Goal: Communication & Community: Answer question/provide support

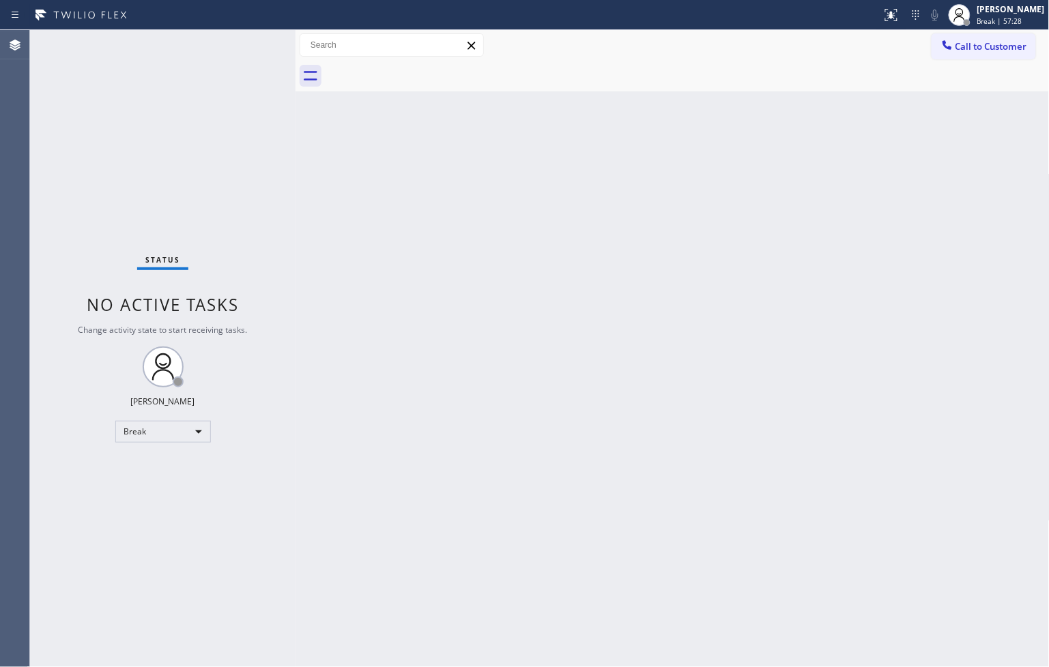
drag, startPoint x: 521, startPoint y: 244, endPoint x: 525, endPoint y: 453, distance: 209.5
click at [534, 272] on div "Back to Dashboard Change Sender ID Customers Technicians Select a contact Outbo…" at bounding box center [672, 348] width 754 height 637
click at [504, 480] on div "Back to Dashboard Change Sender ID Customers Technicians Select a contact Outbo…" at bounding box center [672, 348] width 754 height 637
click at [199, 426] on div "Break" at bounding box center [163, 432] width 96 height 22
click at [174, 471] on li "Available" at bounding box center [161, 467] width 93 height 16
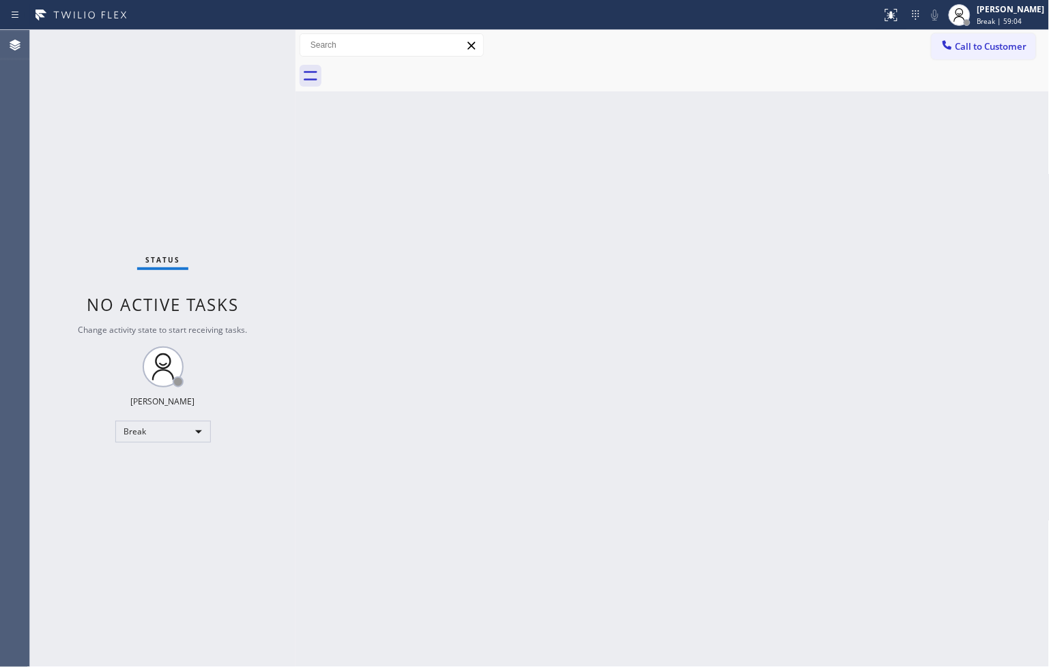
click at [237, 276] on div "Status No active tasks Change activity state to start receiving tasks. [PERSON_…" at bounding box center [162, 348] width 265 height 637
click at [265, 124] on div "Status No active tasks You are ready to start receiving tasks. [PERSON_NAME]" at bounding box center [162, 348] width 265 height 637
click at [234, 50] on div "Status No active tasks You are ready to start receiving tasks. [PERSON_NAME]" at bounding box center [162, 348] width 265 height 637
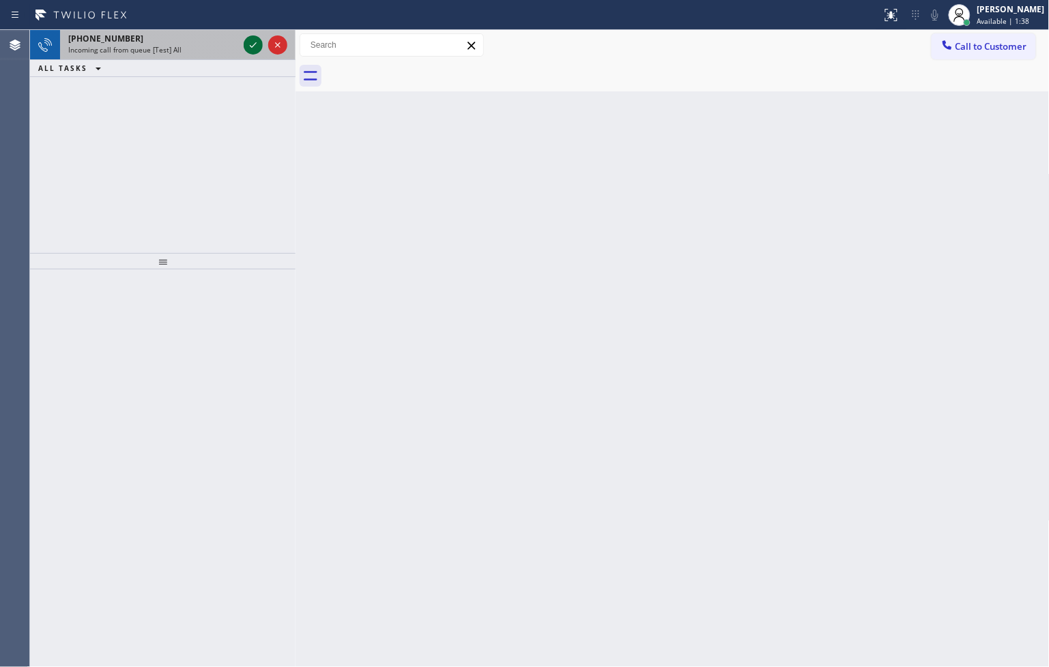
click at [257, 42] on icon at bounding box center [253, 45] width 16 height 16
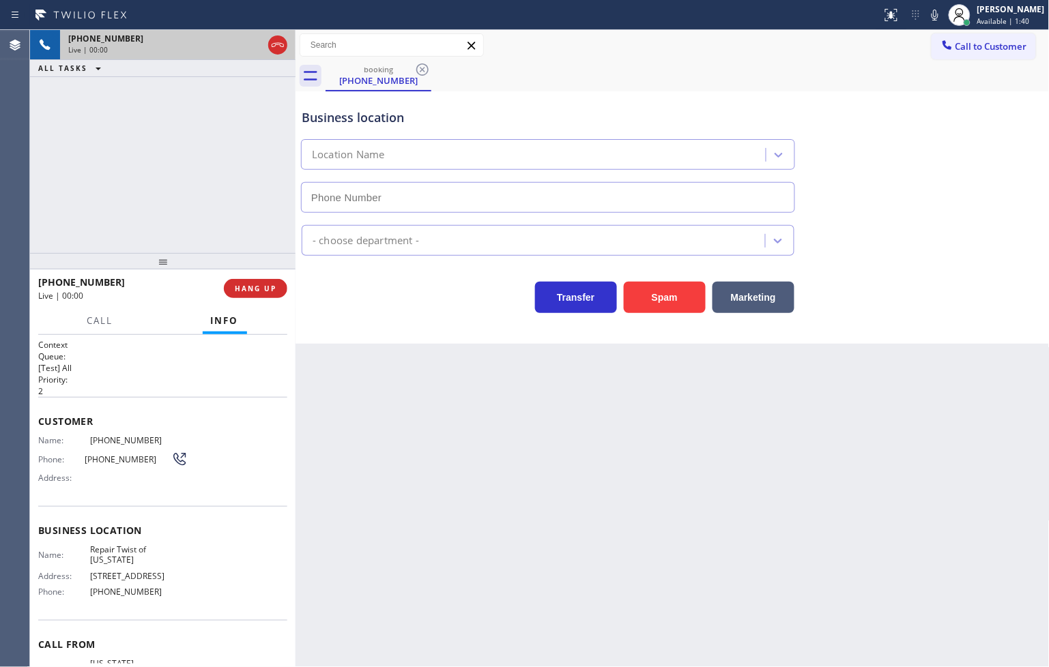
type input "[PHONE_NUMBER]"
click at [525, 349] on div "Back to Dashboard Change Sender ID Customers Technicians Select a contact Outbo…" at bounding box center [672, 348] width 754 height 637
click at [111, 141] on div "[PHONE_NUMBER] Live | 00:05 ALL TASKS ALL TASKS ACTIVE TASKS TASKS IN WRAP UP" at bounding box center [162, 141] width 265 height 223
click at [451, 319] on div "Business location Repair Twist of [US_STATE] [PHONE_NUMBER] Appliance Repair Re…" at bounding box center [672, 217] width 754 height 252
click at [1, 162] on div "Agent Desktop" at bounding box center [14, 348] width 29 height 637
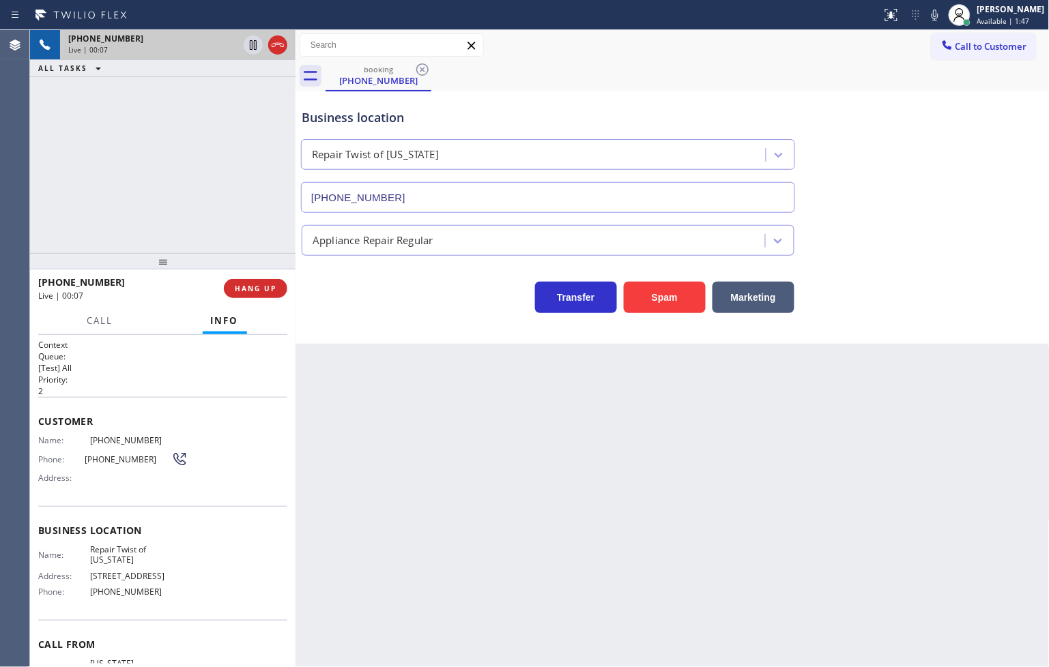
click at [368, 322] on div "Business location Repair Twist of [US_STATE] [PHONE_NUMBER] Appliance Repair Re…" at bounding box center [672, 217] width 754 height 252
click at [152, 199] on div "[PHONE_NUMBER] Live | 00:12 ALL TASKS ALL TASKS ACTIVE TASKS TASKS IN WRAP UP" at bounding box center [162, 141] width 265 height 223
click at [87, 317] on span "Call" at bounding box center [100, 321] width 26 height 12
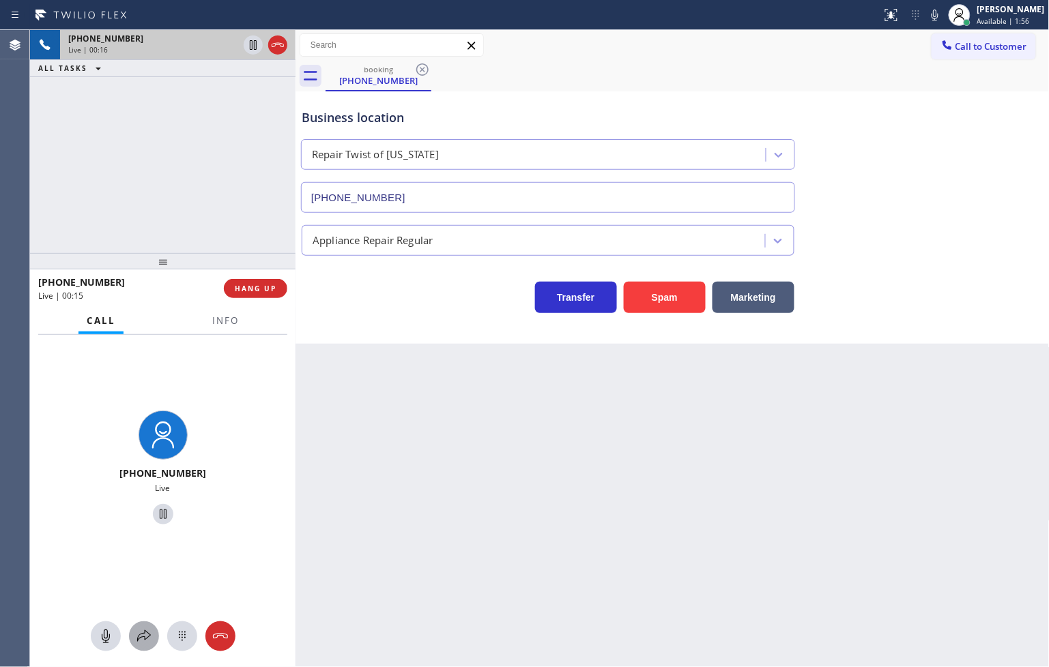
click at [145, 626] on button at bounding box center [144, 637] width 30 height 30
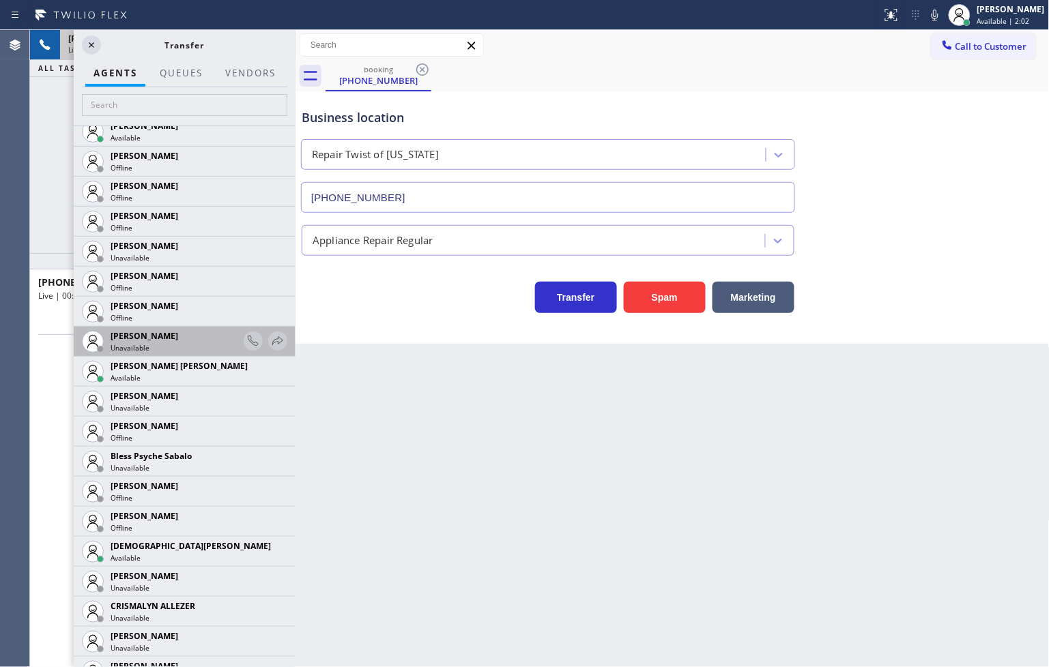
scroll to position [227, 0]
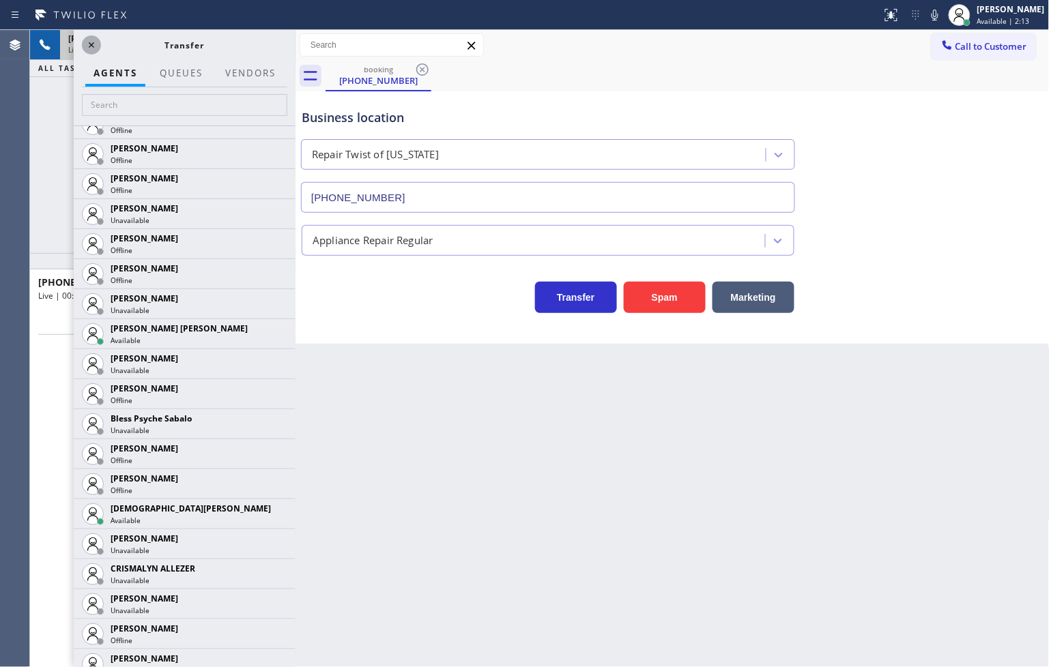
click at [85, 44] on icon at bounding box center [91, 45] width 16 height 16
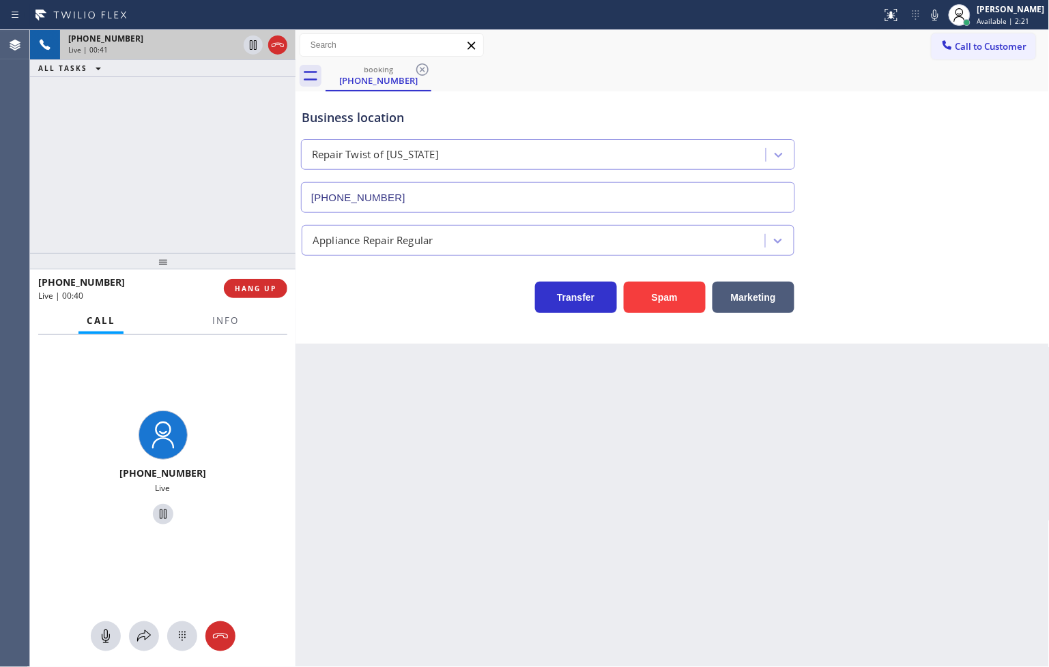
click at [591, 568] on div "Back to Dashboard Change Sender ID Customers Technicians Select a contact Outbo…" at bounding box center [672, 348] width 754 height 637
click at [295, 427] on div at bounding box center [295, 348] width 0 height 637
click at [261, 420] on div "[PHONE_NUMBER] Live" at bounding box center [162, 470] width 255 height 118
click at [231, 324] on span "Info" at bounding box center [225, 321] width 27 height 12
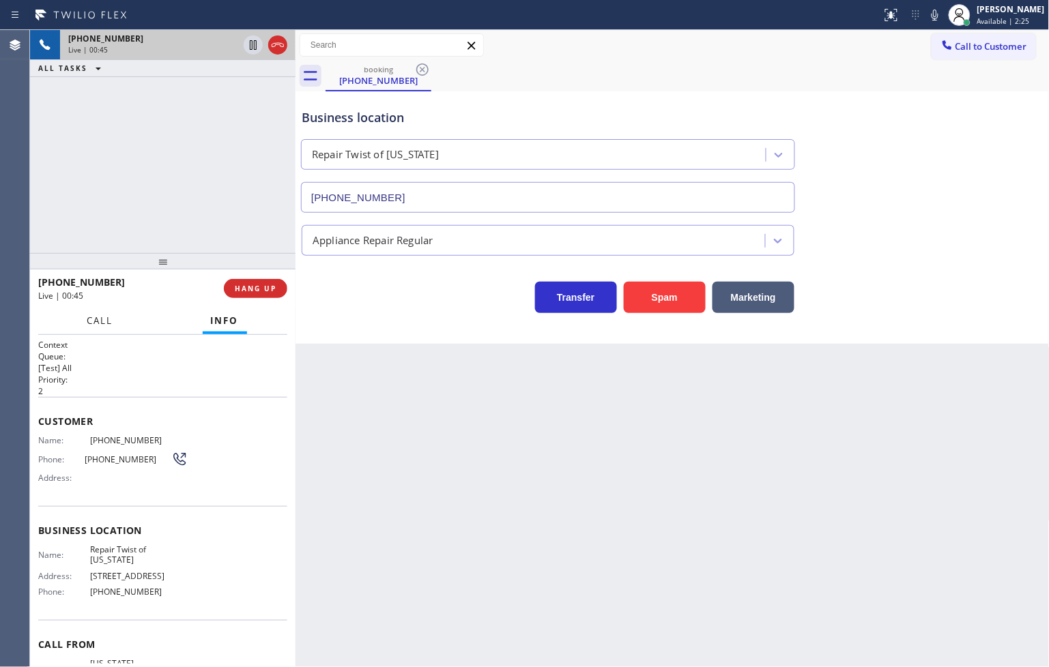
click at [96, 328] on button "Call" at bounding box center [100, 321] width 42 height 27
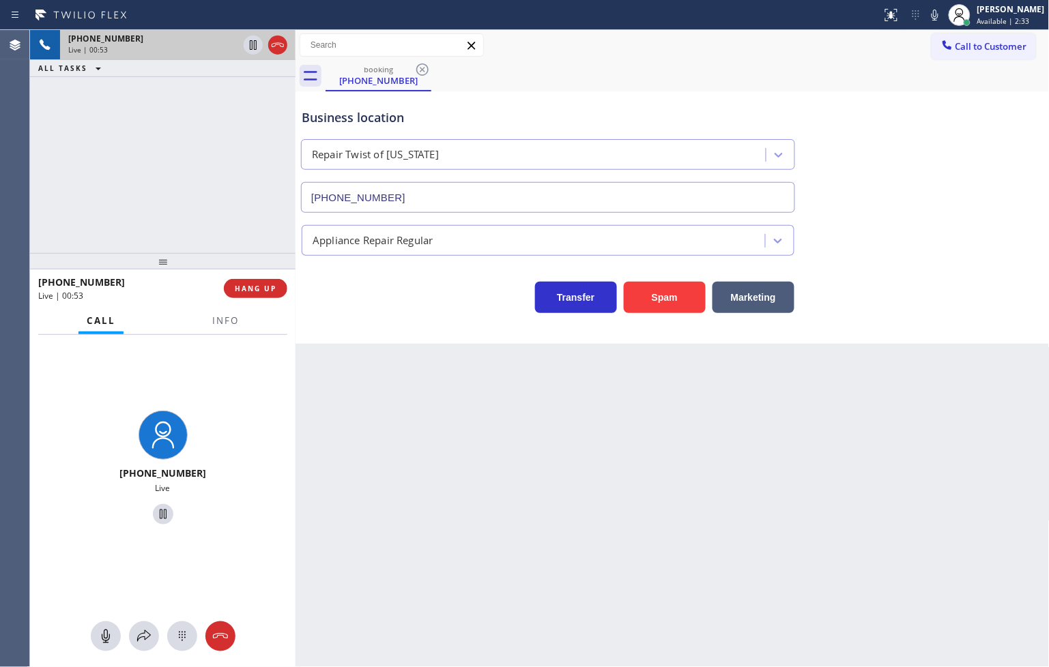
click at [168, 124] on div "[PHONE_NUMBER] Live | 00:53 ALL TASKS ALL TASKS ACTIVE TASKS TASKS IN WRAP UP" at bounding box center [162, 141] width 265 height 223
click at [207, 146] on div "[PHONE_NUMBER] Live | 00:53 ALL TASKS ALL TASKS ACTIVE TASKS TASKS IN WRAP UP" at bounding box center [162, 141] width 265 height 223
click at [257, 46] on icon at bounding box center [253, 45] width 16 height 16
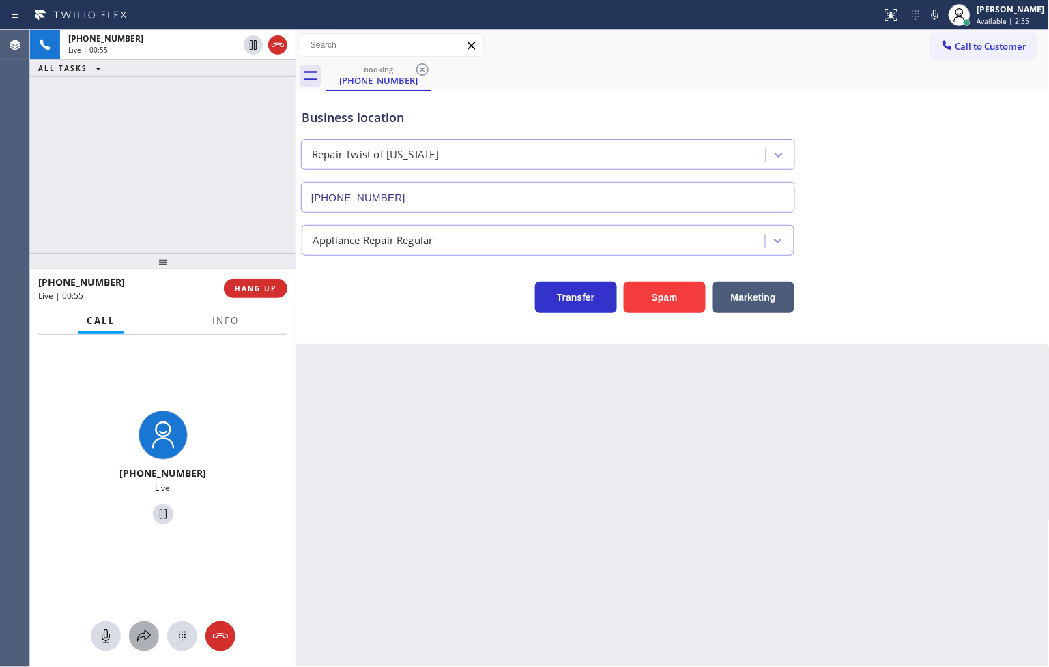
click at [145, 633] on icon at bounding box center [144, 636] width 16 height 16
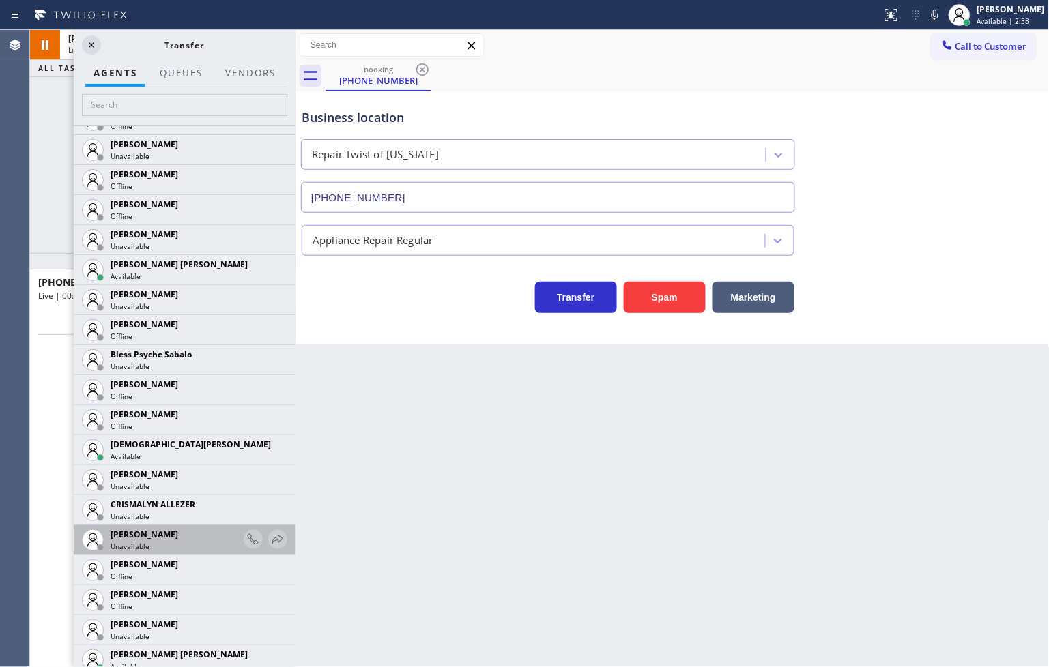
scroll to position [379, 0]
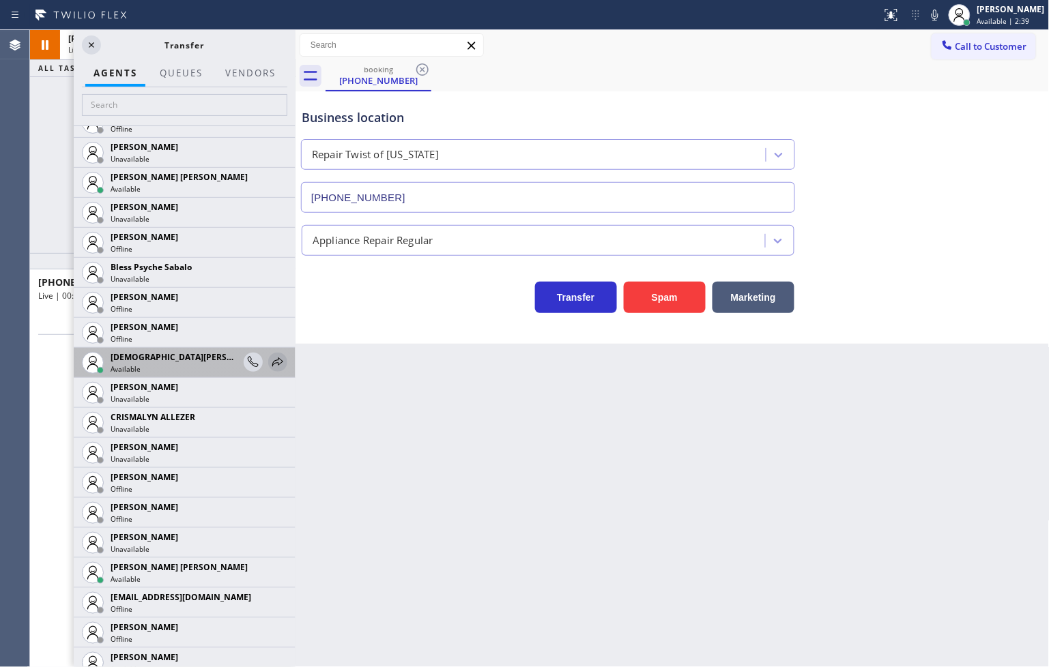
click at [272, 359] on icon at bounding box center [277, 362] width 11 height 9
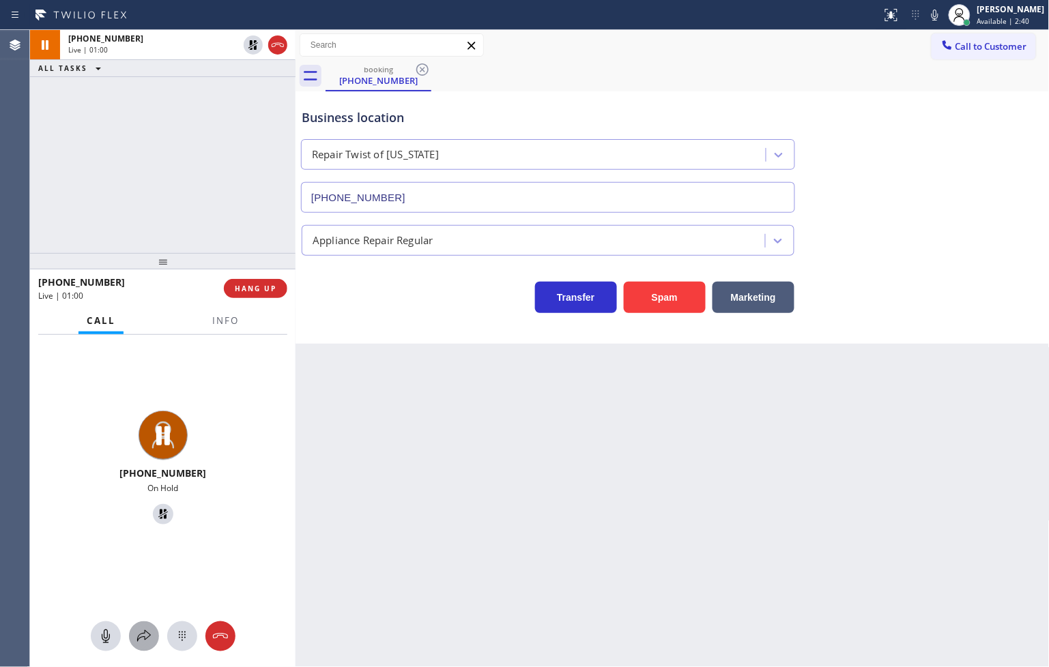
click at [143, 639] on icon at bounding box center [144, 636] width 16 height 16
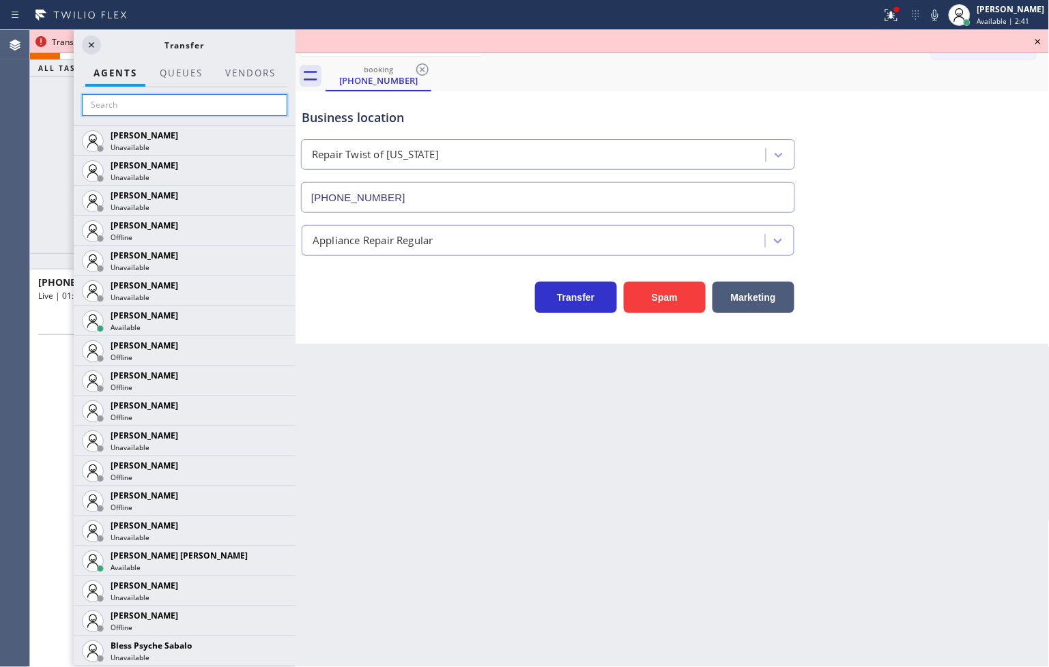
click at [123, 102] on input "text" at bounding box center [184, 105] width 205 height 22
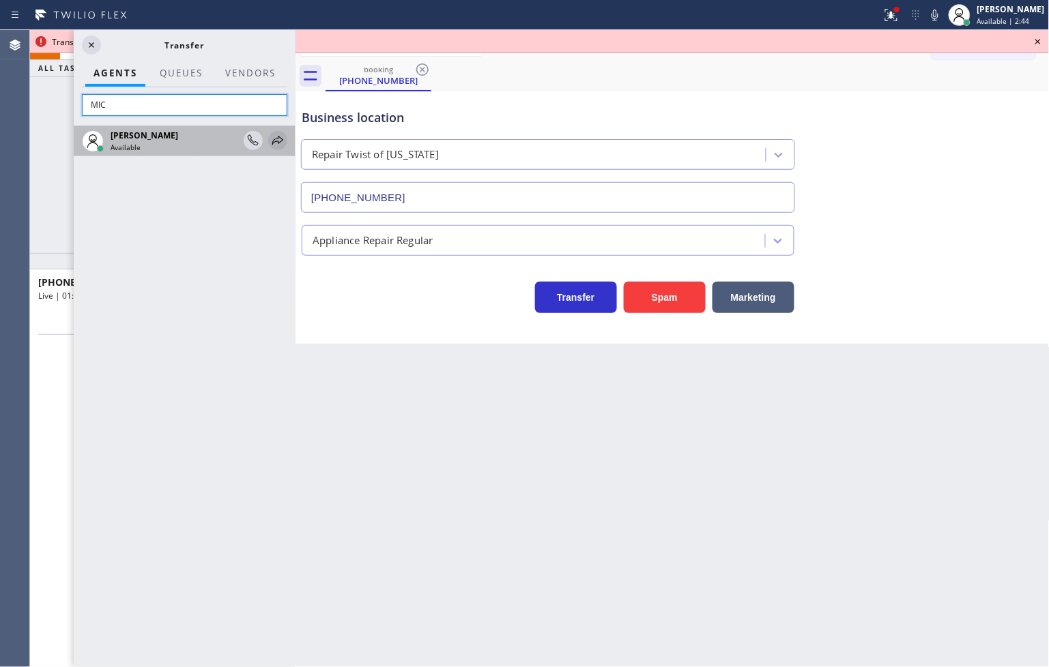
type input "MIC"
click at [278, 142] on icon at bounding box center [277, 140] width 11 height 9
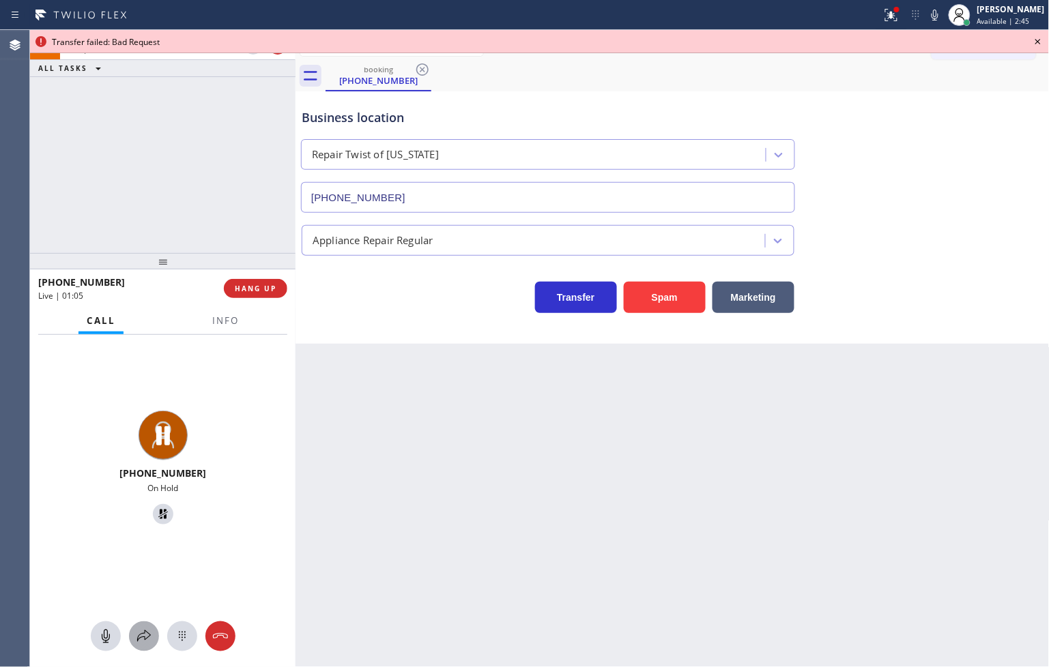
click at [141, 644] on icon at bounding box center [144, 636] width 16 height 16
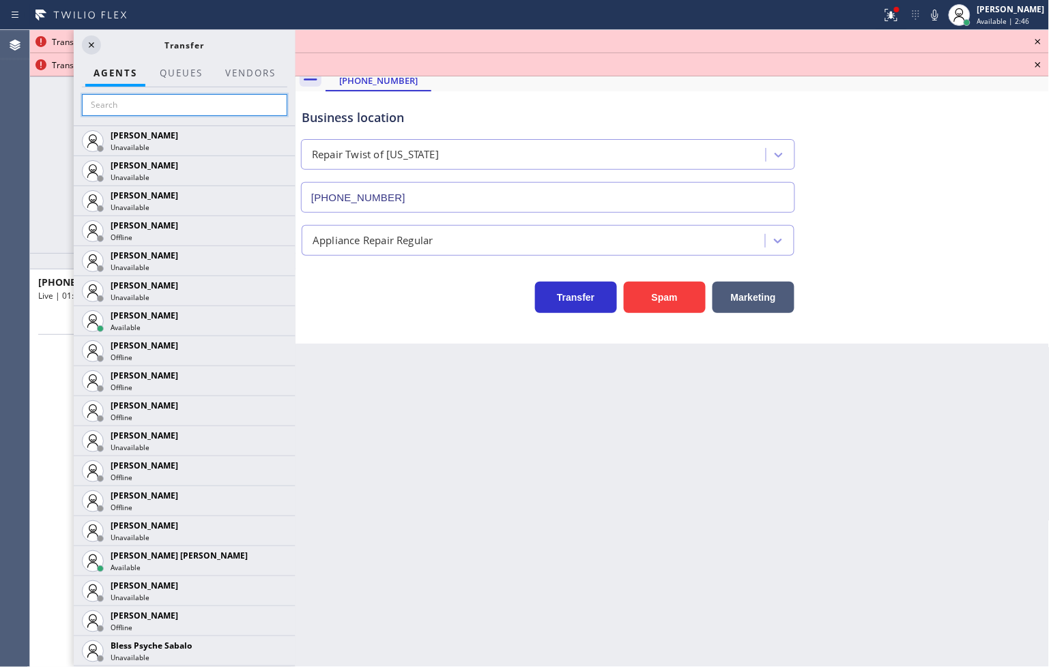
click at [120, 105] on input "text" at bounding box center [184, 105] width 205 height 22
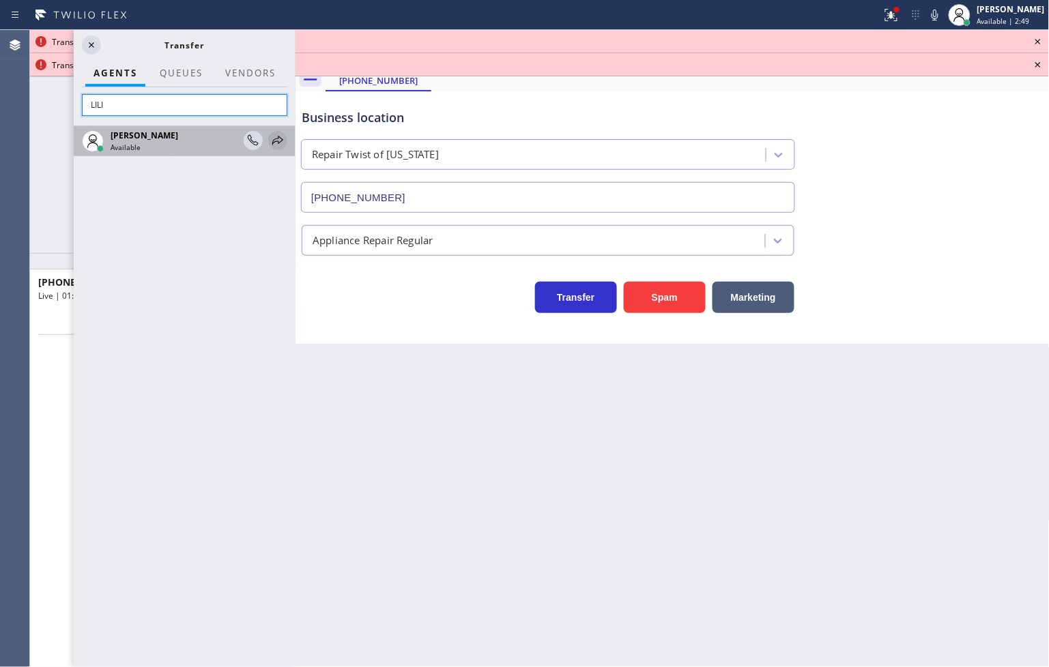
type input "LILI"
click at [278, 139] on icon at bounding box center [277, 140] width 11 height 9
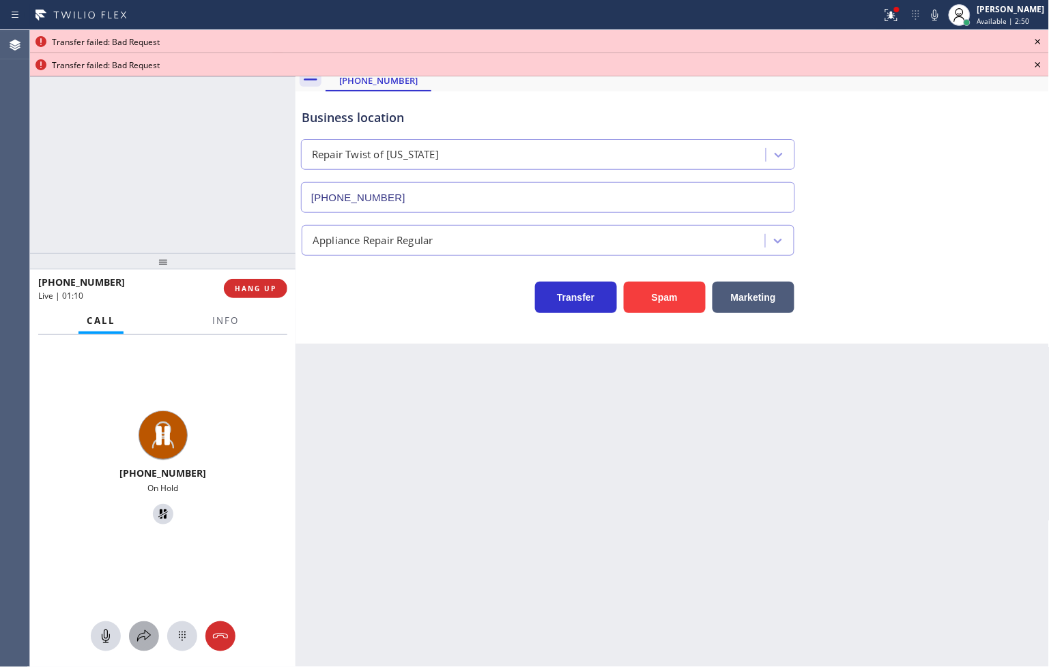
click at [139, 638] on icon at bounding box center [144, 636] width 16 height 16
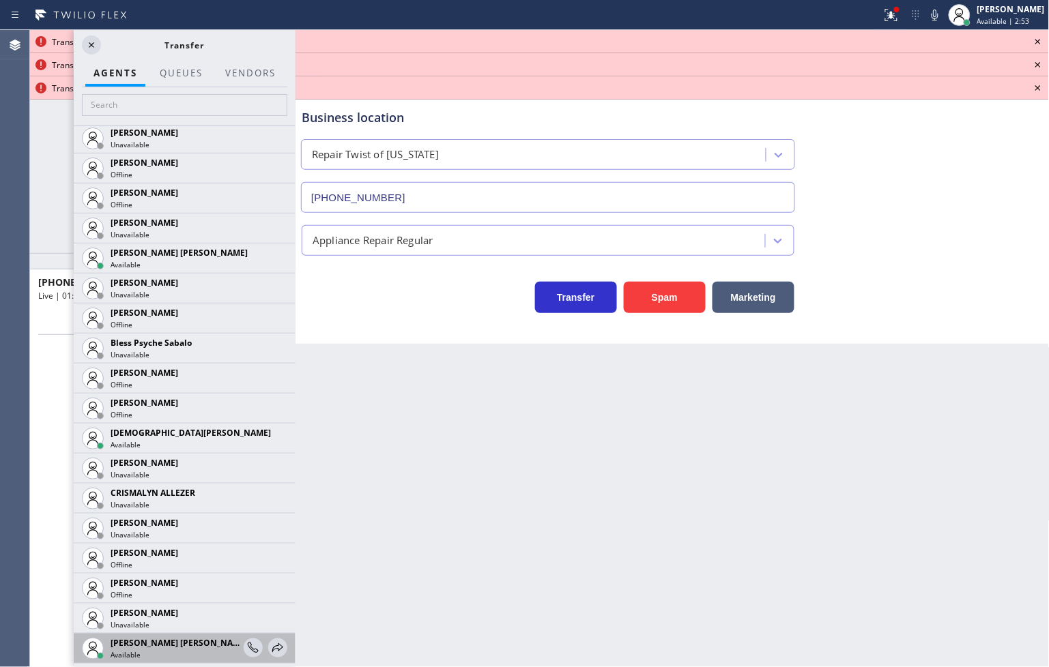
scroll to position [454, 0]
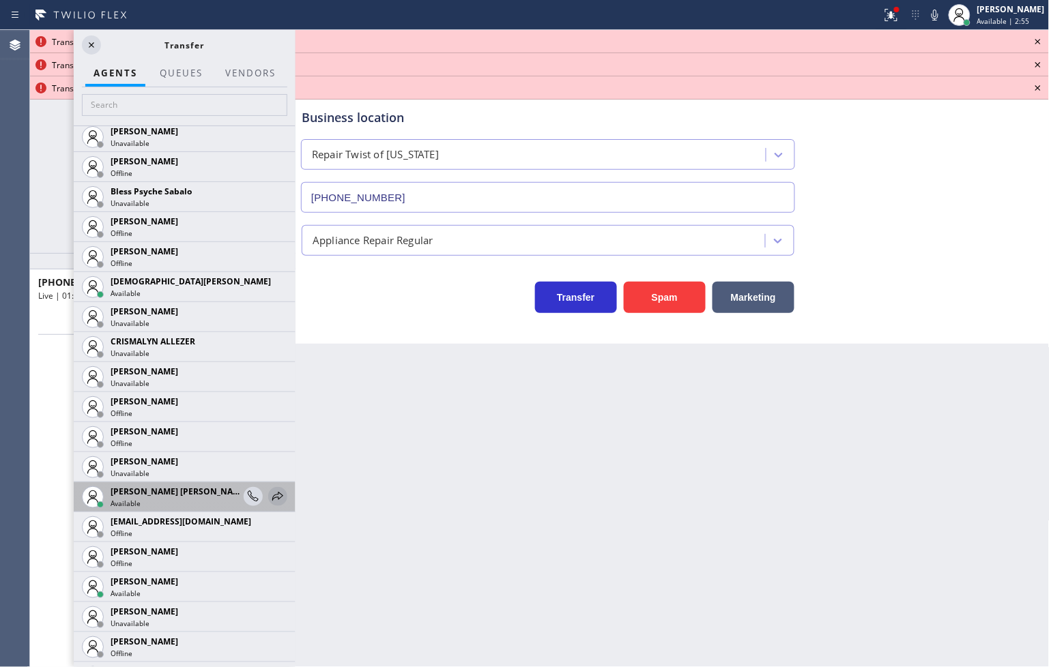
click at [270, 494] on icon at bounding box center [278, 497] width 16 height 16
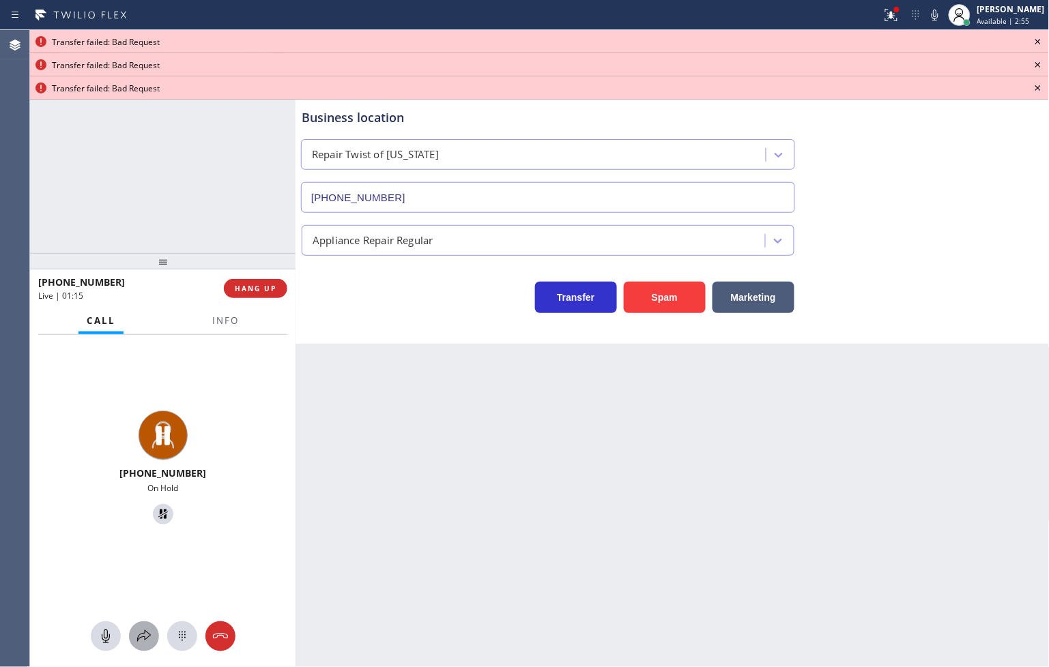
click at [141, 638] on icon at bounding box center [144, 636] width 16 height 16
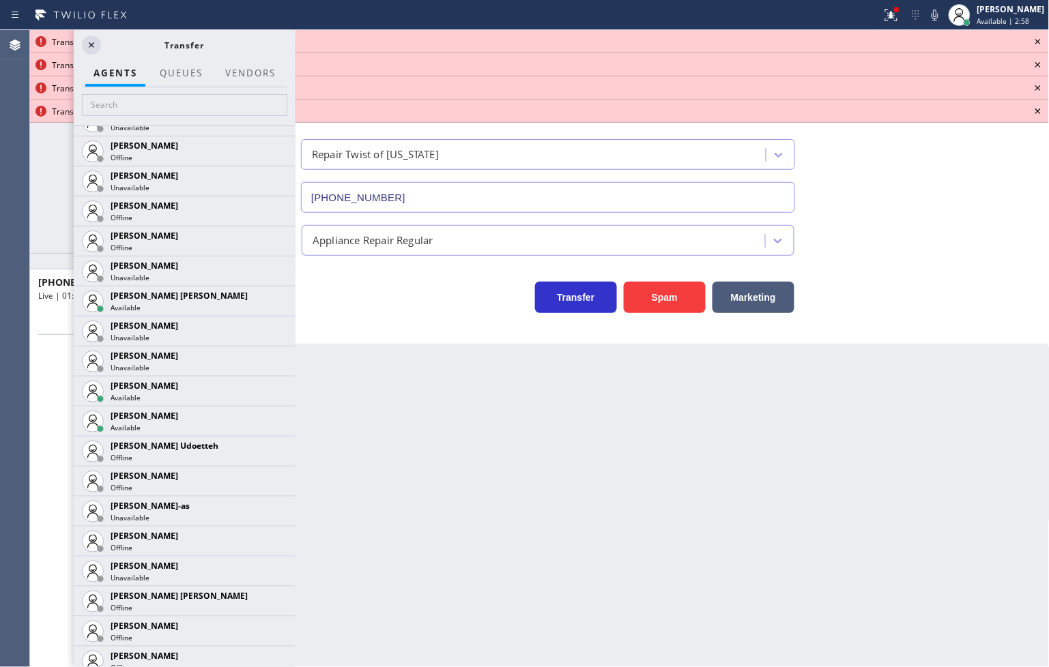
scroll to position [1137, 0]
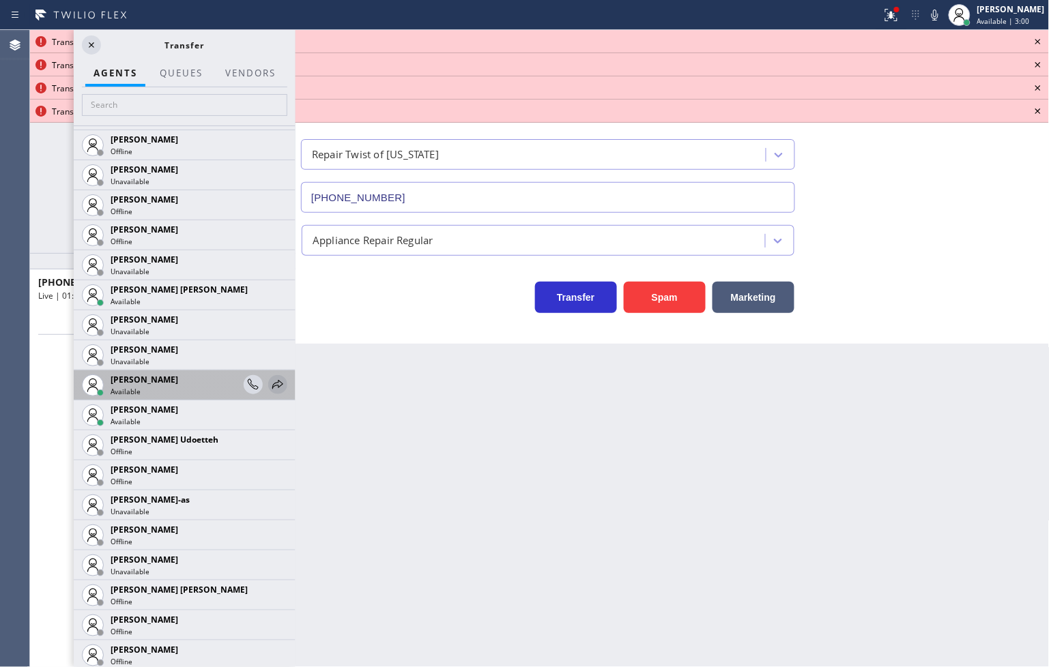
click at [270, 377] on icon at bounding box center [278, 385] width 16 height 16
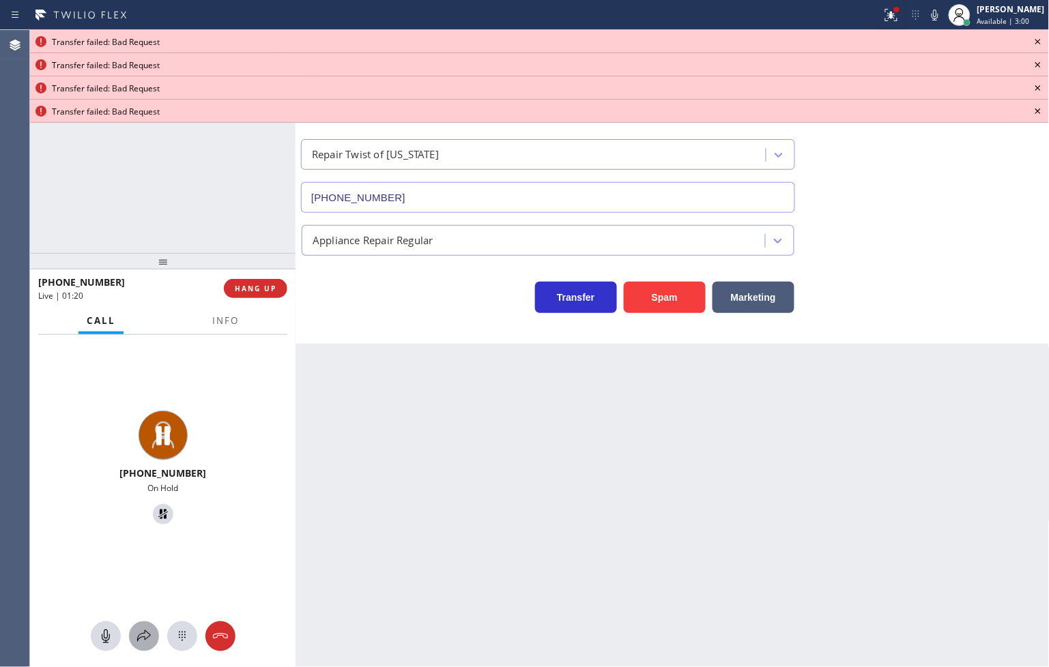
click at [142, 639] on icon at bounding box center [144, 636] width 16 height 16
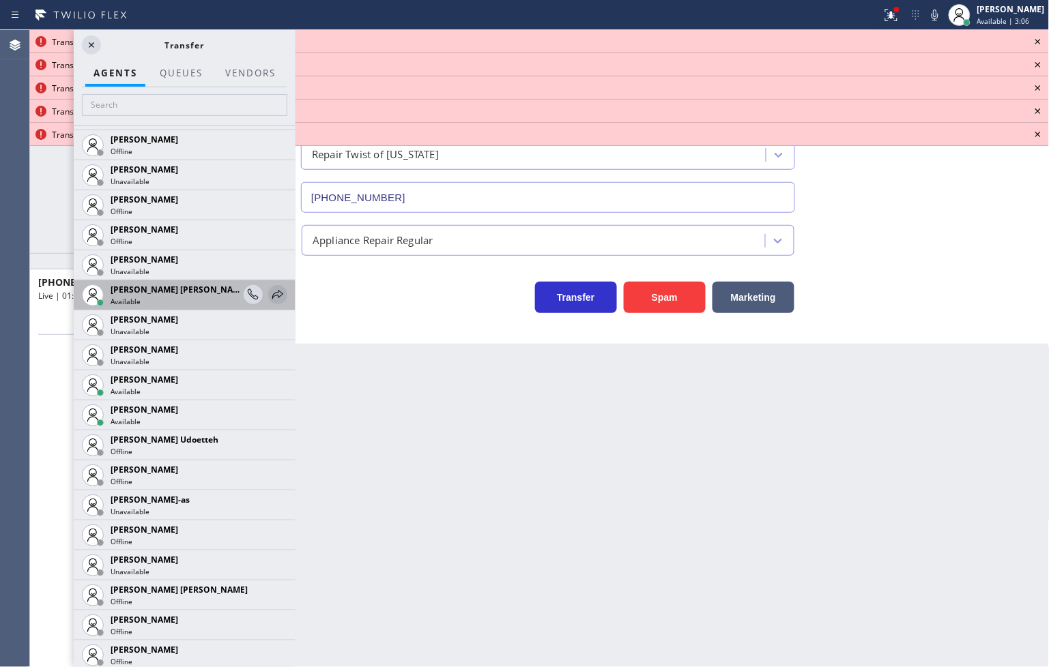
click at [270, 290] on icon at bounding box center [278, 295] width 16 height 16
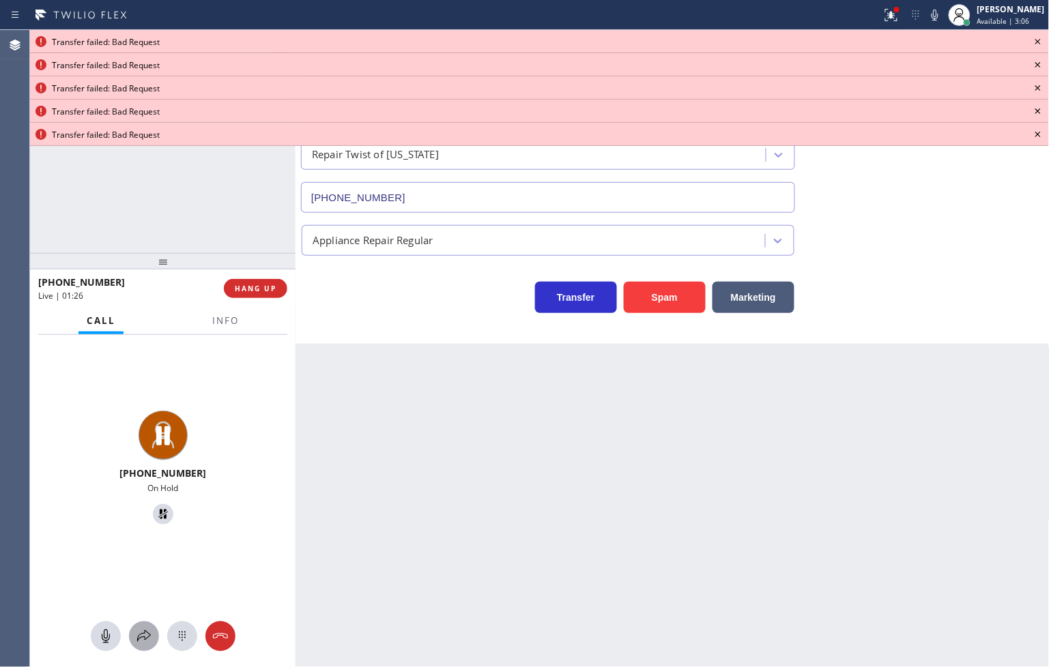
click at [144, 637] on icon at bounding box center [144, 636] width 16 height 16
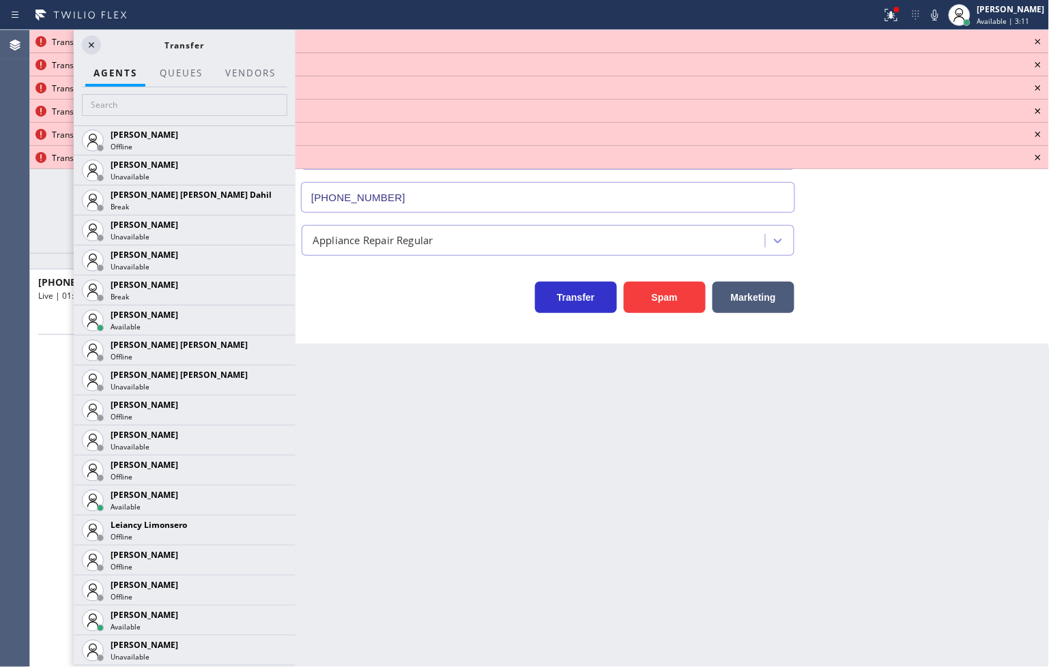
scroll to position [1743, 0]
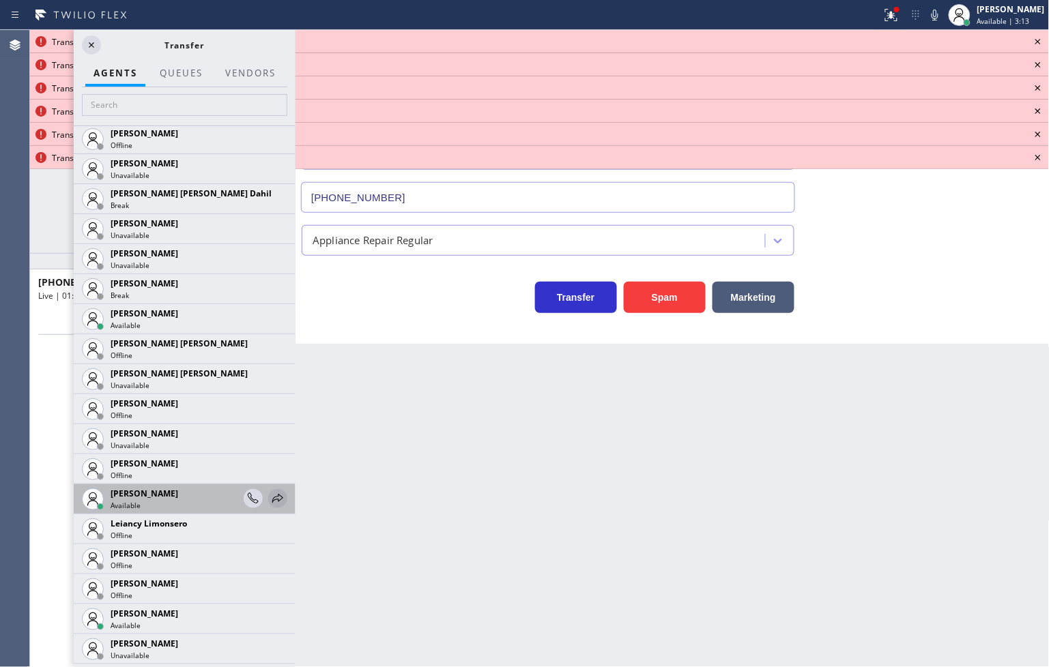
click at [272, 492] on icon at bounding box center [278, 499] width 16 height 16
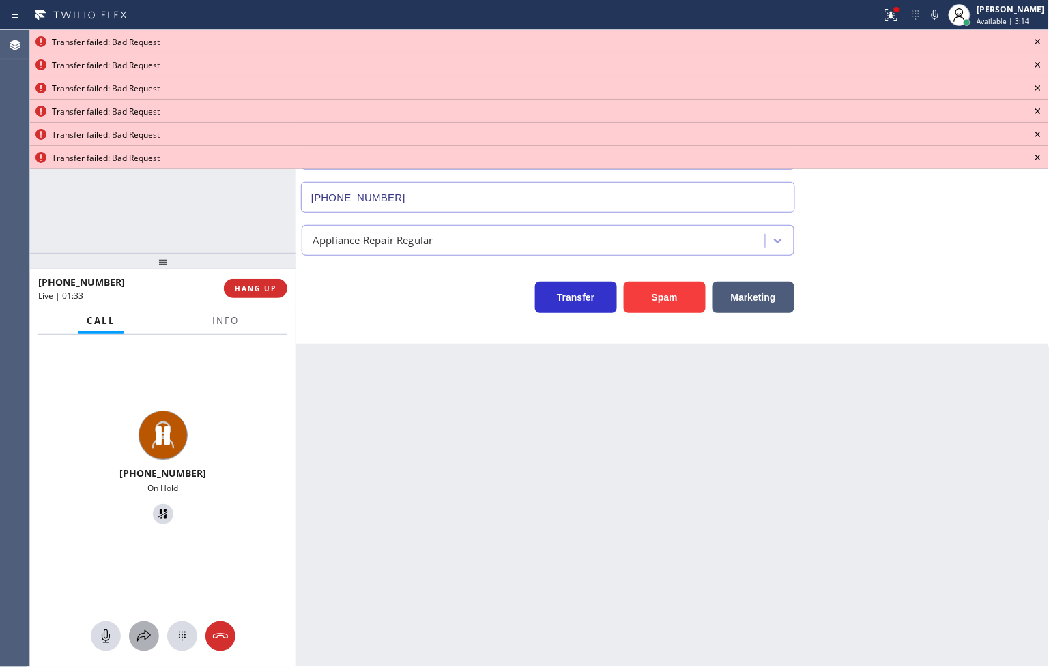
click at [129, 639] on div at bounding box center [144, 636] width 30 height 16
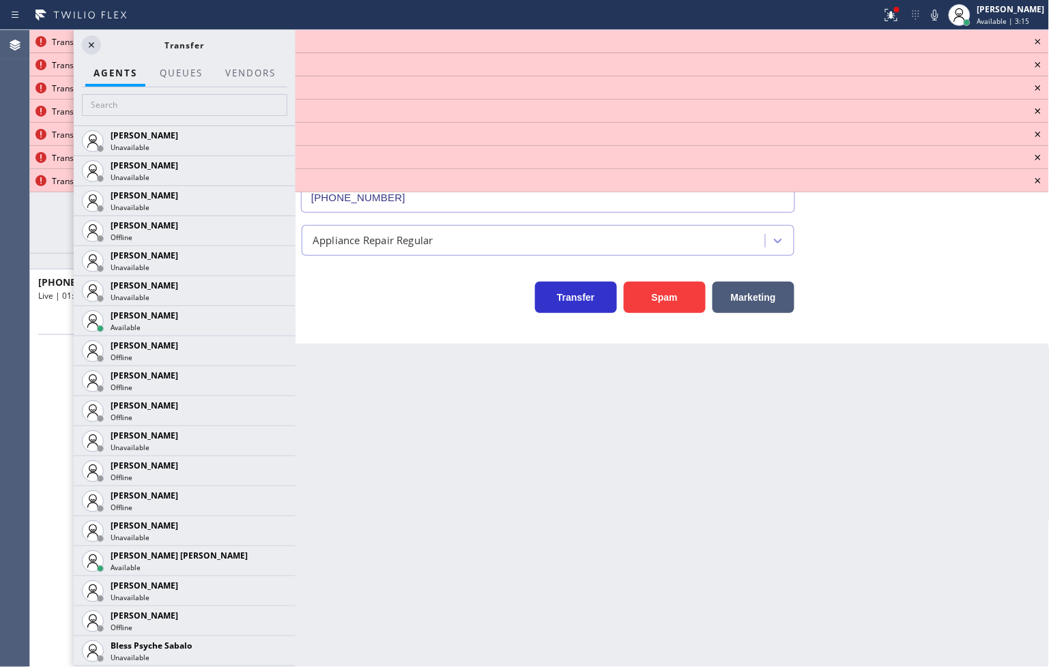
click at [1048, 35] on div "Transfer failed: Bad Request" at bounding box center [539, 41] width 1019 height 23
click at [672, 317] on div "Business location Repair Twist of [US_STATE] [PHONE_NUMBER] Appliance Repair Re…" at bounding box center [672, 217] width 754 height 252
click at [1038, 38] on icon at bounding box center [1038, 41] width 16 height 16
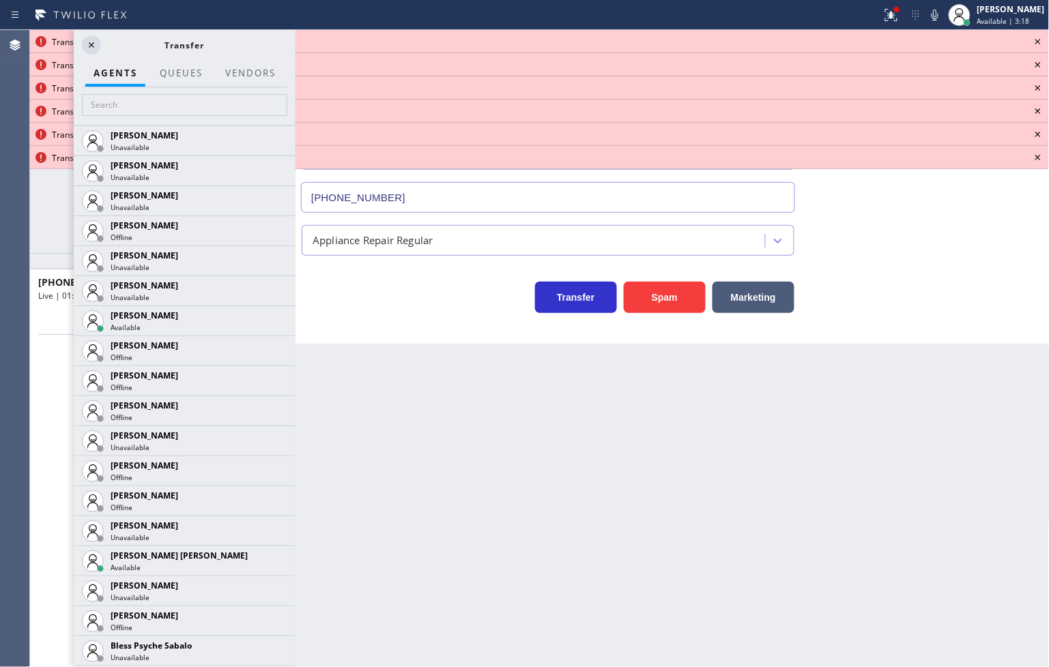
click at [1038, 38] on icon at bounding box center [1038, 41] width 16 height 16
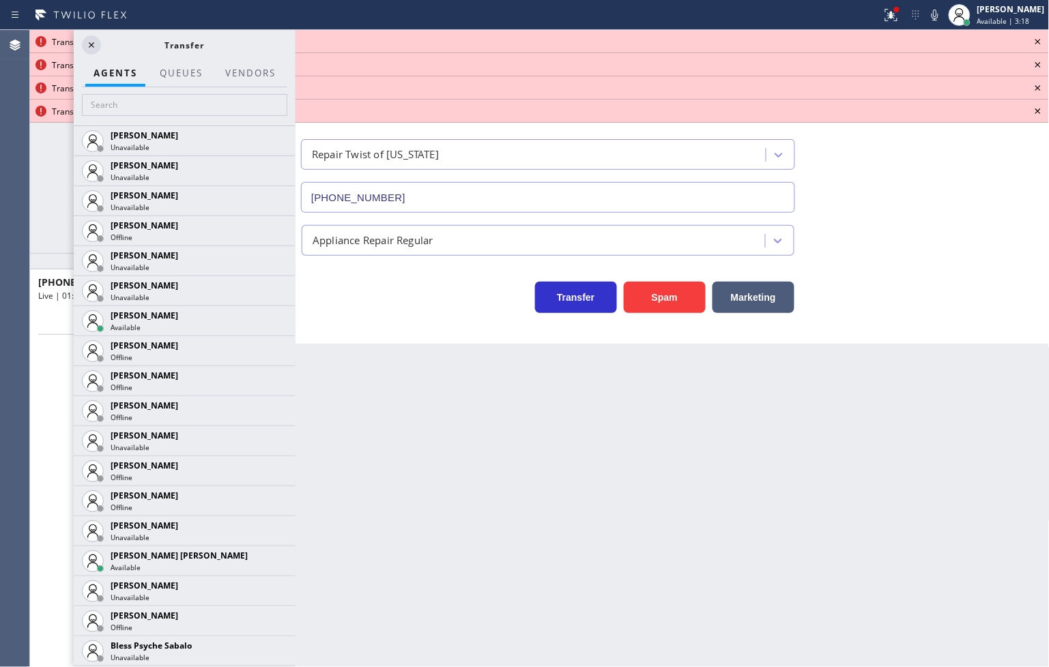
click at [1038, 38] on icon at bounding box center [1038, 41] width 16 height 16
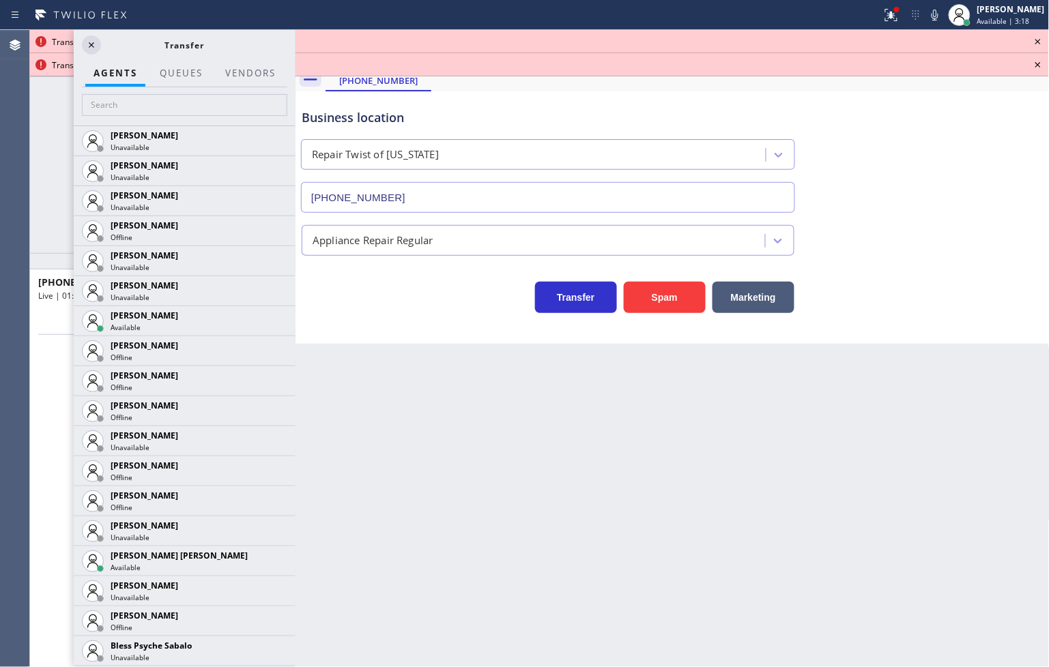
click at [1038, 38] on icon at bounding box center [1038, 41] width 16 height 16
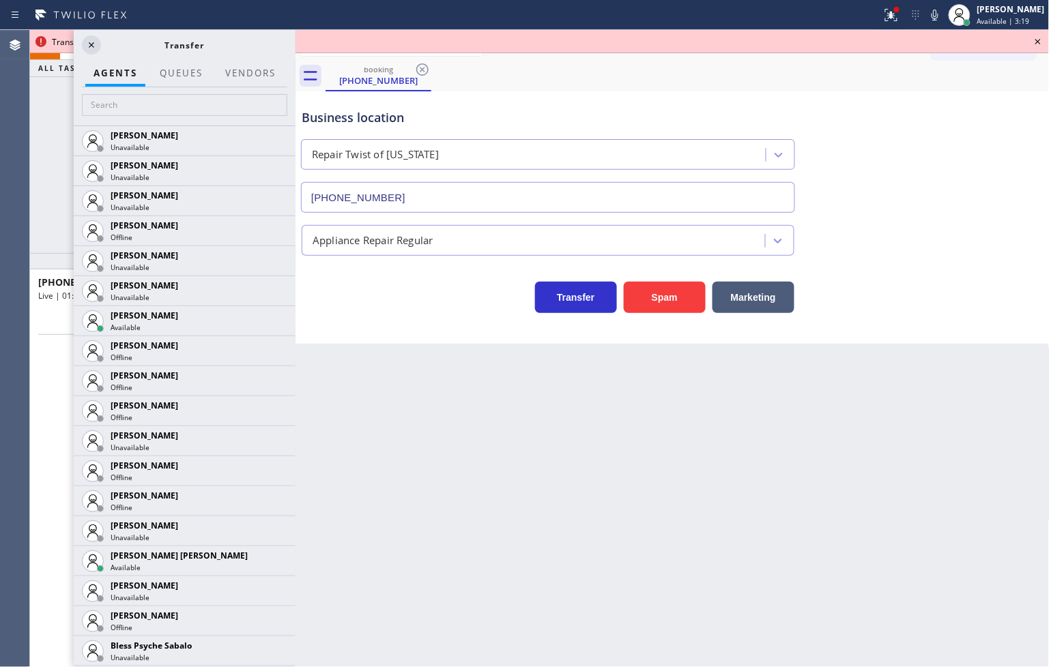
click at [1038, 38] on icon at bounding box center [1038, 41] width 16 height 16
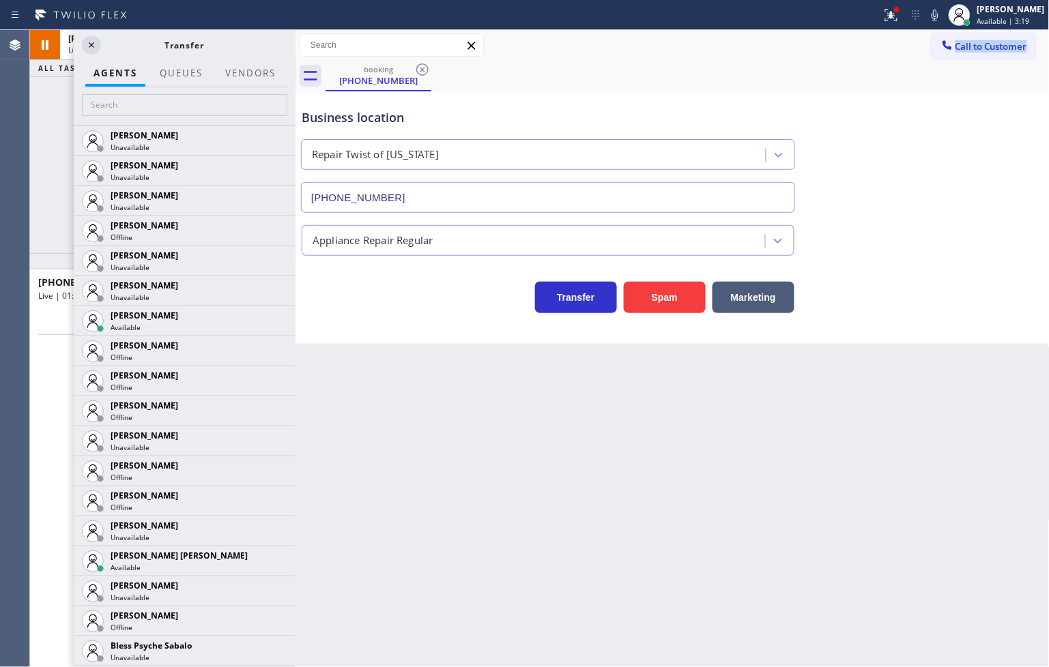
click at [1038, 38] on div "Call to Customer Outbound call Location Search location Your caller id phone nu…" at bounding box center [990, 45] width 118 height 24
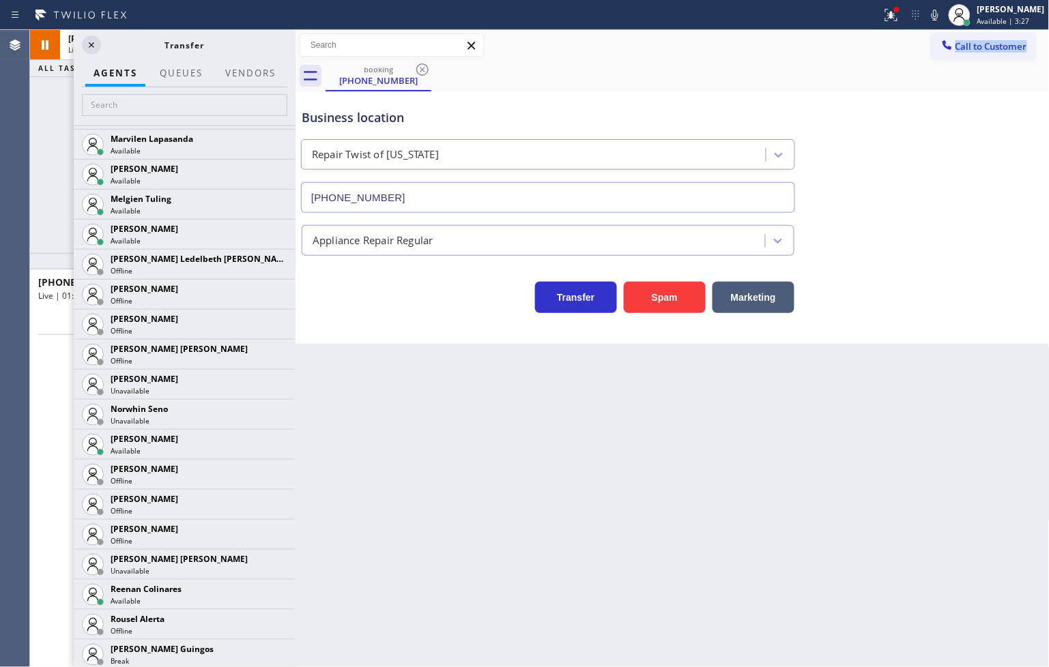
scroll to position [2471, 0]
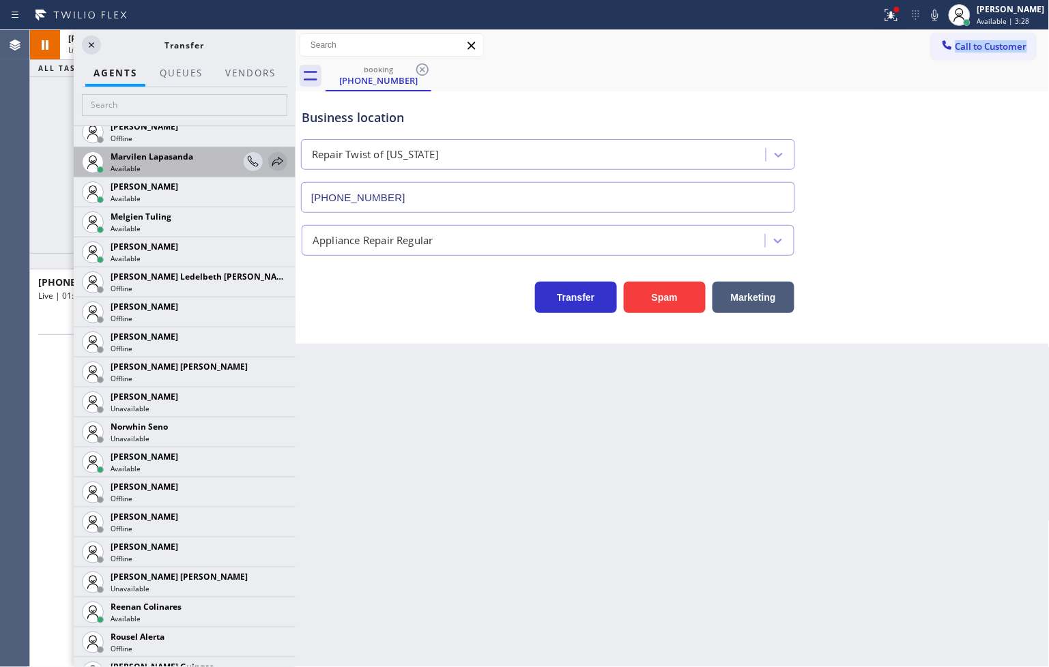
click at [270, 158] on icon at bounding box center [278, 162] width 16 height 16
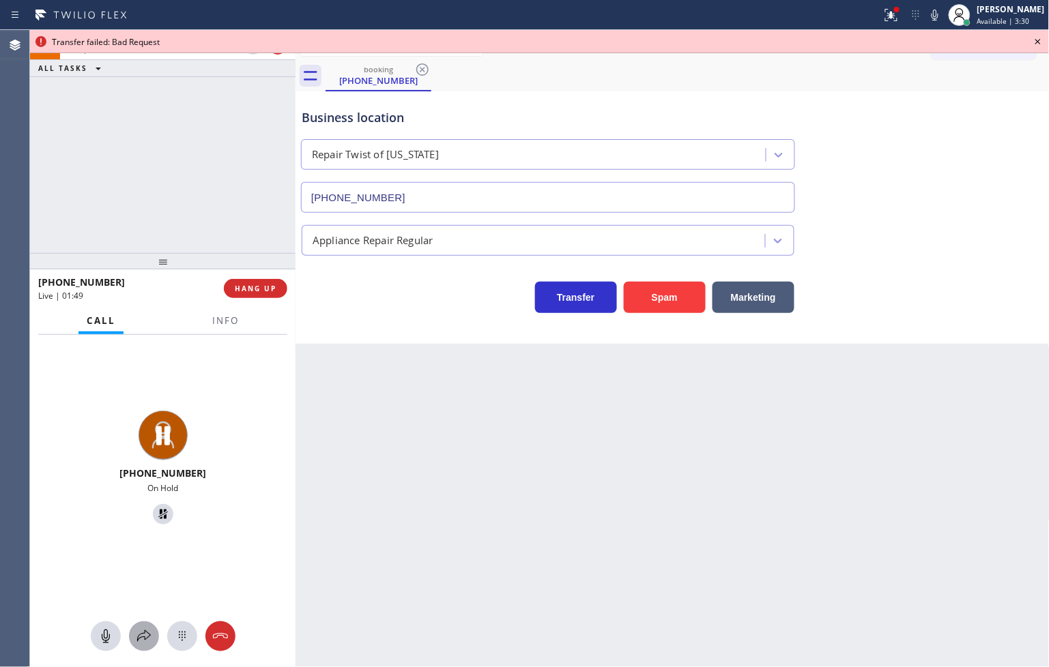
click at [142, 633] on icon at bounding box center [144, 636] width 14 height 12
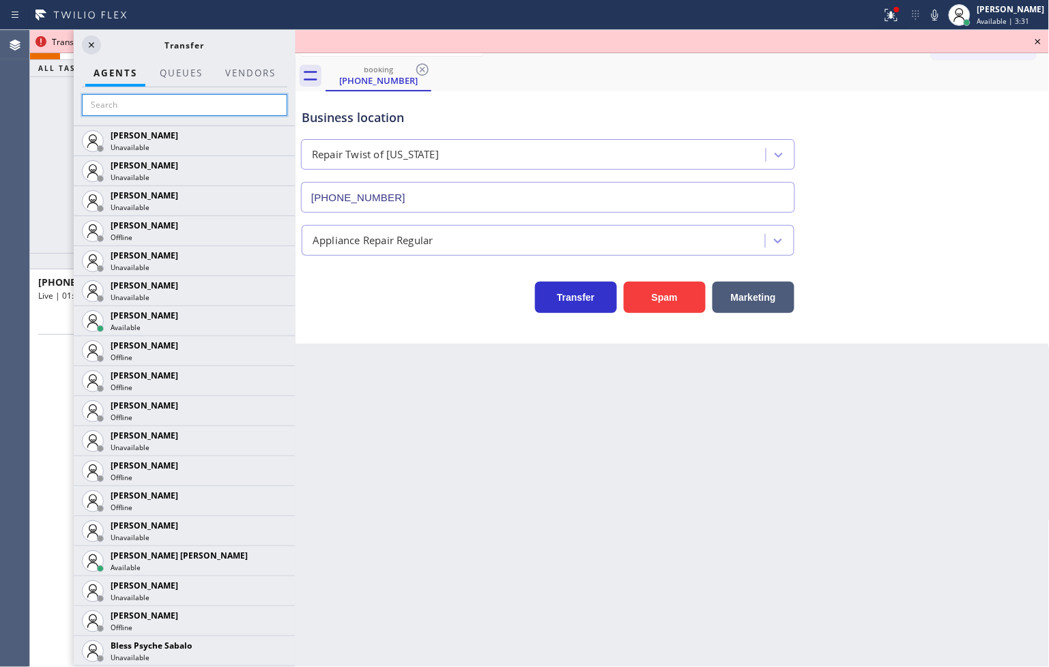
click at [145, 100] on input "text" at bounding box center [184, 105] width 205 height 22
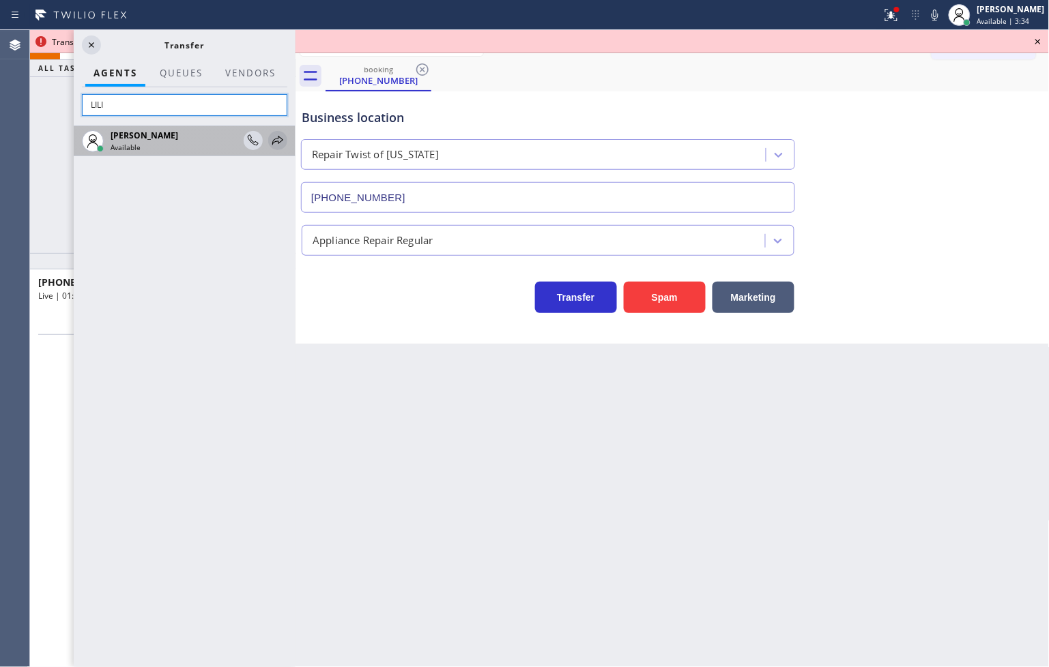
type input "LILI"
click at [280, 139] on icon at bounding box center [278, 140] width 16 height 16
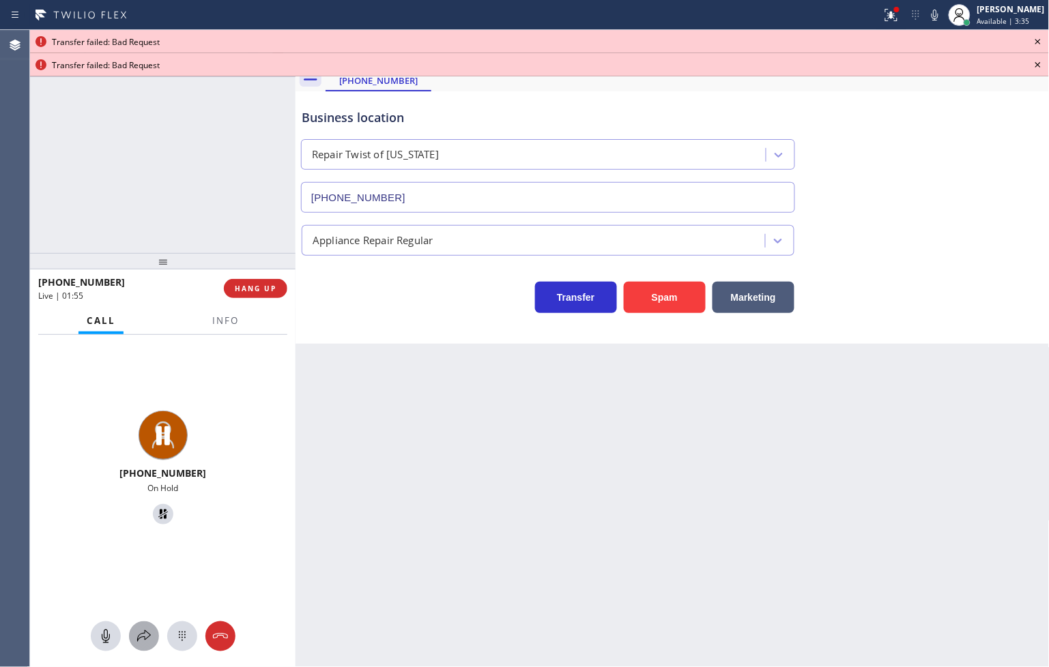
click at [146, 640] on icon at bounding box center [144, 636] width 16 height 16
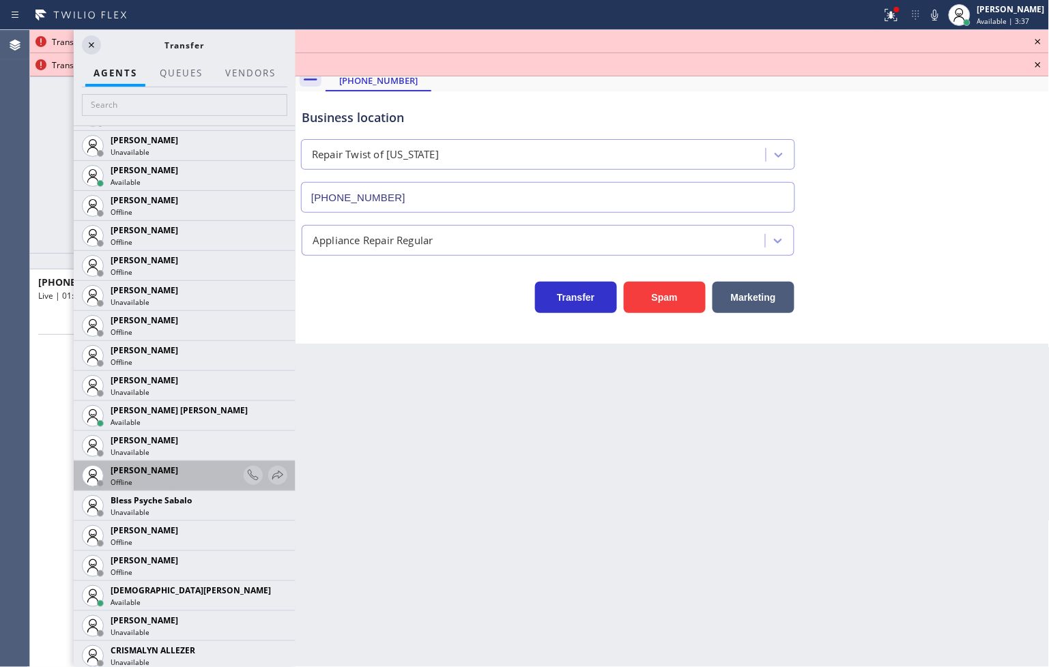
scroll to position [379, 0]
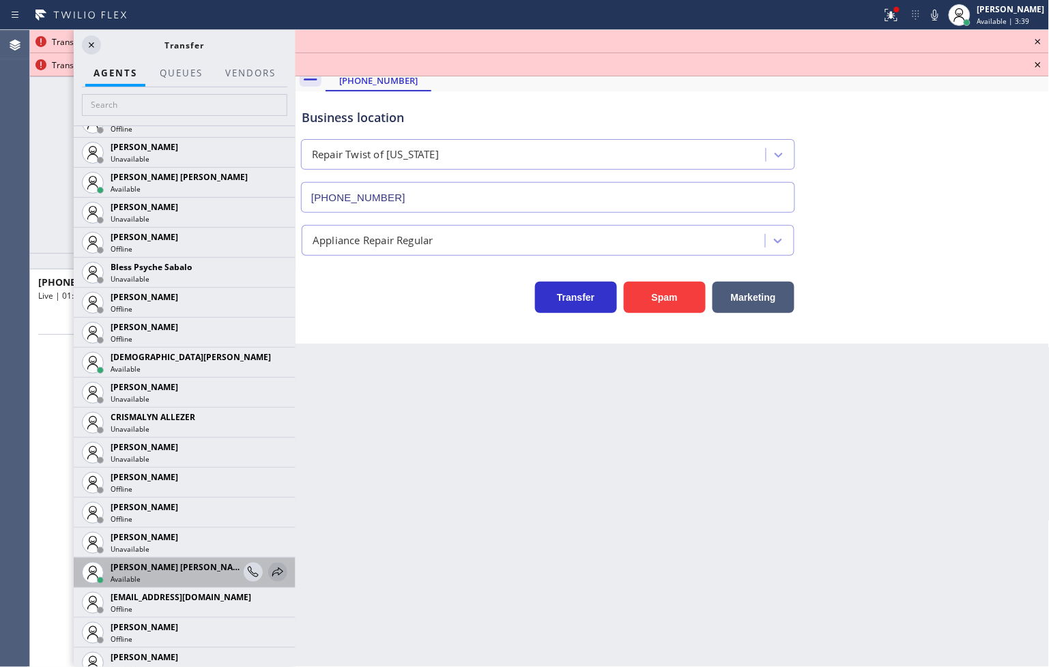
click at [272, 570] on icon at bounding box center [277, 572] width 11 height 9
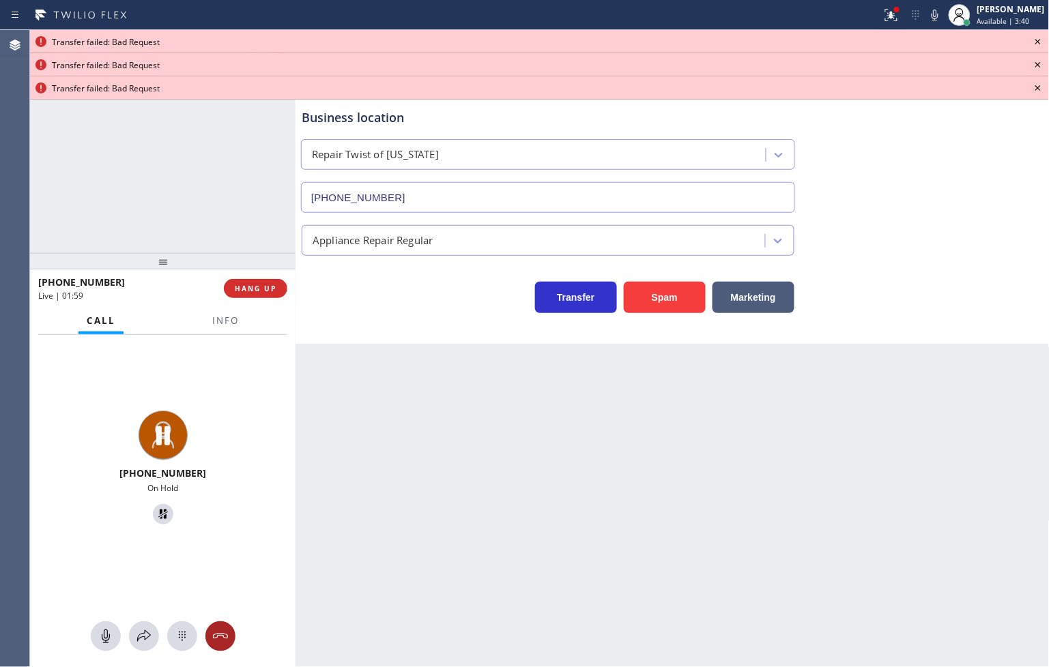
click at [217, 639] on icon at bounding box center [220, 636] width 16 height 16
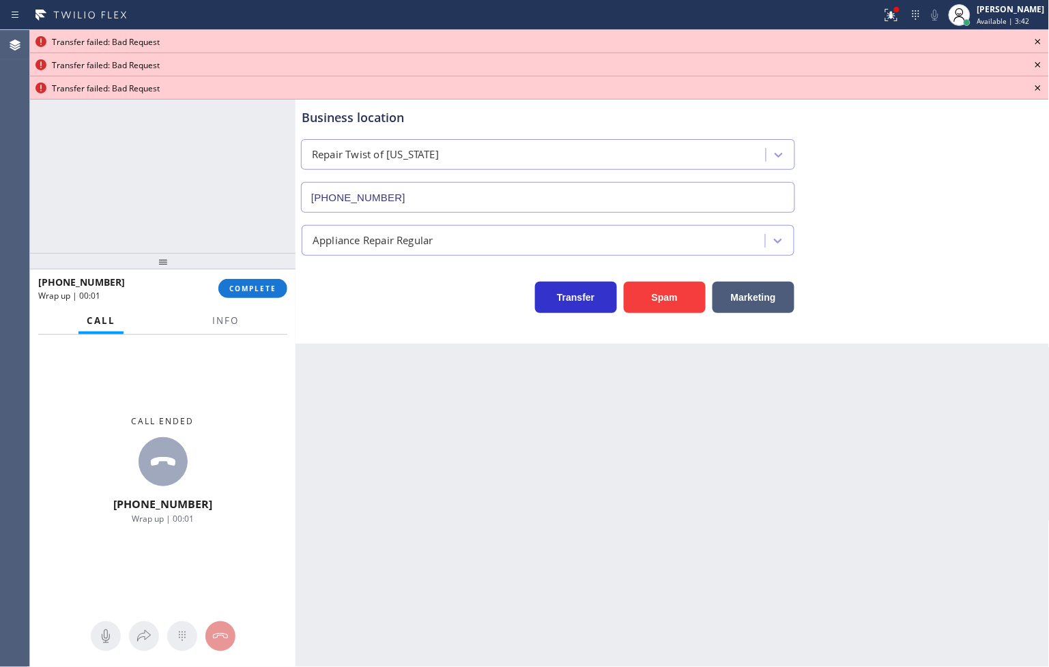
click at [1041, 37] on icon at bounding box center [1038, 41] width 16 height 16
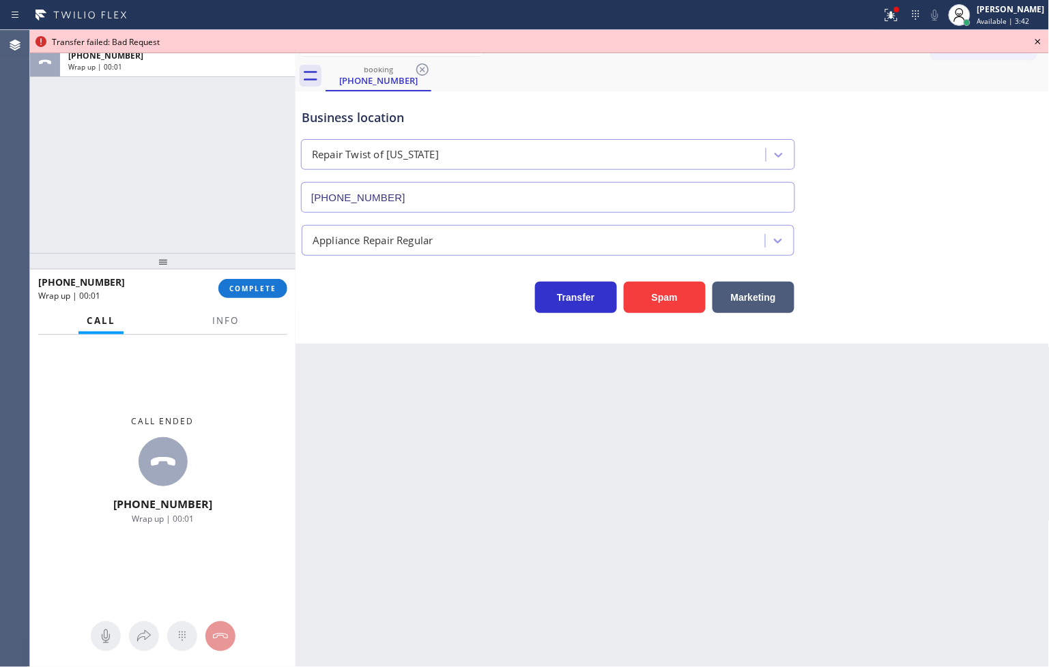
click at [1041, 37] on icon at bounding box center [1038, 41] width 16 height 16
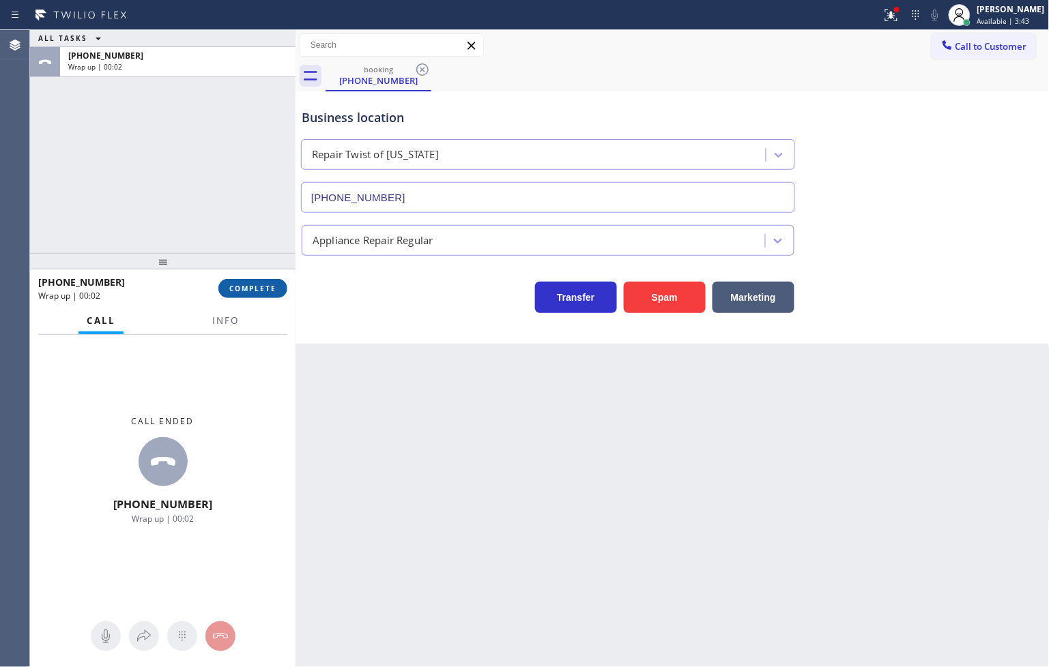
click at [257, 289] on span "COMPLETE" at bounding box center [252, 289] width 47 height 10
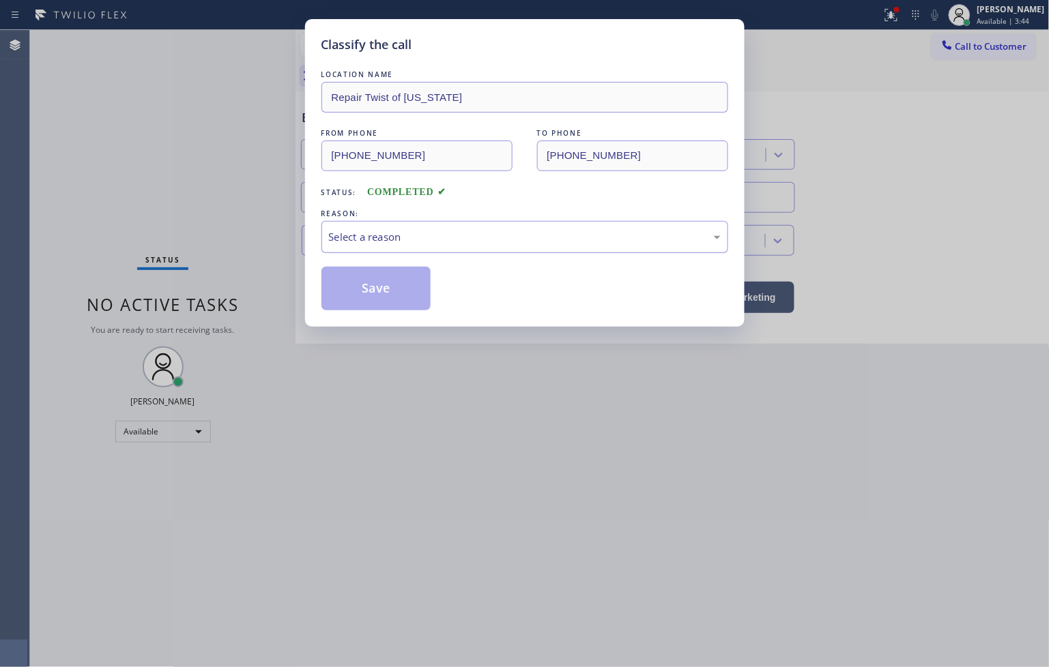
click at [381, 236] on div "Select a reason" at bounding box center [525, 237] width 392 height 16
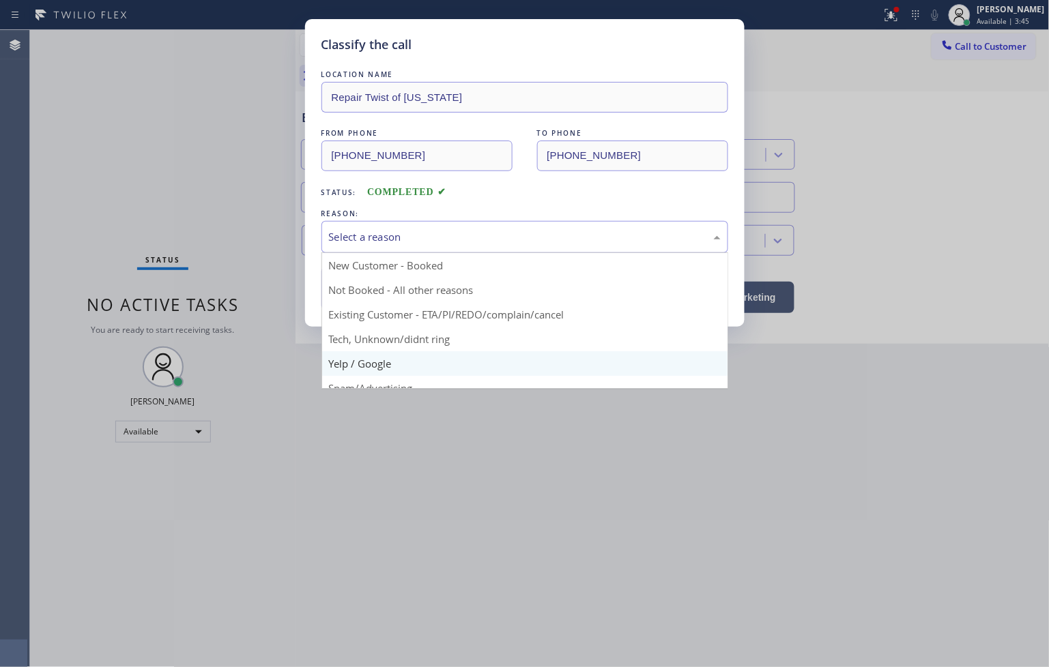
scroll to position [85, 0]
click at [385, 235] on div "Test call" at bounding box center [525, 237] width 392 height 16
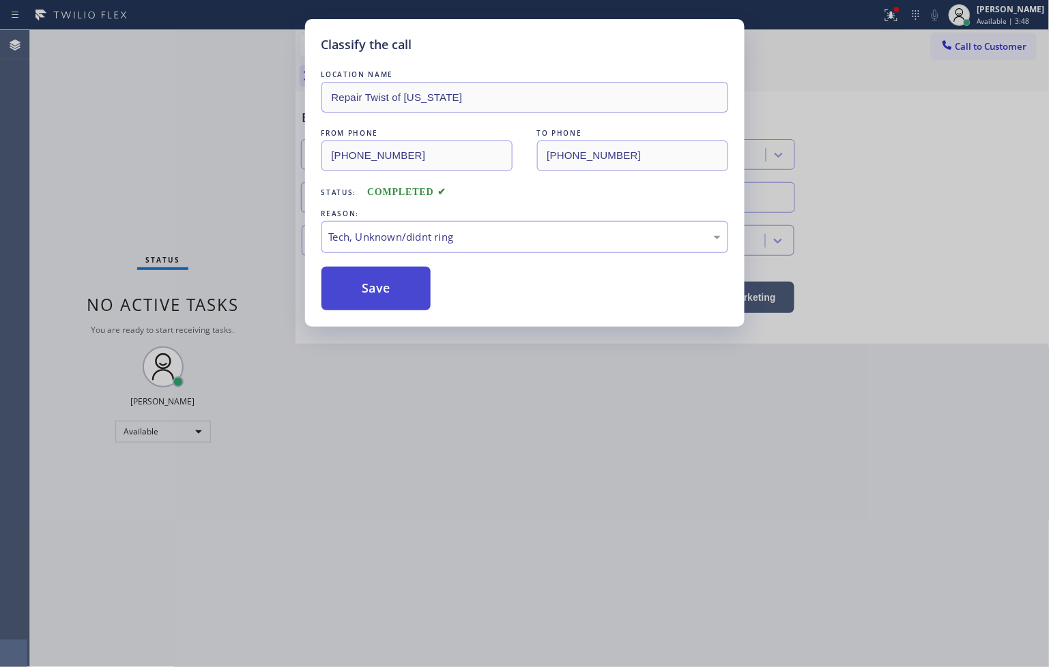
click at [403, 285] on button "Save" at bounding box center [376, 289] width 110 height 44
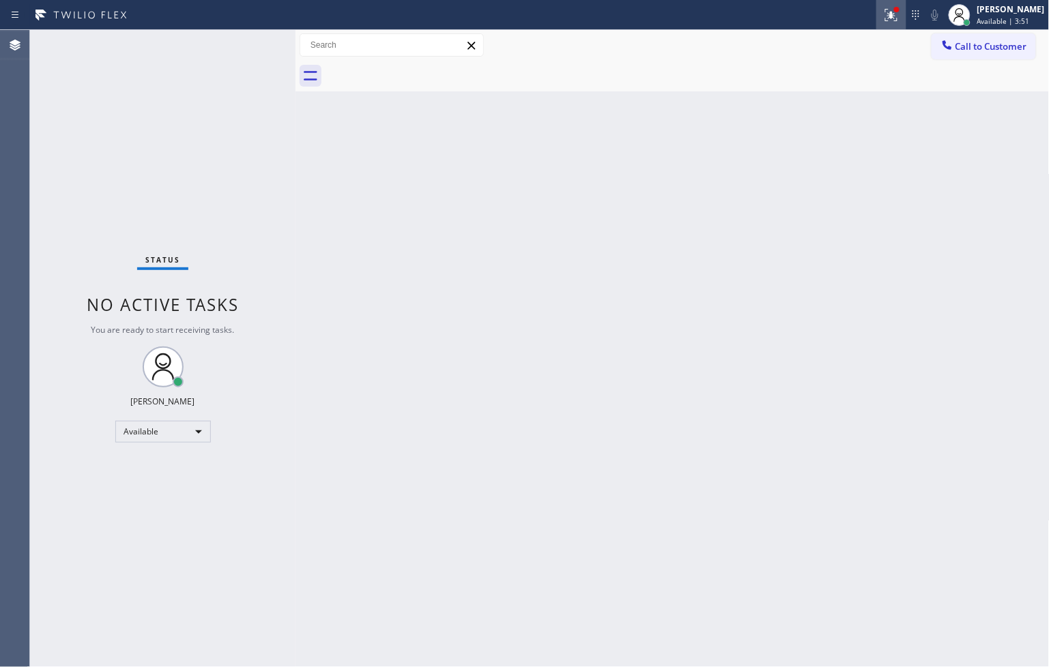
click at [885, 20] on icon at bounding box center [891, 15] width 12 height 12
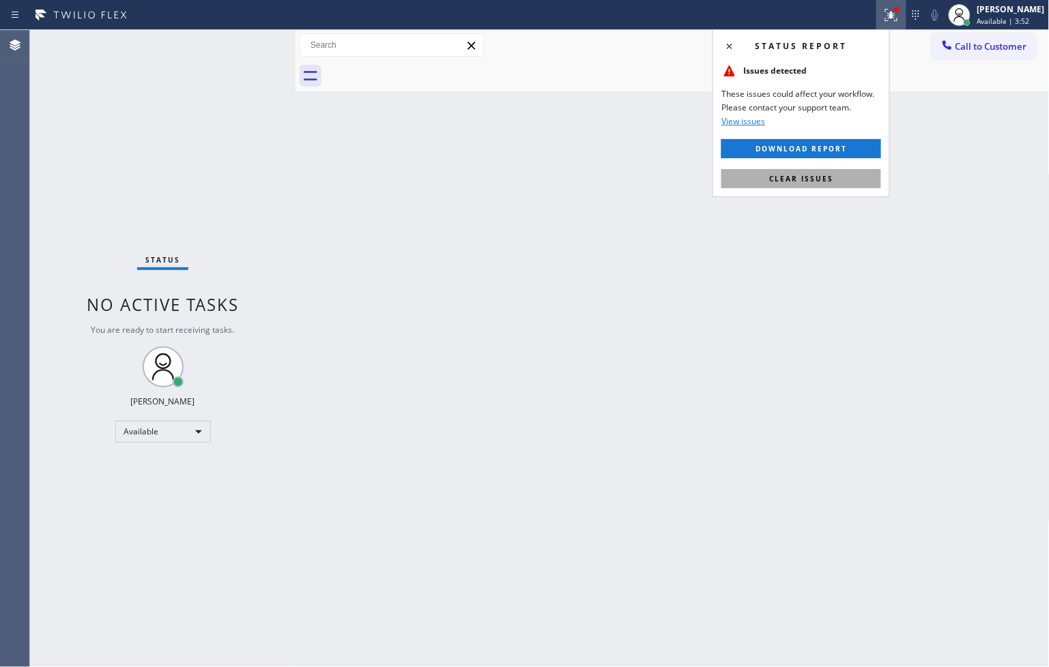
click at [820, 184] on button "Clear issues" at bounding box center [801, 178] width 160 height 19
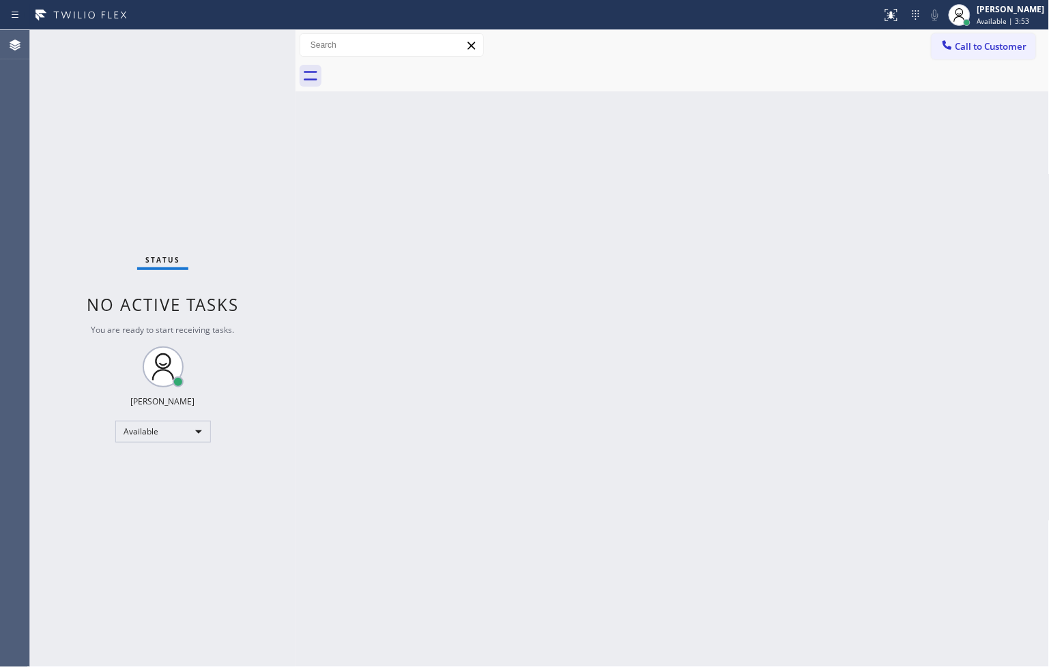
click at [240, 276] on div "Status No active tasks You are ready to start receiving tasks. [PERSON_NAME]" at bounding box center [162, 348] width 265 height 637
click at [246, 55] on div "Status No active tasks You are ready to start receiving tasks. [PERSON_NAME]" at bounding box center [162, 348] width 265 height 637
click at [247, 42] on div "Status No active tasks You are ready to start receiving tasks. [PERSON_NAME]" at bounding box center [162, 348] width 265 height 637
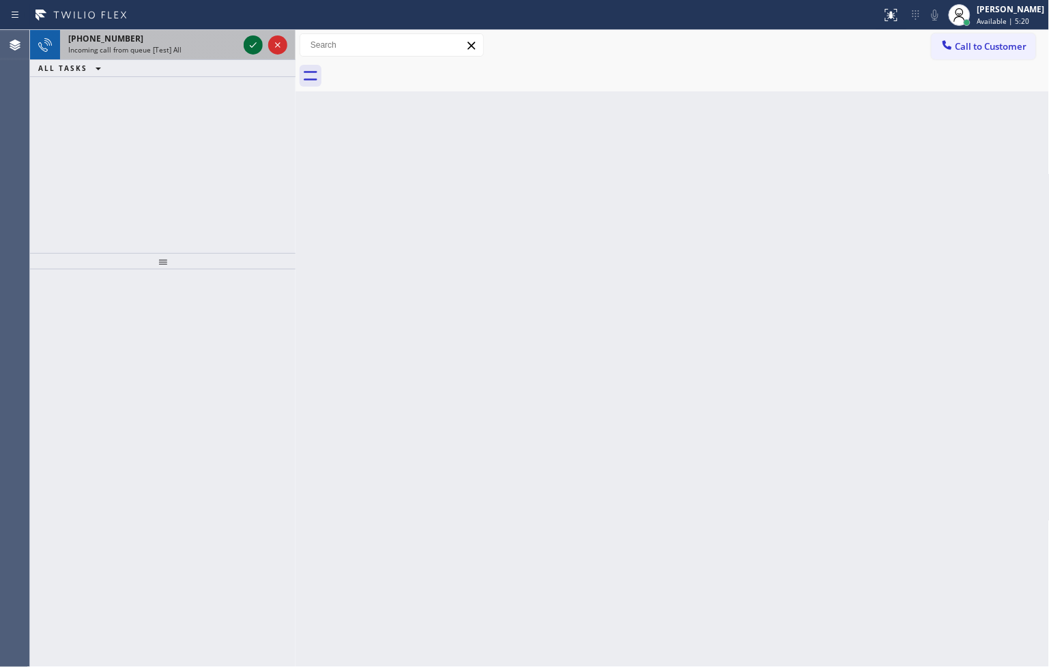
click at [249, 43] on icon at bounding box center [253, 45] width 16 height 16
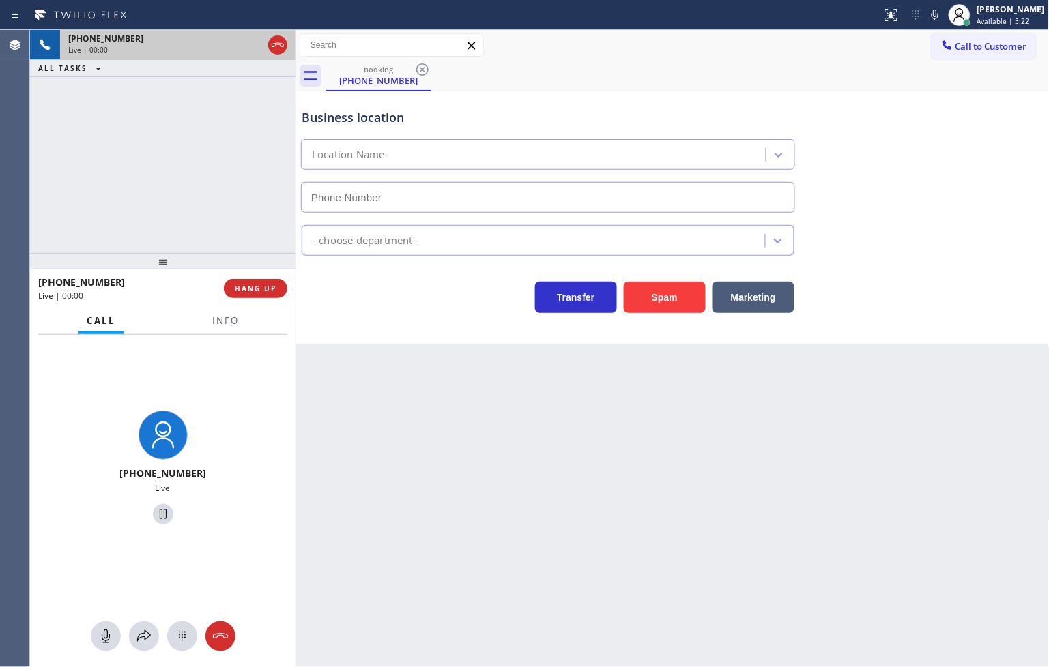
type input "[PHONE_NUMBER]"
click at [233, 322] on span "Info" at bounding box center [225, 321] width 27 height 12
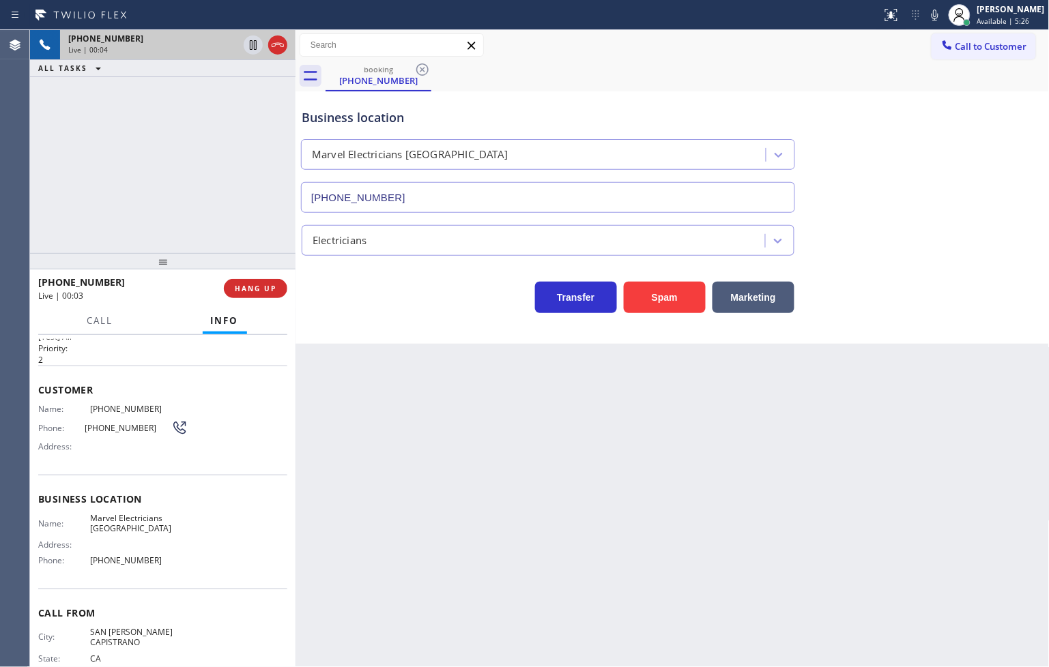
scroll to position [57, 0]
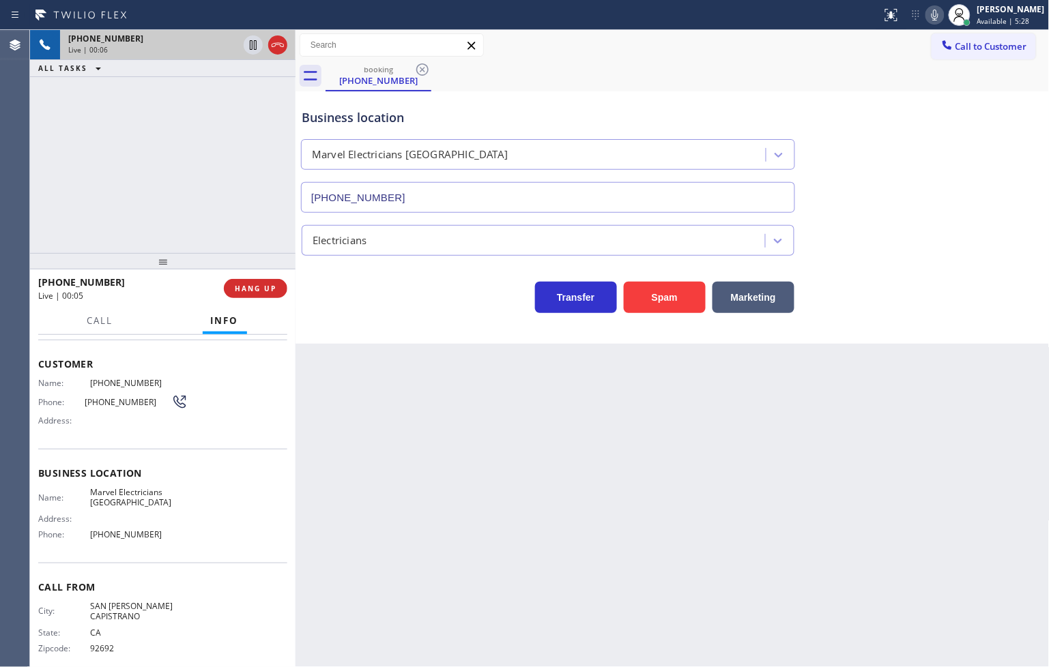
click at [927, 7] on icon at bounding box center [935, 15] width 16 height 16
click at [927, 16] on icon at bounding box center [935, 15] width 16 height 16
click at [931, 16] on icon at bounding box center [934, 15] width 7 height 11
click at [927, 16] on icon at bounding box center [935, 15] width 16 height 16
click at [100, 142] on div "[PHONE_NUMBER] Live | 00:20 ALL TASKS ALL TASKS ACTIVE TASKS TASKS IN WRAP UP" at bounding box center [162, 141] width 265 height 223
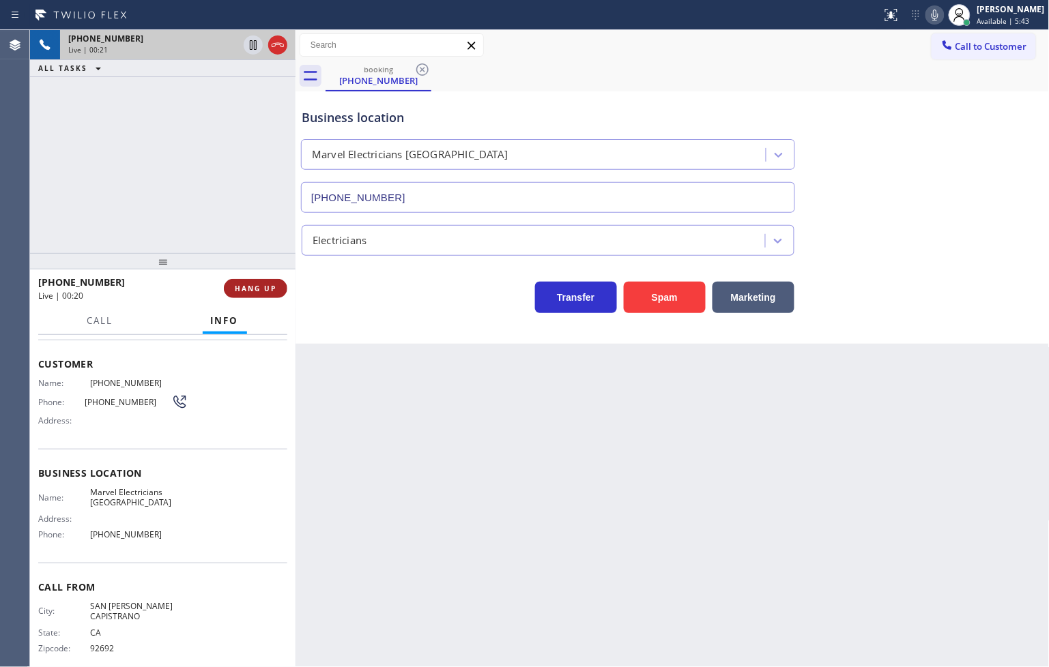
click at [242, 285] on span "HANG UP" at bounding box center [256, 289] width 42 height 10
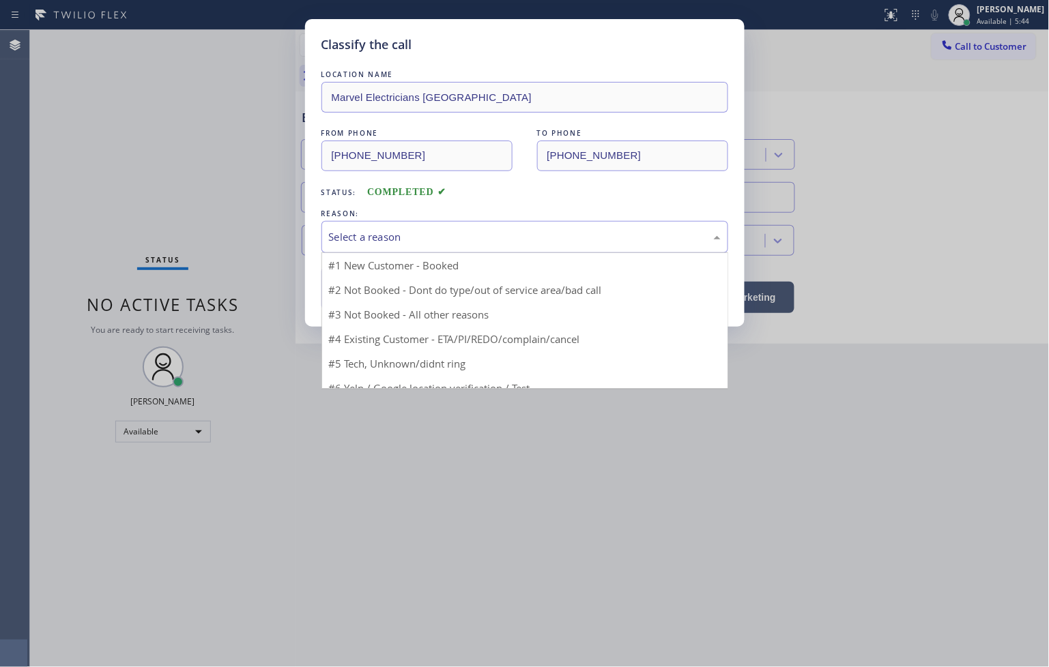
click at [382, 246] on div "Select a reason" at bounding box center [524, 237] width 407 height 32
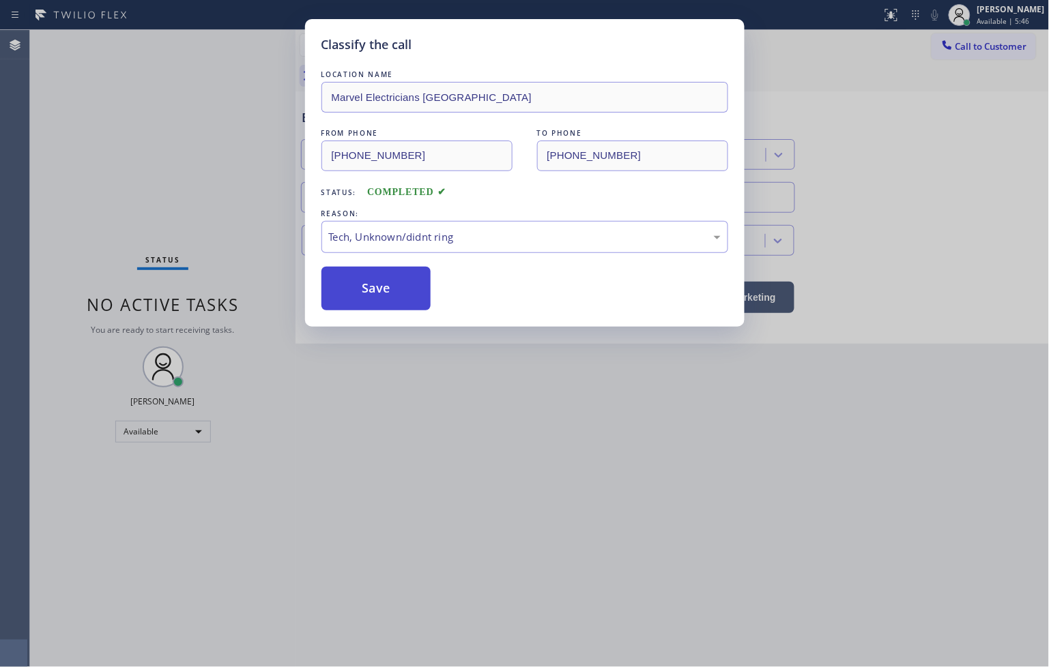
click at [387, 291] on button "Save" at bounding box center [376, 289] width 110 height 44
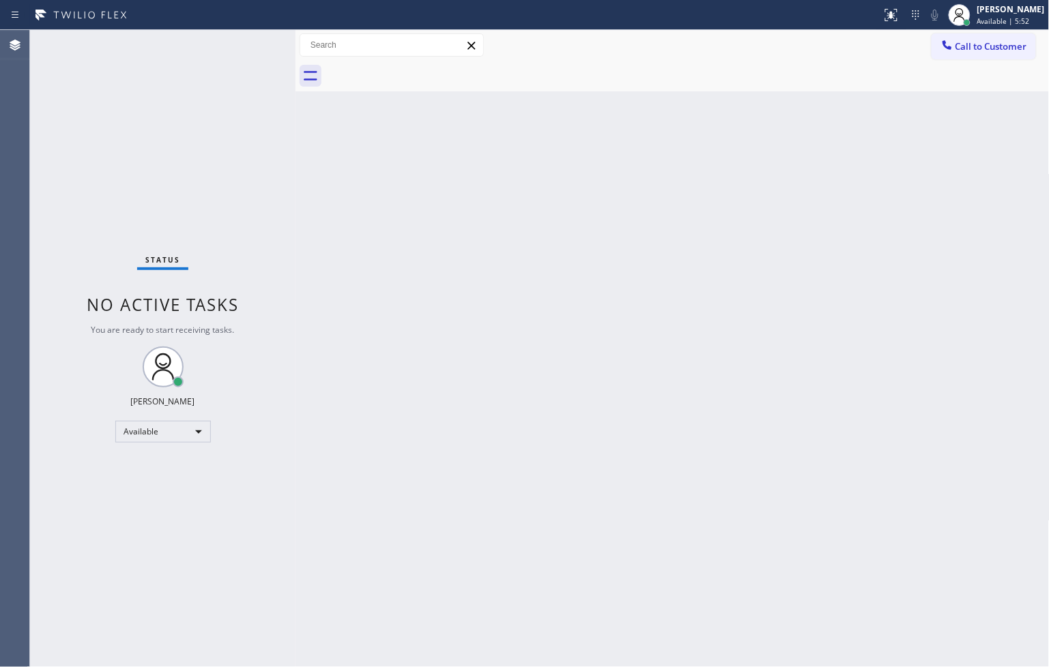
drag, startPoint x: 628, startPoint y: 366, endPoint x: 635, endPoint y: 381, distance: 15.9
click at [635, 366] on div "Back to Dashboard Change Sender ID Customers Technicians Select a contact Outbo…" at bounding box center [672, 348] width 754 height 637
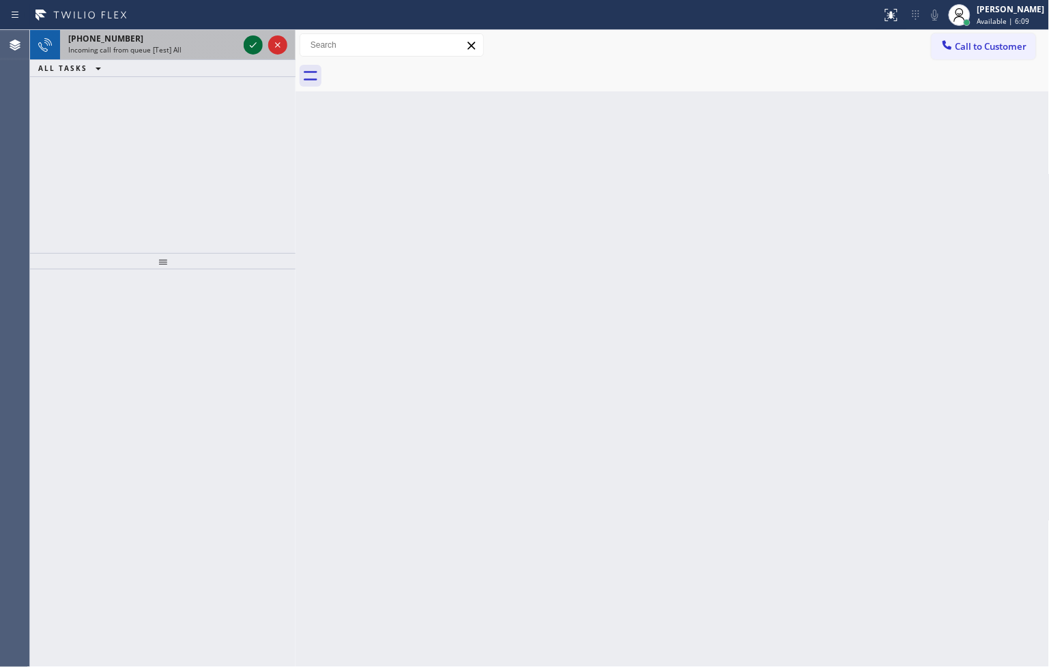
click at [250, 43] on icon at bounding box center [253, 45] width 16 height 16
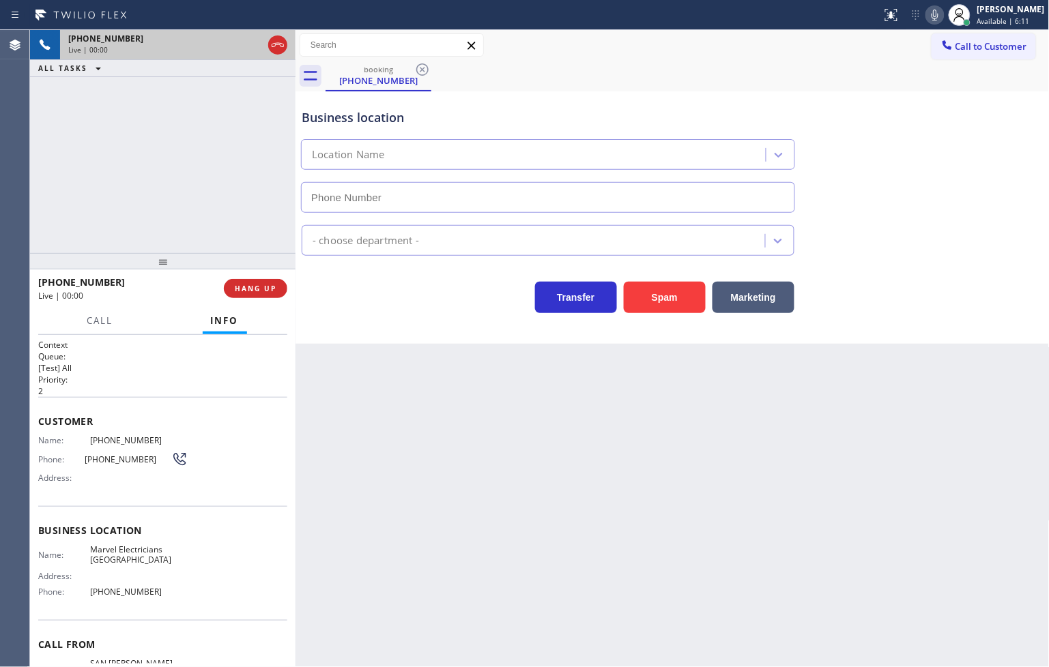
type input "[PHONE_NUMBER]"
click at [222, 199] on div "[PHONE_NUMBER] Live | 00:06 ALL TASKS ALL TASKS ACTIVE TASKS TASKS IN WRAP UP" at bounding box center [162, 141] width 265 height 223
click at [433, 332] on div "Business location Marvel Electricians [GEOGRAPHIC_DATA] [PHONE_NUMBER] Electric…" at bounding box center [672, 217] width 754 height 252
click at [164, 200] on div "[PHONE_NUMBER] Live | 00:10 ALL TASKS ALL TASKS ACTIVE TASKS TASKS IN WRAP UP" at bounding box center [162, 141] width 265 height 223
click at [225, 220] on div "[PHONE_NUMBER] Live | 00:15 ALL TASKS ALL TASKS ACTIVE TASKS TASKS IN WRAP UP" at bounding box center [162, 141] width 265 height 223
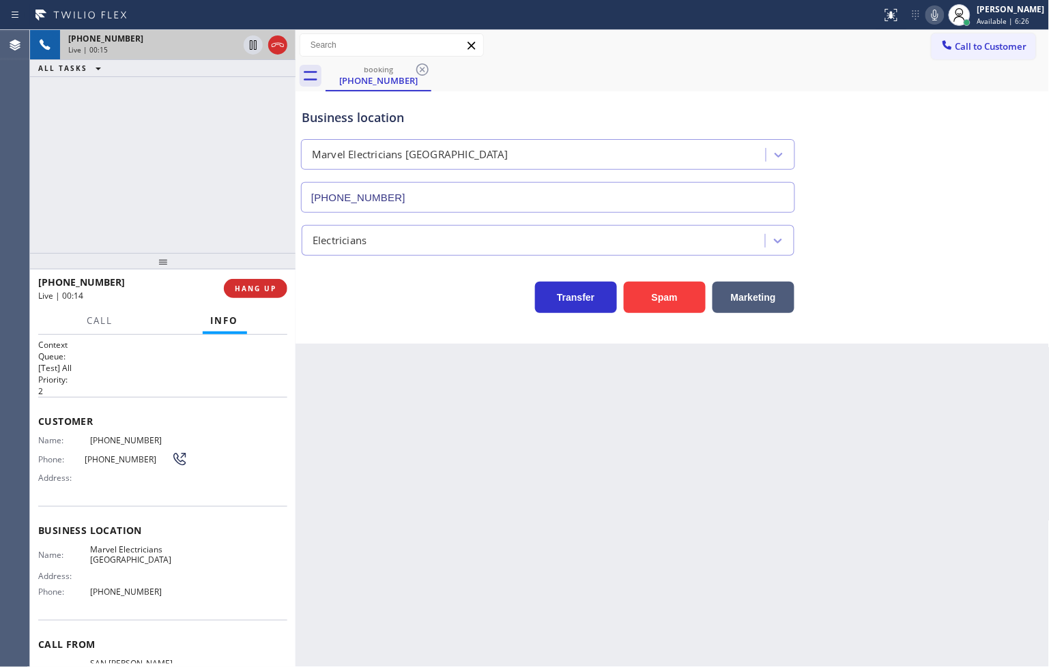
click at [400, 307] on div "Transfer Spam Marketing" at bounding box center [548, 294] width 498 height 38
click at [323, 399] on div "Back to Dashboard Change Sender ID Customers Technicians Select a contact Outbo…" at bounding box center [672, 348] width 754 height 637
click at [319, 403] on div "Back to Dashboard Change Sender ID Customers Technicians Select a contact Outbo…" at bounding box center [672, 348] width 754 height 637
click at [162, 196] on div "[PHONE_NUMBER] Live | 00:33 ALL TASKS ALL TASKS ACTIVE TASKS TASKS IN WRAP UP" at bounding box center [162, 141] width 265 height 223
click at [315, 296] on div "Transfer Spam Marketing" at bounding box center [548, 294] width 498 height 38
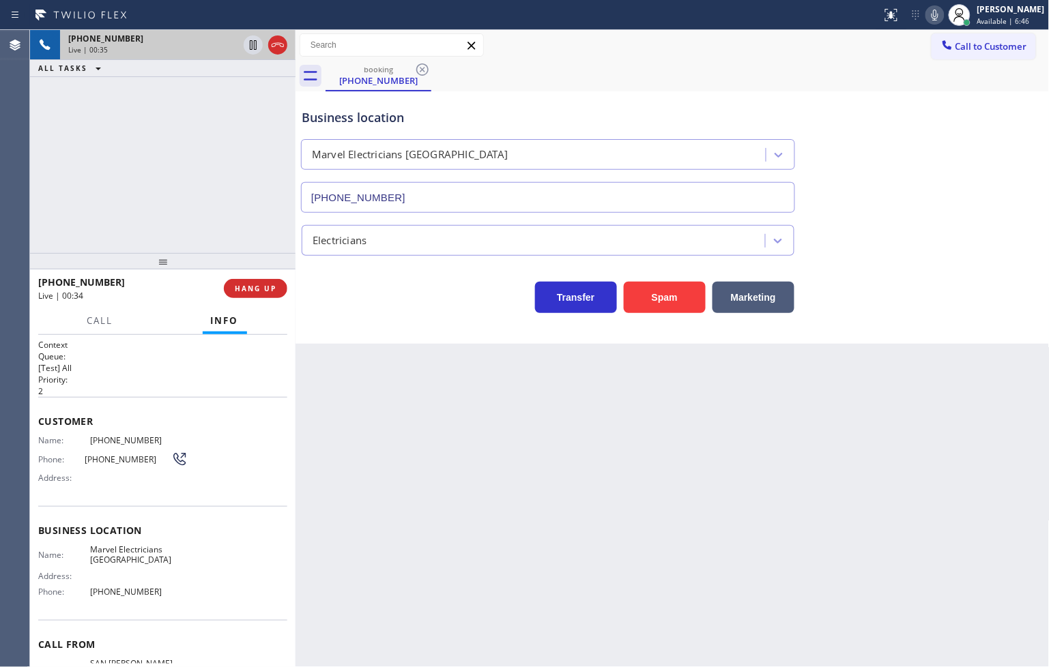
drag, startPoint x: 374, startPoint y: 294, endPoint x: 171, endPoint y: 206, distance: 221.6
click at [373, 295] on div "Transfer Spam Marketing" at bounding box center [548, 294] width 498 height 38
click at [325, 287] on div "Transfer Spam Marketing" at bounding box center [548, 294] width 498 height 38
click at [148, 186] on div "[PHONE_NUMBER] Live | 00:38 ALL TASKS ALL TASKS ACTIVE TASKS TASKS IN WRAP UP" at bounding box center [162, 141] width 265 height 223
click at [94, 128] on div "[PHONE_NUMBER] Live | 00:40 ALL TASKS ALL TASKS ACTIVE TASKS TASKS IN WRAP UP" at bounding box center [162, 141] width 265 height 223
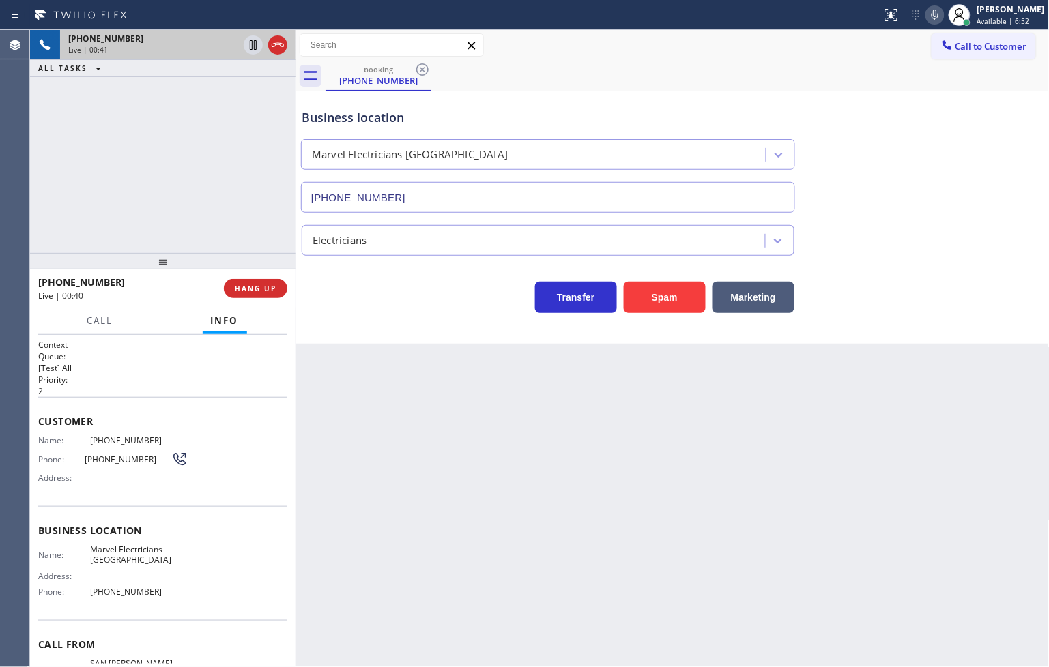
click at [560, 343] on div "Business location Marvel Electricians [GEOGRAPHIC_DATA] [PHONE_NUMBER] Electric…" at bounding box center [672, 217] width 754 height 252
click at [259, 218] on div "[PHONE_NUMBER] Live | 00:42 ALL TASKS ALL TASKS ACTIVE TASKS TASKS IN WRAP UP" at bounding box center [162, 141] width 265 height 223
click at [203, 194] on div "[PHONE_NUMBER] Live | 00:42 ALL TASKS ALL TASKS ACTIVE TASKS TASKS IN WRAP UP" at bounding box center [162, 141] width 265 height 223
click at [251, 49] on icon at bounding box center [253, 45] width 7 height 10
click at [98, 321] on span "Call" at bounding box center [100, 321] width 26 height 12
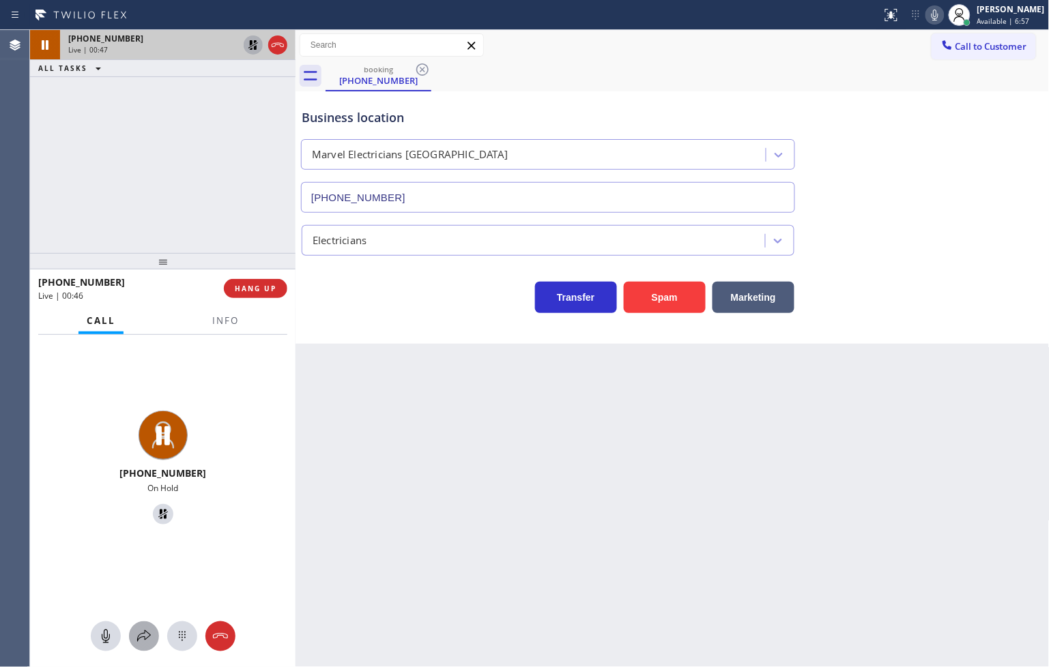
click at [154, 645] on button at bounding box center [144, 637] width 30 height 30
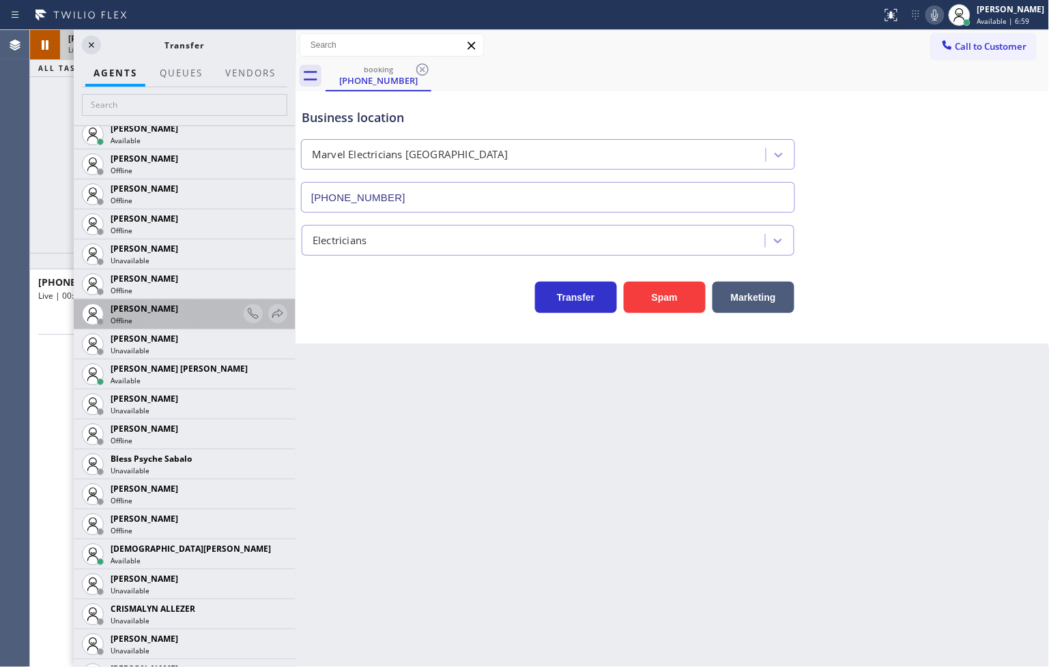
scroll to position [303, 0]
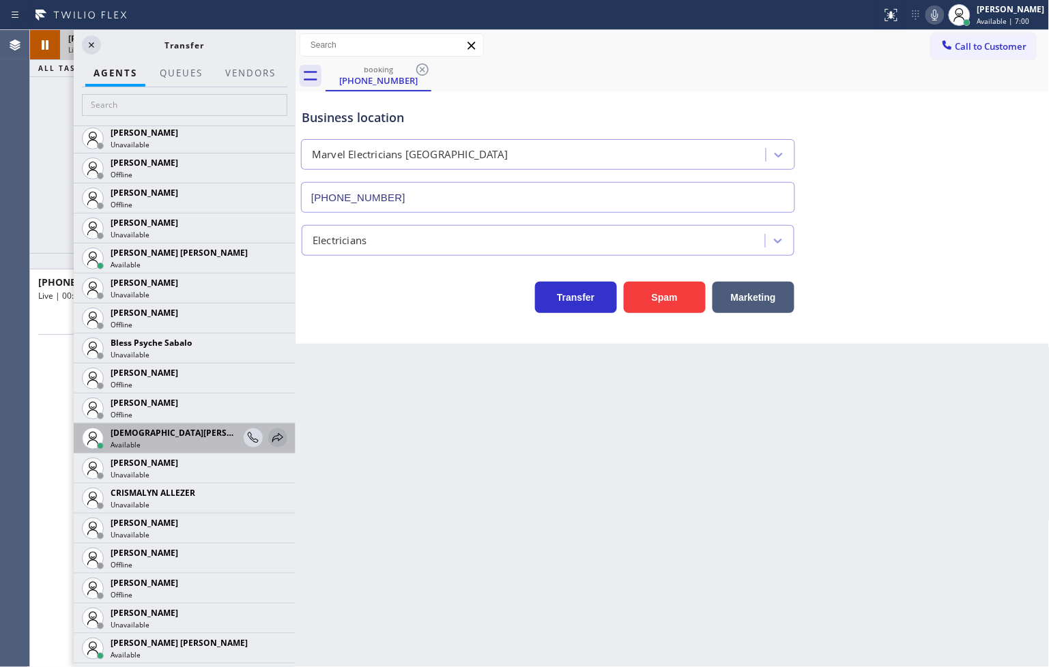
click at [270, 430] on icon at bounding box center [278, 438] width 16 height 16
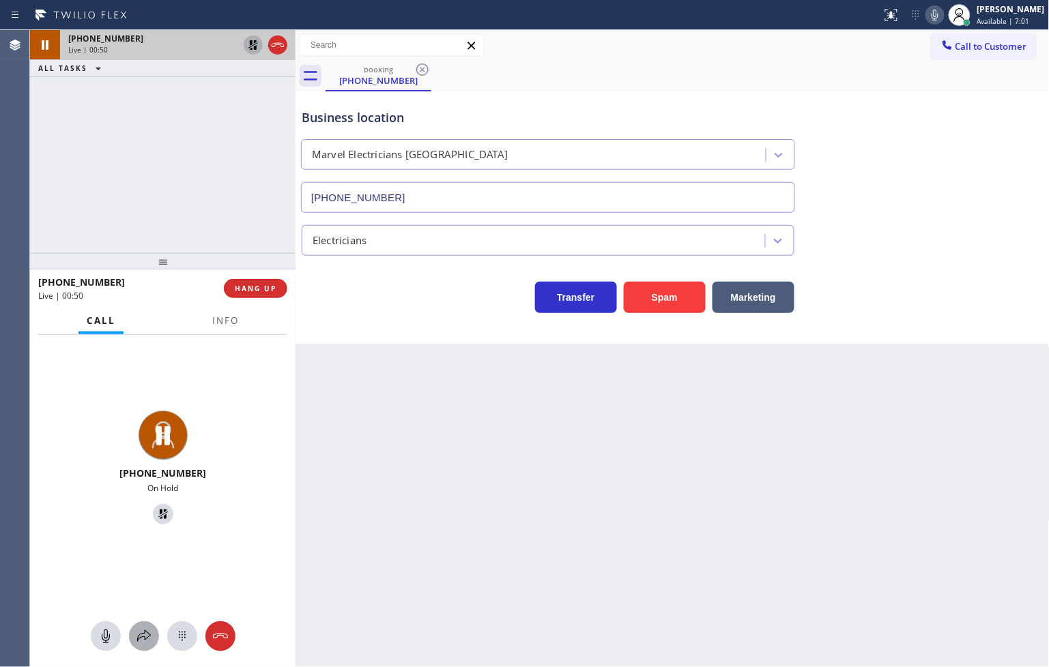
click at [144, 639] on icon at bounding box center [144, 636] width 16 height 16
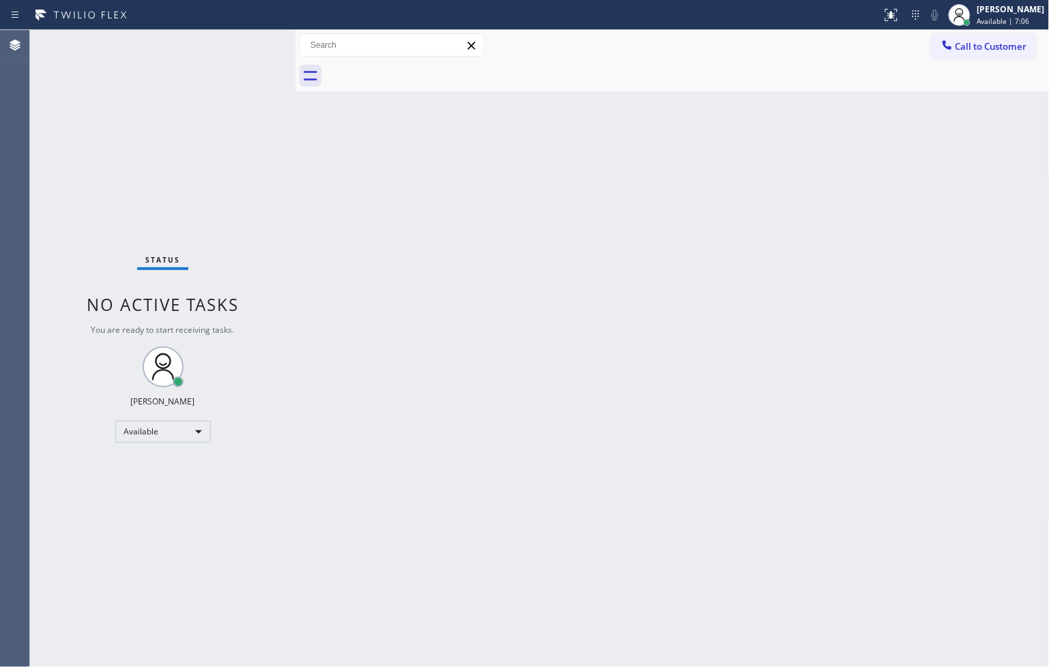
drag, startPoint x: 212, startPoint y: 270, endPoint x: 212, endPoint y: 256, distance: 13.7
click at [212, 270] on div "Status No active tasks You are ready to start receiving tasks. [PERSON_NAME]" at bounding box center [162, 348] width 265 height 637
click at [212, 141] on div "Status No active tasks You are ready to start receiving tasks. [PERSON_NAME]" at bounding box center [162, 348] width 265 height 637
click at [257, 53] on div "Status No active tasks You are ready to start receiving tasks. [PERSON_NAME]" at bounding box center [162, 348] width 265 height 637
click at [243, 212] on div "Status No active tasks You are ready to start receiving tasks. [PERSON_NAME]" at bounding box center [162, 348] width 265 height 637
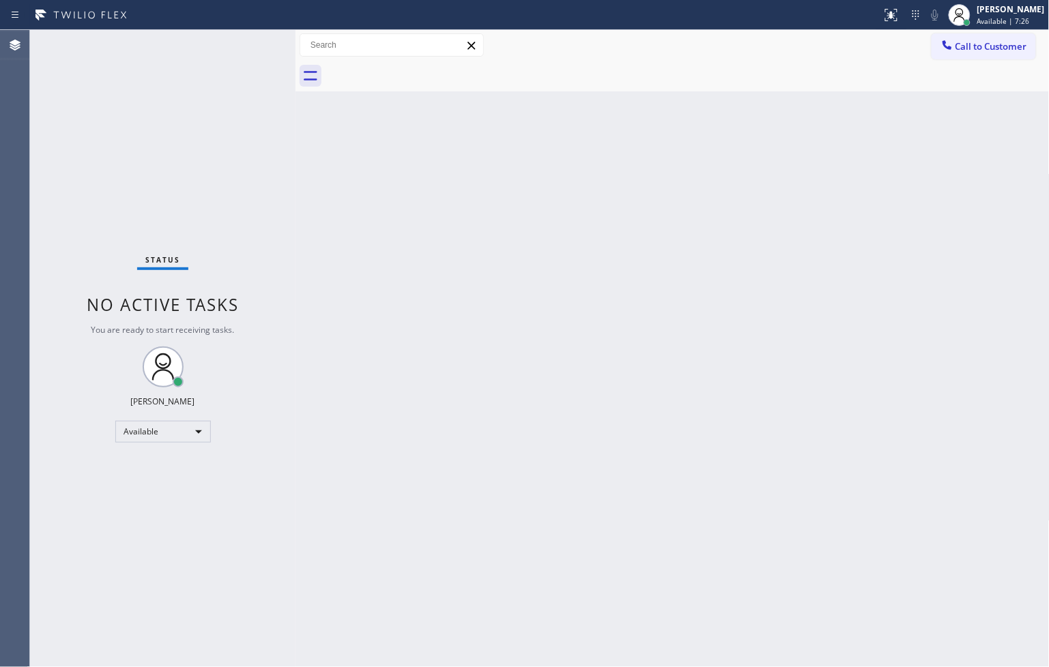
click at [253, 44] on div "Status No active tasks You are ready to start receiving tasks. [PERSON_NAME]" at bounding box center [162, 348] width 265 height 637
drag, startPoint x: 253, startPoint y: 44, endPoint x: 252, endPoint y: 57, distance: 12.3
click at [252, 57] on div "Status No active tasks You are ready to start receiving tasks. [PERSON_NAME]" at bounding box center [162, 348] width 265 height 637
click at [240, 53] on div "Status No active tasks You are ready to start receiving tasks. [PERSON_NAME]" at bounding box center [162, 348] width 265 height 637
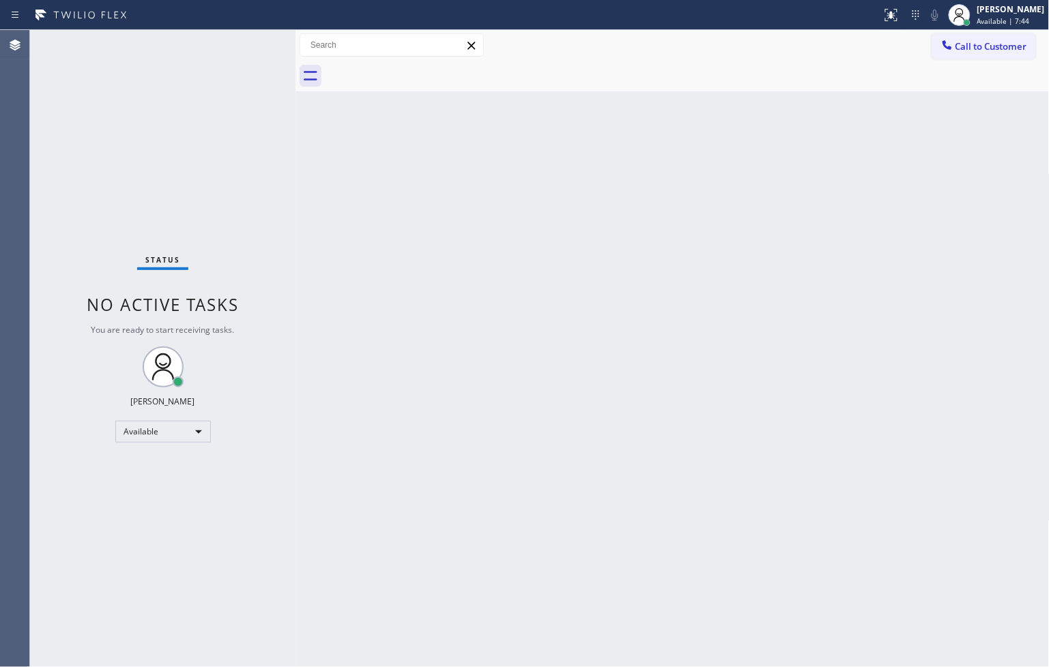
click at [246, 42] on div "Status No active tasks You are ready to start receiving tasks. [PERSON_NAME]" at bounding box center [162, 348] width 265 height 637
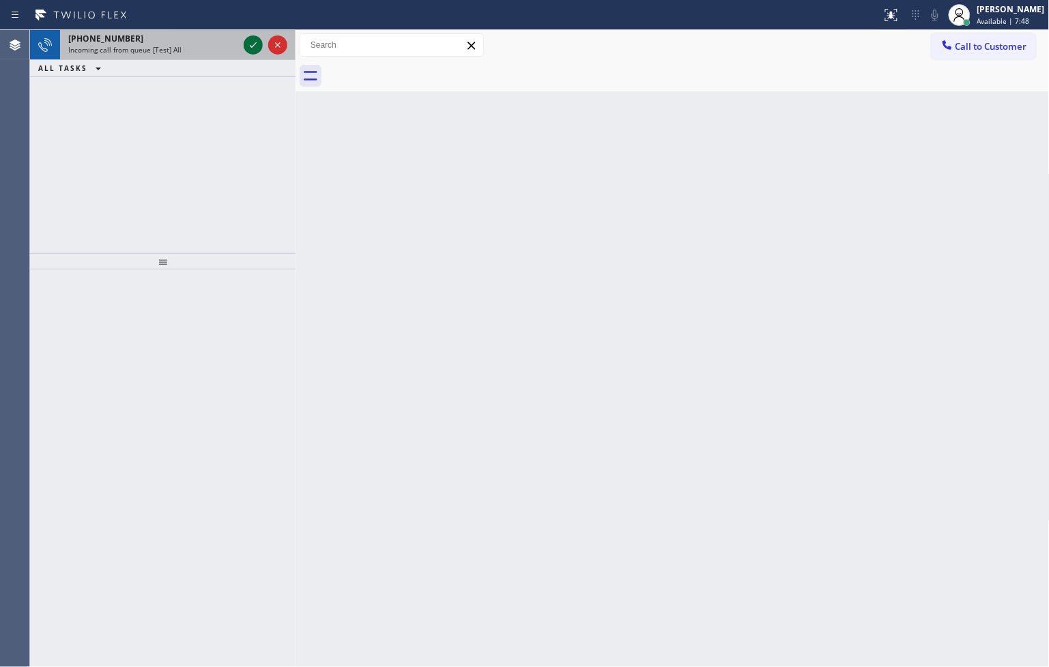
click at [246, 42] on icon at bounding box center [253, 45] width 16 height 16
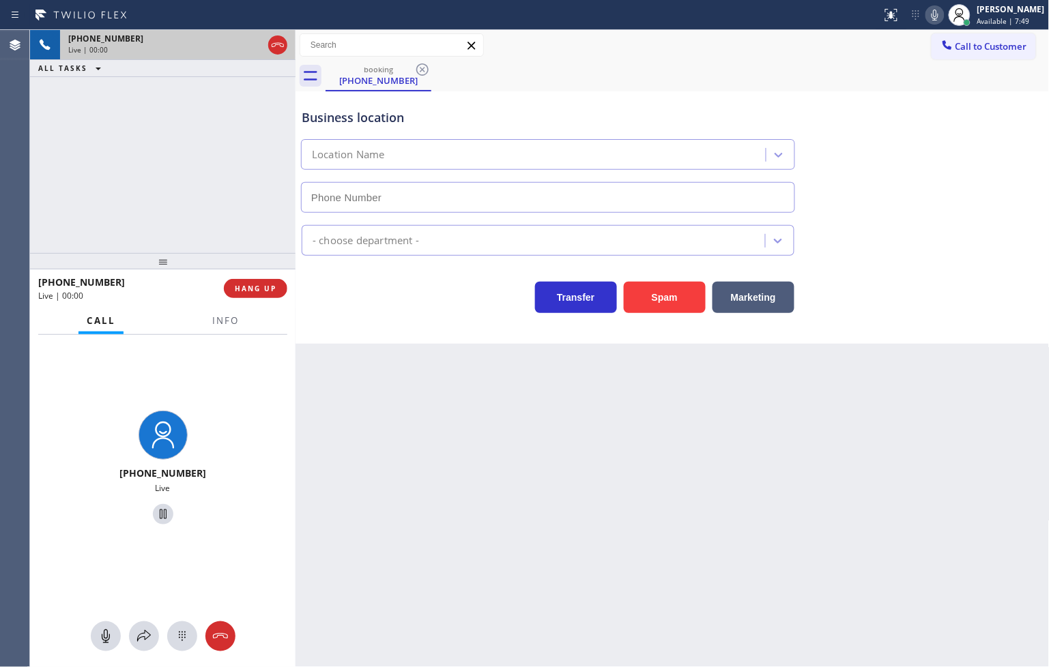
type input "[PHONE_NUMBER]"
click at [391, 303] on div "Transfer Spam Marketing" at bounding box center [548, 294] width 498 height 38
click at [220, 201] on div "[PHONE_NUMBER] Live | 00:03 ALL TASKS ALL TASKS ACTIVE TASKS TASKS IN WRAP UP" at bounding box center [162, 141] width 265 height 223
click at [367, 308] on div "Transfer Spam Marketing" at bounding box center [548, 294] width 498 height 38
click at [377, 287] on div "Transfer Spam Marketing" at bounding box center [548, 294] width 498 height 38
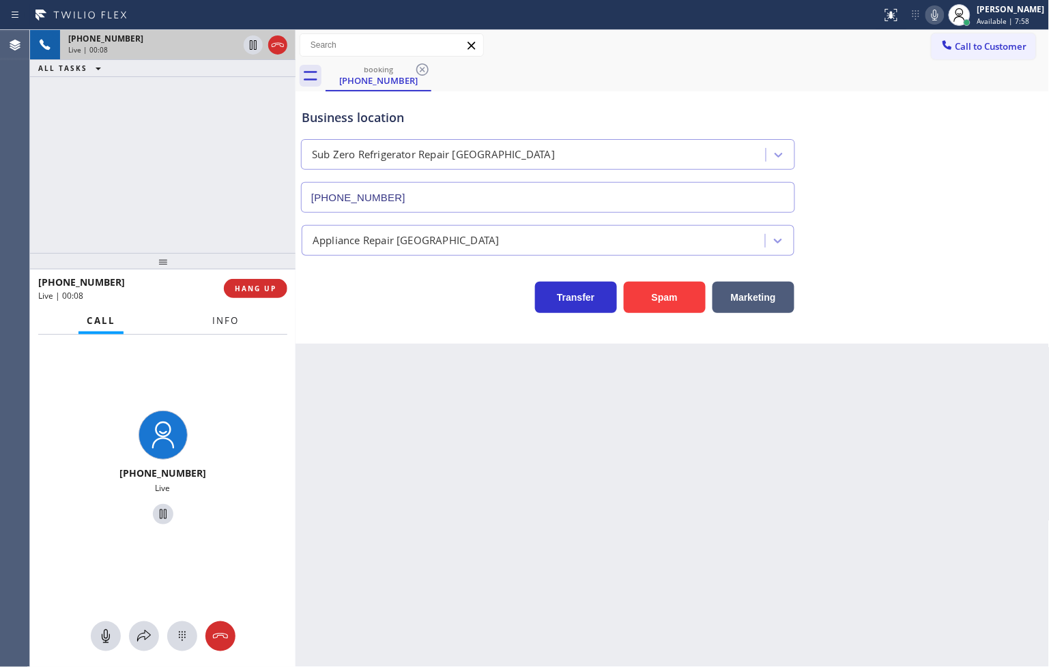
click at [232, 323] on span "Info" at bounding box center [225, 321] width 27 height 12
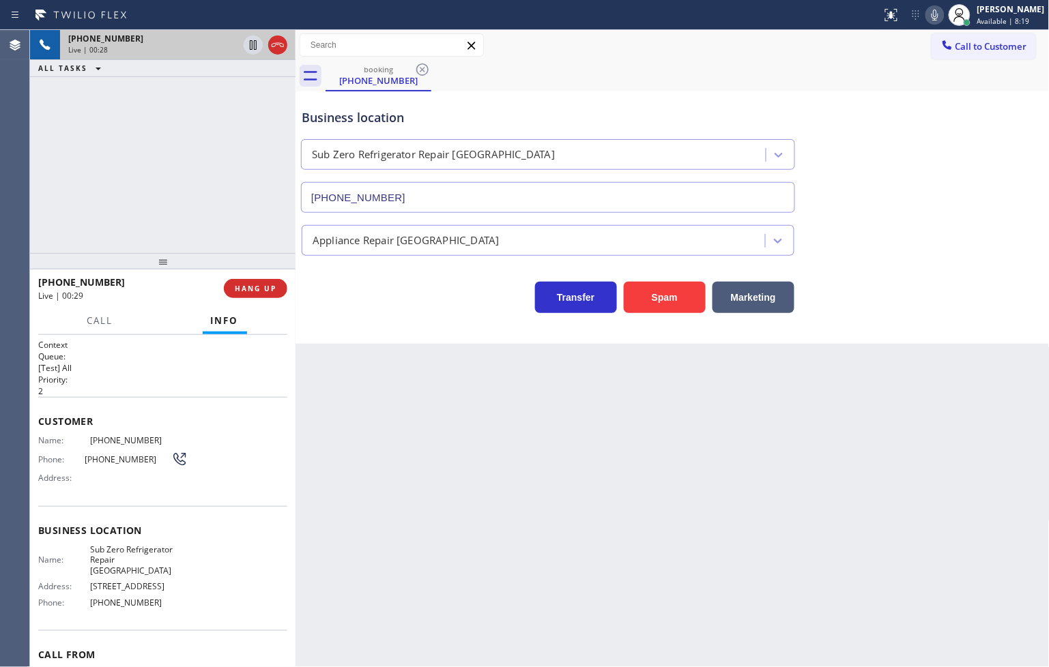
click at [139, 183] on div "[PHONE_NUMBER] Live | 00:28 ALL TASKS ALL TASKS ACTIVE TASKS TASKS IN WRAP UP" at bounding box center [162, 141] width 265 height 223
click at [412, 315] on div "Business location Sub Zero Refrigerator Repair [GEOGRAPHIC_DATA] [PHONE_NUMBER]…" at bounding box center [672, 217] width 754 height 252
click at [215, 233] on div "[PHONE_NUMBER] Live | 00:29 ALL TASKS ALL TASKS ACTIVE TASKS TASKS IN WRAP UP" at bounding box center [162, 141] width 265 height 223
click at [374, 296] on div "Transfer Spam Marketing" at bounding box center [548, 294] width 498 height 38
click at [202, 182] on div "[PHONE_NUMBER] Live | 00:31 ALL TASKS ALL TASKS ACTIVE TASKS TASKS IN WRAP UP" at bounding box center [162, 141] width 265 height 223
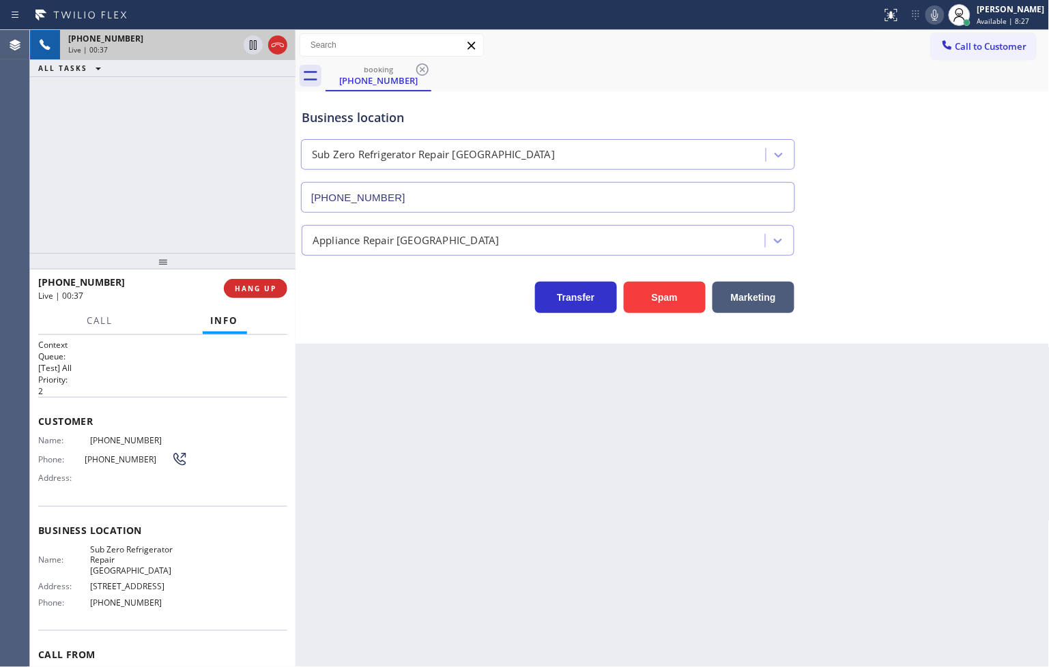
click at [109, 201] on div "[PHONE_NUMBER] Live | 00:37 ALL TASKS ALL TASKS ACTIVE TASKS TASKS IN WRAP UP" at bounding box center [162, 141] width 265 height 223
click at [135, 173] on div "[PHONE_NUMBER] Live | 00:39 ALL TASKS ALL TASKS ACTIVE TASKS TASKS IN WRAP UP" at bounding box center [162, 141] width 265 height 223
click at [346, 297] on div "Transfer Spam Marketing" at bounding box center [548, 294] width 498 height 38
click at [239, 216] on div "[PHONE_NUMBER] Live | 00:40 ALL TASKS ALL TASKS ACTIVE TASKS TASKS IN WRAP UP" at bounding box center [162, 141] width 265 height 223
click at [349, 307] on div "Transfer Spam Marketing" at bounding box center [548, 294] width 498 height 38
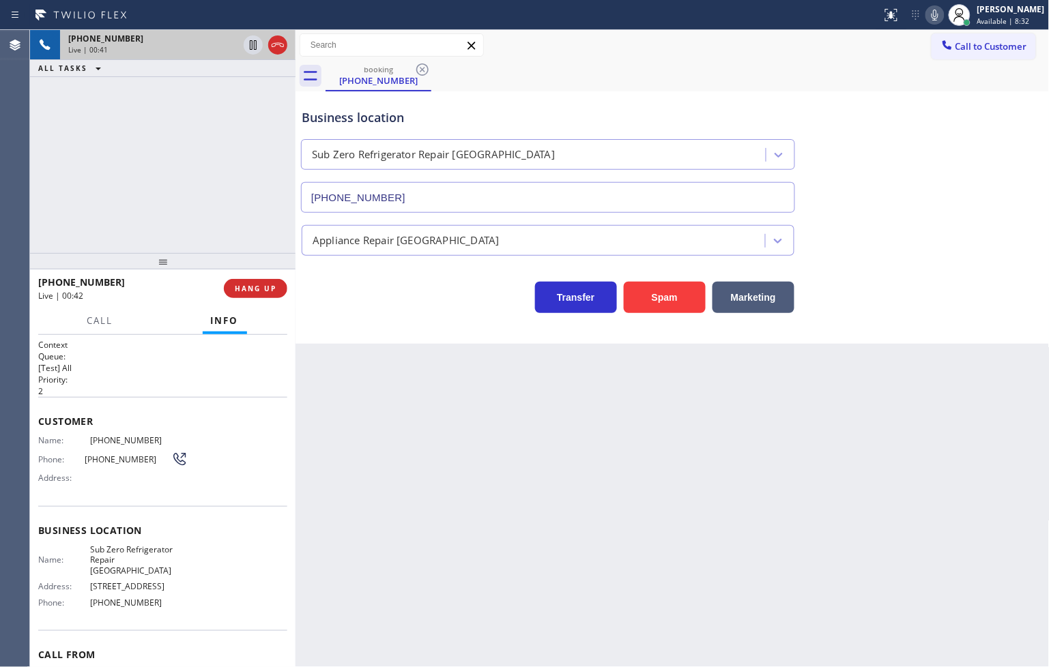
click at [214, 192] on div "[PHONE_NUMBER] Live | 00:41 ALL TASKS ALL TASKS ACTIVE TASKS TASKS IN WRAP UP" at bounding box center [162, 141] width 265 height 223
click at [210, 165] on div "[PHONE_NUMBER] Live | 00:42 ALL TASKS ALL TASKS ACTIVE TASKS TASKS IN WRAP UP" at bounding box center [162, 141] width 265 height 223
click at [233, 161] on div "[PHONE_NUMBER] Live | 00:43 ALL TASKS ALL TASKS ACTIVE TASKS TASKS IN WRAP UP" at bounding box center [162, 141] width 265 height 223
click at [250, 41] on icon at bounding box center [253, 45] width 16 height 16
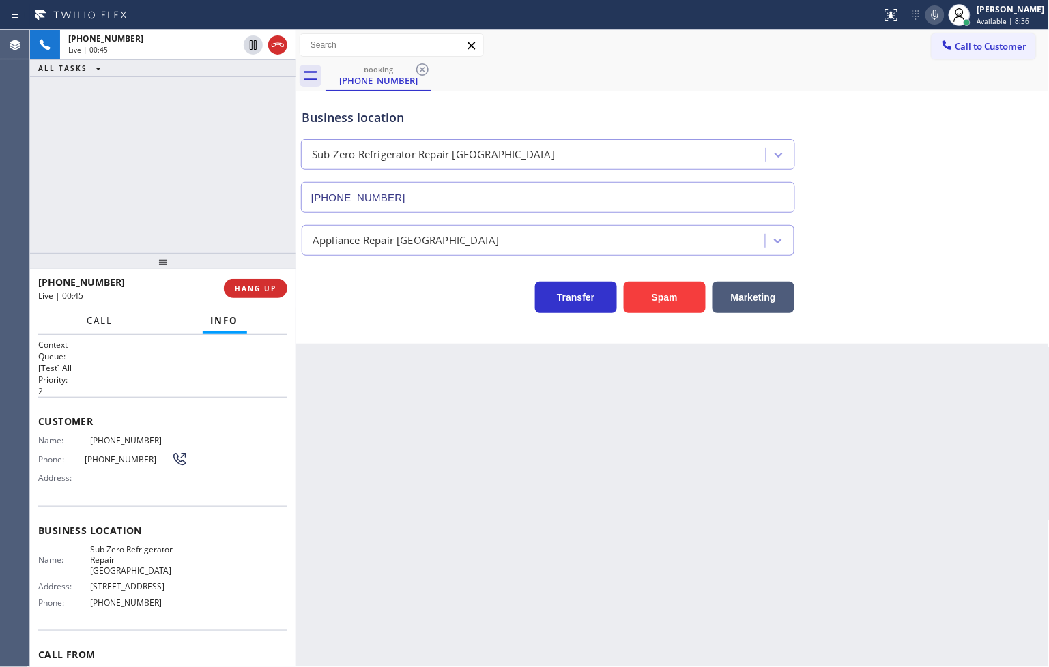
click at [87, 321] on span "Call" at bounding box center [100, 321] width 26 height 12
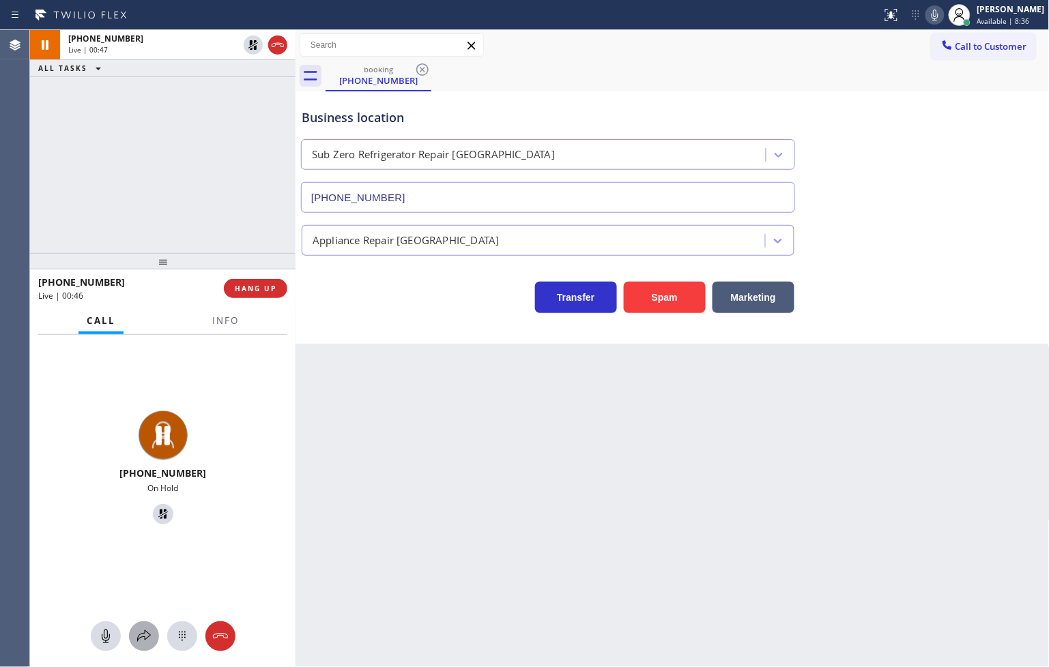
click at [141, 635] on icon at bounding box center [144, 636] width 16 height 16
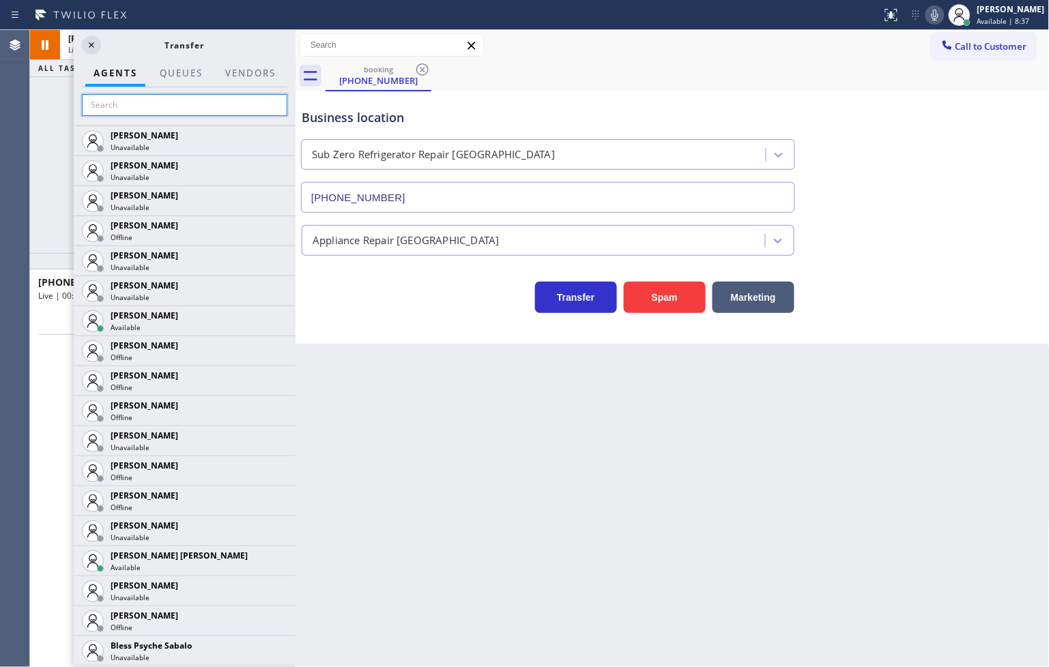
click at [116, 108] on input "text" at bounding box center [184, 105] width 205 height 22
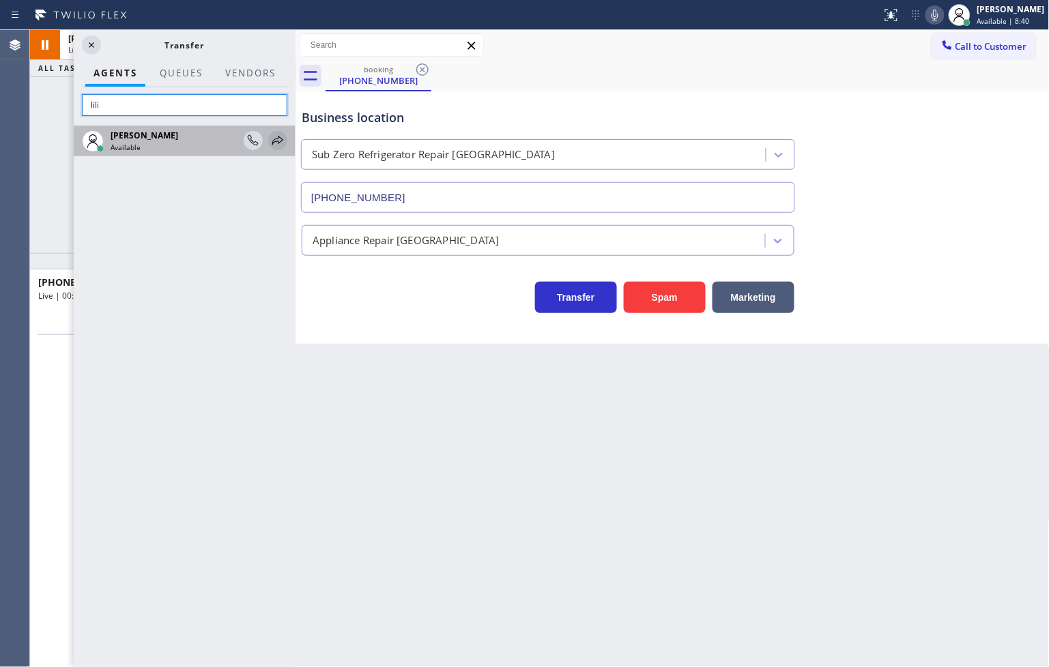
type input "lili"
click at [278, 140] on icon at bounding box center [278, 140] width 16 height 16
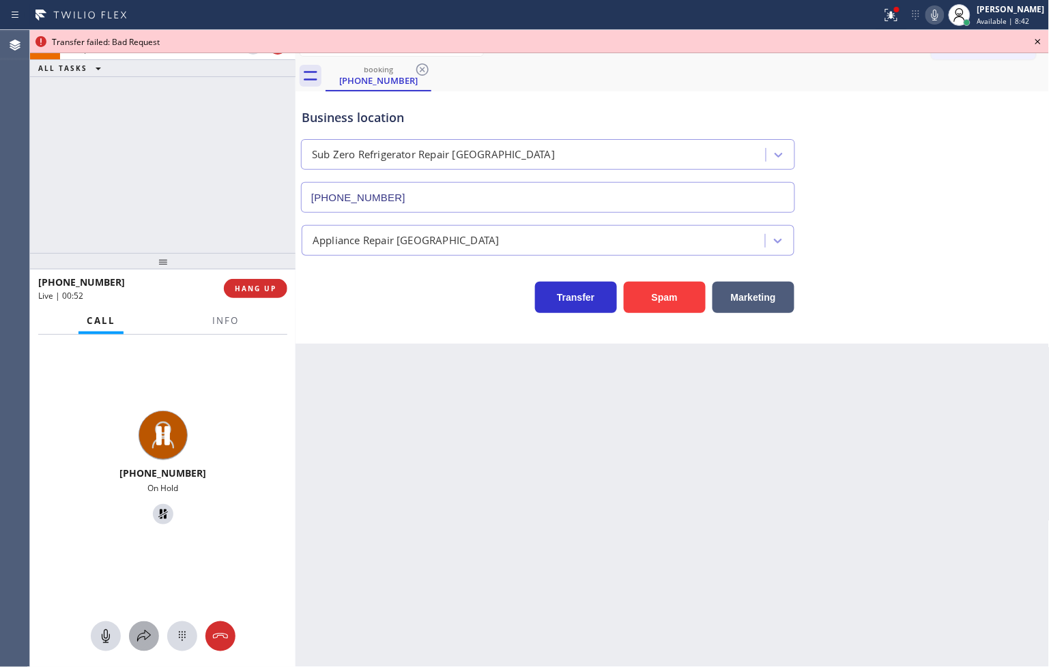
click at [140, 639] on icon at bounding box center [144, 636] width 16 height 16
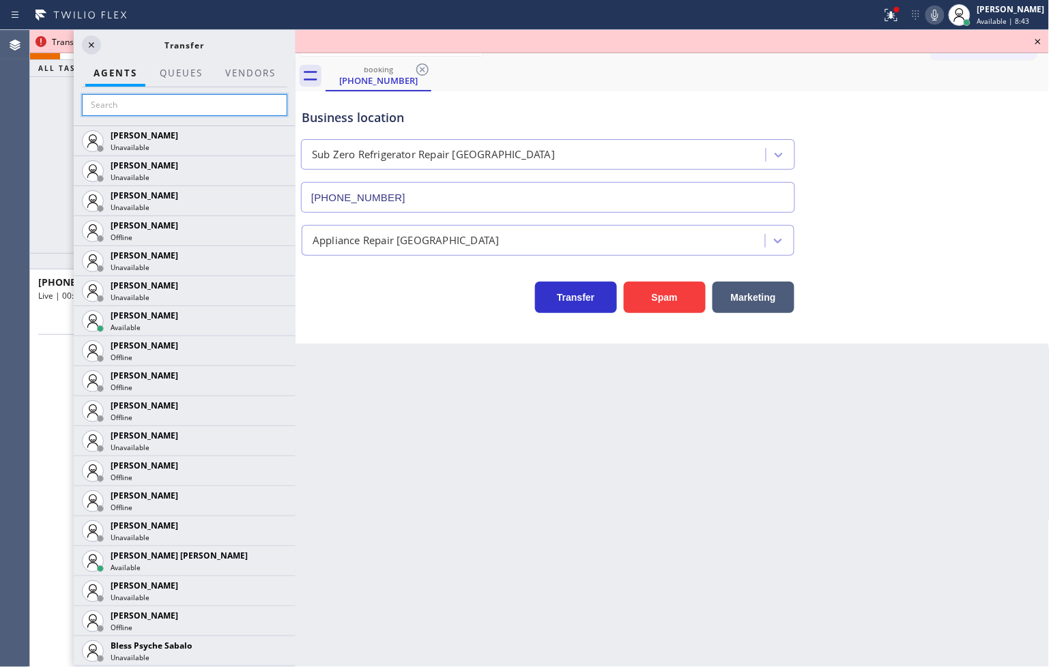
click at [151, 103] on input "text" at bounding box center [184, 105] width 205 height 22
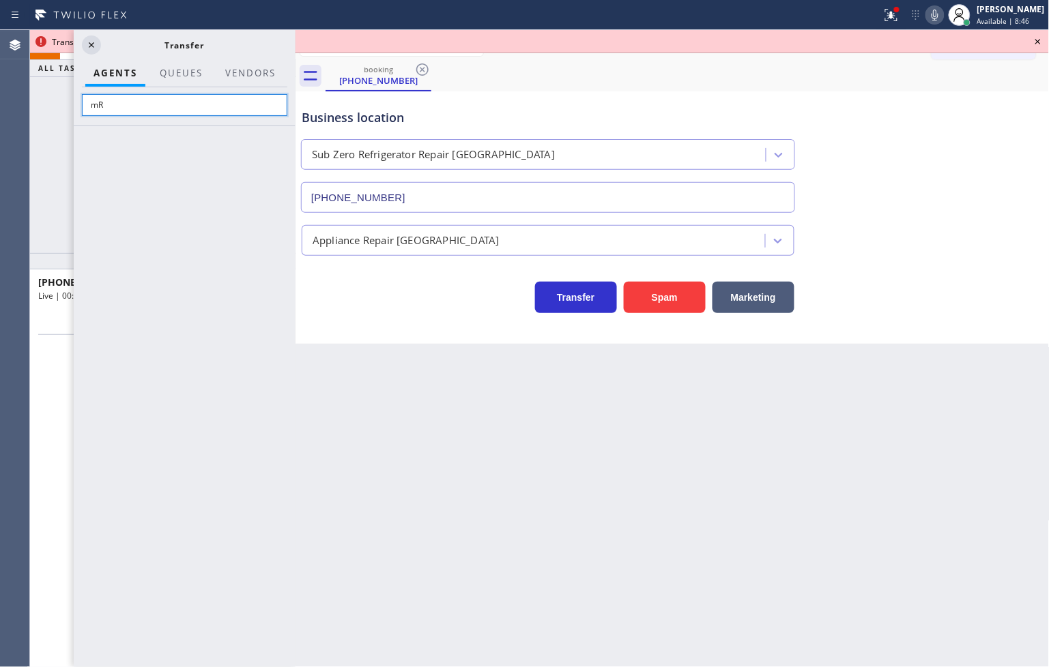
type input "m"
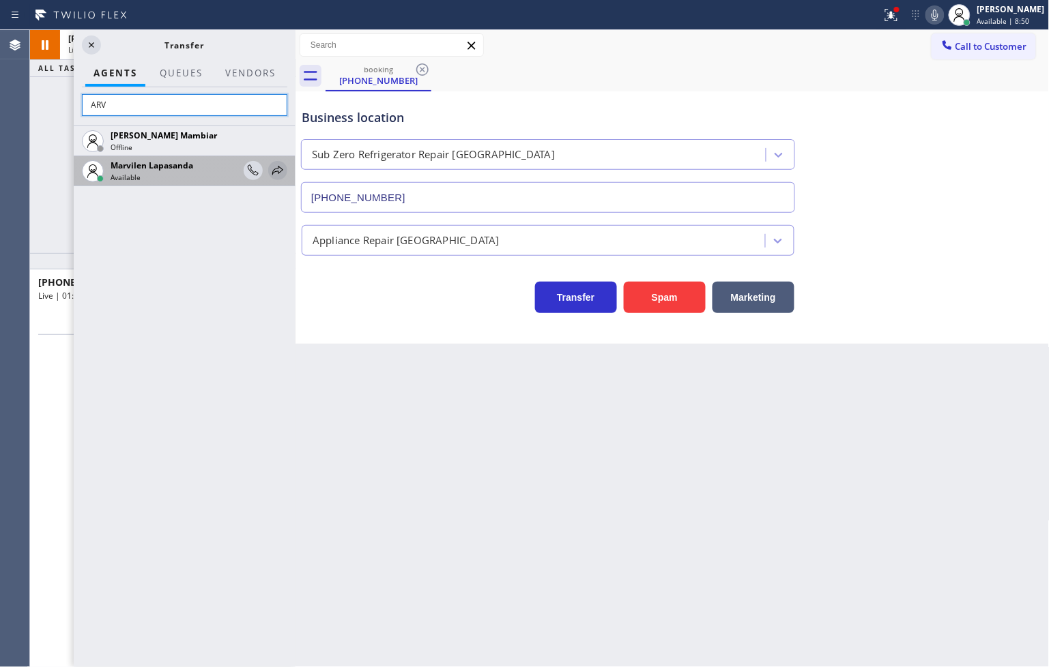
type input "ARV"
click at [280, 167] on icon at bounding box center [277, 170] width 11 height 9
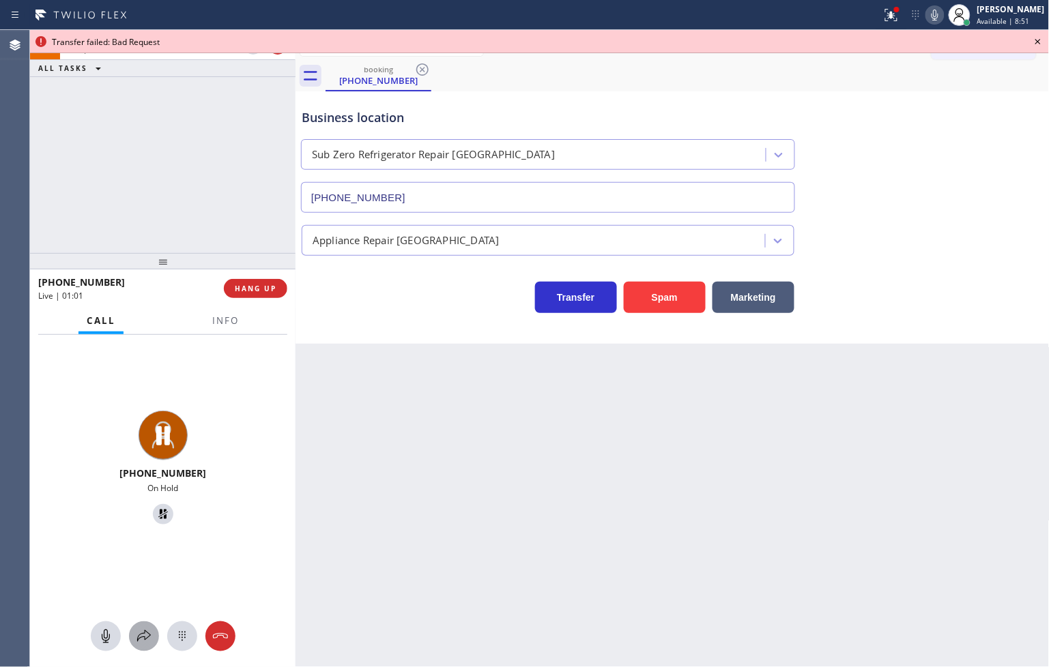
click at [145, 642] on icon at bounding box center [144, 636] width 16 height 16
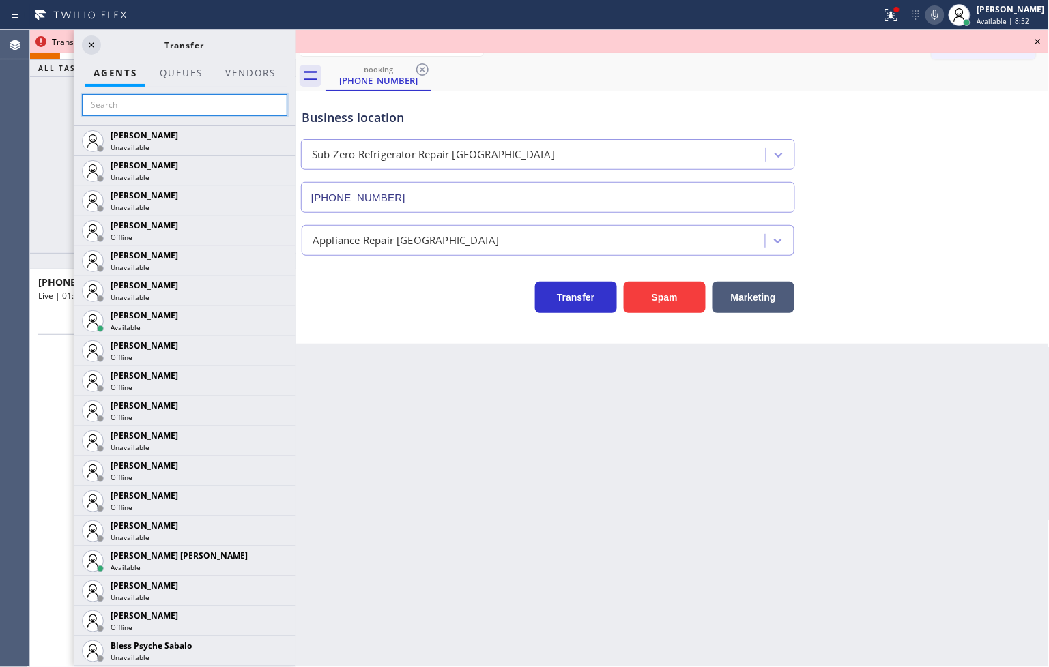
click at [171, 107] on input "text" at bounding box center [184, 105] width 205 height 22
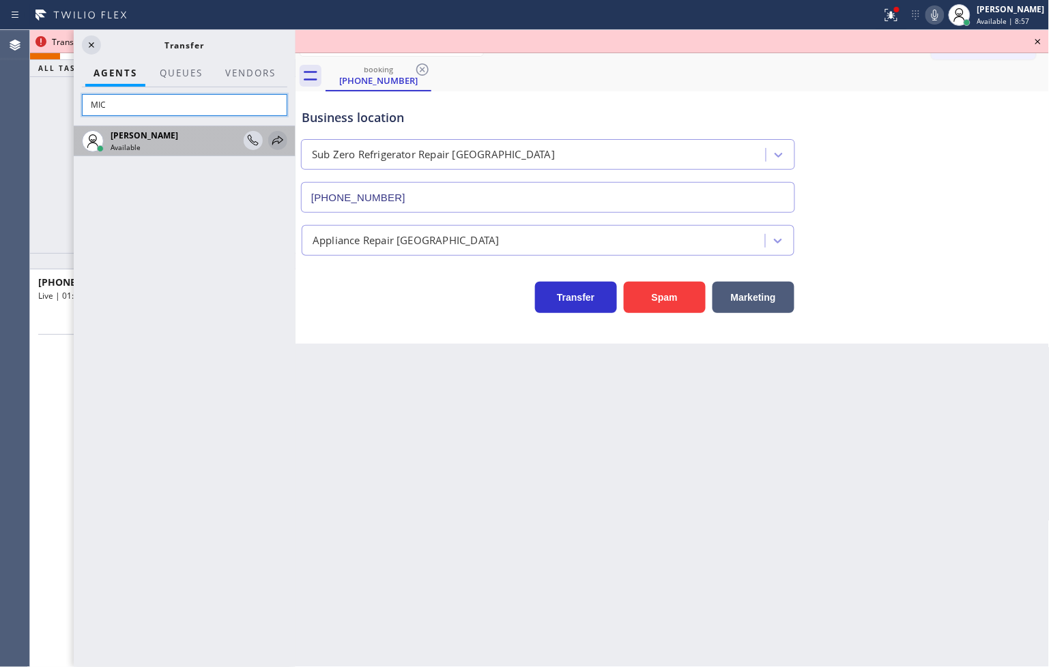
type input "MIC"
click at [275, 137] on icon at bounding box center [278, 140] width 16 height 16
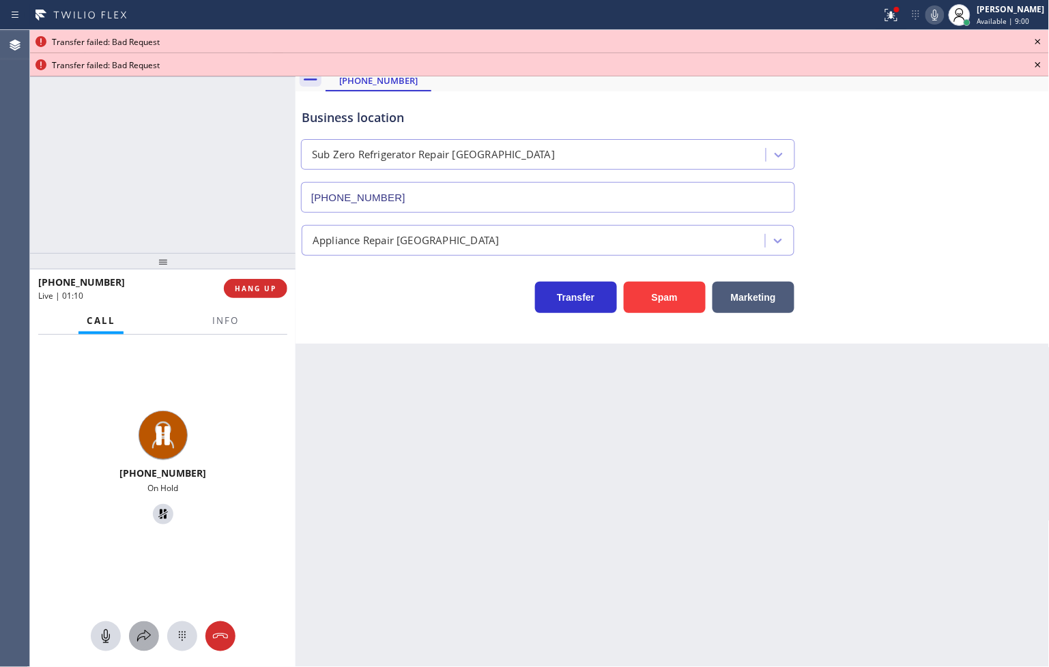
click at [144, 635] on icon at bounding box center [144, 636] width 16 height 16
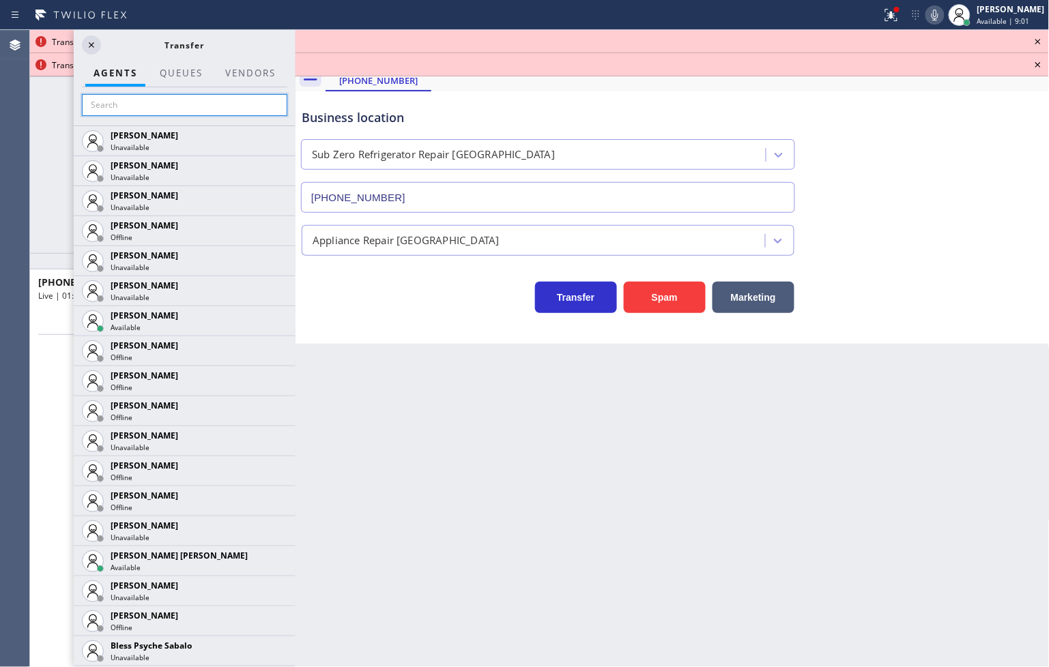
click at [141, 100] on input "text" at bounding box center [184, 105] width 205 height 22
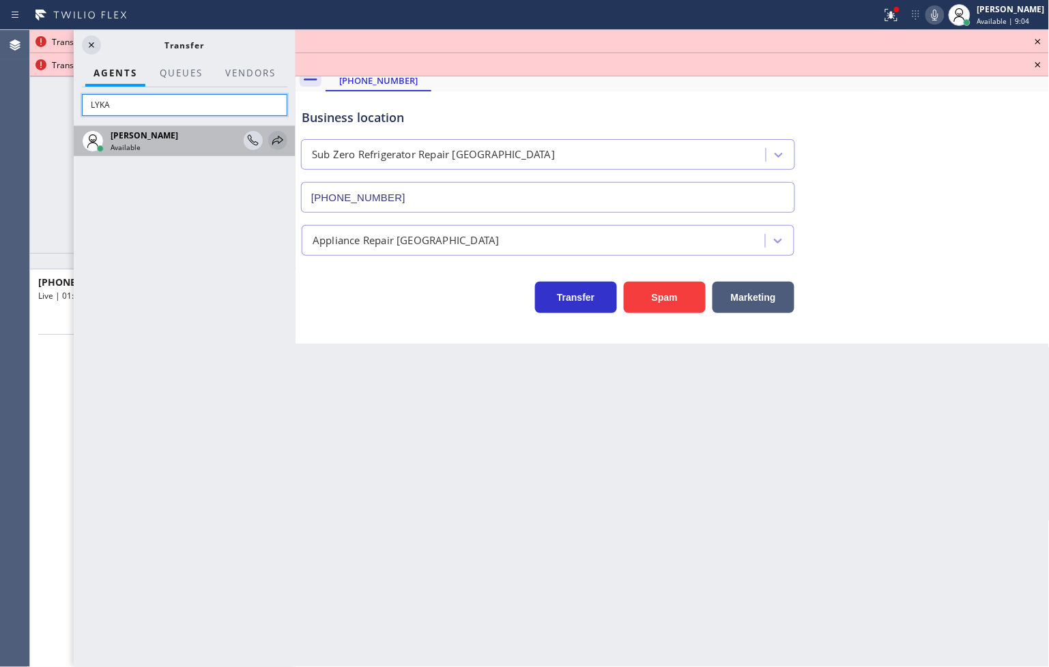
type input "LYKA"
click at [275, 142] on icon at bounding box center [278, 140] width 16 height 16
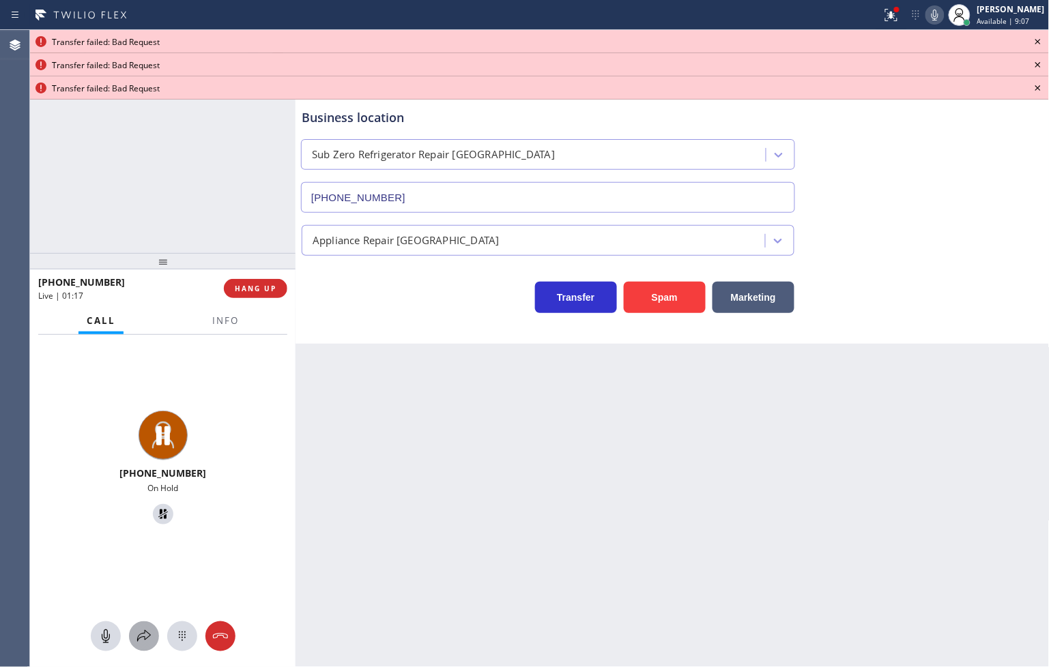
click at [130, 637] on div at bounding box center [144, 636] width 30 height 16
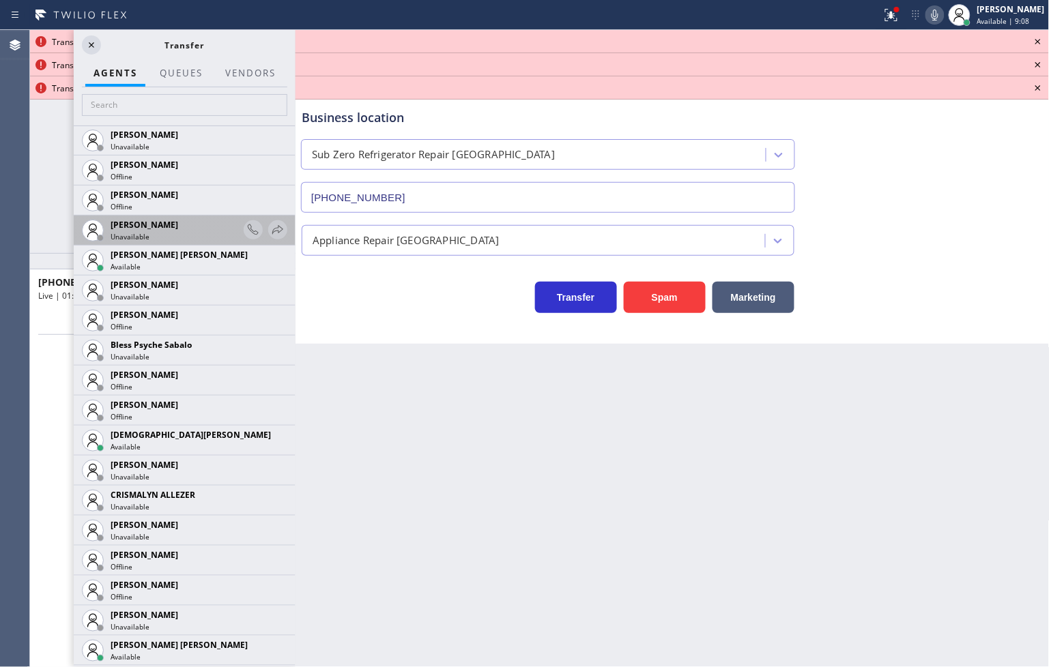
scroll to position [303, 0]
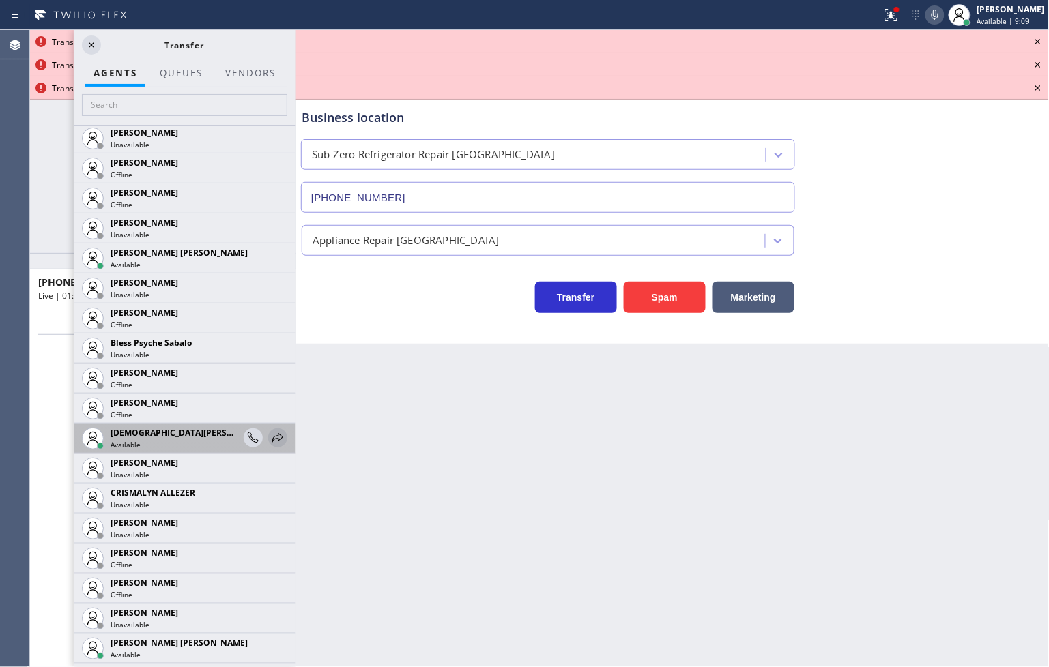
click at [270, 432] on icon at bounding box center [278, 438] width 16 height 16
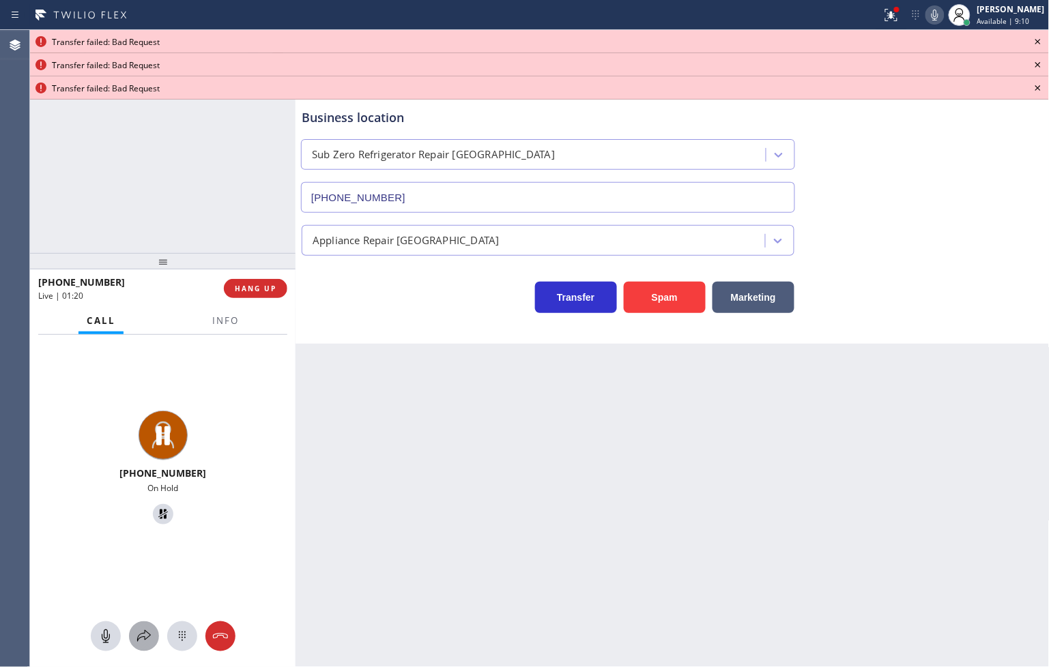
click at [149, 632] on icon at bounding box center [144, 636] width 16 height 16
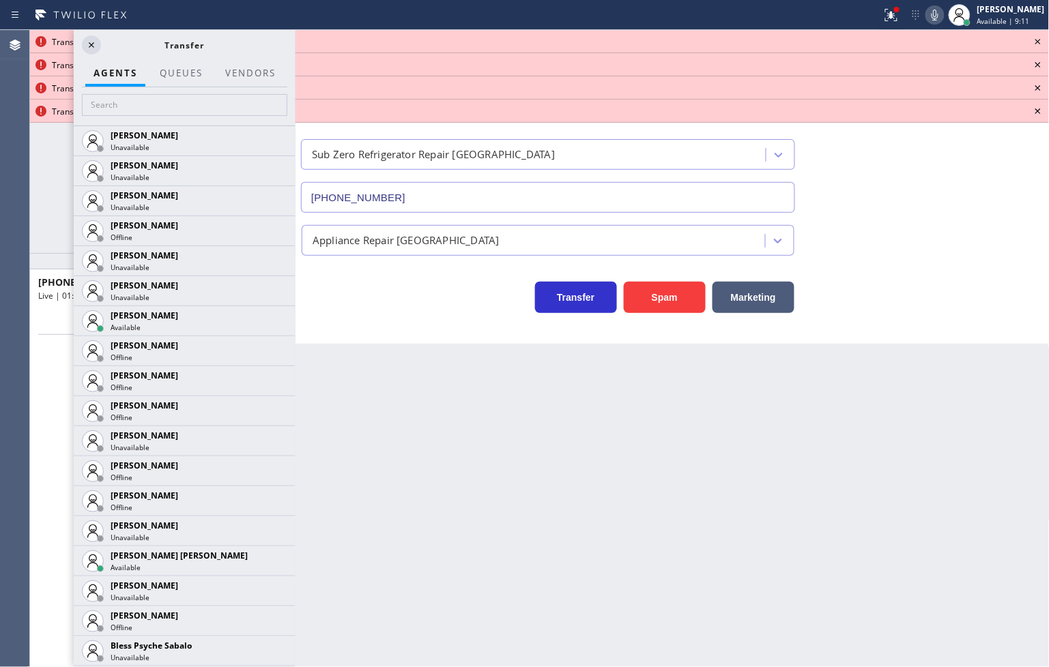
scroll to position [454, 0]
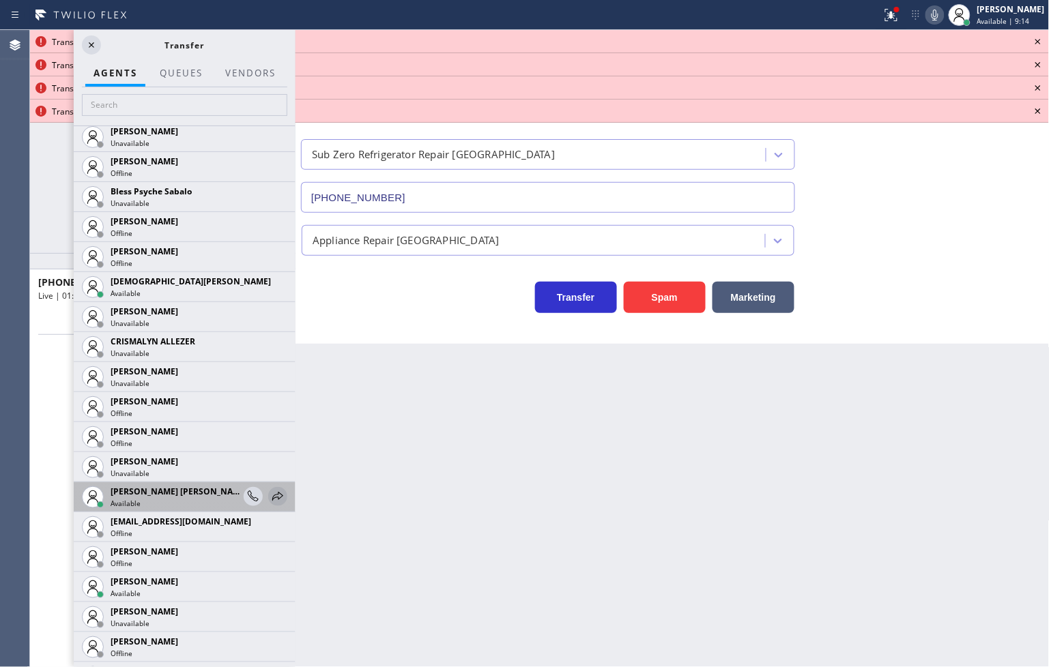
click at [270, 491] on icon at bounding box center [278, 497] width 16 height 16
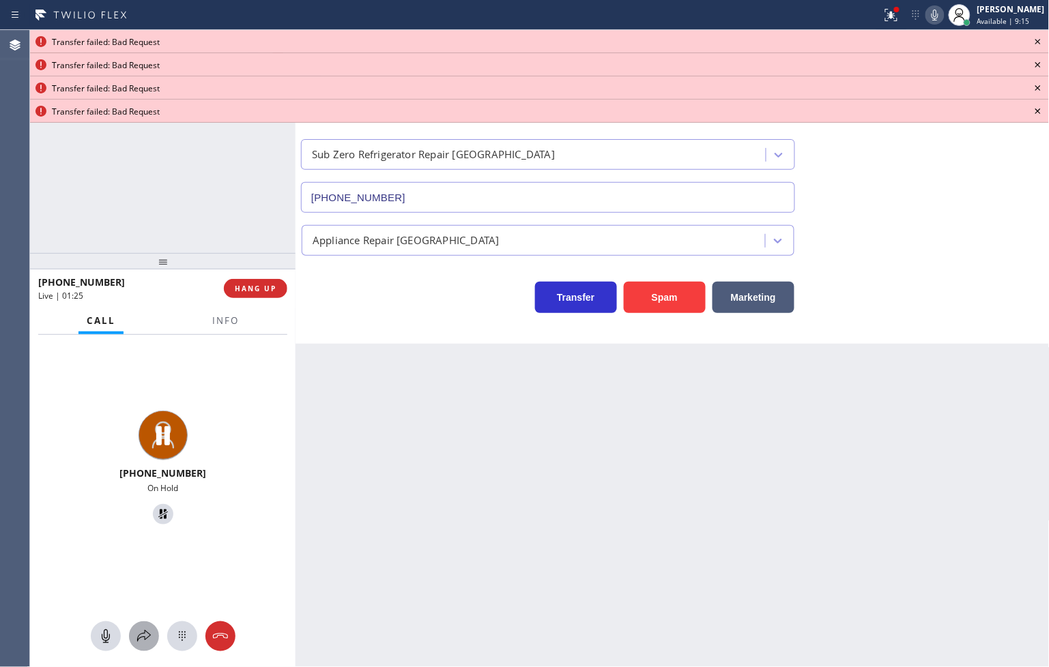
click at [136, 639] on icon at bounding box center [144, 636] width 16 height 16
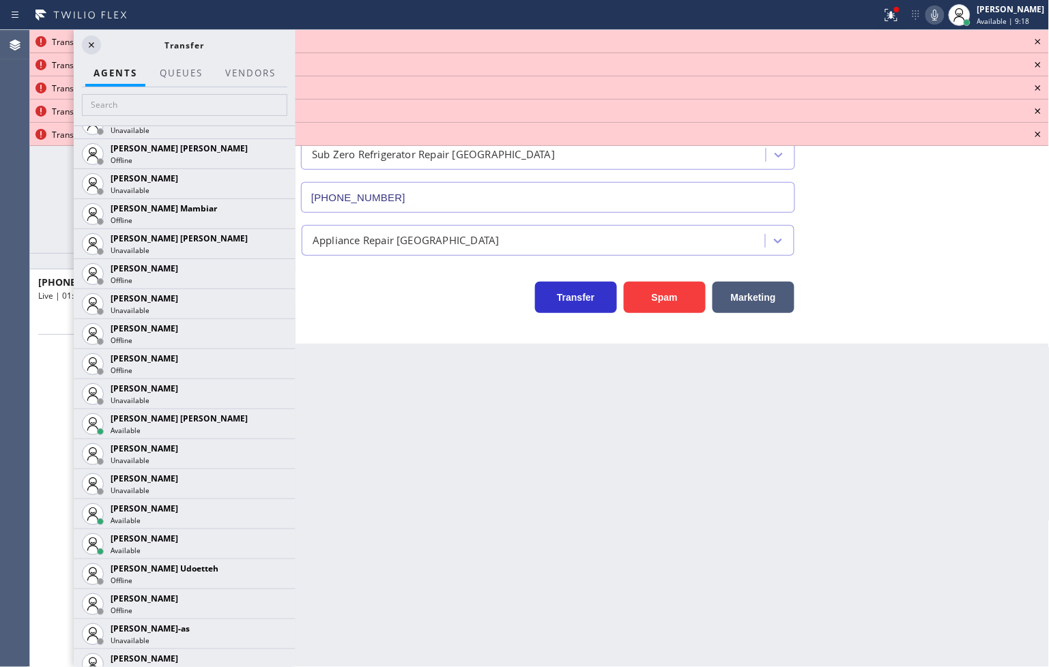
scroll to position [1061, 0]
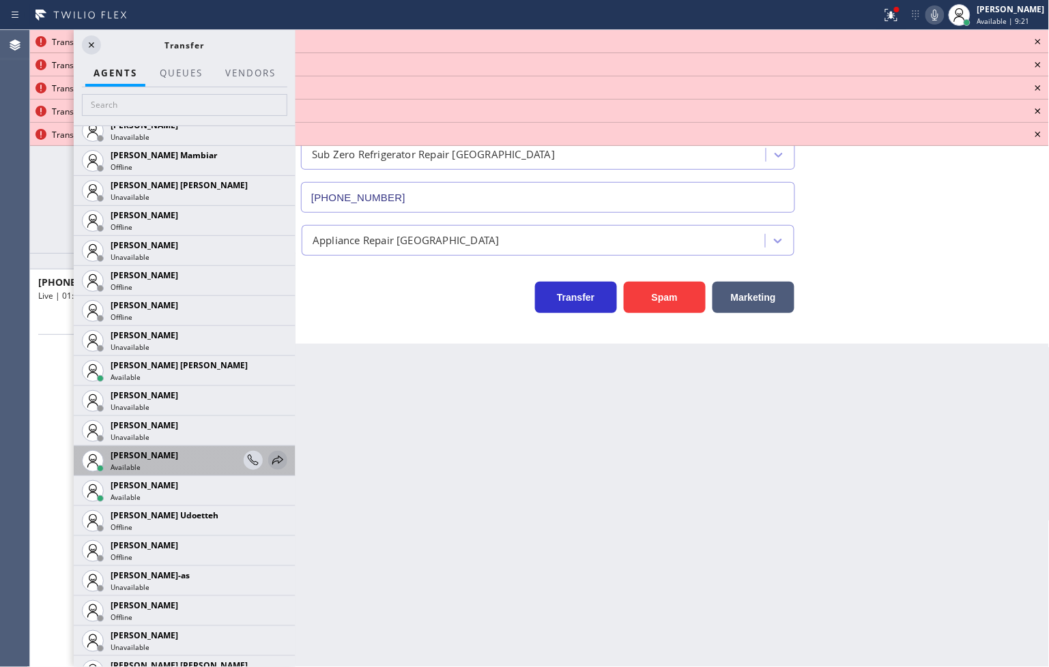
click at [270, 454] on icon at bounding box center [278, 460] width 16 height 16
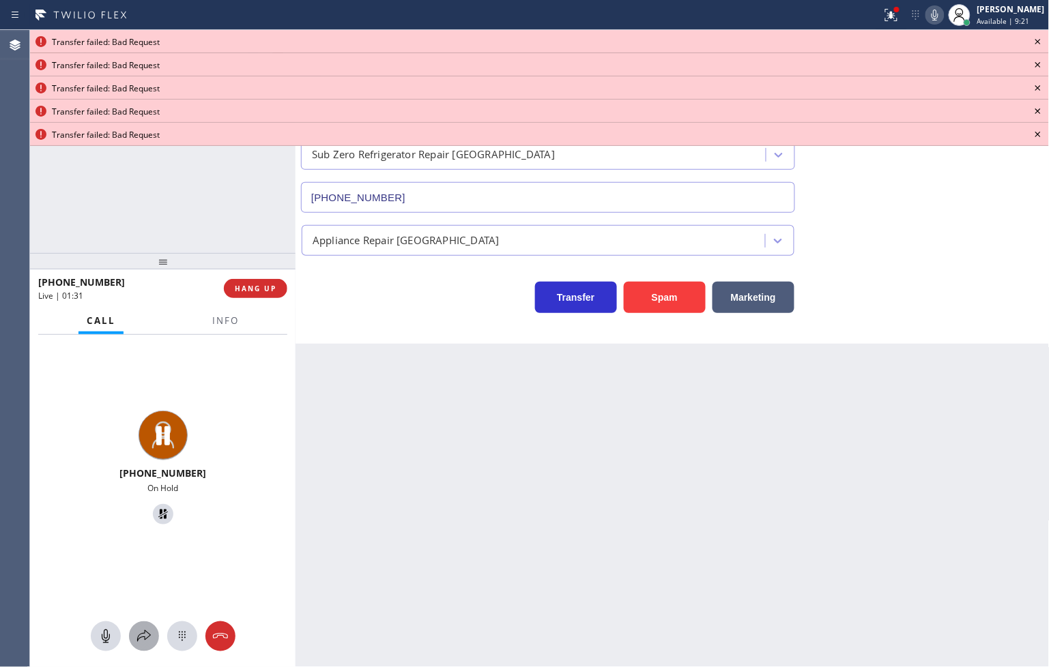
click at [151, 643] on icon at bounding box center [144, 636] width 16 height 16
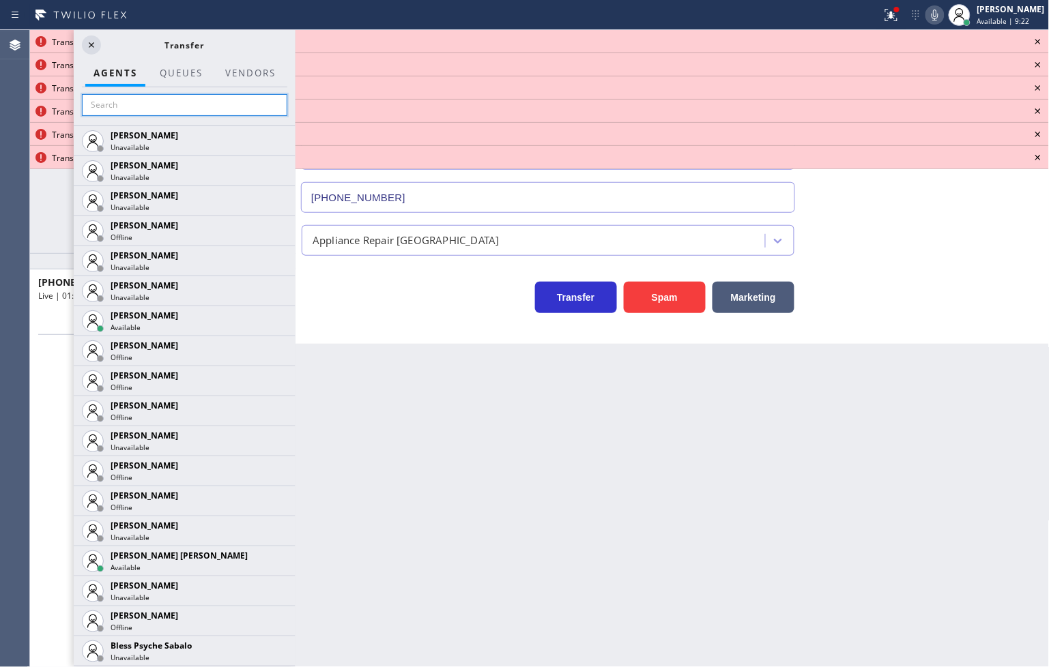
click at [148, 105] on input "text" at bounding box center [184, 105] width 205 height 22
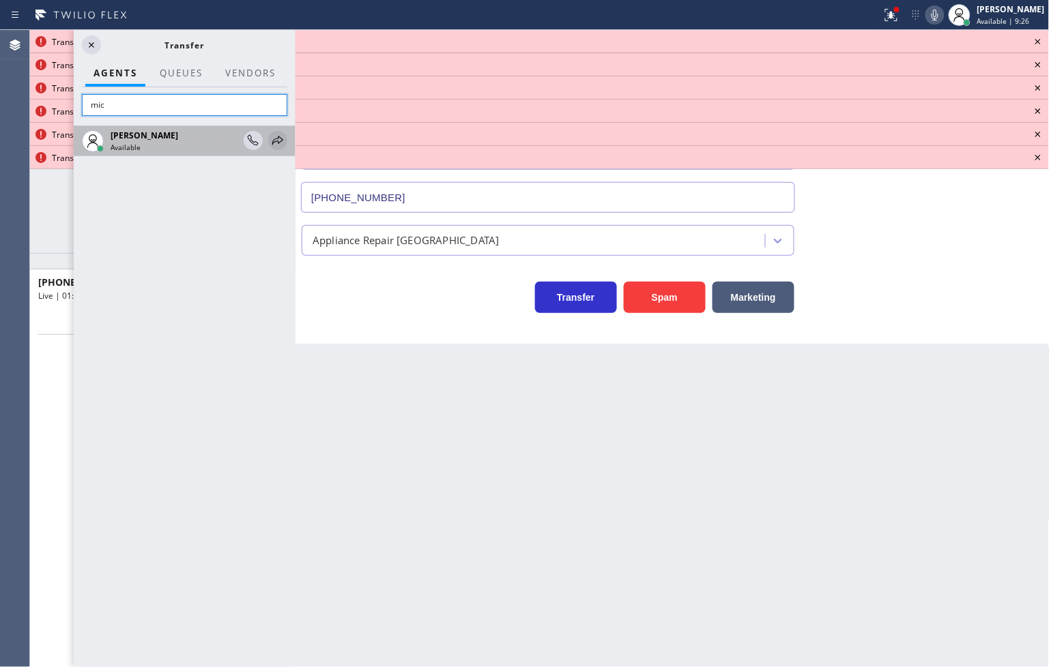
type input "mic"
click at [275, 134] on icon at bounding box center [278, 140] width 16 height 16
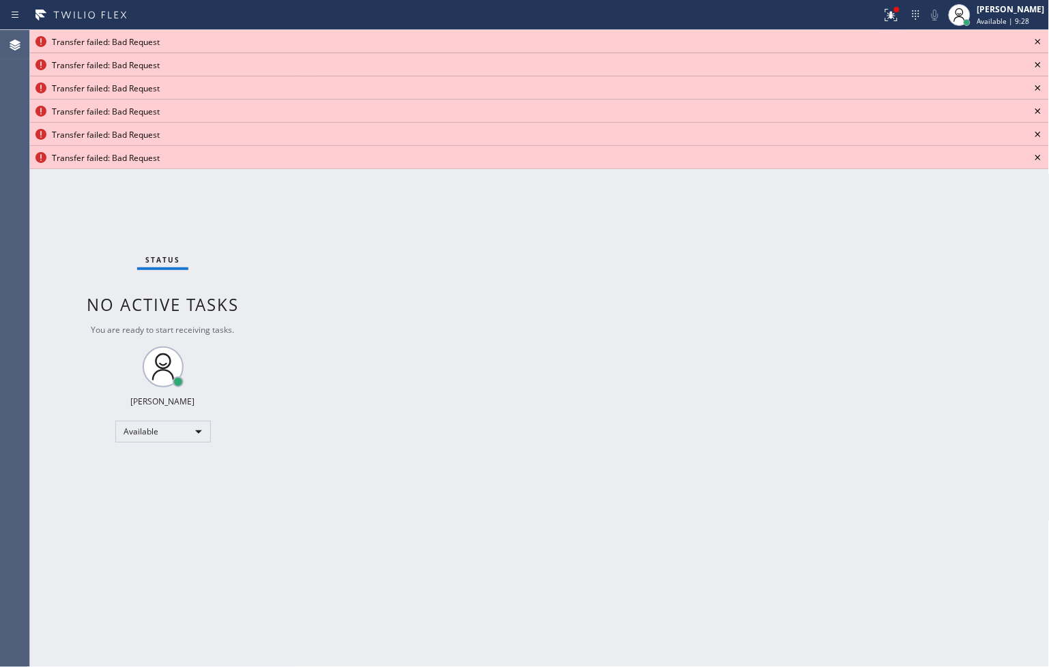
click at [1038, 36] on icon at bounding box center [1038, 41] width 16 height 16
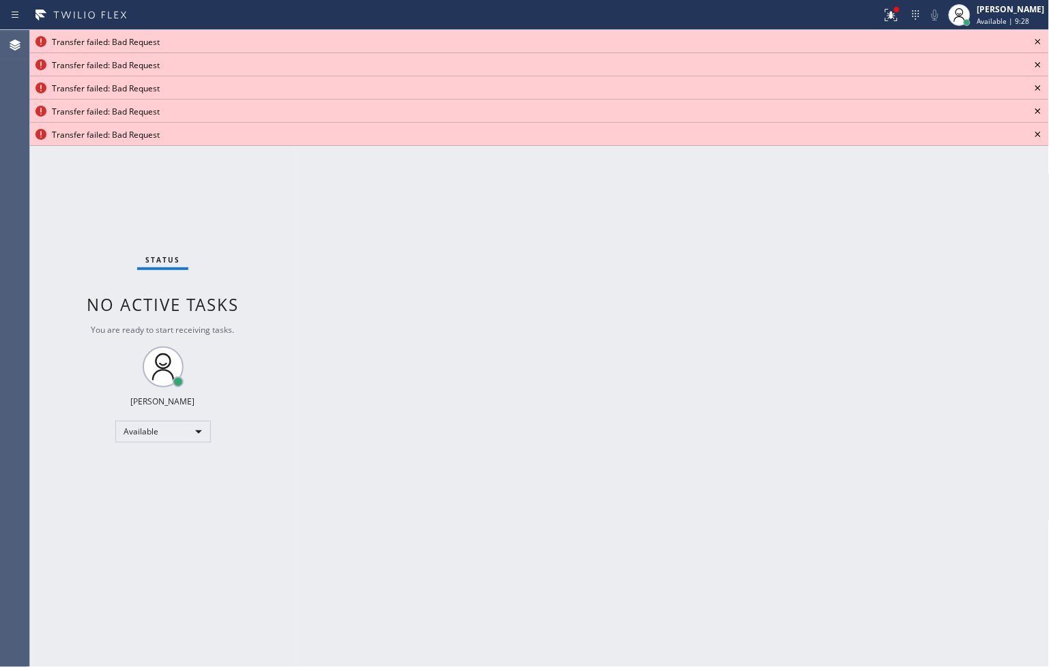
click at [1038, 36] on icon at bounding box center [1038, 41] width 16 height 16
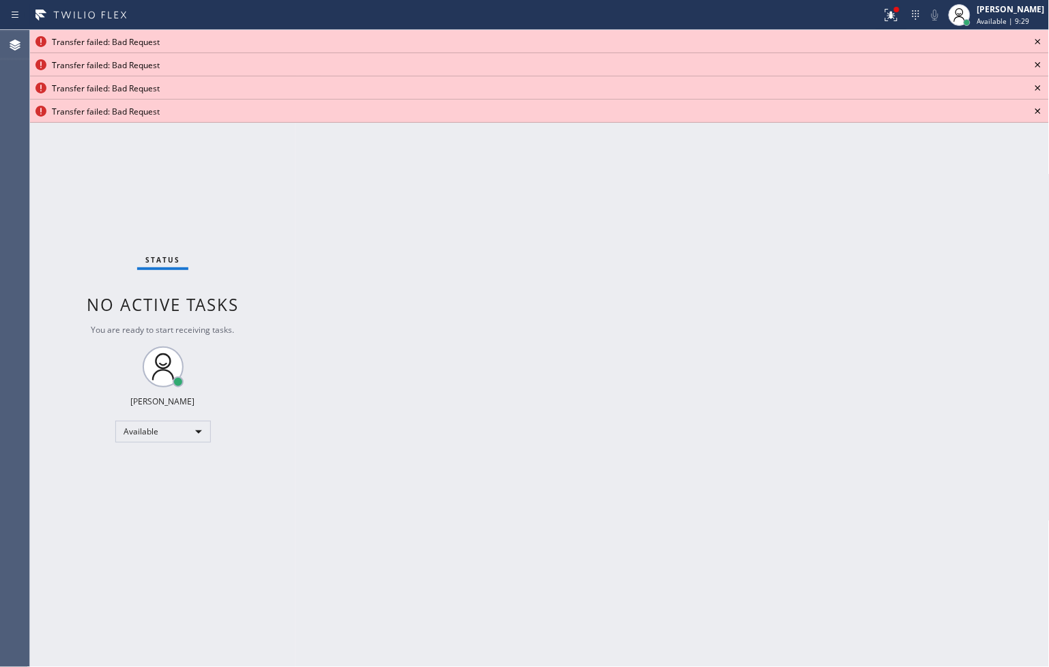
click at [1038, 36] on icon at bounding box center [1038, 41] width 16 height 16
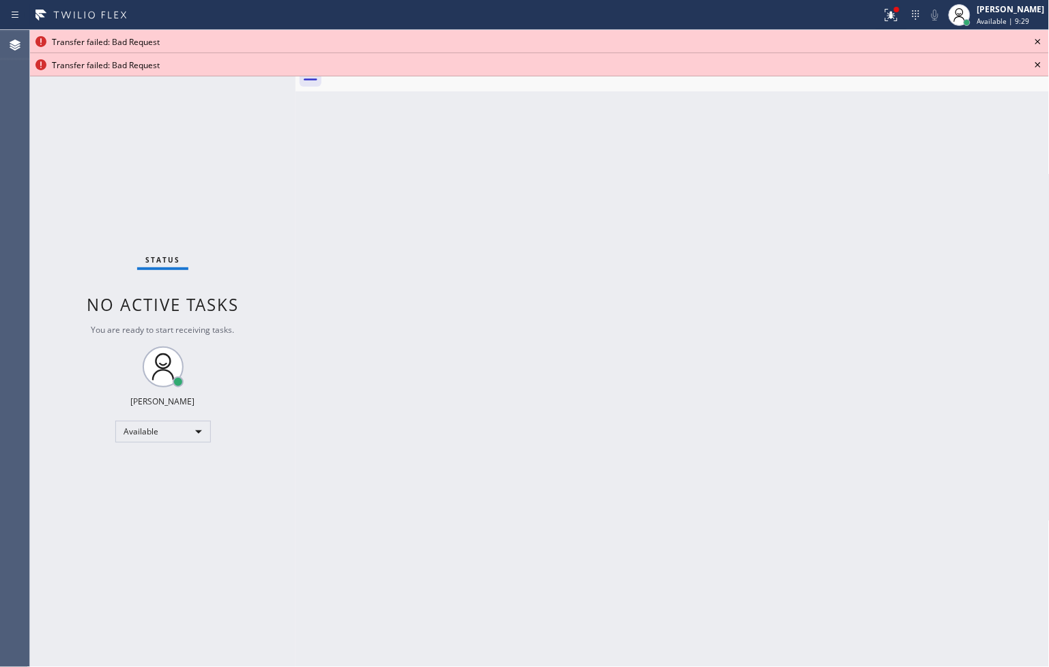
click at [1038, 36] on icon at bounding box center [1038, 41] width 16 height 16
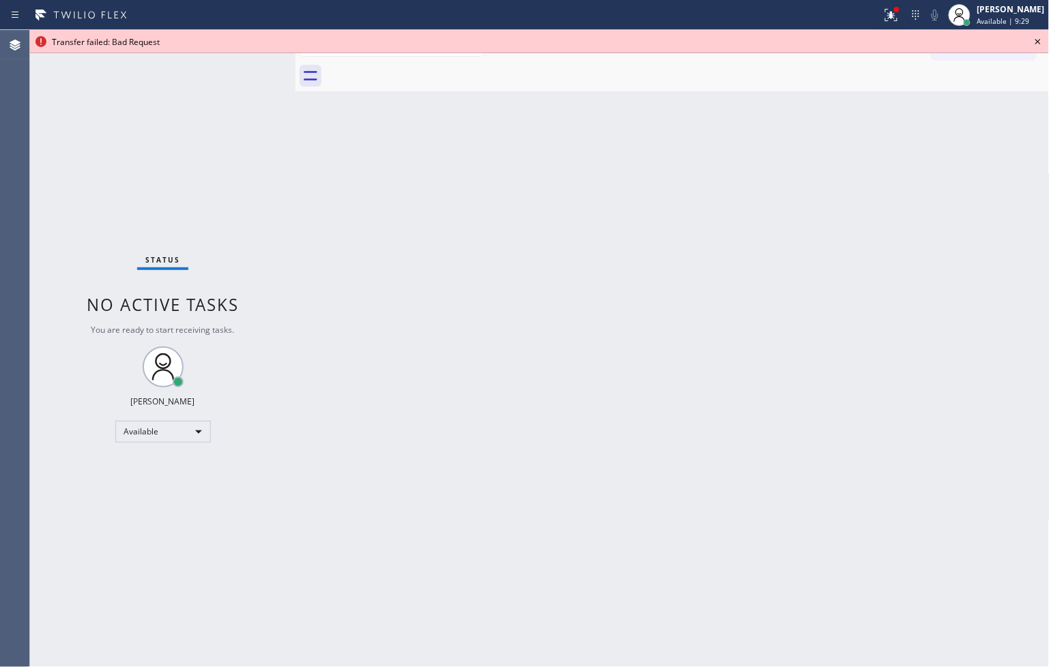
click at [1038, 36] on icon at bounding box center [1038, 41] width 16 height 16
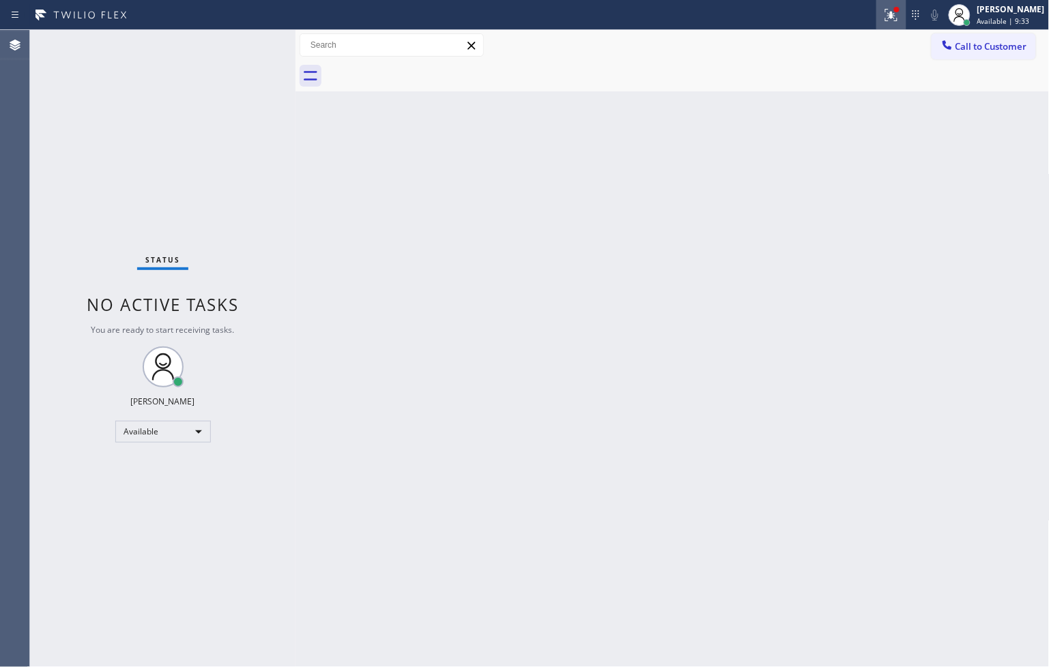
click at [883, 11] on icon at bounding box center [891, 15] width 16 height 16
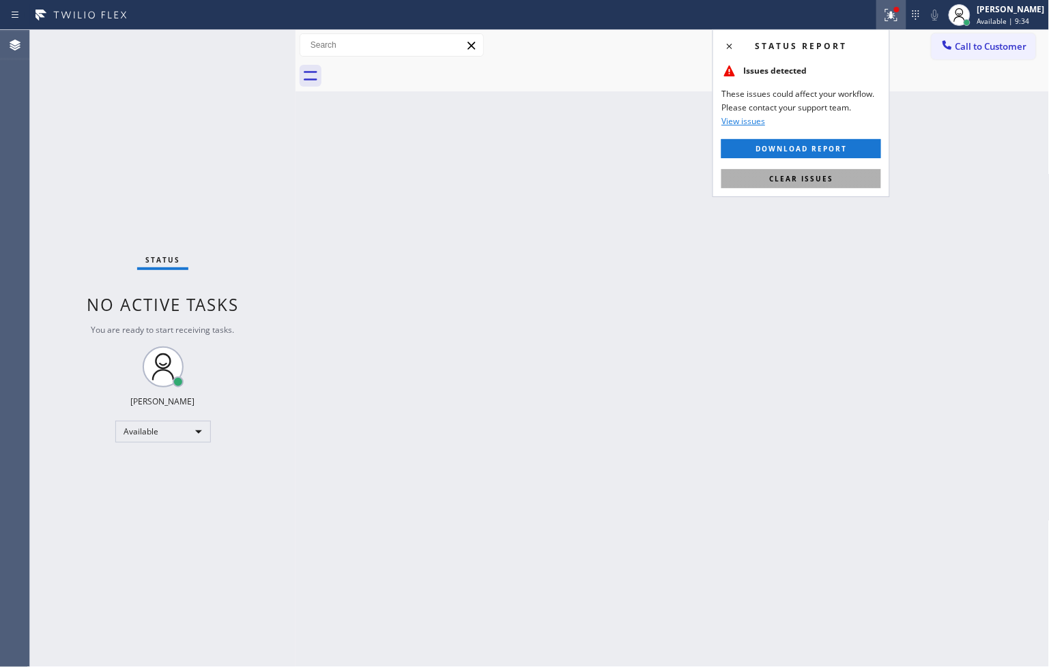
click at [838, 171] on button "Clear issues" at bounding box center [801, 178] width 160 height 19
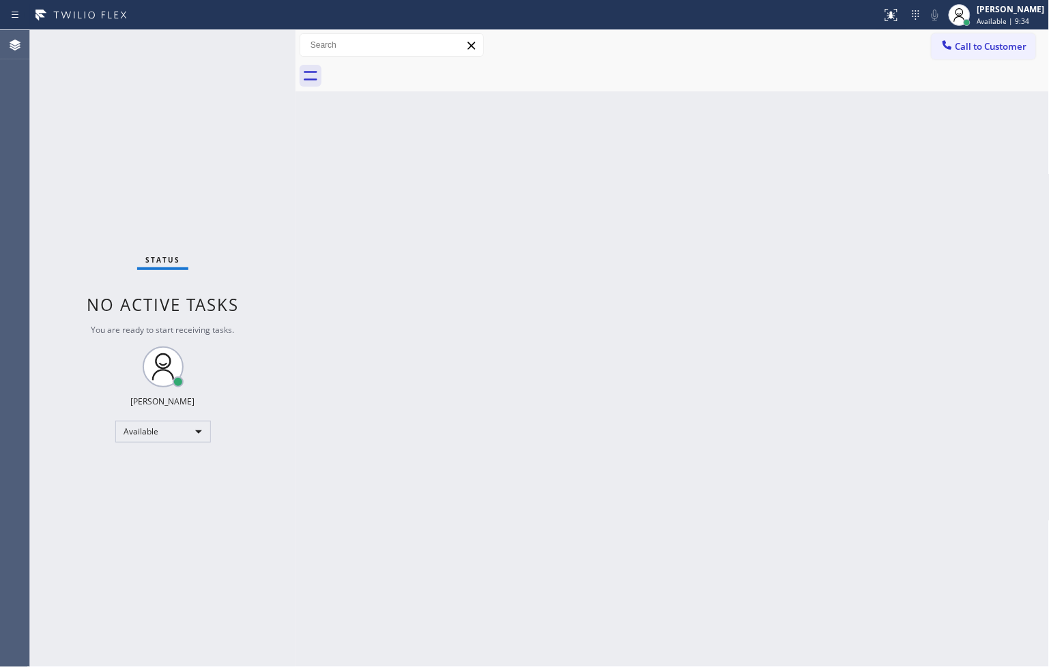
click at [319, 182] on div "Back to Dashboard Change Sender ID Customers Technicians Select a contact Outbo…" at bounding box center [672, 348] width 754 height 637
click at [242, 52] on div "Status No active tasks You are ready to start receiving tasks. [PERSON_NAME]" at bounding box center [162, 348] width 265 height 637
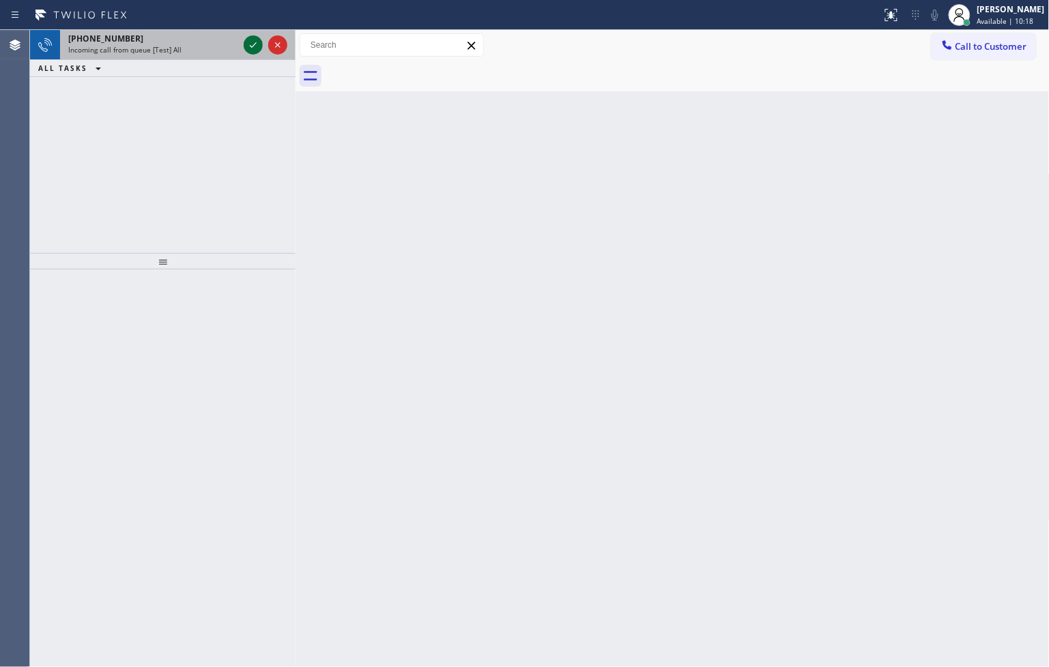
click at [255, 48] on icon at bounding box center [253, 45] width 16 height 16
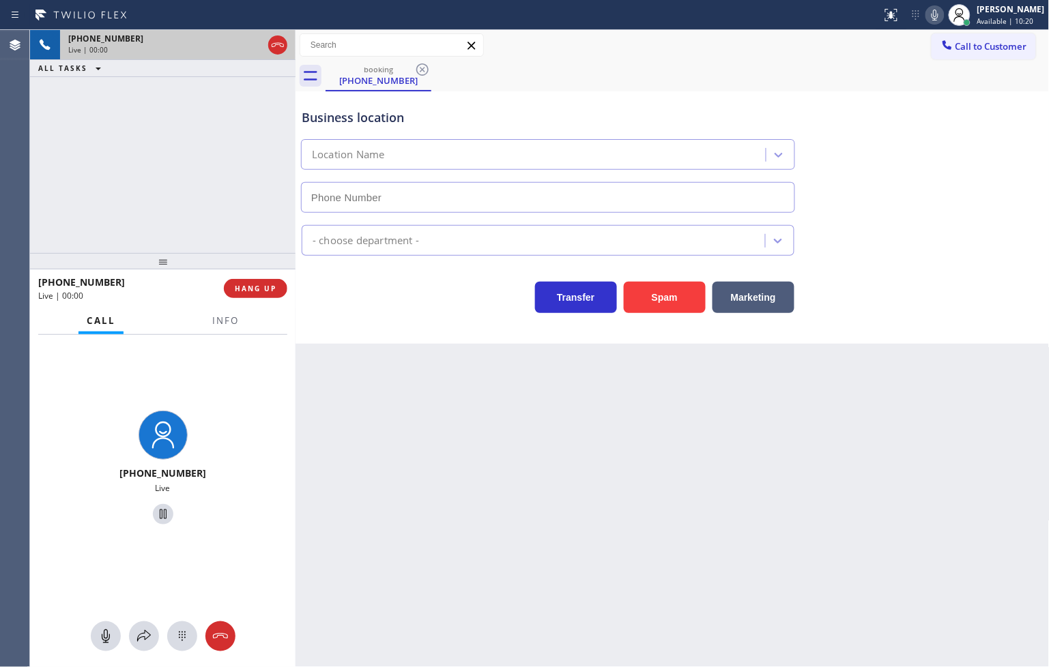
type input "[PHONE_NUMBER]"
click at [931, 17] on icon at bounding box center [934, 15] width 7 height 11
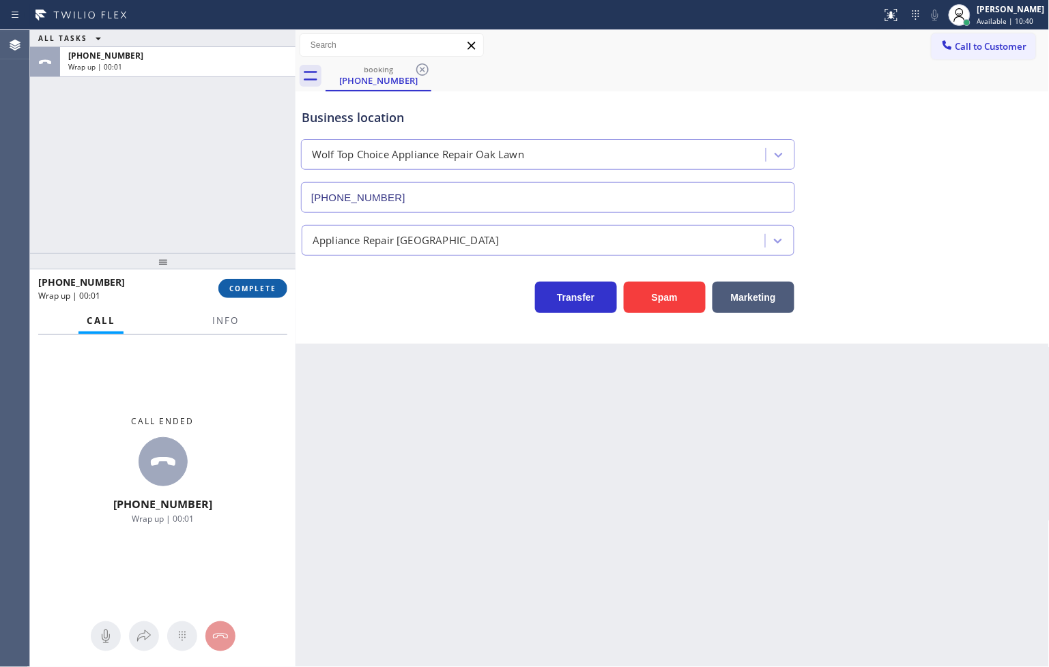
click at [240, 296] on button "COMPLETE" at bounding box center [252, 288] width 69 height 19
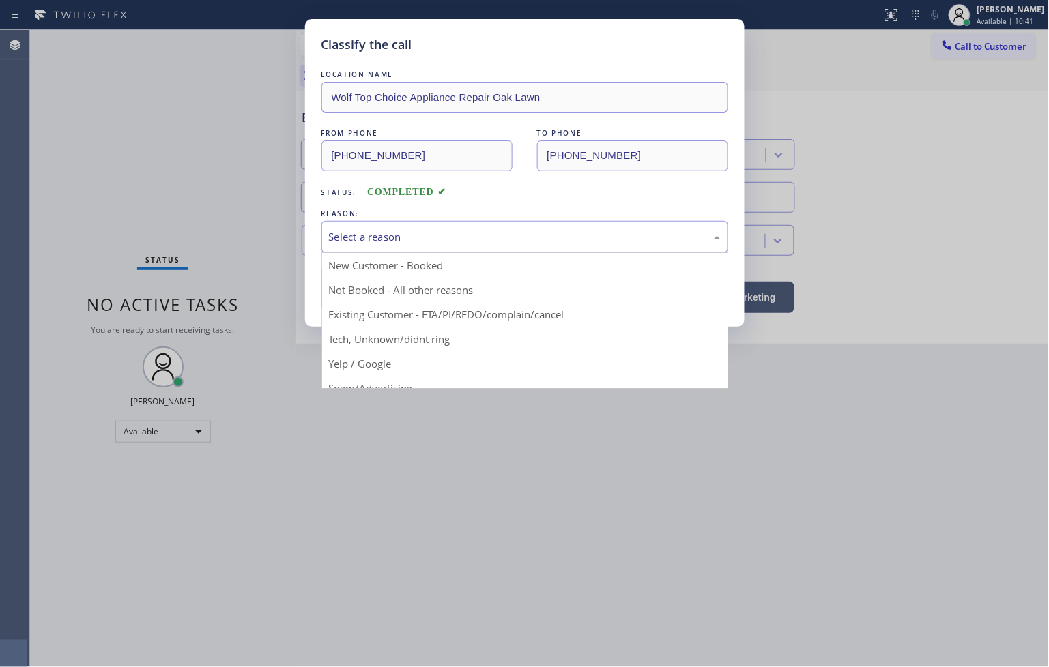
click at [349, 250] on div "Select a reason" at bounding box center [524, 237] width 407 height 32
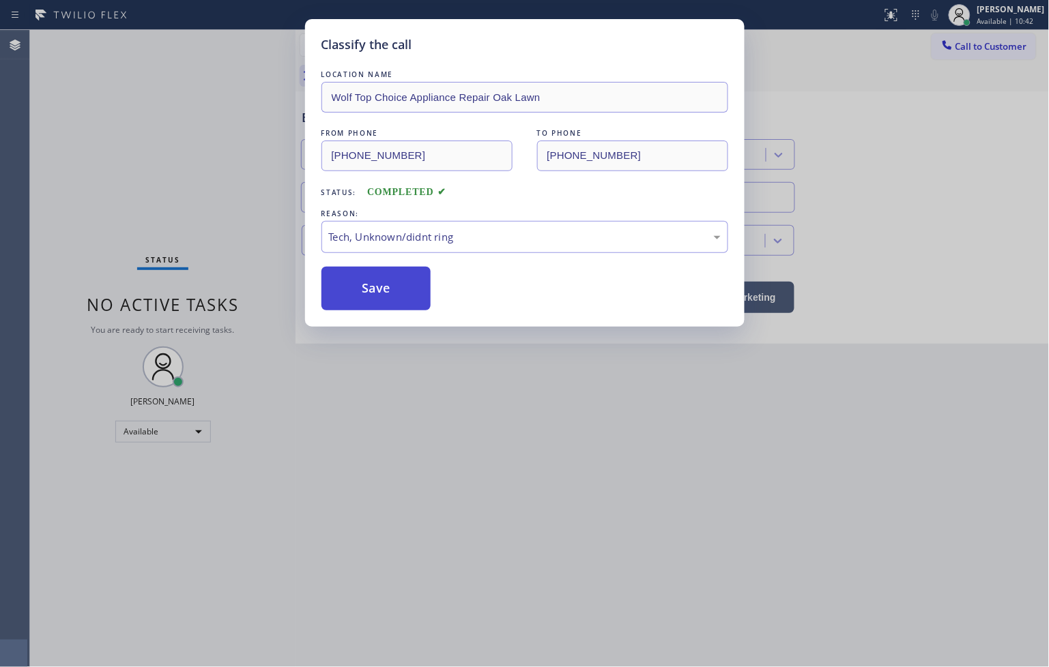
click at [358, 300] on button "Save" at bounding box center [376, 289] width 110 height 44
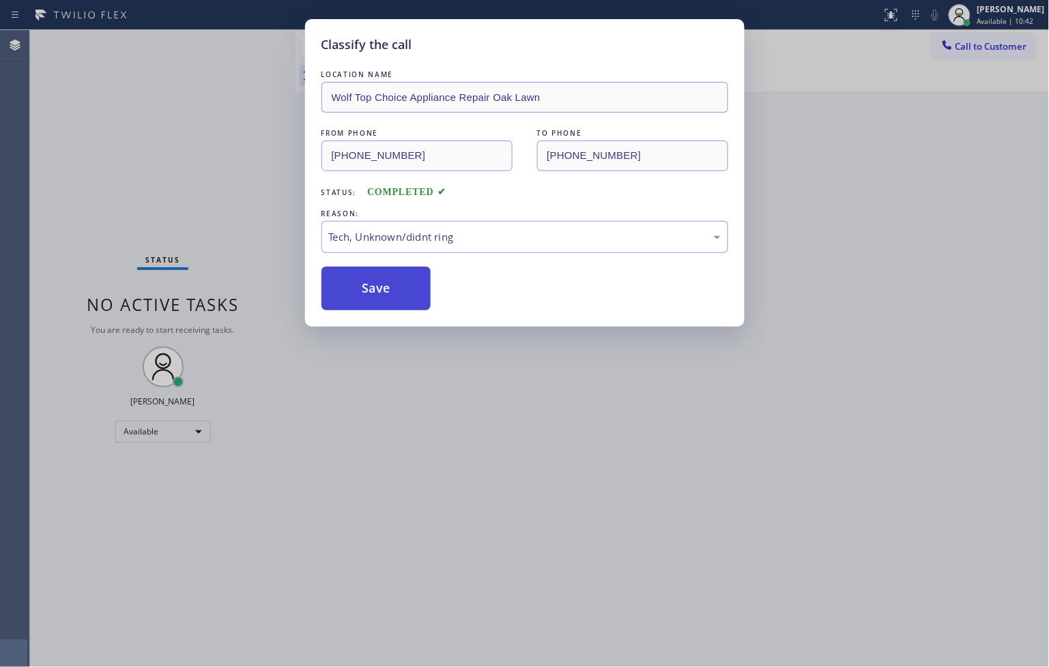
click at [358, 299] on button "Save" at bounding box center [376, 289] width 110 height 44
drag, startPoint x: 358, startPoint y: 299, endPoint x: 700, endPoint y: 126, distance: 383.0
click at [358, 298] on button "Save" at bounding box center [376, 289] width 110 height 44
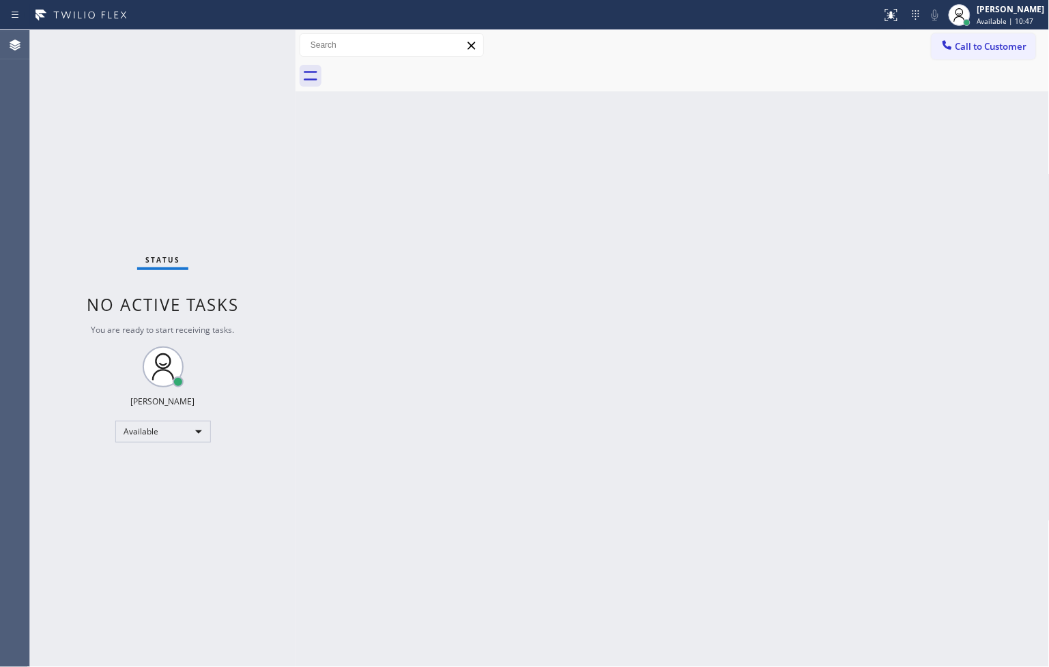
click at [205, 222] on div "Status No active tasks You are ready to start receiving tasks. [PERSON_NAME]" at bounding box center [162, 348] width 265 height 637
click at [247, 53] on div "Status No active tasks You are ready to start receiving tasks. [PERSON_NAME]" at bounding box center [162, 348] width 265 height 637
click at [248, 46] on div "Status No active tasks You are ready to start receiving tasks. [PERSON_NAME]" at bounding box center [162, 348] width 265 height 637
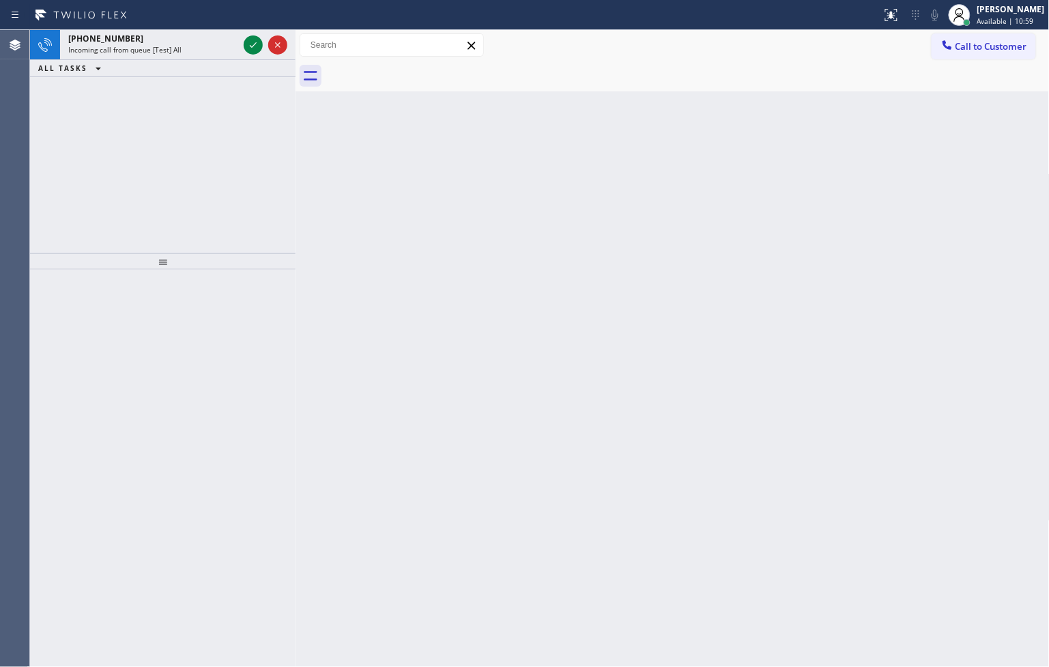
click at [246, 55] on div at bounding box center [265, 45] width 49 height 30
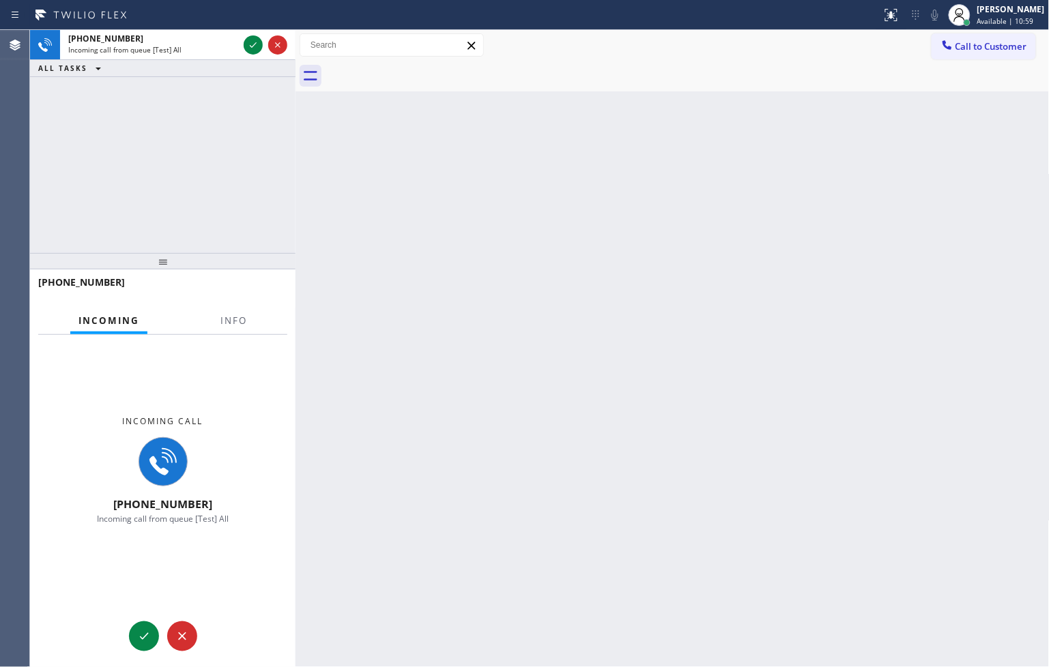
click at [246, 55] on div at bounding box center [265, 45] width 49 height 30
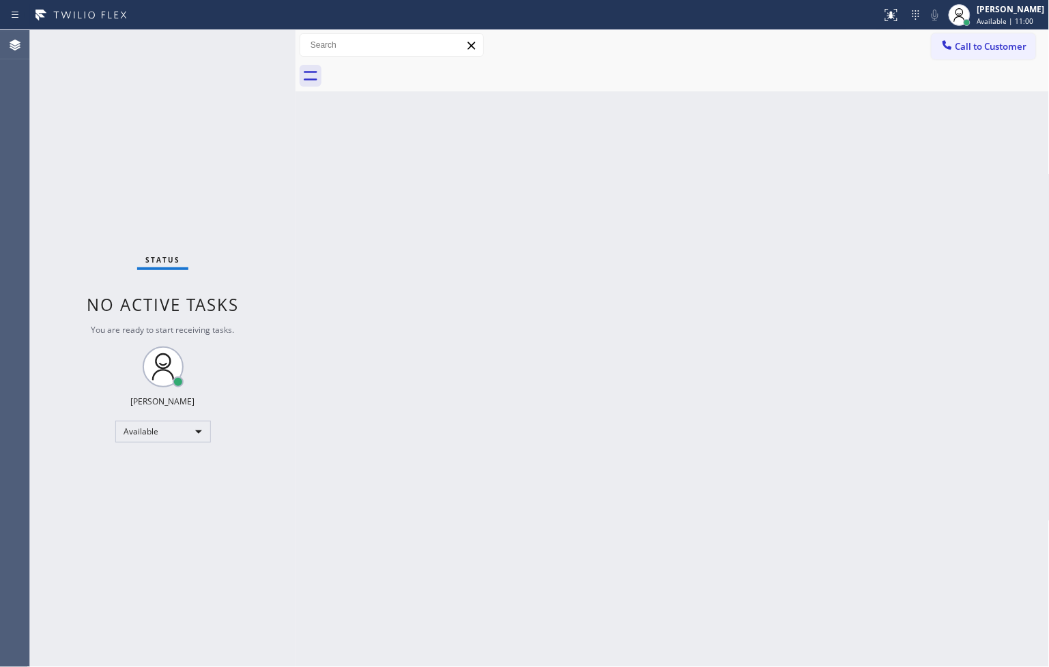
click at [255, 48] on div "Status No active tasks You are ready to start receiving tasks. [PERSON_NAME]" at bounding box center [162, 348] width 265 height 637
click at [175, 205] on div "Status No active tasks You are ready to start receiving tasks. [PERSON_NAME]" at bounding box center [162, 348] width 265 height 637
drag, startPoint x: 455, startPoint y: 492, endPoint x: 527, endPoint y: 560, distance: 98.9
click at [514, 525] on div "Back to Dashboard Change Sender ID Customers Technicians Select a contact Outbo…" at bounding box center [672, 348] width 754 height 637
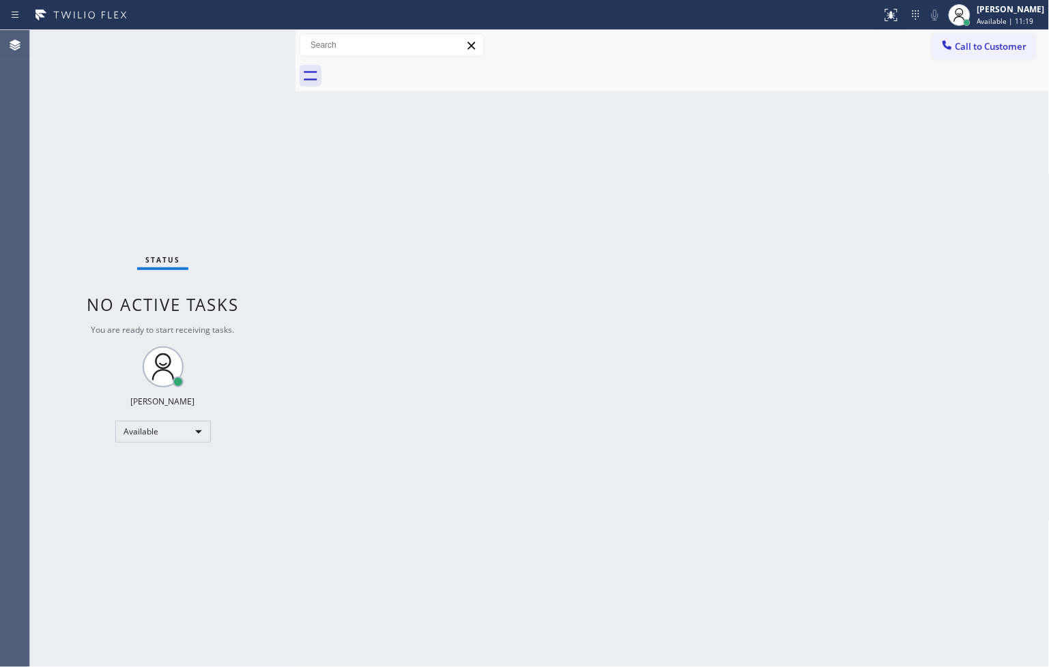
click at [242, 233] on div "Status No active tasks You are ready to start receiving tasks. [PERSON_NAME]" at bounding box center [162, 348] width 265 height 637
click at [229, 104] on div "Status No active tasks You are ready to start receiving tasks. [PERSON_NAME]" at bounding box center [162, 348] width 265 height 637
click at [241, 61] on div "Status No active tasks You are ready to start receiving tasks. [PERSON_NAME]" at bounding box center [162, 348] width 265 height 637
click at [274, 53] on div "Status No active tasks You are ready to start receiving tasks. [PERSON_NAME]" at bounding box center [162, 348] width 265 height 637
click at [252, 45] on div "Status No active tasks You are ready to start receiving tasks. [PERSON_NAME]" at bounding box center [162, 348] width 265 height 637
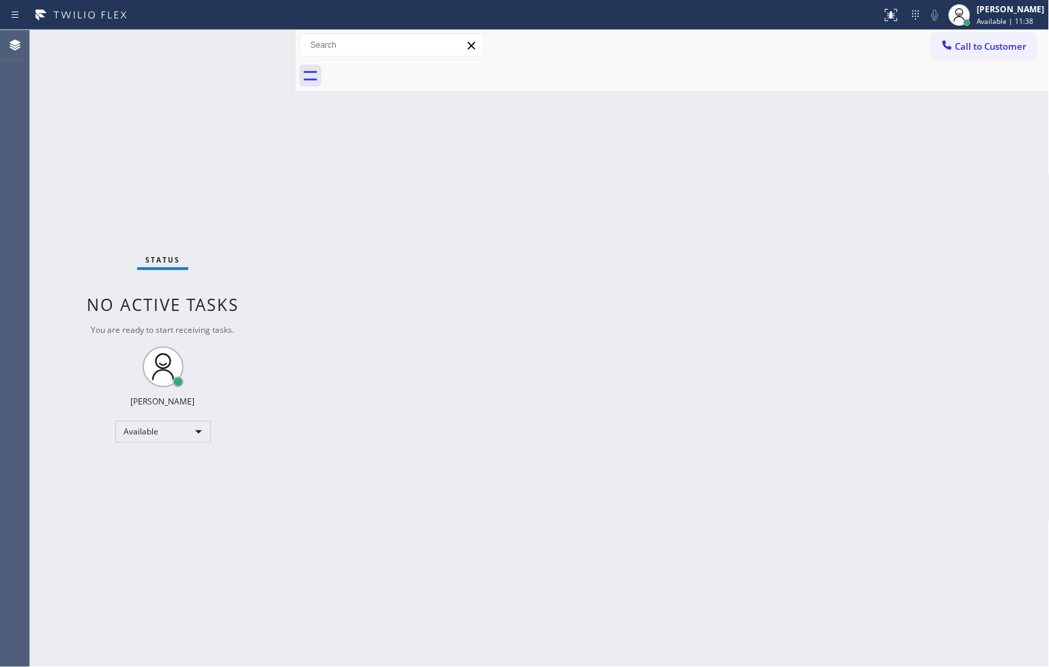
click at [252, 45] on div "Status No active tasks You are ready to start receiving tasks. [PERSON_NAME]" at bounding box center [162, 348] width 265 height 637
click at [250, 45] on div "Status No active tasks You are ready to start receiving tasks. [PERSON_NAME]" at bounding box center [162, 348] width 265 height 637
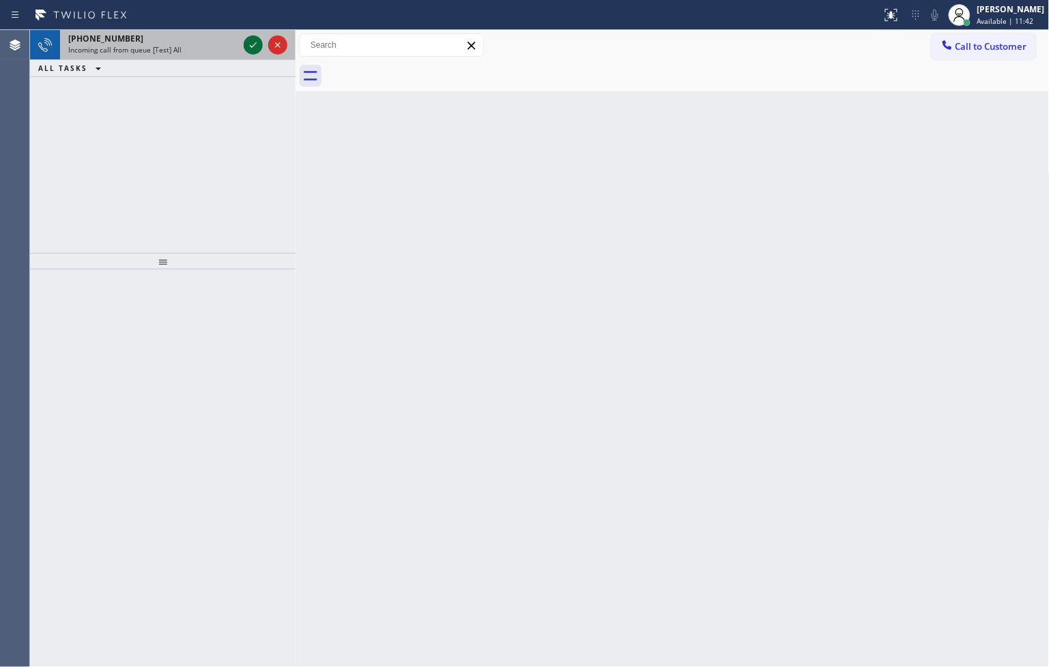
click at [250, 43] on icon at bounding box center [253, 45] width 16 height 16
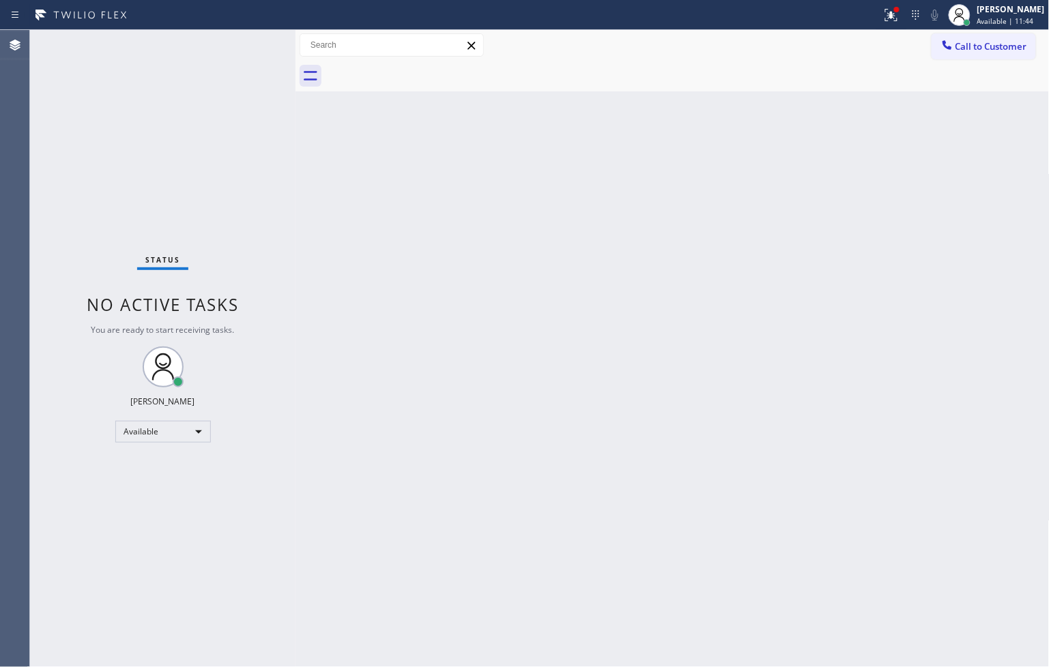
click at [250, 43] on div "Status No active tasks You are ready to start receiving tasks. [PERSON_NAME]" at bounding box center [162, 348] width 265 height 637
click at [876, 11] on div at bounding box center [891, 15] width 30 height 16
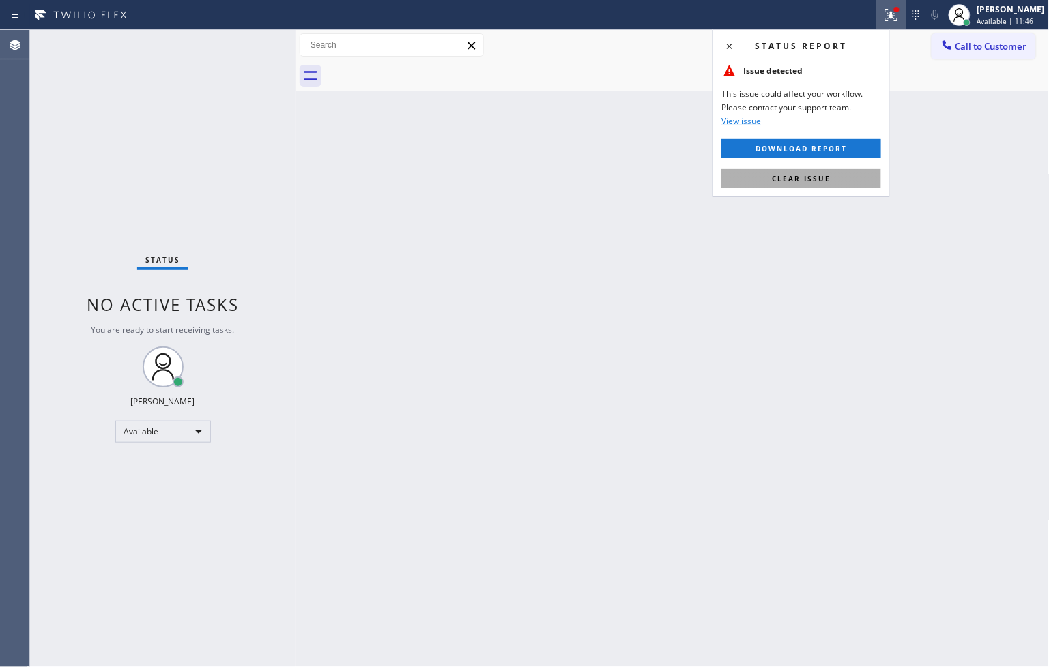
click at [810, 183] on span "Clear issue" at bounding box center [801, 179] width 59 height 10
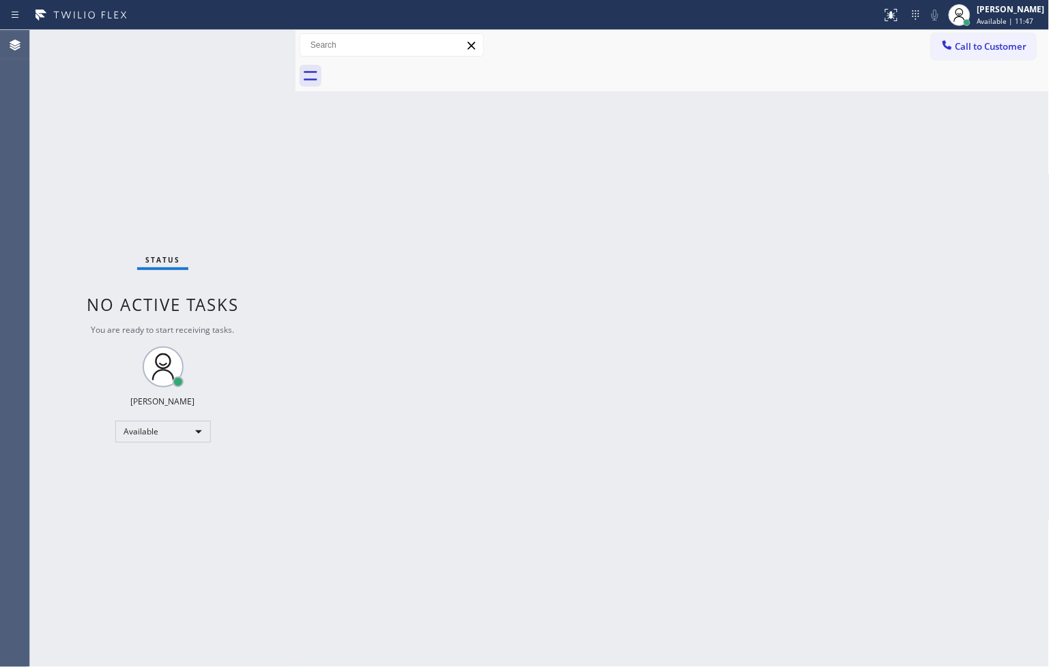
click at [420, 205] on div "Back to Dashboard Change Sender ID Customers Technicians Select a contact Outbo…" at bounding box center [672, 348] width 754 height 637
click at [253, 42] on div "Status No active tasks You are ready to start receiving tasks. [PERSON_NAME]" at bounding box center [162, 348] width 265 height 637
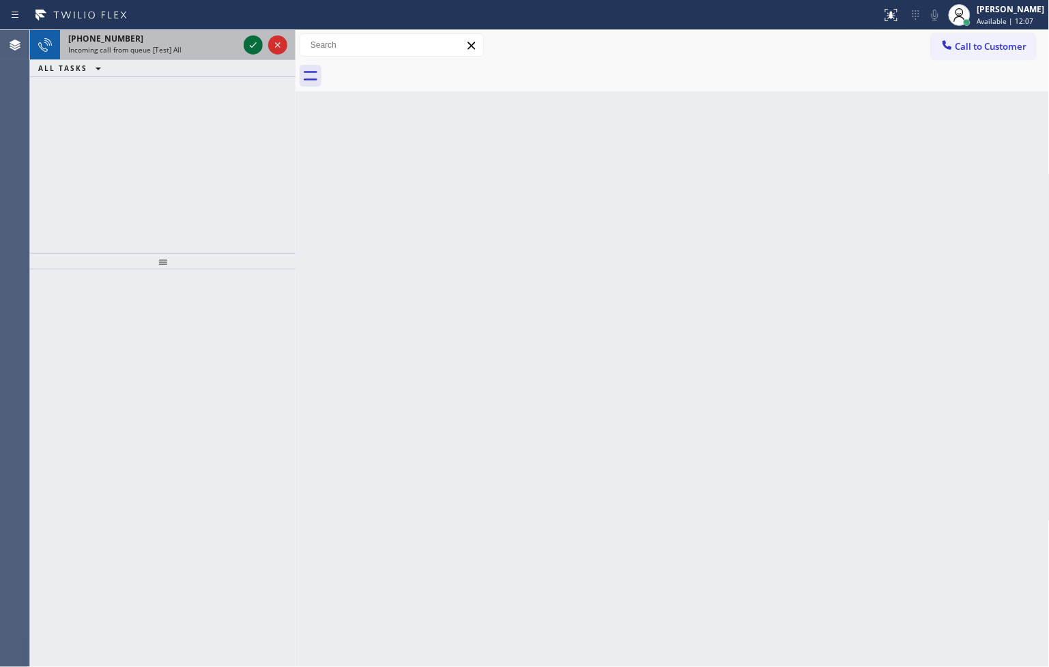
click at [254, 45] on icon at bounding box center [253, 44] width 7 height 5
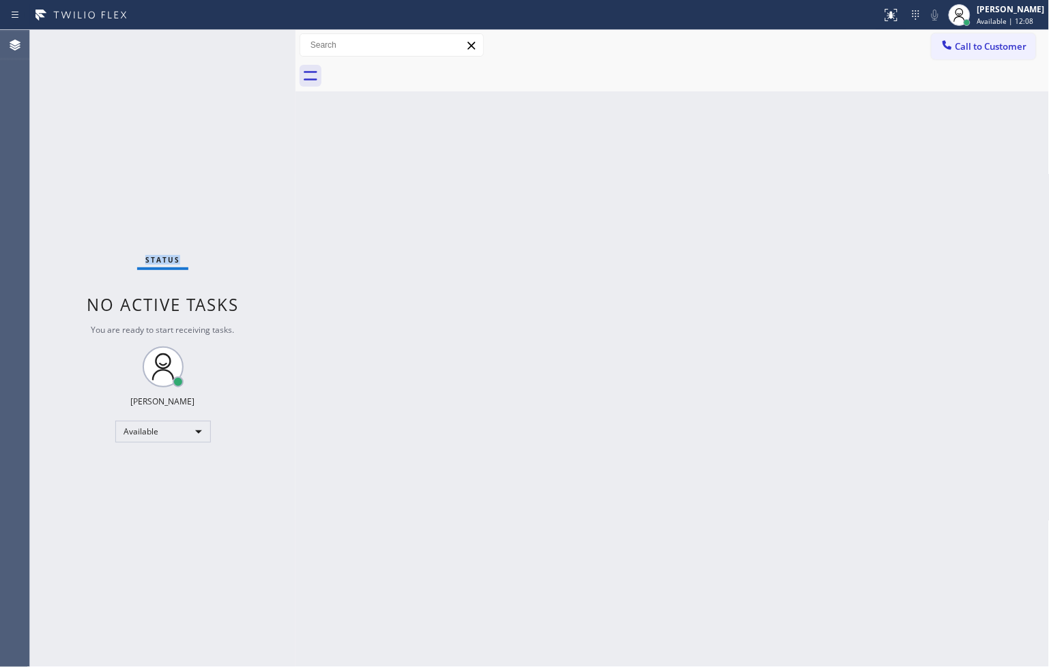
click at [254, 45] on div "Status No active tasks You are ready to start receiving tasks. [PERSON_NAME]" at bounding box center [162, 348] width 265 height 637
click at [885, 9] on icon at bounding box center [889, 14] width 8 height 10
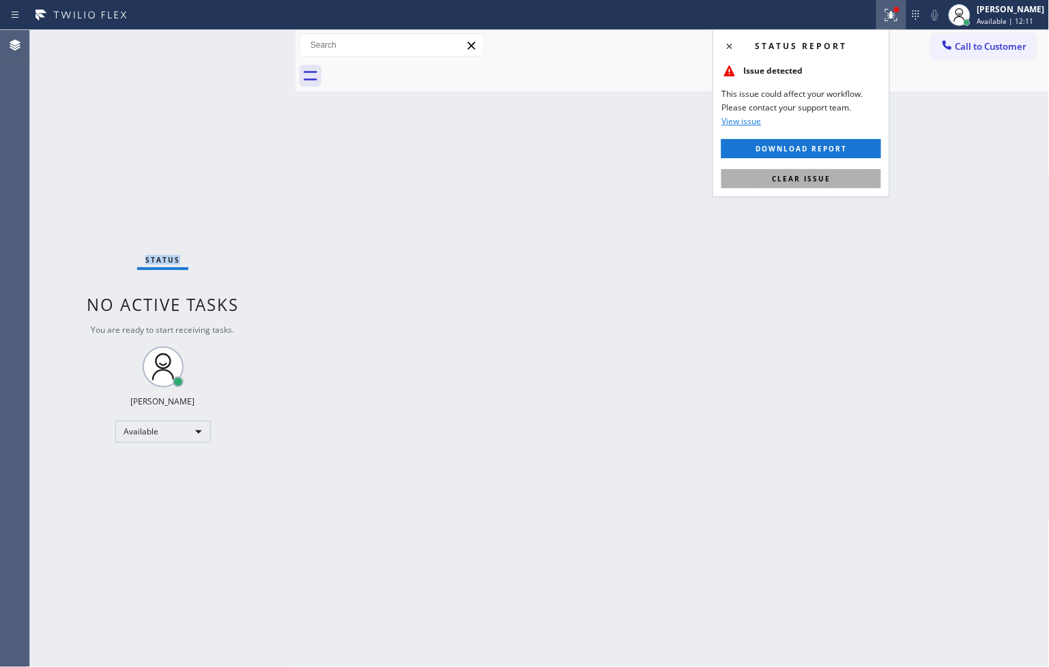
click at [832, 171] on button "Clear issue" at bounding box center [801, 178] width 160 height 19
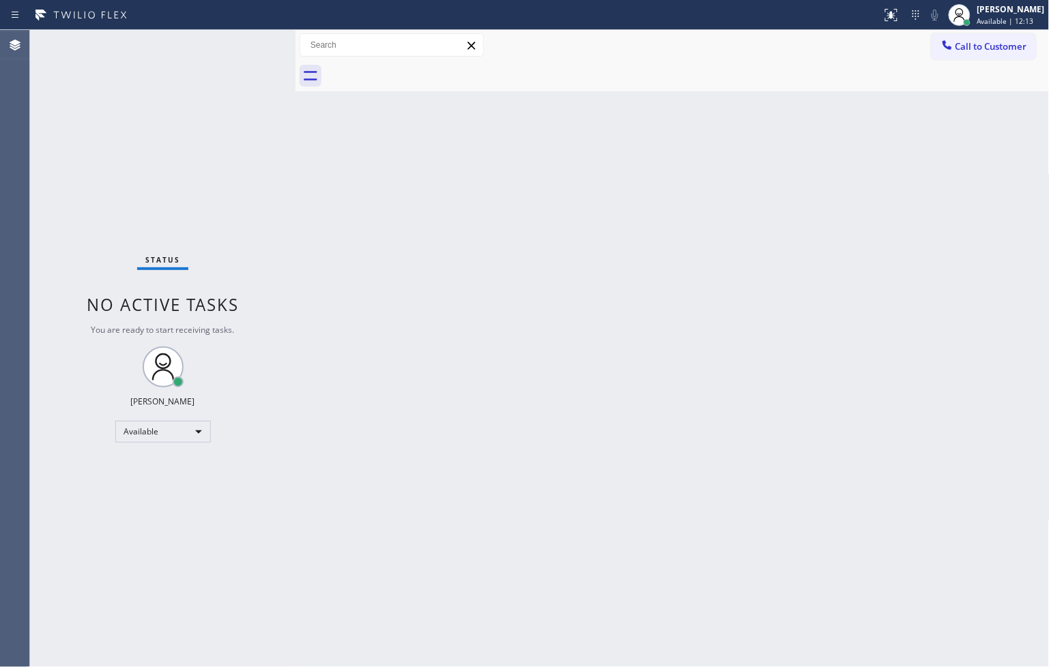
click at [377, 186] on div "Back to Dashboard Change Sender ID Customers Technicians Select a contact Outbo…" at bounding box center [672, 348] width 754 height 637
click at [228, 48] on div "Status No active tasks You are ready to start receiving tasks. [PERSON_NAME]" at bounding box center [162, 348] width 265 height 637
click at [235, 40] on div "Status No active tasks You are ready to start receiving tasks. [PERSON_NAME]" at bounding box center [162, 348] width 265 height 637
click at [255, 38] on div "Status No active tasks You are ready to start receiving tasks. [PERSON_NAME]" at bounding box center [162, 348] width 265 height 637
click at [379, 373] on div "Back to Dashboard Change Sender ID Customers Technicians Select a contact Outbo…" at bounding box center [672, 348] width 754 height 637
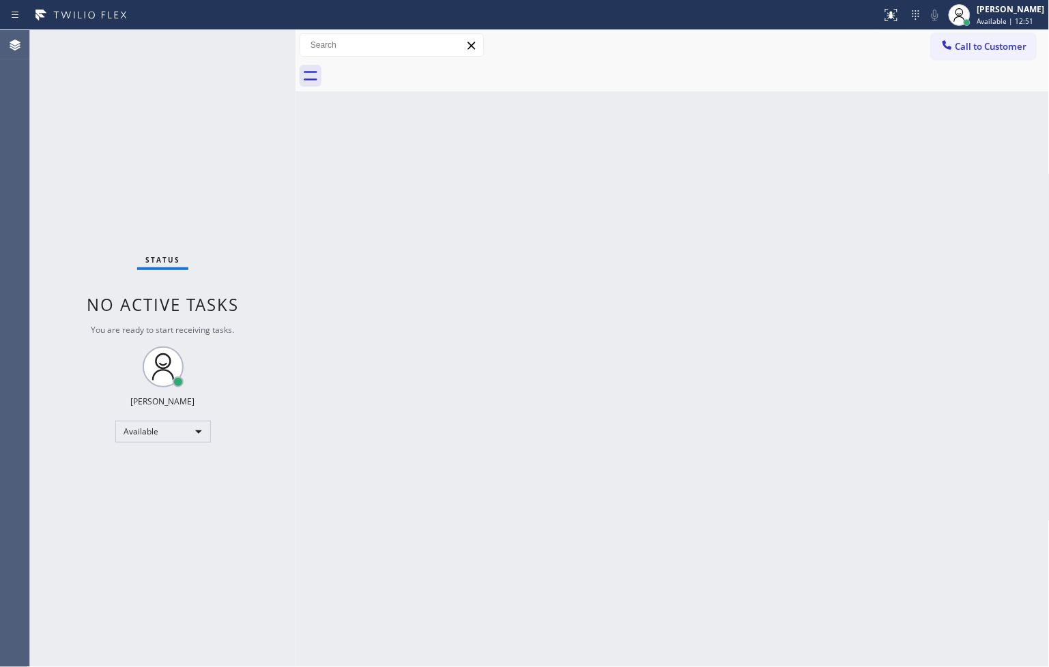
click at [239, 33] on div "Status No active tasks You are ready to start receiving tasks. [PERSON_NAME]" at bounding box center [162, 348] width 265 height 637
click at [248, 39] on div "Status No active tasks You are ready to start receiving tasks. [PERSON_NAME]" at bounding box center [162, 348] width 265 height 637
click at [338, 192] on div "Back to Dashboard Change Sender ID Customers Technicians Select a contact Outbo…" at bounding box center [672, 348] width 754 height 637
click at [287, 137] on div "Status No active tasks You are ready to start receiving tasks. [PERSON_NAME]" at bounding box center [162, 348] width 265 height 637
click at [246, 45] on div "Status No active tasks You are ready to start receiving tasks. [PERSON_NAME]" at bounding box center [162, 348] width 265 height 637
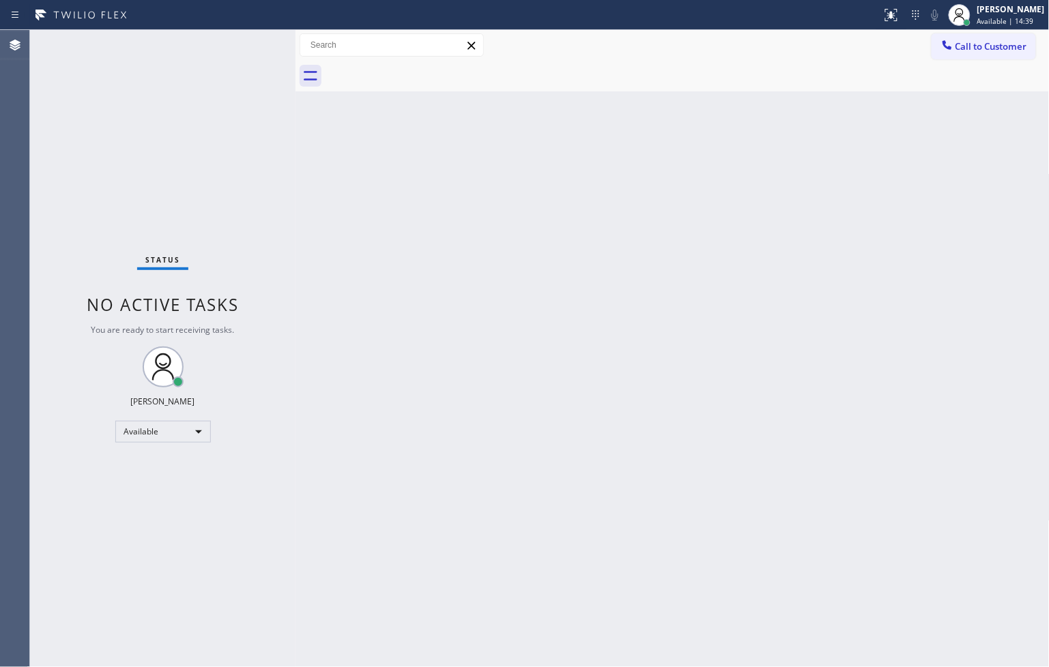
click at [246, 45] on div "Status No active tasks You are ready to start receiving tasks. [PERSON_NAME]" at bounding box center [162, 348] width 265 height 637
drag, startPoint x: 106, startPoint y: 207, endPoint x: 117, endPoint y: 193, distance: 17.5
click at [106, 207] on div "Status No active tasks You are ready to start receiving tasks. [PERSON_NAME]" at bounding box center [162, 348] width 265 height 637
click at [240, 35] on div "Status No active tasks You are ready to start receiving tasks. [PERSON_NAME]" at bounding box center [162, 348] width 265 height 637
click at [303, 307] on div "Back to Dashboard Change Sender ID Customers Technicians Select a contact Outbo…" at bounding box center [672, 348] width 754 height 637
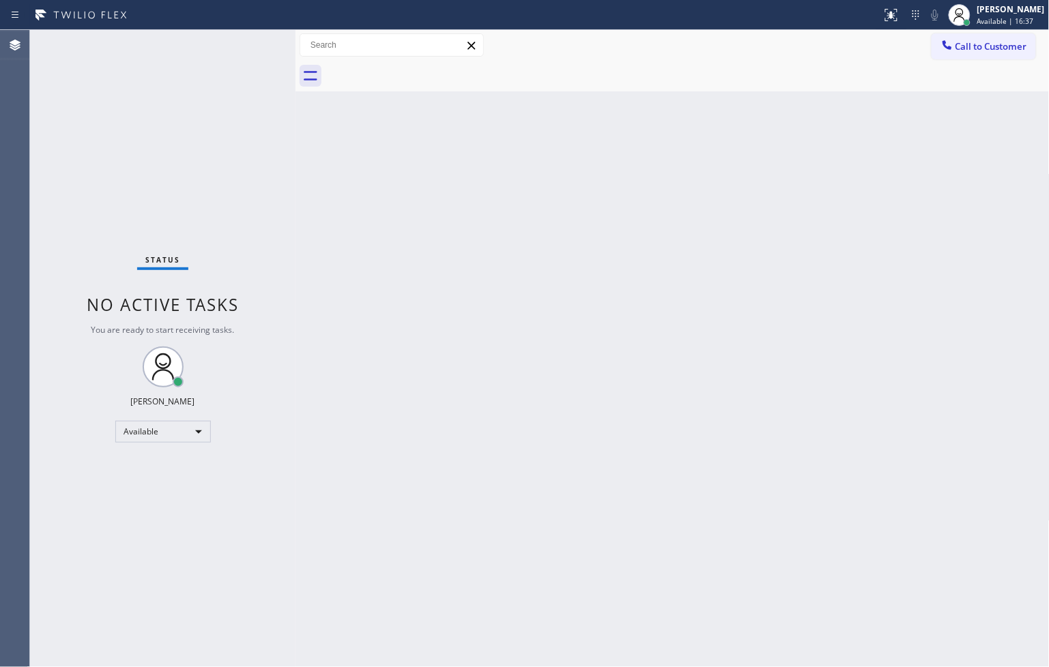
click at [225, 154] on div "Status No active tasks You are ready to start receiving tasks. [PERSON_NAME]" at bounding box center [162, 348] width 265 height 637
click at [254, 44] on div "Status No active tasks You are ready to start receiving tasks. [PERSON_NAME]" at bounding box center [162, 348] width 265 height 637
click at [252, 45] on div "Status No active tasks You are ready to start receiving tasks. [PERSON_NAME]" at bounding box center [162, 348] width 265 height 637
drag, startPoint x: 578, startPoint y: 363, endPoint x: 457, endPoint y: 290, distance: 141.1
click at [544, 343] on div "Back to Dashboard Change Sender ID Customers Technicians Select a contact Outbo…" at bounding box center [672, 348] width 754 height 637
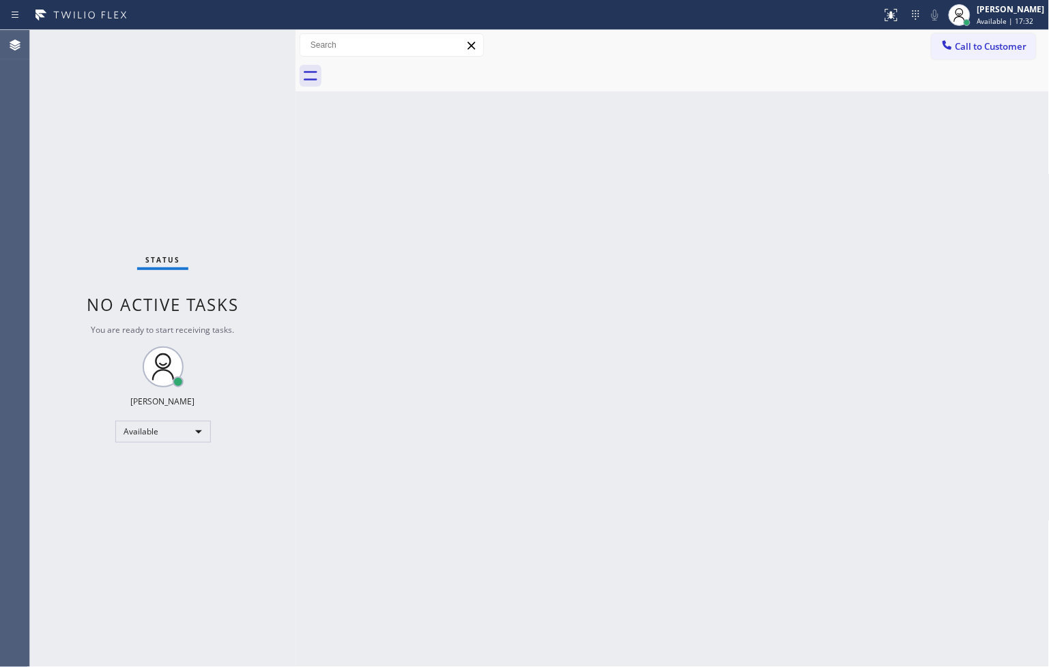
click at [139, 83] on div "Status No active tasks You are ready to start receiving tasks. [PERSON_NAME]" at bounding box center [162, 348] width 265 height 637
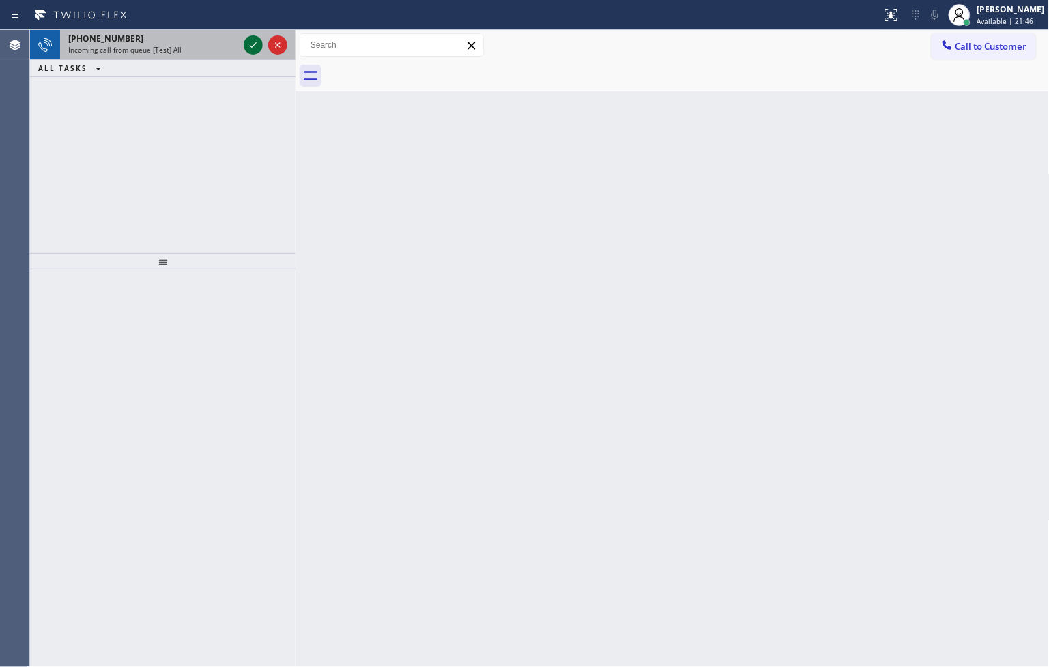
click at [250, 46] on icon at bounding box center [253, 44] width 7 height 5
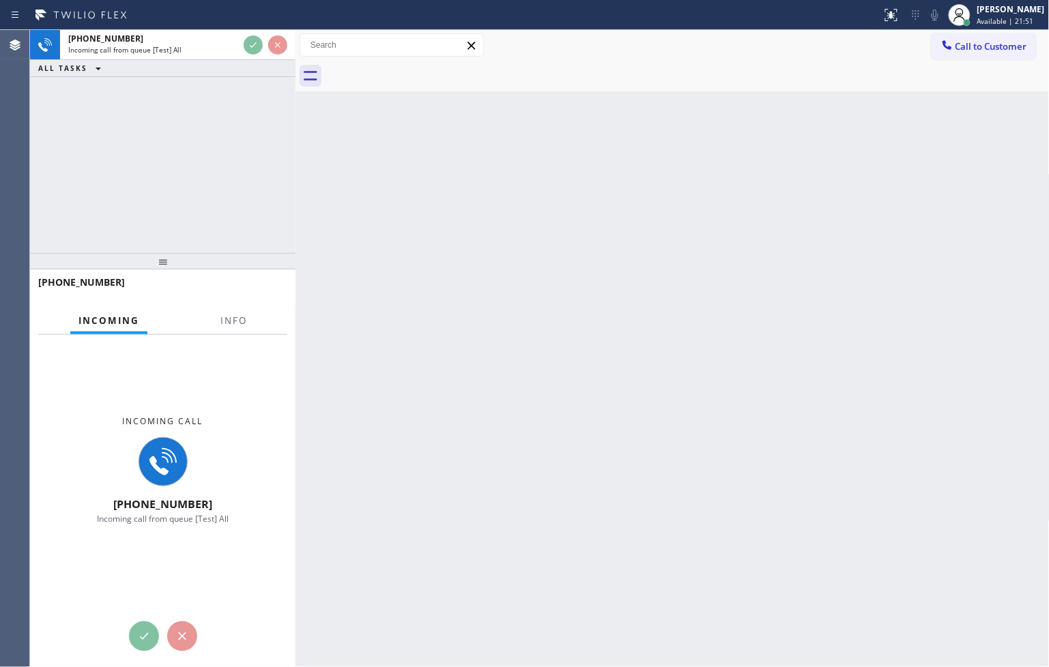
click at [250, 64] on div "[PHONE_NUMBER] Incoming call from queue [Test] All ALL TASKS ALL TASKS ACTIVE T…" at bounding box center [162, 53] width 265 height 47
click at [250, 64] on div "ALL TASKS ALL TASKS ACTIVE TASKS TASKS IN WRAP UP" at bounding box center [162, 68] width 265 height 17
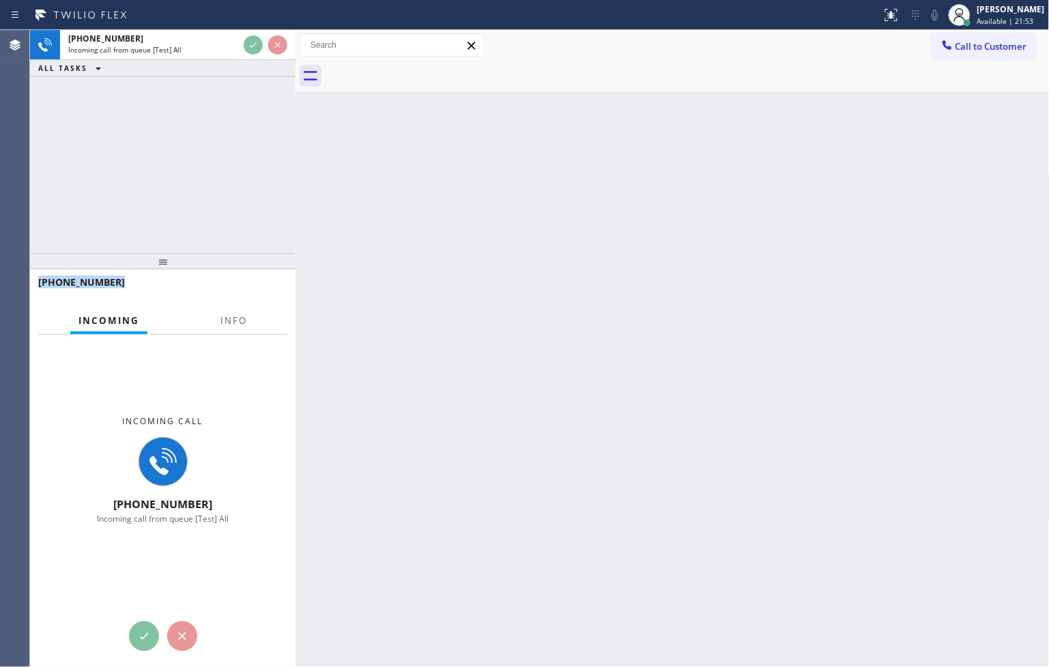
click at [250, 64] on div "ALL TASKS ALL TASKS ACTIVE TASKS TASKS IN WRAP UP" at bounding box center [162, 68] width 265 height 17
click at [220, 285] on div "[PHONE_NUMBER]" at bounding box center [158, 282] width 240 height 13
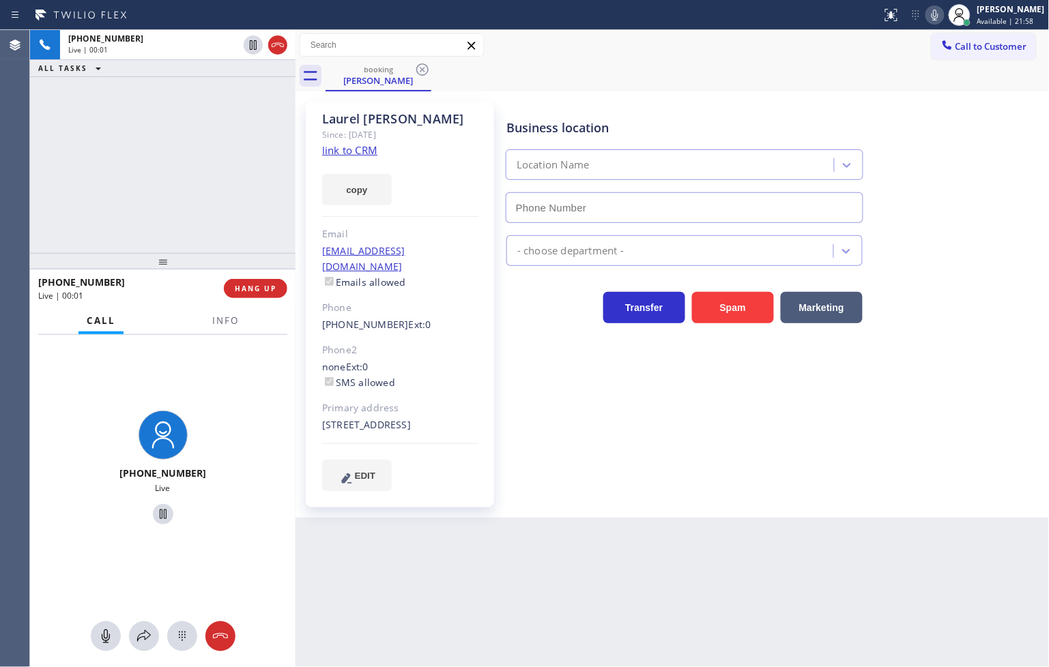
type input "[PHONE_NUMBER]"
click at [345, 153] on link "link to CRM" at bounding box center [349, 150] width 55 height 14
click at [346, 151] on link "link to CRM" at bounding box center [349, 150] width 55 height 14
click at [185, 173] on div "[PHONE_NUMBER] Live | 00:44 ALL TASKS ALL TASKS ACTIVE TASKS TASKS IN WRAP UP" at bounding box center [162, 141] width 265 height 223
click at [217, 432] on div "[PHONE_NUMBER] Live" at bounding box center [162, 470] width 265 height 270
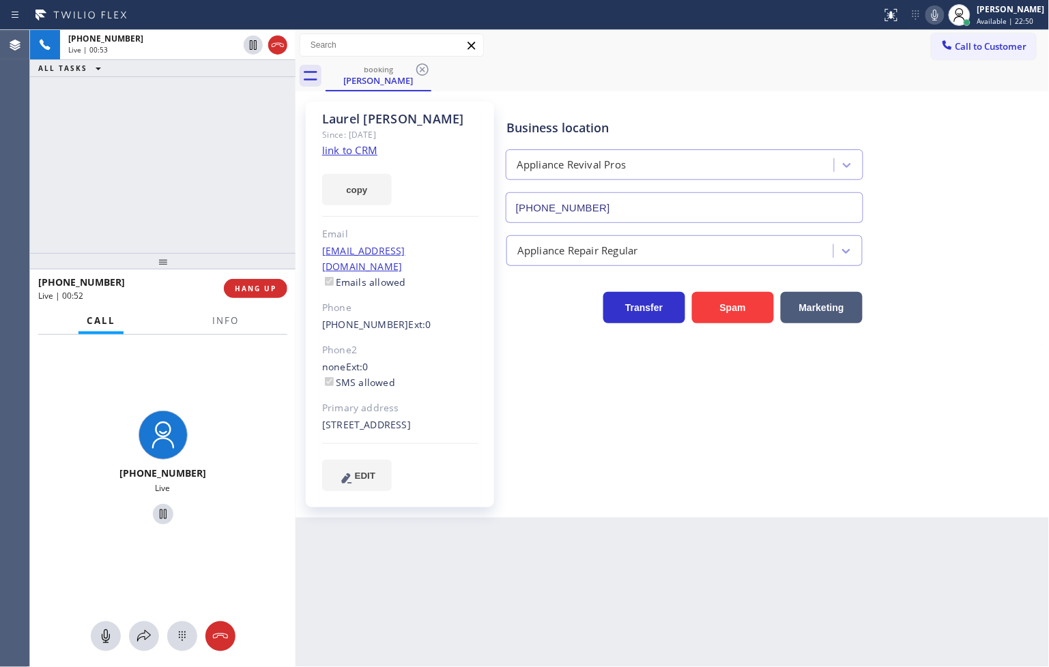
click at [179, 392] on div "[PHONE_NUMBER] Live" at bounding box center [162, 470] width 265 height 270
click at [258, 281] on button "HANG UP" at bounding box center [255, 288] width 63 height 19
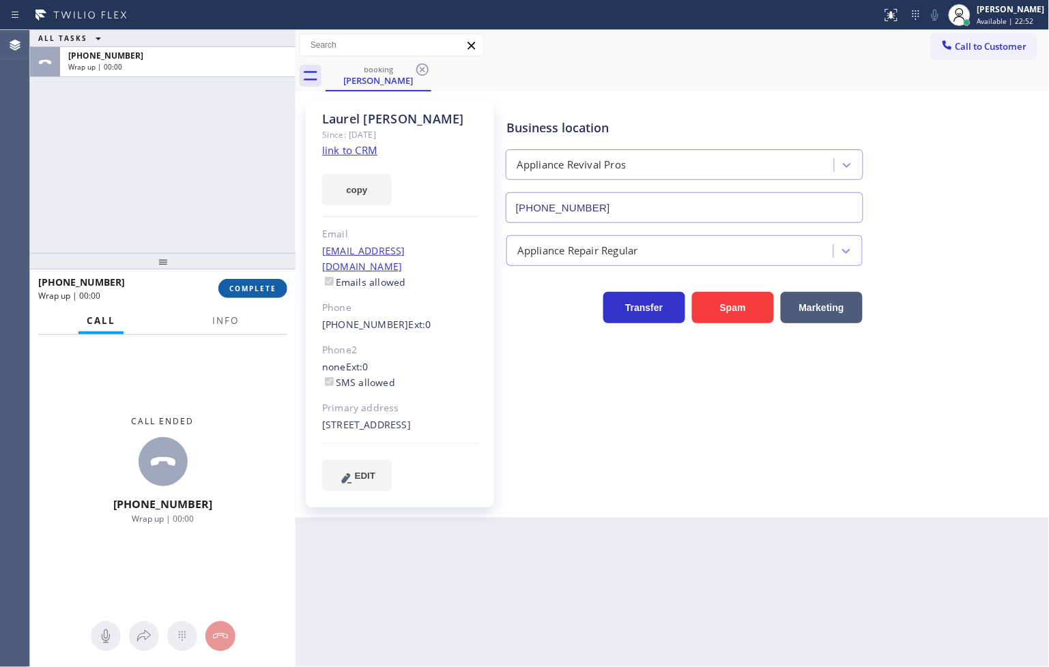
click at [258, 284] on span "COMPLETE" at bounding box center [252, 289] width 47 height 10
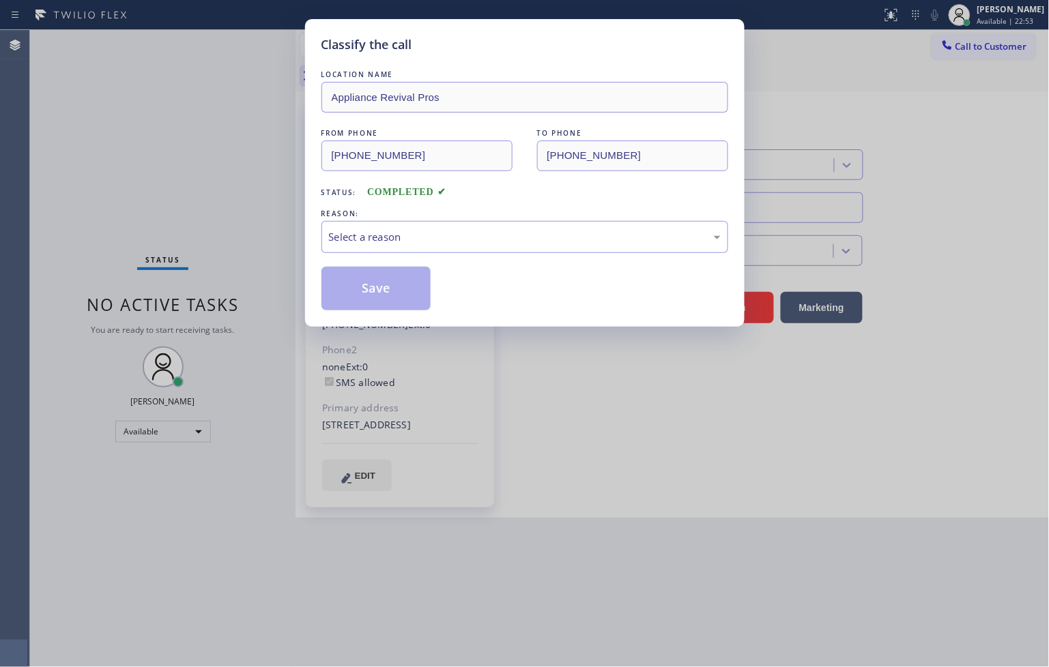
click at [403, 244] on div "Select a reason" at bounding box center [525, 237] width 392 height 16
click at [392, 301] on button "Save" at bounding box center [376, 289] width 110 height 44
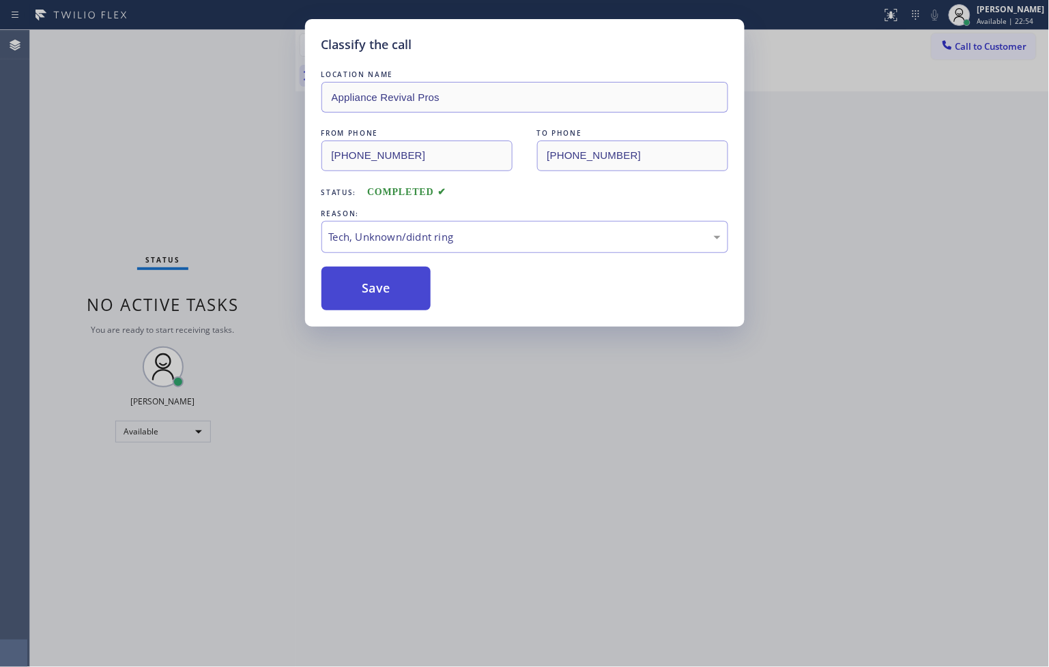
click at [392, 301] on button "Save" at bounding box center [376, 289] width 110 height 44
click at [394, 293] on button "Save" at bounding box center [376, 289] width 110 height 44
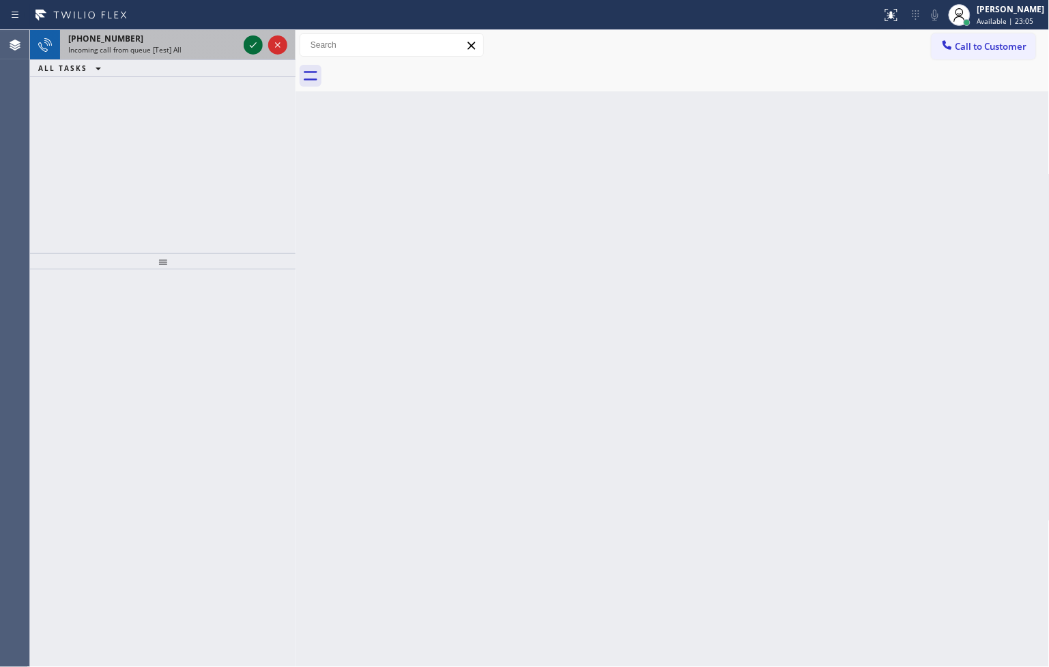
click at [255, 45] on icon at bounding box center [253, 45] width 16 height 16
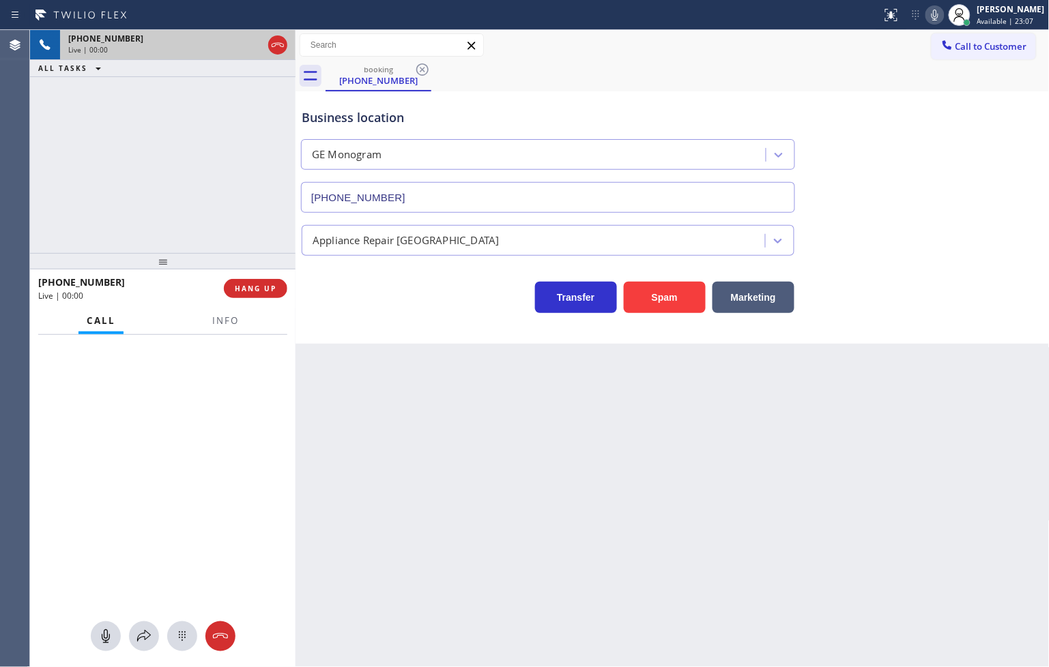
type input "[PHONE_NUMBER]"
drag, startPoint x: 169, startPoint y: 183, endPoint x: 199, endPoint y: 205, distance: 37.7
click at [175, 188] on div "[PHONE_NUMBER] Live | 00:04 ALL TASKS ALL TASKS ACTIVE TASKS TASKS IN WRAP UP" at bounding box center [162, 141] width 265 height 223
click at [233, 317] on span "Info" at bounding box center [225, 321] width 27 height 12
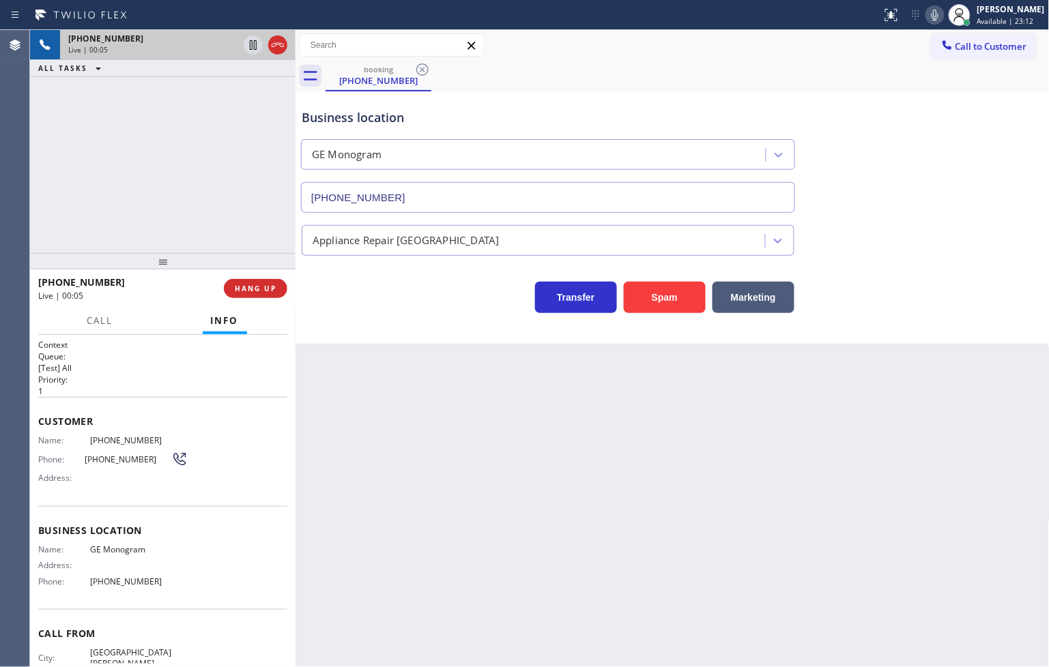
click at [121, 178] on div "[PHONE_NUMBER] Live | 00:05 ALL TASKS ALL TASKS ACTIVE TASKS TASKS IN WRAP UP" at bounding box center [162, 141] width 265 height 223
click at [182, 205] on div "[PHONE_NUMBER] Live | 00:12 ALL TASKS ALL TASKS ACTIVE TASKS TASKS IN WRAP UP" at bounding box center [162, 141] width 265 height 223
click at [404, 313] on div "Transfer Spam Marketing" at bounding box center [548, 294] width 498 height 38
click at [496, 631] on div "Back to Dashboard Change Sender ID Customers Technicians Select a contact Outbo…" at bounding box center [672, 348] width 754 height 637
click at [540, 530] on div "Back to Dashboard Change Sender ID Customers Technicians Select a contact Outbo…" at bounding box center [672, 348] width 754 height 637
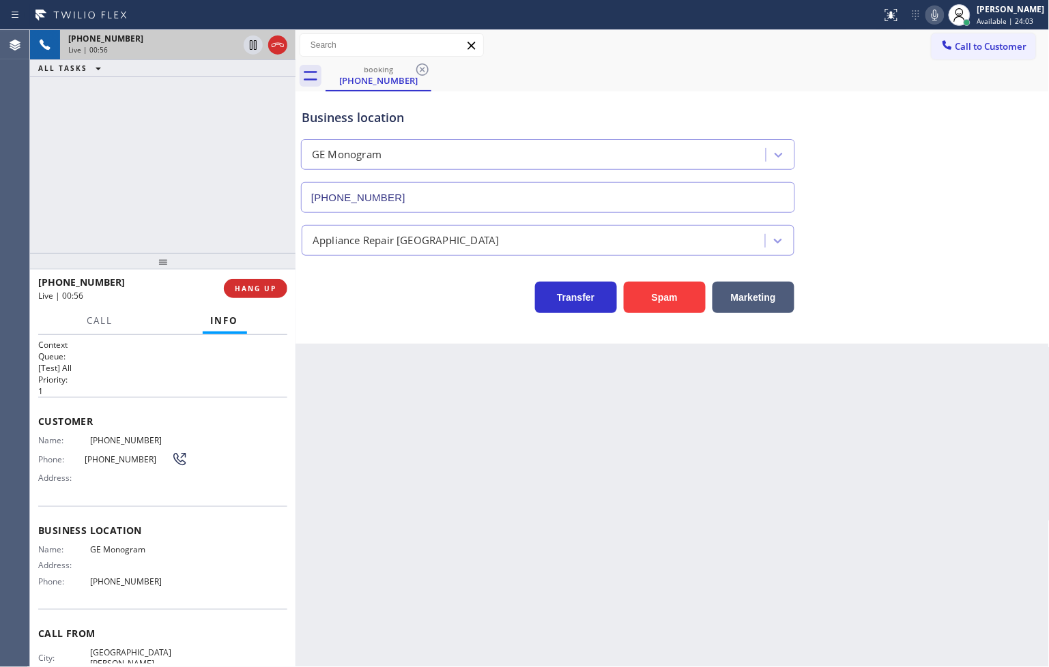
click at [353, 449] on div "Back to Dashboard Change Sender ID Customers Technicians Select a contact Outbo…" at bounding box center [672, 348] width 754 height 637
click at [331, 396] on div "Back to Dashboard Change Sender ID Customers Technicians Select a contact Outbo…" at bounding box center [672, 348] width 754 height 637
click at [353, 380] on div "Back to Dashboard Change Sender ID Customers Technicians Select a contact Outbo…" at bounding box center [672, 348] width 754 height 637
click at [371, 336] on div "Business location GE Monogram [PHONE_NUMBER] Appliance Repair High End Transfer…" at bounding box center [672, 217] width 754 height 252
click at [356, 307] on div "Transfer Spam Marketing" at bounding box center [548, 294] width 498 height 38
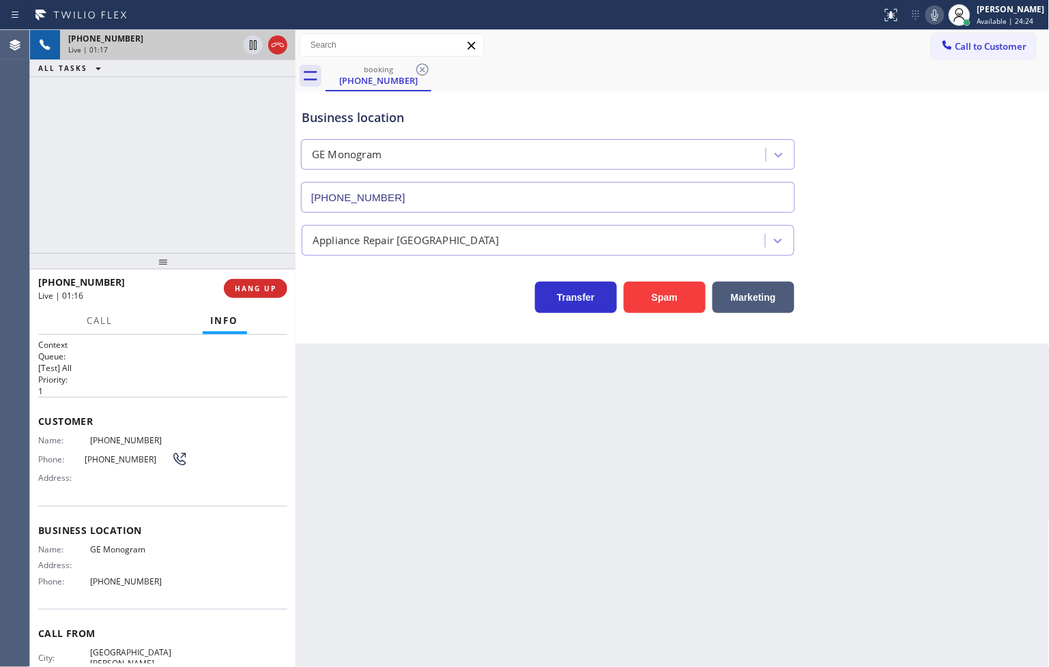
click at [89, 176] on div "[PHONE_NUMBER] Live | 01:17 ALL TASKS ALL TASKS ACTIVE TASKS TASKS IN WRAP UP" at bounding box center [162, 141] width 265 height 223
click at [334, 324] on div "Business location GE Monogram [PHONE_NUMBER] Appliance Repair High End Transfer…" at bounding box center [672, 217] width 754 height 252
click at [171, 220] on div "[PHONE_NUMBER] Live | 01:17 ALL TASKS ALL TASKS ACTIVE TASKS TASKS IN WRAP UP" at bounding box center [162, 141] width 265 height 223
click at [373, 314] on div "Business location GE Monogram [PHONE_NUMBER] Appliance Repair High End Transfer…" at bounding box center [672, 217] width 754 height 252
click at [374, 415] on div "Back to Dashboard Change Sender ID Customers Technicians Select a contact Outbo…" at bounding box center [672, 348] width 754 height 637
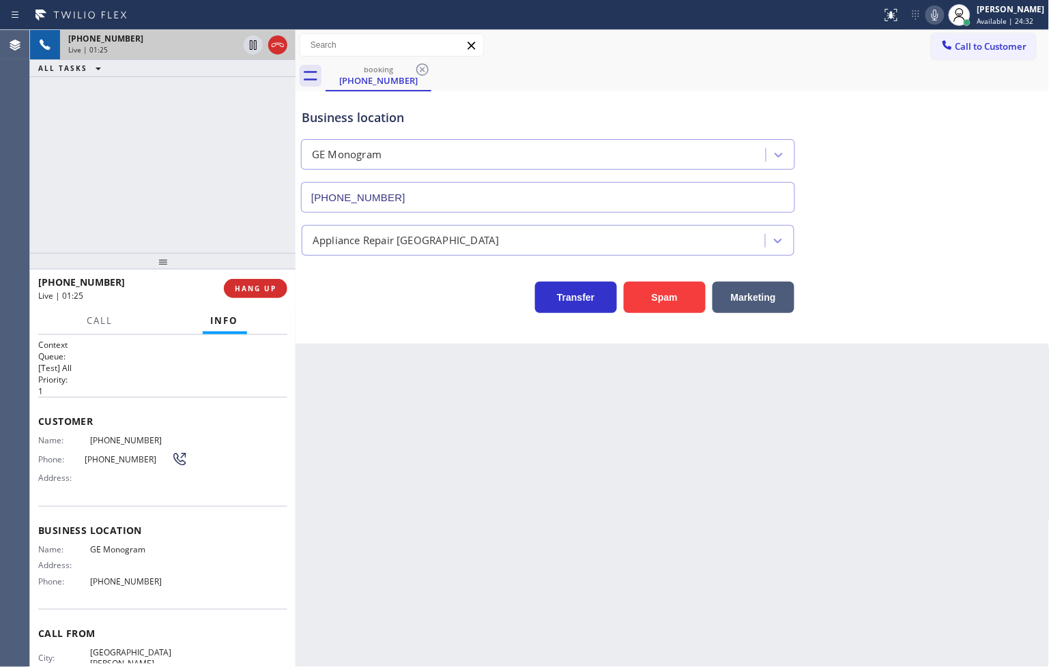
click at [374, 415] on div "Back to Dashboard Change Sender ID Customers Technicians Select a contact Outbo…" at bounding box center [672, 348] width 754 height 637
click at [134, 270] on div at bounding box center [162, 261] width 265 height 16
click at [141, 302] on div "[PHONE_NUMBER] Live | 01:30" at bounding box center [131, 288] width 186 height 35
click at [375, 305] on div "Transfer Spam Marketing" at bounding box center [548, 294] width 498 height 38
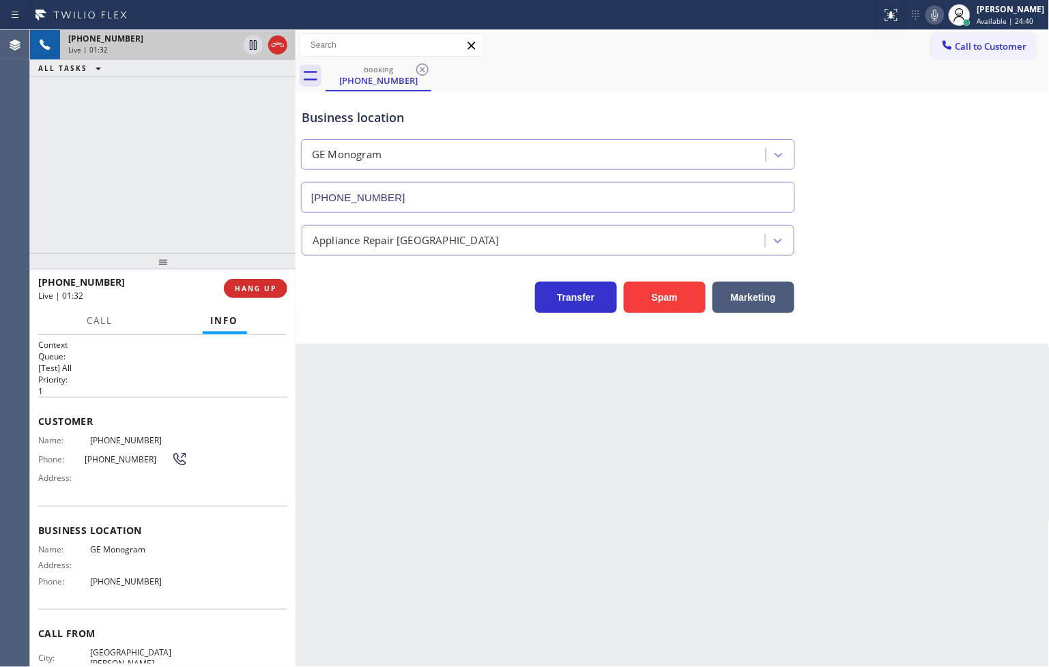
click at [373, 306] on div "Transfer Spam Marketing" at bounding box center [548, 294] width 498 height 38
click at [363, 337] on div "Business location GE Monogram [PHONE_NUMBER] Appliance Repair High End Transfer…" at bounding box center [672, 217] width 754 height 252
click at [175, 240] on div "[PHONE_NUMBER] Live | 01:55 ALL TASKS ALL TASKS ACTIVE TASKS TASKS IN WRAP UP" at bounding box center [162, 141] width 265 height 223
click at [373, 304] on div "Transfer Spam Marketing" at bounding box center [548, 294] width 498 height 38
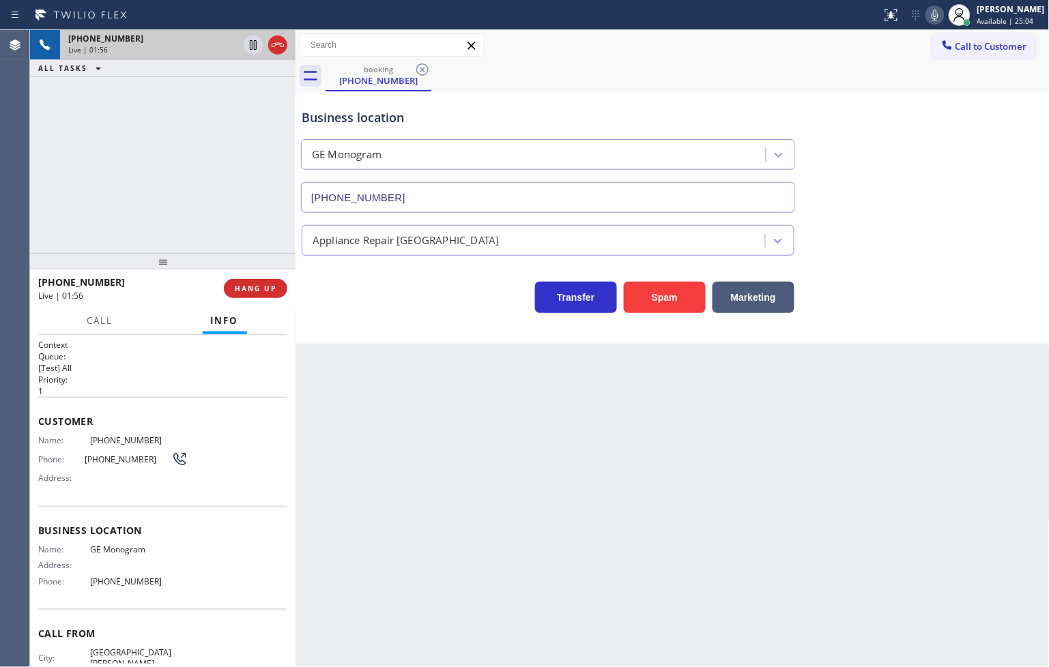
click at [165, 154] on div "[PHONE_NUMBER] Live | 01:56 ALL TASKS ALL TASKS ACTIVE TASKS TASKS IN WRAP UP" at bounding box center [162, 141] width 265 height 223
click at [325, 281] on div "Transfer Spam Marketing" at bounding box center [548, 294] width 498 height 38
click at [312, 298] on div "Transfer Spam Marketing" at bounding box center [548, 294] width 498 height 38
click at [118, 353] on h2 "Queue:" at bounding box center [162, 357] width 249 height 12
click at [106, 237] on div "[PHONE_NUMBER] Live | 02:06 ALL TASKS ALL TASKS ACTIVE TASKS TASKS IN WRAP UP" at bounding box center [162, 141] width 265 height 223
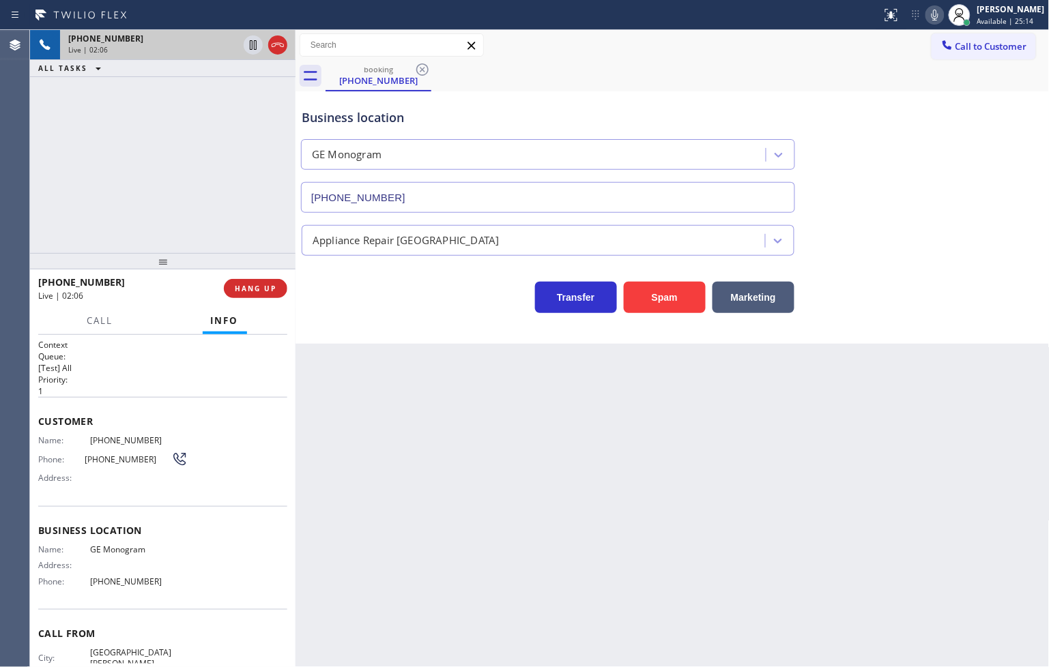
click at [101, 339] on h1 "Context" at bounding box center [162, 345] width 249 height 12
click at [104, 227] on div "[PHONE_NUMBER] Live | 02:08 ALL TASKS ALL TASKS ACTIVE TASKS TASKS IN WRAP UP" at bounding box center [162, 141] width 265 height 223
click at [109, 330] on button "Call" at bounding box center [100, 321] width 42 height 27
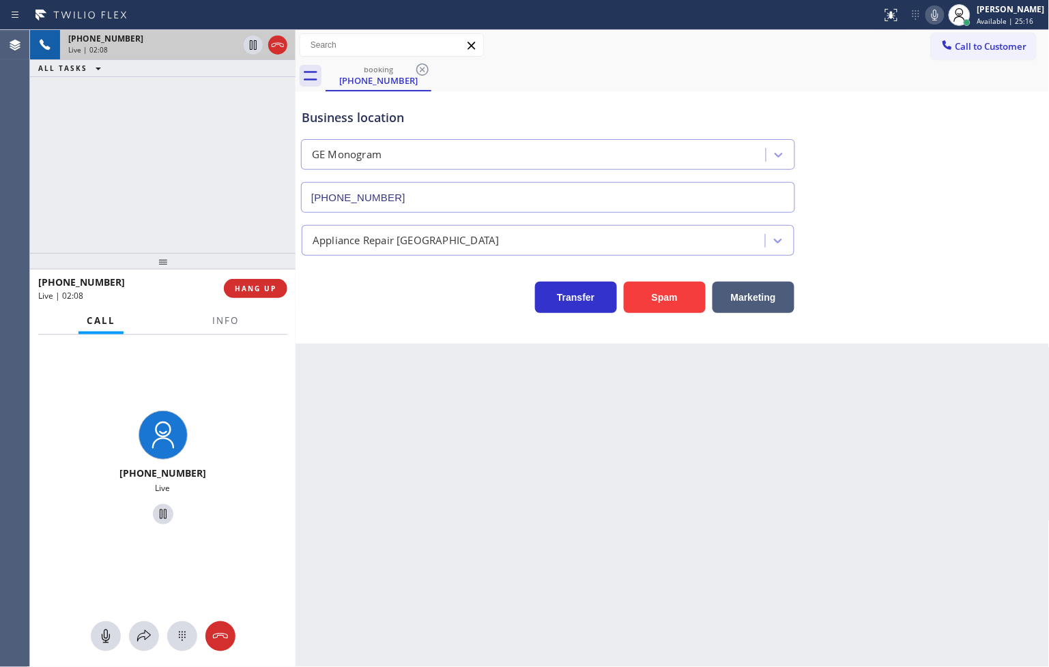
click at [166, 181] on div "[PHONE_NUMBER] Live | 02:08 ALL TASKS ALL TASKS ACTIVE TASKS TASKS IN WRAP UP" at bounding box center [162, 141] width 265 height 223
drag, startPoint x: 349, startPoint y: 294, endPoint x: 188, endPoint y: 182, distance: 195.5
click at [347, 296] on div "Transfer Spam Marketing" at bounding box center [548, 294] width 498 height 38
click at [188, 180] on div "[PHONE_NUMBER] Live | 02:09 ALL TASKS ALL TASKS ACTIVE TASKS TASKS IN WRAP UP" at bounding box center [162, 141] width 265 height 223
click at [374, 314] on div "Business location GE Monogram [PHONE_NUMBER] Appliance Repair High End Transfer…" at bounding box center [672, 217] width 754 height 252
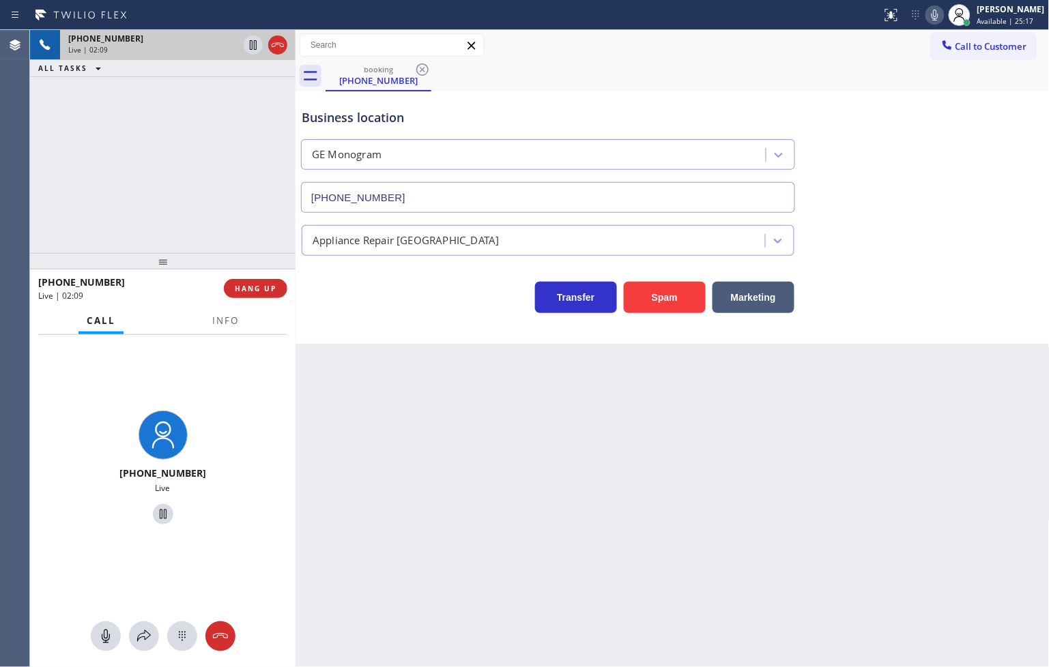
click at [242, 175] on div "[PHONE_NUMBER] Live | 02:09 ALL TASKS ALL TASKS ACTIVE TASKS TASKS IN WRAP UP" at bounding box center [162, 141] width 265 height 223
click at [338, 291] on div "Transfer Spam Marketing" at bounding box center [548, 294] width 498 height 38
click at [203, 214] on div "[PHONE_NUMBER] Live | 02:10 ALL TASKS ALL TASKS ACTIVE TASKS TASKS IN WRAP UP" at bounding box center [162, 141] width 265 height 223
click at [319, 287] on div "Transfer Spam Marketing" at bounding box center [548, 294] width 498 height 38
click at [232, 216] on div "[PHONE_NUMBER] Live | 02:11 ALL TASKS ALL TASKS ACTIVE TASKS TASKS IN WRAP UP" at bounding box center [162, 141] width 265 height 223
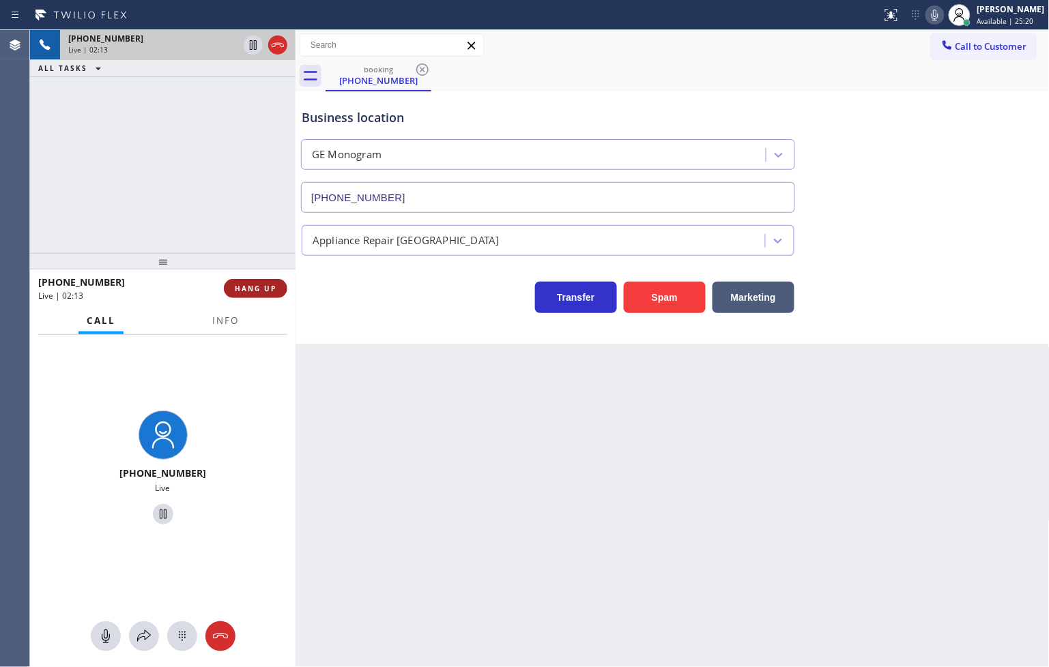
click at [242, 291] on span "HANG UP" at bounding box center [256, 289] width 42 height 10
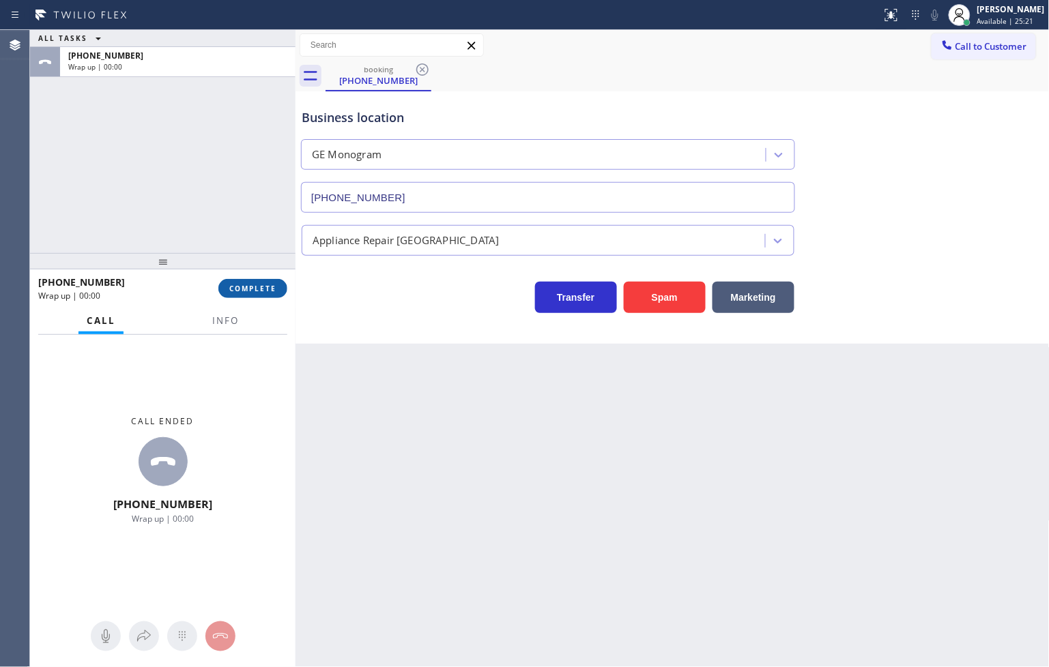
click at [243, 291] on span "COMPLETE" at bounding box center [252, 289] width 47 height 10
click at [387, 235] on div "Classify the call LOCATION NAME [DOMAIN_NAME] ([GEOGRAPHIC_DATA], Google Ads) F…" at bounding box center [539, 348] width 1019 height 637
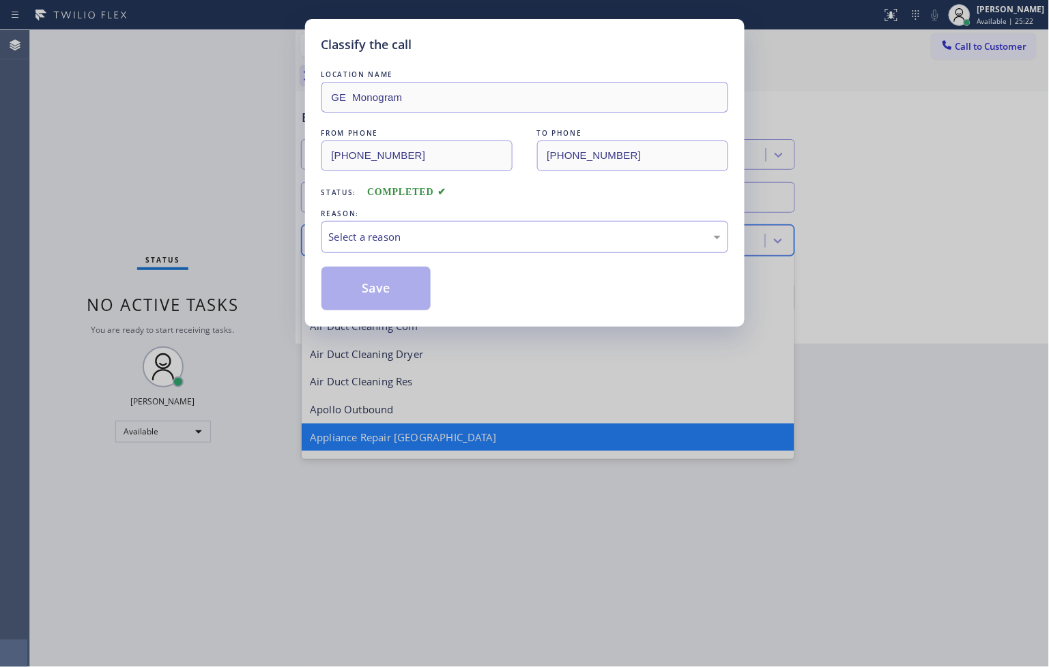
scroll to position [1, 0]
click at [379, 242] on div "Select a reason" at bounding box center [525, 237] width 392 height 16
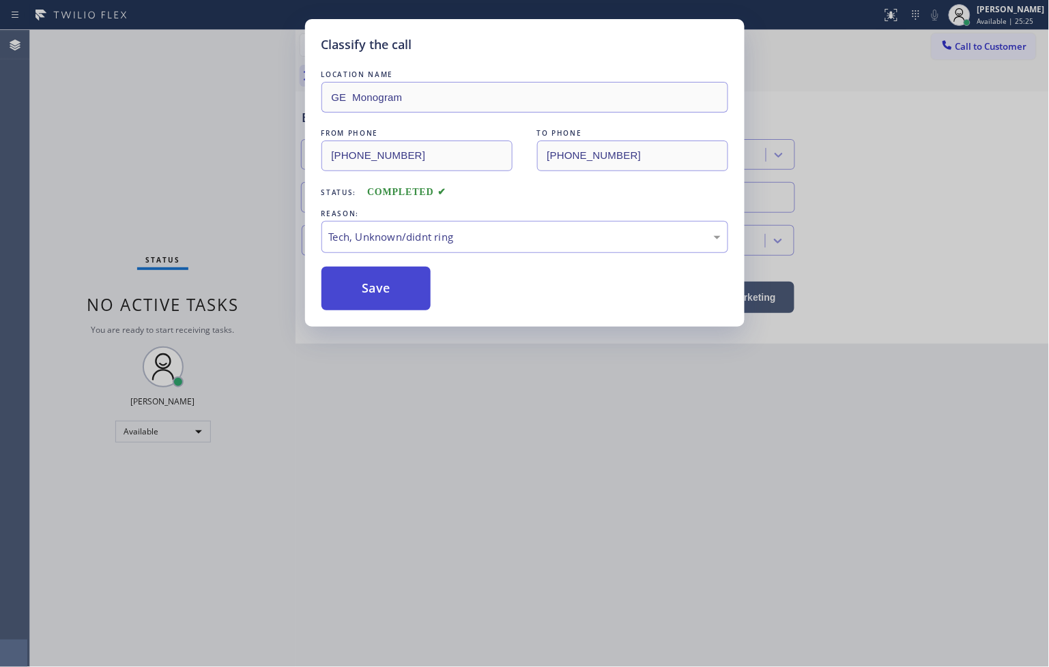
click at [391, 285] on button "Save" at bounding box center [376, 289] width 110 height 44
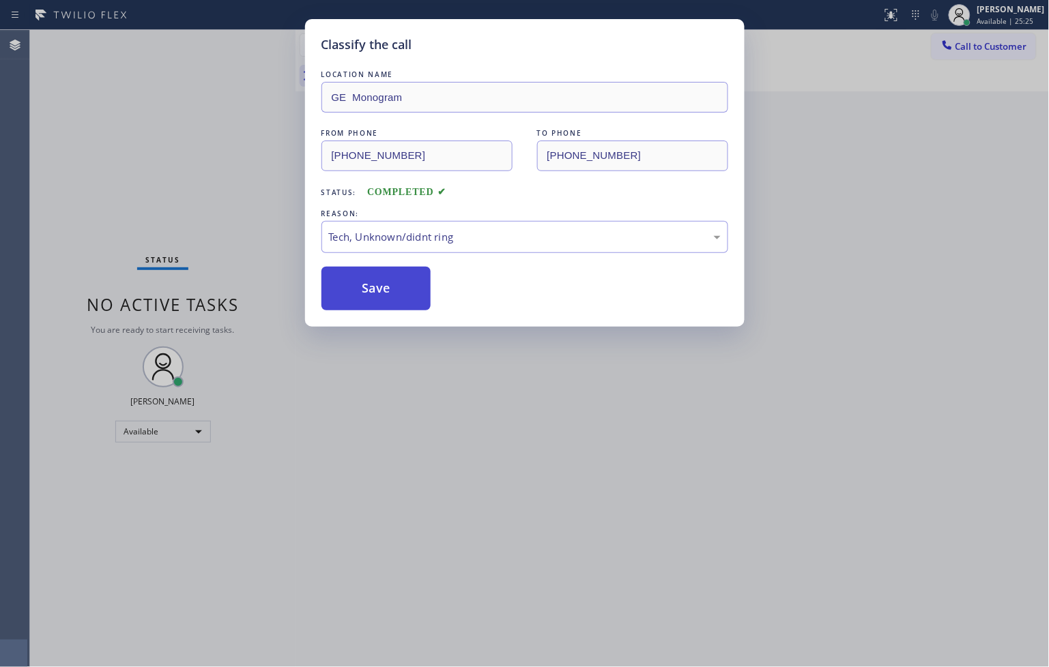
click at [391, 285] on button "Save" at bounding box center [376, 289] width 110 height 44
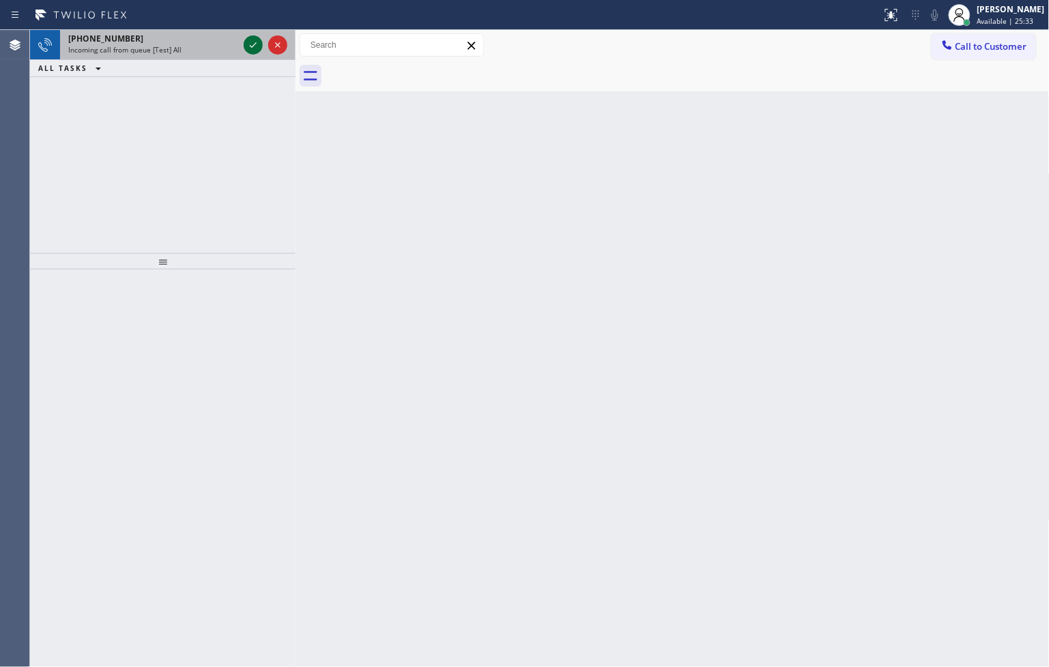
click at [256, 48] on icon at bounding box center [253, 45] width 16 height 16
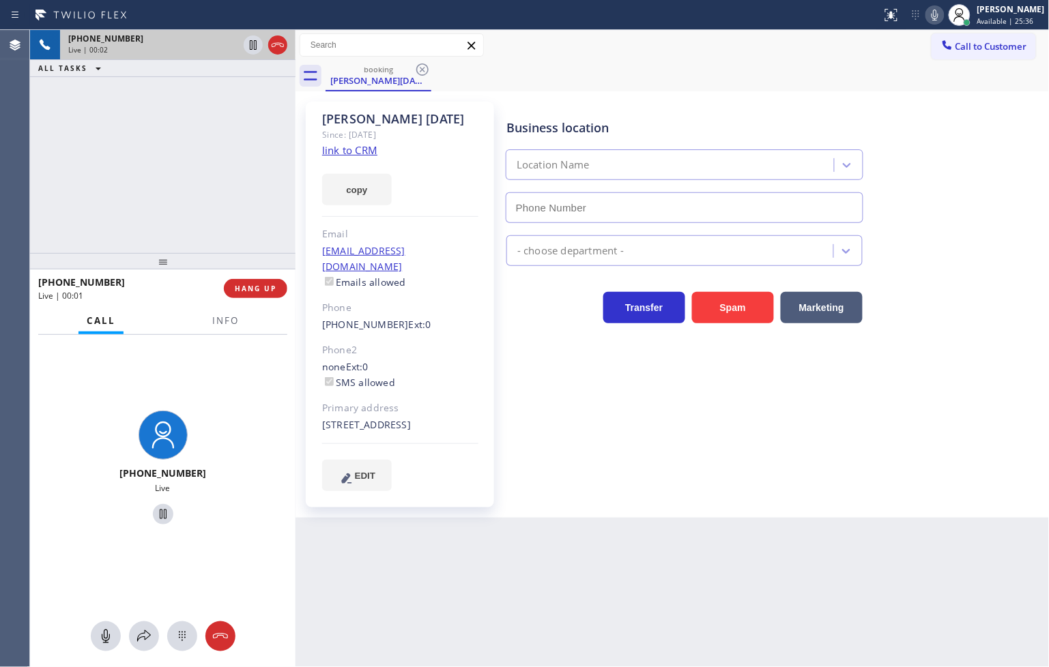
type input "[PHONE_NUMBER]"
click at [351, 151] on link "link to CRM" at bounding box center [349, 150] width 55 height 14
click at [229, 471] on div "[PHONE_NUMBER] Live" at bounding box center [162, 470] width 265 height 270
click at [147, 121] on div "[PHONE_NUMBER] Live | 00:20 ALL TASKS ALL TASKS ACTIVE TASKS TASKS IN WRAP UP" at bounding box center [162, 141] width 265 height 223
click at [141, 638] on icon at bounding box center [144, 636] width 16 height 16
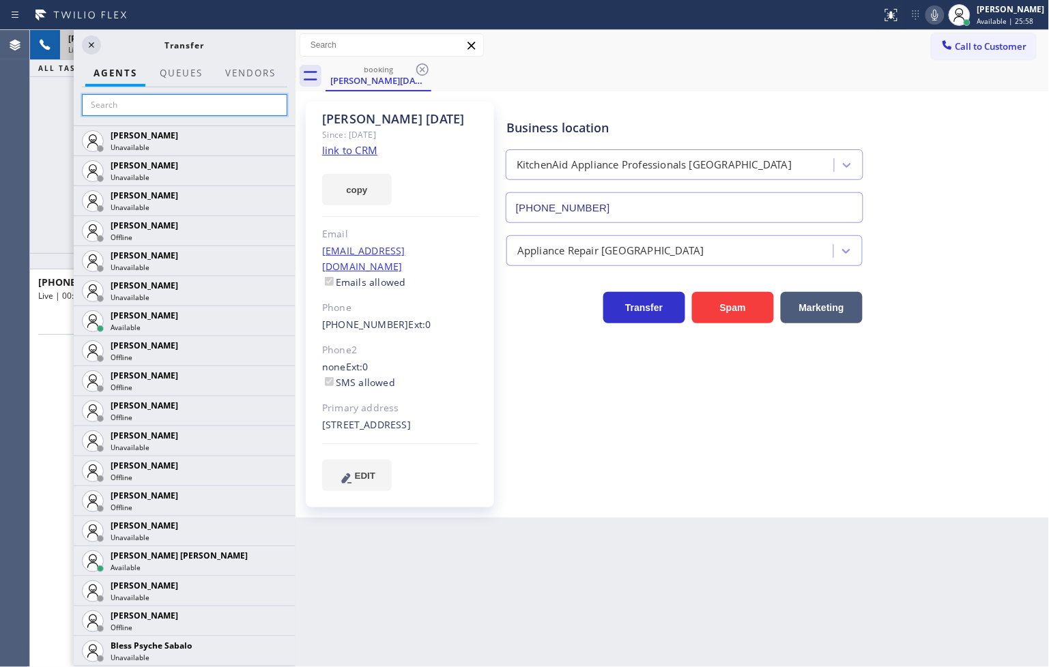
click at [125, 99] on input "text" at bounding box center [184, 105] width 205 height 22
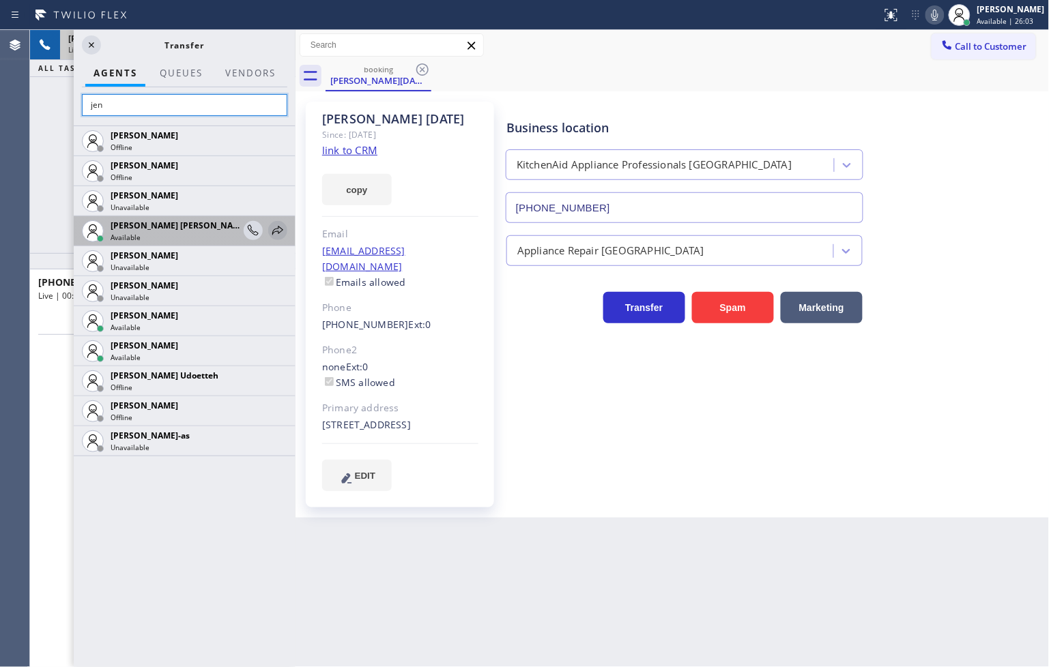
type input "jen"
click at [275, 233] on icon at bounding box center [278, 230] width 16 height 16
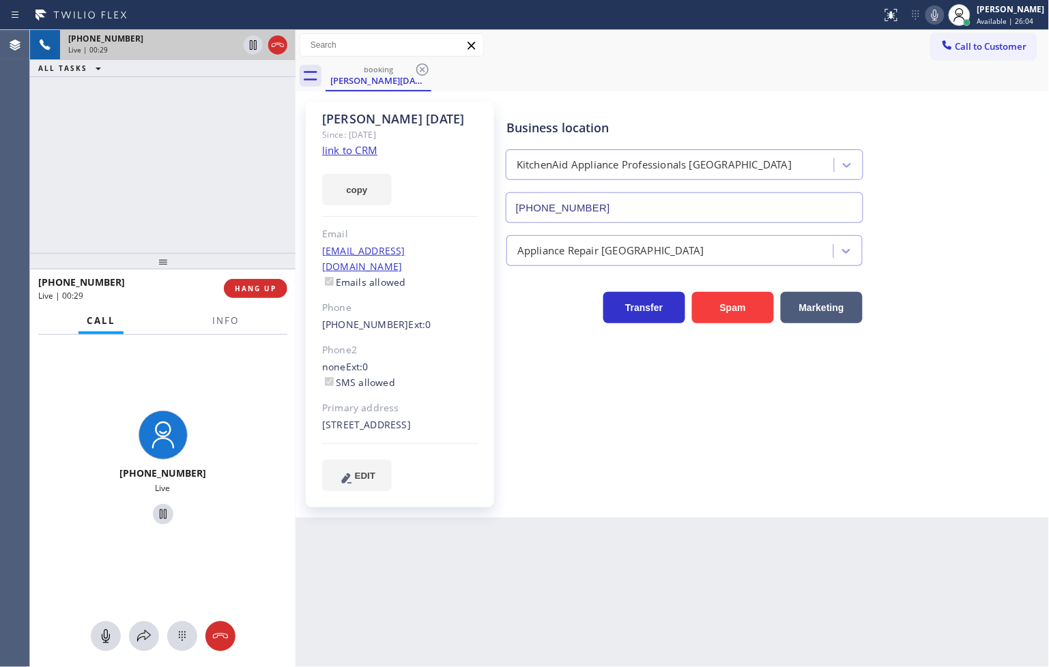
click at [927, 20] on icon at bounding box center [935, 15] width 16 height 16
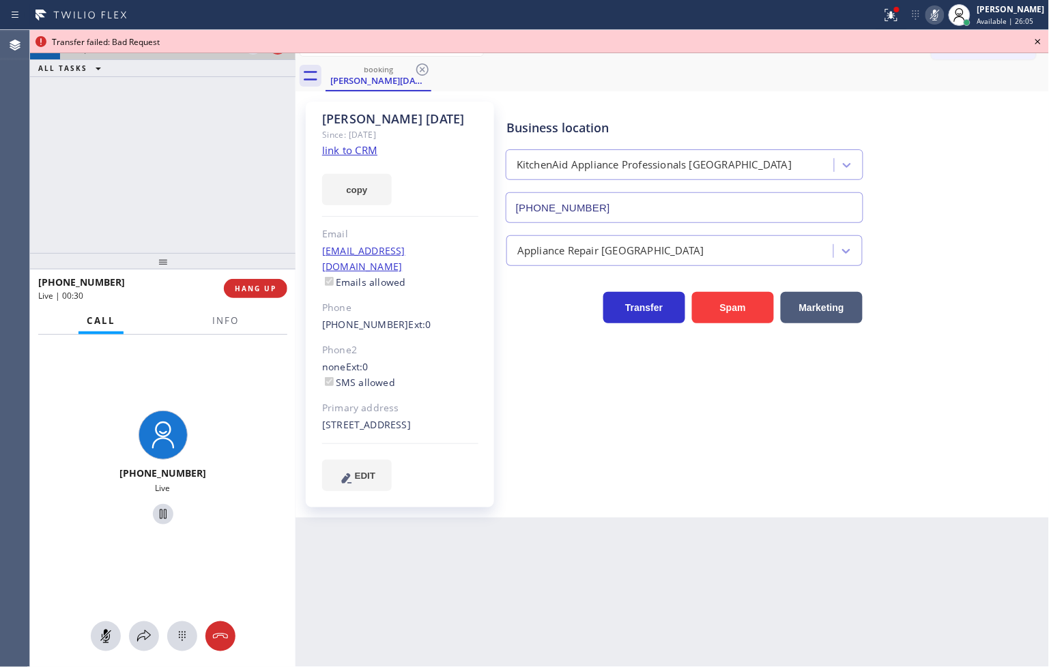
click at [253, 51] on div "Transfer failed: Bad Request" at bounding box center [539, 41] width 1019 height 23
click at [155, 519] on icon at bounding box center [163, 514] width 16 height 16
click at [138, 635] on icon at bounding box center [144, 636] width 16 height 16
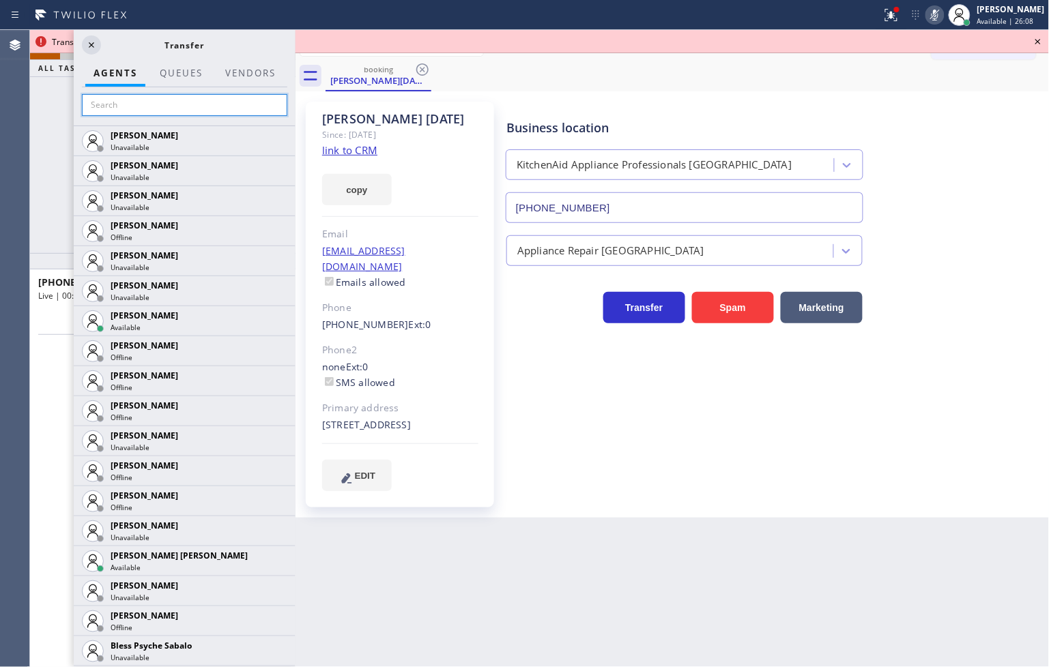
click at [115, 106] on input "text" at bounding box center [184, 105] width 205 height 22
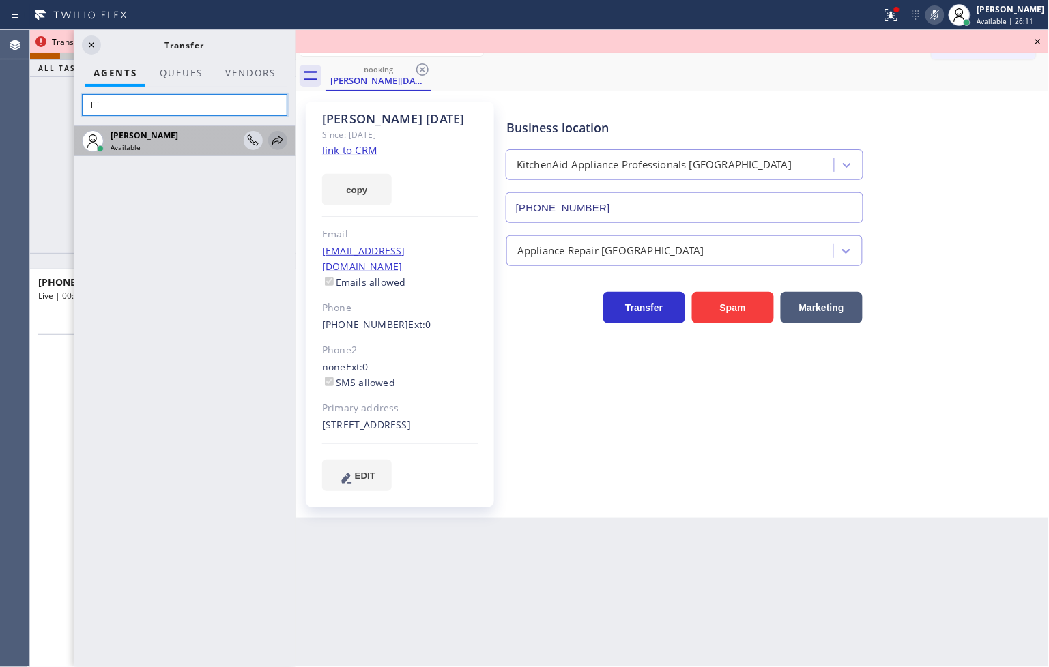
type input "lili"
click at [276, 138] on icon at bounding box center [278, 140] width 16 height 16
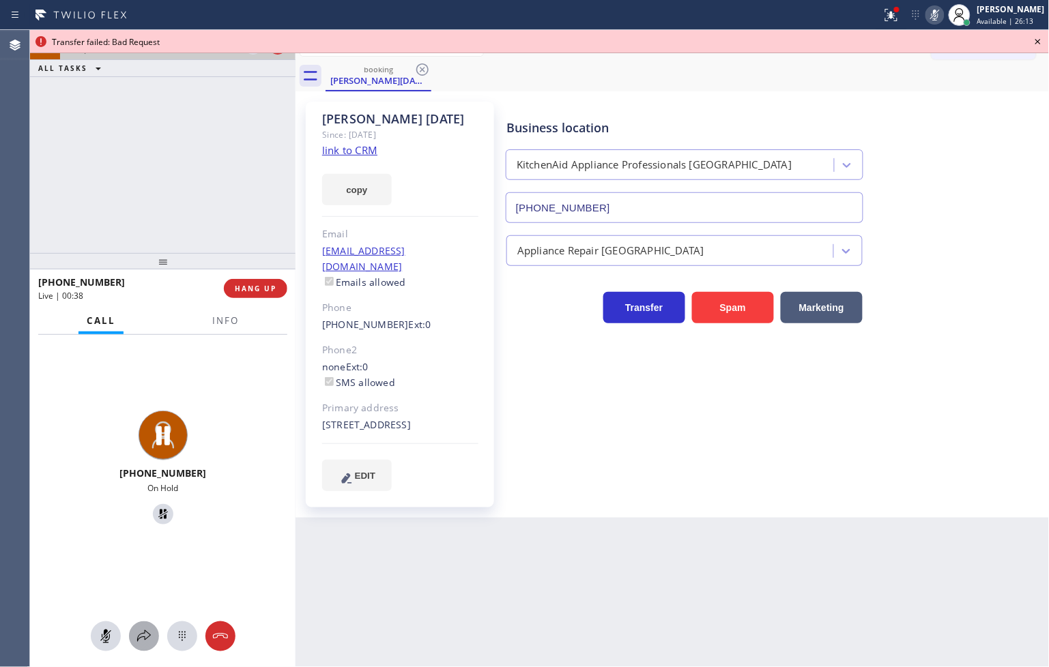
click at [147, 636] on icon at bounding box center [144, 636] width 16 height 16
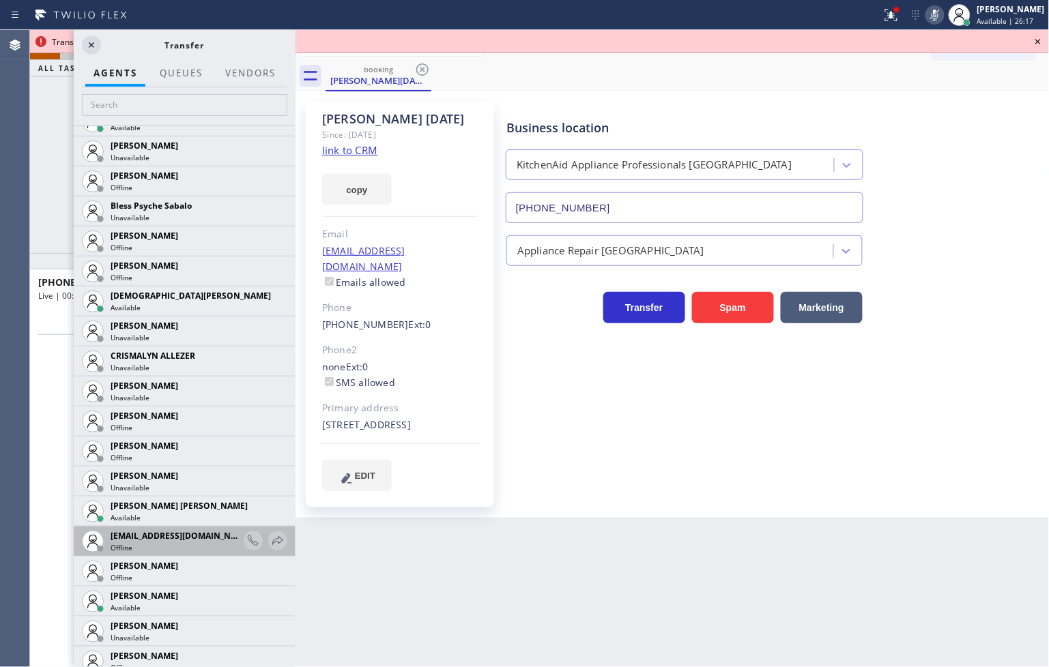
scroll to position [454, 0]
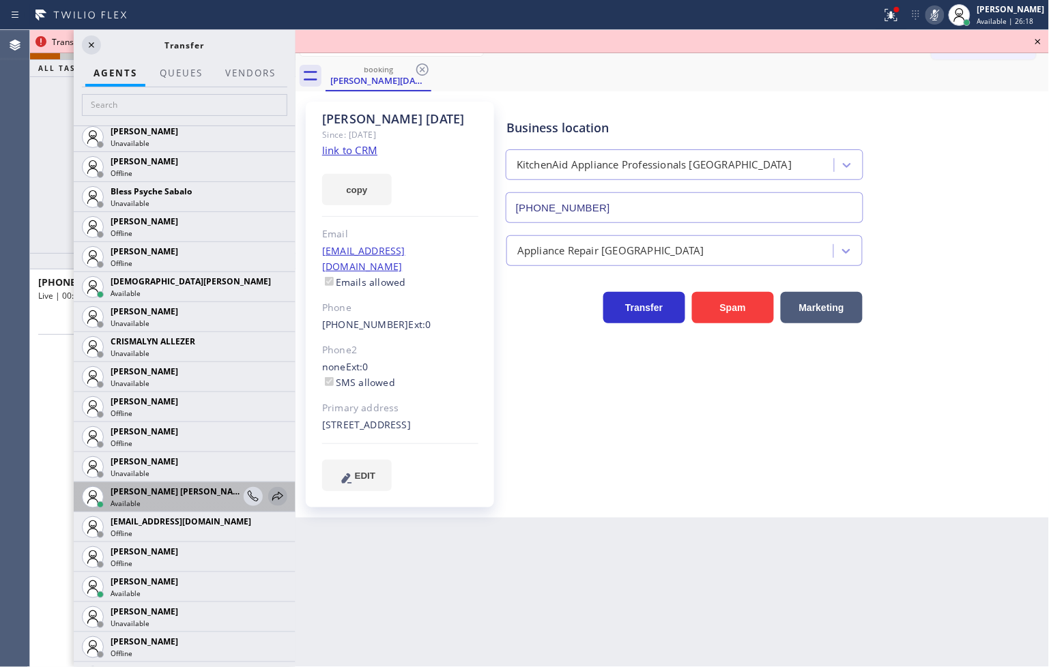
click at [270, 492] on icon at bounding box center [278, 497] width 16 height 16
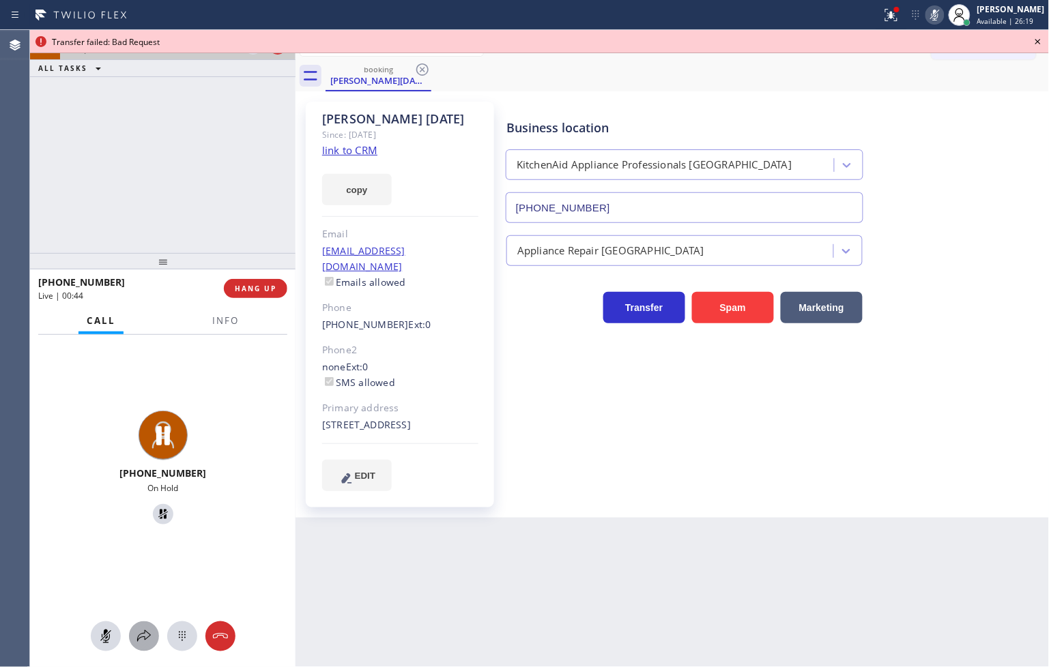
click at [141, 629] on icon at bounding box center [144, 636] width 16 height 16
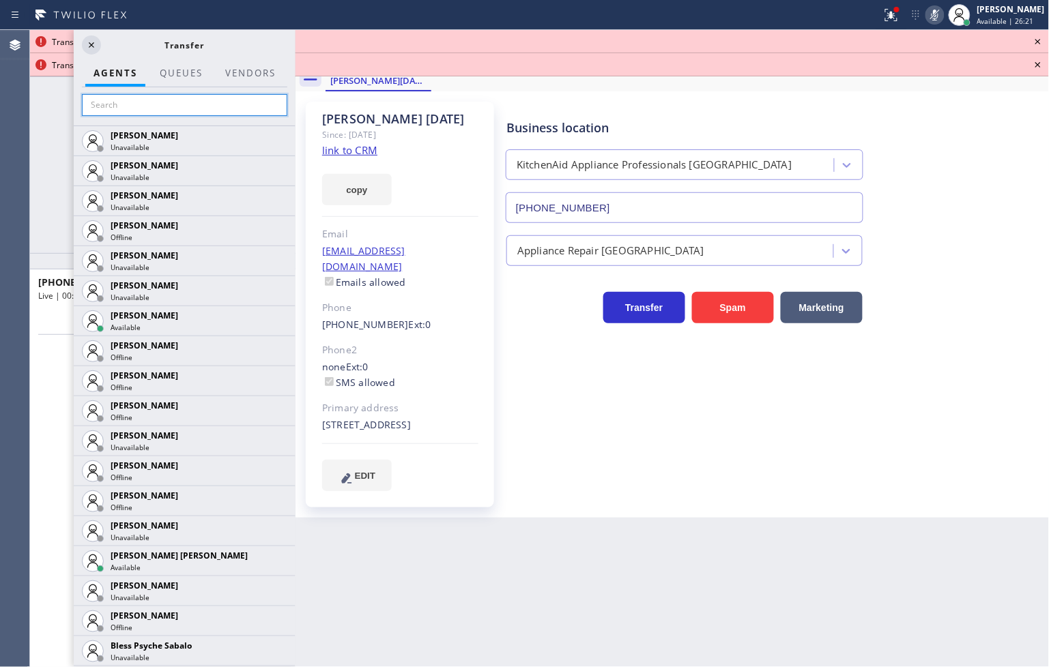
click at [124, 104] on input "text" at bounding box center [184, 105] width 205 height 22
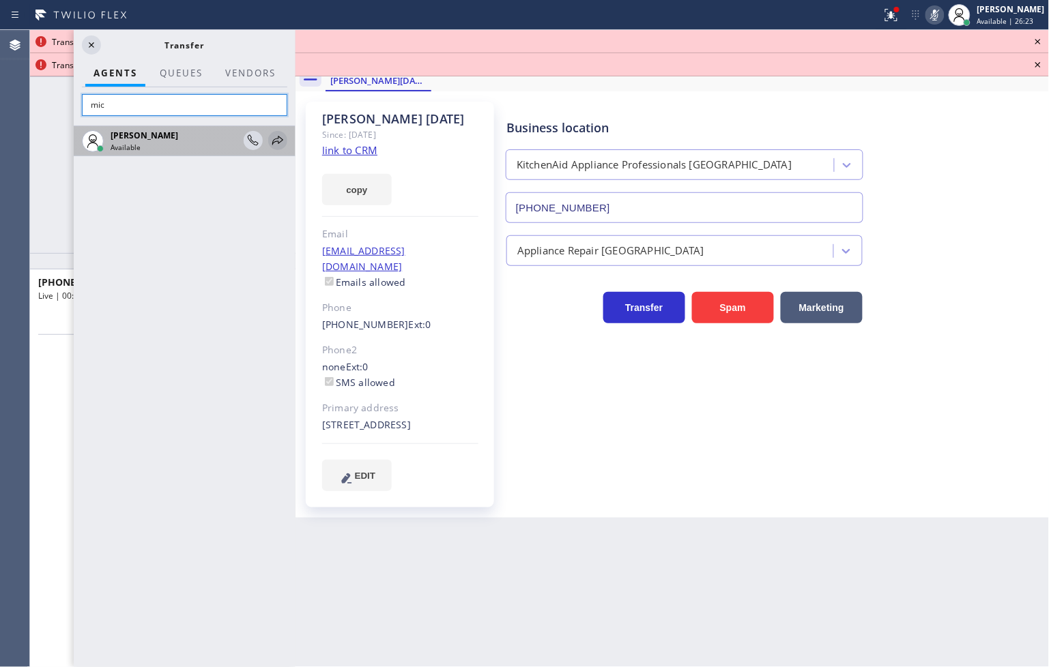
type input "mic"
click at [274, 141] on icon at bounding box center [278, 140] width 16 height 16
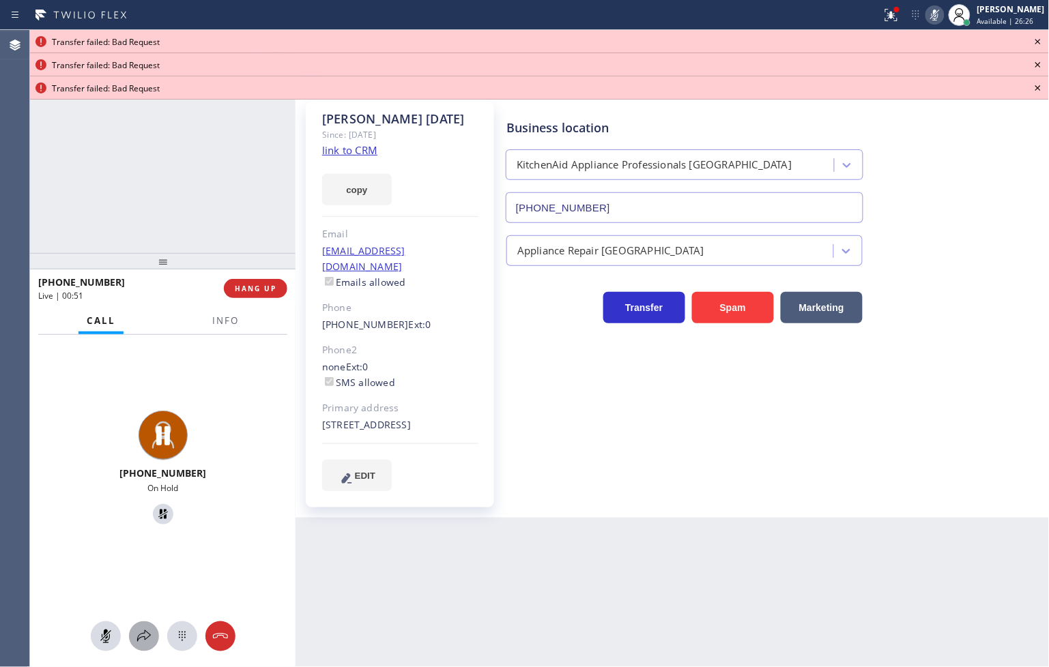
click at [137, 642] on icon at bounding box center [144, 636] width 16 height 16
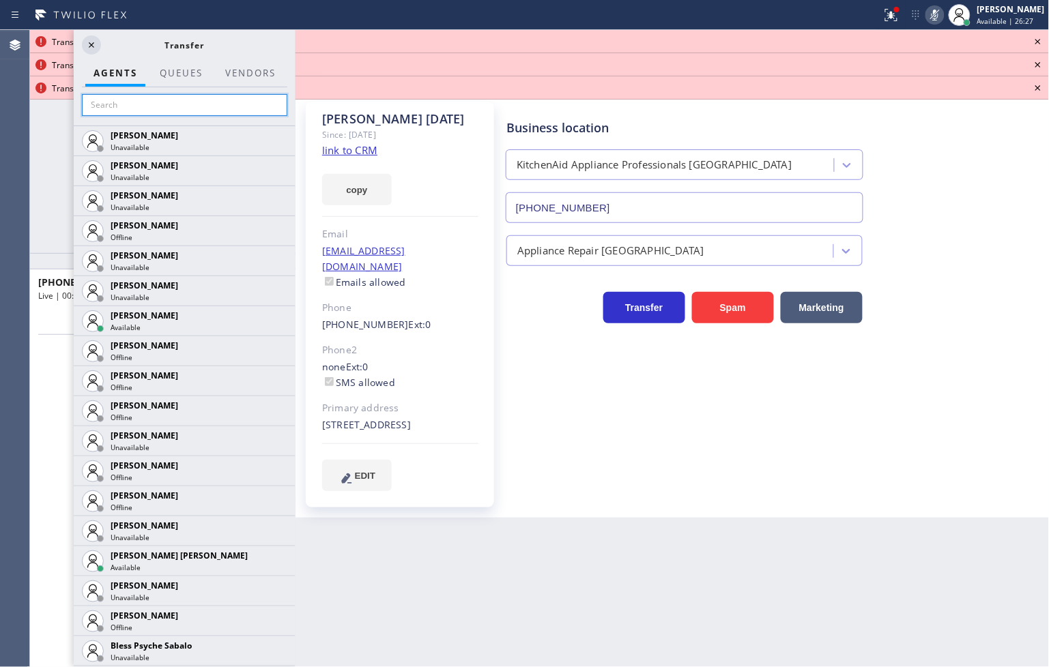
click at [117, 110] on input "text" at bounding box center [184, 105] width 205 height 22
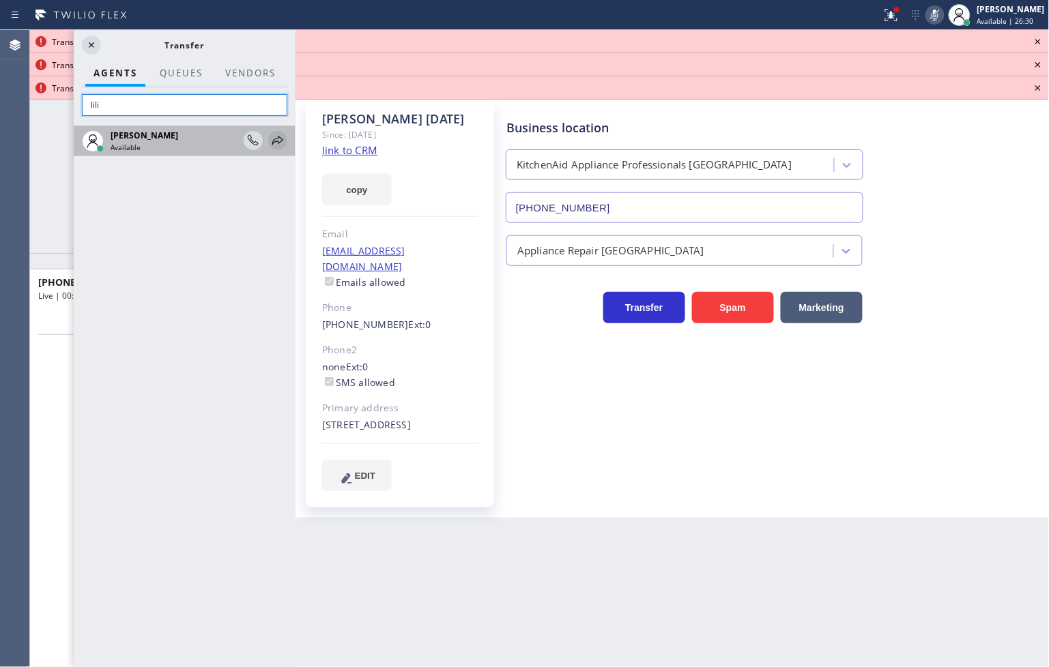
type input "lili"
click at [276, 142] on icon at bounding box center [278, 140] width 16 height 16
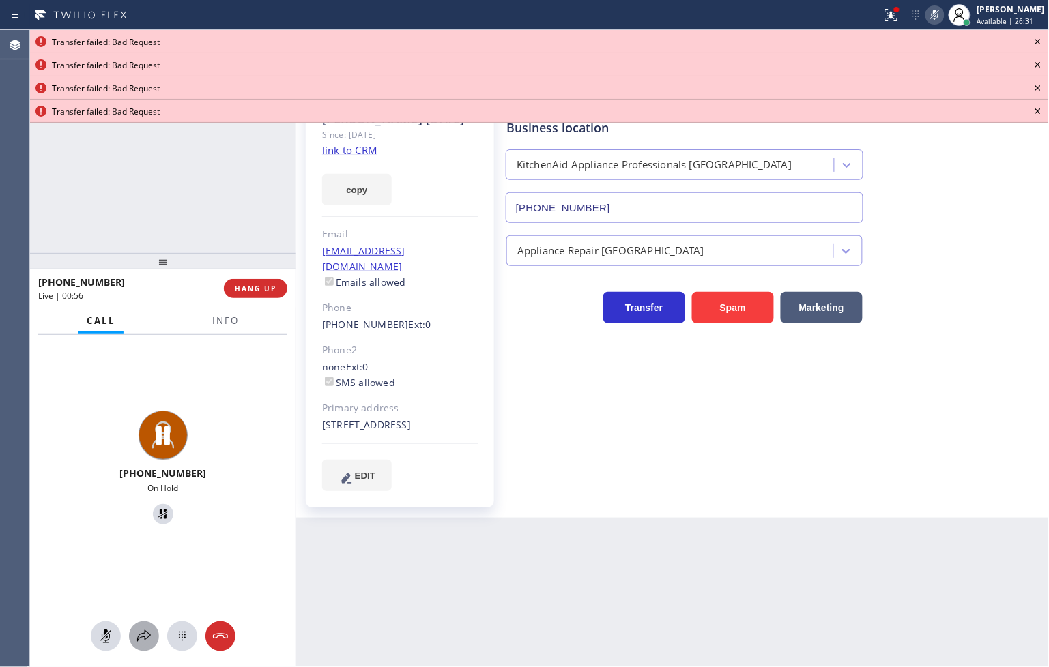
click at [145, 635] on icon at bounding box center [144, 636] width 16 height 16
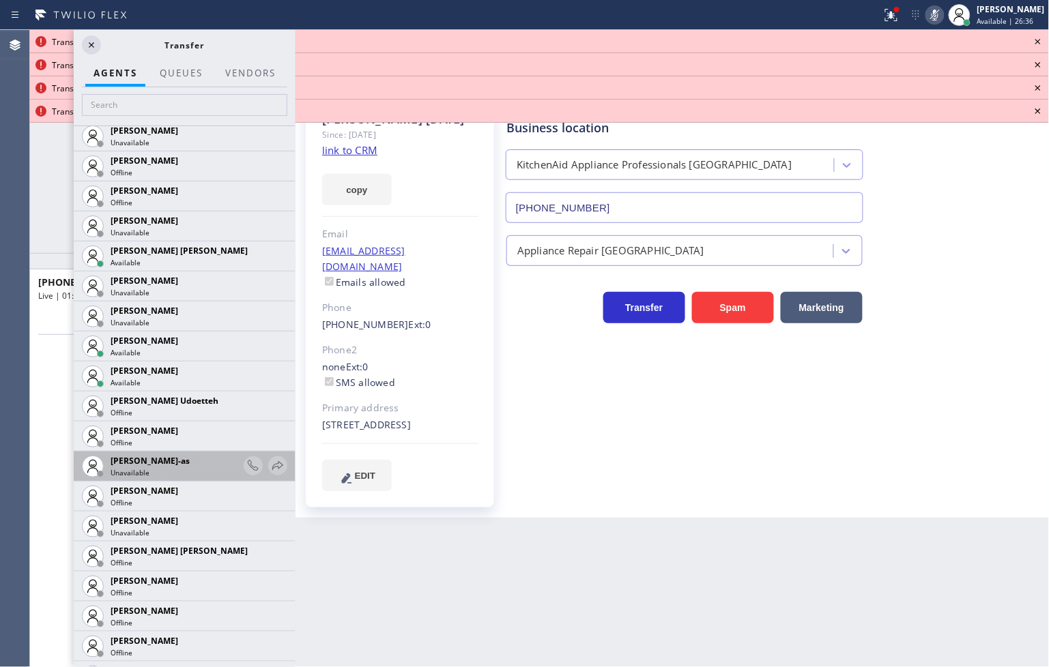
scroll to position [1365, 0]
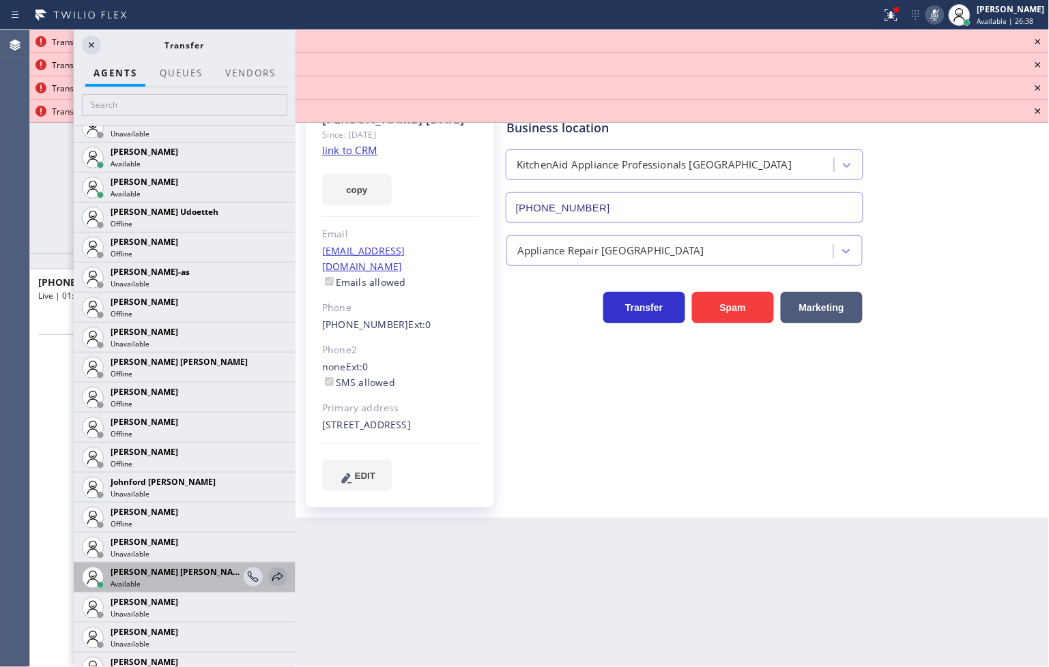
click at [270, 575] on icon at bounding box center [278, 577] width 16 height 16
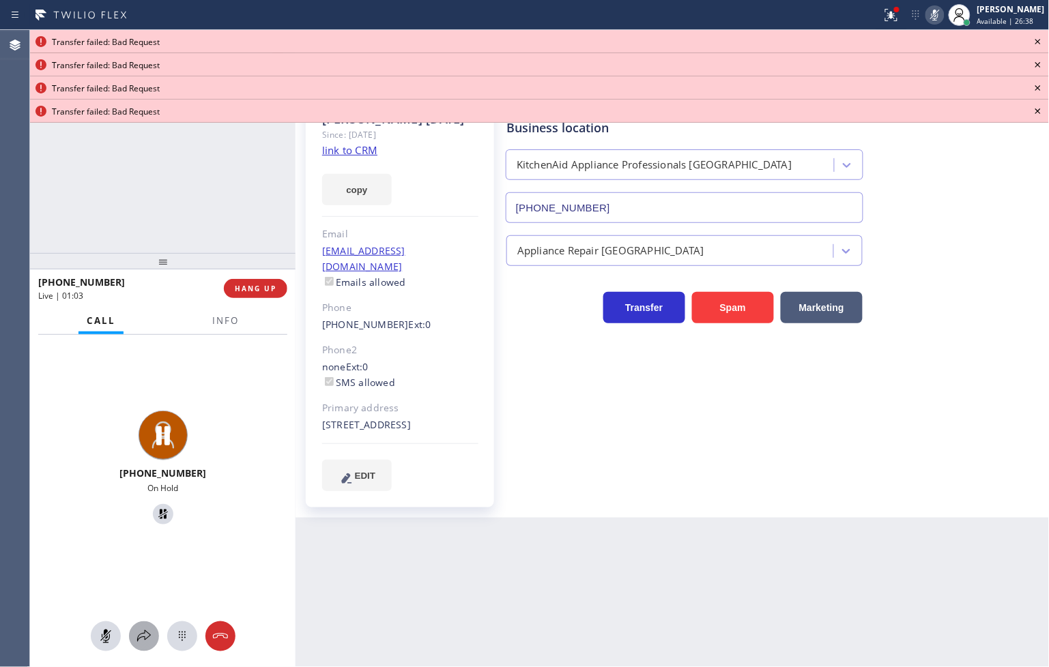
click at [141, 631] on icon at bounding box center [144, 636] width 16 height 16
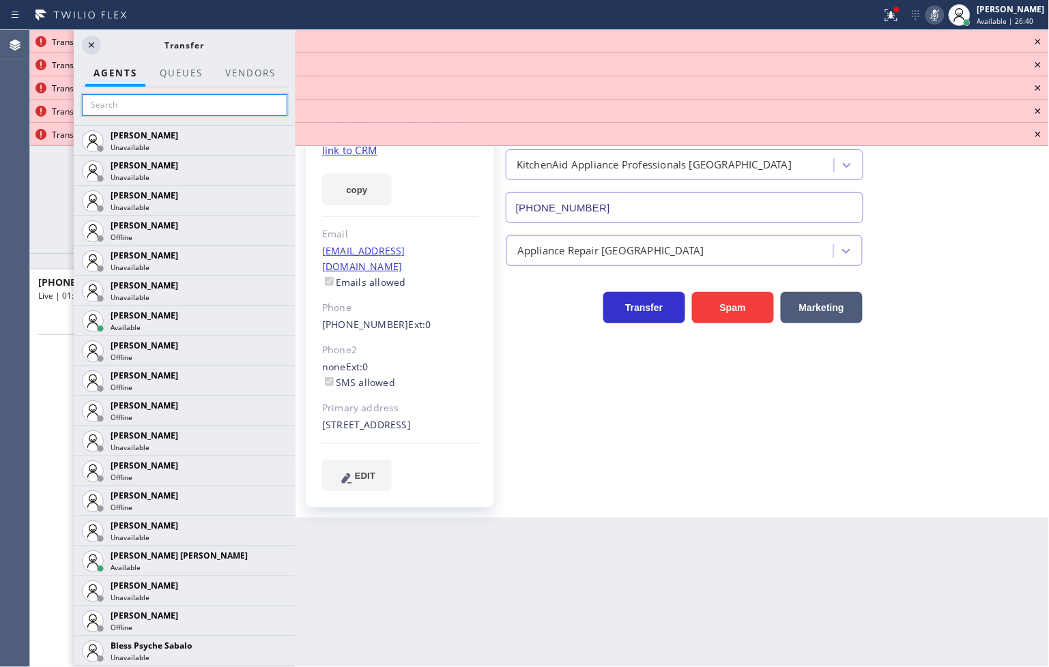
click at [148, 105] on input "text" at bounding box center [184, 105] width 205 height 22
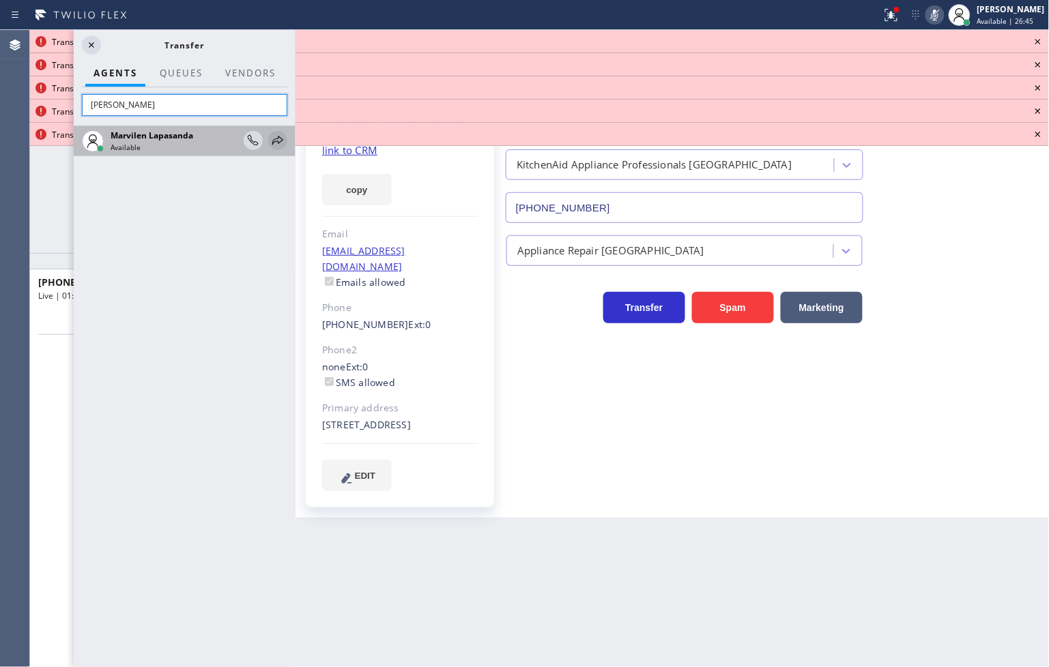
type input "[PERSON_NAME]"
click at [282, 139] on icon at bounding box center [277, 140] width 11 height 9
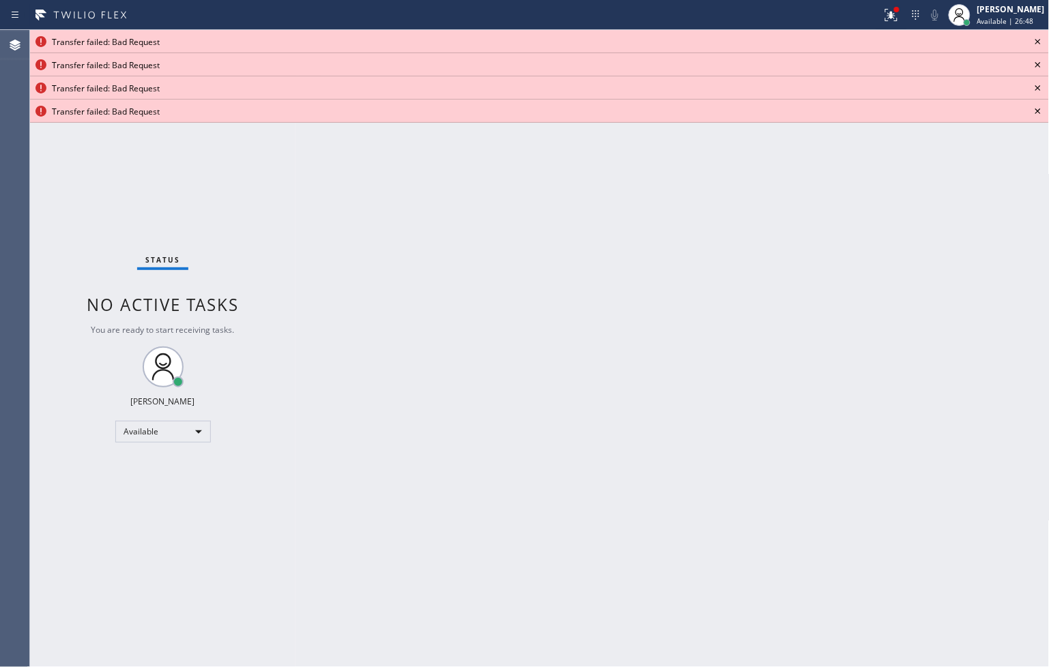
click at [1035, 40] on icon at bounding box center [1038, 41] width 16 height 16
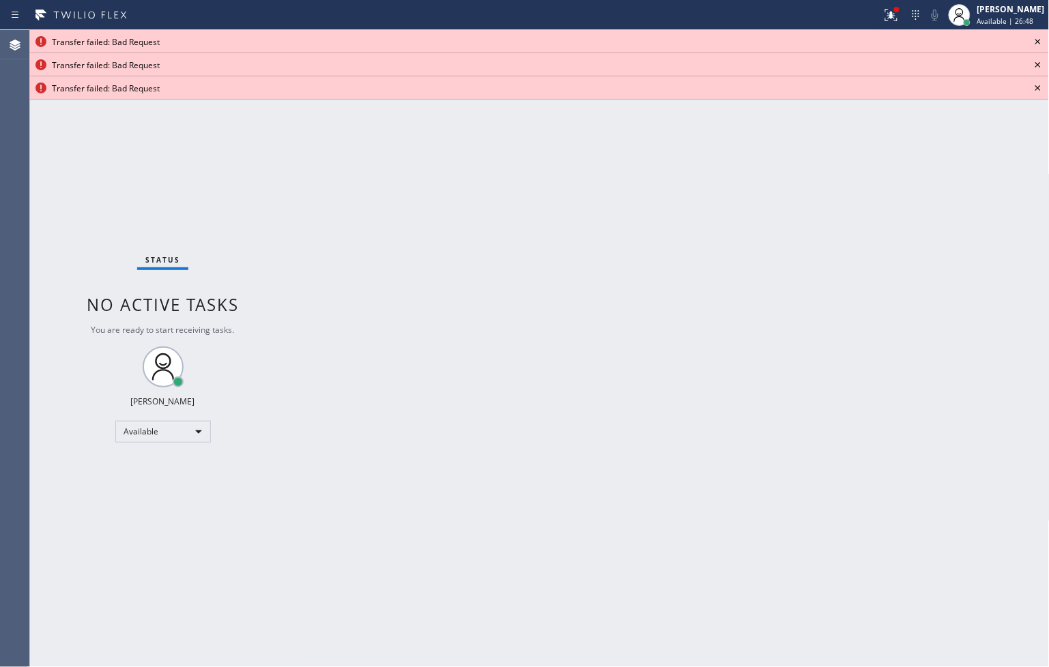
click at [1035, 40] on icon at bounding box center [1038, 41] width 16 height 16
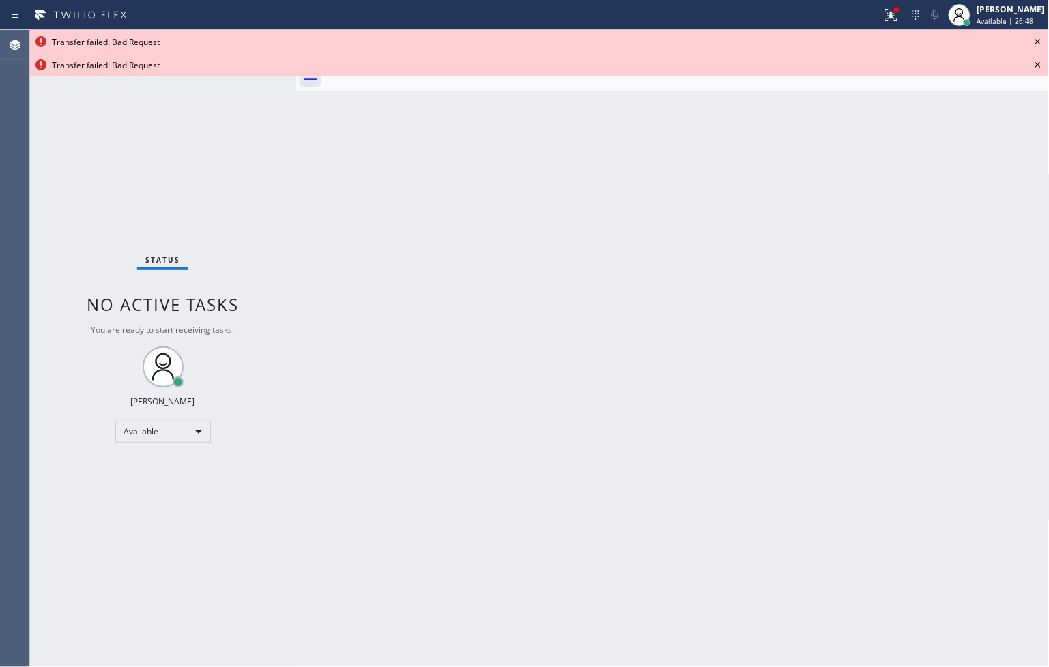
click at [1035, 40] on icon at bounding box center [1038, 41] width 16 height 16
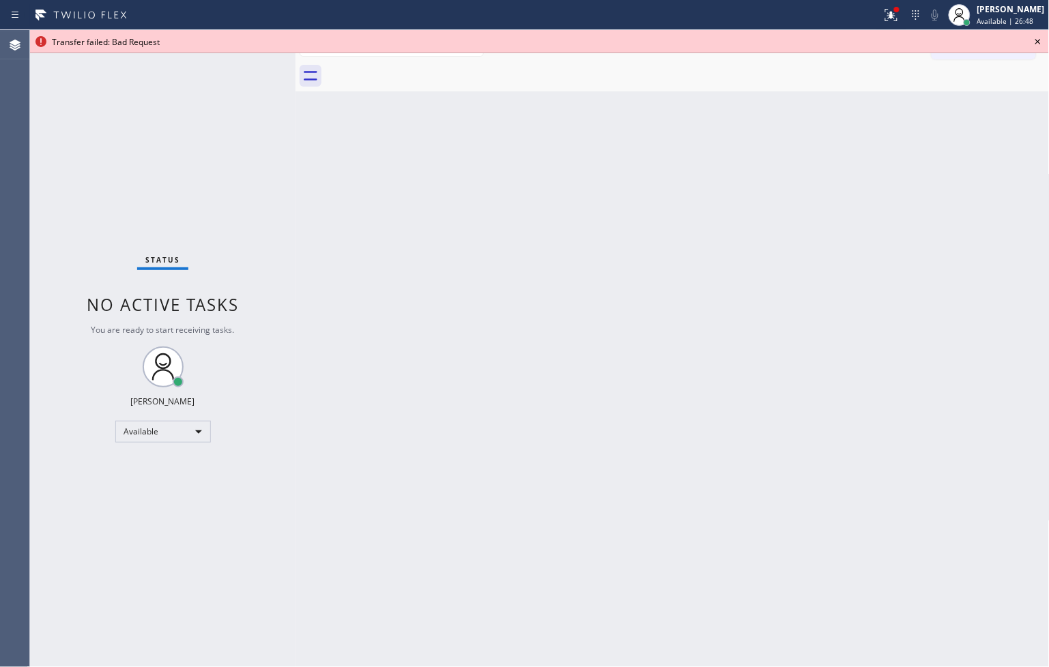
click at [1035, 40] on icon at bounding box center [1038, 41] width 16 height 16
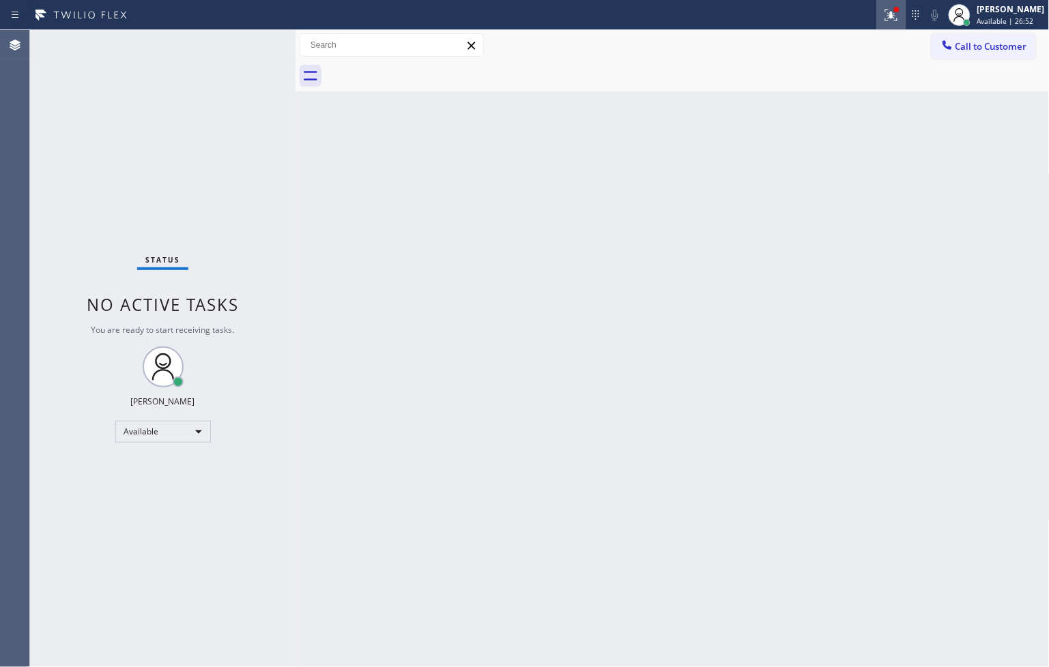
click at [883, 10] on icon at bounding box center [891, 15] width 16 height 16
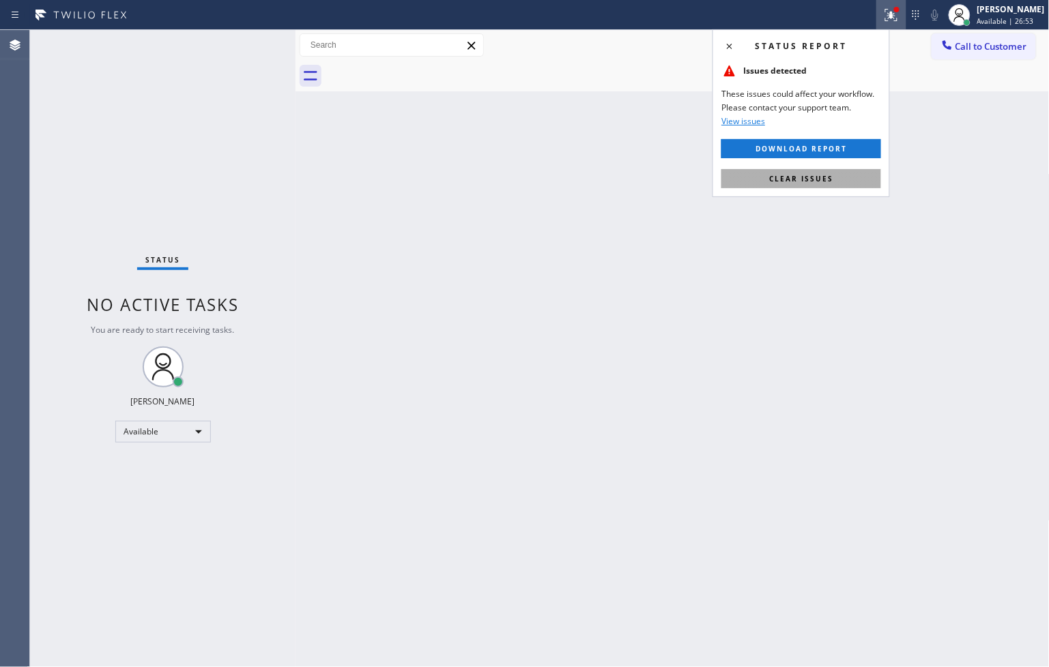
click at [812, 182] on span "Clear issues" at bounding box center [801, 179] width 64 height 10
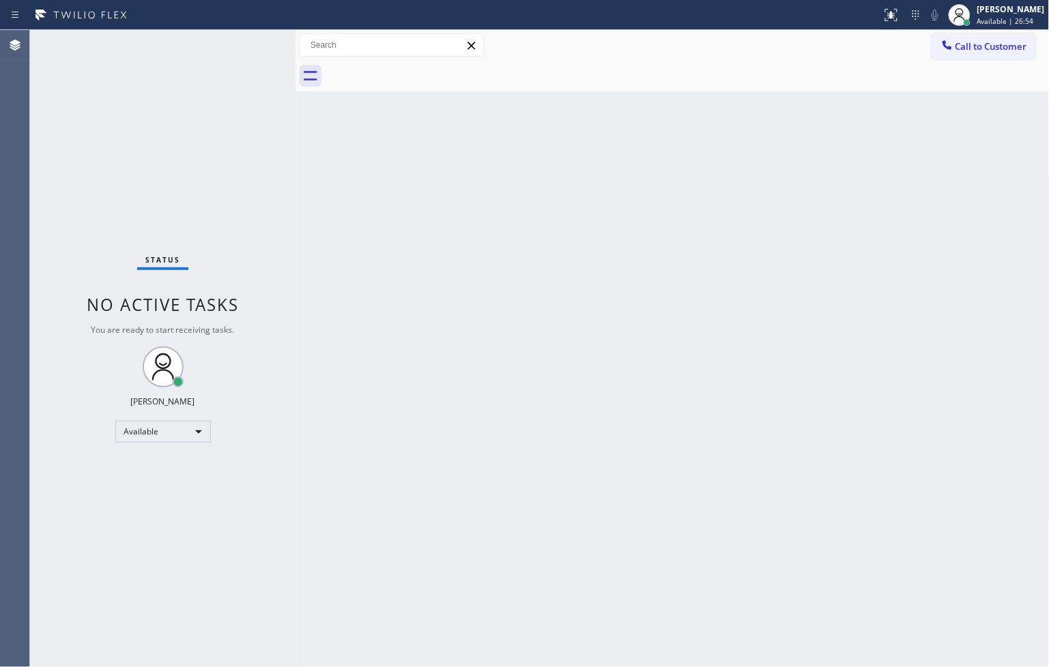
click at [237, 118] on div "Status No active tasks You are ready to start receiving tasks. [PERSON_NAME]" at bounding box center [162, 348] width 265 height 637
click at [234, 179] on div "Status No active tasks You are ready to start receiving tasks. [PERSON_NAME]" at bounding box center [162, 348] width 265 height 637
click at [230, 46] on div "Status No active tasks You are ready to start receiving tasks. [PERSON_NAME]" at bounding box center [162, 348] width 265 height 637
click at [218, 521] on div "Status No active tasks You are ready to start receiving tasks. [PERSON_NAME]" at bounding box center [162, 348] width 265 height 637
click at [966, 182] on div "Back to Dashboard Change Sender ID Customers Technicians Select a contact Outbo…" at bounding box center [672, 348] width 754 height 637
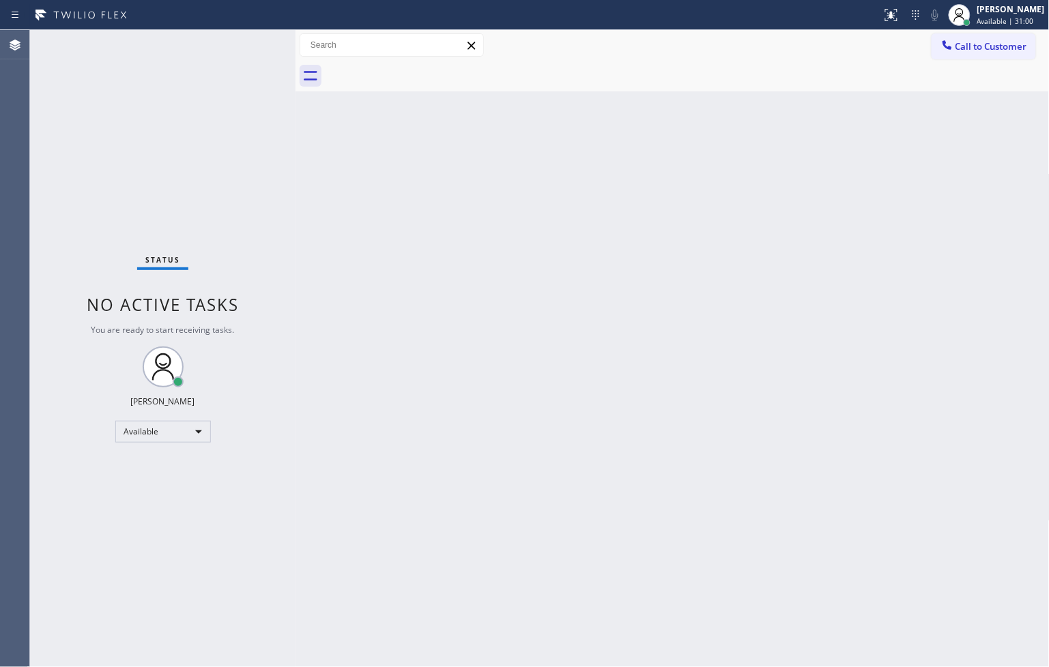
click at [176, 140] on div "Status No active tasks You are ready to start receiving tasks. [PERSON_NAME]" at bounding box center [162, 348] width 265 height 637
click at [255, 46] on div "Status No active tasks You are ready to start receiving tasks. [PERSON_NAME]" at bounding box center [162, 348] width 265 height 637
click at [850, 529] on div "Back to Dashboard Change Sender ID Customers Technicians Select a contact Outbo…" at bounding box center [672, 348] width 754 height 637
click at [196, 246] on div "Status No active tasks You are ready to start receiving tasks. [PERSON_NAME]" at bounding box center [162, 348] width 265 height 637
click at [308, 220] on div "Back to Dashboard Change Sender ID Customers Technicians Select a contact Outbo…" at bounding box center [672, 348] width 754 height 637
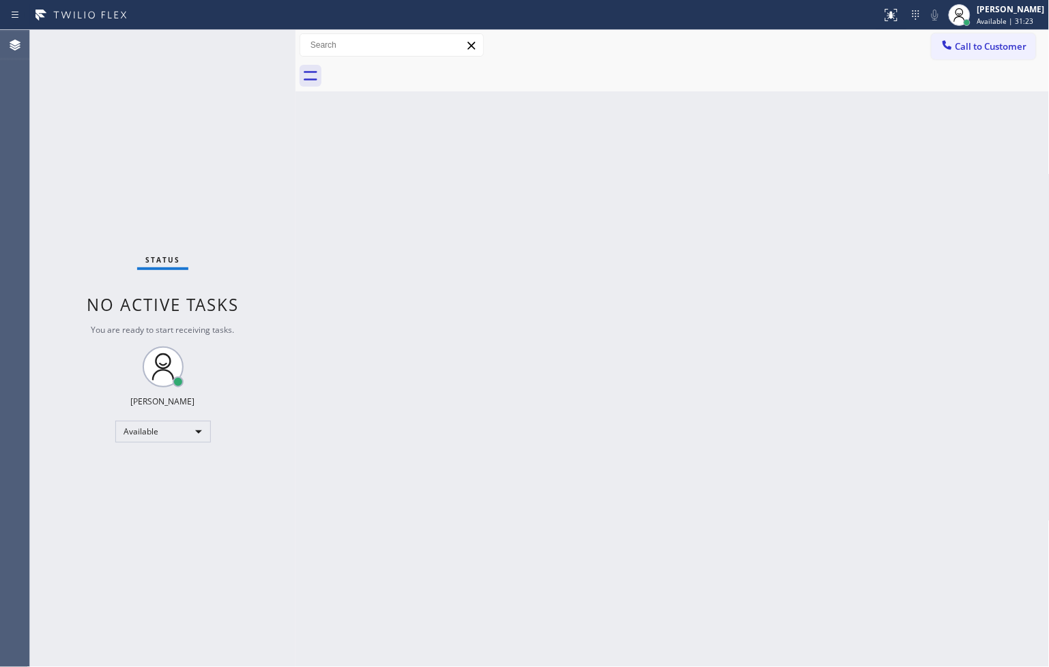
click at [225, 64] on div "Status No active tasks You are ready to start receiving tasks. [PERSON_NAME]" at bounding box center [162, 348] width 265 height 637
click at [233, 55] on div "Status No active tasks You are ready to start receiving tasks. [PERSON_NAME]" at bounding box center [162, 348] width 265 height 637
click at [246, 50] on div "Status No active tasks You are ready to start receiving tasks. [PERSON_NAME]" at bounding box center [162, 348] width 265 height 637
click at [249, 46] on div "Status No active tasks You are ready to start receiving tasks. [PERSON_NAME]" at bounding box center [162, 348] width 265 height 637
click at [557, 268] on div "Back to Dashboard Change Sender ID Customers Technicians Select a contact Outbo…" at bounding box center [672, 348] width 754 height 637
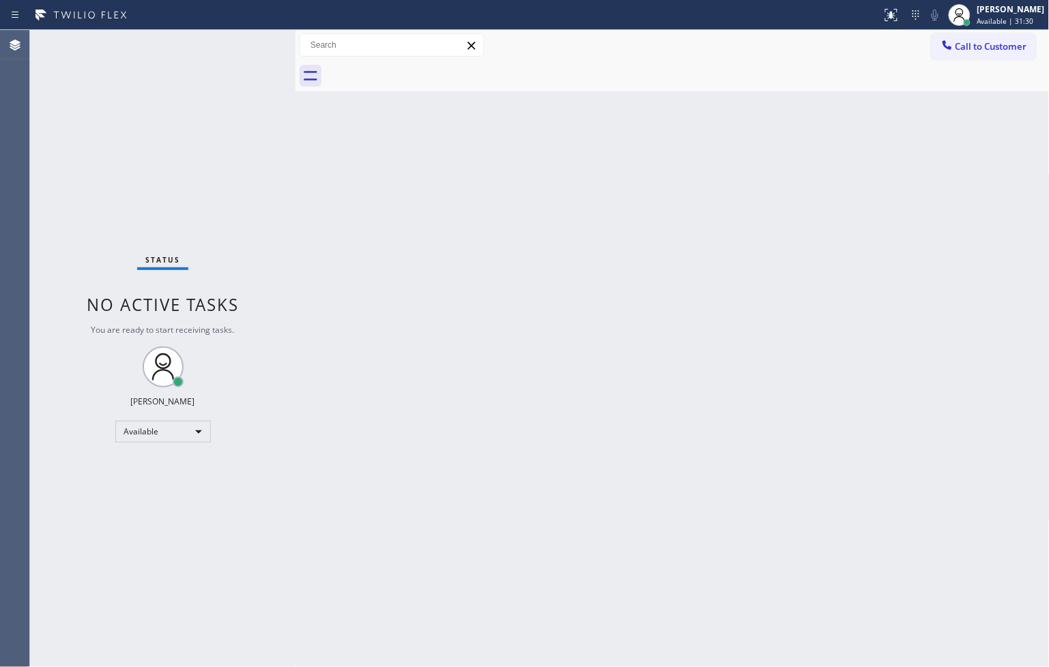
click at [256, 48] on div "Status No active tasks You are ready to start receiving tasks. [PERSON_NAME]" at bounding box center [162, 348] width 265 height 637
drag, startPoint x: 529, startPoint y: 533, endPoint x: 523, endPoint y: 544, distance: 12.5
click at [526, 540] on div "Back to Dashboard Change Sender ID Customers Technicians Select a contact Outbo…" at bounding box center [672, 348] width 754 height 637
drag, startPoint x: 298, startPoint y: 278, endPoint x: 289, endPoint y: 221, distance: 58.1
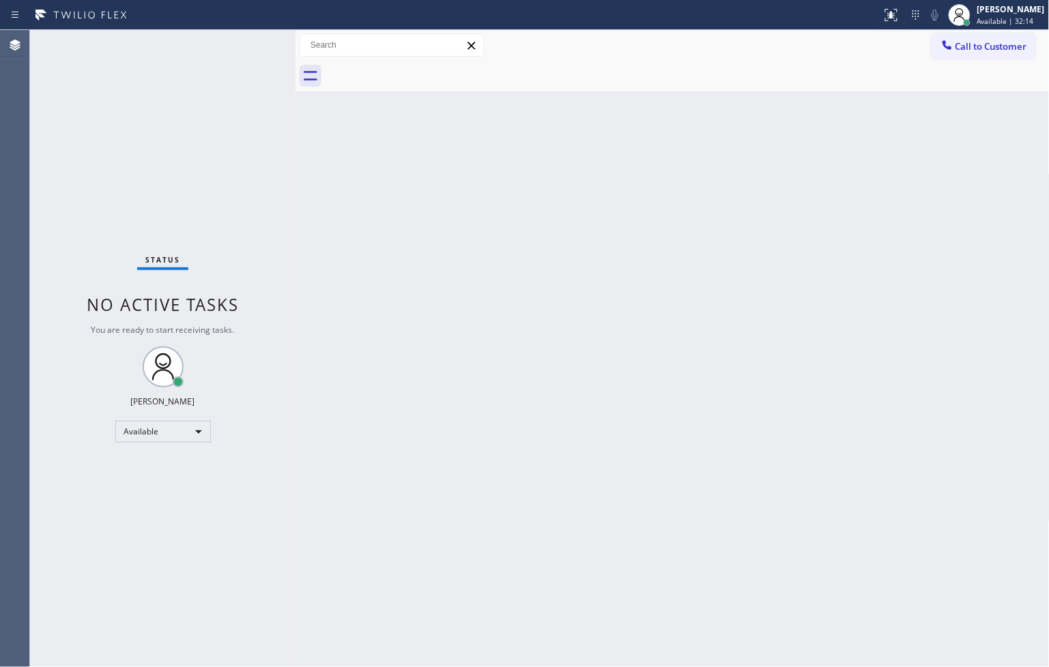
click at [295, 278] on div at bounding box center [295, 348] width 0 height 637
click at [241, 113] on div "Status No active tasks You are ready to start receiving tasks. [PERSON_NAME]" at bounding box center [162, 348] width 265 height 637
click at [244, 35] on div "Status No active tasks You are ready to start receiving tasks. [PERSON_NAME]" at bounding box center [162, 348] width 265 height 637
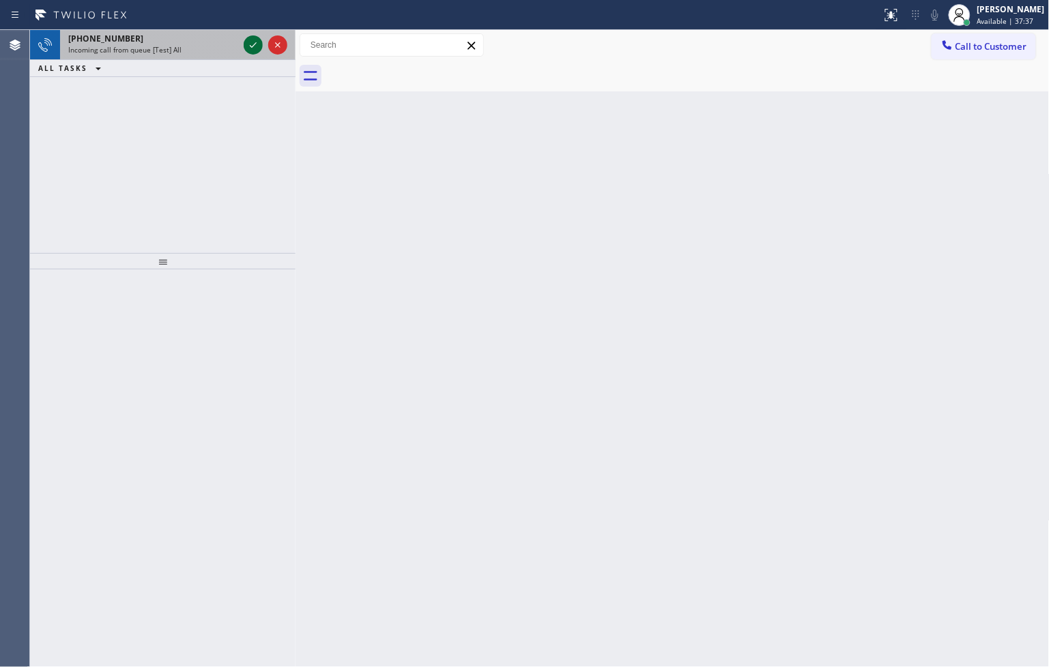
click at [250, 46] on icon at bounding box center [253, 45] width 16 height 16
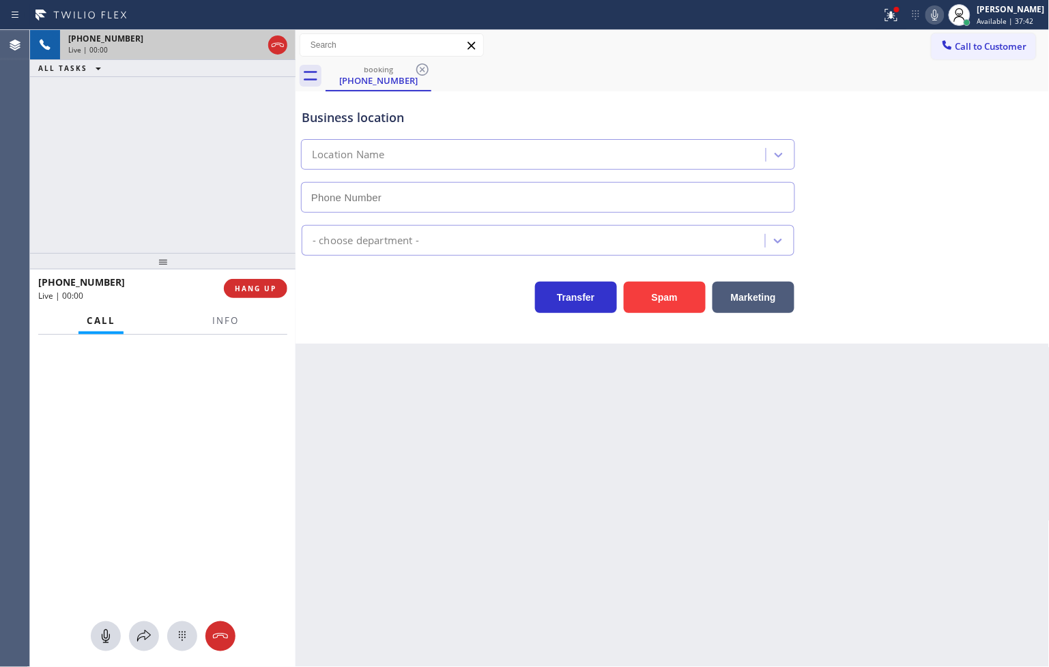
type input "[PHONE_NUMBER]"
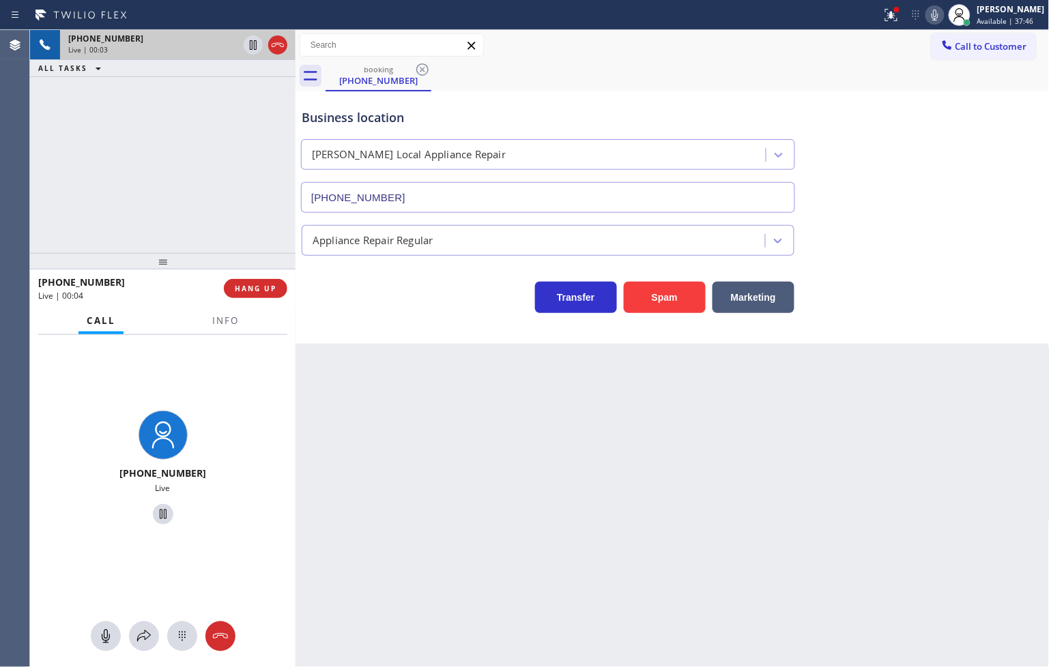
click at [232, 332] on div at bounding box center [225, 333] width 43 height 3
click at [231, 330] on button "Info" at bounding box center [225, 321] width 43 height 27
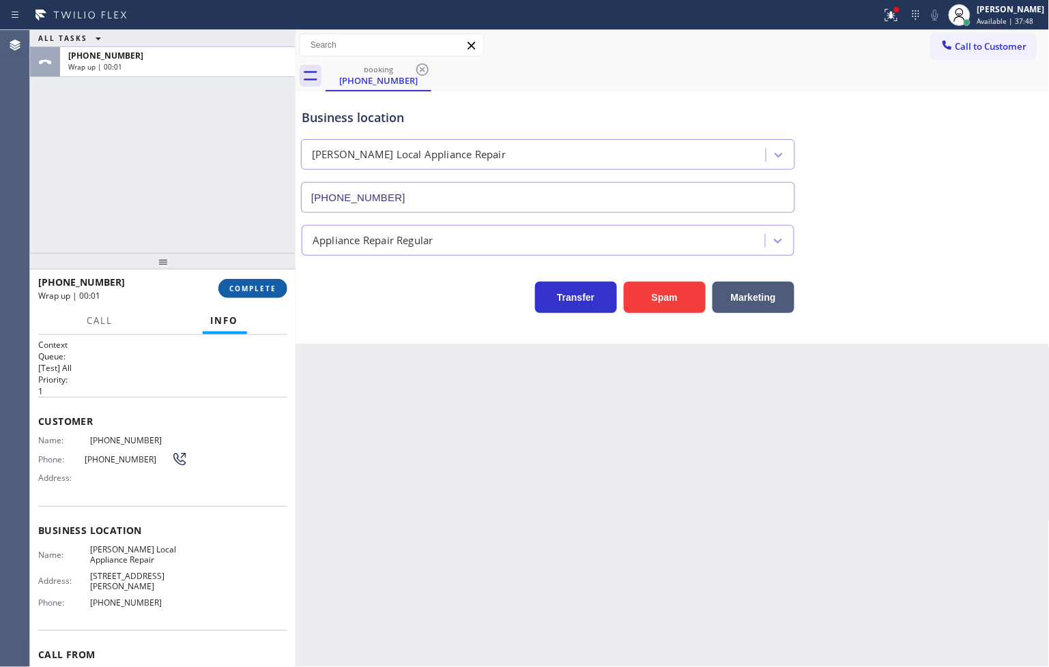
click at [246, 289] on span "COMPLETE" at bounding box center [252, 289] width 47 height 10
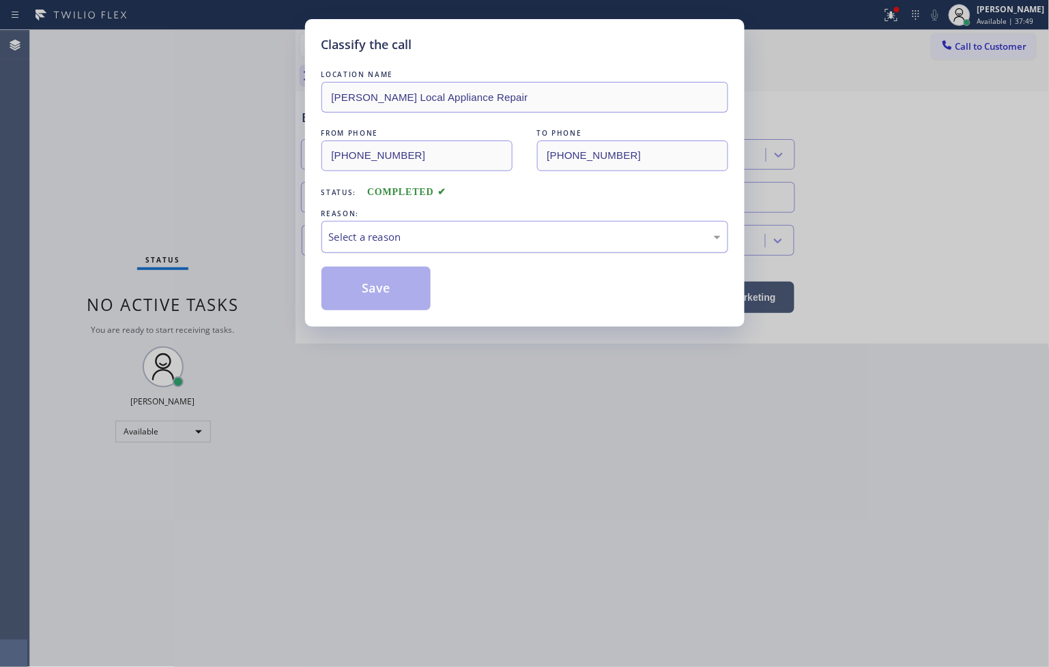
click at [372, 240] on div "Select a reason" at bounding box center [525, 237] width 392 height 16
click at [364, 297] on button "Save" at bounding box center [376, 289] width 110 height 44
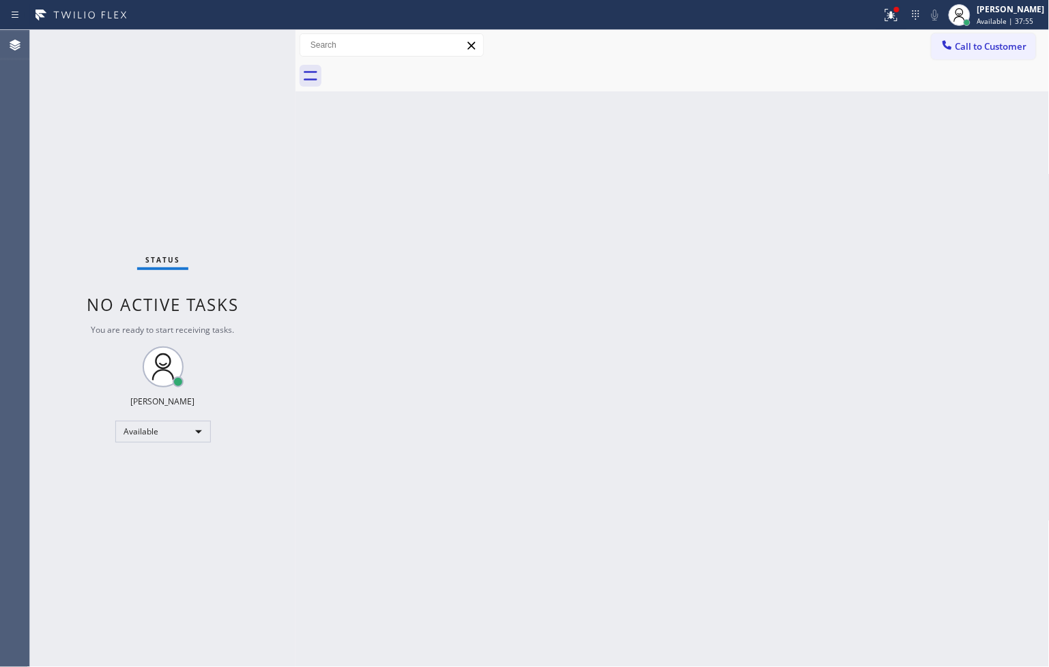
drag, startPoint x: 875, startPoint y: 15, endPoint x: 869, endPoint y: 98, distance: 83.5
click at [885, 15] on icon at bounding box center [889, 14] width 8 height 10
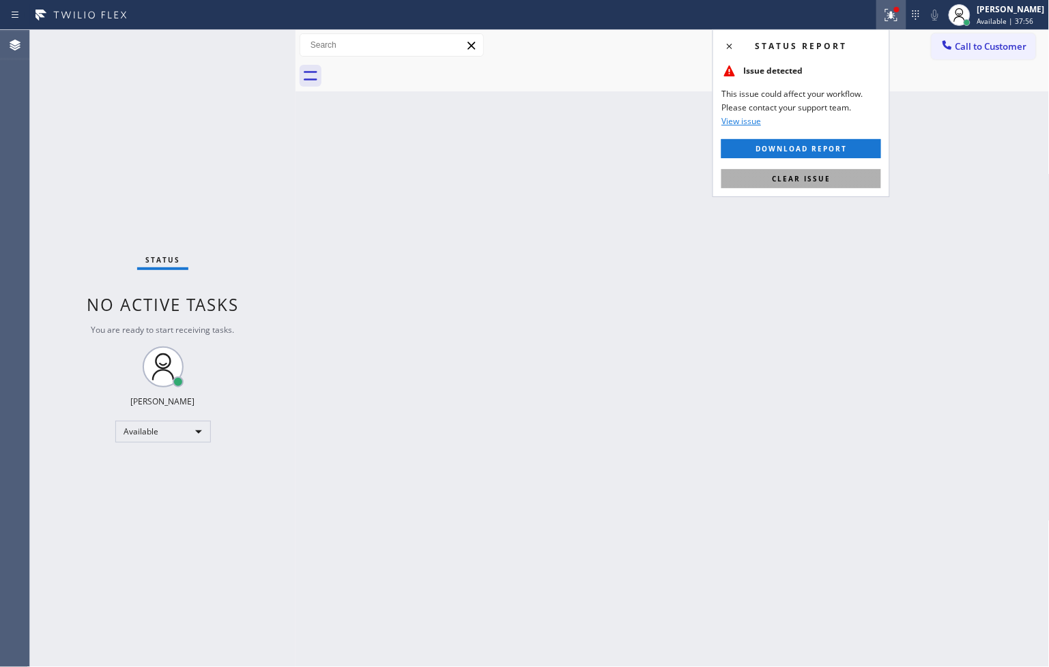
click at [839, 178] on button "Clear issue" at bounding box center [801, 178] width 160 height 19
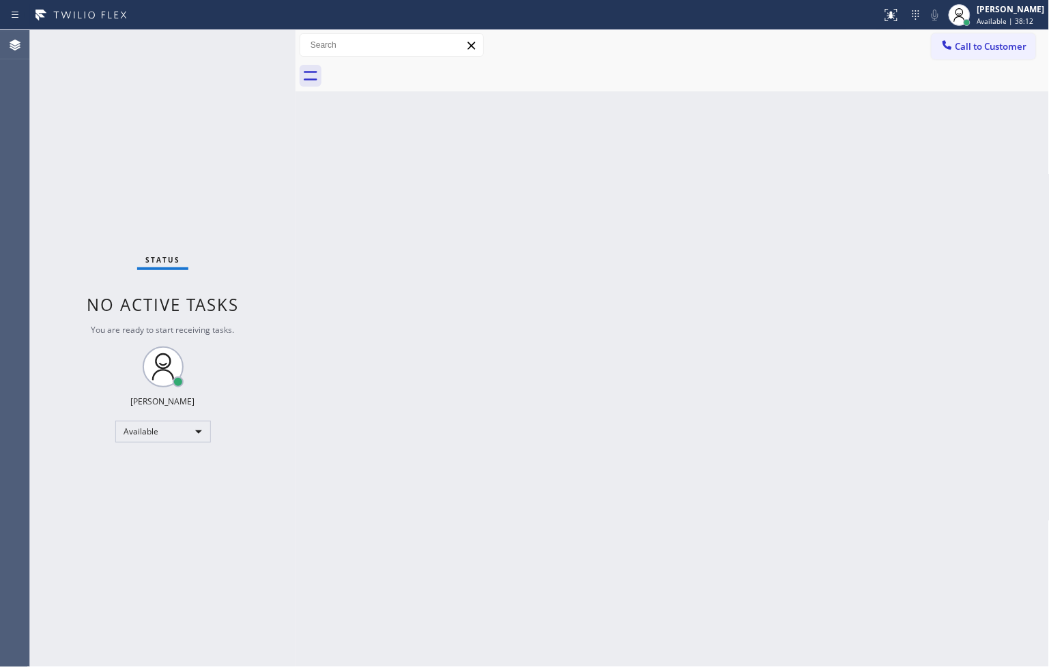
click at [230, 121] on div "Status No active tasks You are ready to start receiving tasks. [PERSON_NAME]" at bounding box center [162, 348] width 265 height 637
click at [240, 35] on div "Status No active tasks You are ready to start receiving tasks. [PERSON_NAME]" at bounding box center [162, 348] width 265 height 637
click at [240, 45] on div "Status No active tasks You are ready to start receiving tasks. [PERSON_NAME]" at bounding box center [162, 348] width 265 height 637
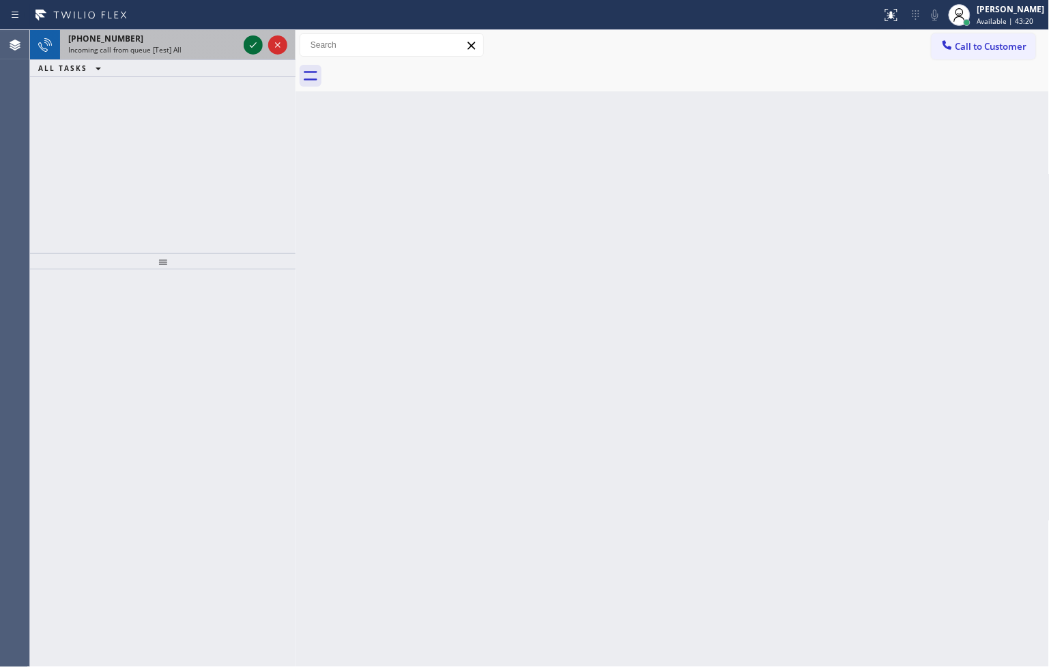
click at [246, 42] on icon at bounding box center [253, 45] width 16 height 16
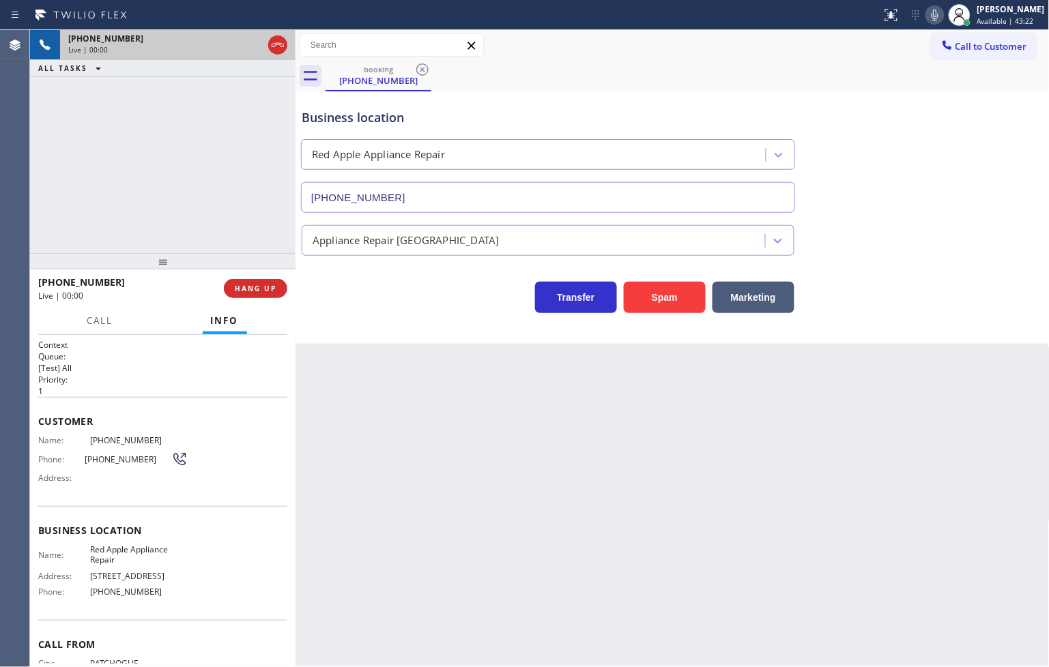
type input "[PHONE_NUMBER]"
click at [927, 12] on icon at bounding box center [935, 15] width 16 height 16
click at [927, 17] on icon at bounding box center [935, 15] width 16 height 16
click at [181, 183] on div "[PHONE_NUMBER] Live | 00:41 ALL TASKS ALL TASKS ACTIVE TASKS TASKS IN WRAP UP" at bounding box center [162, 141] width 265 height 223
click at [91, 315] on span "Call" at bounding box center [100, 321] width 26 height 12
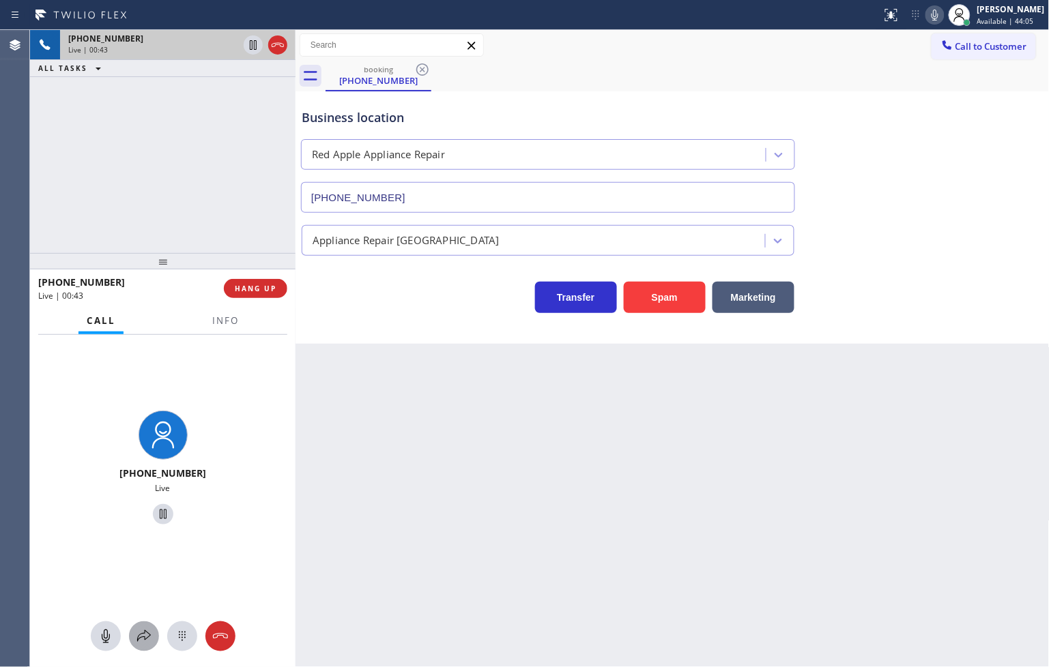
click at [139, 633] on icon at bounding box center [144, 636] width 16 height 16
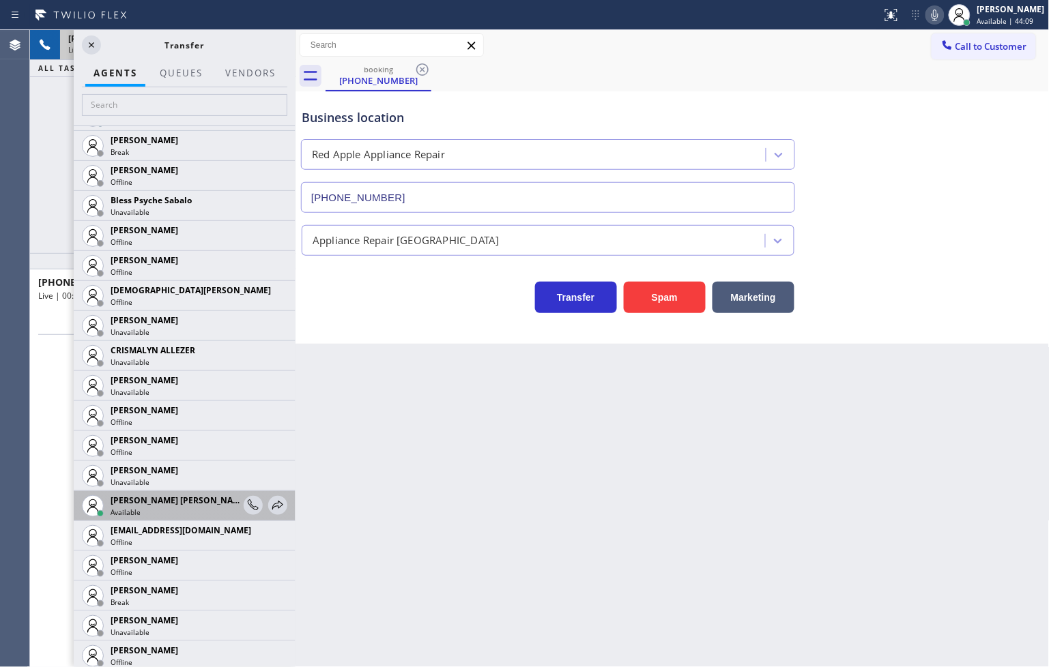
scroll to position [454, 0]
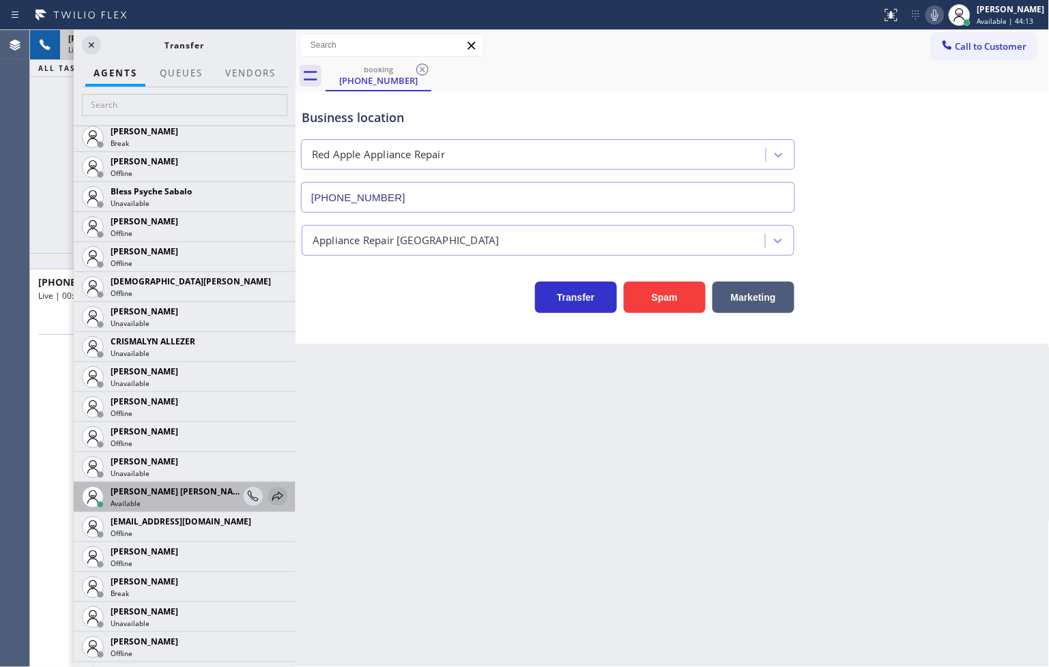
click at [272, 497] on icon at bounding box center [277, 496] width 11 height 9
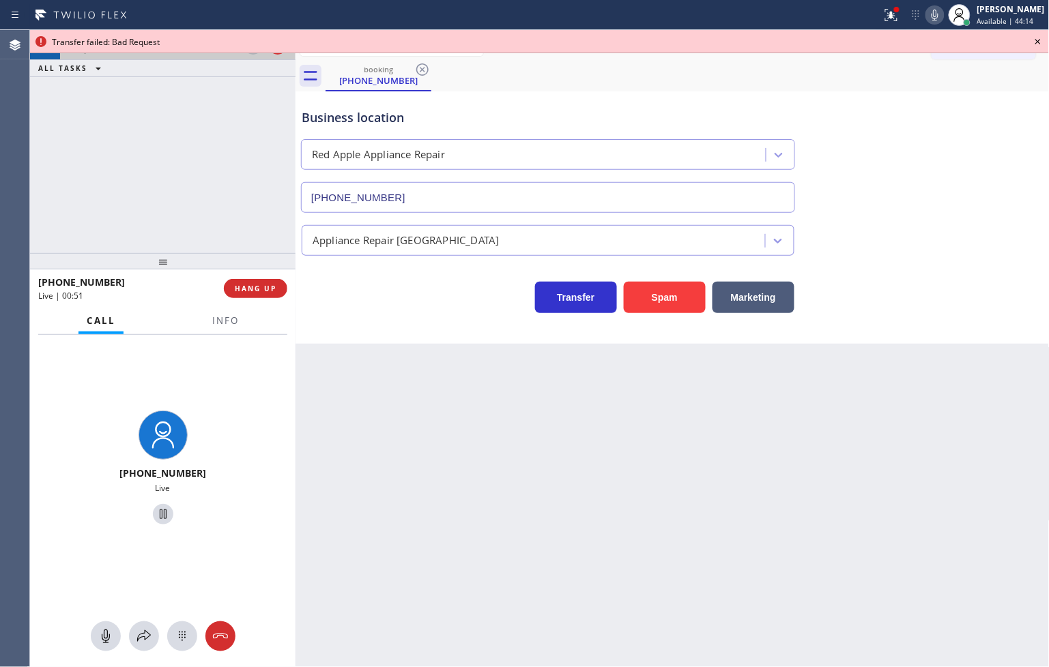
click at [260, 42] on div "Transfer failed: Bad Request" at bounding box center [539, 42] width 975 height 12
click at [155, 513] on icon at bounding box center [163, 514] width 16 height 16
click at [142, 645] on button at bounding box center [144, 637] width 30 height 30
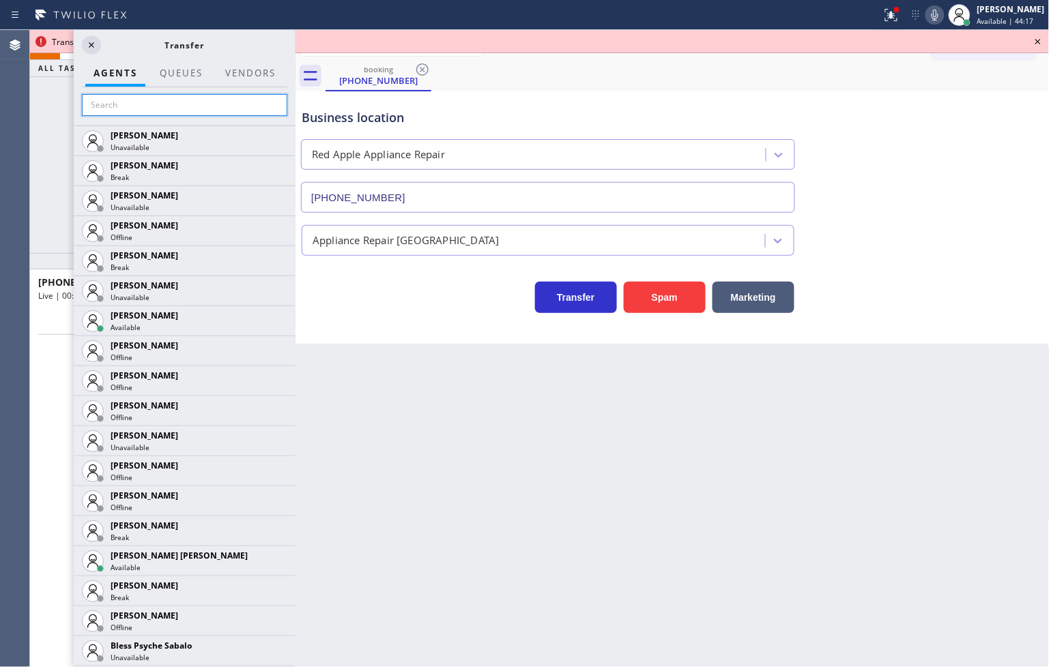
click at [114, 113] on input "text" at bounding box center [184, 105] width 205 height 22
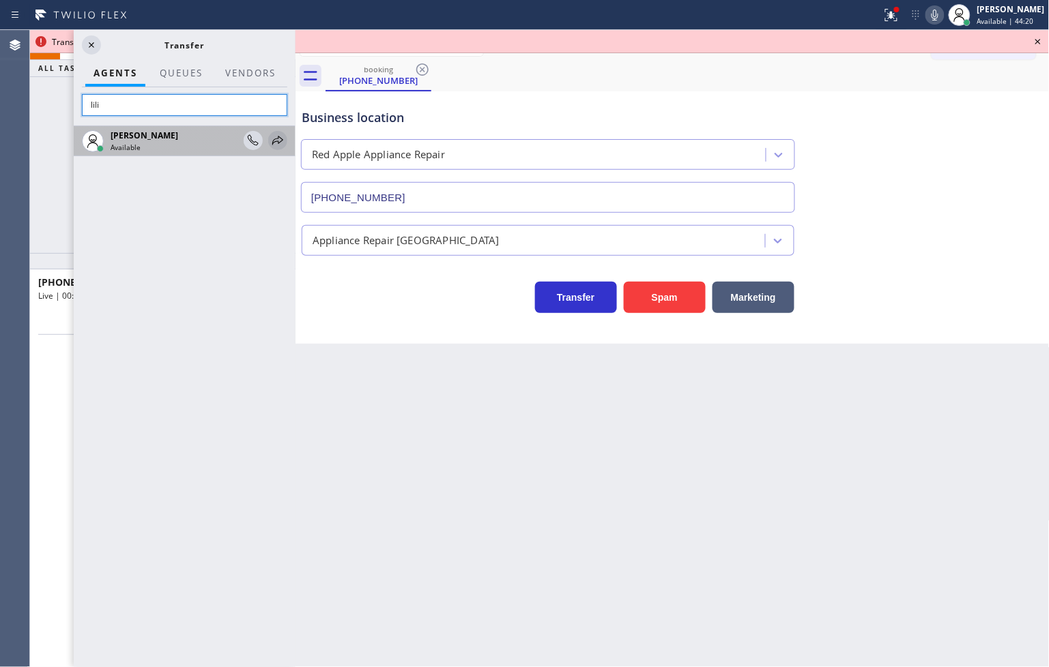
type input "lili"
click at [277, 132] on icon at bounding box center [278, 140] width 16 height 16
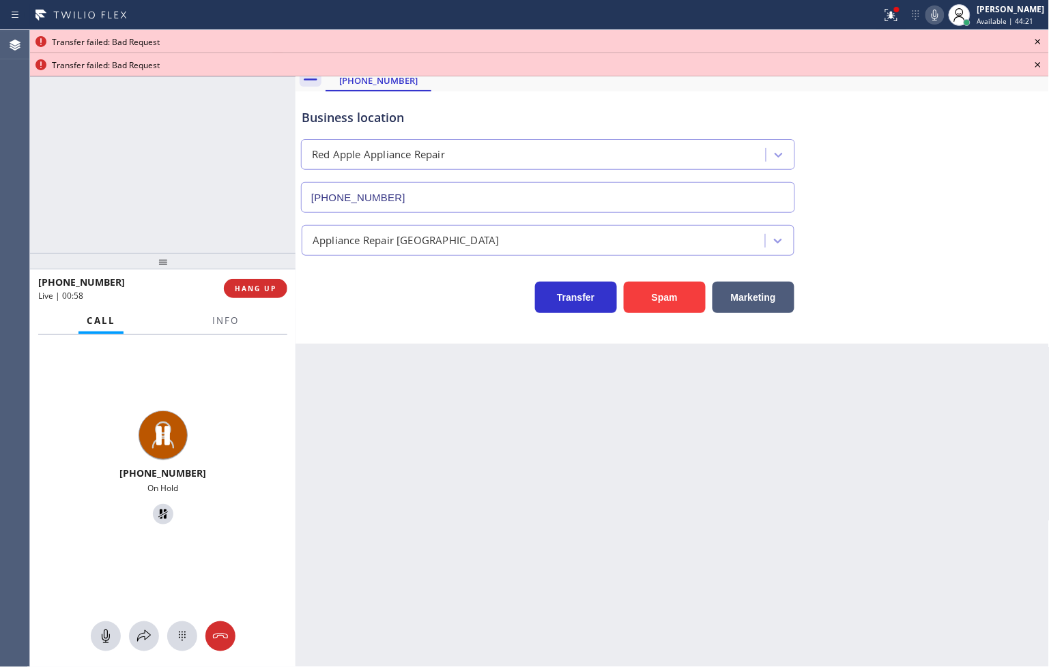
click at [144, 652] on div "[PHONE_NUMBER] On Hold" at bounding box center [162, 501] width 265 height 333
click at [144, 630] on icon at bounding box center [144, 636] width 16 height 16
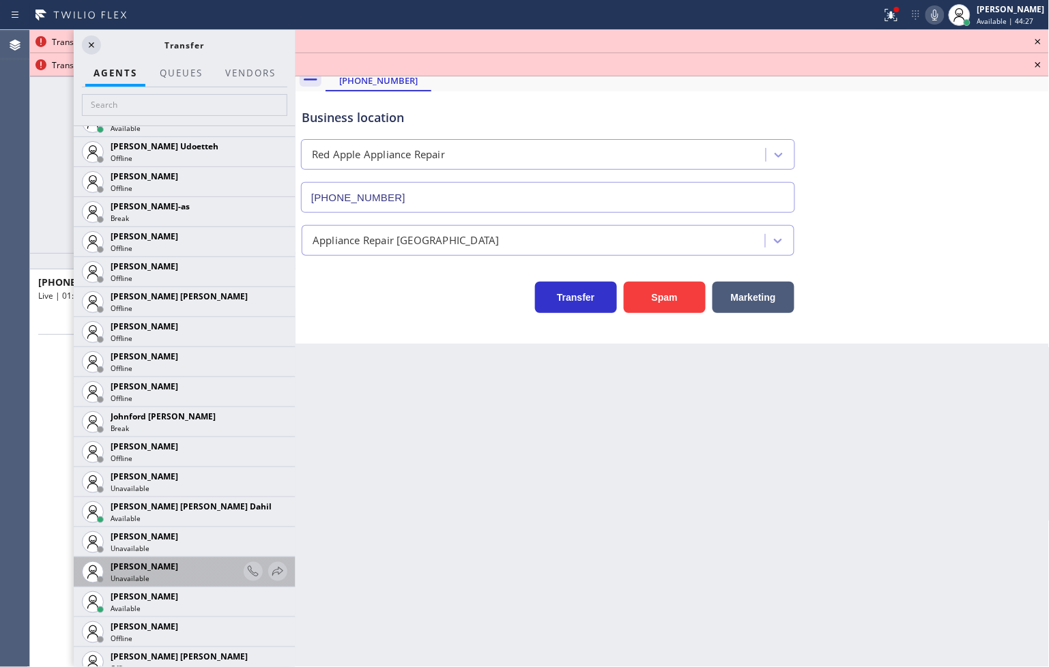
scroll to position [1440, 0]
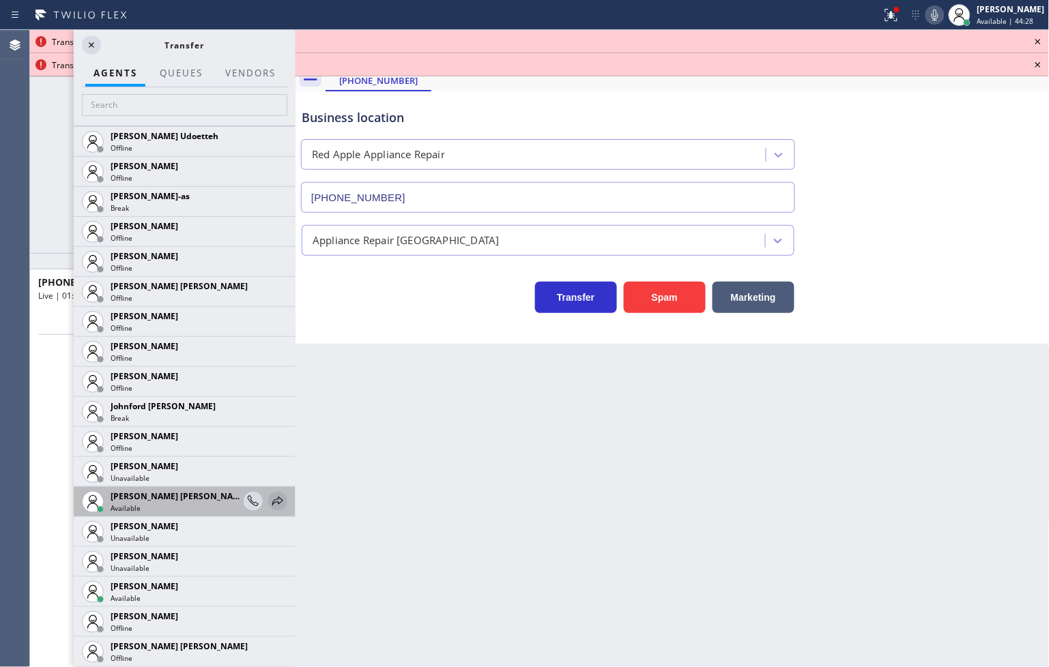
click at [270, 502] on icon at bounding box center [278, 501] width 16 height 16
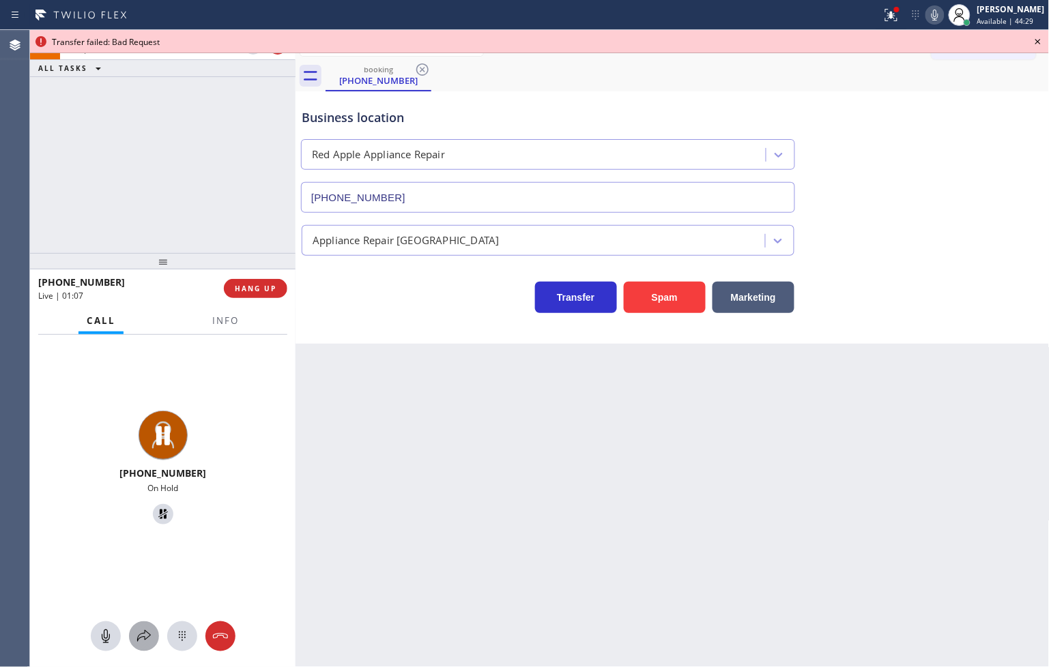
click at [141, 629] on icon at bounding box center [144, 636] width 16 height 16
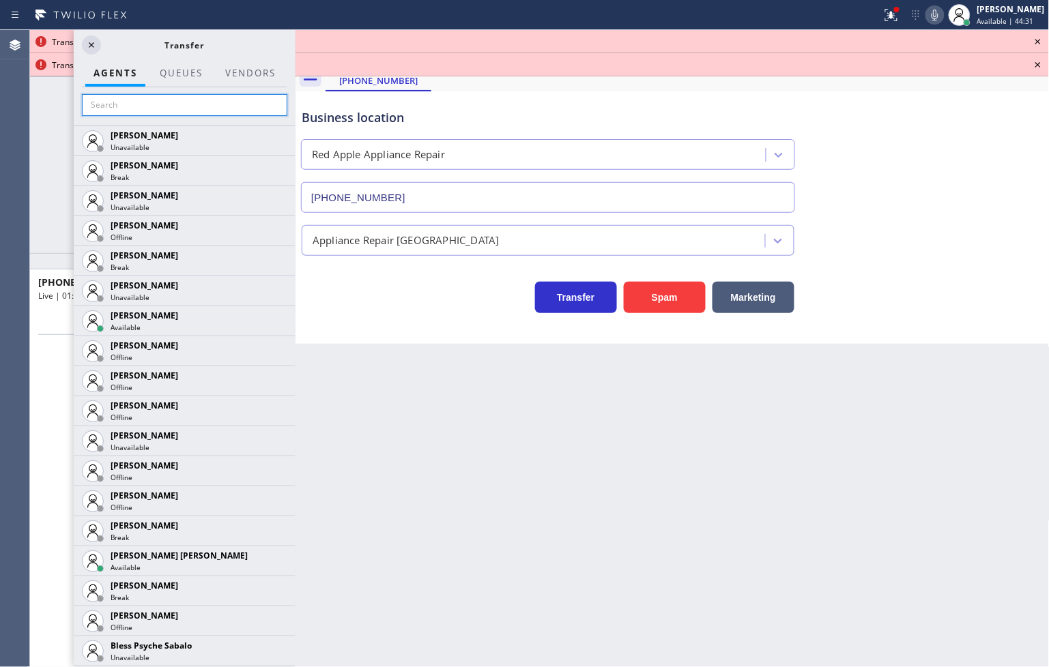
click at [109, 101] on input "text" at bounding box center [184, 105] width 205 height 22
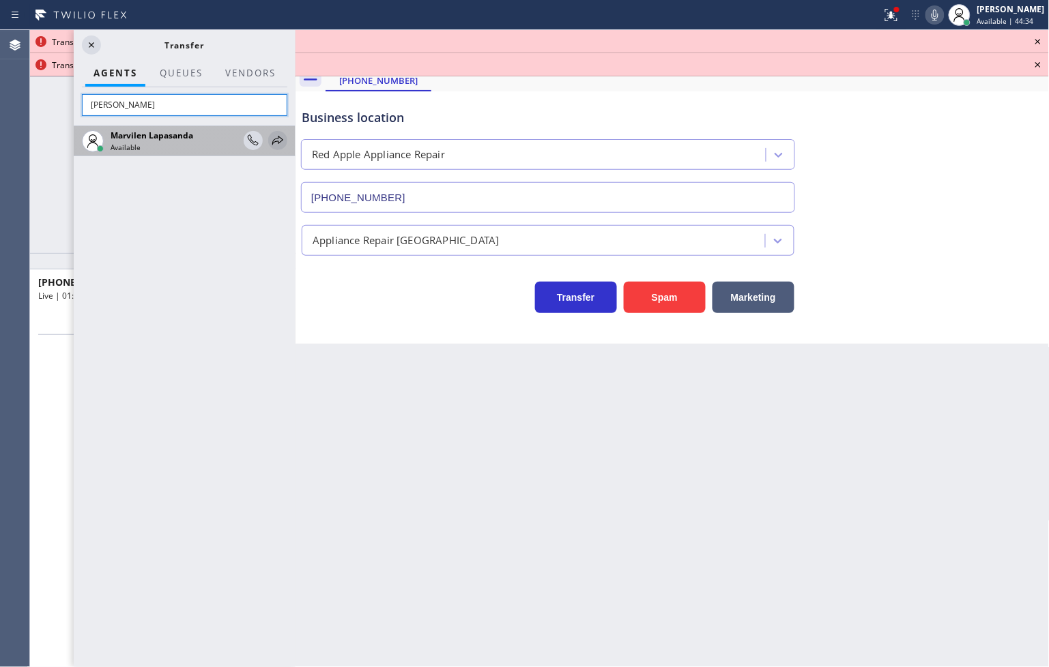
type input "[PERSON_NAME]"
click at [274, 138] on icon at bounding box center [278, 140] width 16 height 16
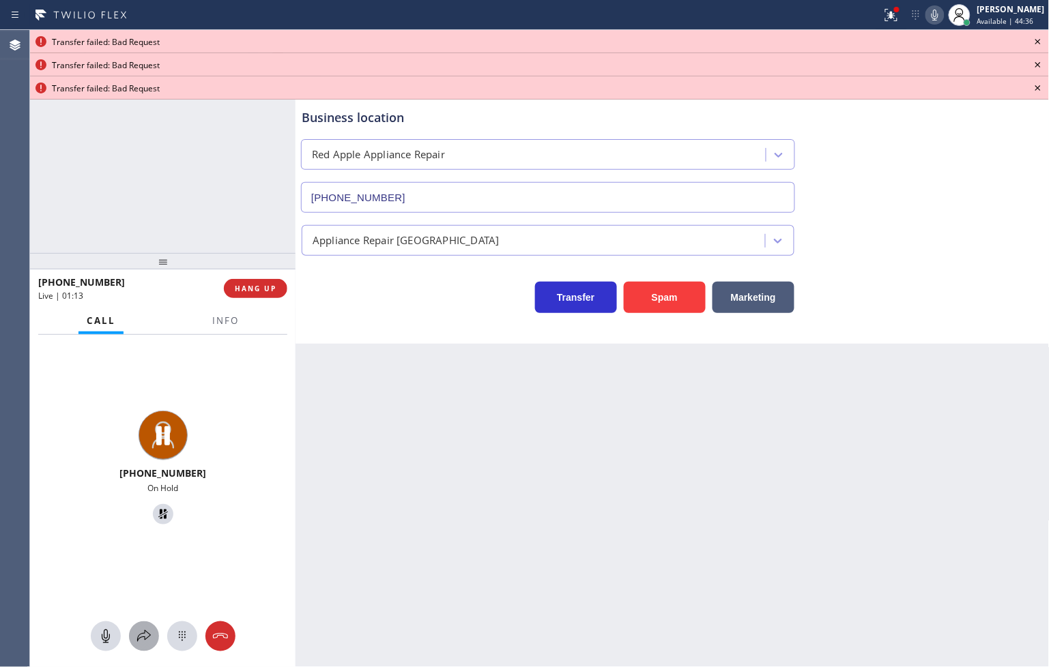
click at [138, 629] on icon at bounding box center [144, 636] width 16 height 16
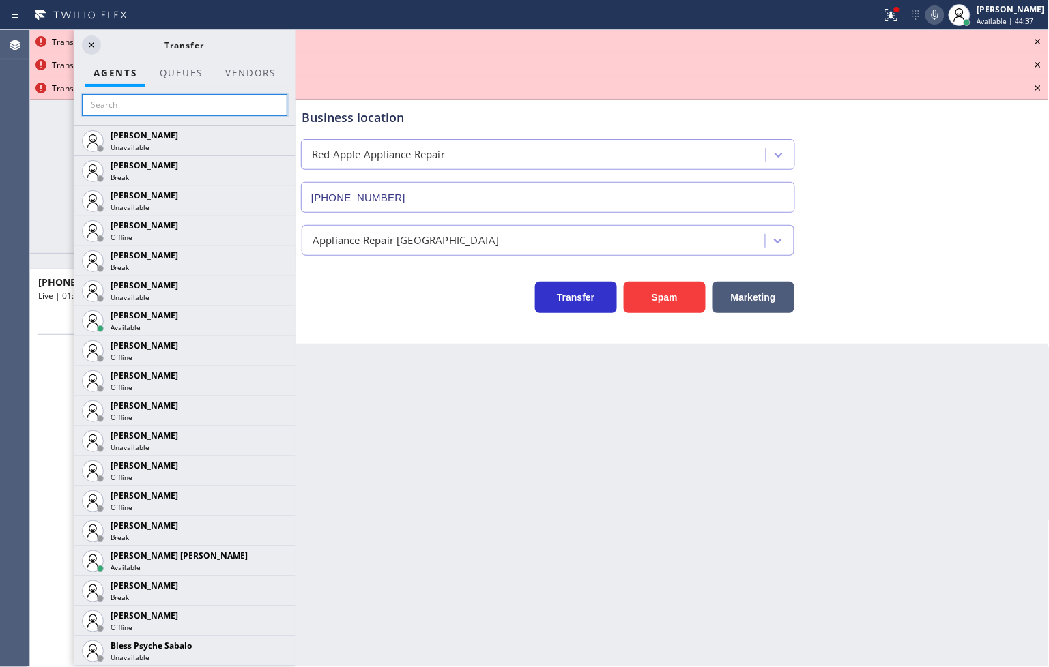
click at [130, 111] on input "text" at bounding box center [184, 105] width 205 height 22
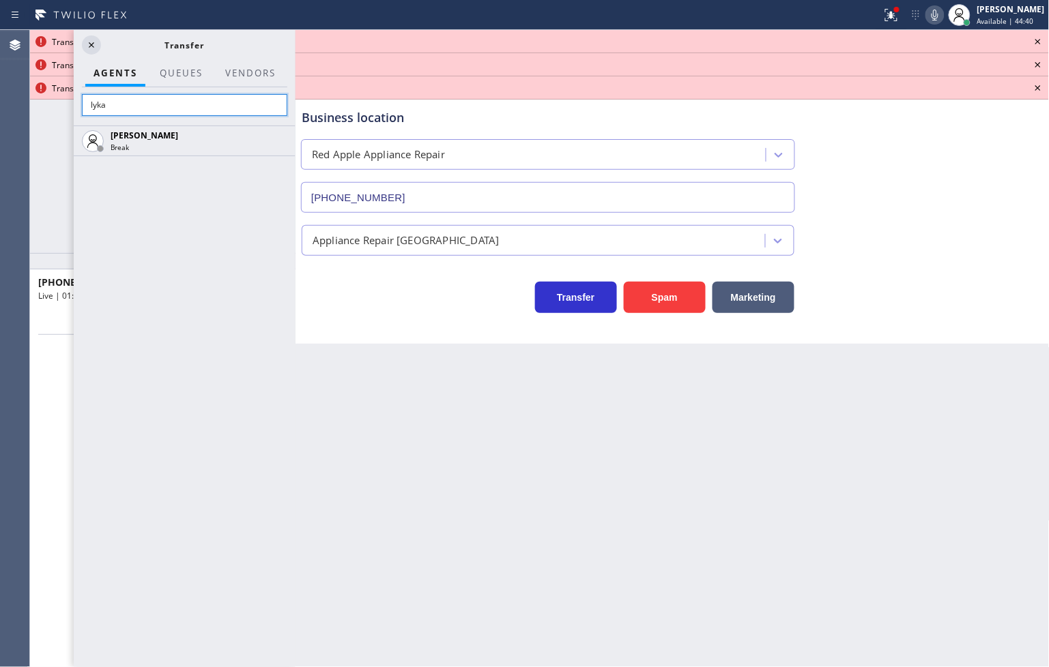
click at [113, 106] on input "lyka" at bounding box center [184, 105] width 205 height 22
type input "l"
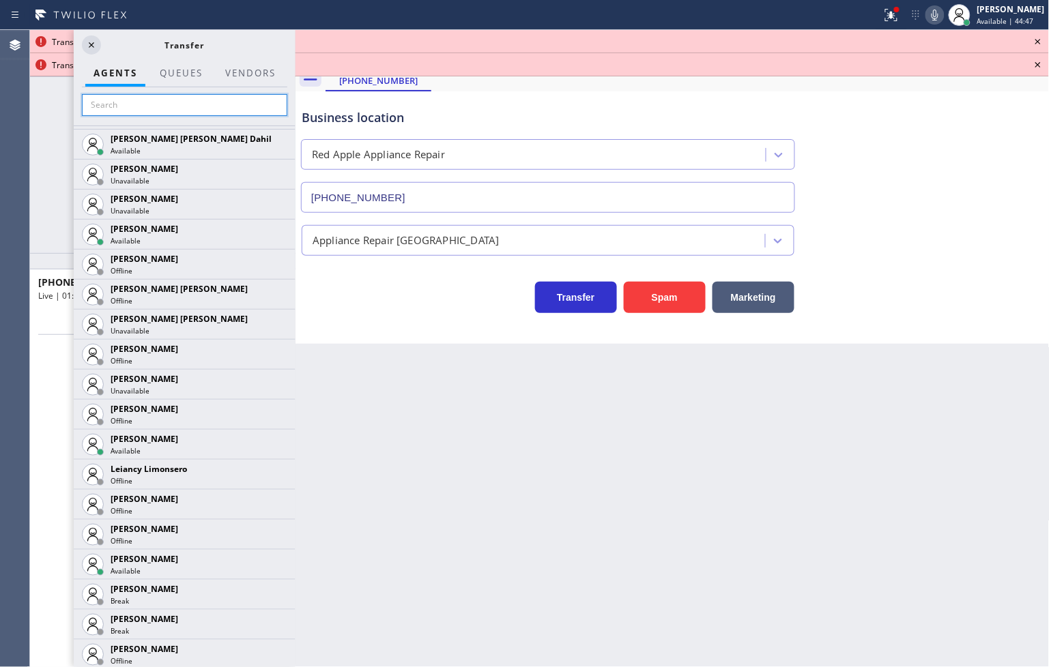
scroll to position [1819, 0]
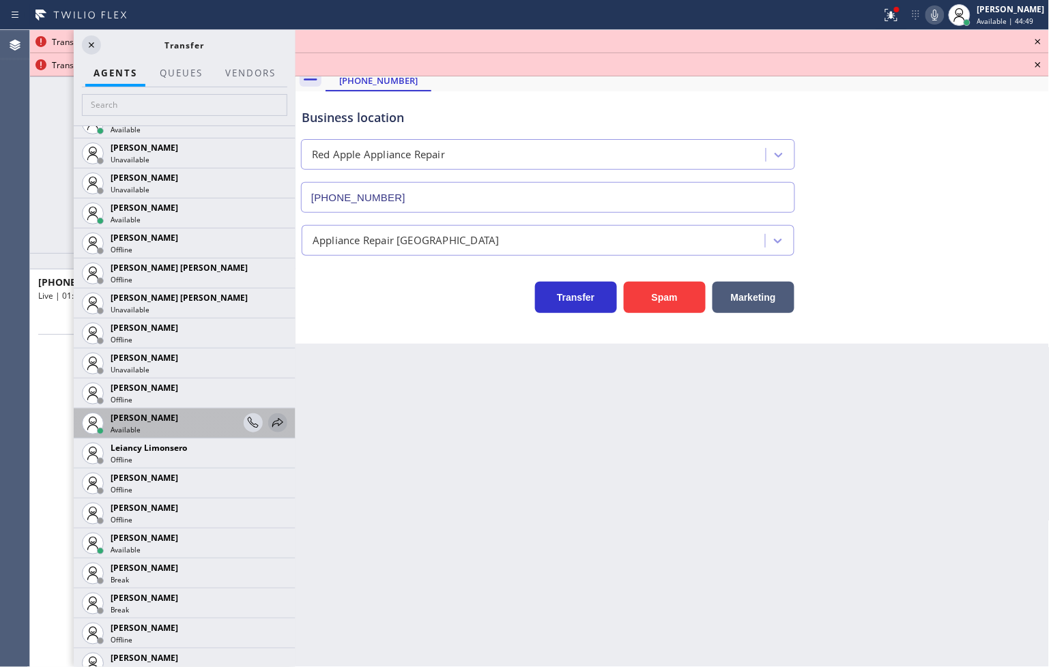
click at [270, 419] on icon at bounding box center [278, 423] width 16 height 16
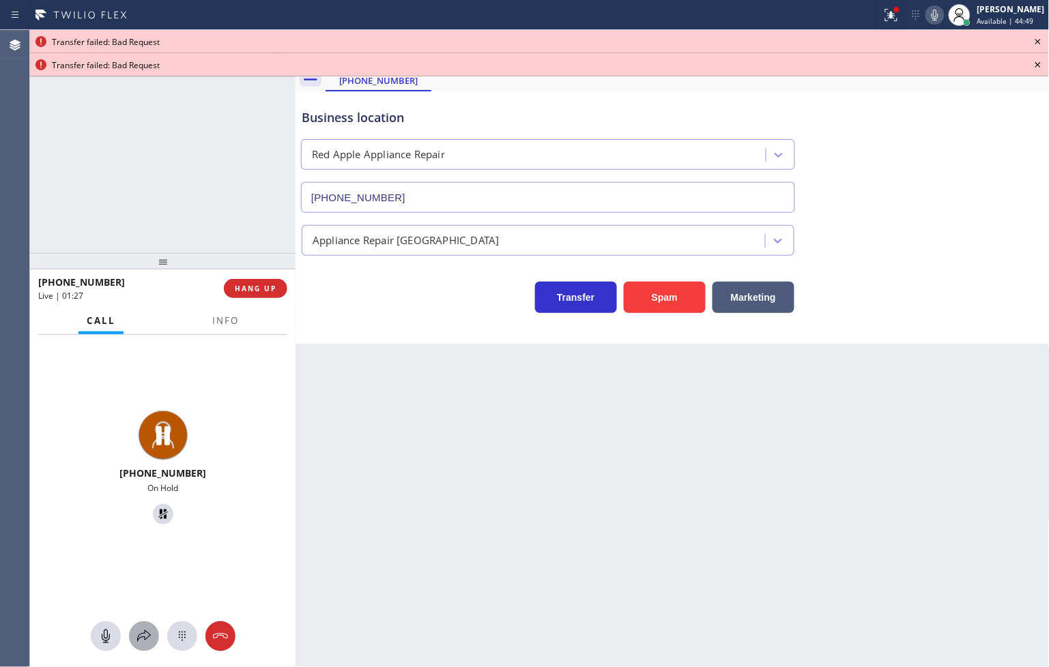
click at [151, 644] on icon at bounding box center [144, 636] width 16 height 16
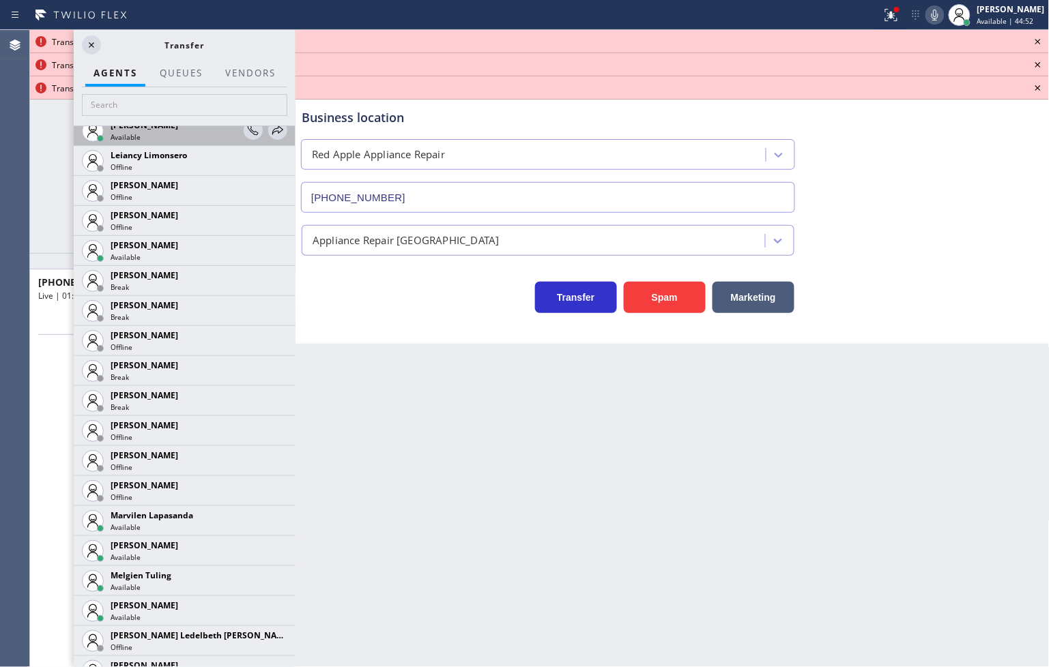
scroll to position [2123, 0]
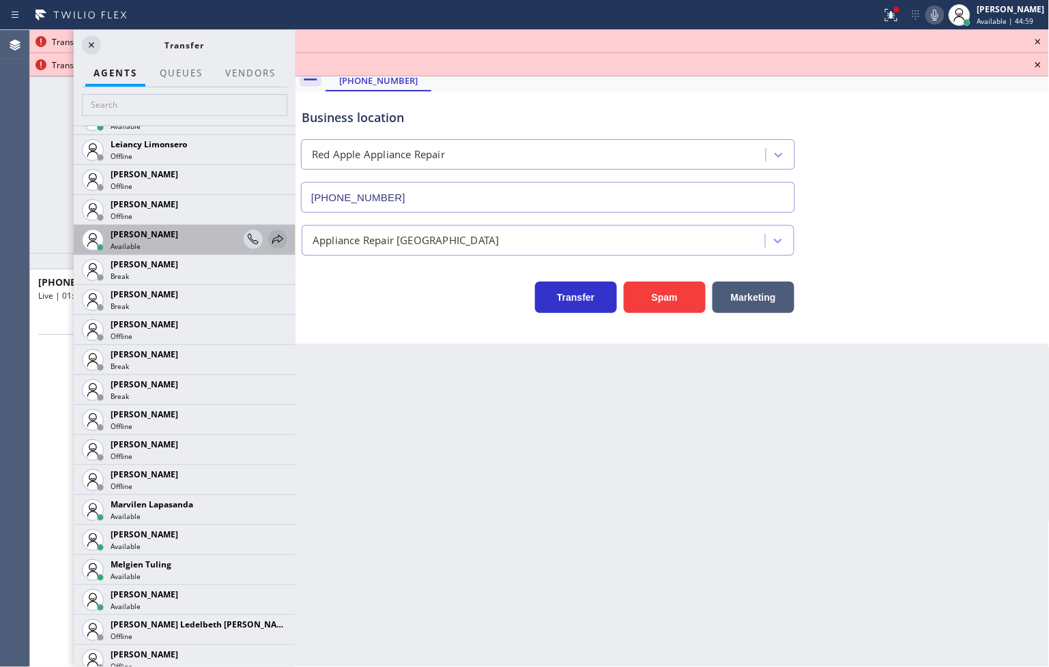
click at [270, 234] on icon at bounding box center [278, 239] width 16 height 16
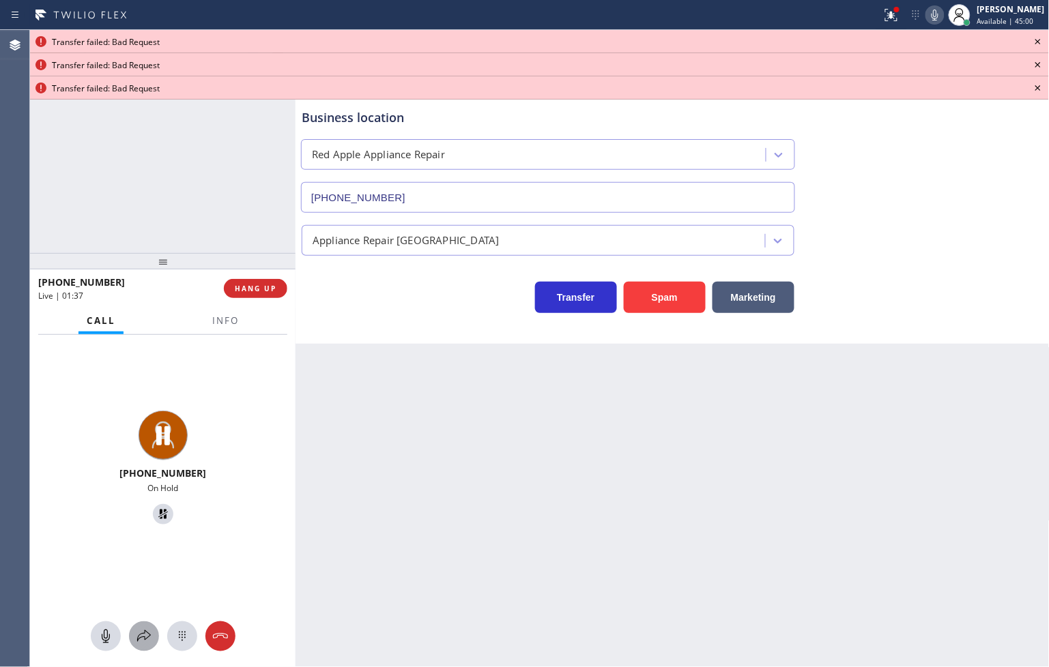
click at [146, 635] on icon at bounding box center [144, 636] width 16 height 16
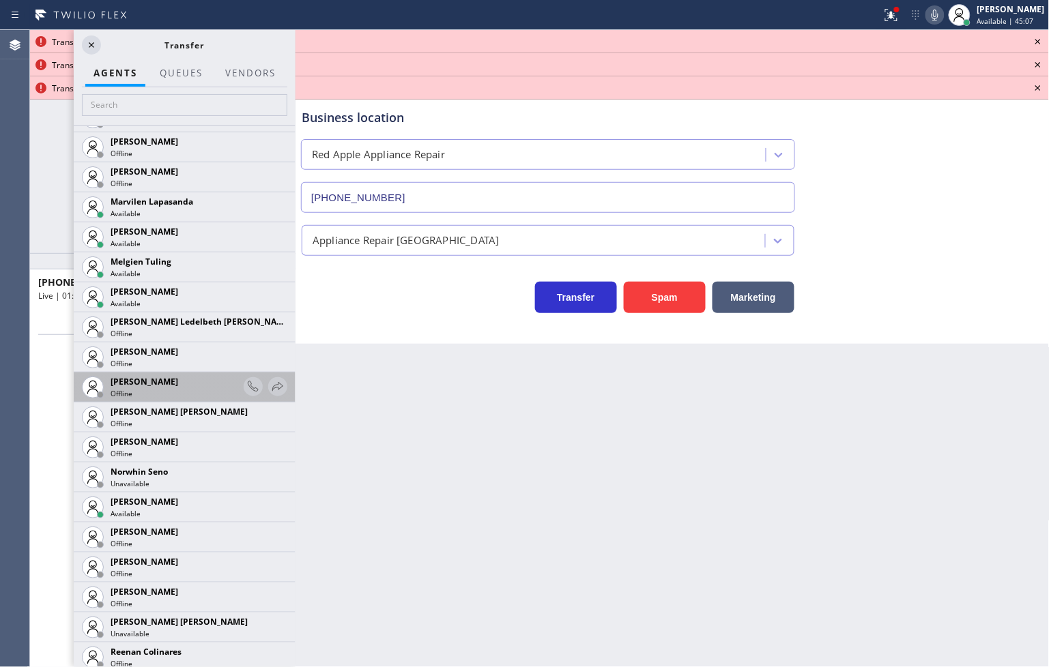
scroll to position [2350, 0]
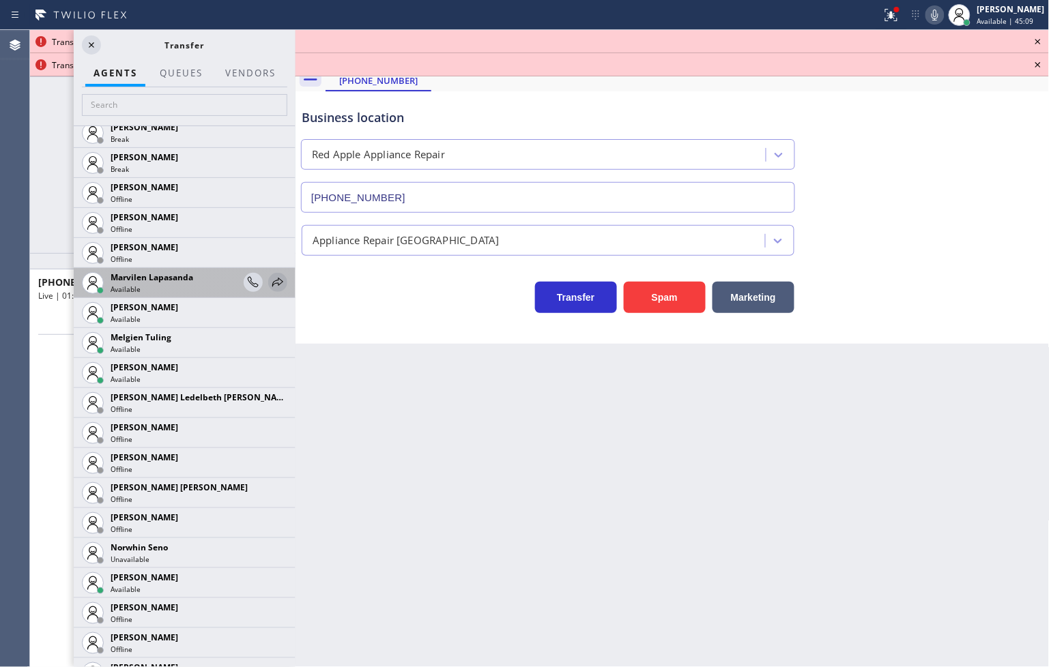
click at [270, 281] on icon at bounding box center [278, 282] width 16 height 16
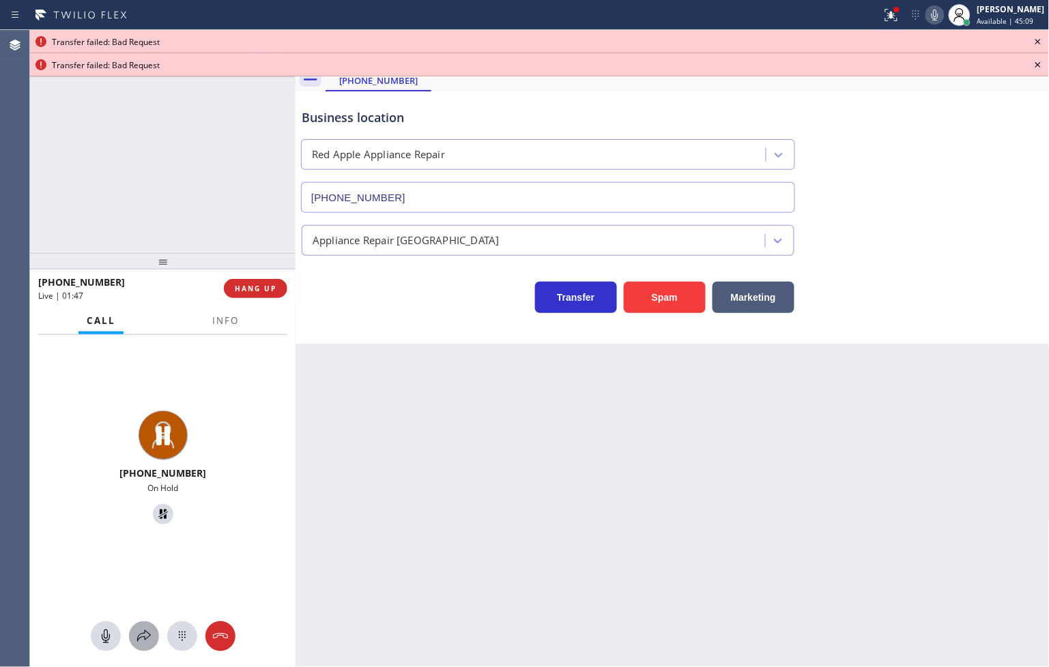
click at [138, 637] on icon at bounding box center [144, 636] width 14 height 12
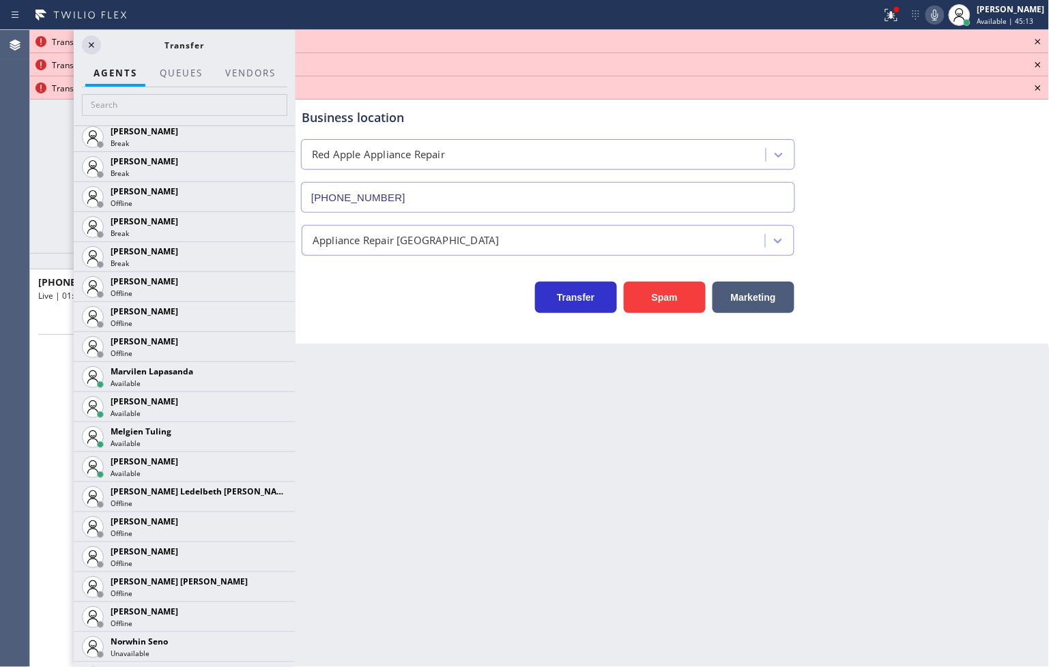
scroll to position [2274, 0]
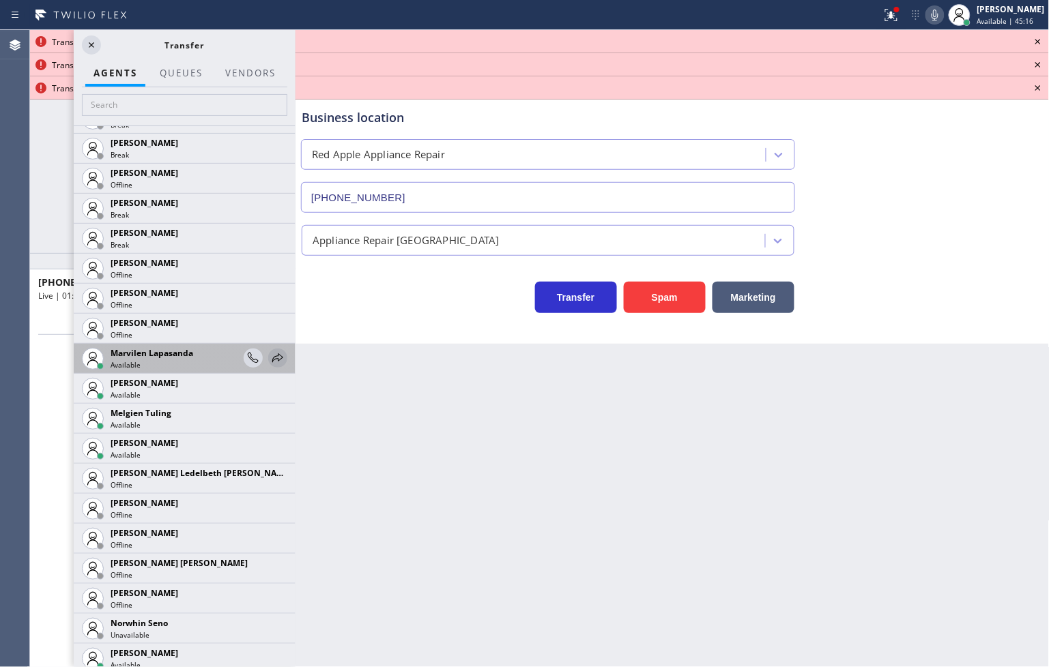
click at [270, 352] on icon at bounding box center [278, 358] width 16 height 16
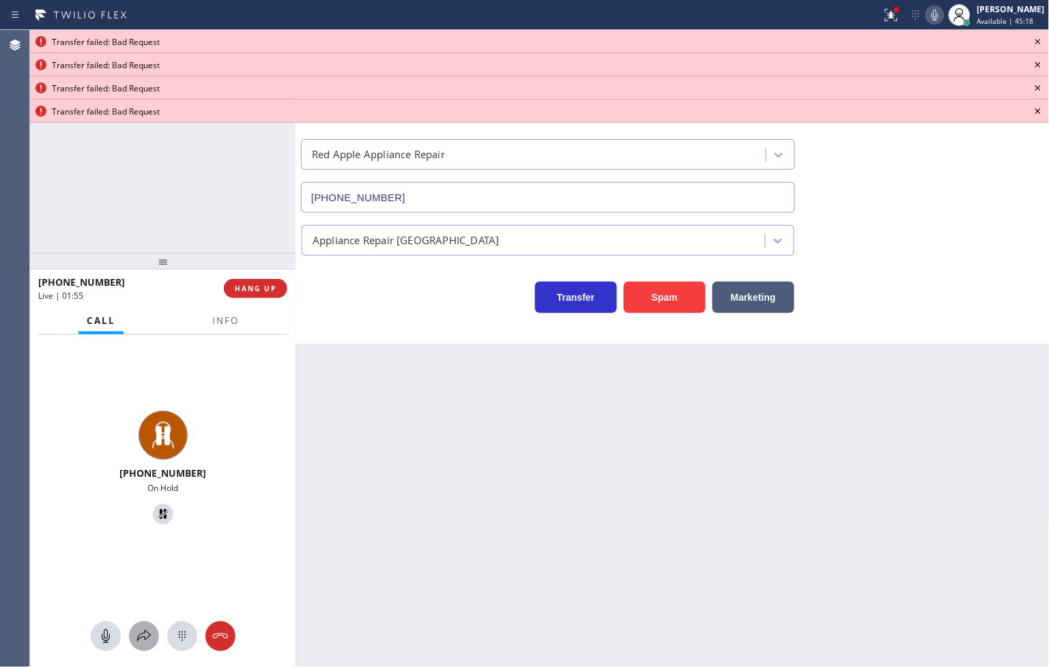
click at [140, 633] on icon at bounding box center [144, 636] width 16 height 16
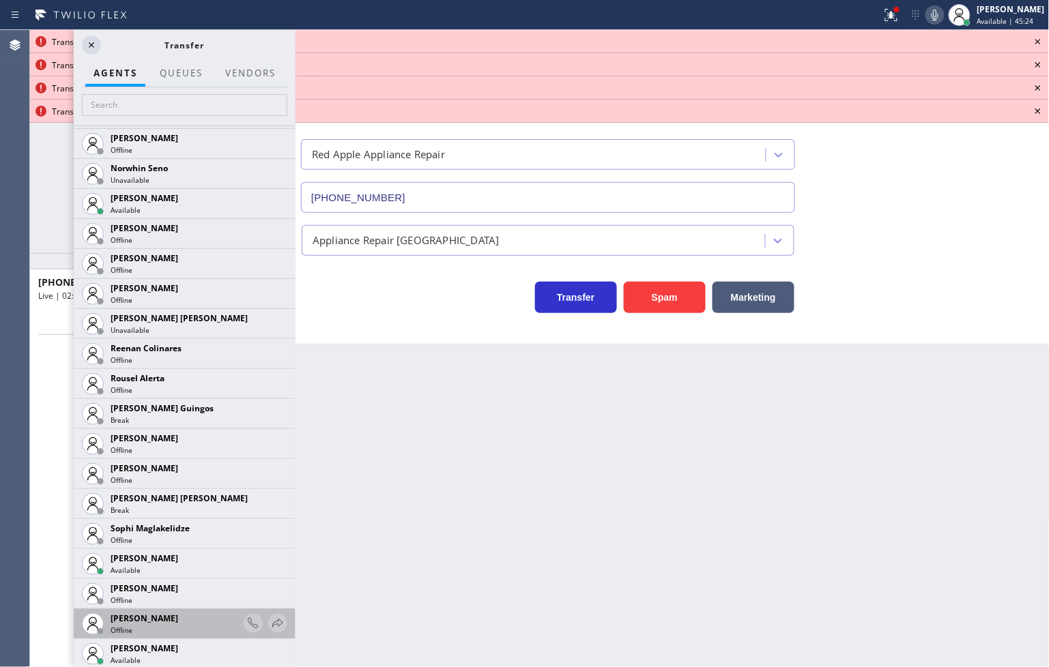
scroll to position [2849, 0]
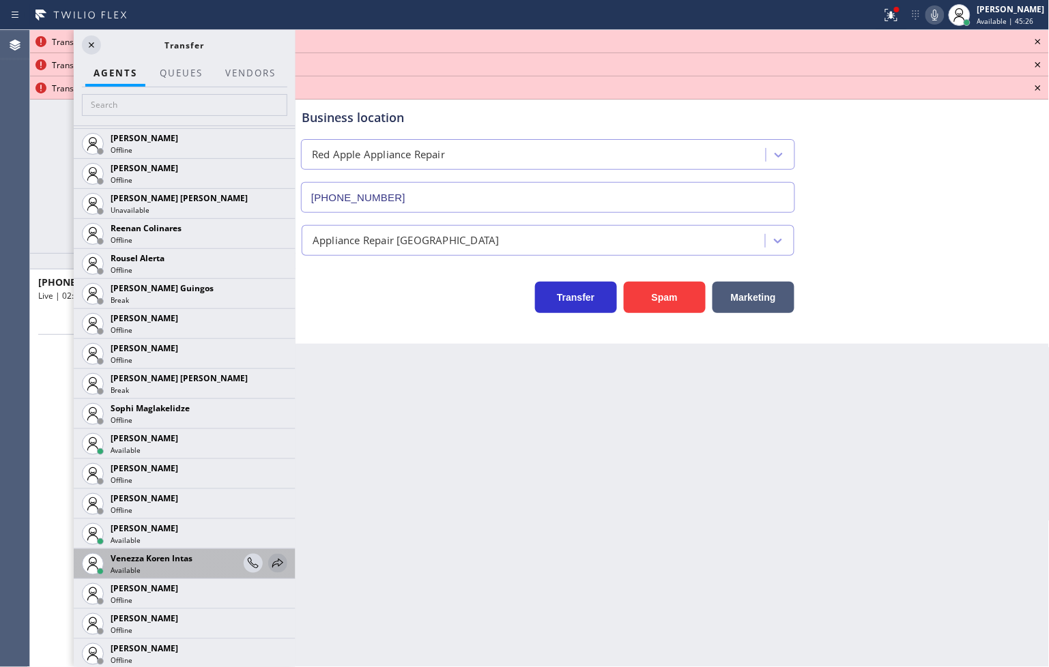
click at [270, 556] on icon at bounding box center [278, 563] width 16 height 16
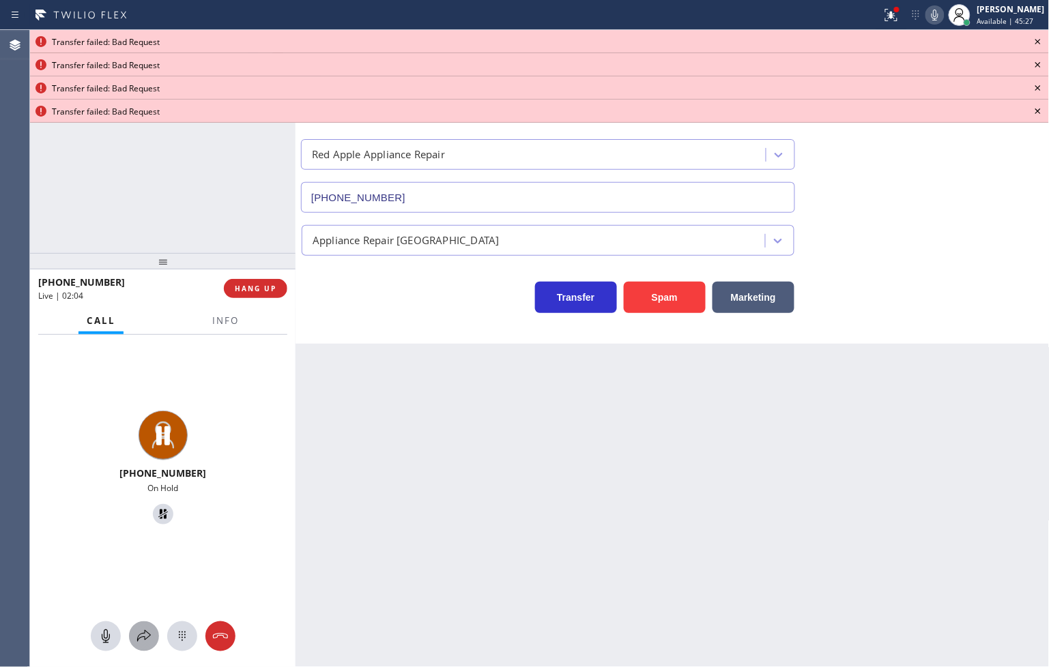
click at [137, 637] on icon at bounding box center [144, 636] width 16 height 16
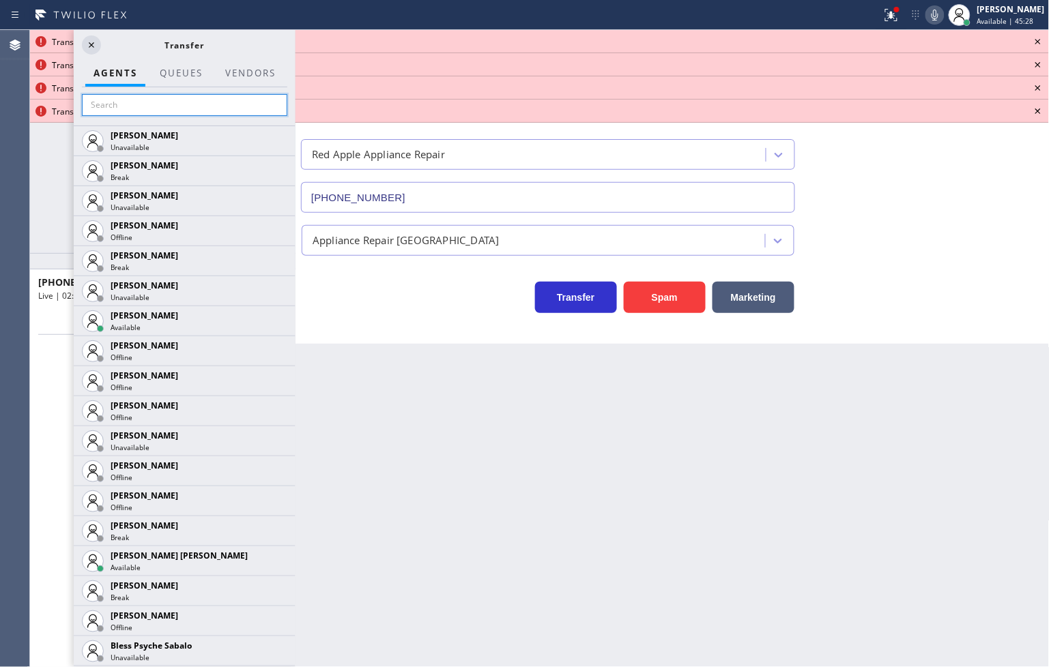
click at [111, 113] on input "text" at bounding box center [184, 105] width 205 height 22
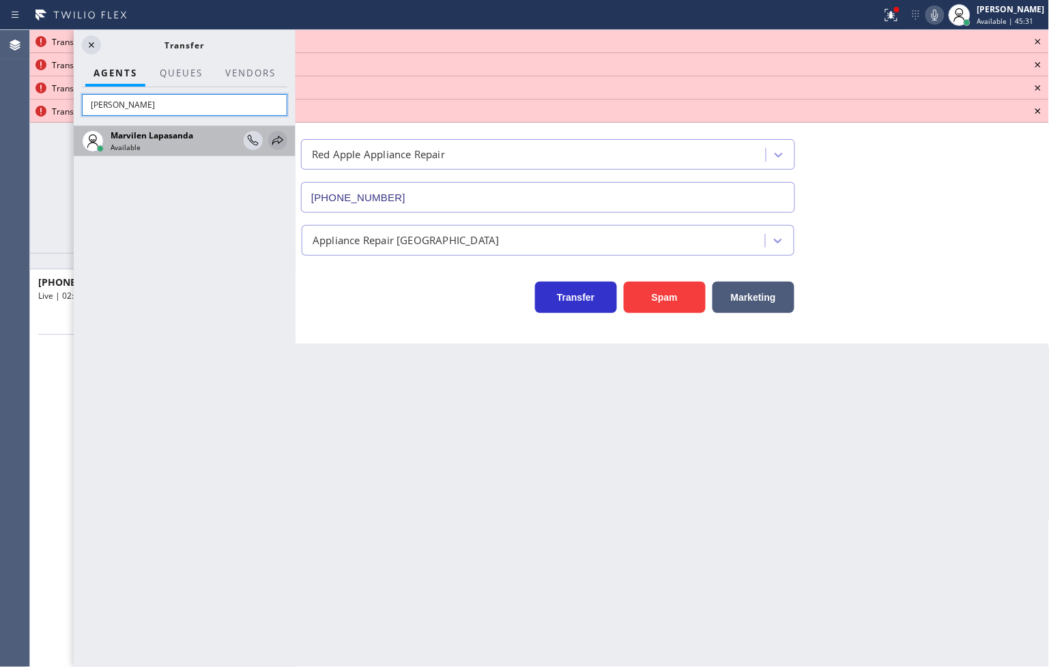
type input "[PERSON_NAME]"
click at [276, 134] on icon at bounding box center [278, 140] width 16 height 16
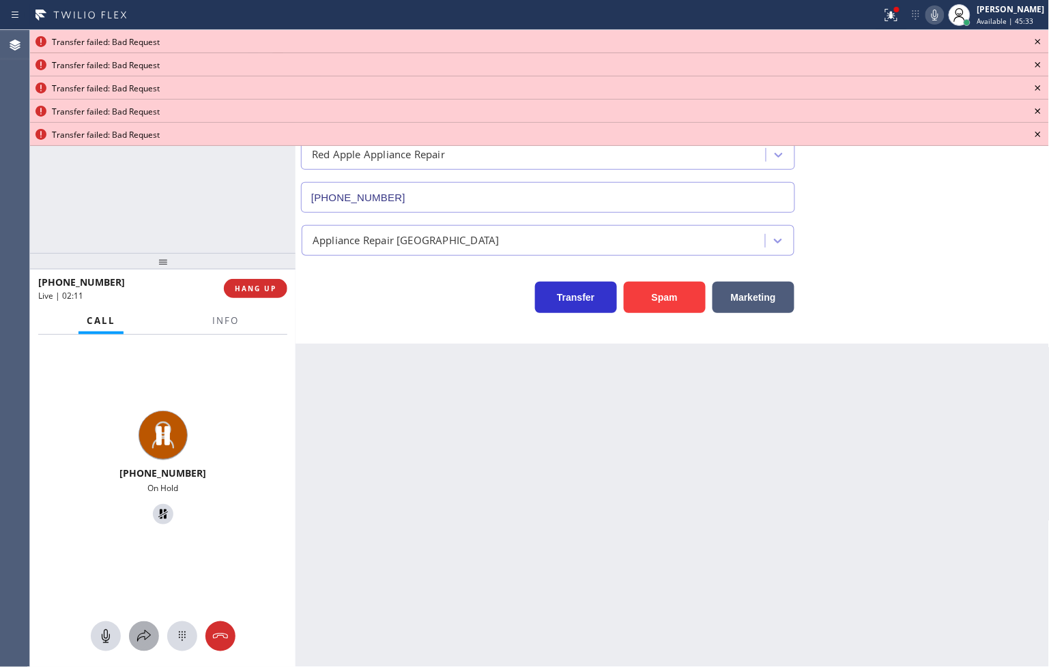
click at [143, 638] on icon at bounding box center [144, 636] width 16 height 16
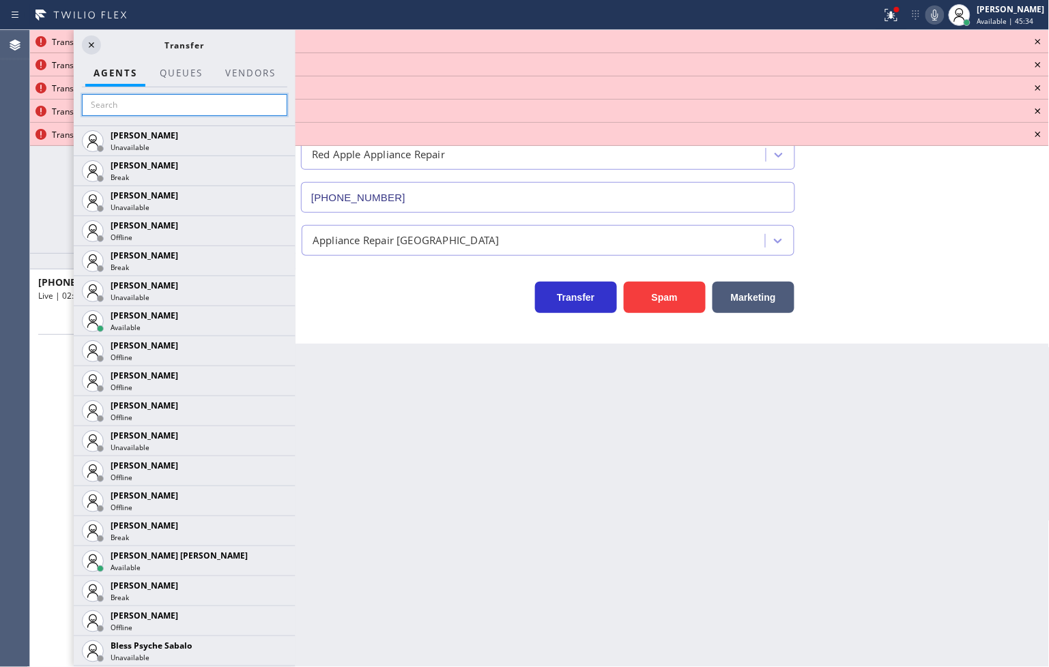
click at [164, 100] on input "text" at bounding box center [184, 105] width 205 height 22
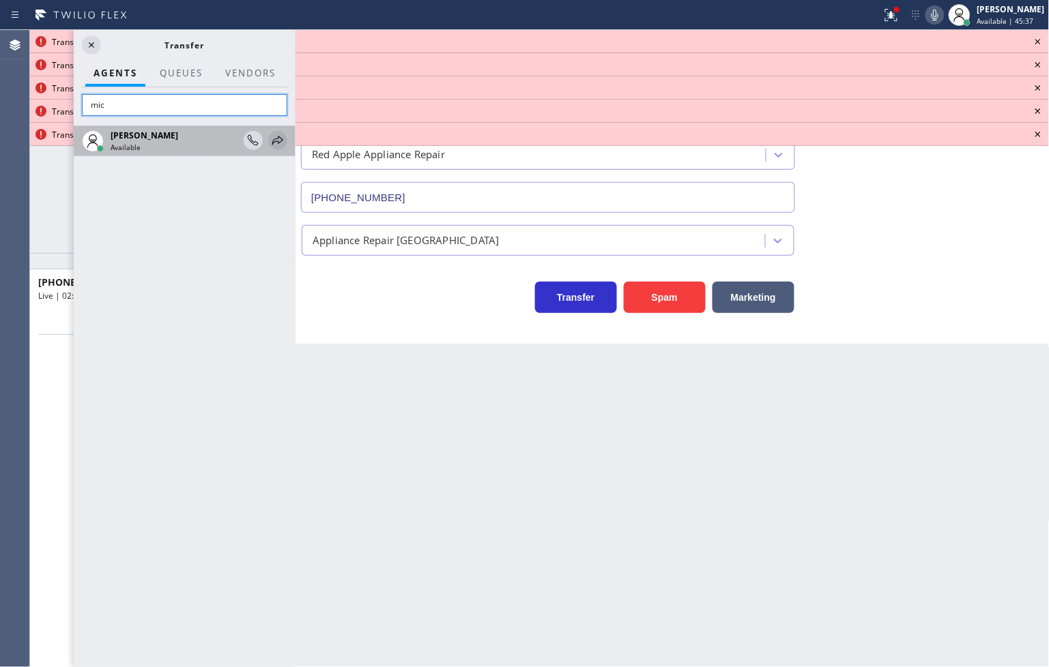
type input "mic"
click at [273, 136] on icon at bounding box center [278, 140] width 16 height 16
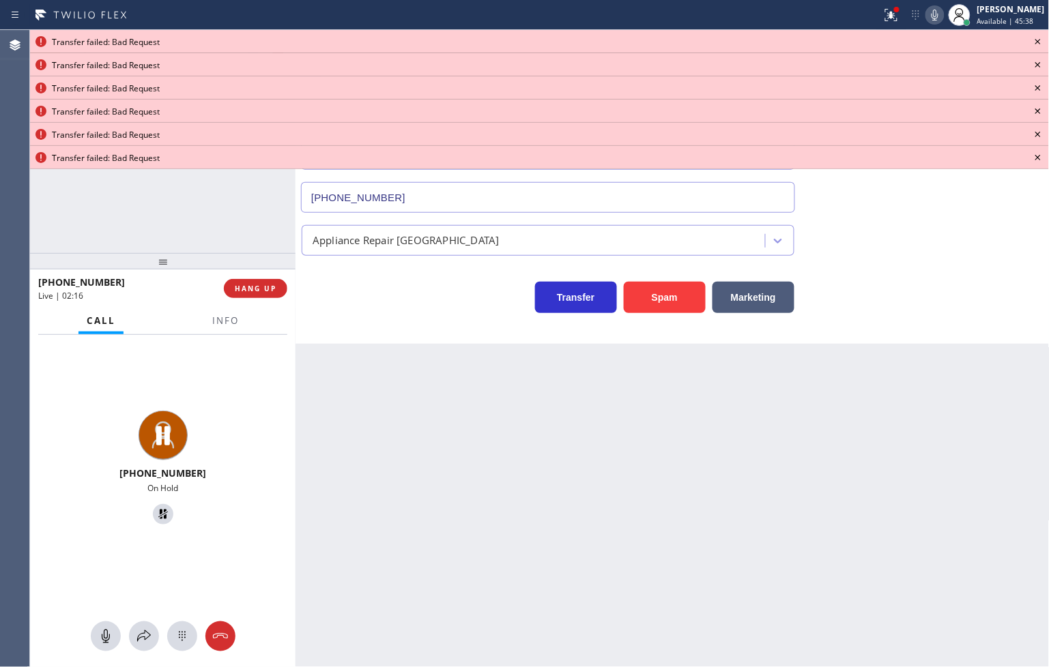
click at [1041, 37] on icon at bounding box center [1038, 41] width 16 height 16
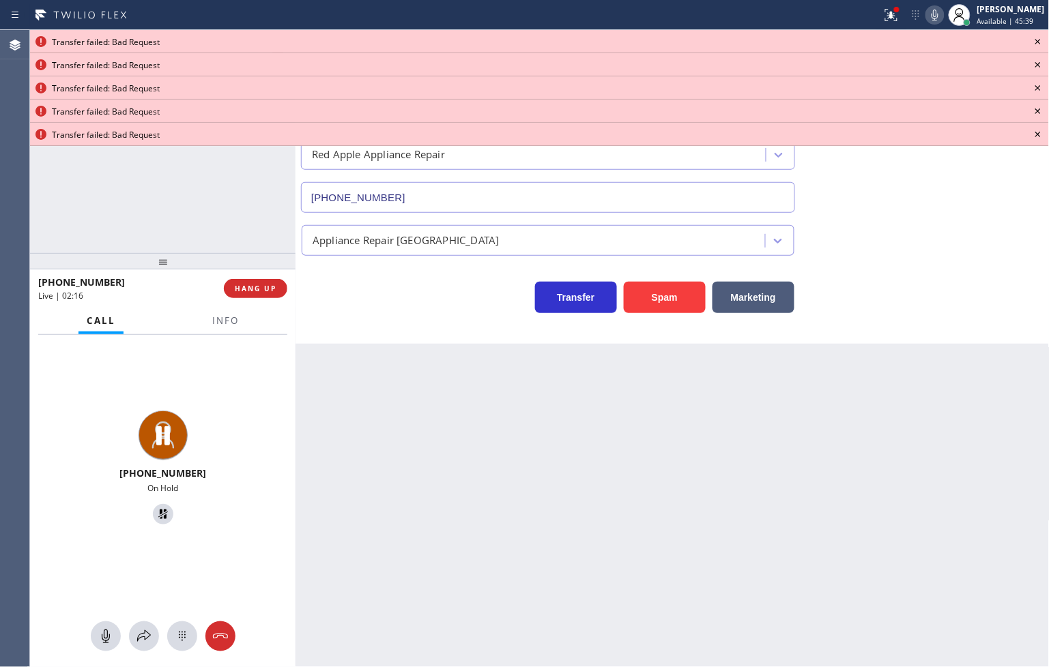
click at [1039, 39] on icon at bounding box center [1038, 41] width 16 height 16
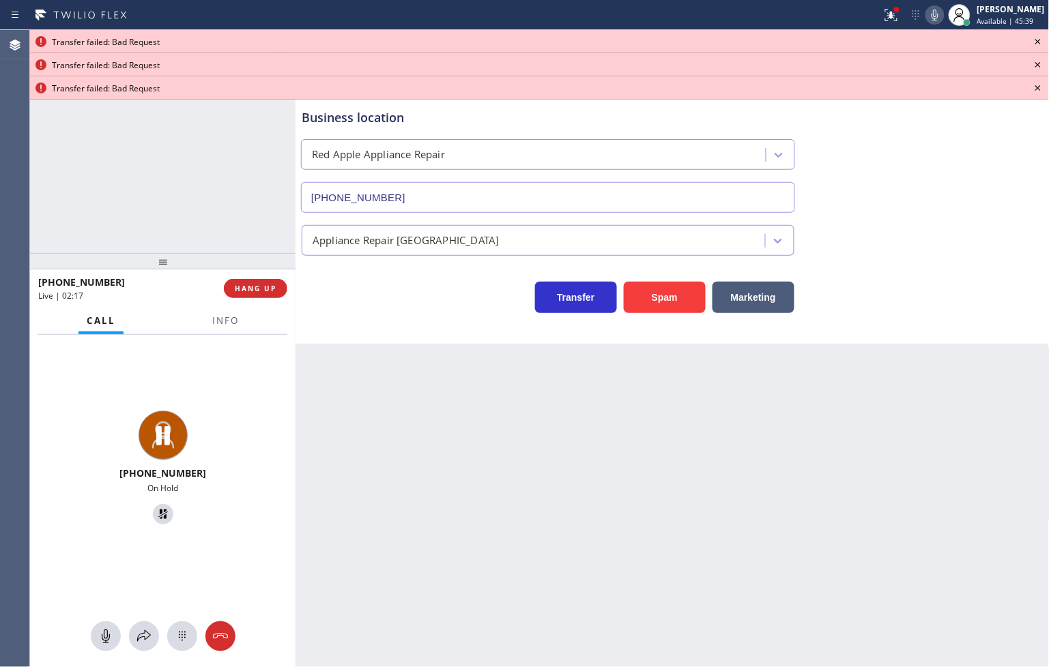
click at [1039, 39] on icon at bounding box center [1038, 41] width 16 height 16
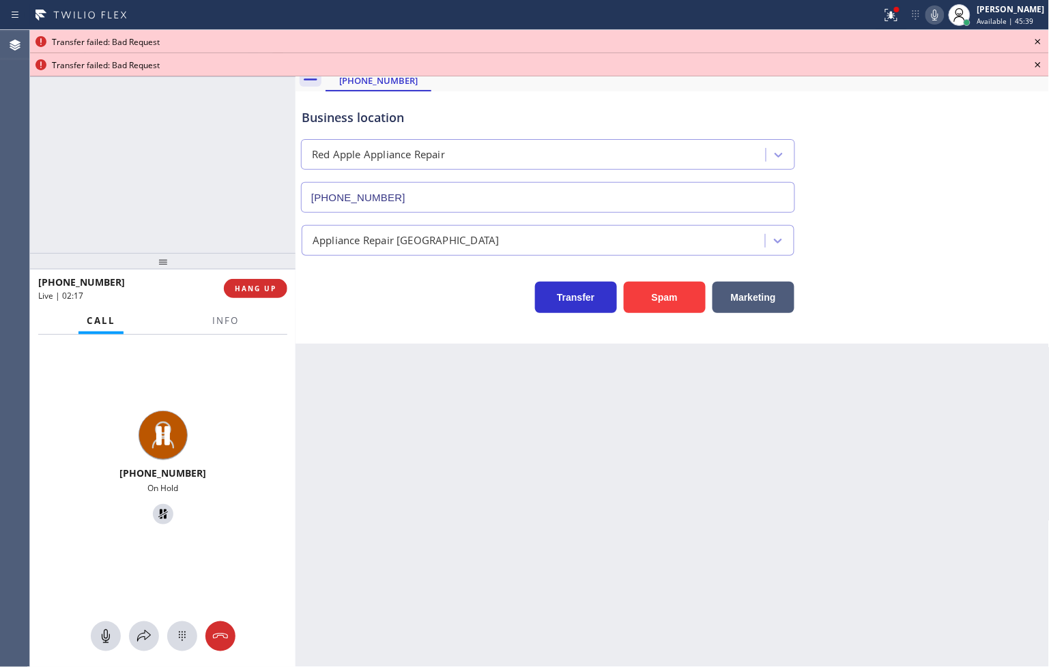
click at [1039, 39] on icon at bounding box center [1038, 41] width 16 height 16
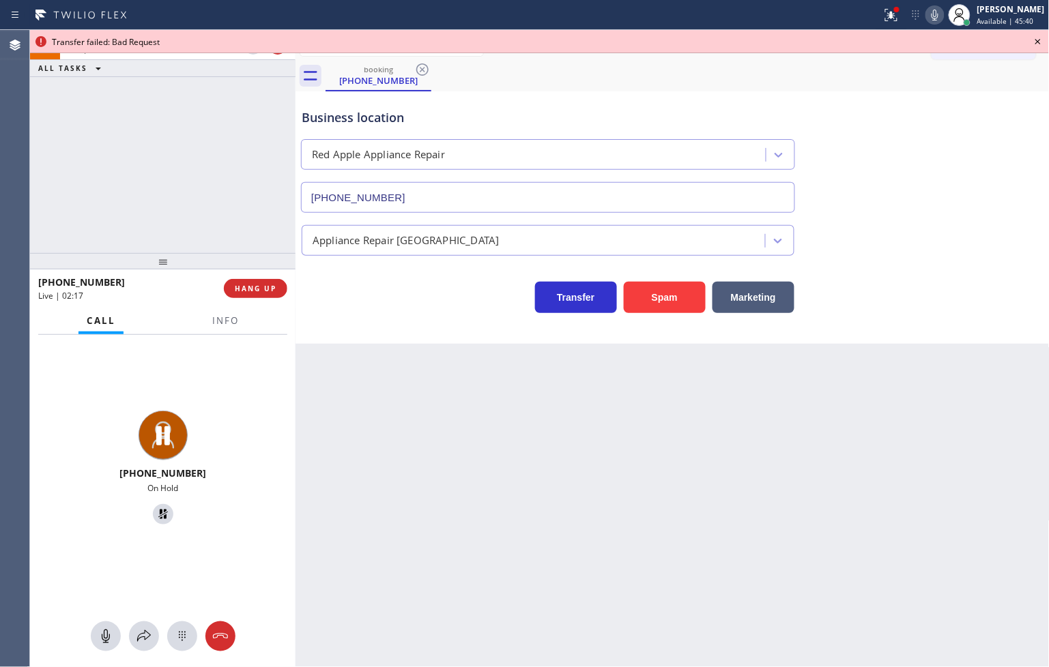
click at [1039, 39] on icon at bounding box center [1038, 41] width 16 height 16
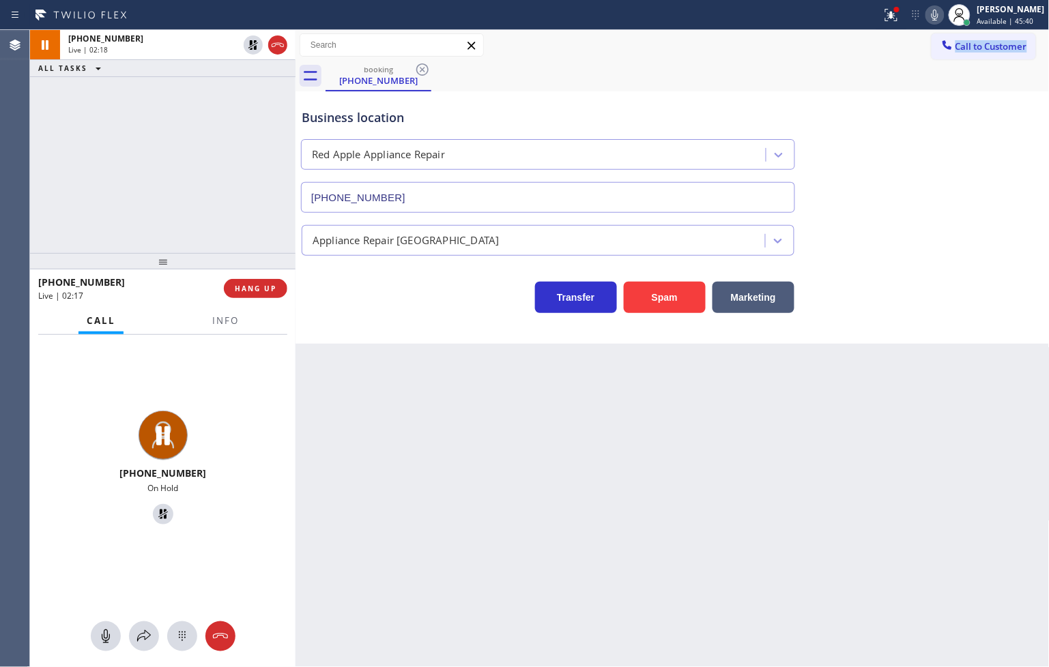
click at [1039, 39] on div "Call to Customer Outbound call Location Search location Your caller id phone nu…" at bounding box center [990, 45] width 118 height 24
click at [222, 323] on span "Info" at bounding box center [225, 321] width 27 height 12
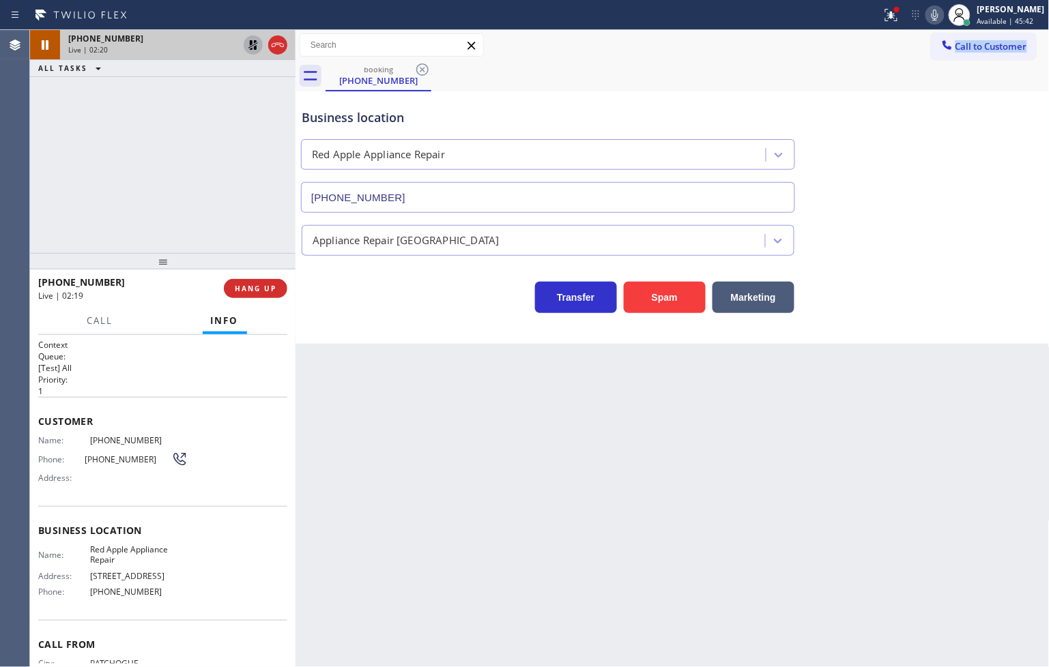
click at [257, 40] on icon at bounding box center [253, 45] width 16 height 16
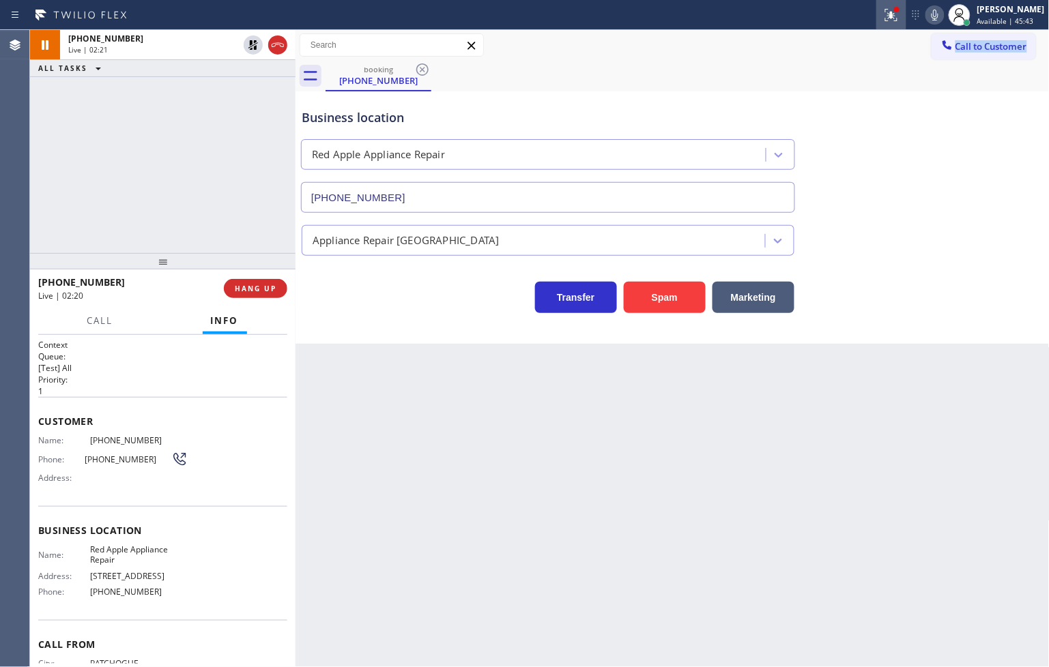
click at [883, 9] on icon at bounding box center [891, 15] width 16 height 16
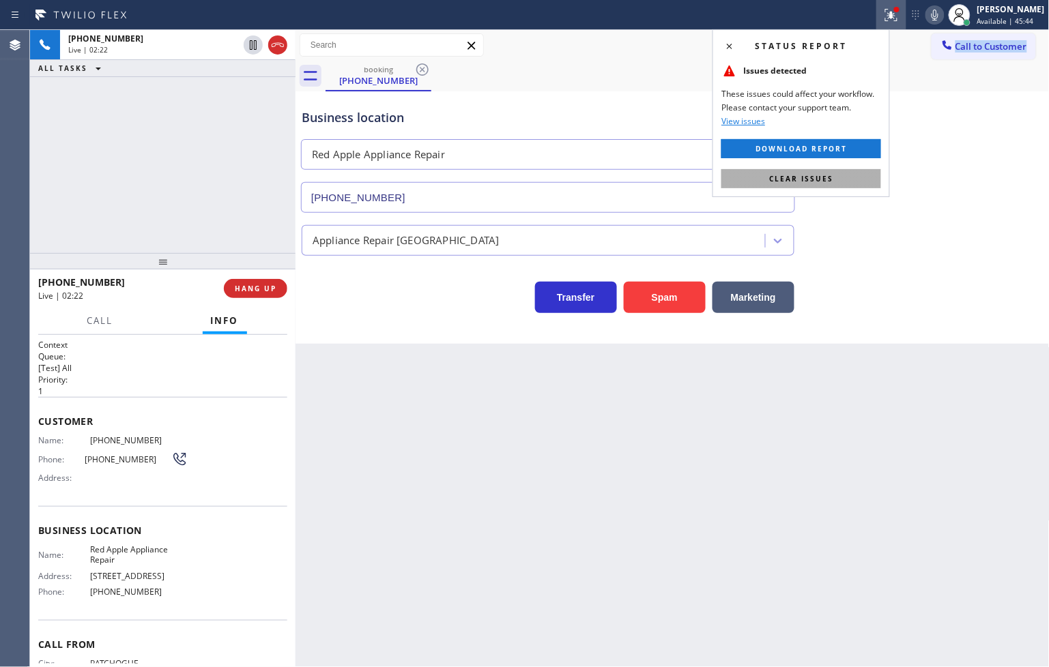
click at [826, 172] on button "Clear issues" at bounding box center [801, 178] width 160 height 19
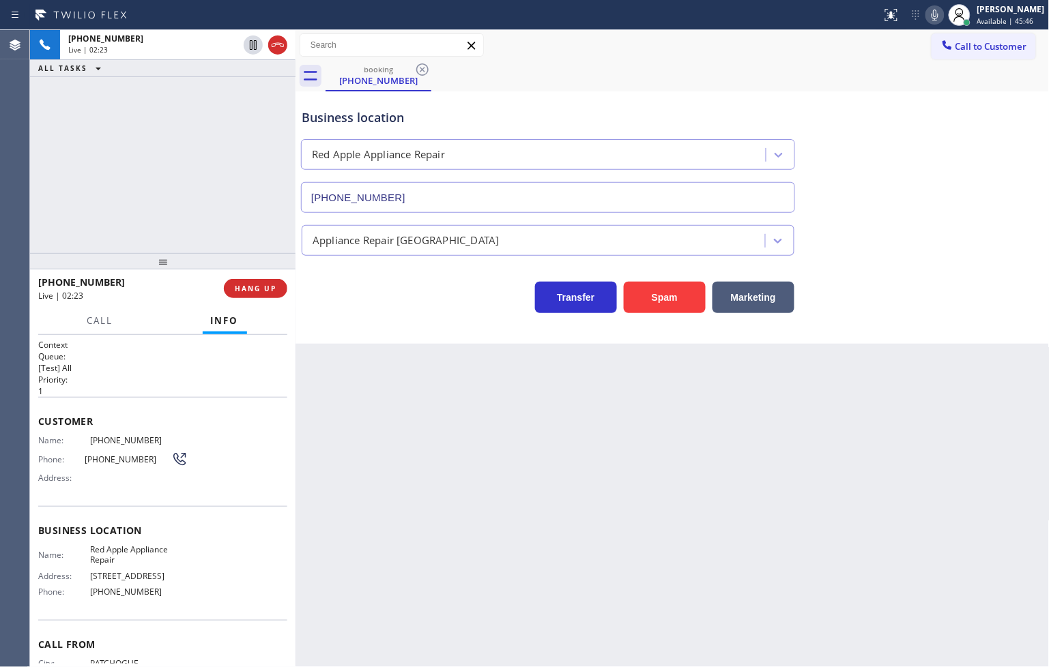
click at [32, 438] on div "Context Queue: [Test] All Priority: 1 Customer Name: [PHONE_NUMBER] Phone: [PHO…" at bounding box center [162, 501] width 265 height 333
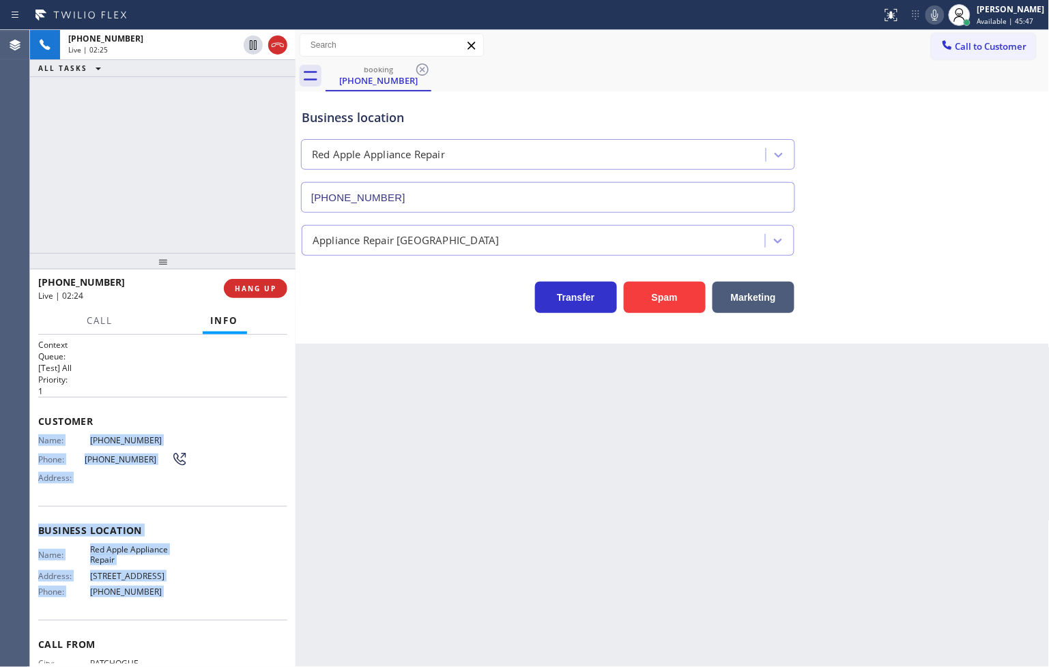
drag, startPoint x: 32, startPoint y: 438, endPoint x: 160, endPoint y: 605, distance: 210.2
click at [160, 605] on div "Context Queue: [Test] All Priority: 1 Customer Name: [PHONE_NUMBER] Phone: [PHO…" at bounding box center [162, 501] width 265 height 333
copy div "Name: [PHONE_NUMBER] Phone: [PHONE_NUMBER] Address: Business location Name: Red…"
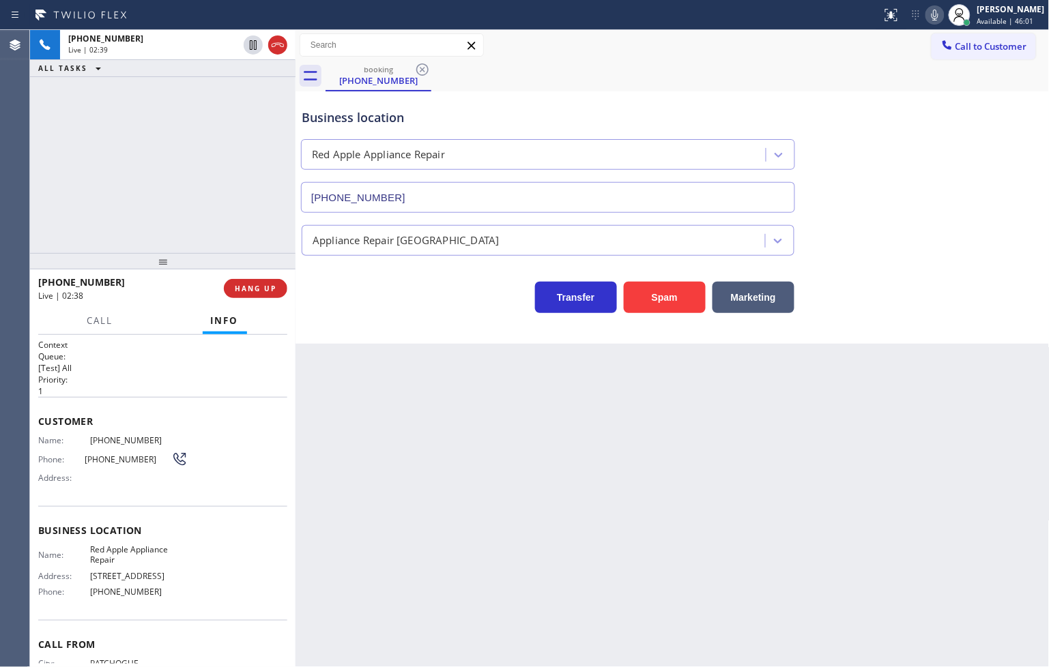
click at [158, 392] on p "1" at bounding box center [162, 392] width 249 height 12
click at [353, 319] on div "Business location Red Apple Appliance Repair [PHONE_NUMBER] Appliance Repair Hi…" at bounding box center [672, 217] width 754 height 252
click at [346, 293] on div "Transfer Spam Marketing" at bounding box center [548, 294] width 498 height 38
click at [255, 205] on div "[PHONE_NUMBER] Live | 04:29 ALL TASKS ALL TASKS ACTIVE TASKS TASKS IN WRAP UP" at bounding box center [162, 141] width 265 height 223
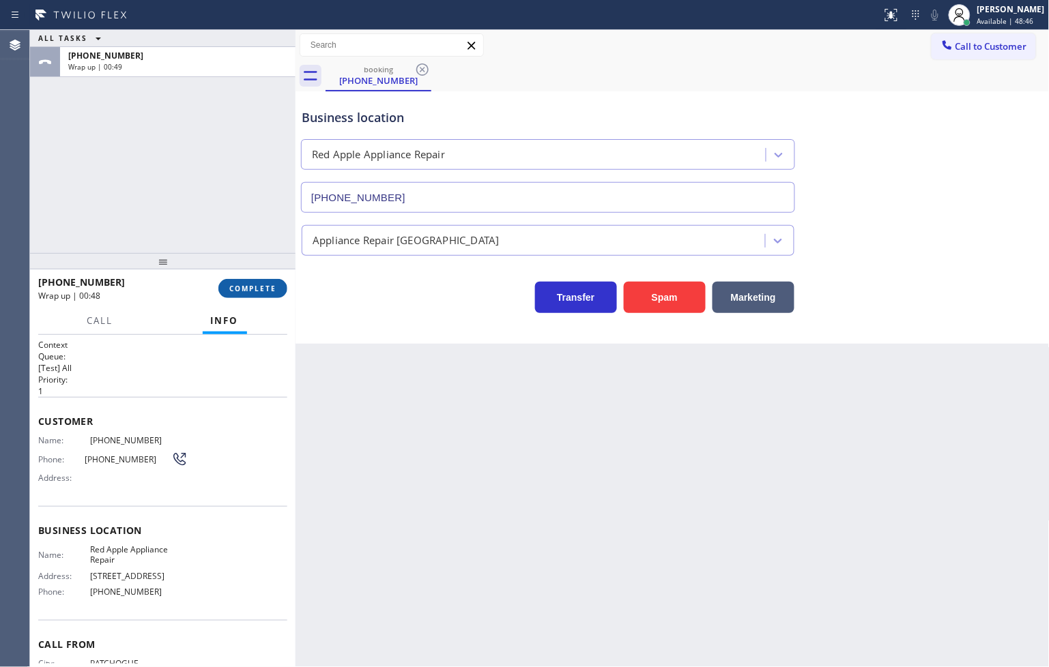
click at [243, 291] on span "COMPLETE" at bounding box center [252, 289] width 47 height 10
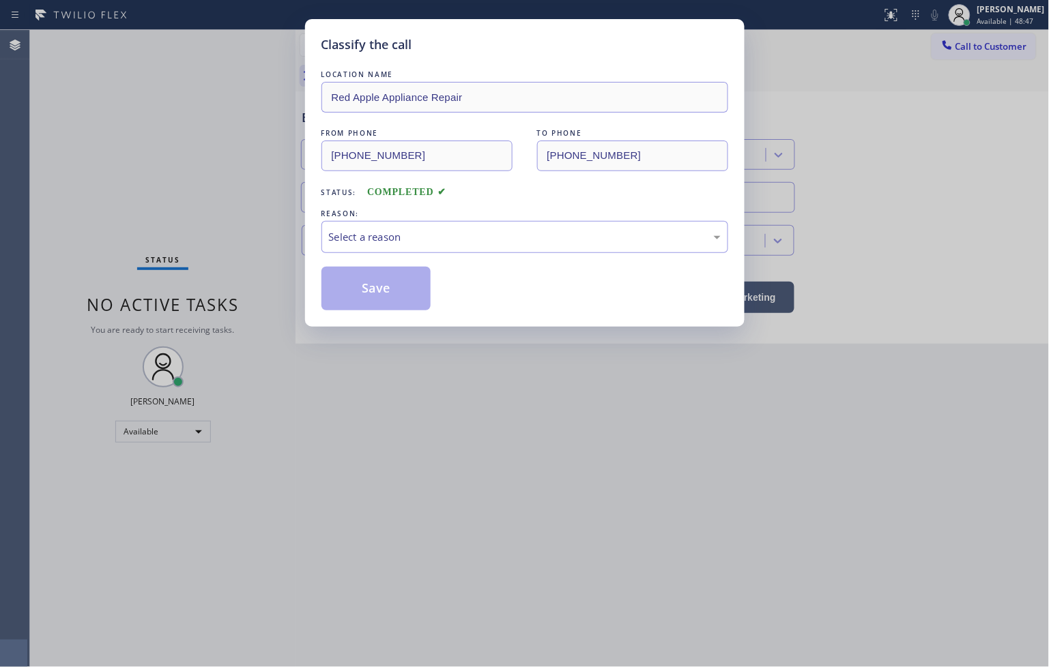
click at [387, 233] on div "Select a reason" at bounding box center [525, 237] width 392 height 16
click at [377, 289] on button "Save" at bounding box center [376, 289] width 110 height 44
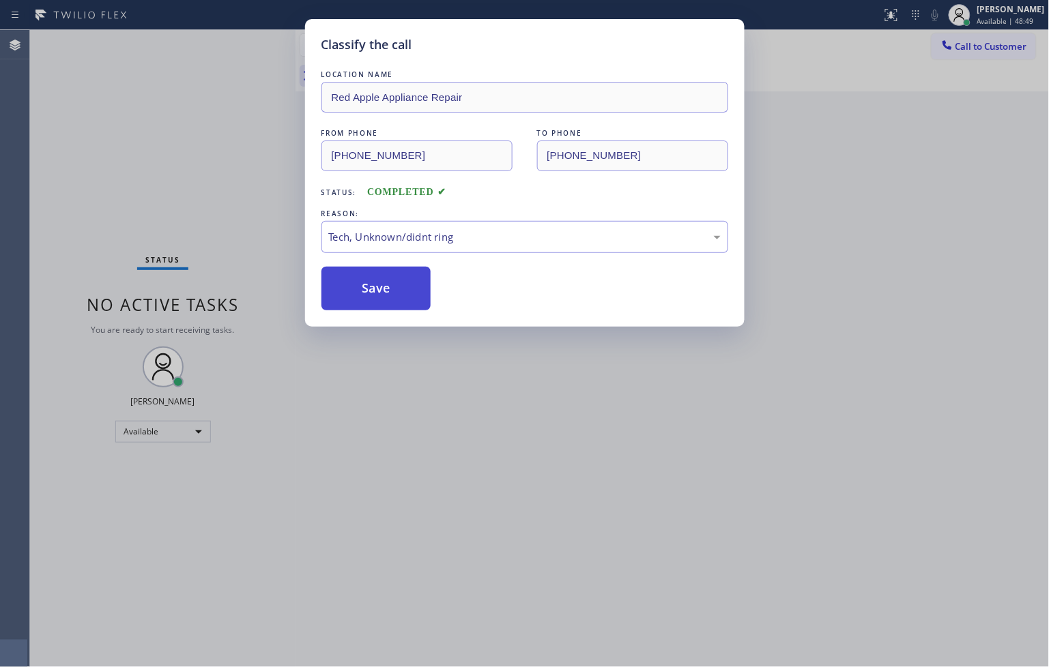
click at [377, 289] on button "Save" at bounding box center [376, 289] width 110 height 44
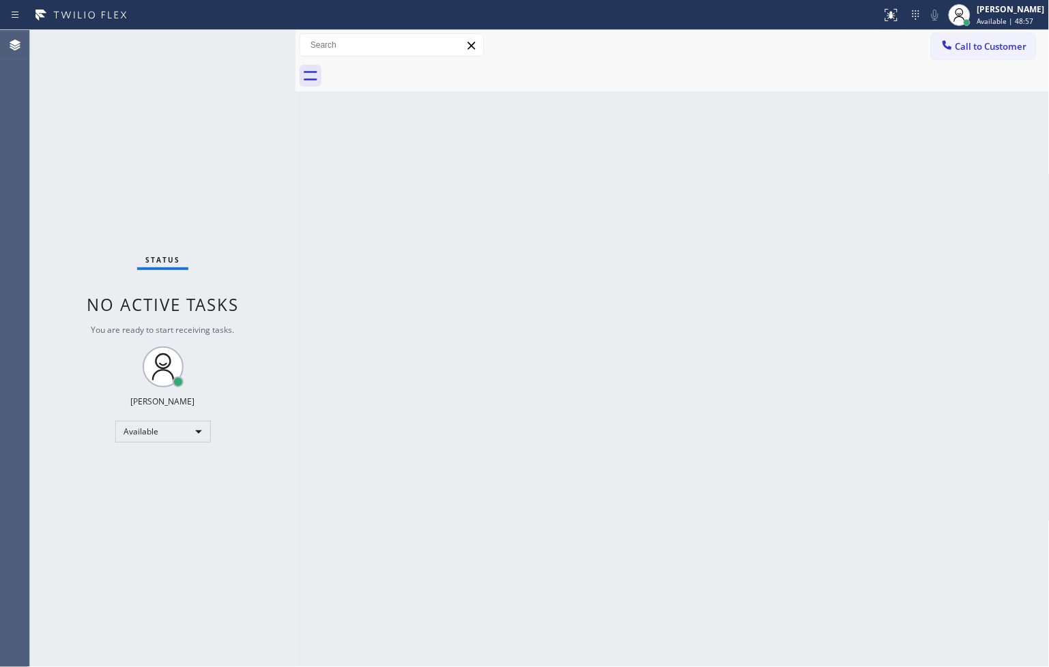
click at [664, 596] on div "Back to Dashboard Change Sender ID Customers Technicians Select a contact Outbo…" at bounding box center [672, 348] width 754 height 637
click at [360, 200] on div "Back to Dashboard Change Sender ID Customers Technicians Select a contact Outbo…" at bounding box center [672, 348] width 754 height 637
click at [266, 115] on div "Status No active tasks You are ready to start receiving tasks. [PERSON_NAME]" at bounding box center [162, 348] width 265 height 637
drag, startPoint x: 261, startPoint y: 207, endPoint x: 250, endPoint y: 147, distance: 61.2
click at [261, 207] on div "Status No active tasks You are ready to start receiving tasks. [PERSON_NAME]" at bounding box center [162, 348] width 265 height 637
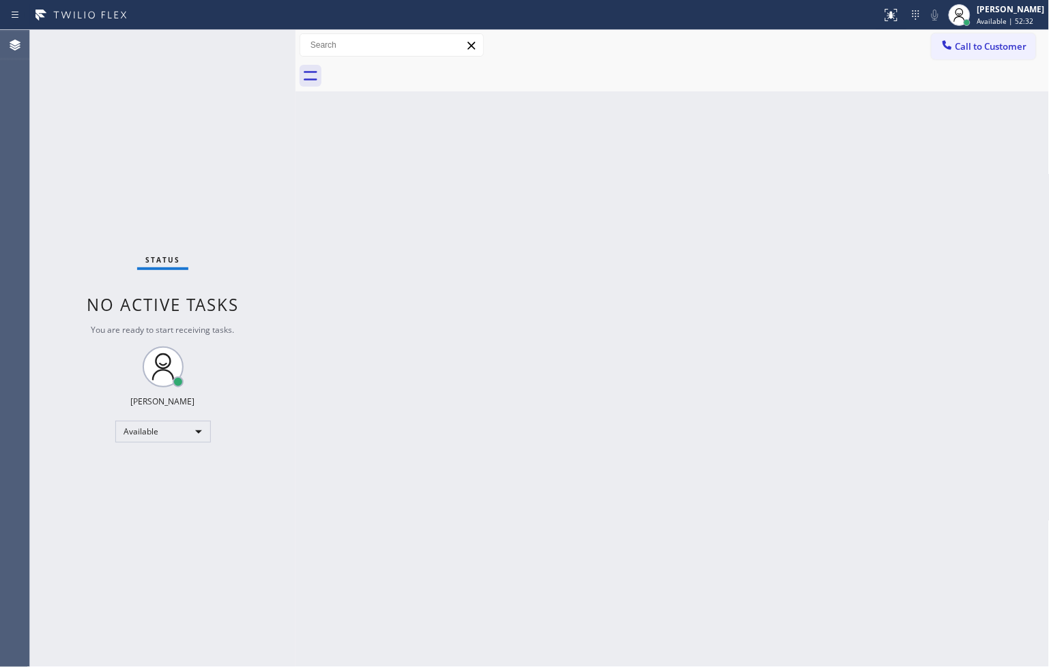
click at [255, 46] on div "Status No active tasks You are ready to start receiving tasks. [PERSON_NAME]" at bounding box center [162, 348] width 265 height 637
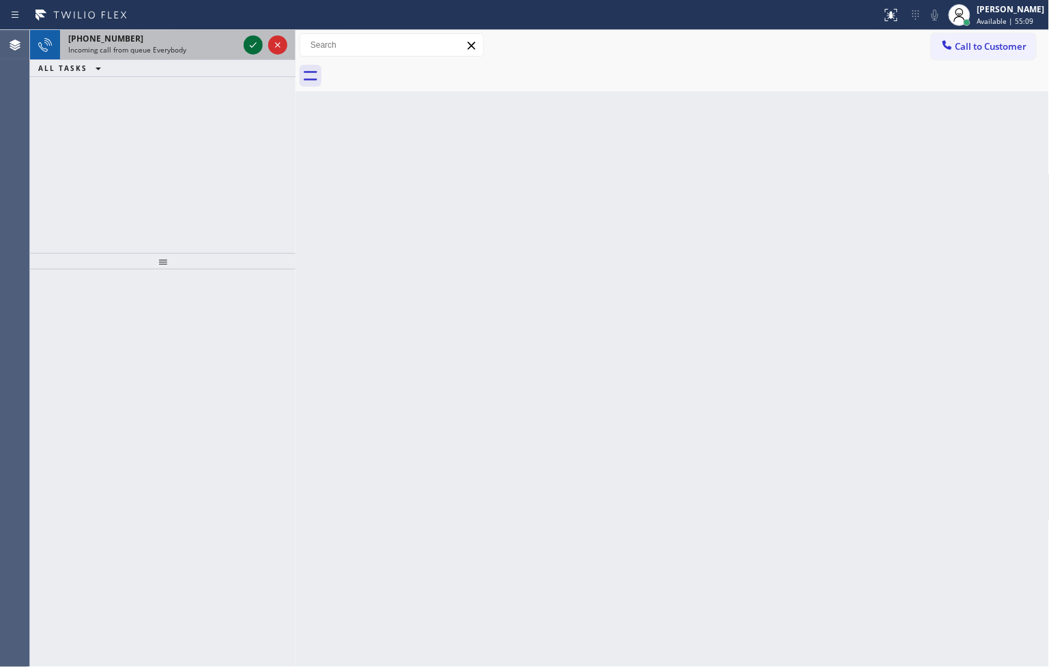
click at [255, 46] on icon at bounding box center [253, 45] width 16 height 16
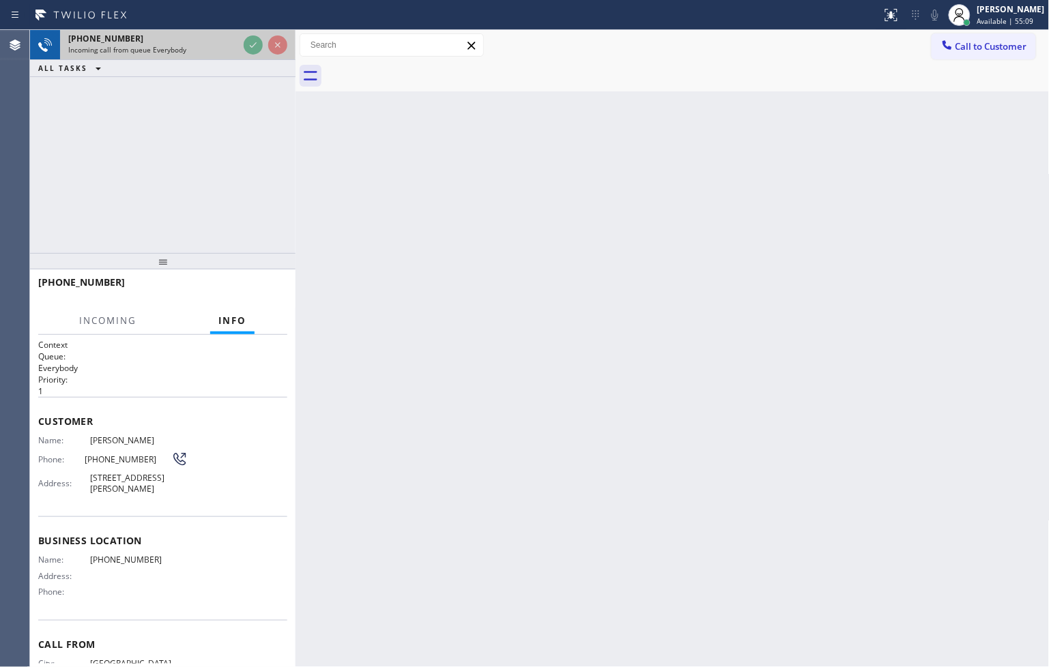
click at [242, 44] on div at bounding box center [265, 45] width 49 height 30
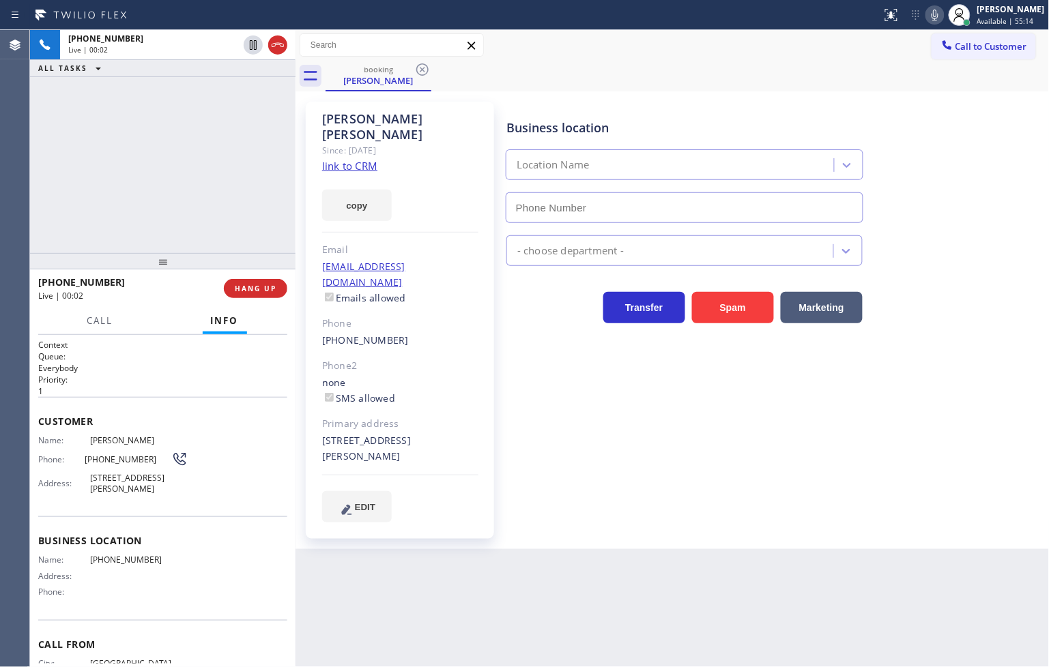
click at [344, 159] on link "link to CRM" at bounding box center [349, 166] width 55 height 14
click at [103, 322] on span "Call" at bounding box center [100, 321] width 26 height 12
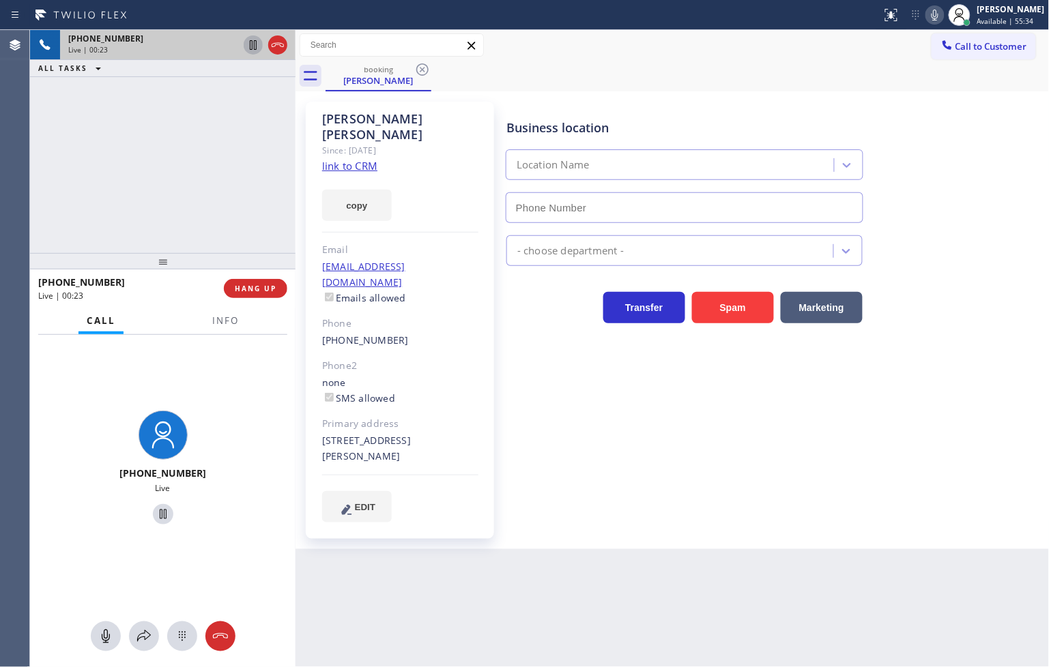
click at [250, 46] on icon at bounding box center [253, 45] width 16 height 16
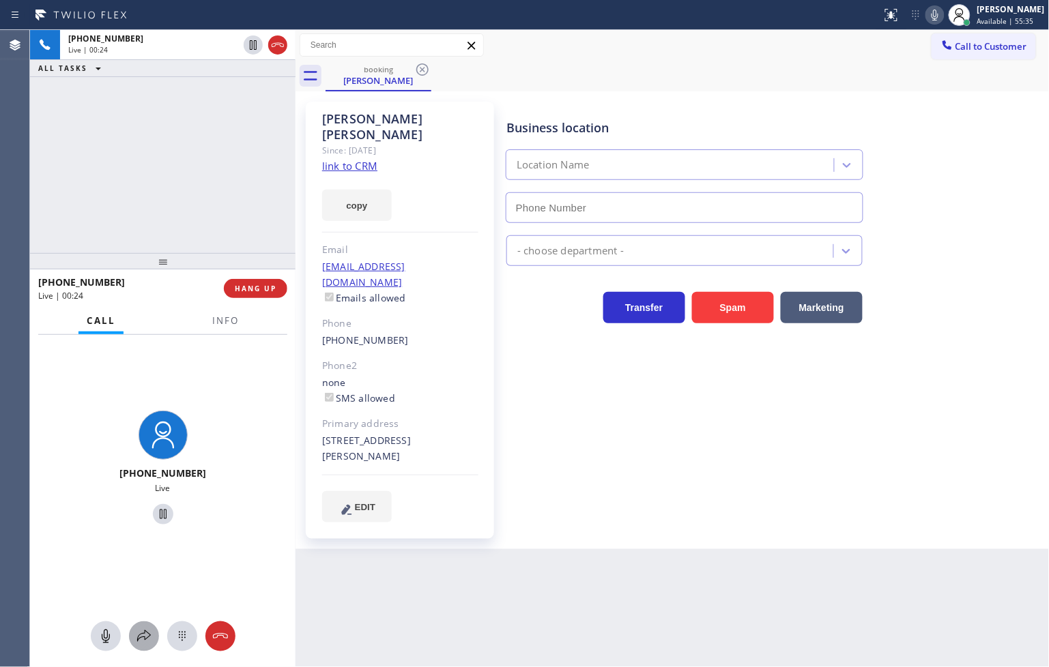
click at [147, 635] on icon at bounding box center [144, 636] width 16 height 16
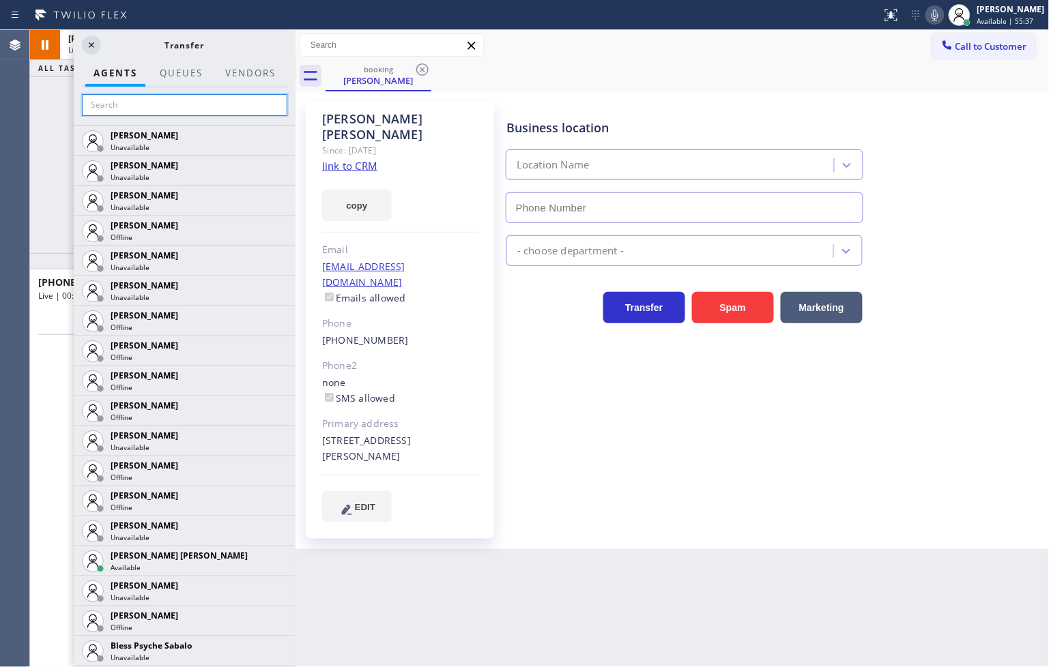
click at [154, 106] on input "text" at bounding box center [184, 105] width 205 height 22
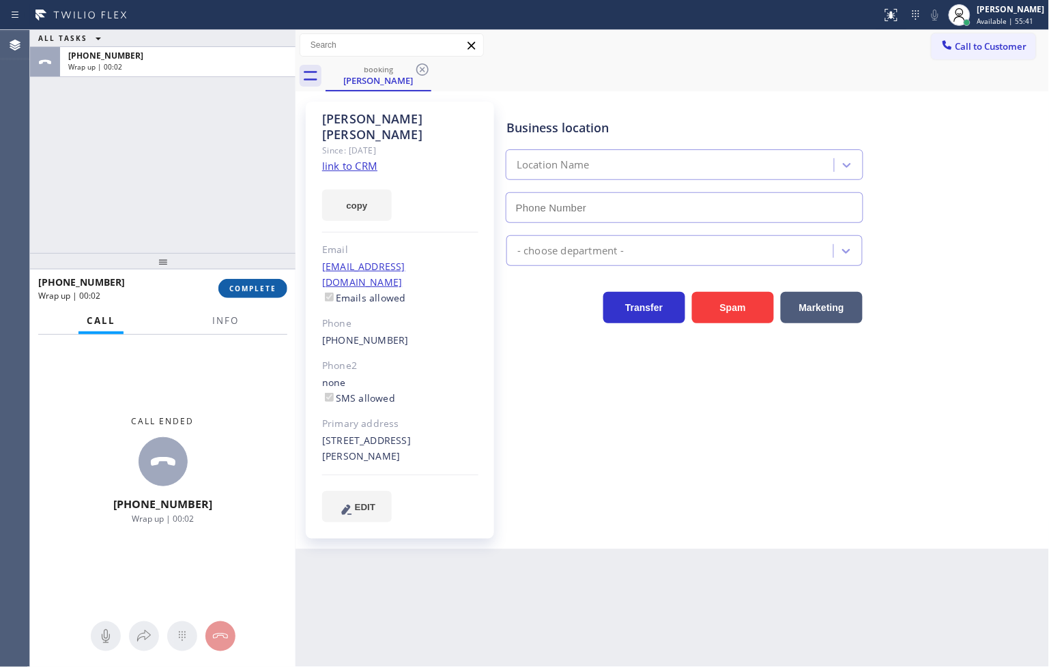
click at [263, 282] on button "COMPLETE" at bounding box center [252, 288] width 69 height 19
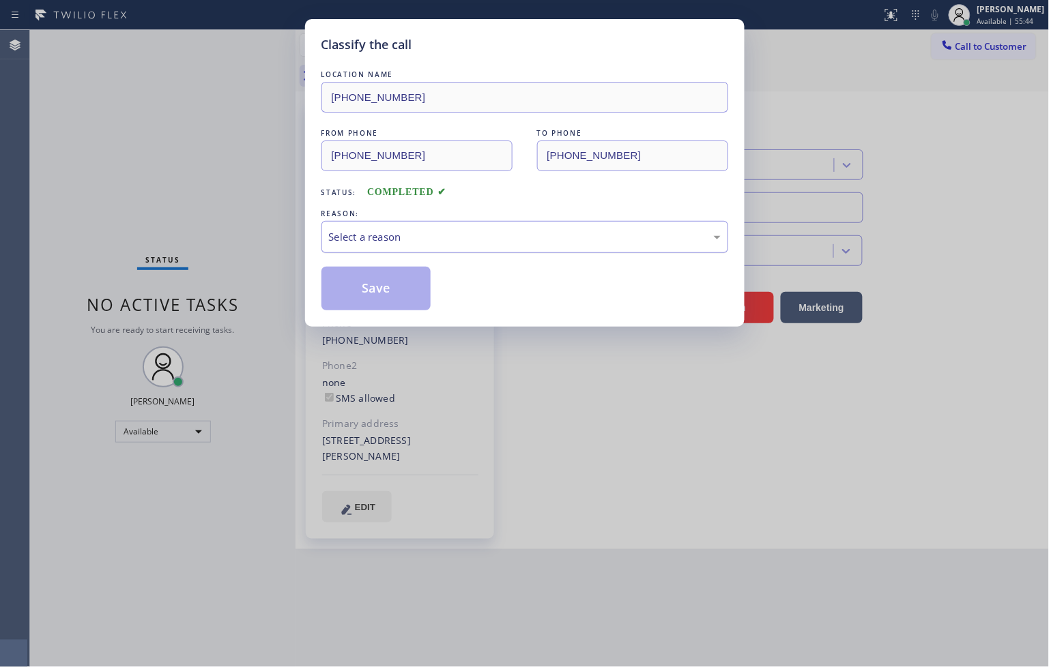
click at [351, 240] on div "Select a reason" at bounding box center [525, 237] width 392 height 16
click at [365, 278] on button "Save" at bounding box center [376, 289] width 110 height 44
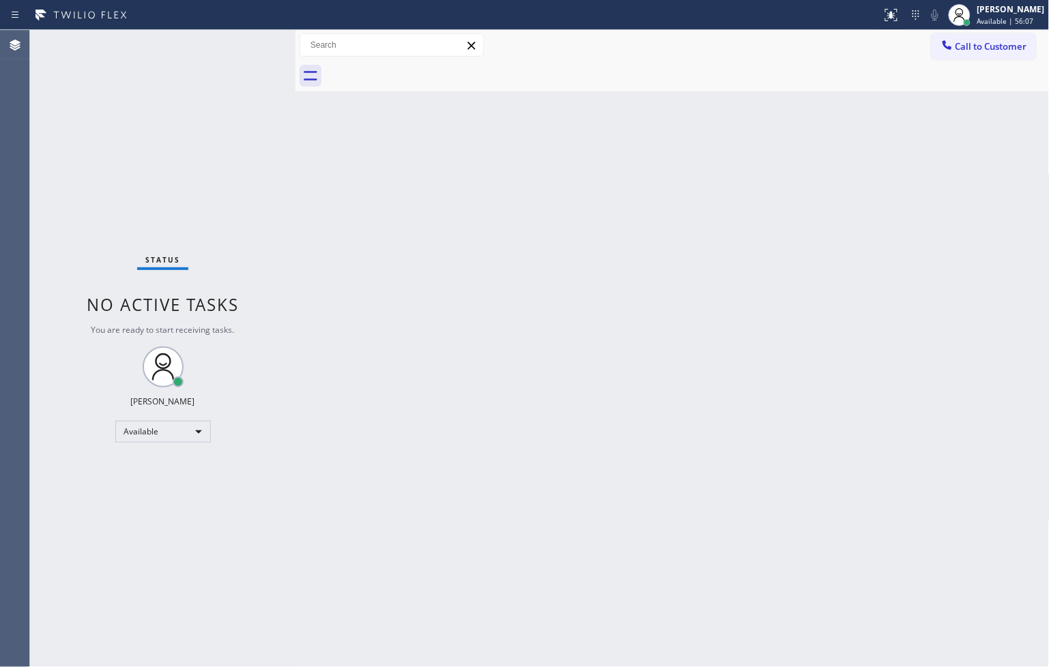
click at [280, 94] on div "Status No active tasks You are ready to start receiving tasks. [PERSON_NAME]" at bounding box center [162, 348] width 265 height 637
click at [248, 51] on div "Status No active tasks You are ready to start receiving tasks. [PERSON_NAME]" at bounding box center [162, 348] width 265 height 637
click at [256, 42] on div "Status No active tasks You are ready to start receiving tasks. [PERSON_NAME]" at bounding box center [162, 348] width 265 height 637
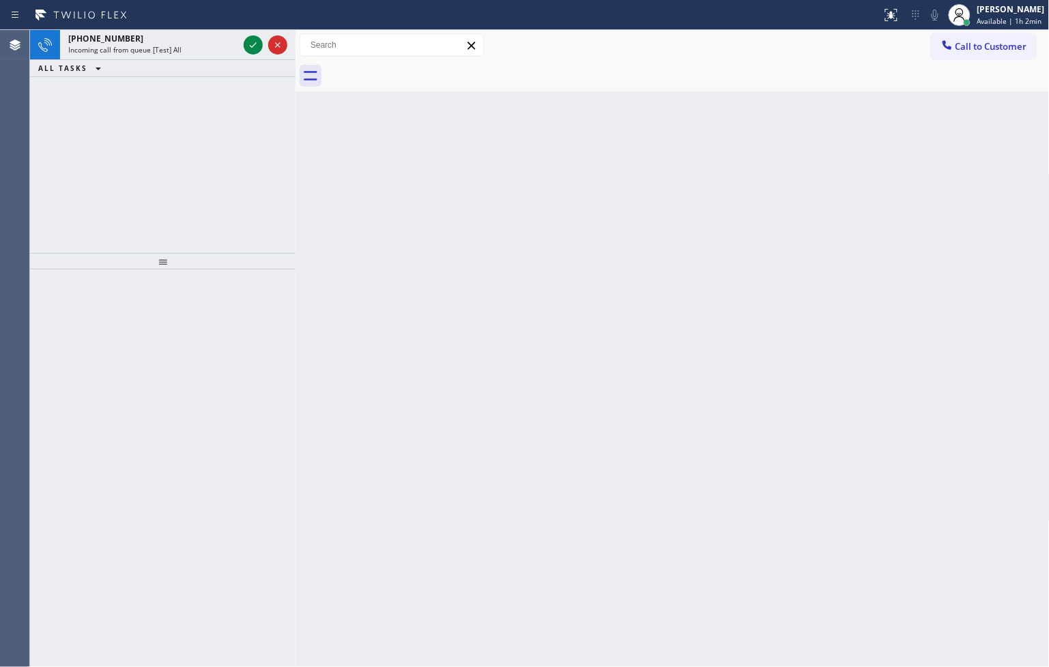
click at [319, 168] on div "Back to Dashboard Change Sender ID Customers Technicians Select a contact Outbo…" at bounding box center [672, 348] width 754 height 637
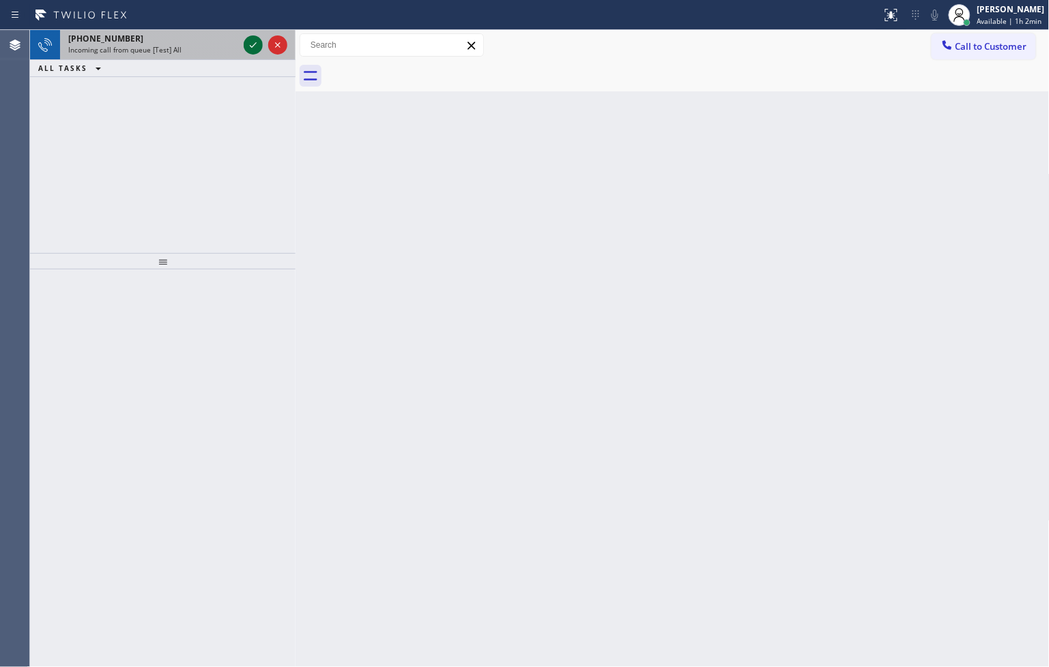
click at [251, 46] on icon at bounding box center [253, 44] width 7 height 5
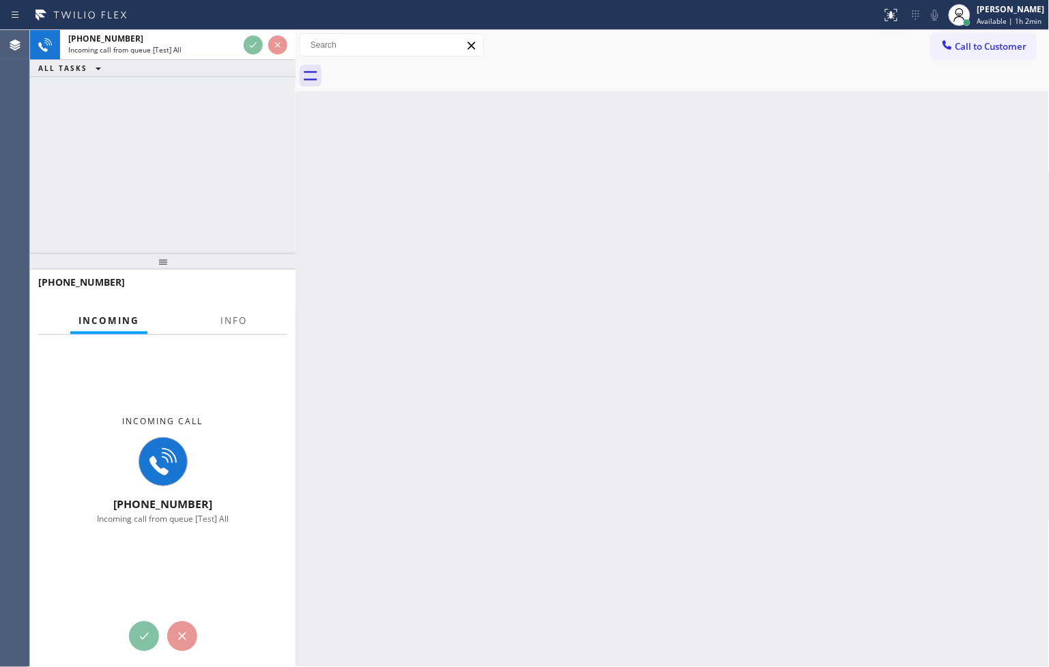
click at [250, 168] on div "[PHONE_NUMBER] Incoming call from queue [Test] All ALL TASKS ALL TASKS ACTIVE T…" at bounding box center [162, 141] width 265 height 223
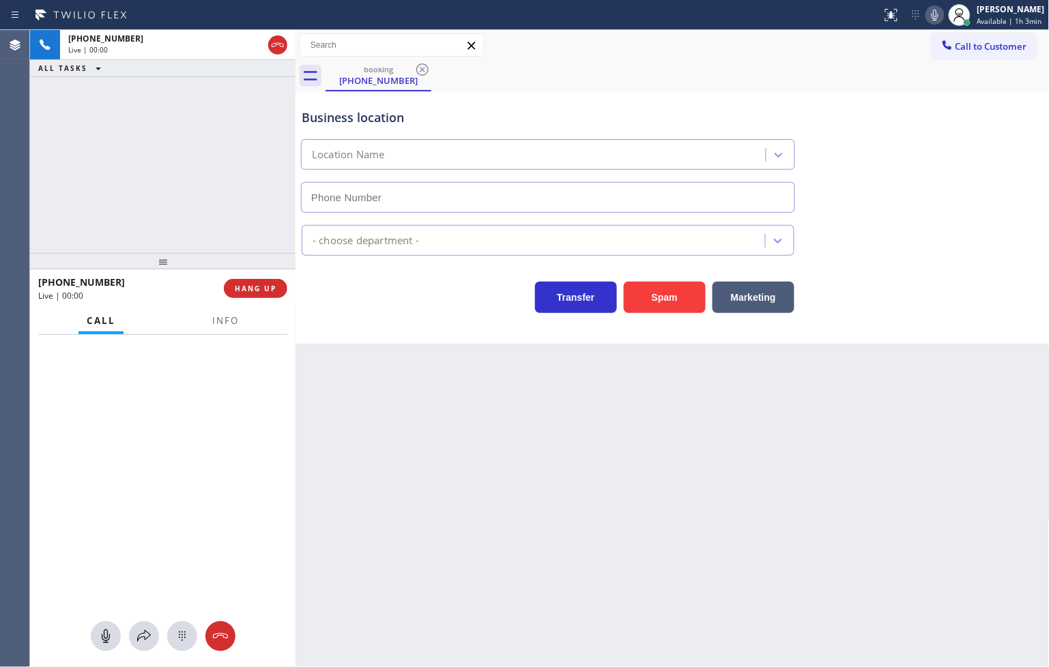
type input "[PHONE_NUMBER]"
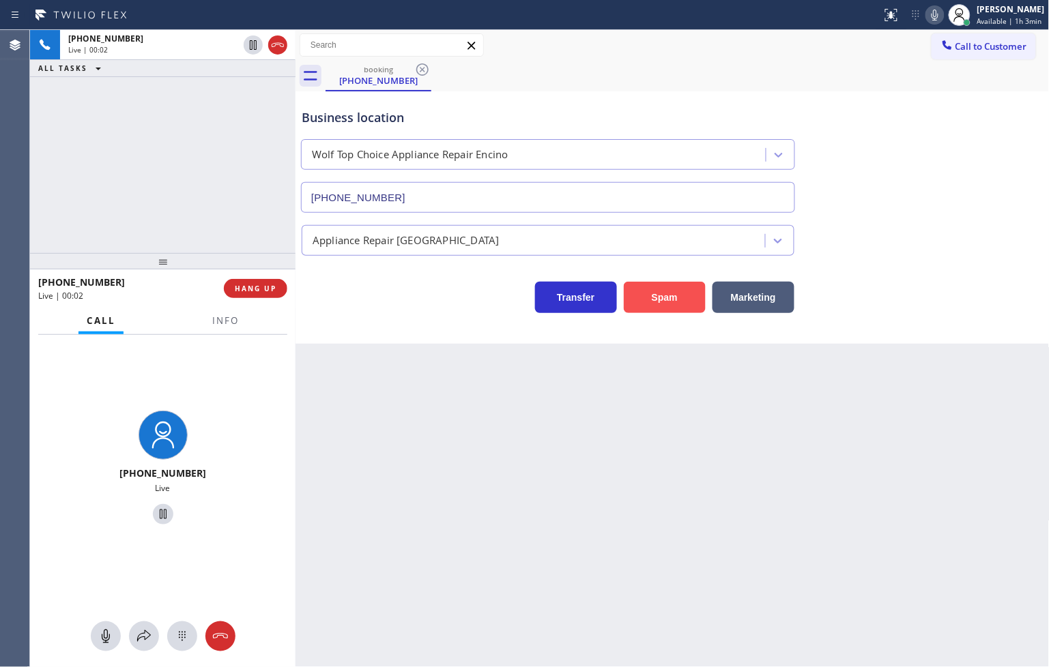
click at [652, 302] on button "Spam" at bounding box center [665, 297] width 82 height 31
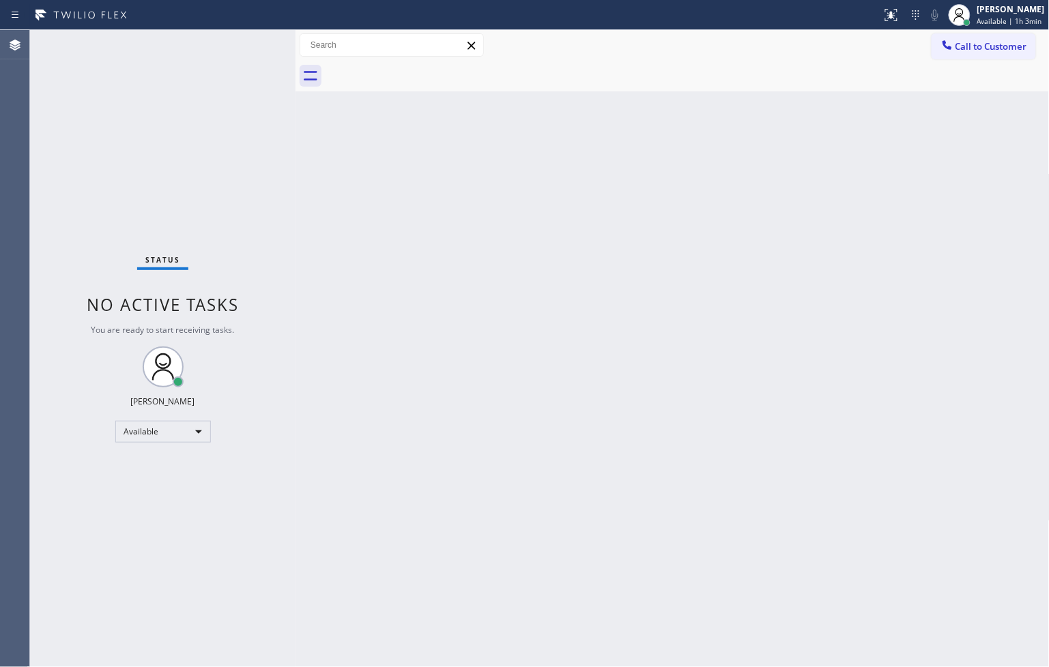
click at [257, 50] on div "Status No active tasks You are ready to start receiving tasks. [PERSON_NAME]" at bounding box center [162, 348] width 265 height 637
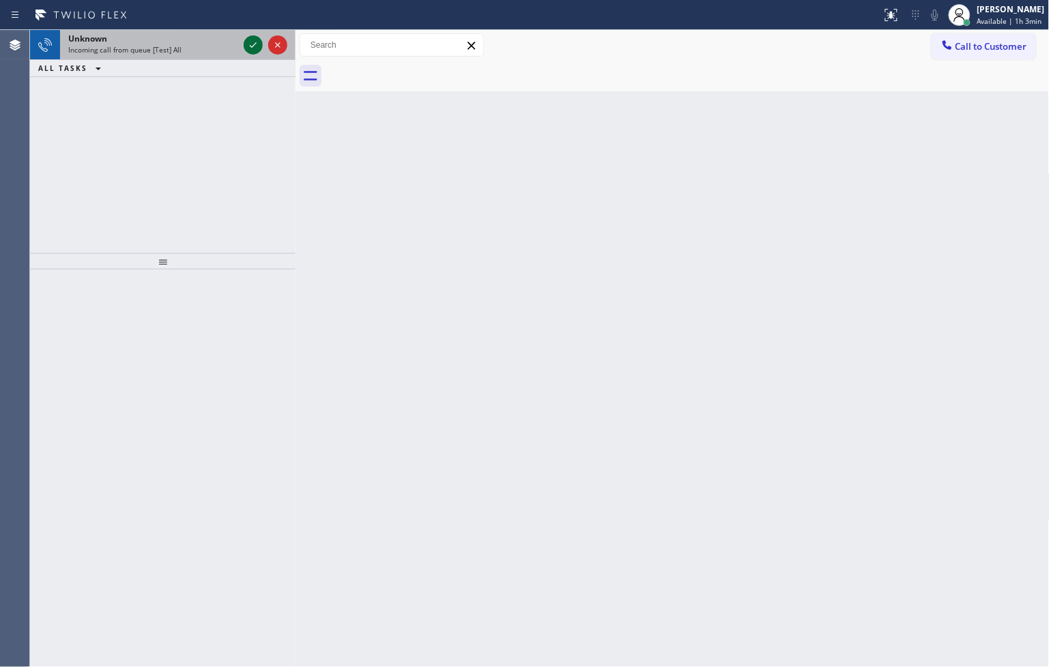
click at [257, 50] on icon at bounding box center [253, 45] width 16 height 16
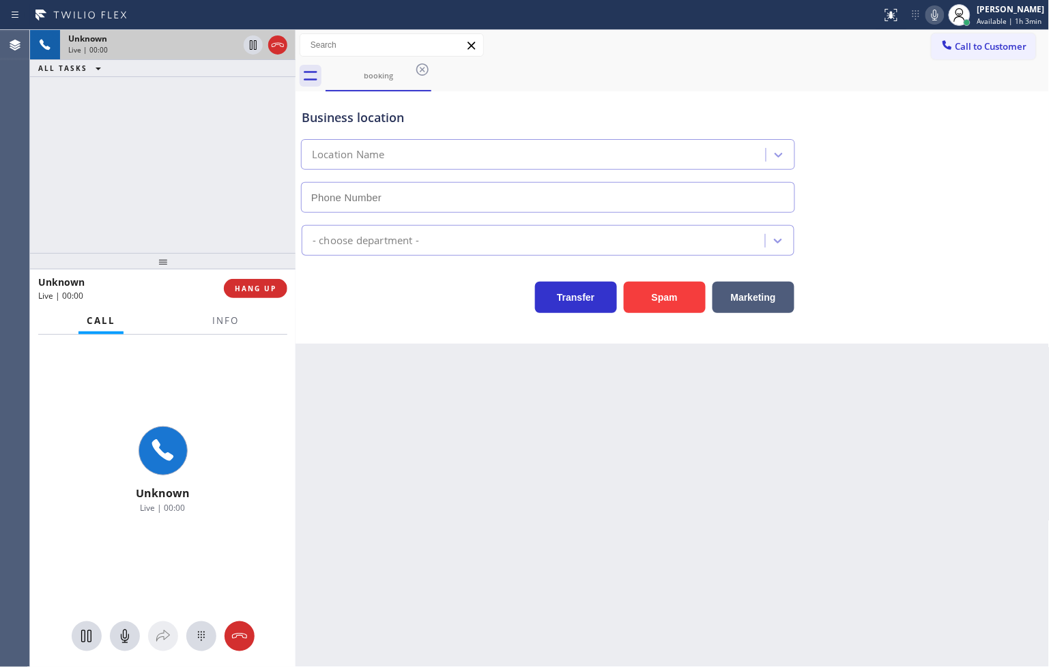
type input "[PHONE_NUMBER]"
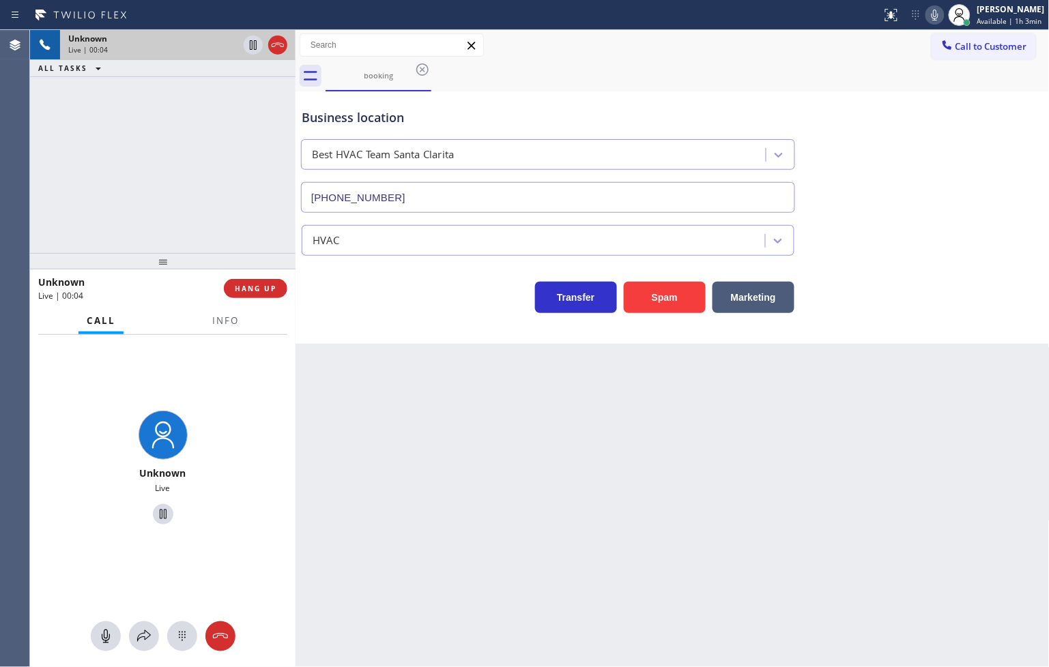
drag, startPoint x: 410, startPoint y: 337, endPoint x: 375, endPoint y: 317, distance: 40.4
click at [411, 337] on div "Business location Best HVAC Team [GEOGRAPHIC_DATA] [PHONE_NUMBER] HVAC Transfer…" at bounding box center [672, 217] width 754 height 252
drag, startPoint x: 223, startPoint y: 214, endPoint x: 414, endPoint y: 322, distance: 219.4
click at [232, 219] on div "Unknown Live | 00:04 ALL TASKS ALL TASKS ACTIVE TASKS TASKS IN WRAP UP" at bounding box center [162, 141] width 265 height 223
click at [426, 325] on div "Business location Best HVAC Team [GEOGRAPHIC_DATA] [PHONE_NUMBER] HVAC Transfer…" at bounding box center [672, 217] width 754 height 252
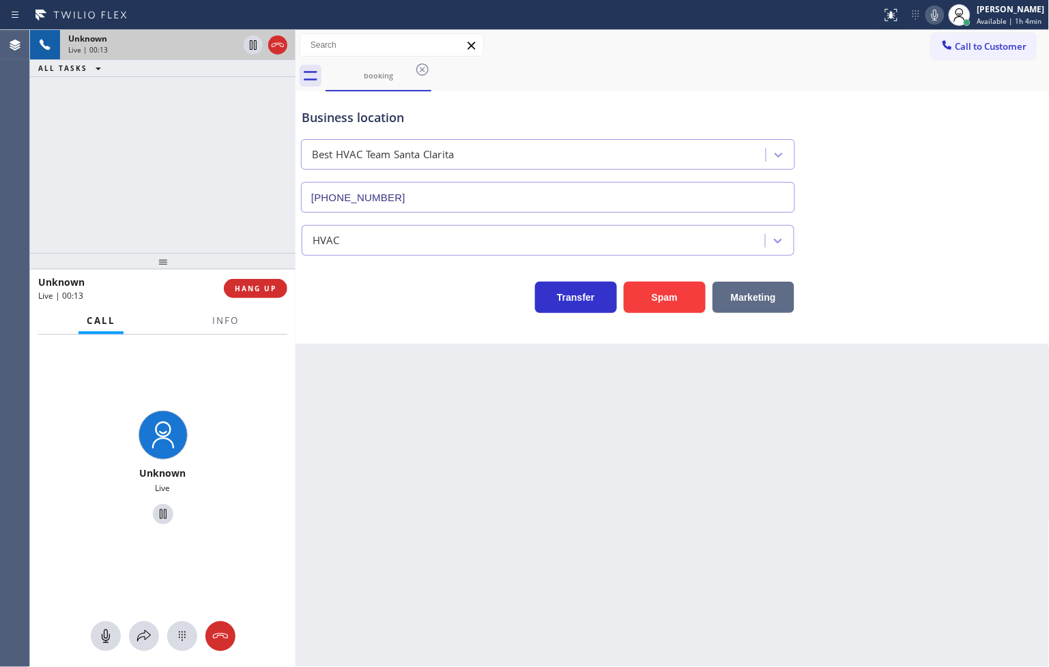
click at [755, 295] on button "Marketing" at bounding box center [753, 297] width 82 height 31
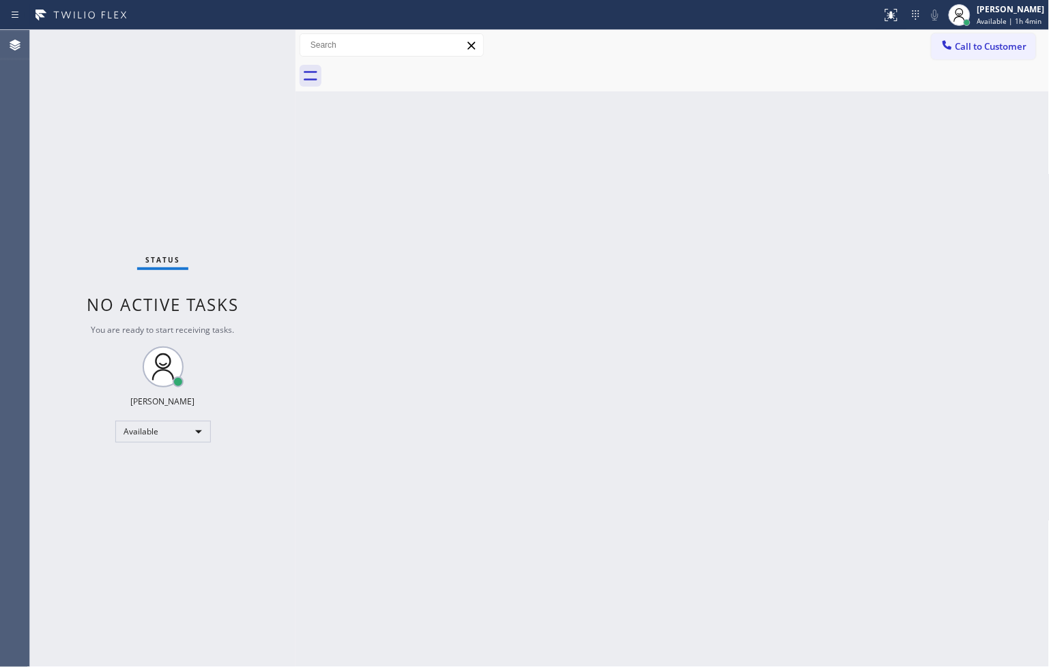
click at [266, 46] on div "Status No active tasks You are ready to start receiving tasks. [PERSON_NAME]" at bounding box center [162, 348] width 265 height 637
click at [258, 44] on div "Status No active tasks You are ready to start receiving tasks. [PERSON_NAME]" at bounding box center [162, 348] width 265 height 637
drag, startPoint x: 261, startPoint y: 383, endPoint x: 306, endPoint y: 349, distance: 56.4
click at [261, 383] on div "Status No active tasks You are ready to start receiving tasks. [PERSON_NAME]" at bounding box center [162, 348] width 265 height 637
drag, startPoint x: 261, startPoint y: 177, endPoint x: 260, endPoint y: 111, distance: 66.2
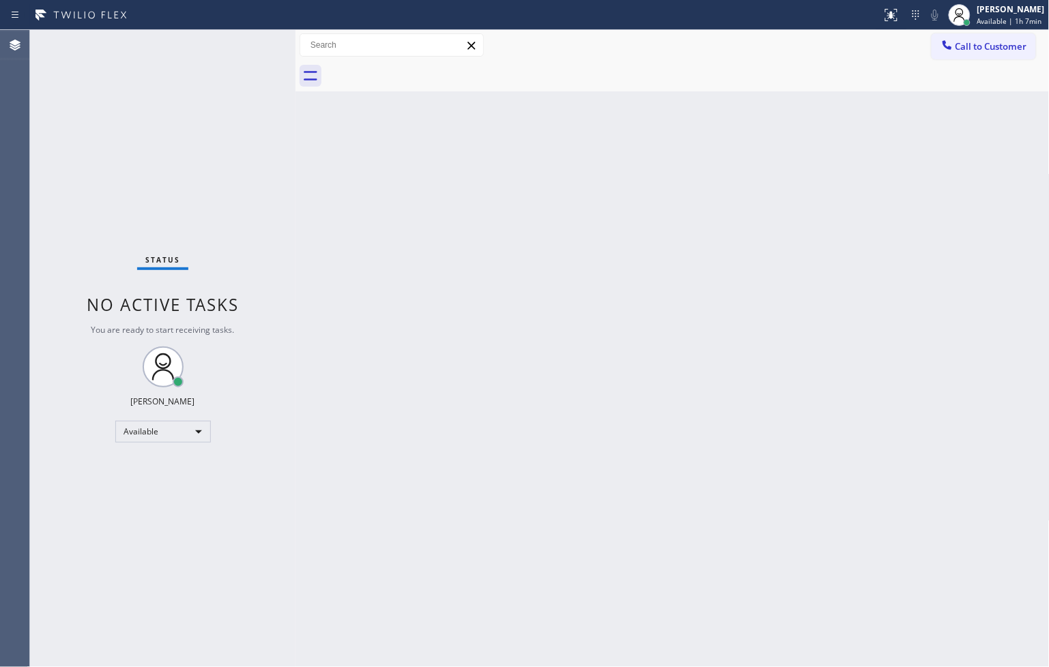
click at [261, 177] on div "Status No active tasks You are ready to start receiving tasks. [PERSON_NAME]" at bounding box center [162, 348] width 265 height 637
click at [243, 46] on div "Status No active tasks You are ready to start receiving tasks. [PERSON_NAME]" at bounding box center [162, 348] width 265 height 637
click at [285, 246] on div "Status No active tasks You are ready to start receiving tasks. [PERSON_NAME]" at bounding box center [162, 348] width 265 height 637
click at [247, 38] on div "Status No active tasks You are ready to start receiving tasks. [PERSON_NAME]" at bounding box center [162, 348] width 265 height 637
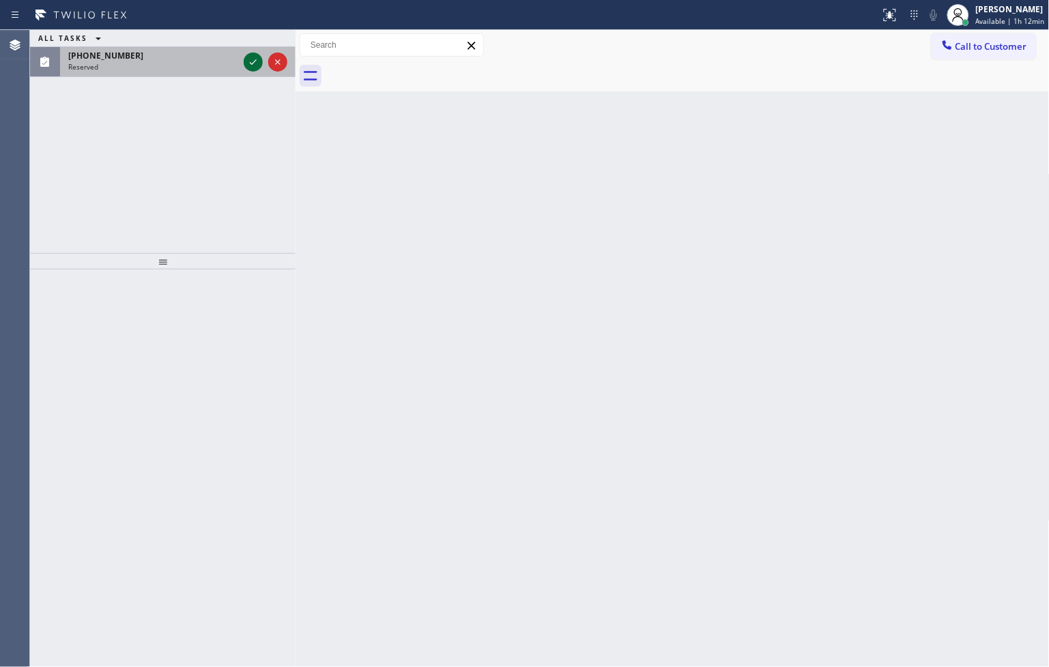
click at [252, 64] on icon at bounding box center [253, 61] width 7 height 5
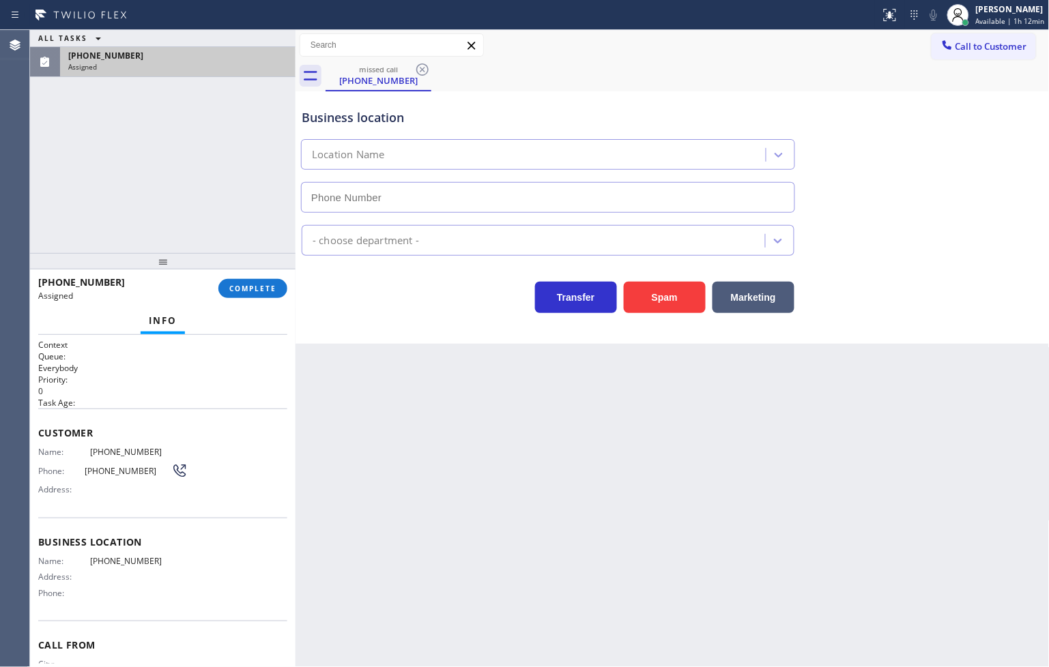
click at [35, 449] on div "Context Queue: Everybody Priority: 0 Task Age: Customer Name: [PHONE_NUMBER] Ph…" at bounding box center [162, 501] width 265 height 333
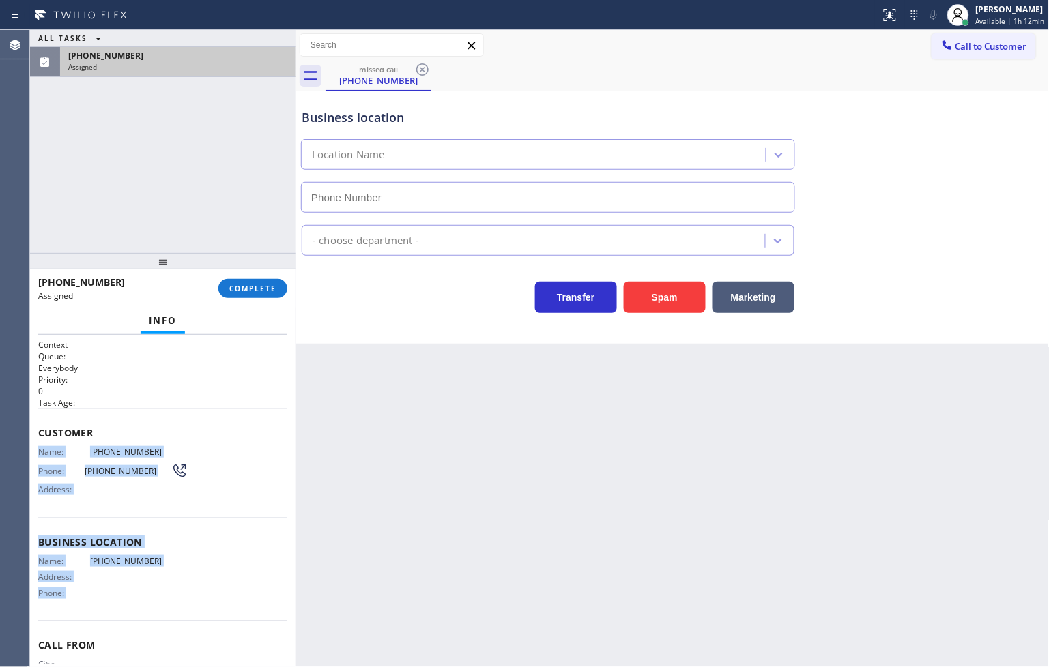
drag, startPoint x: 35, startPoint y: 449, endPoint x: 76, endPoint y: 610, distance: 166.3
click at [76, 610] on div "Context Queue: Everybody Priority: 0 Task Age: Customer Name: [PHONE_NUMBER] Ph…" at bounding box center [162, 501] width 265 height 333
copy div "Name: [PHONE_NUMBER] Phone: [PHONE_NUMBER] Address: Business location Name: [PH…"
click at [263, 290] on span "COMPLETE" at bounding box center [252, 289] width 47 height 10
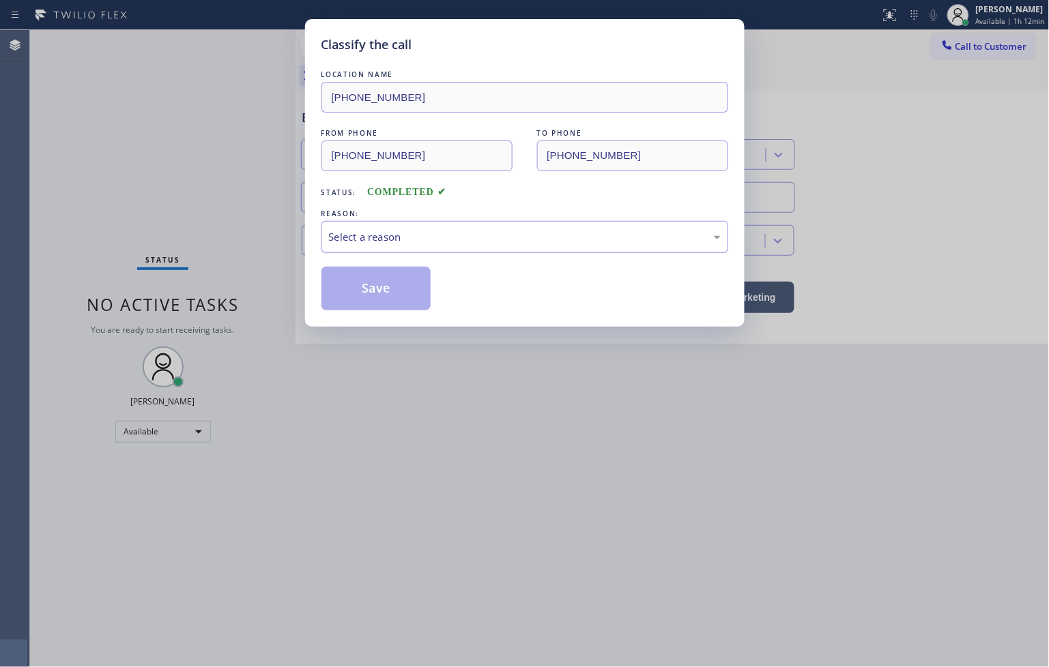
click at [423, 244] on div "Select a reason" at bounding box center [525, 237] width 392 height 16
click at [379, 237] on div "Yelp / Google" at bounding box center [525, 237] width 392 height 16
click at [386, 298] on button "Save" at bounding box center [376, 289] width 110 height 44
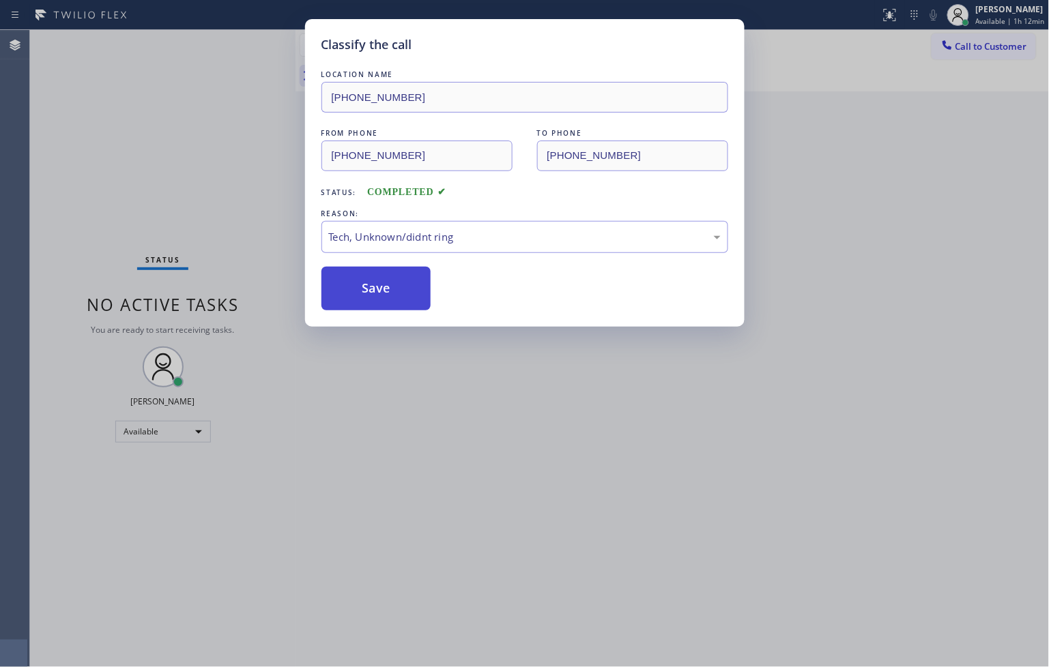
click at [386, 298] on button "Save" at bounding box center [376, 289] width 110 height 44
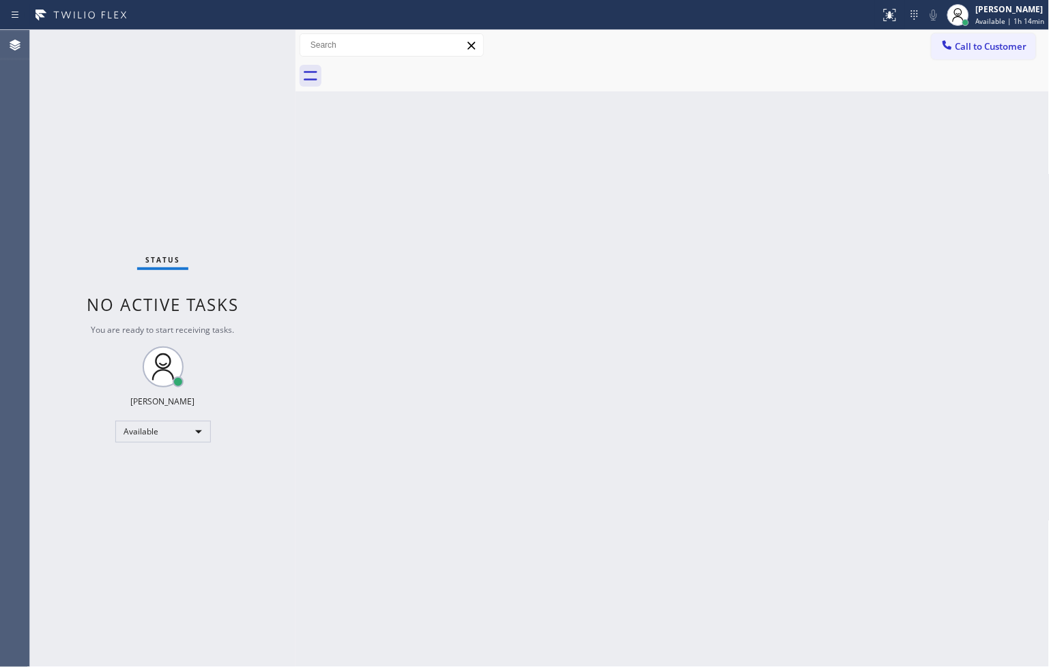
click at [356, 248] on div "Back to Dashboard Change Sender ID Customers Technicians Select a contact Outbo…" at bounding box center [672, 348] width 754 height 637
click at [214, 87] on div "Status No active tasks You are ready to start receiving tasks. [PERSON_NAME]" at bounding box center [162, 348] width 265 height 637
click at [255, 35] on div "Status No active tasks You are ready to start receiving tasks. [PERSON_NAME]" at bounding box center [162, 348] width 265 height 637
click at [309, 199] on div "Back to Dashboard Change Sender ID Customers Technicians Select a contact Outbo…" at bounding box center [672, 348] width 754 height 637
click at [253, 67] on div "Status No active tasks You are ready to start receiving tasks. [PERSON_NAME]" at bounding box center [162, 348] width 265 height 637
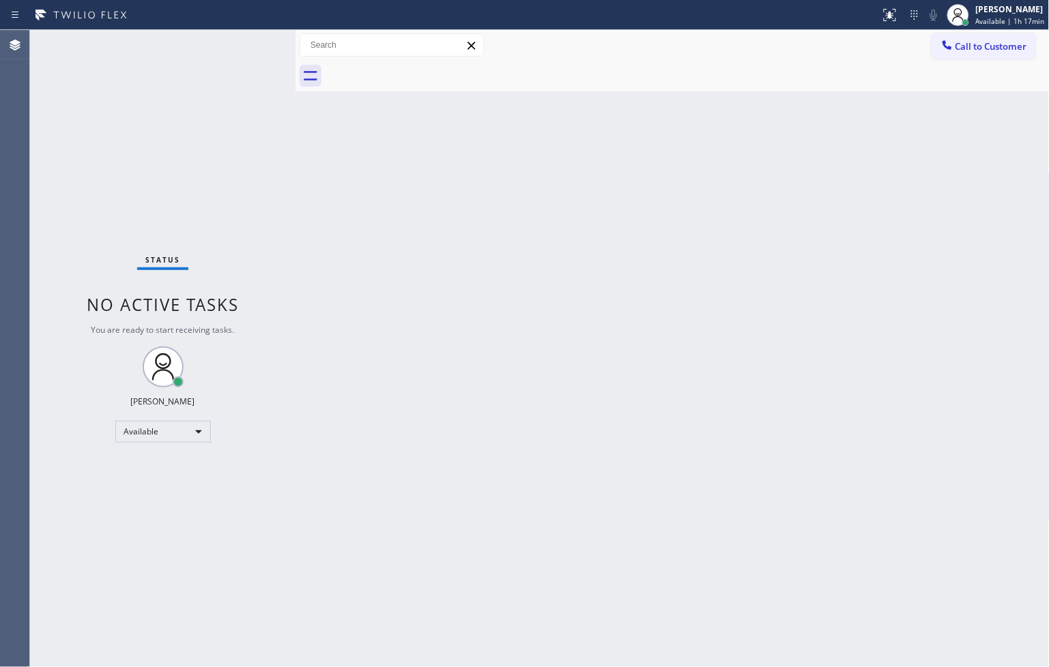
click at [249, 39] on div "Status No active tasks You are ready to start receiving tasks. [PERSON_NAME]" at bounding box center [162, 348] width 265 height 637
click at [884, 377] on div "Back to Dashboard Change Sender ID Customers Technicians Select a contact Outbo…" at bounding box center [672, 348] width 754 height 637
click at [519, 415] on div "Back to Dashboard Change Sender ID Customers Technicians Select a contact Outbo…" at bounding box center [672, 348] width 754 height 637
click at [248, 212] on div "Status No active tasks You are ready to start receiving tasks. [PERSON_NAME]" at bounding box center [162, 348] width 265 height 637
click at [242, 55] on div "Status No active tasks You are ready to start receiving tasks. [PERSON_NAME]" at bounding box center [162, 348] width 265 height 637
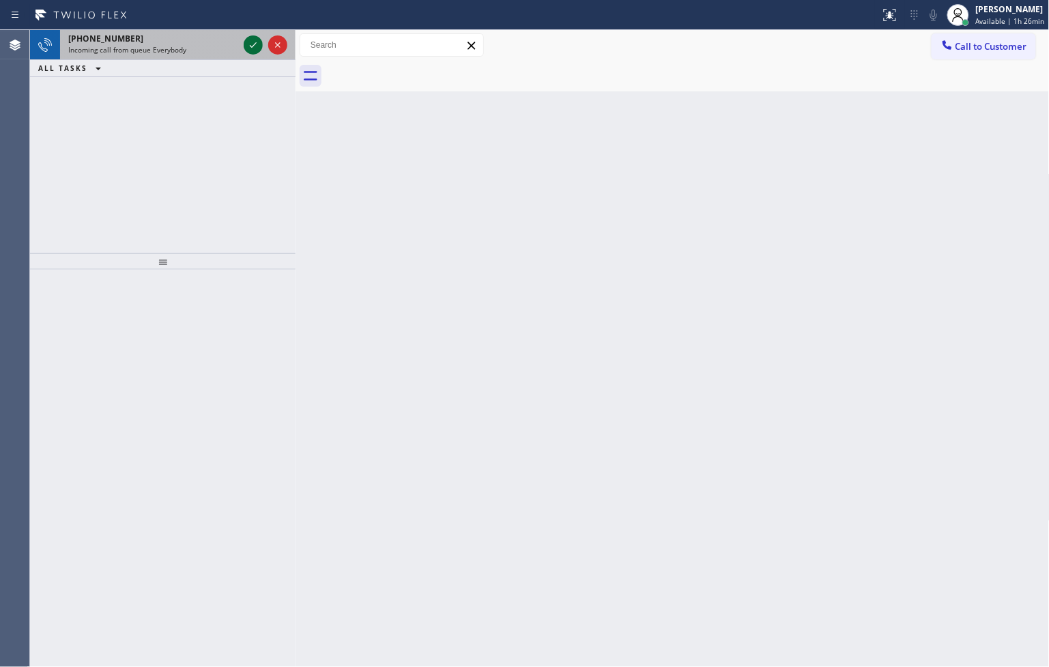
click at [255, 45] on icon at bounding box center [253, 45] width 16 height 16
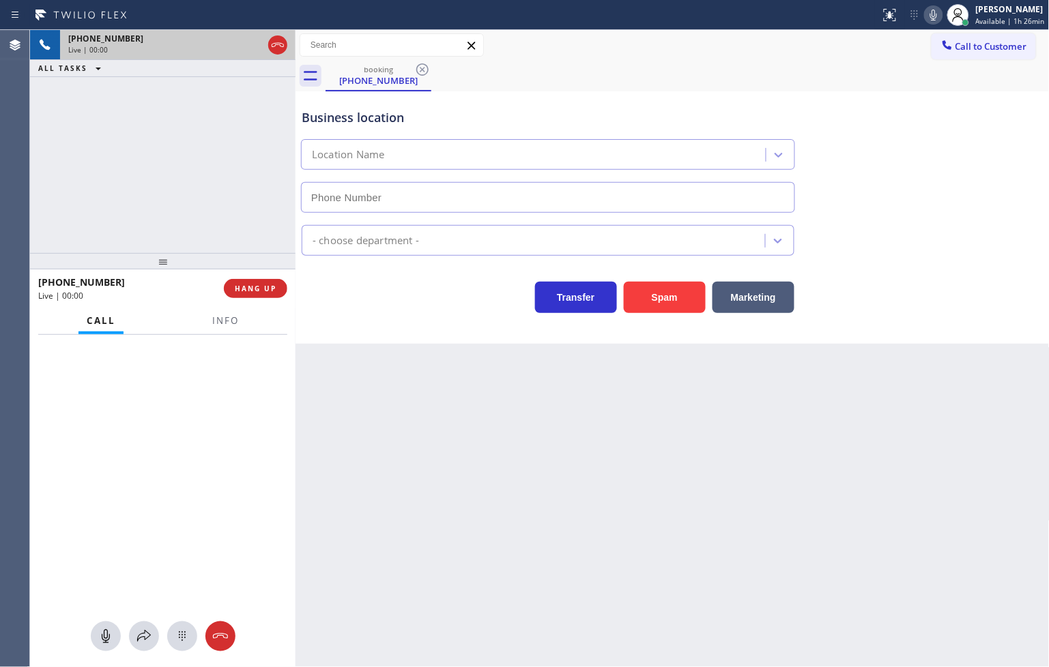
type input "[PHONE_NUMBER]"
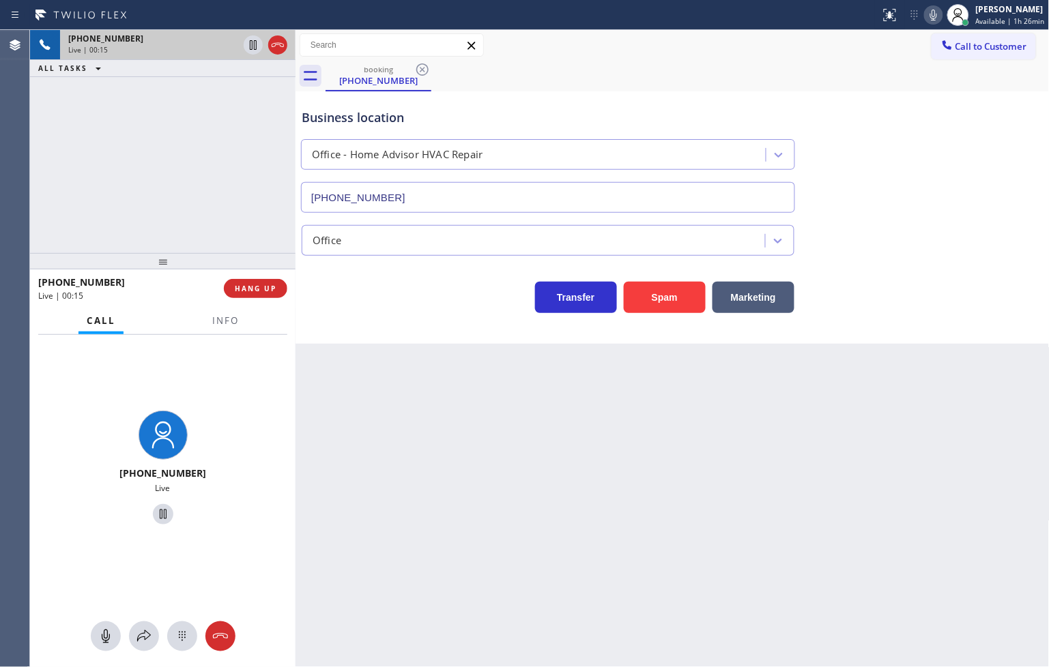
click at [343, 441] on div "Back to Dashboard Change Sender ID Customers Technicians Select a contact Outbo…" at bounding box center [672, 348] width 754 height 637
click at [349, 308] on div "Transfer Spam Marketing" at bounding box center [548, 294] width 498 height 38
click at [396, 337] on div "Business location Office - Home Advisor HVAC Repair [PHONE_NUMBER] Office Trans…" at bounding box center [672, 217] width 754 height 252
click at [459, 313] on div "Transfer Spam Marketing" at bounding box center [548, 294] width 498 height 38
click at [250, 284] on span "HANG UP" at bounding box center [256, 289] width 42 height 10
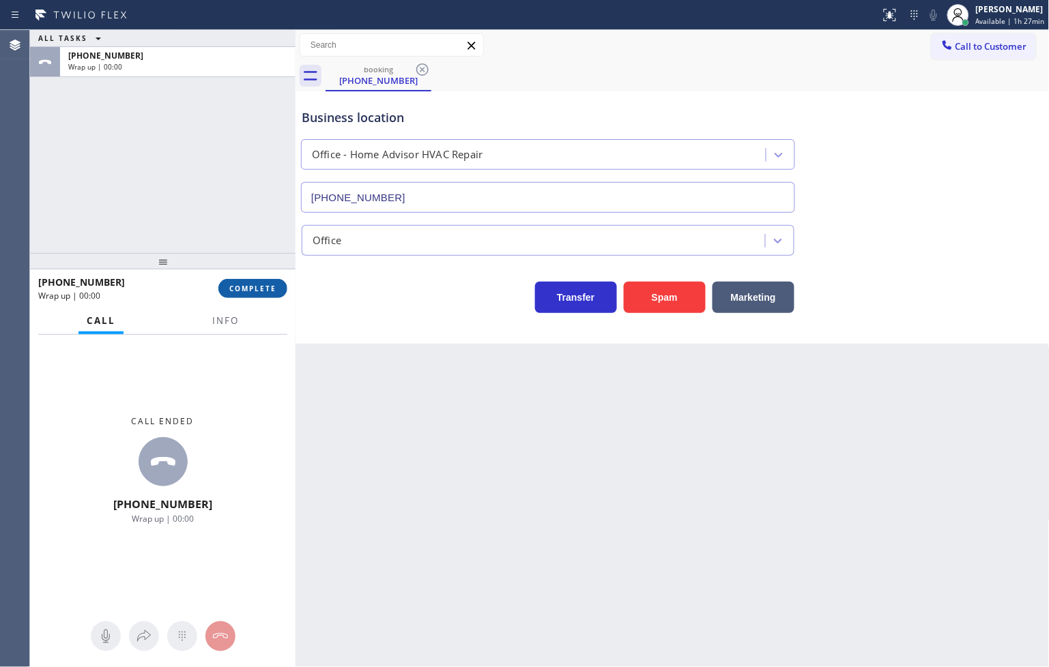
click at [250, 284] on span "COMPLETE" at bounding box center [252, 289] width 47 height 10
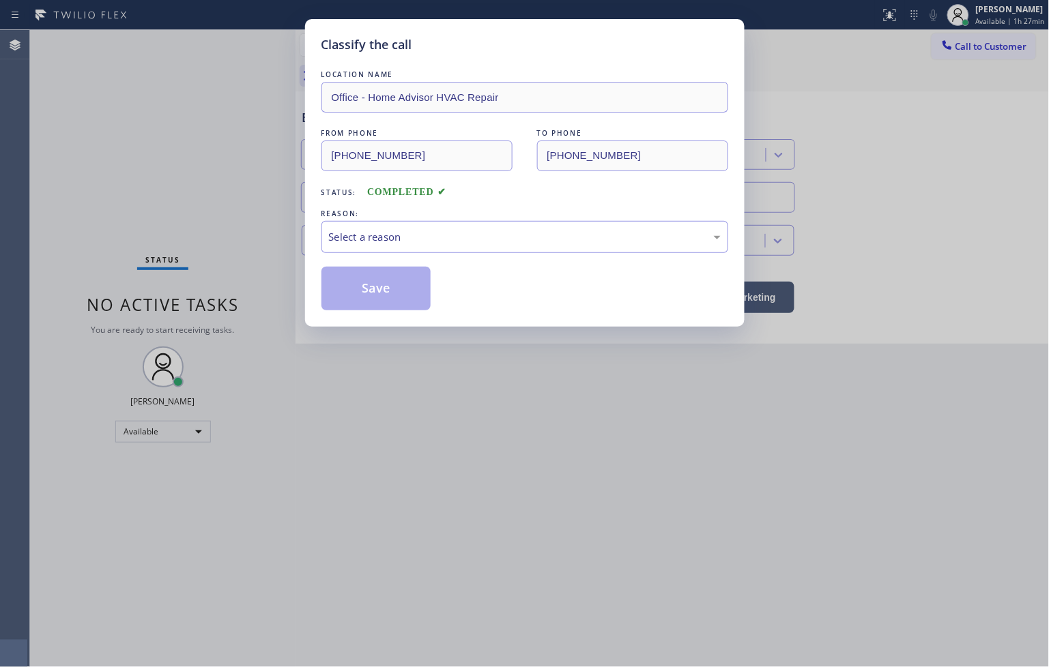
click at [375, 240] on div "Select a reason" at bounding box center [525, 237] width 392 height 16
click at [394, 305] on button "Save" at bounding box center [376, 289] width 110 height 44
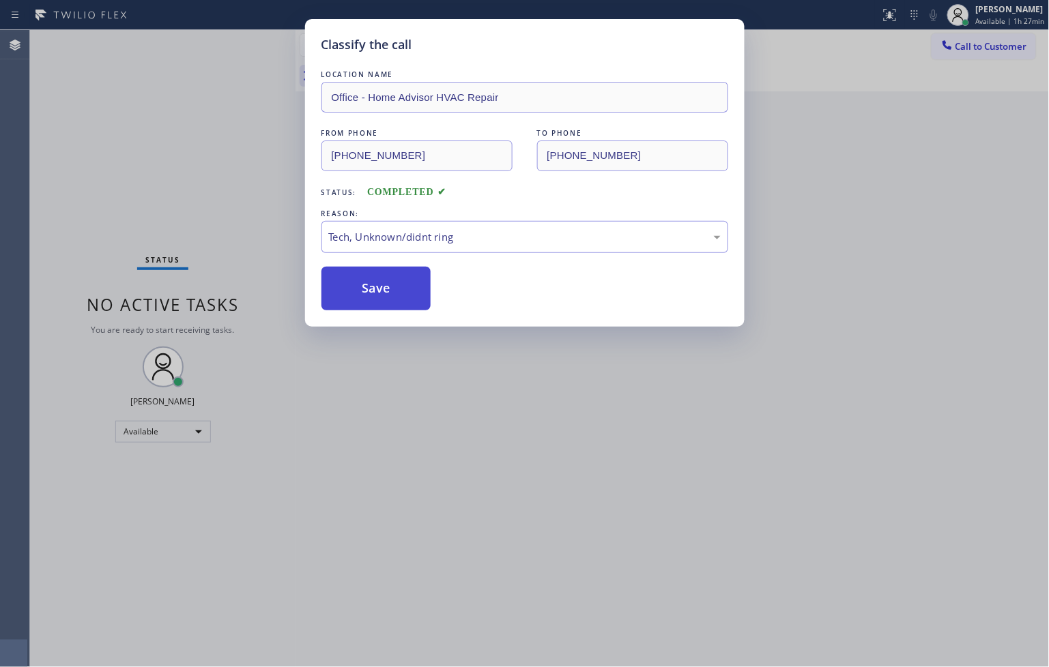
click at [394, 305] on button "Save" at bounding box center [376, 289] width 110 height 44
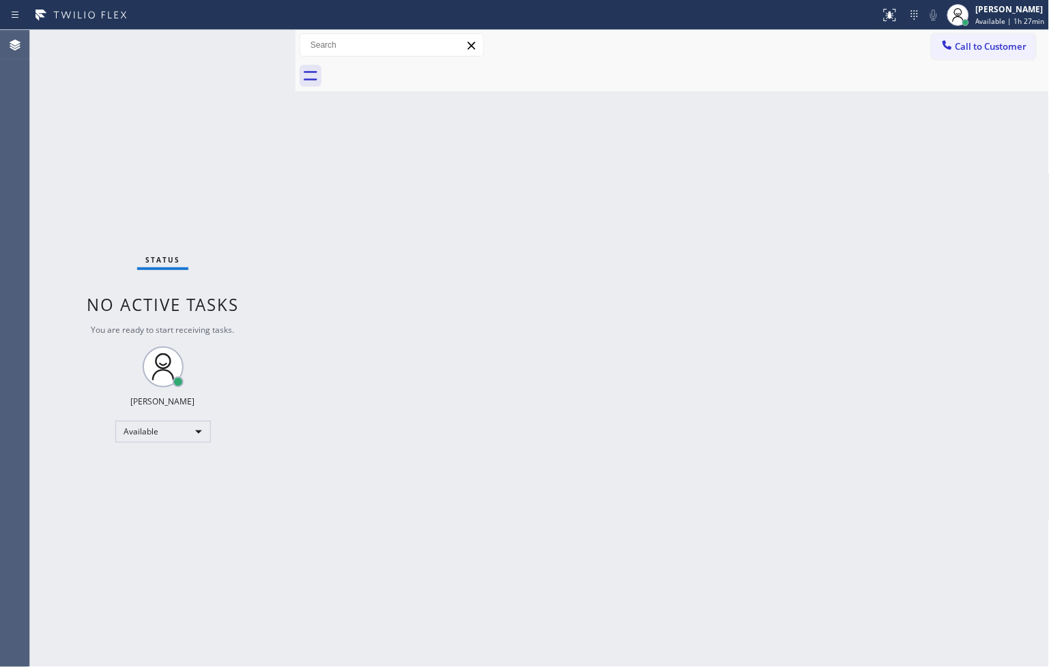
click at [248, 44] on div "Status No active tasks You are ready to start receiving tasks. [PERSON_NAME]" at bounding box center [162, 348] width 265 height 637
click at [446, 357] on div "Back to Dashboard Change Sender ID Customers Technicians Select a contact Outbo…" at bounding box center [672, 348] width 754 height 637
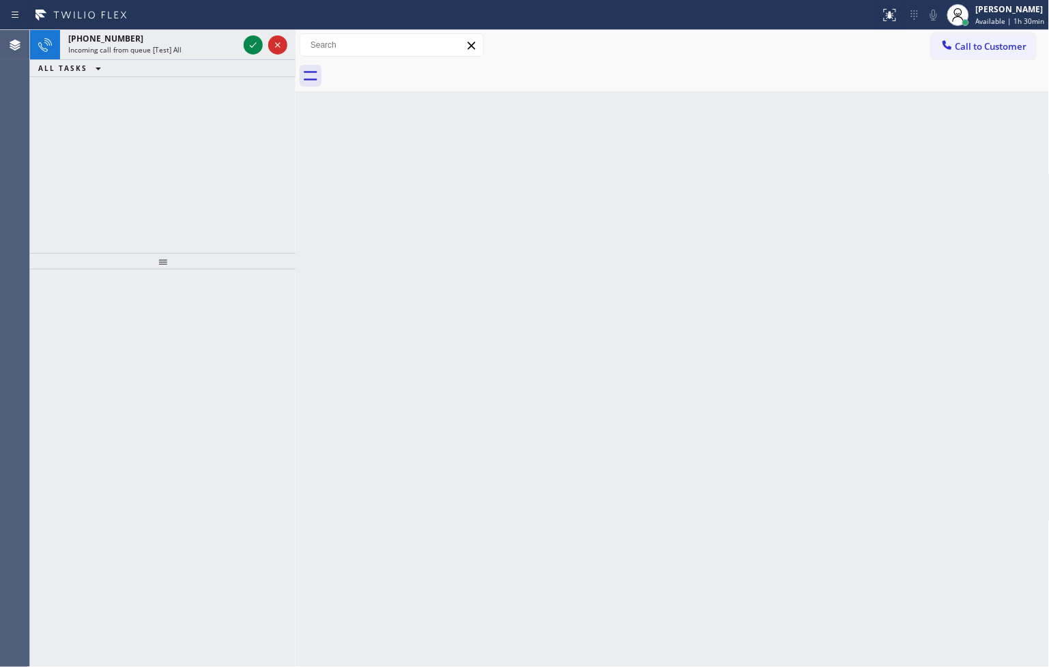
click at [508, 388] on div "Back to Dashboard Change Sender ID Customers Technicians Select a contact Outbo…" at bounding box center [672, 348] width 754 height 637
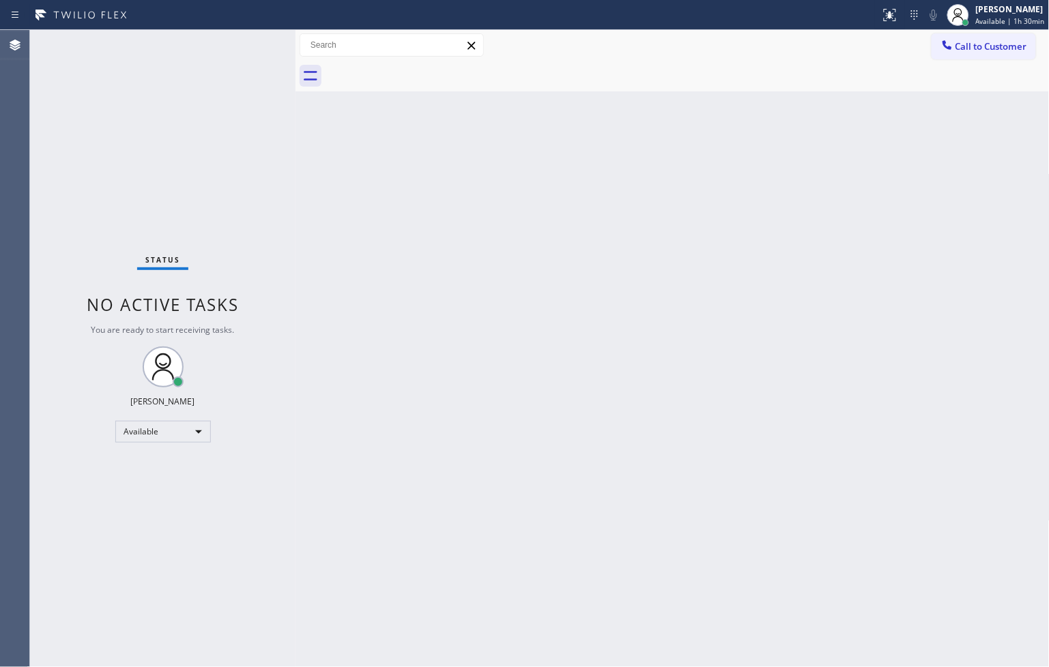
click at [508, 388] on div "Back to Dashboard Change Sender ID Customers Technicians Select a contact Outbo…" at bounding box center [672, 348] width 754 height 637
click at [235, 32] on div "Status No active tasks You are ready to start receiving tasks. [PERSON_NAME]" at bounding box center [162, 348] width 265 height 637
click at [247, 45] on div "Status No active tasks You are ready to start receiving tasks. [PERSON_NAME]" at bounding box center [162, 348] width 265 height 637
click at [198, 428] on div "Available" at bounding box center [163, 432] width 96 height 22
click at [157, 506] on li "Break" at bounding box center [161, 501] width 93 height 16
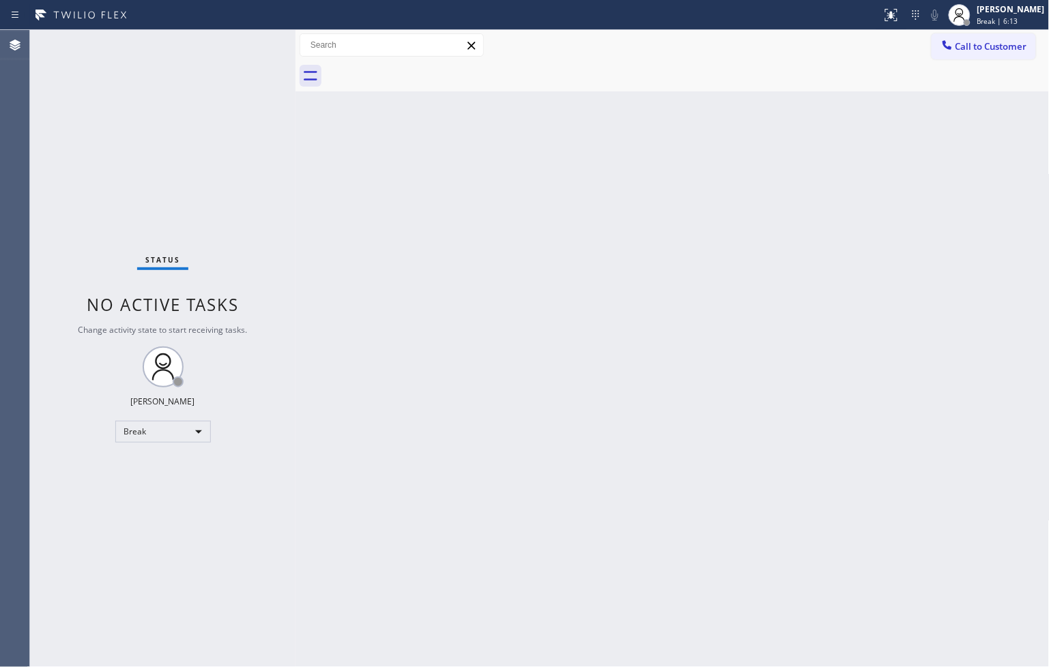
click at [428, 269] on div "Back to Dashboard Change Sender ID Customers Technicians Select a contact Outbo…" at bounding box center [672, 348] width 754 height 637
click at [237, 493] on div "Status No active tasks Change activity state to start receiving tasks. [PERSON_…" at bounding box center [162, 348] width 265 height 637
click at [187, 433] on div "Break" at bounding box center [163, 432] width 96 height 22
click at [175, 465] on li "Available" at bounding box center [161, 467] width 93 height 16
click at [219, 221] on div "Status No active tasks Change activity state to start receiving tasks. [PERSON_…" at bounding box center [162, 348] width 265 height 637
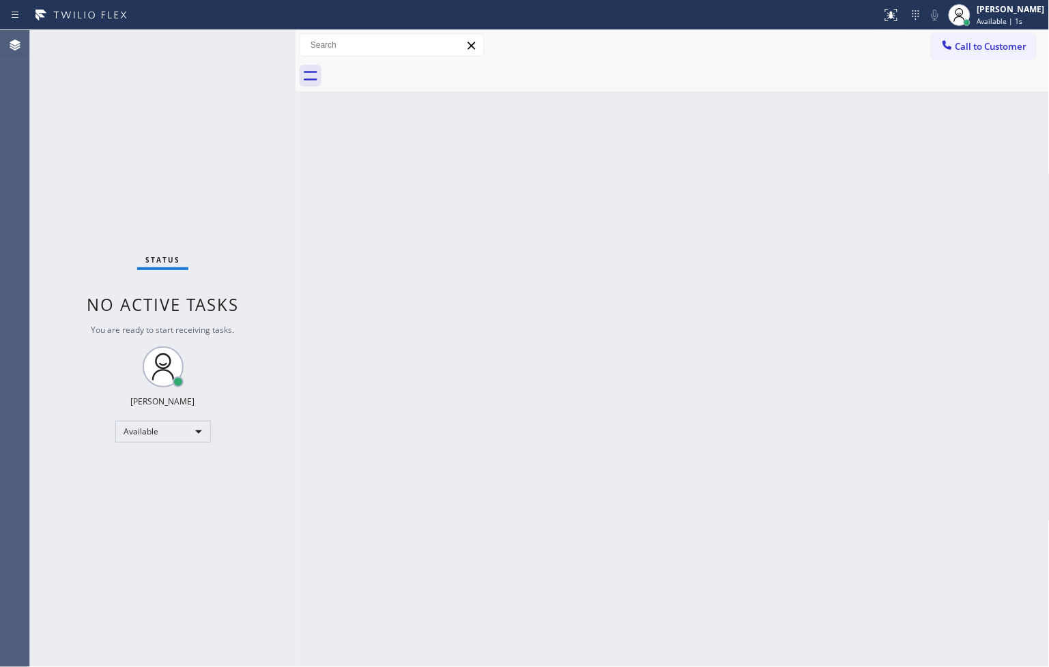
click at [267, 63] on div "Status No active tasks You are ready to start receiving tasks. [PERSON_NAME]" at bounding box center [162, 348] width 265 height 637
click at [230, 39] on div "Status No active tasks You are ready to start receiving tasks. [PERSON_NAME]" at bounding box center [162, 348] width 265 height 637
click at [240, 152] on div "Status No active tasks You are ready to start receiving tasks. [PERSON_NAME]" at bounding box center [162, 348] width 265 height 637
click at [248, 43] on div "Status No active tasks You are ready to start receiving tasks. [PERSON_NAME]" at bounding box center [162, 348] width 265 height 637
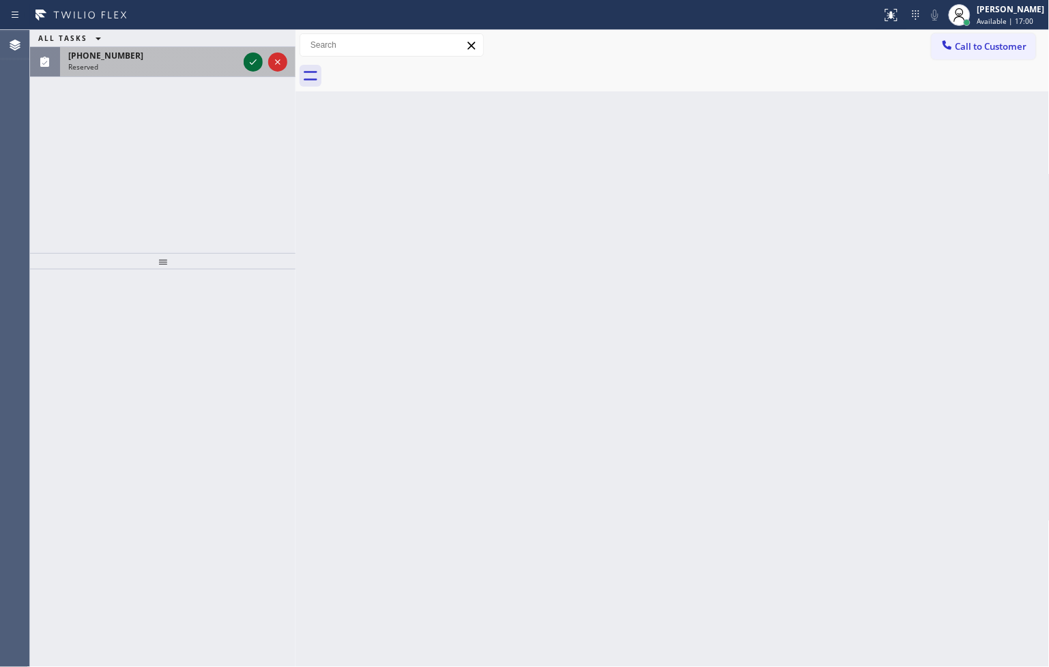
click at [249, 59] on icon at bounding box center [253, 62] width 16 height 16
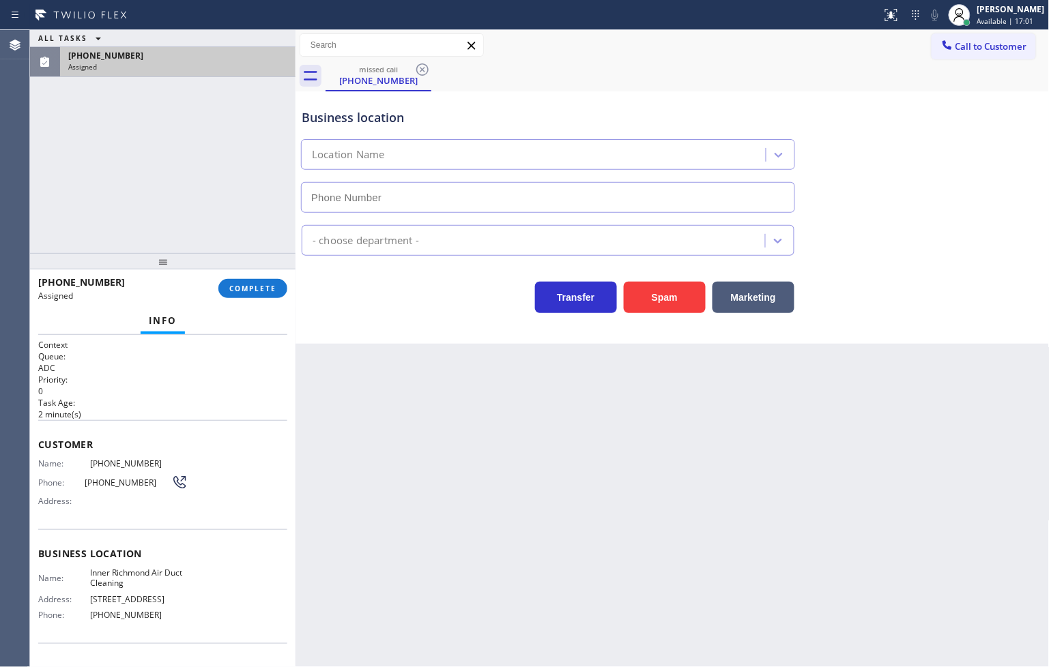
type input "[PHONE_NUMBER]"
click at [37, 466] on div "Context Queue: ADC Priority: 0 Task Age: [DEMOGRAPHIC_DATA] minute(s) Customer …" at bounding box center [162, 501] width 265 height 333
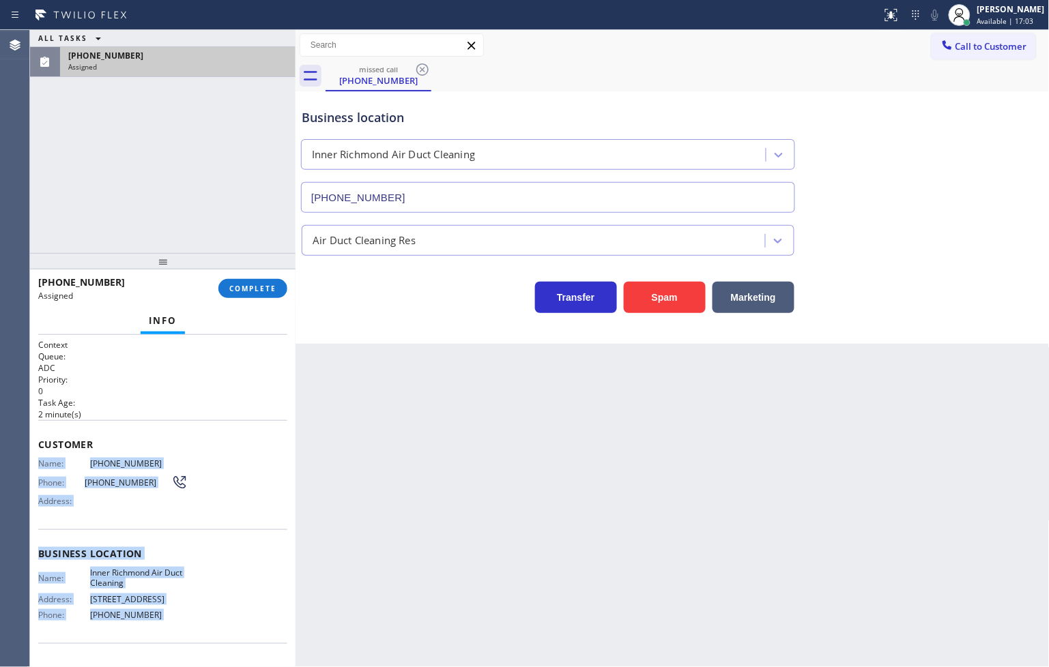
drag, startPoint x: 37, startPoint y: 466, endPoint x: 171, endPoint y: 623, distance: 206.2
click at [171, 623] on div "Context Queue: ADC Priority: 0 Task Age: [DEMOGRAPHIC_DATA] minute(s) Customer …" at bounding box center [162, 501] width 265 height 333
copy div "Name: [PHONE_NUMBER] Phone: [PHONE_NUMBER] Address: Business location Name: [GE…"
click at [255, 284] on span "COMPLETE" at bounding box center [252, 289] width 47 height 10
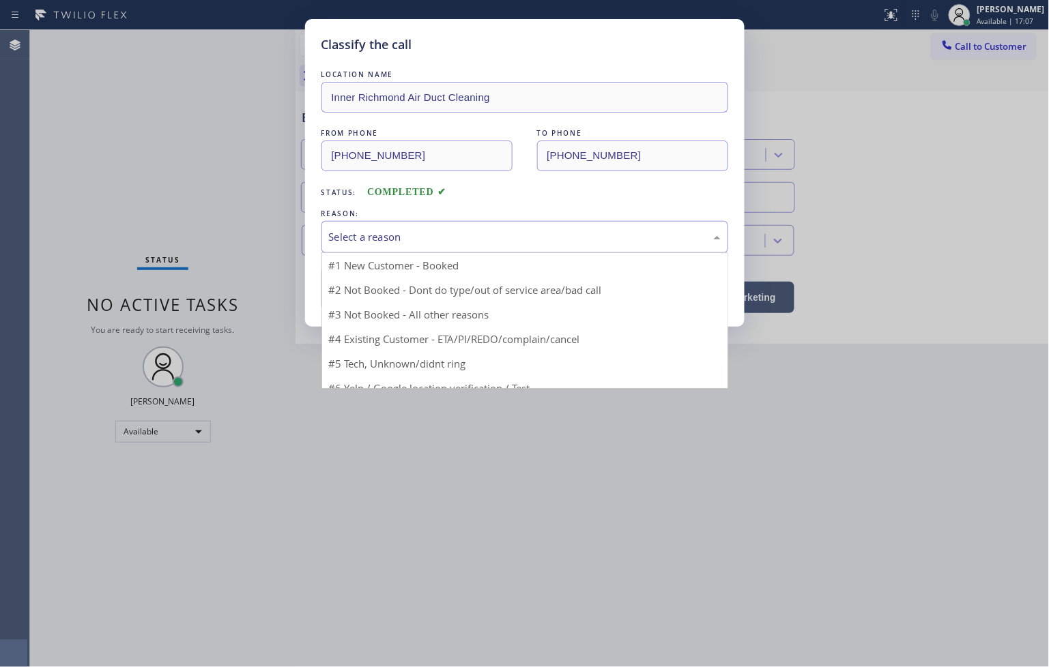
click at [390, 234] on div "Select a reason" at bounding box center [525, 237] width 392 height 16
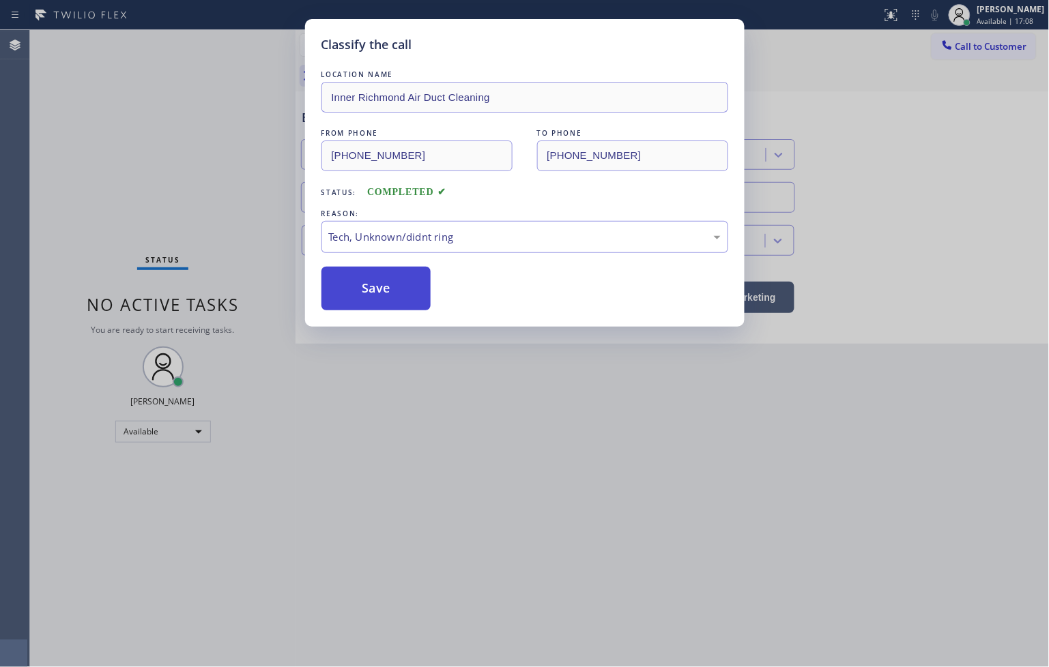
click at [375, 302] on button "Save" at bounding box center [376, 289] width 110 height 44
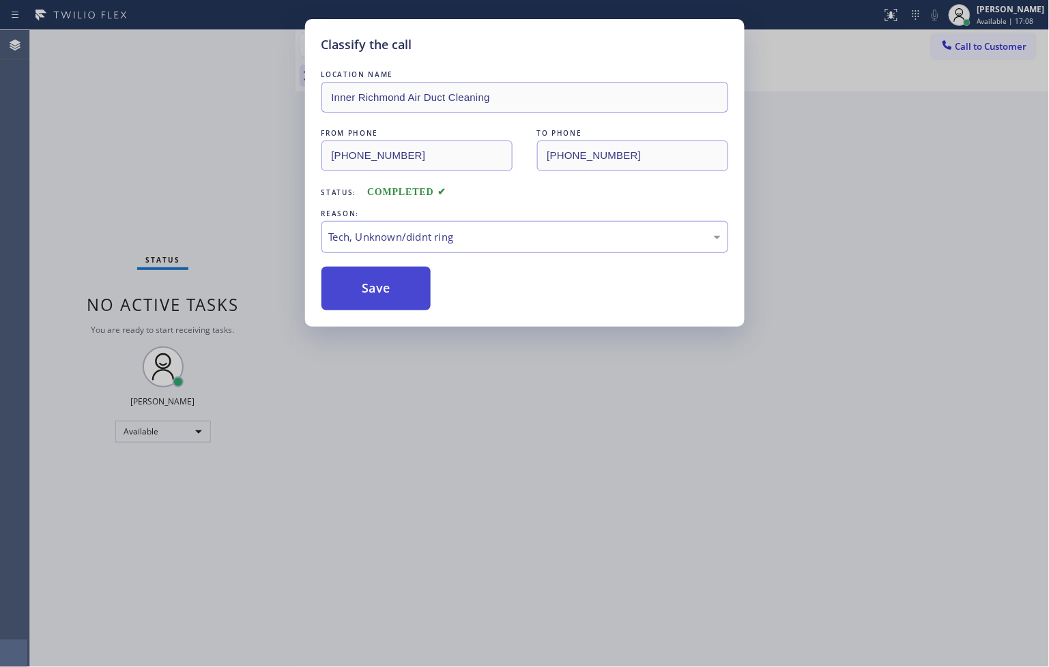
click at [375, 302] on button "Save" at bounding box center [376, 289] width 110 height 44
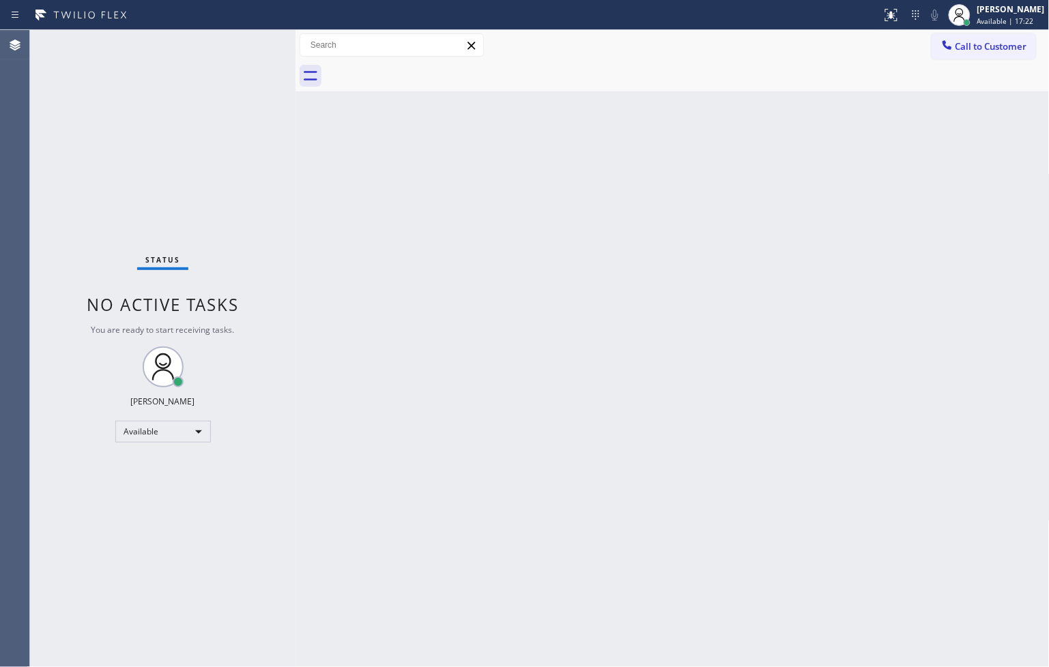
click at [317, 377] on div "Back to Dashboard Change Sender ID Customers Technicians Select a contact Outbo…" at bounding box center [672, 348] width 754 height 637
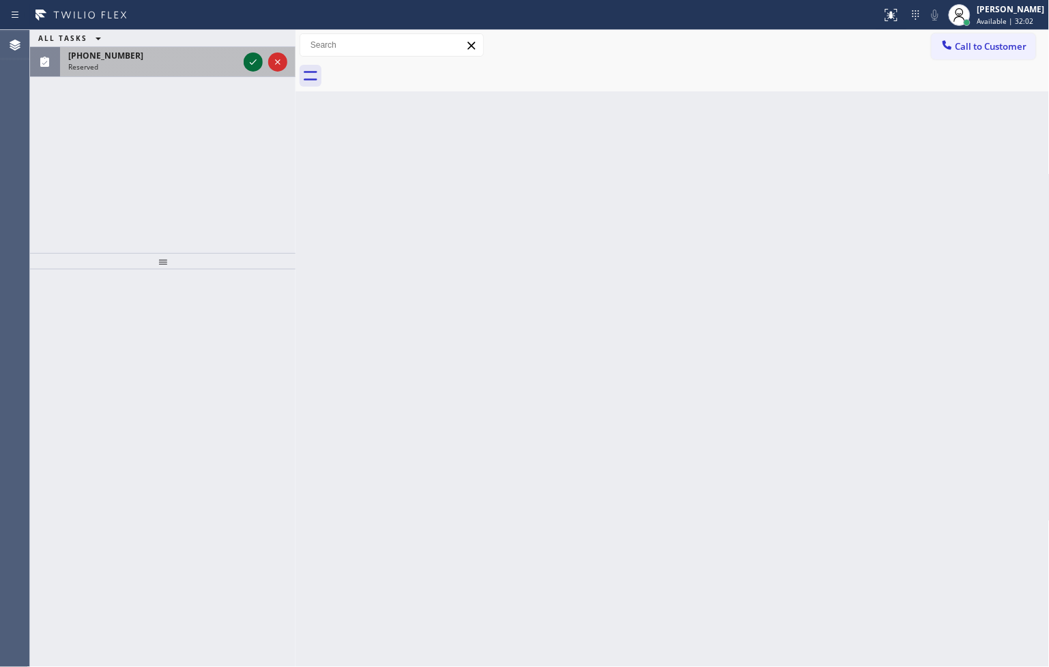
click at [248, 63] on icon at bounding box center [253, 62] width 16 height 16
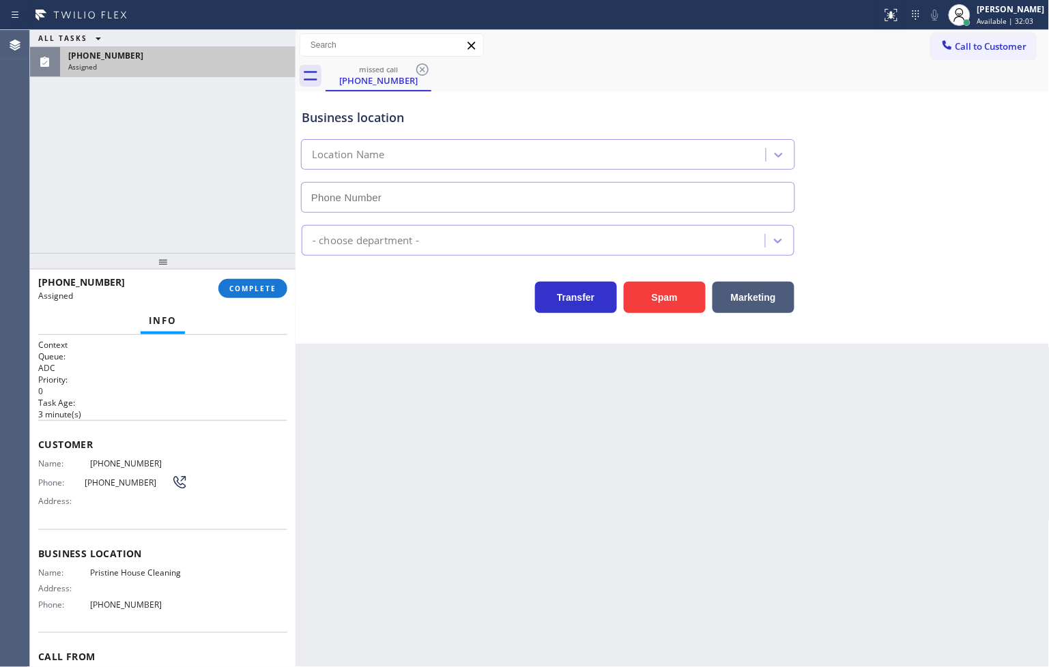
type input "[PHONE_NUMBER]"
click at [38, 465] on span "Name:" at bounding box center [64, 464] width 52 height 10
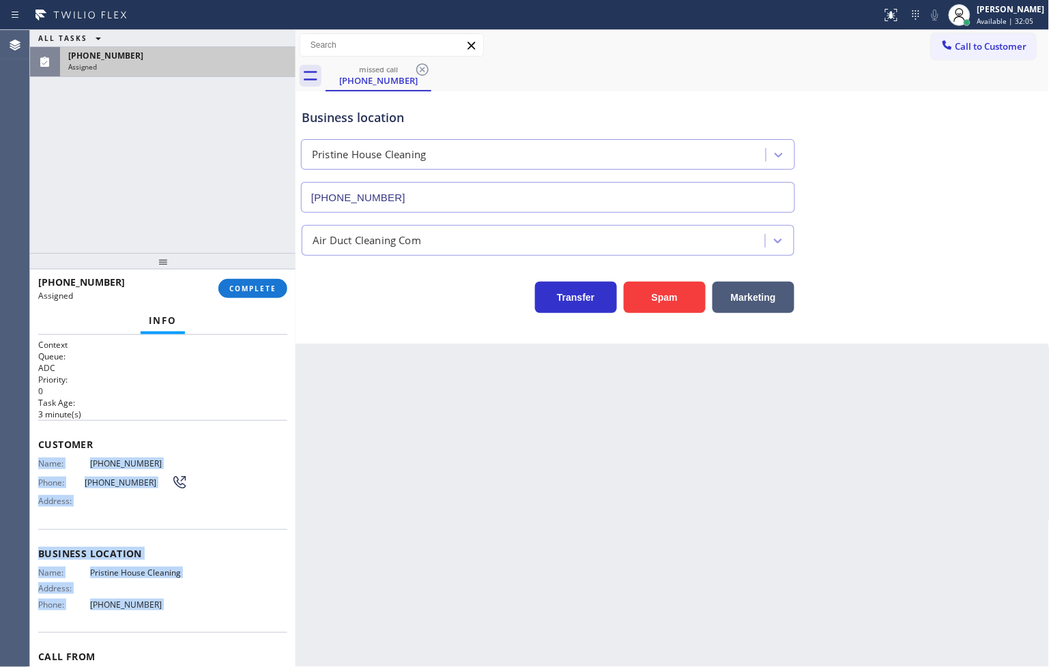
drag, startPoint x: 38, startPoint y: 465, endPoint x: 160, endPoint y: 613, distance: 191.9
click at [160, 613] on div "Context Queue: ADC Priority: 0 Task Age: [DEMOGRAPHIC_DATA] minute(s) Customer …" at bounding box center [162, 537] width 249 height 397
copy div "Name: [PHONE_NUMBER] Phone: [PHONE_NUMBER] Address: Business location Name: Pri…"
click at [252, 295] on button "COMPLETE" at bounding box center [252, 288] width 69 height 19
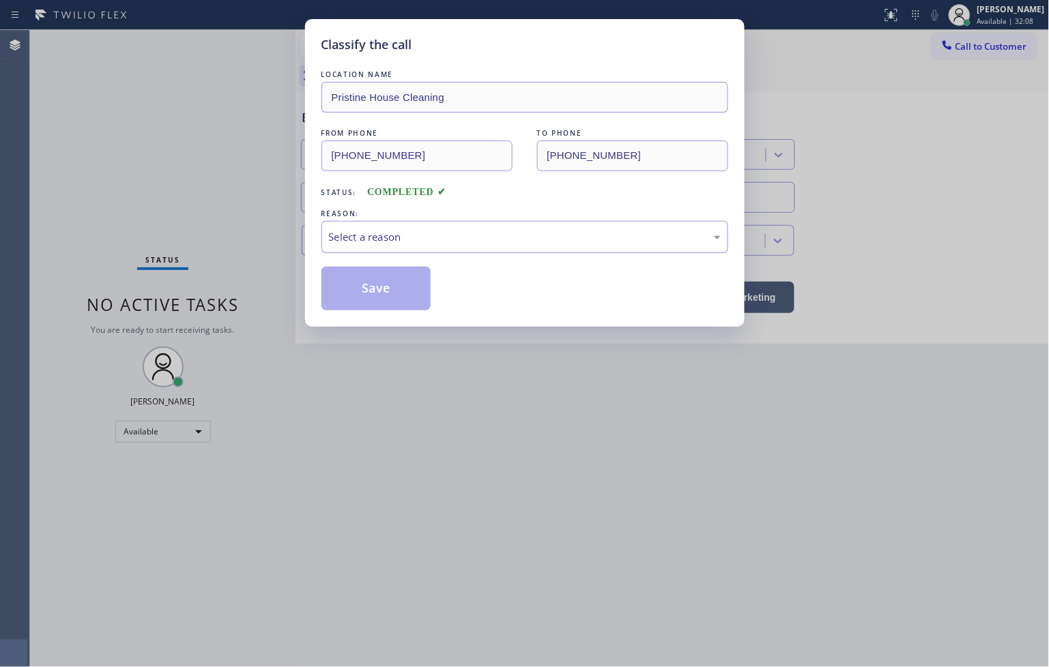
click at [372, 227] on div "Select a reason" at bounding box center [524, 237] width 407 height 32
click at [383, 290] on button "Save" at bounding box center [376, 289] width 110 height 44
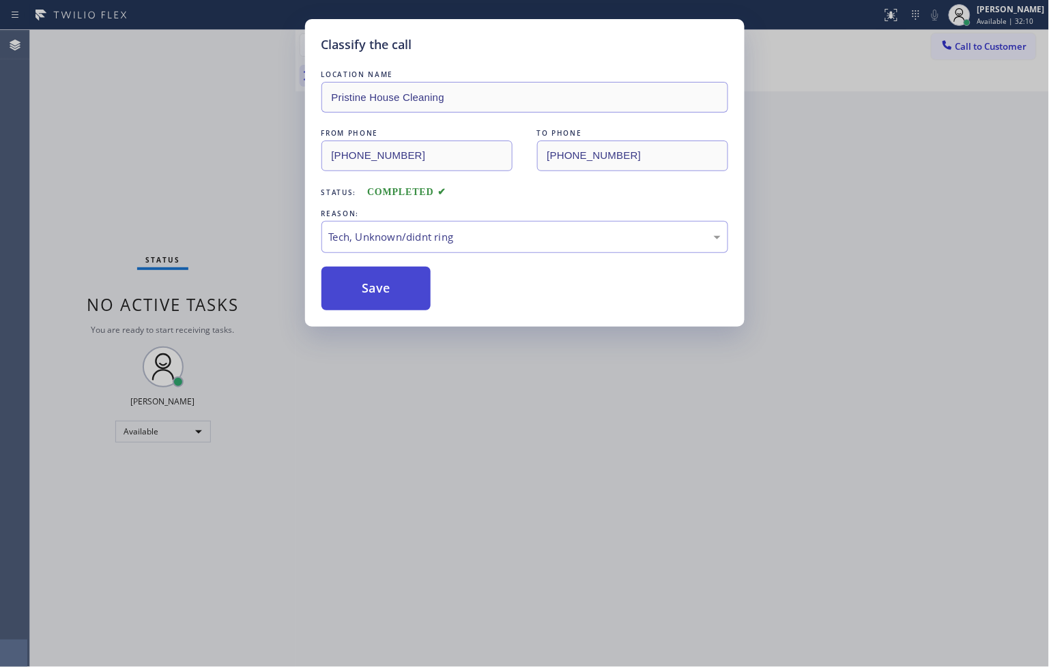
click at [383, 290] on button "Save" at bounding box center [376, 289] width 110 height 44
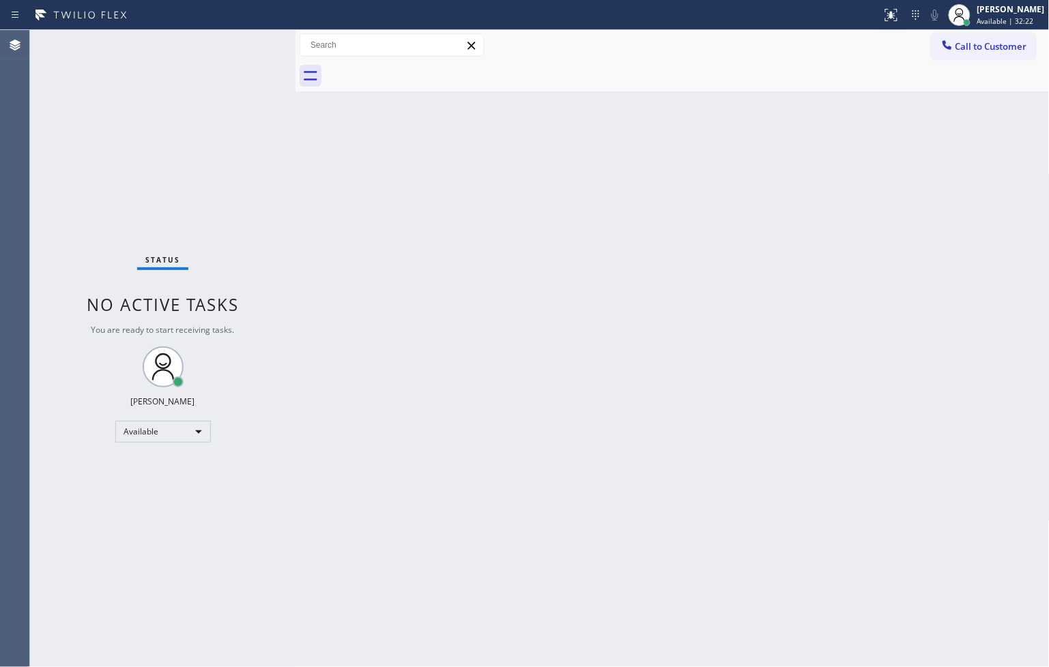
drag, startPoint x: 249, startPoint y: 160, endPoint x: 248, endPoint y: 153, distance: 7.5
click at [249, 160] on div "Status No active tasks You are ready to start receiving tasks. [PERSON_NAME]" at bounding box center [162, 348] width 265 height 637
click at [243, 49] on div "Status No active tasks You are ready to start receiving tasks. [PERSON_NAME]" at bounding box center [162, 348] width 265 height 637
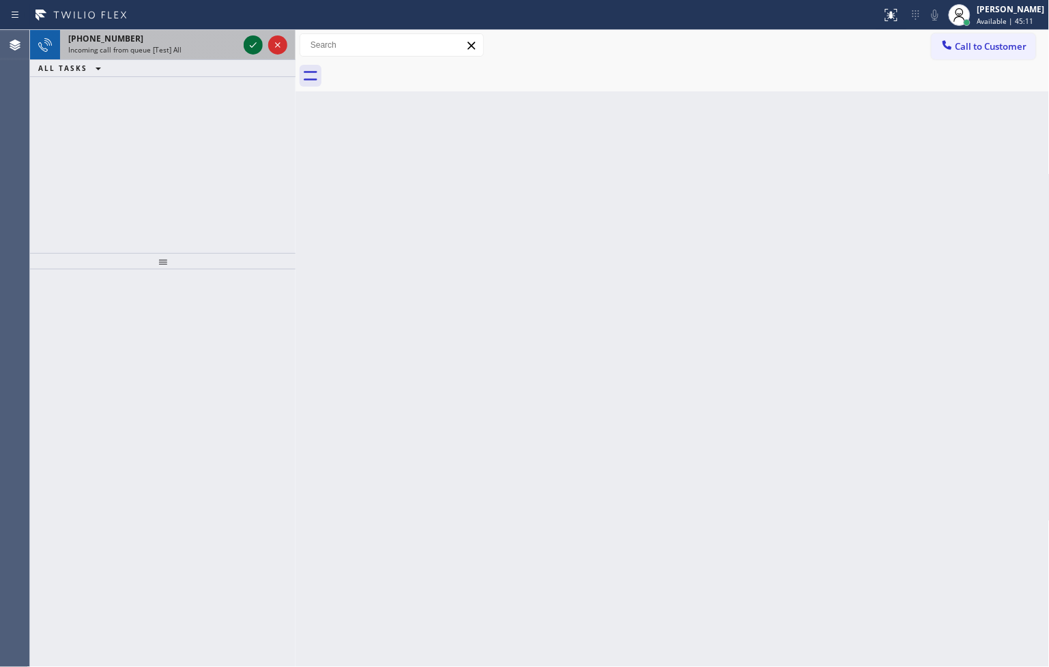
click at [256, 46] on icon at bounding box center [253, 45] width 16 height 16
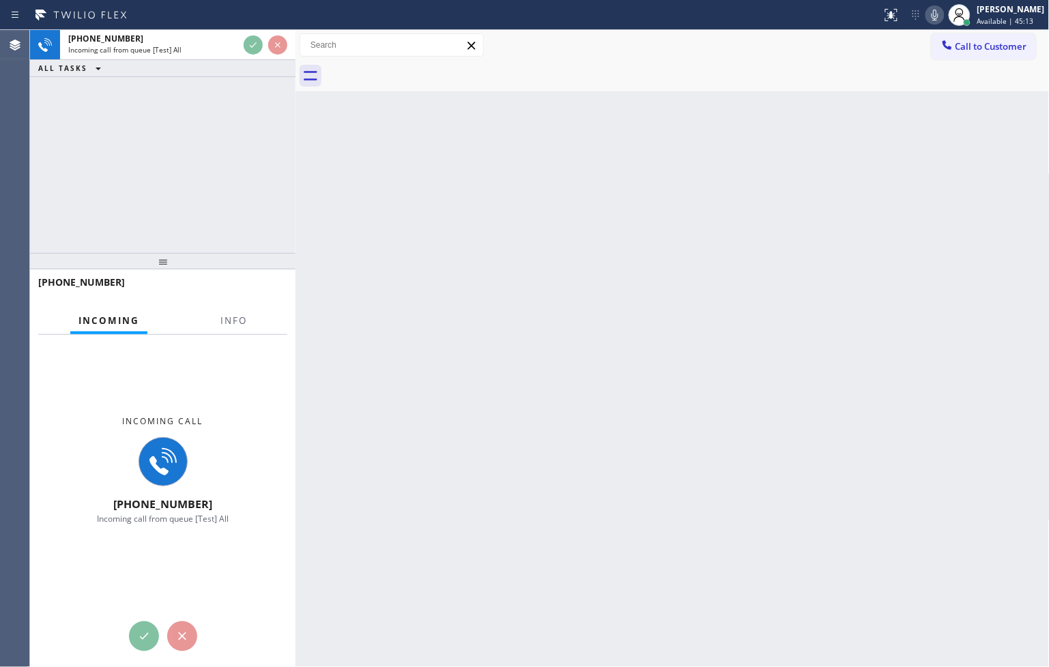
click at [710, 350] on div "Back to Dashboard Change Sender ID Customers Technicians Select a contact Outbo…" at bounding box center [672, 348] width 754 height 637
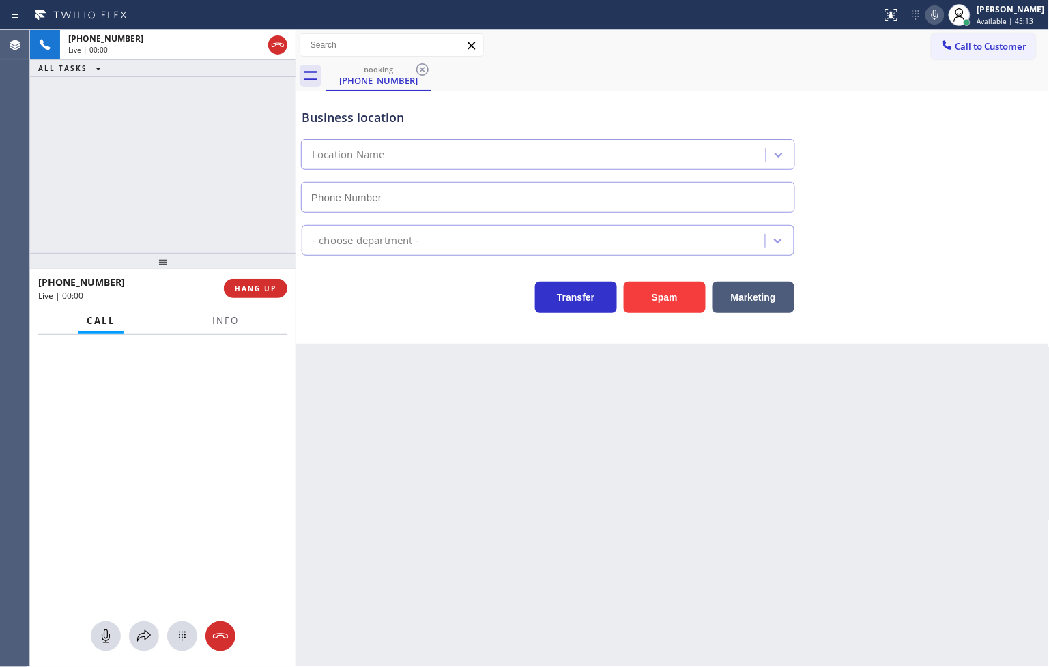
type input "[PHONE_NUMBER]"
click at [117, 182] on div "[PHONE_NUMBER] Live | 00:01 ALL TASKS ALL TASKS ACTIVE TASKS TASKS IN WRAP UP" at bounding box center [162, 141] width 265 height 223
click at [964, 244] on div "Electricians" at bounding box center [672, 238] width 747 height 36
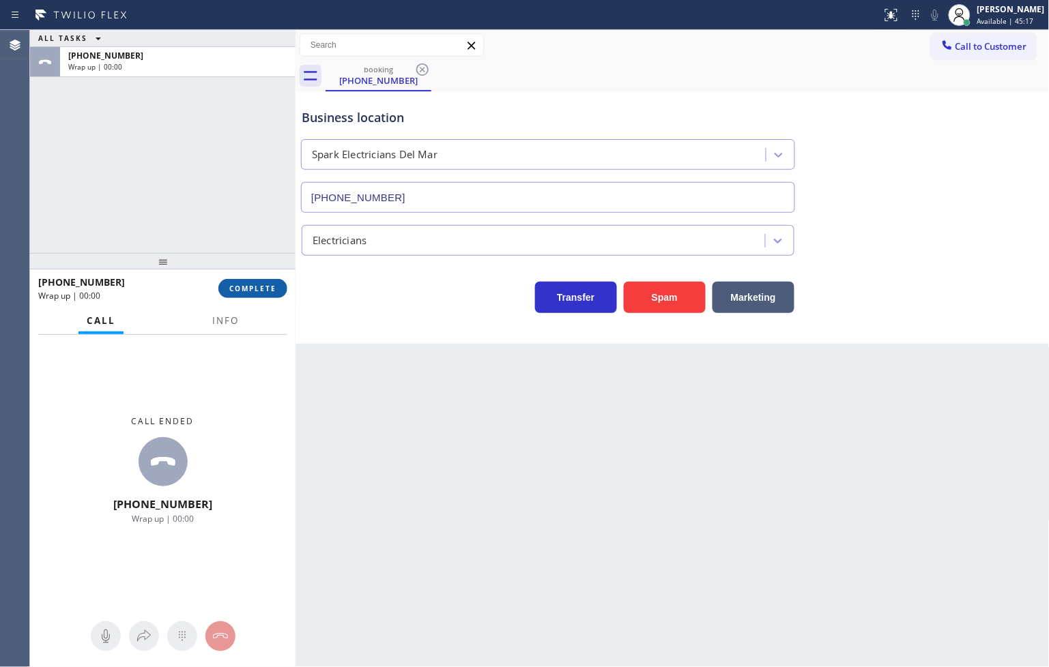
click at [235, 285] on span "COMPLETE" at bounding box center [252, 289] width 47 height 10
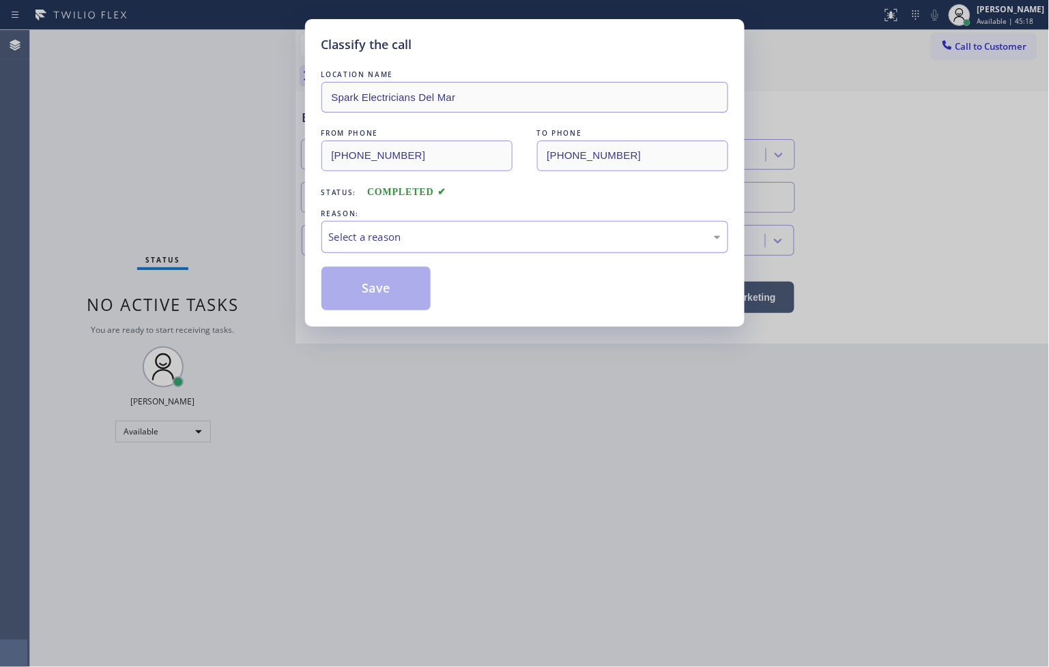
click at [362, 242] on div "Select a reason" at bounding box center [525, 237] width 392 height 16
click at [383, 296] on button "Save" at bounding box center [376, 289] width 110 height 44
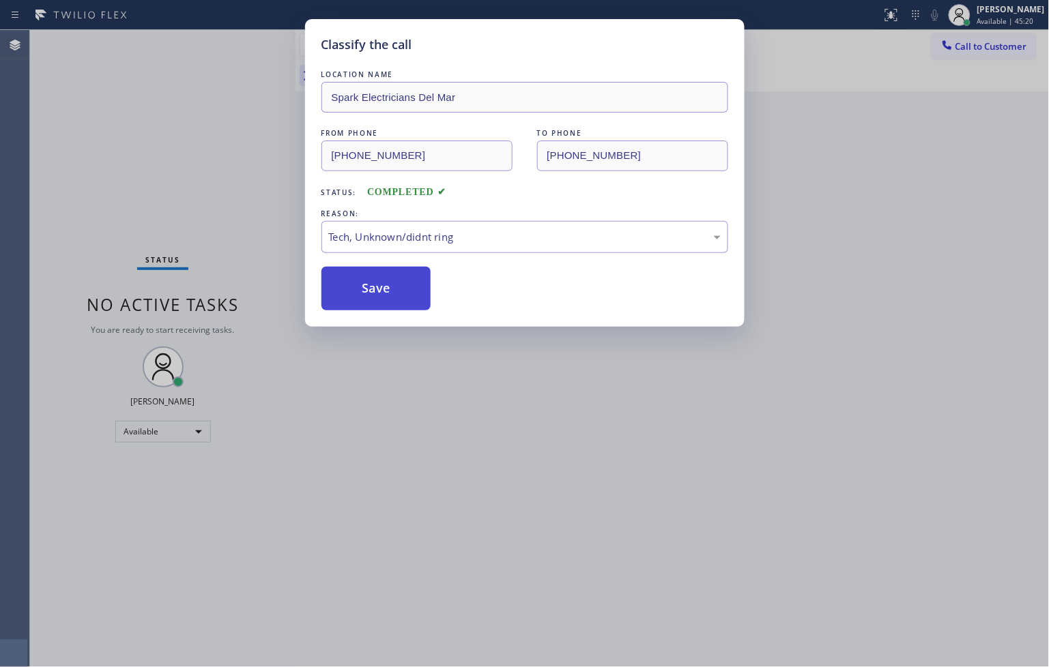
click at [383, 296] on button "Save" at bounding box center [376, 289] width 110 height 44
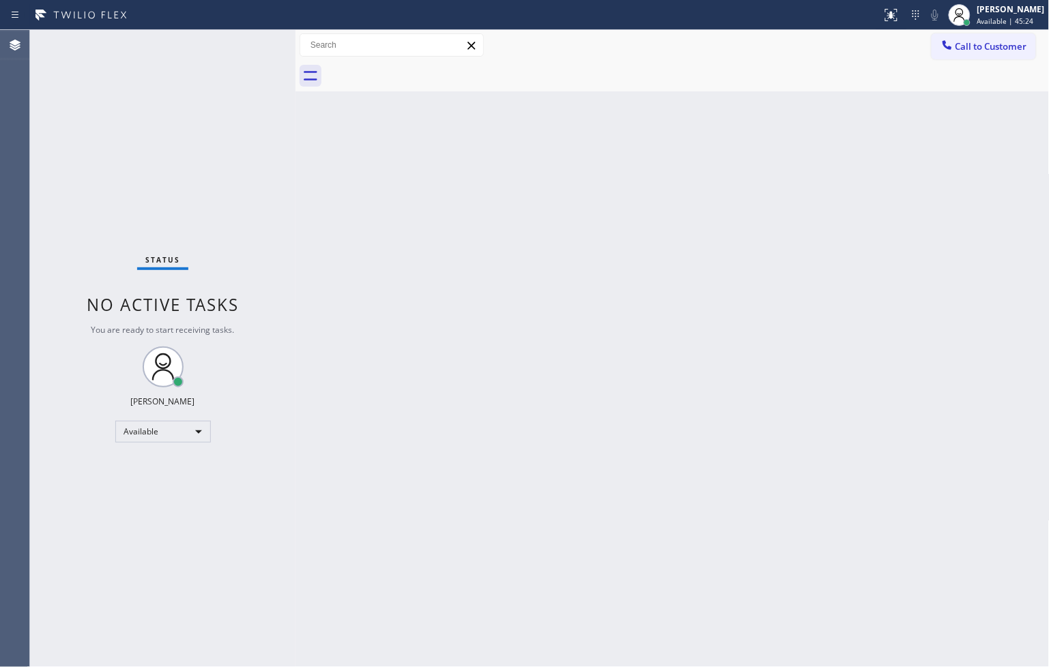
drag, startPoint x: 306, startPoint y: 250, endPoint x: 271, endPoint y: 127, distance: 128.3
click at [308, 240] on div "Back to Dashboard Change Sender ID Customers Technicians Select a contact Outbo…" at bounding box center [672, 348] width 754 height 637
click at [249, 45] on div "Status No active tasks You are ready to start receiving tasks. [PERSON_NAME]" at bounding box center [162, 348] width 265 height 637
click at [295, 112] on div at bounding box center [295, 348] width 0 height 637
click at [232, 57] on div "Status No active tasks You are ready to start receiving tasks. [PERSON_NAME]" at bounding box center [162, 348] width 265 height 637
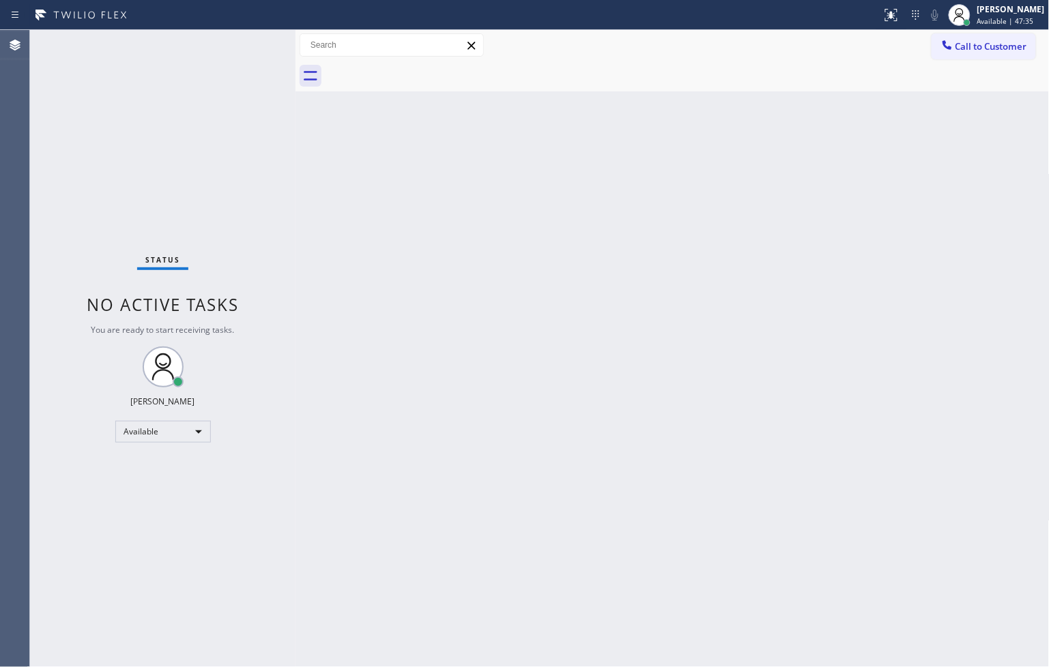
click at [111, 590] on div "Status No active tasks You are ready to start receiving tasks. [PERSON_NAME]" at bounding box center [162, 348] width 265 height 637
click at [570, 381] on div "Back to Dashboard Change Sender ID Customers Technicians Select a contact Outbo…" at bounding box center [672, 348] width 754 height 637
click at [247, 38] on div "Status No active tasks You are ready to start receiving tasks. [PERSON_NAME]" at bounding box center [162, 348] width 265 height 637
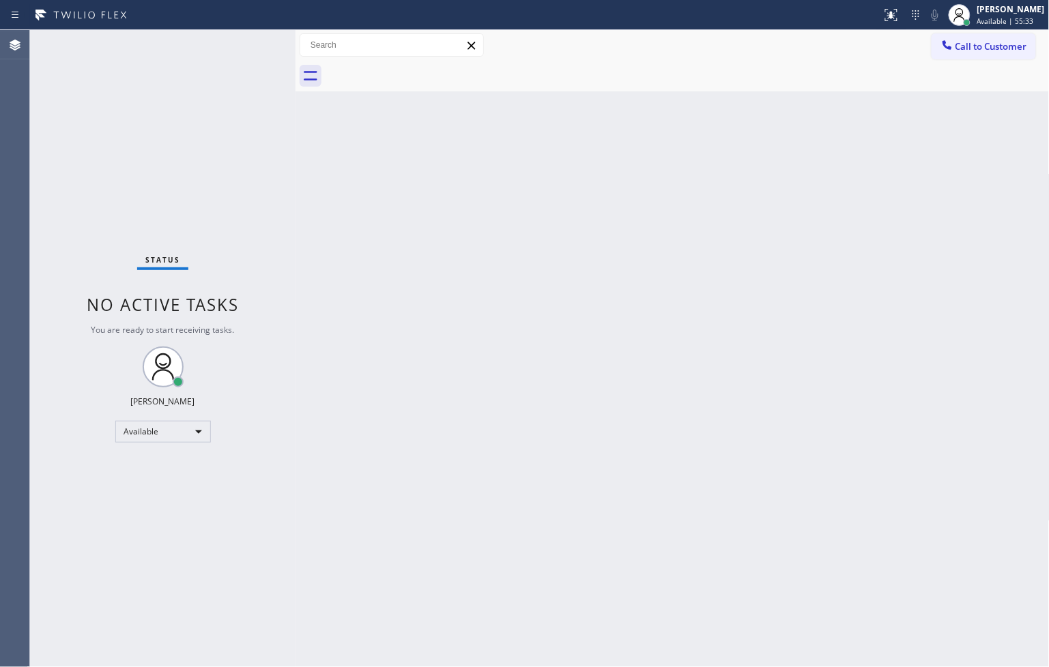
click at [247, 38] on div "Status No active tasks You are ready to start receiving tasks. [PERSON_NAME]" at bounding box center [162, 348] width 265 height 637
click at [133, 297] on span "No active tasks" at bounding box center [163, 304] width 152 height 23
click at [216, 58] on div "Status No active tasks You are ready to start receiving tasks. [PERSON_NAME]" at bounding box center [162, 348] width 265 height 637
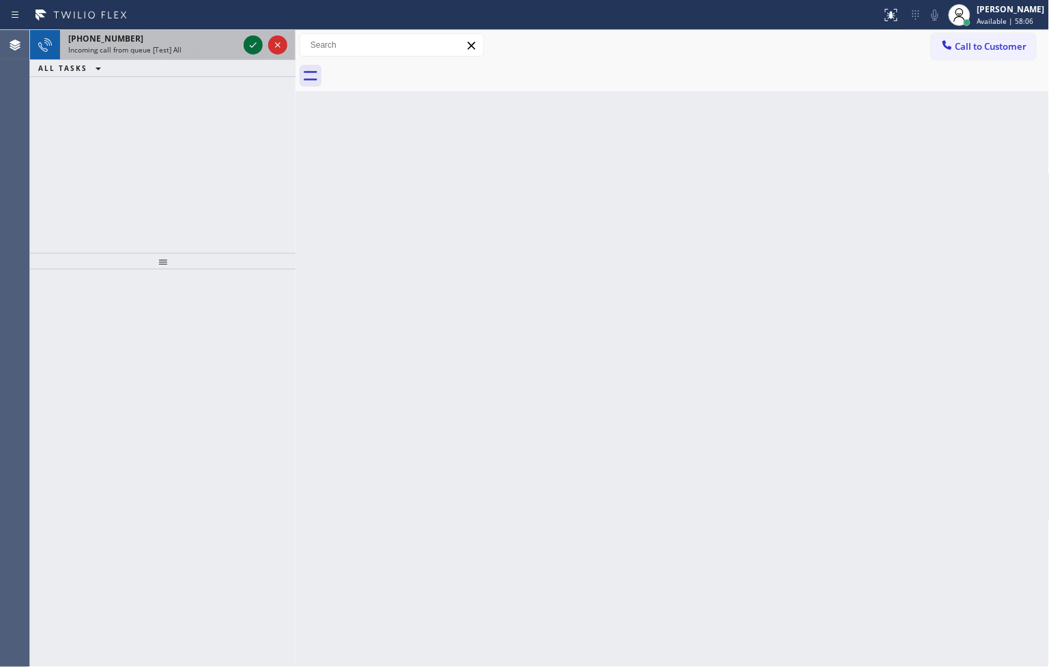
click at [252, 44] on icon at bounding box center [253, 45] width 16 height 16
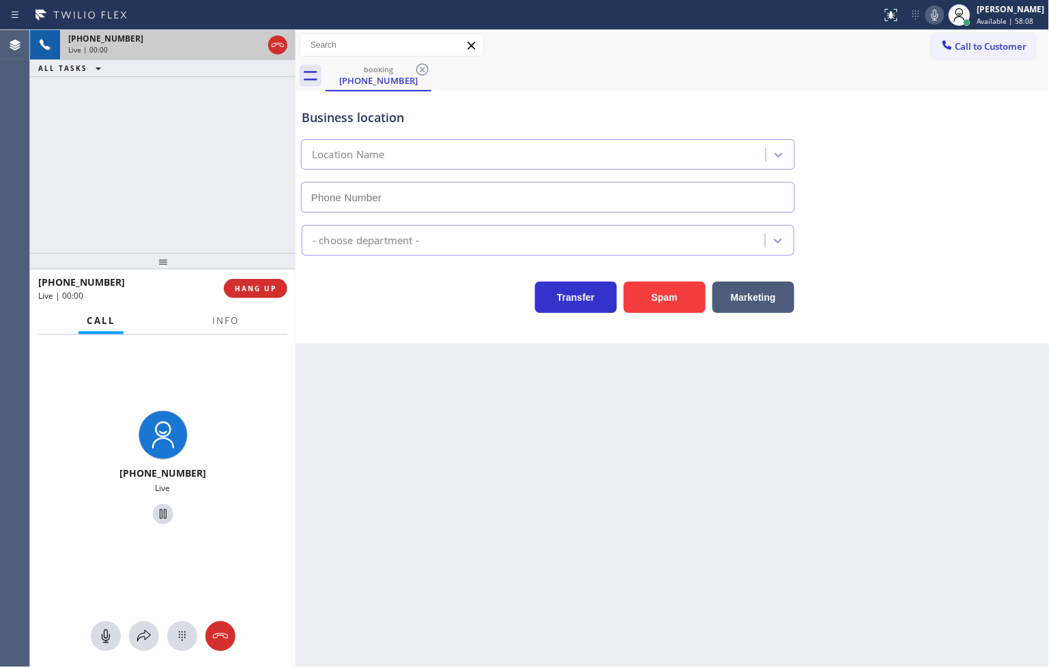
type input "[PHONE_NUMBER]"
click at [390, 368] on div "Back to Dashboard Change Sender ID Customers Technicians Select a contact Outbo…" at bounding box center [672, 348] width 754 height 637
click at [142, 633] on icon at bounding box center [144, 636] width 16 height 16
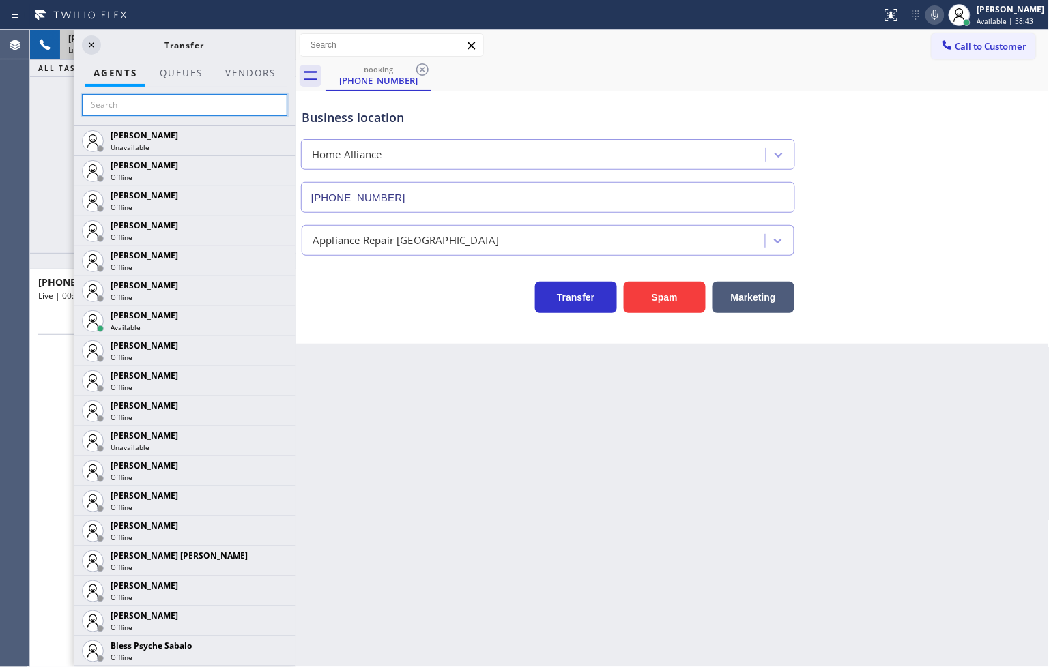
click at [152, 109] on input "text" at bounding box center [184, 105] width 205 height 22
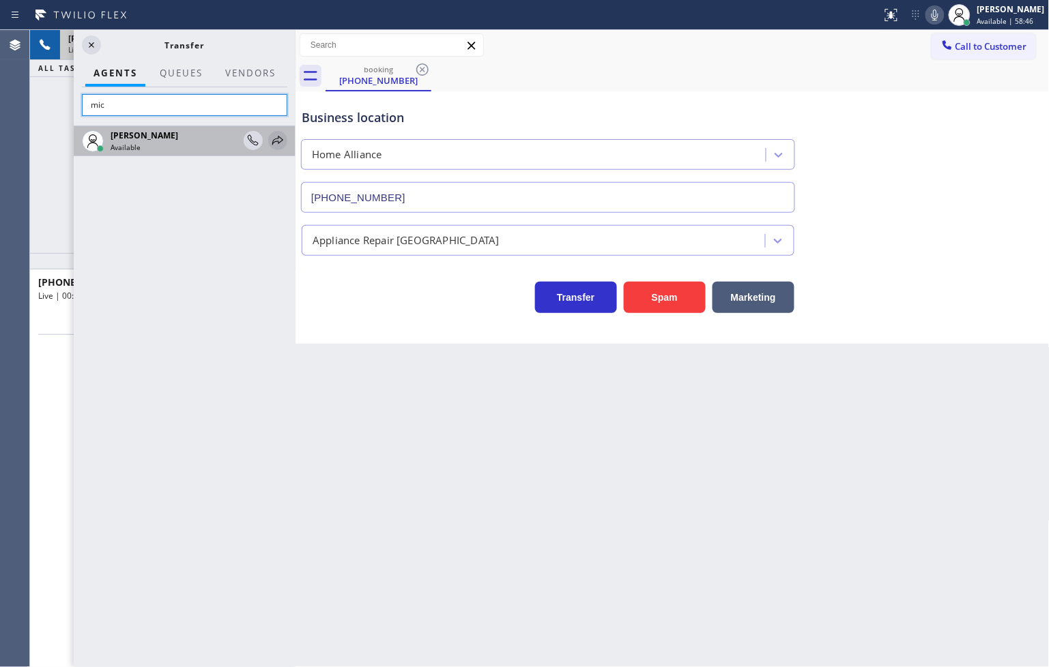
type input "mic"
click at [277, 139] on icon at bounding box center [278, 140] width 16 height 16
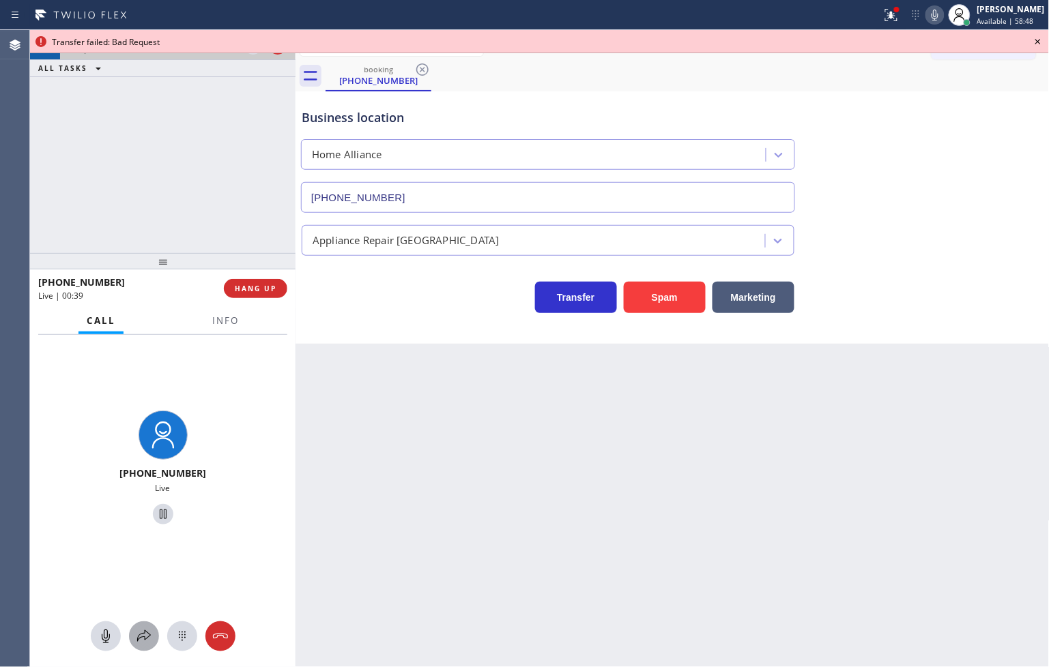
click at [141, 628] on icon at bounding box center [144, 636] width 16 height 16
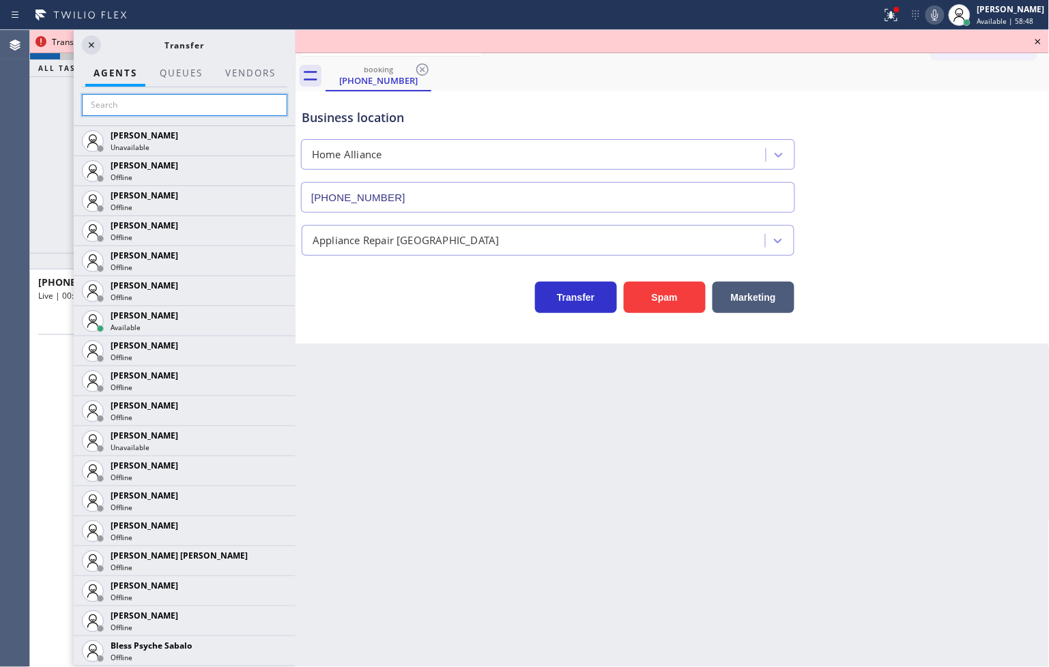
click at [123, 96] on input "text" at bounding box center [184, 105] width 205 height 22
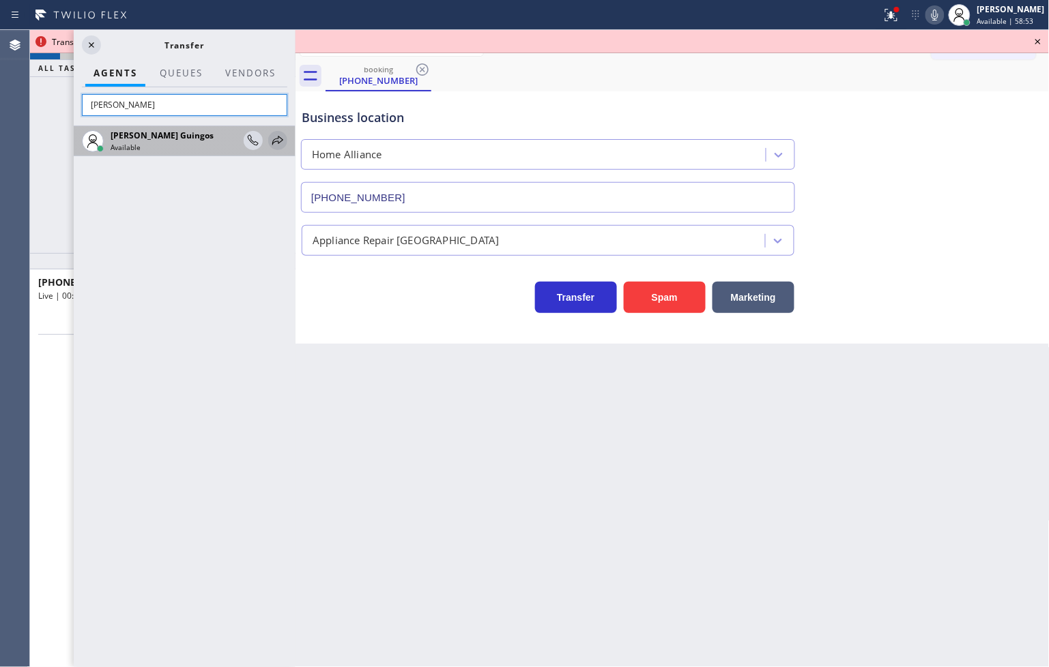
type input "[PERSON_NAME]"
click at [271, 140] on icon at bounding box center [278, 140] width 16 height 16
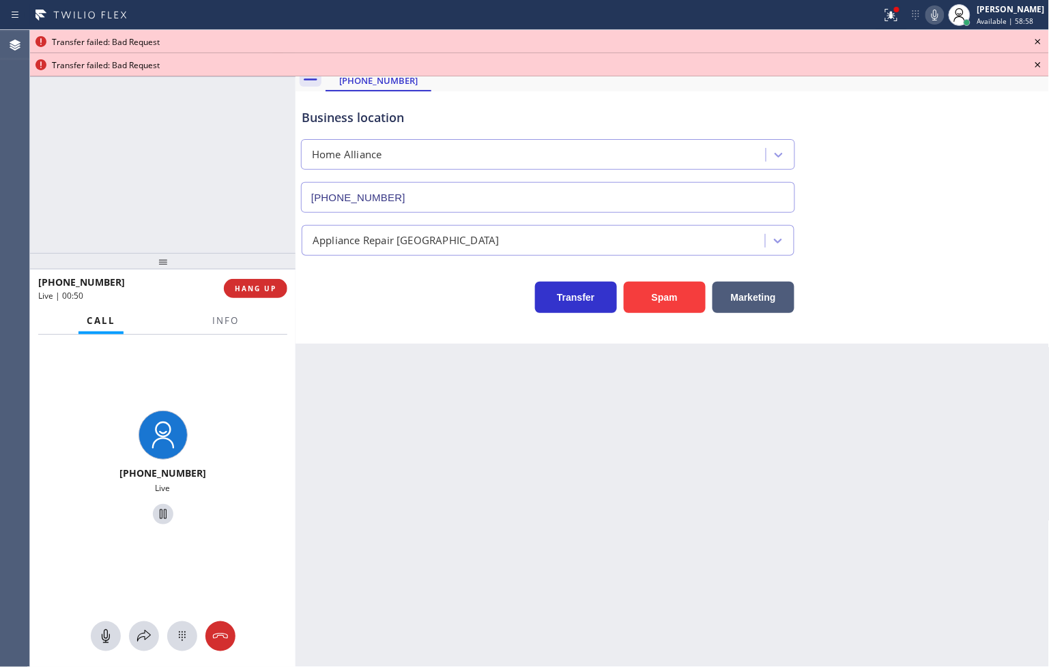
click at [191, 181] on div "[PHONE_NUMBER] Live | 00:50 ALL TASKS ALL TASKS ACTIVE TASKS TASKS IN WRAP UP" at bounding box center [162, 141] width 265 height 223
click at [339, 312] on div "Transfer Spam Marketing" at bounding box center [548, 294] width 498 height 38
click at [338, 319] on div "Business location Home Alliance [PHONE_NUMBER] Appliance Repair High End Transf…" at bounding box center [672, 217] width 754 height 252
click at [180, 187] on div "[PHONE_NUMBER] Live | 00:51 ALL TASKS ALL TASKS ACTIVE TASKS TASKS IN WRAP UP" at bounding box center [162, 141] width 265 height 223
click at [1038, 38] on icon at bounding box center [1038, 41] width 16 height 16
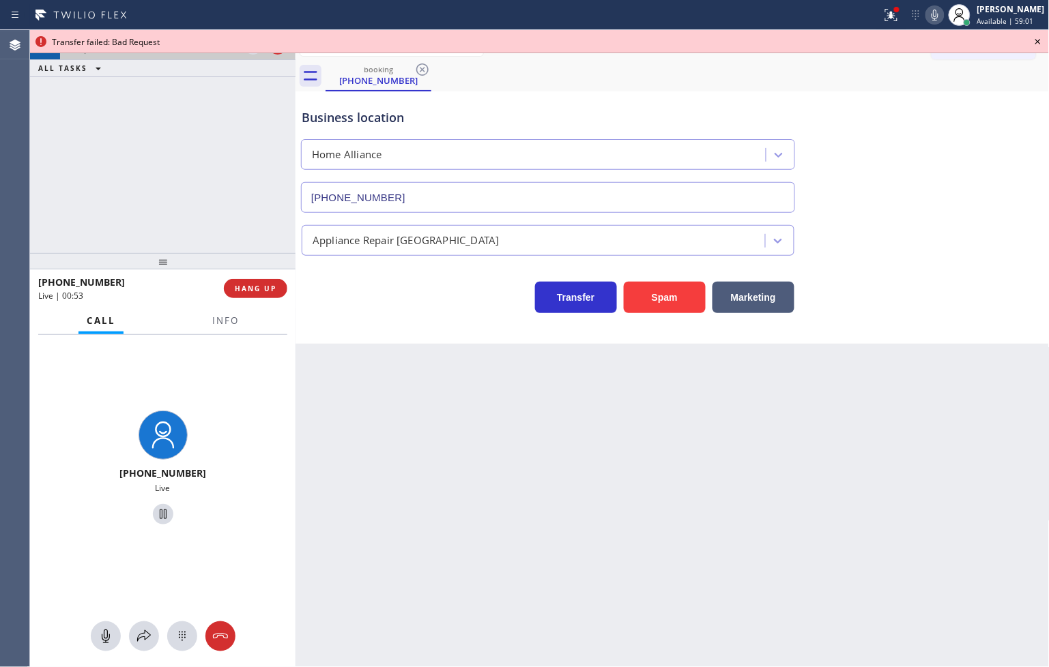
click at [1038, 38] on icon at bounding box center [1038, 41] width 16 height 16
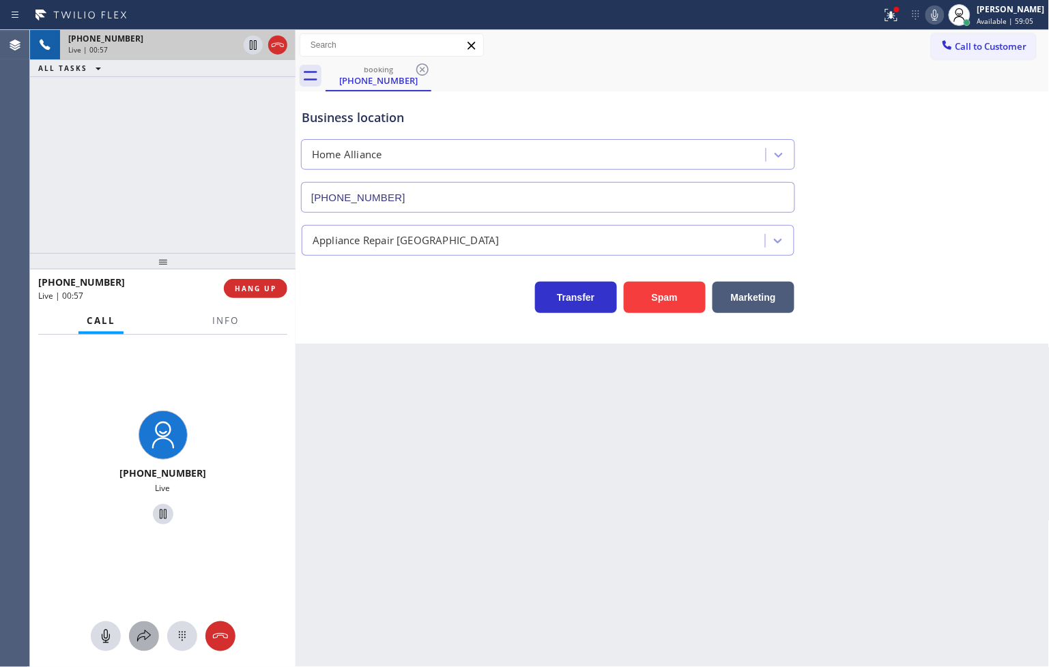
click at [147, 644] on icon at bounding box center [144, 636] width 16 height 16
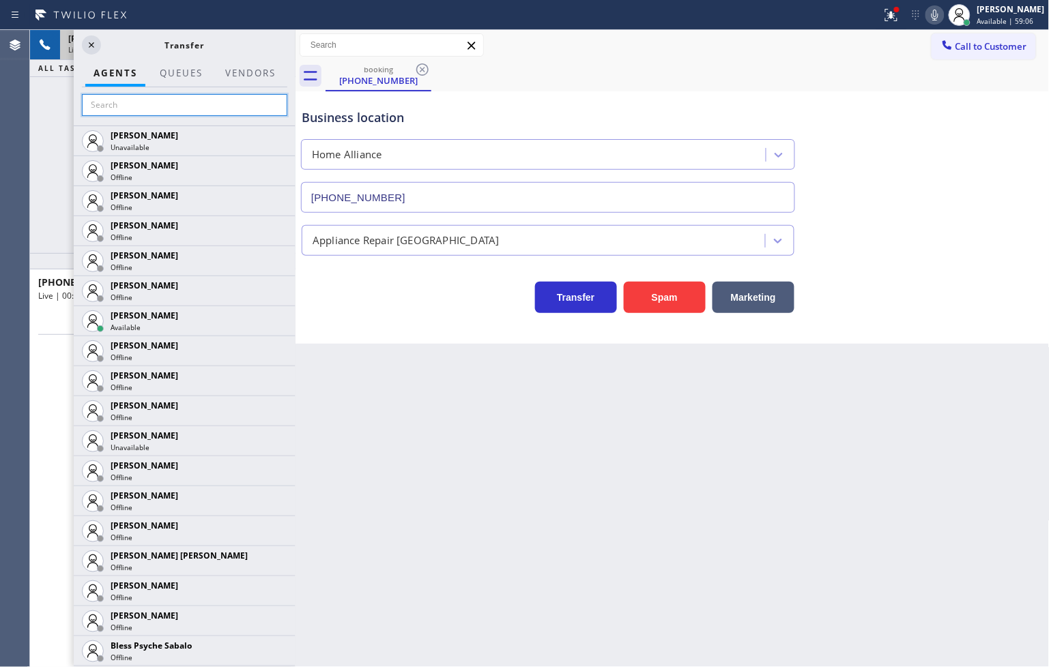
click at [162, 113] on input "text" at bounding box center [184, 105] width 205 height 22
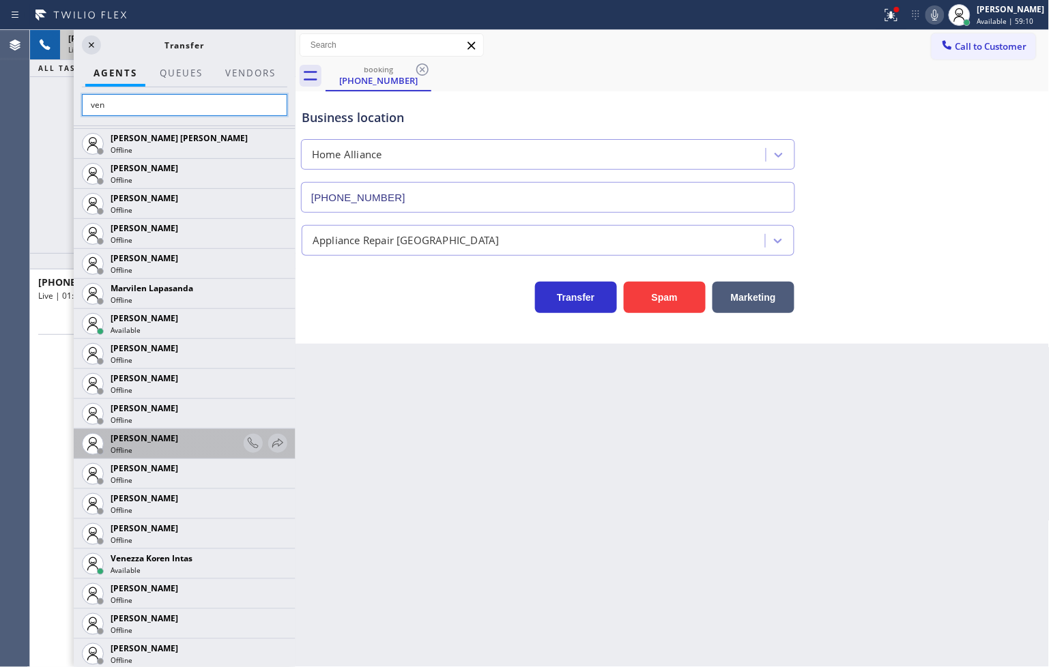
scroll to position [358, 0]
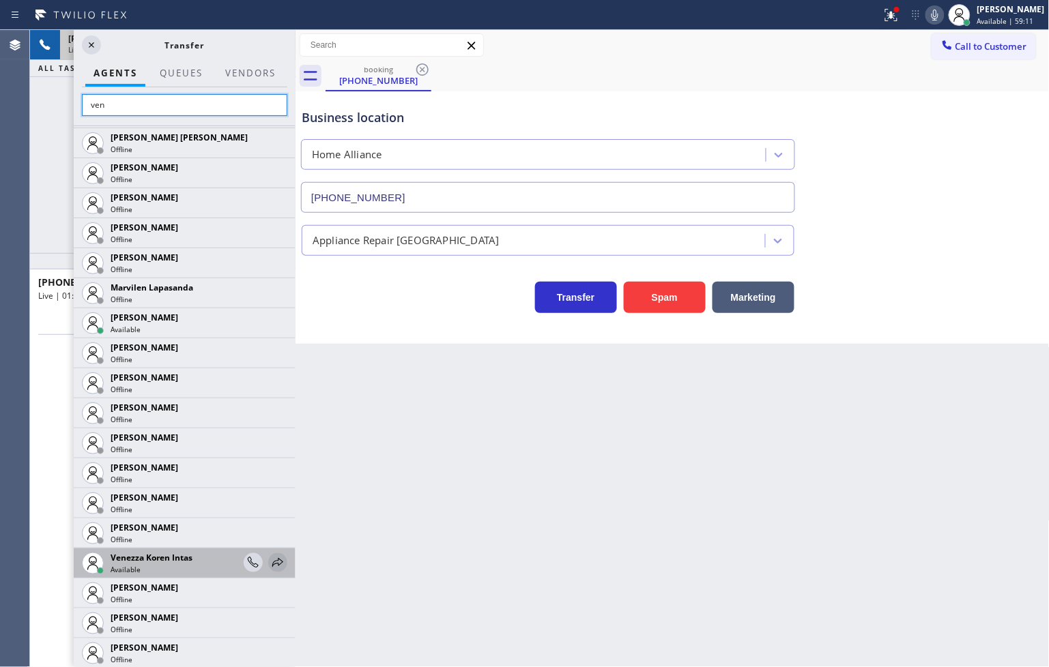
type input "ven"
click at [270, 564] on icon at bounding box center [278, 563] width 16 height 16
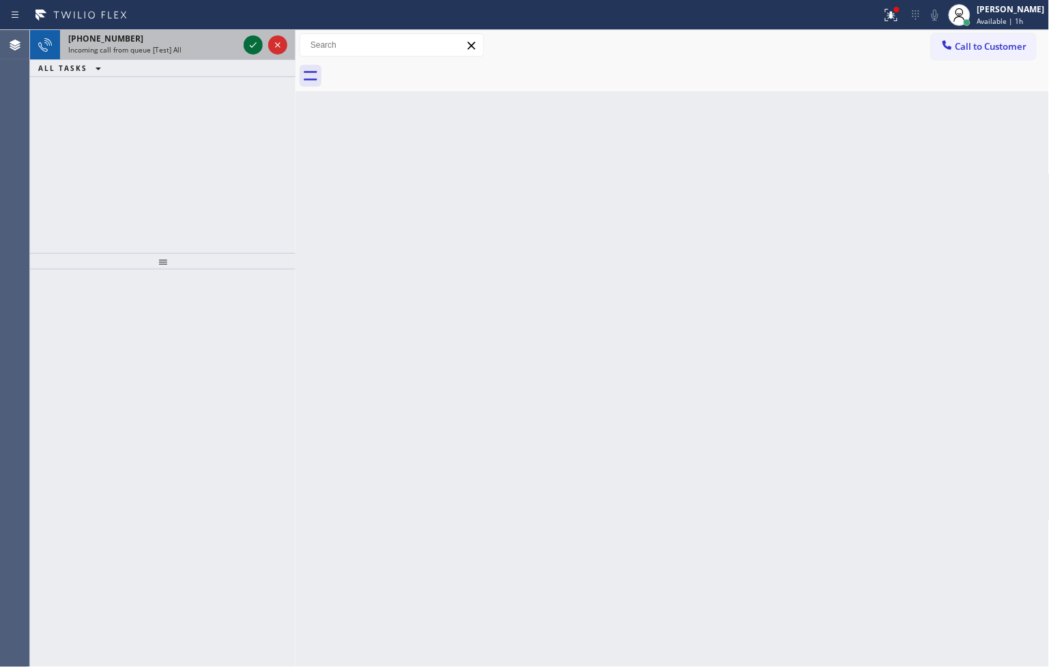
click at [250, 48] on icon at bounding box center [253, 45] width 16 height 16
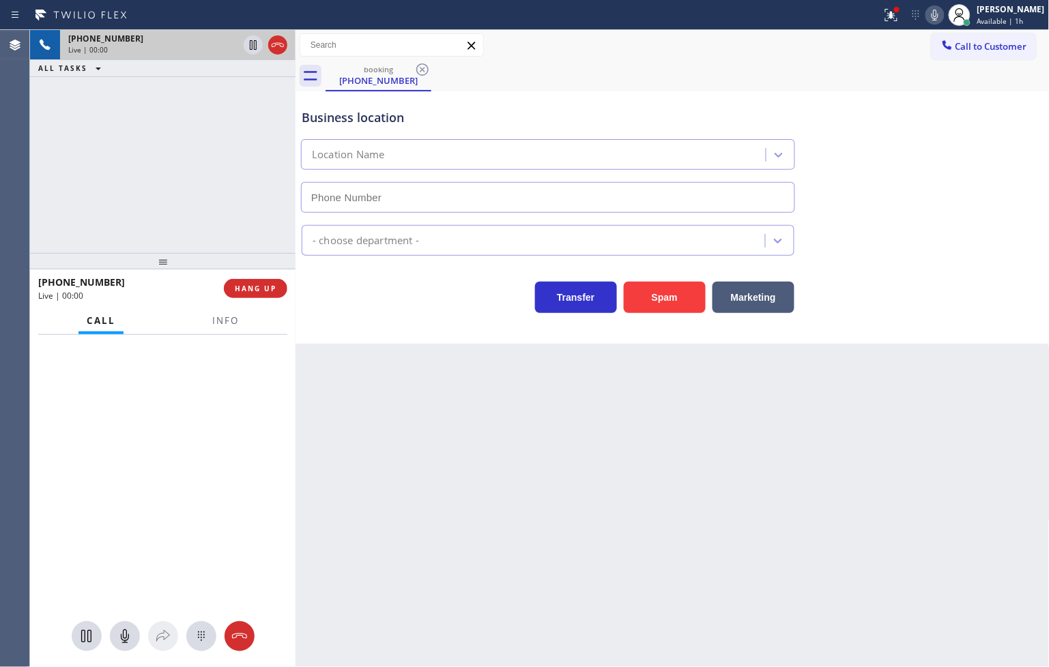
type input "[PHONE_NUMBER]"
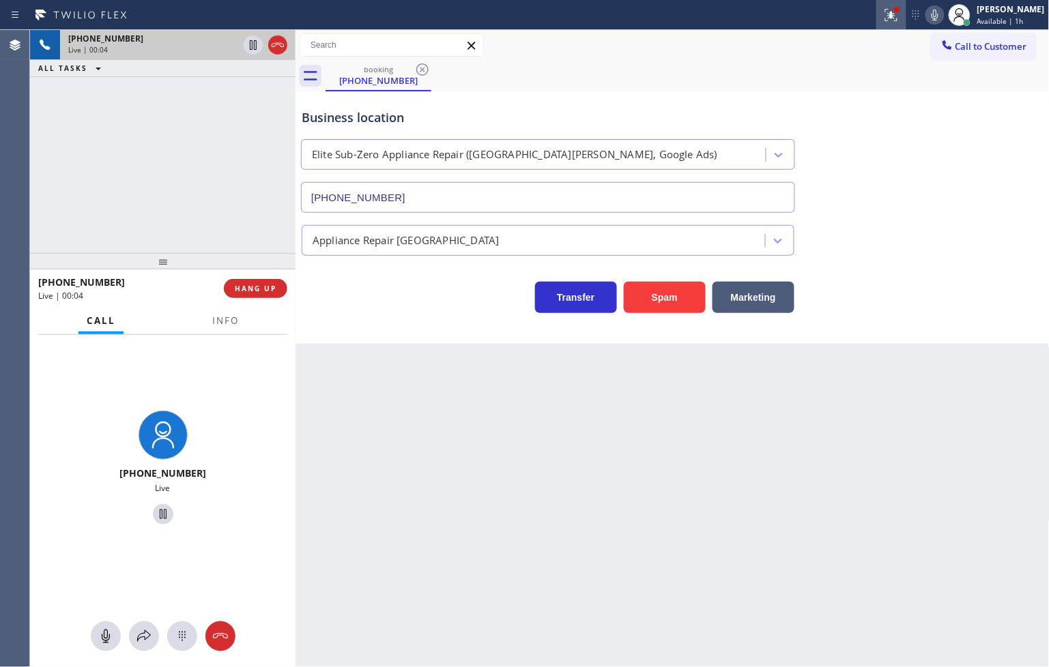
click at [877, 23] on button at bounding box center [891, 15] width 30 height 30
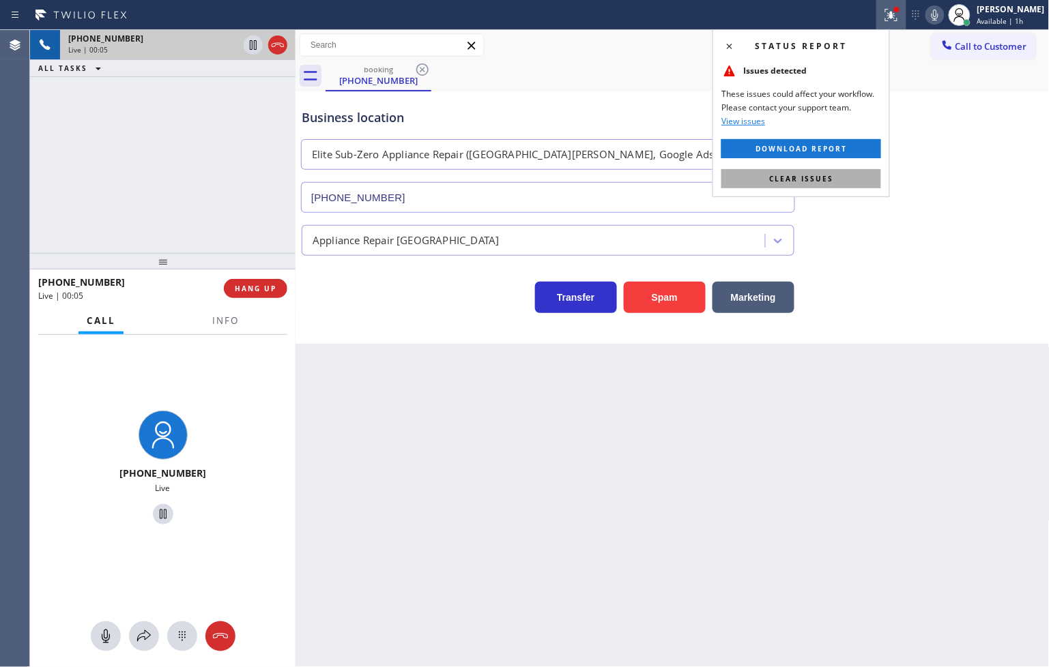
click at [869, 182] on button "Clear issues" at bounding box center [801, 178] width 160 height 19
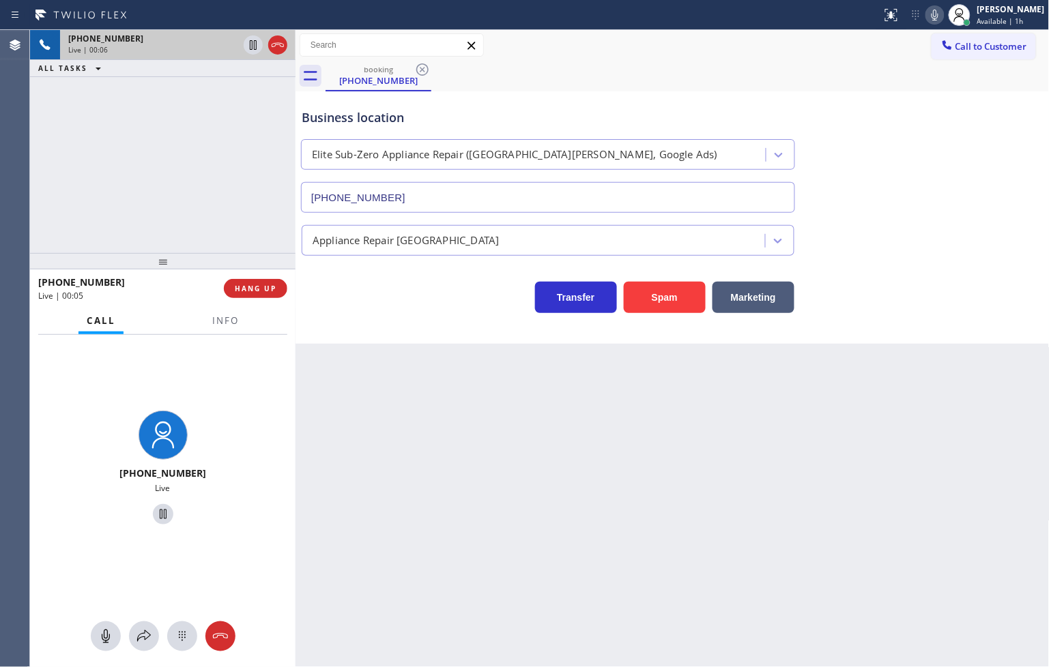
click at [106, 194] on div "[PHONE_NUMBER] Live | 00:06 ALL TASKS ALL TASKS ACTIVE TASKS TASKS IN WRAP UP" at bounding box center [162, 141] width 265 height 223
click at [220, 319] on span "Info" at bounding box center [225, 321] width 27 height 12
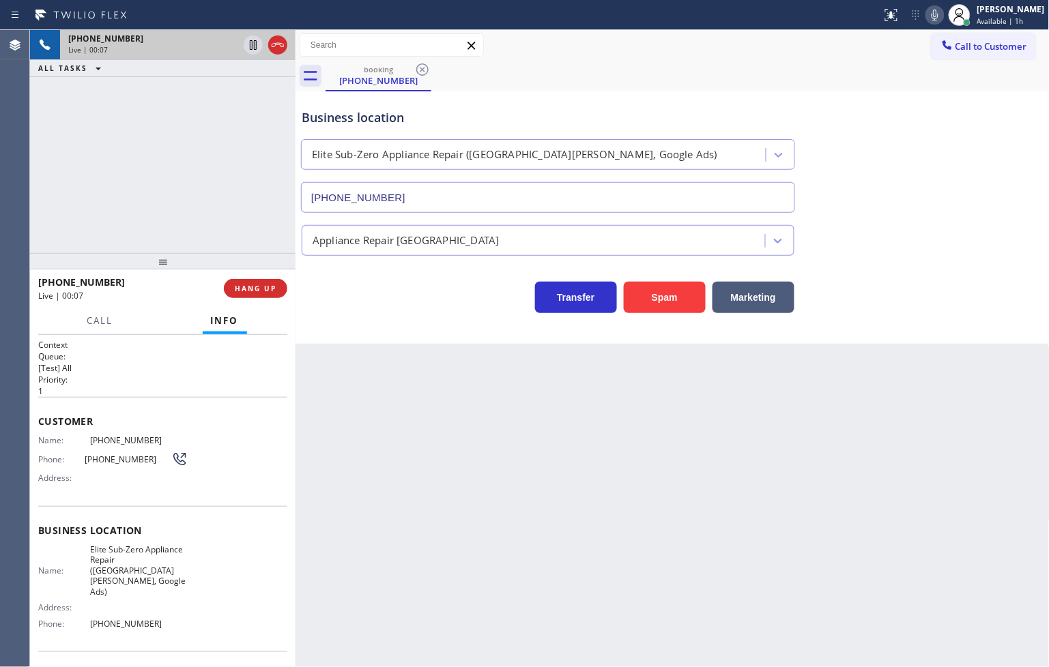
click at [353, 315] on div "Business location Elite Sub-Zero Appliance Repair ([GEOGRAPHIC_DATA][PERSON_NAM…" at bounding box center [672, 217] width 754 height 252
click at [186, 197] on div "[PHONE_NUMBER] Live | 00:07 ALL TASKS ALL TASKS ACTIVE TASKS TASKS IN WRAP UP" at bounding box center [162, 141] width 265 height 223
click at [382, 324] on div "Business location Elite Sub-Zero Appliance Repair ([GEOGRAPHIC_DATA][PERSON_NAM…" at bounding box center [672, 217] width 754 height 252
click at [143, 225] on div "[PHONE_NUMBER] Live | 00:13 ALL TASKS ALL TASKS ACTIVE TASKS TASKS IN WRAP UP" at bounding box center [162, 141] width 265 height 223
click at [379, 332] on div "Business location Elite Sub-Zero Appliance Repair ([GEOGRAPHIC_DATA][PERSON_NAM…" at bounding box center [672, 217] width 754 height 252
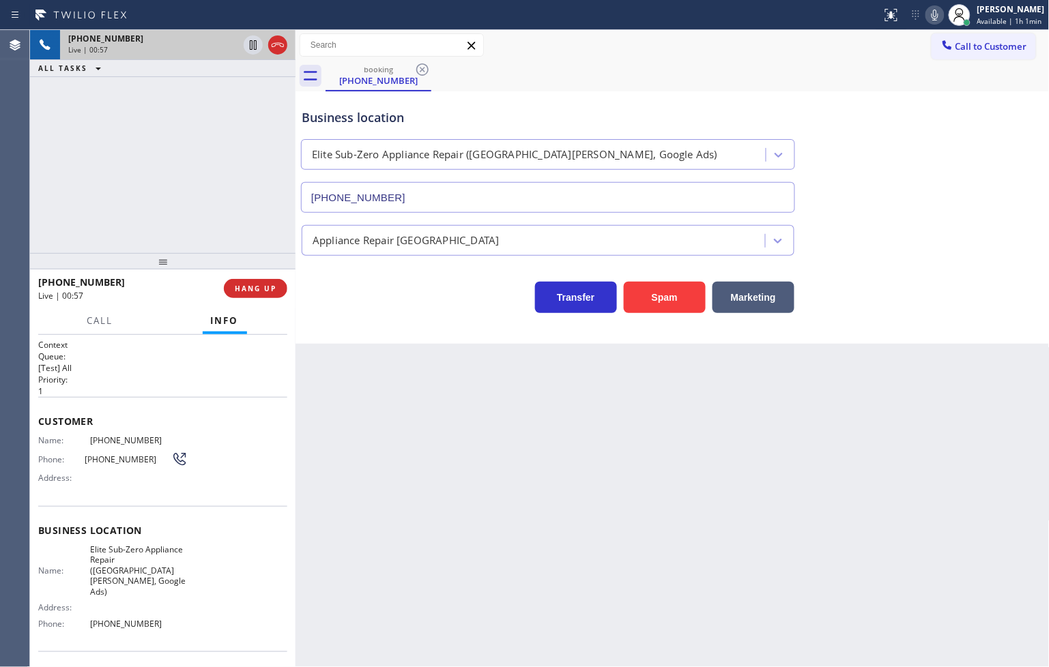
click at [162, 181] on div "[PHONE_NUMBER] Live | 00:57 ALL TASKS ALL TASKS ACTIVE TASKS TASKS IN WRAP UP" at bounding box center [162, 141] width 265 height 223
click at [328, 298] on div "Transfer Spam Marketing" at bounding box center [548, 294] width 498 height 38
click at [375, 321] on div "Business location Elite Sub-Zero Appliance Repair ([GEOGRAPHIC_DATA][PERSON_NAM…" at bounding box center [672, 217] width 754 height 252
click at [128, 182] on div "[PHONE_NUMBER] Live | 00:59 ALL TASKS ALL TASKS ACTIVE TASKS TASKS IN WRAP UP" at bounding box center [162, 141] width 265 height 223
click at [100, 323] on span "Call" at bounding box center [100, 321] width 26 height 12
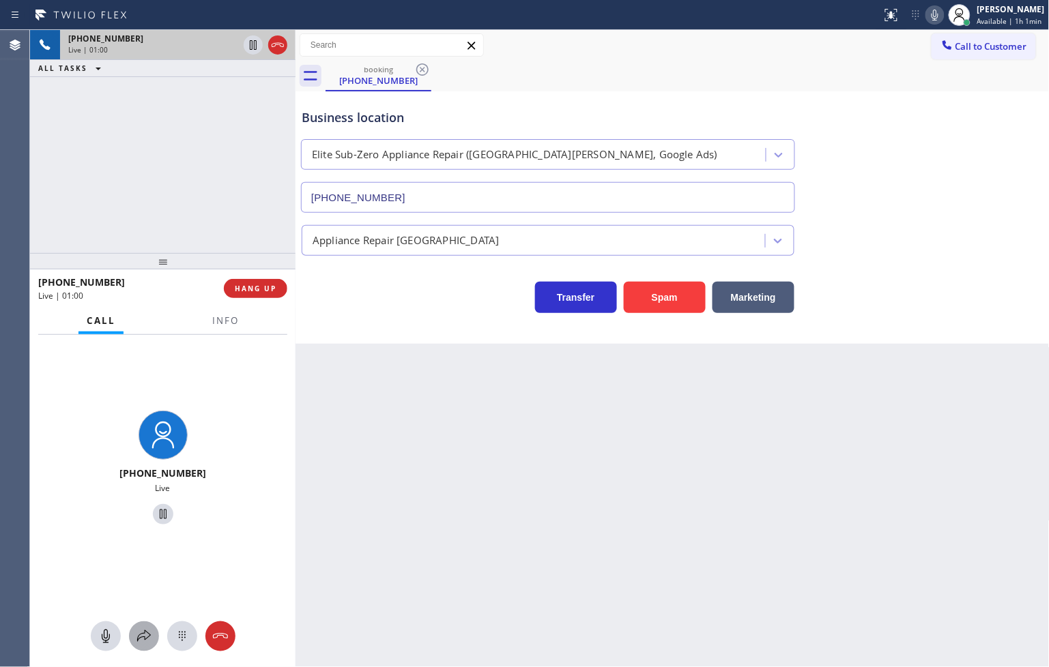
click at [139, 633] on icon at bounding box center [144, 636] width 16 height 16
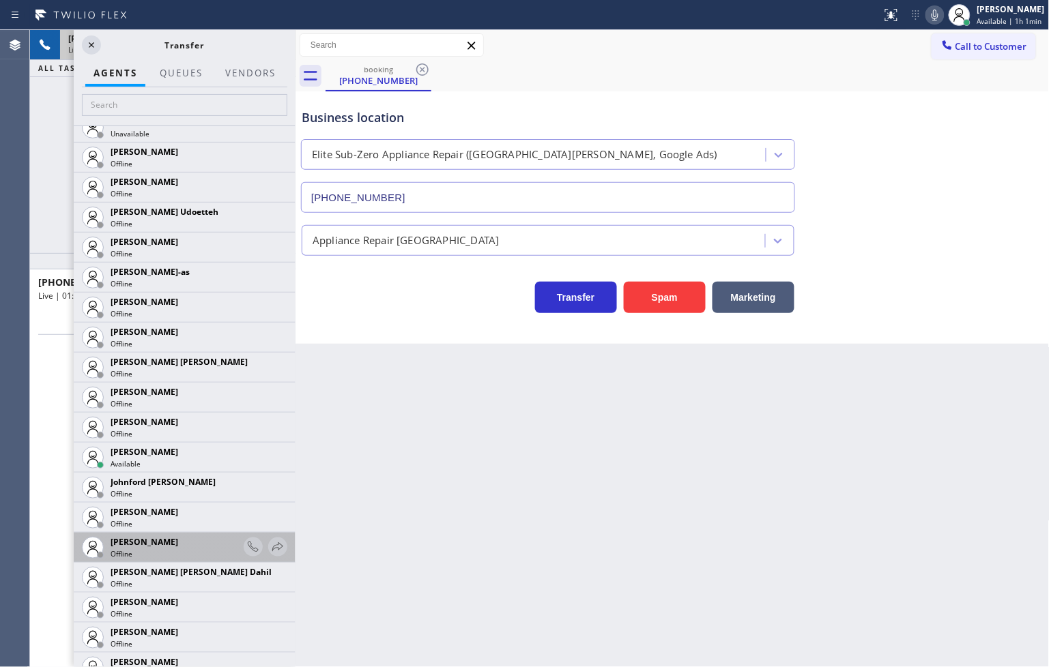
scroll to position [1592, 0]
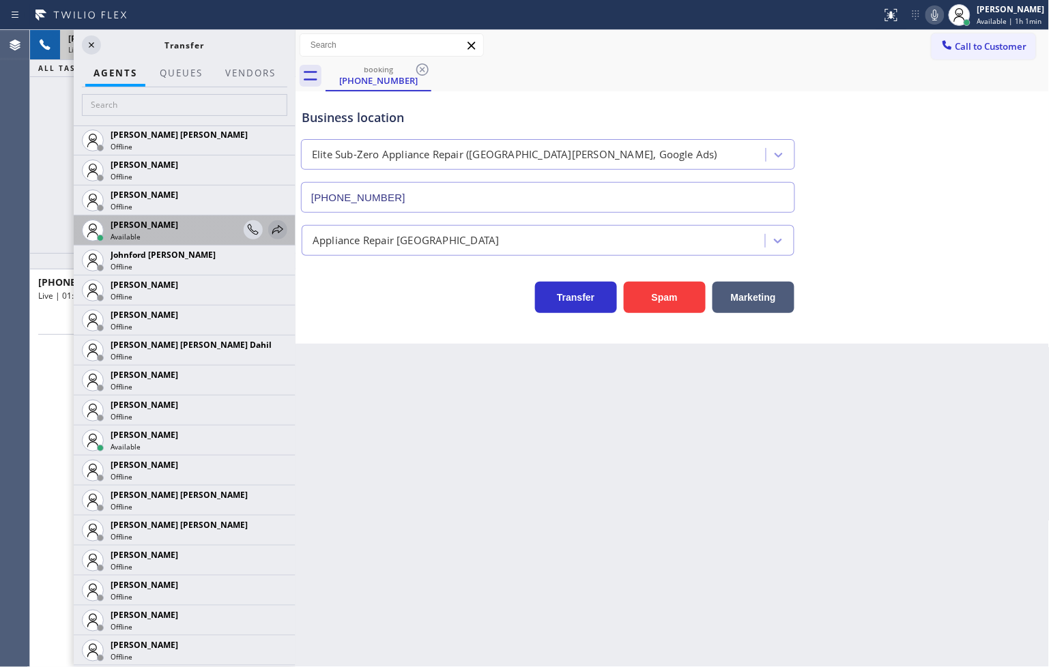
click at [270, 227] on icon at bounding box center [278, 230] width 16 height 16
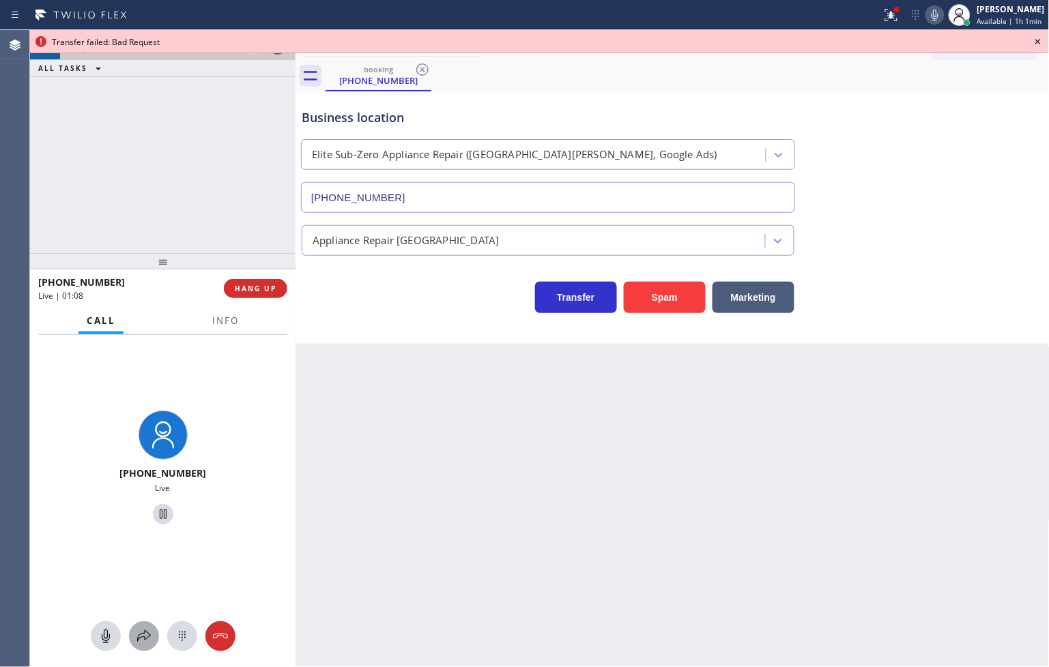
click at [137, 645] on button at bounding box center [144, 637] width 30 height 30
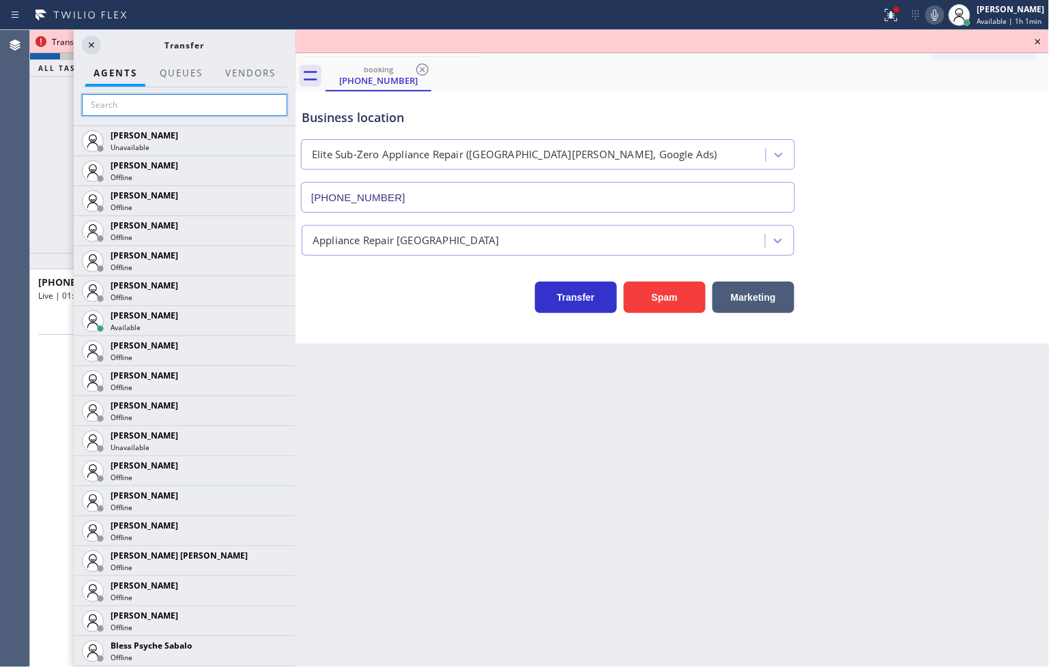
click at [124, 104] on input "text" at bounding box center [184, 105] width 205 height 22
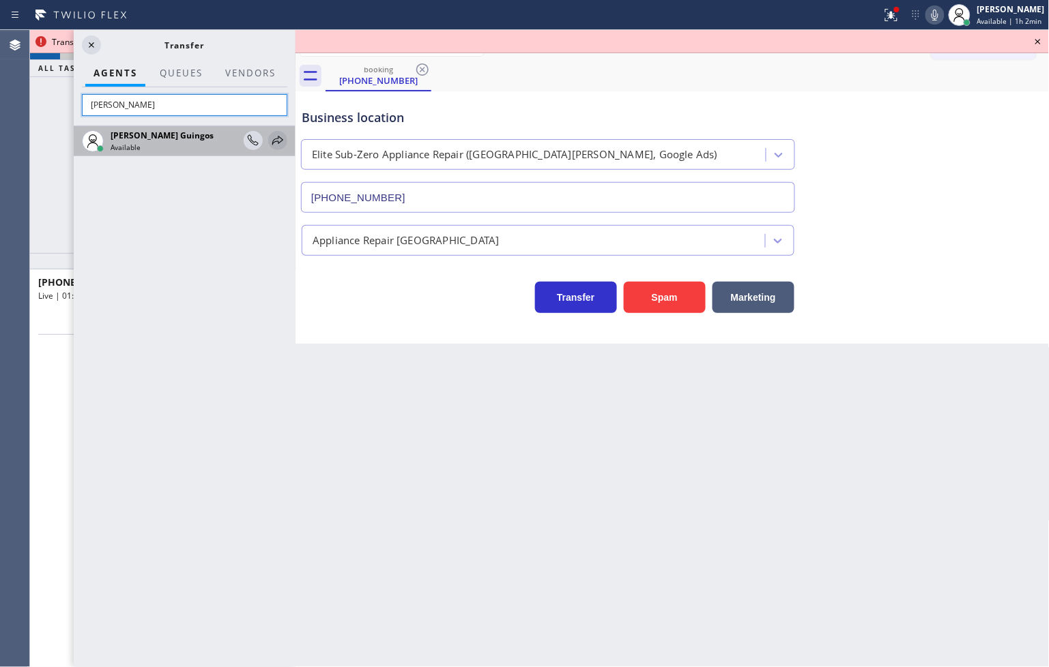
type input "[PERSON_NAME]"
click at [274, 140] on icon at bounding box center [277, 140] width 11 height 9
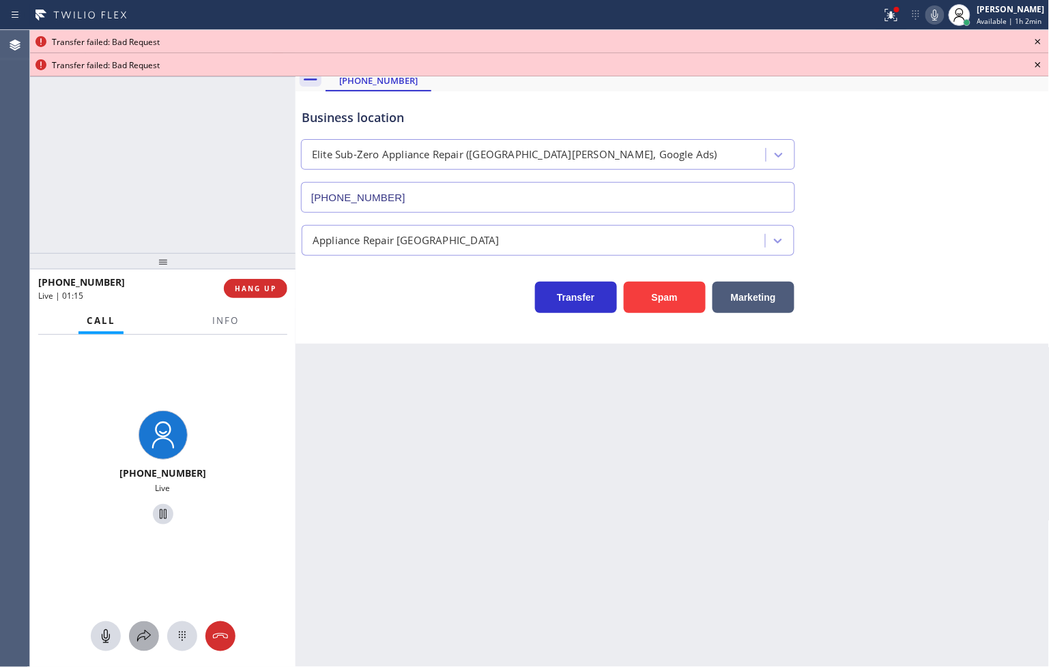
click at [141, 640] on icon at bounding box center [144, 636] width 16 height 16
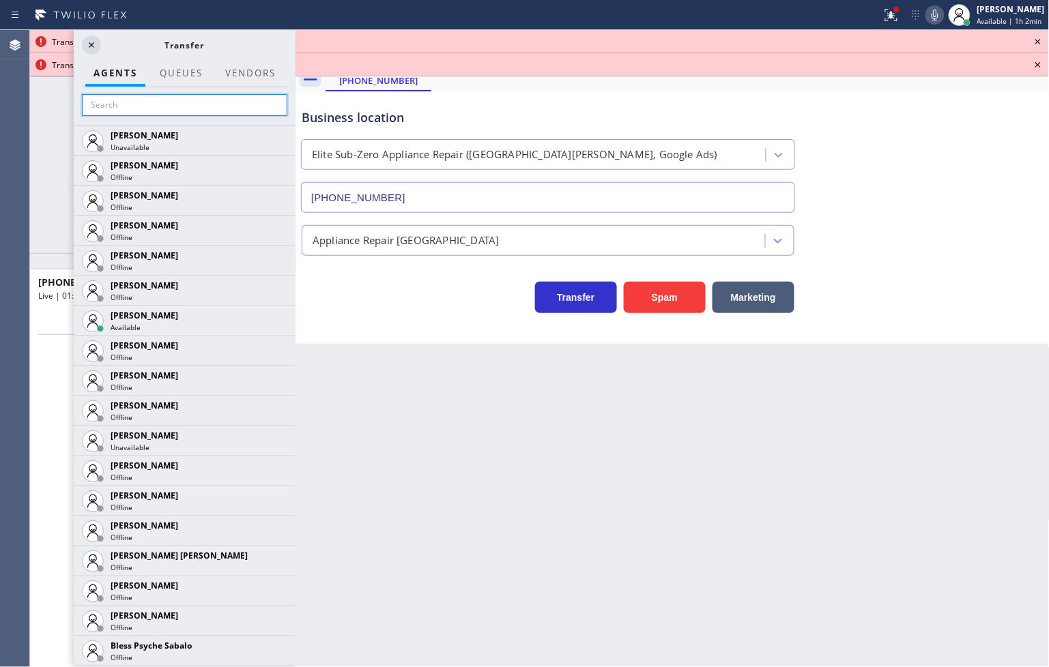
click at [148, 108] on input "text" at bounding box center [184, 105] width 205 height 22
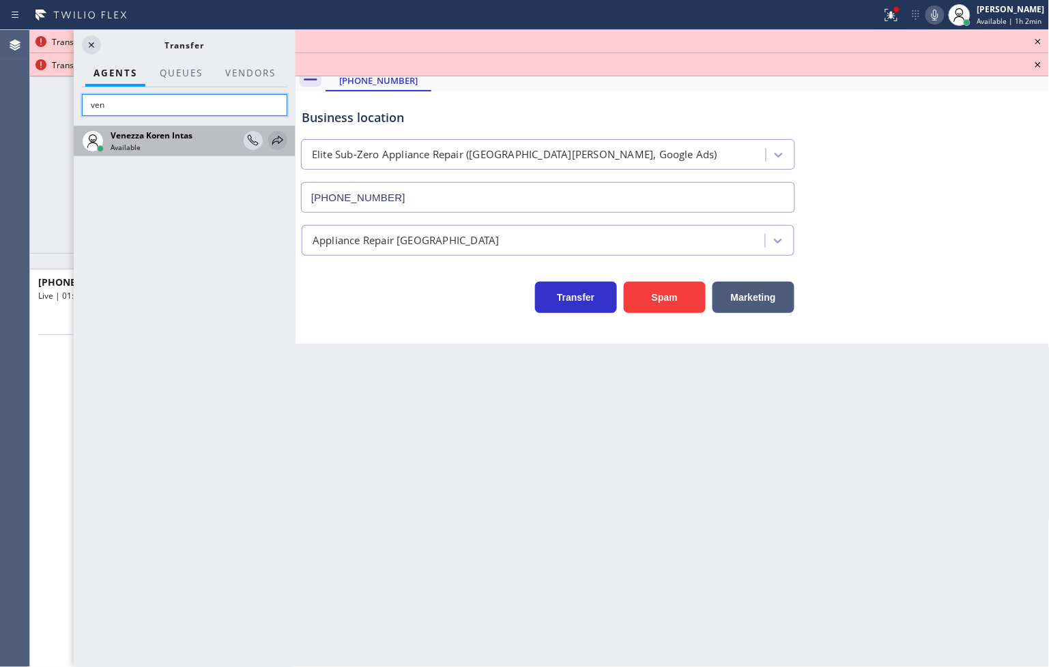
type input "ven"
click at [268, 136] on div at bounding box center [277, 140] width 19 height 16
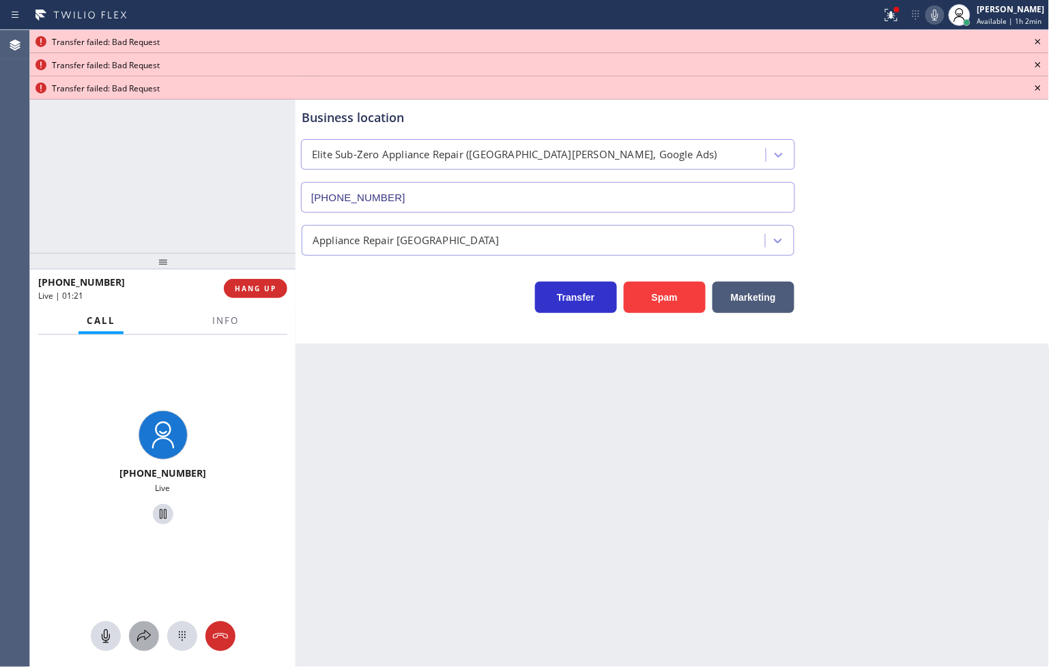
click at [147, 632] on icon at bounding box center [144, 636] width 16 height 16
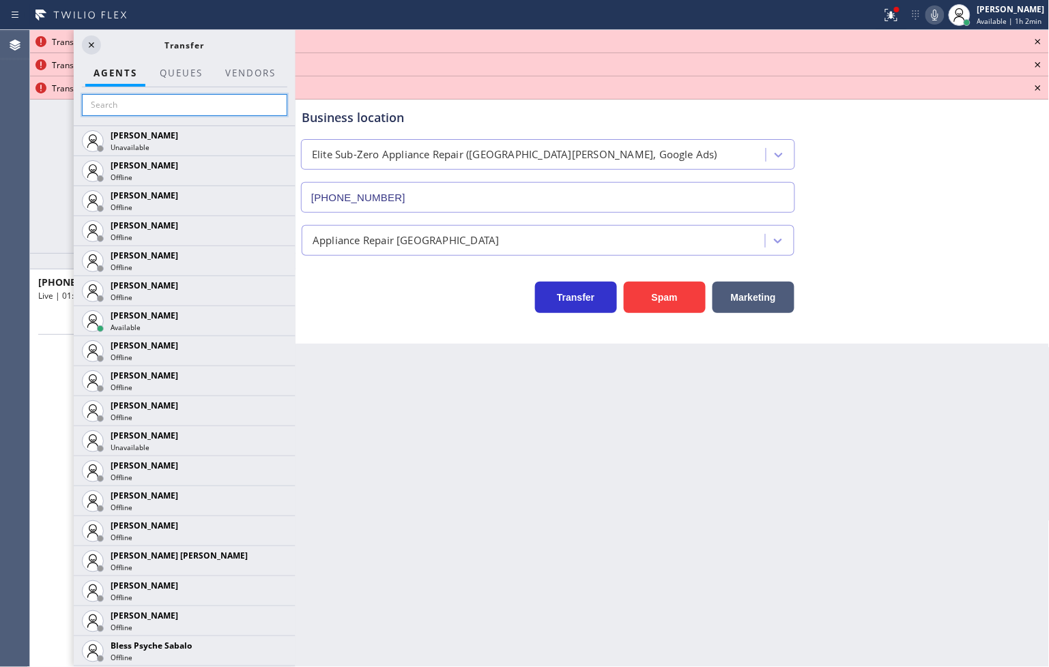
click at [113, 108] on input "text" at bounding box center [184, 105] width 205 height 22
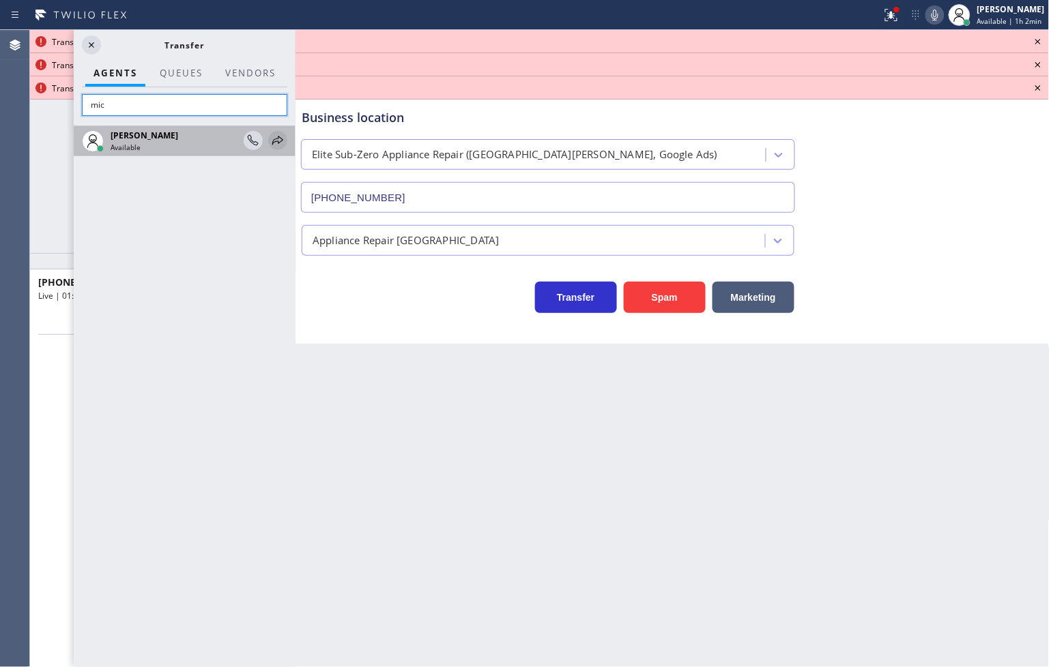
type input "mic"
click at [275, 138] on icon at bounding box center [278, 140] width 16 height 16
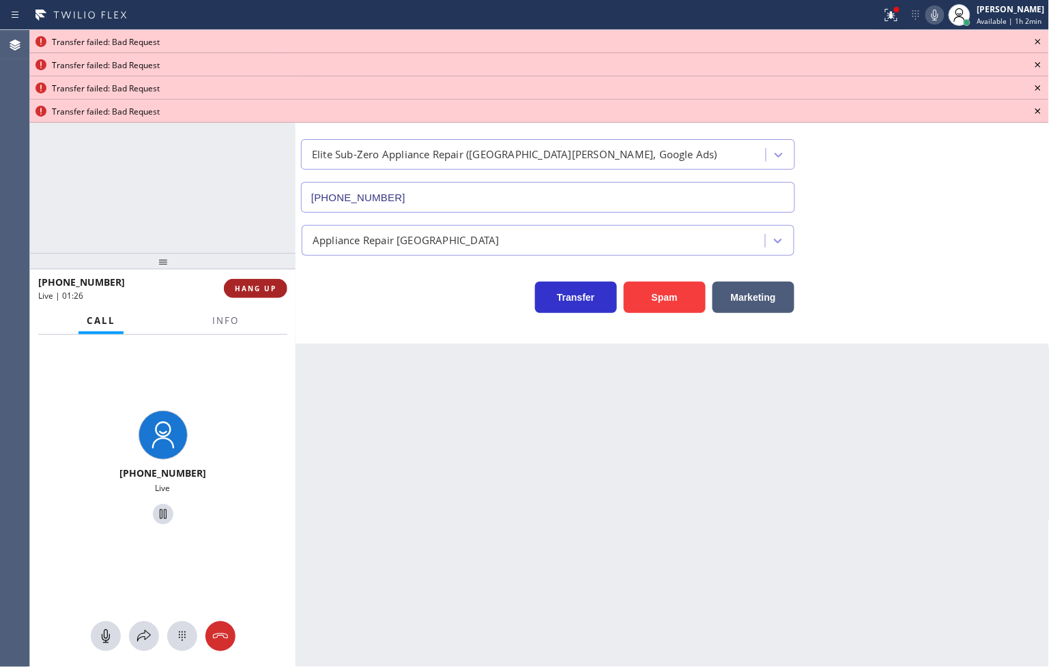
click at [250, 289] on span "HANG UP" at bounding box center [256, 289] width 42 height 10
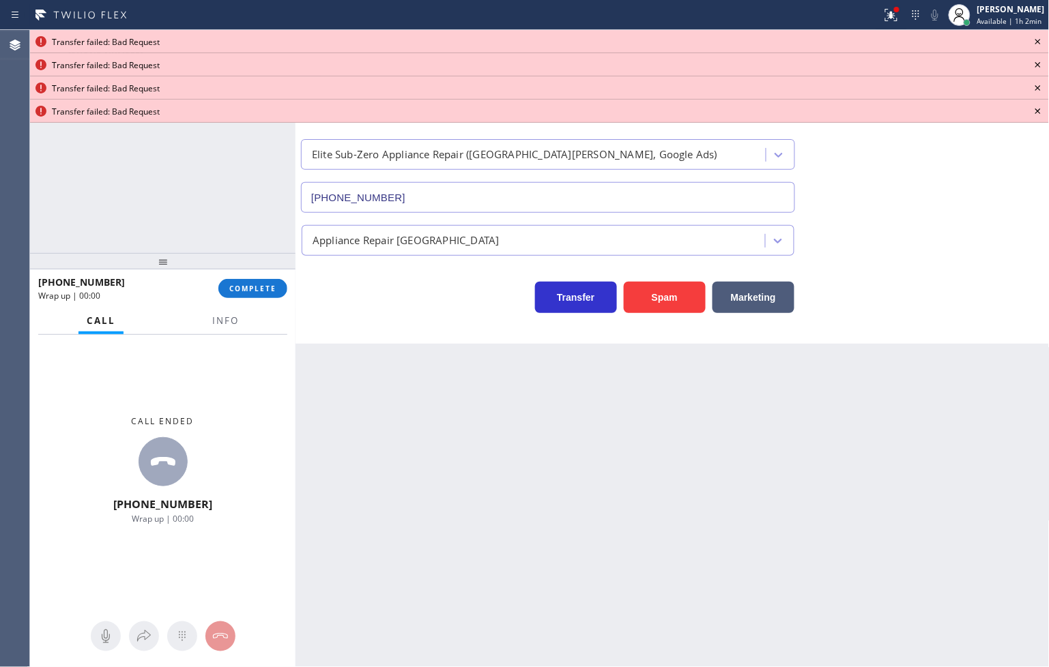
click at [1039, 37] on icon at bounding box center [1038, 41] width 16 height 16
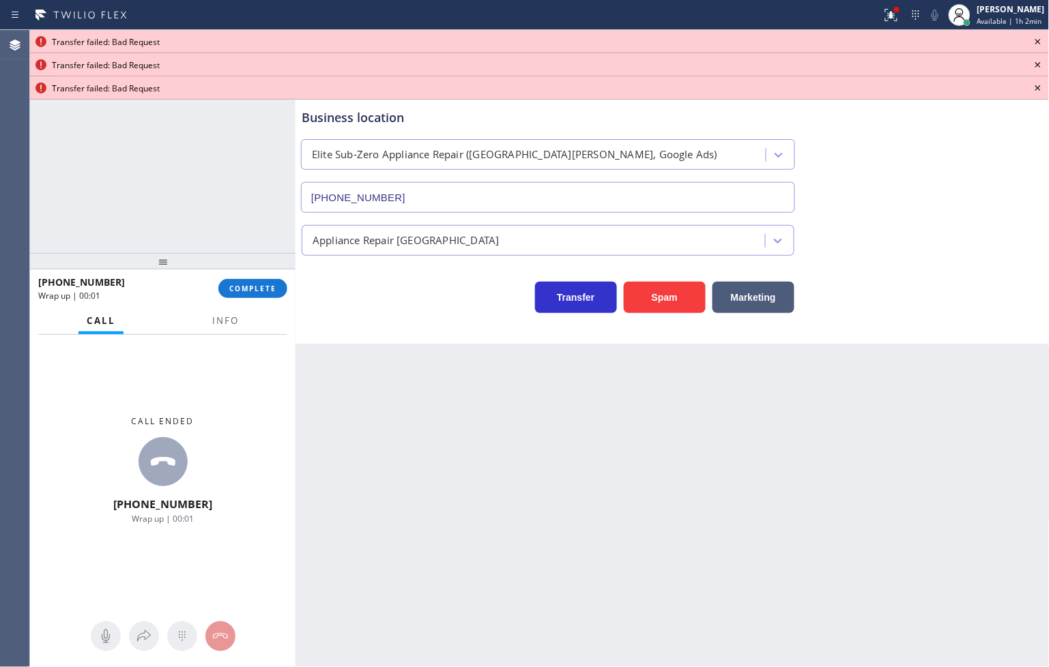
click at [1039, 37] on icon at bounding box center [1038, 41] width 16 height 16
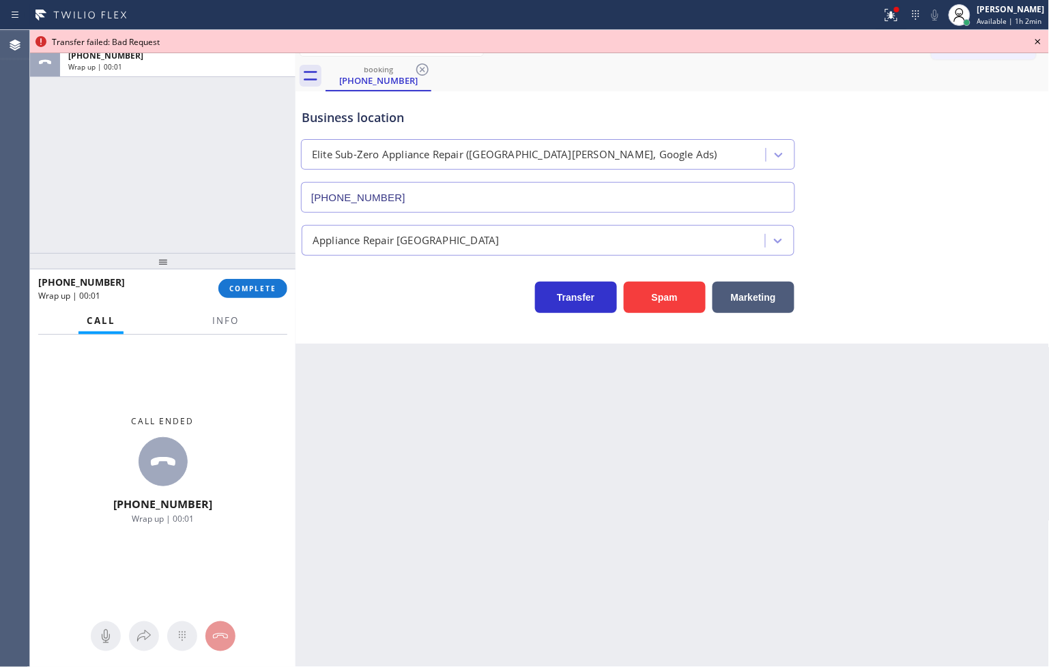
click at [1039, 37] on icon at bounding box center [1038, 41] width 16 height 16
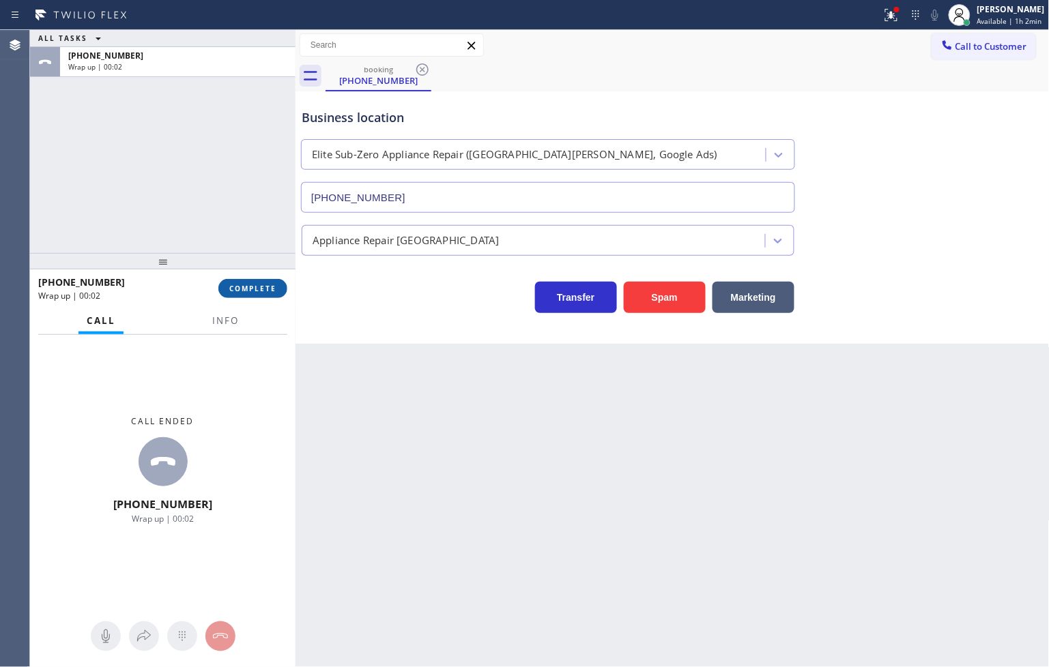
click at [244, 295] on button "COMPLETE" at bounding box center [252, 288] width 69 height 19
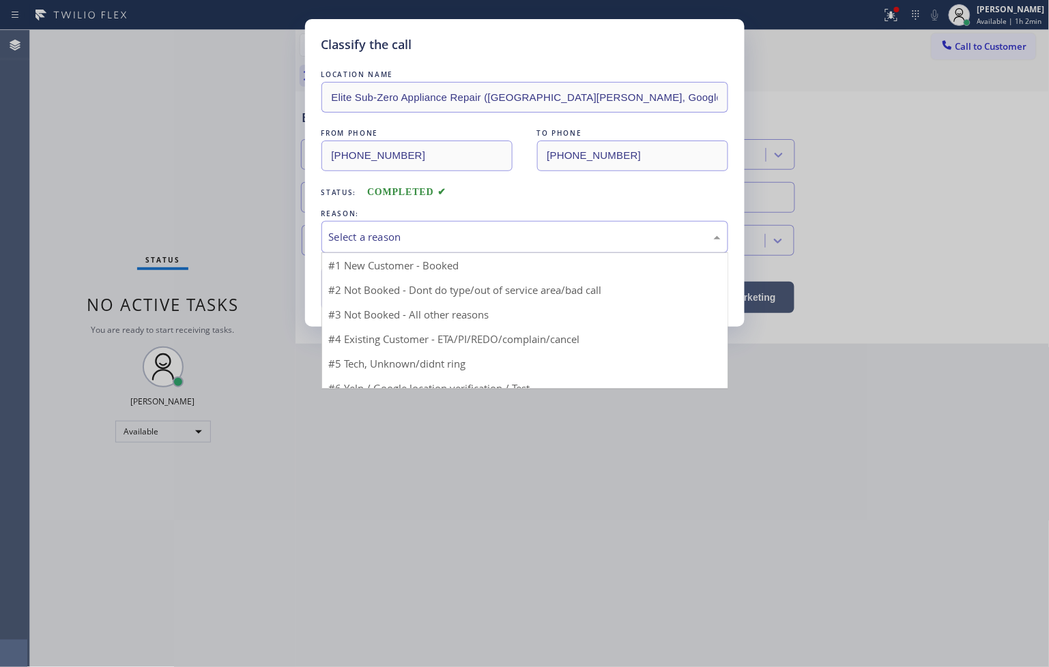
click at [356, 246] on div "Select a reason" at bounding box center [524, 237] width 407 height 32
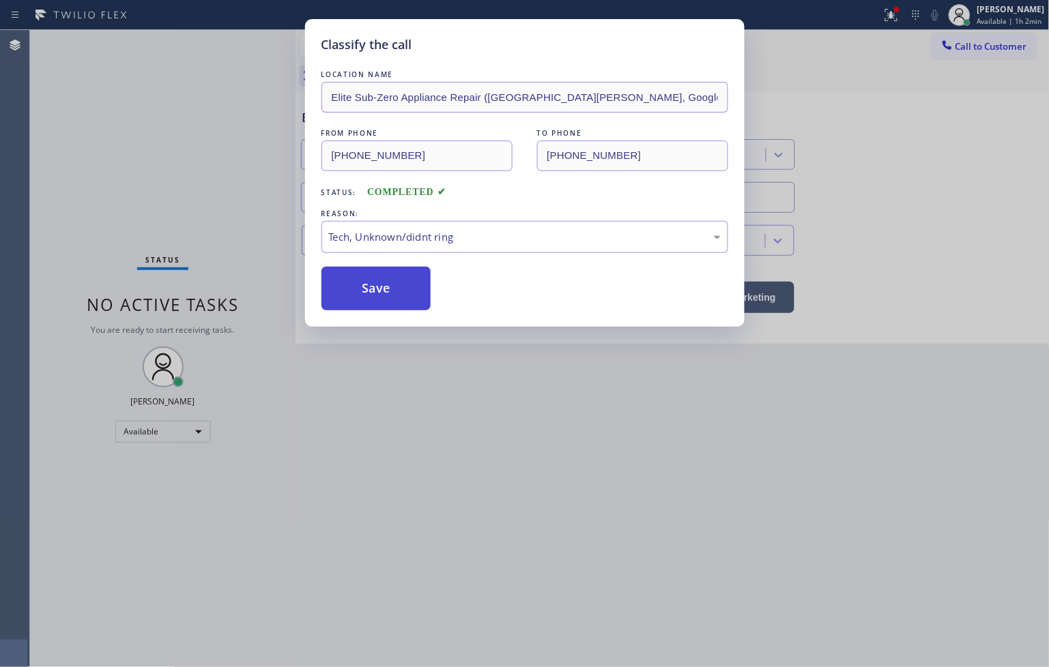
click at [383, 292] on button "Save" at bounding box center [376, 289] width 110 height 44
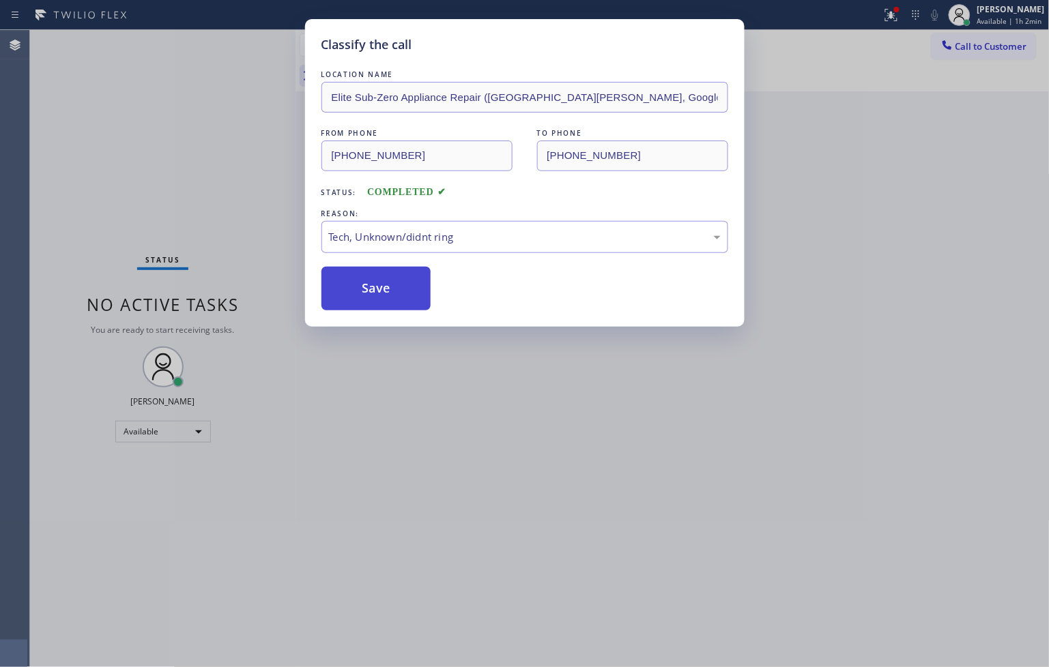
click at [383, 292] on button "Save" at bounding box center [376, 289] width 110 height 44
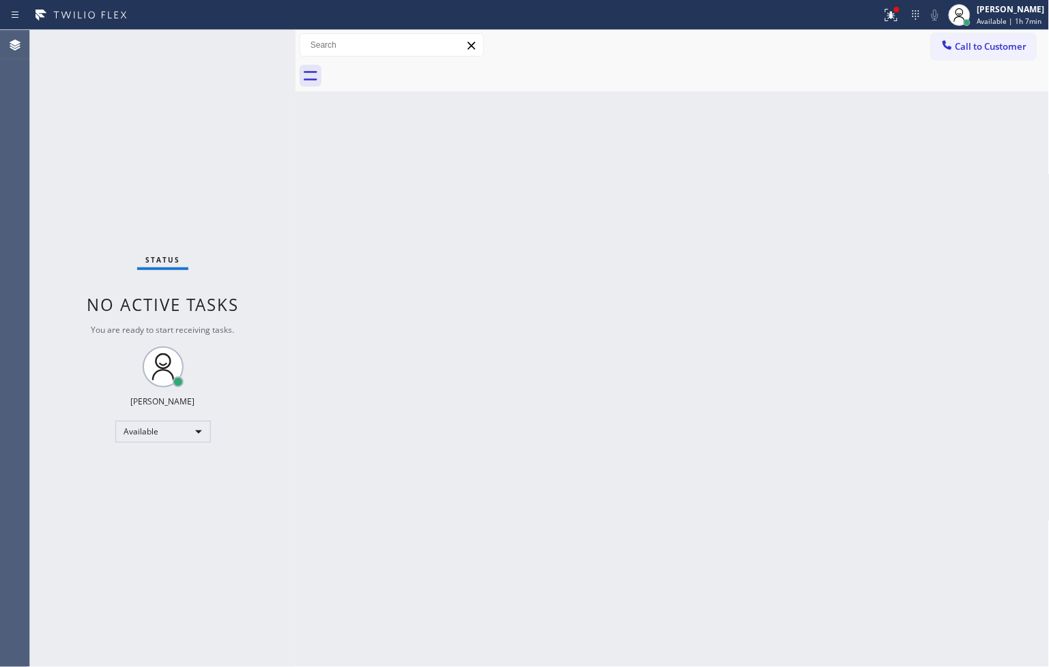
click at [240, 42] on div "Status No active tasks You are ready to start receiving tasks. [PERSON_NAME]" at bounding box center [162, 348] width 265 height 637
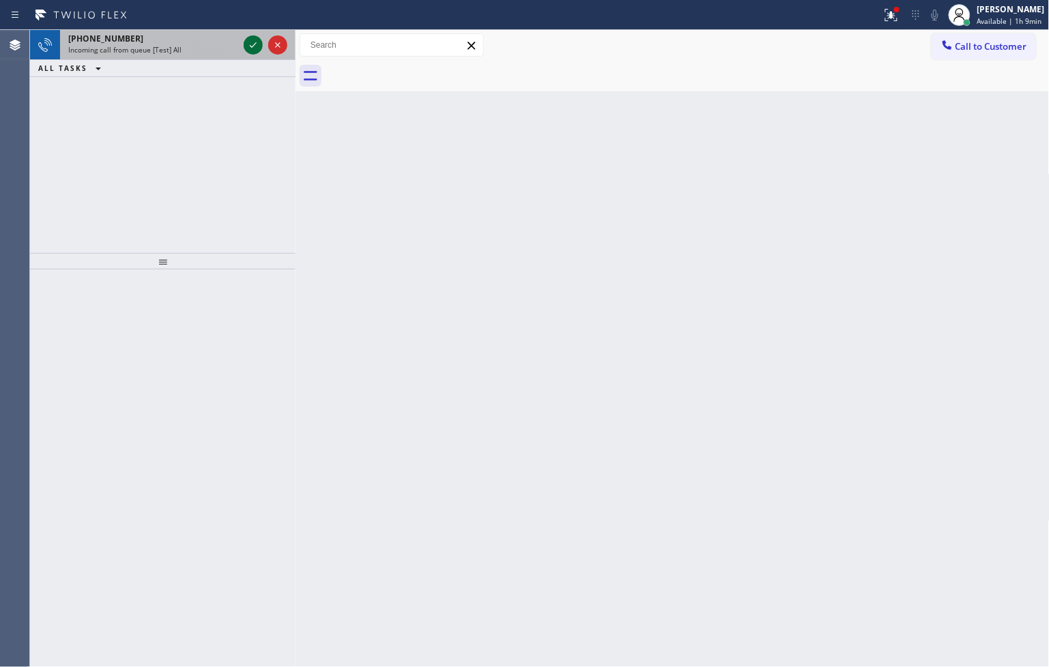
click at [253, 44] on icon at bounding box center [253, 45] width 16 height 16
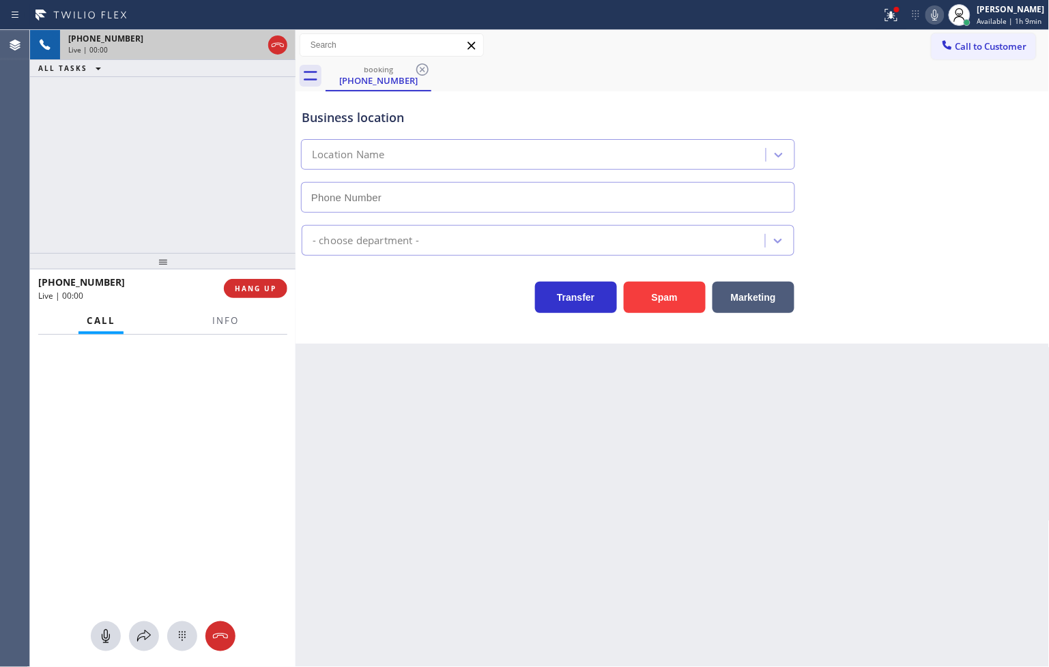
type input "[PHONE_NUMBER]"
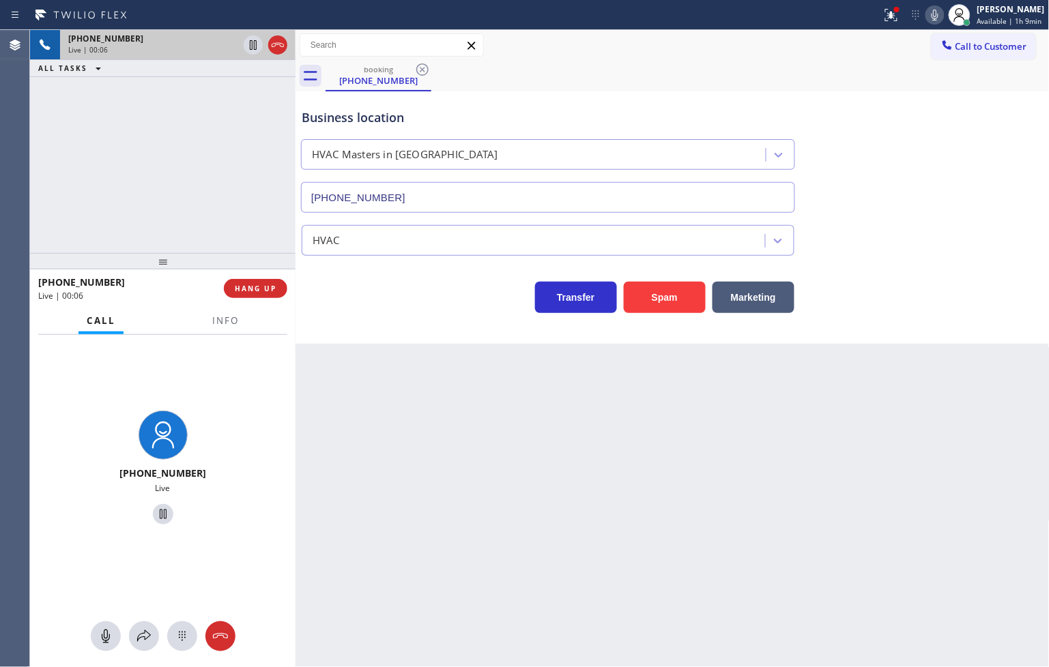
click at [368, 326] on div "Business location HVAC Masters in [GEOGRAPHIC_DATA] [PHONE_NUMBER] HVAC Transfe…" at bounding box center [672, 217] width 754 height 252
click at [179, 209] on div "[PHONE_NUMBER] Live | 00:06 ALL TASKS ALL TASKS ACTIVE TASKS TASKS IN WRAP UP" at bounding box center [162, 141] width 265 height 223
click at [197, 165] on div "[PHONE_NUMBER] Live | 00:19 ALL TASKS ALL TASKS ACTIVE TASKS TASKS IN WRAP UP" at bounding box center [162, 141] width 265 height 223
click at [408, 339] on div "Business location HVAC Masters in [GEOGRAPHIC_DATA] [PHONE_NUMBER] HVAC Transfe…" at bounding box center [672, 217] width 754 height 252
click at [471, 356] on div "Back to Dashboard Change Sender ID Customers Technicians Select a contact Outbo…" at bounding box center [672, 348] width 754 height 637
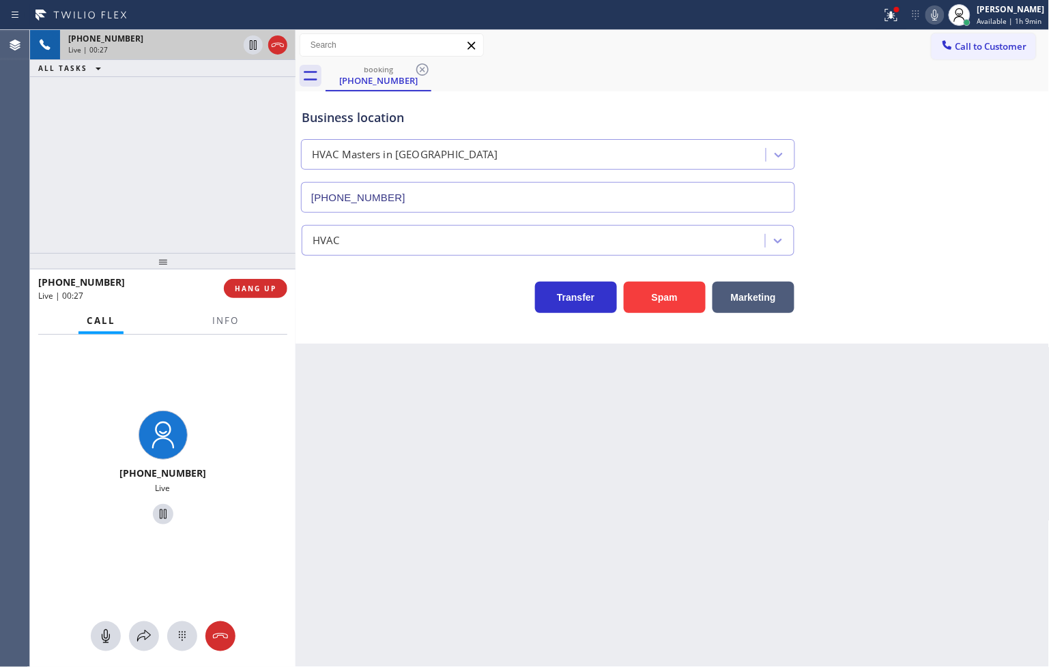
click at [356, 302] on div "Transfer Spam Marketing" at bounding box center [548, 294] width 498 height 38
click at [243, 233] on div "[PHONE_NUMBER] Live | 00:27 ALL TASKS ALL TASKS ACTIVE TASKS TASKS IN WRAP UP" at bounding box center [162, 141] width 265 height 223
click at [407, 323] on div "Business location HVAC Masters in [GEOGRAPHIC_DATA] [PHONE_NUMBER] HVAC Transfe…" at bounding box center [672, 217] width 754 height 252
click at [125, 148] on div "[PHONE_NUMBER] Live | 00:29 ALL TASKS ALL TASKS ACTIVE TASKS TASKS IN WRAP UP" at bounding box center [162, 141] width 265 height 223
click at [416, 296] on div "Transfer Spam Marketing" at bounding box center [548, 294] width 498 height 38
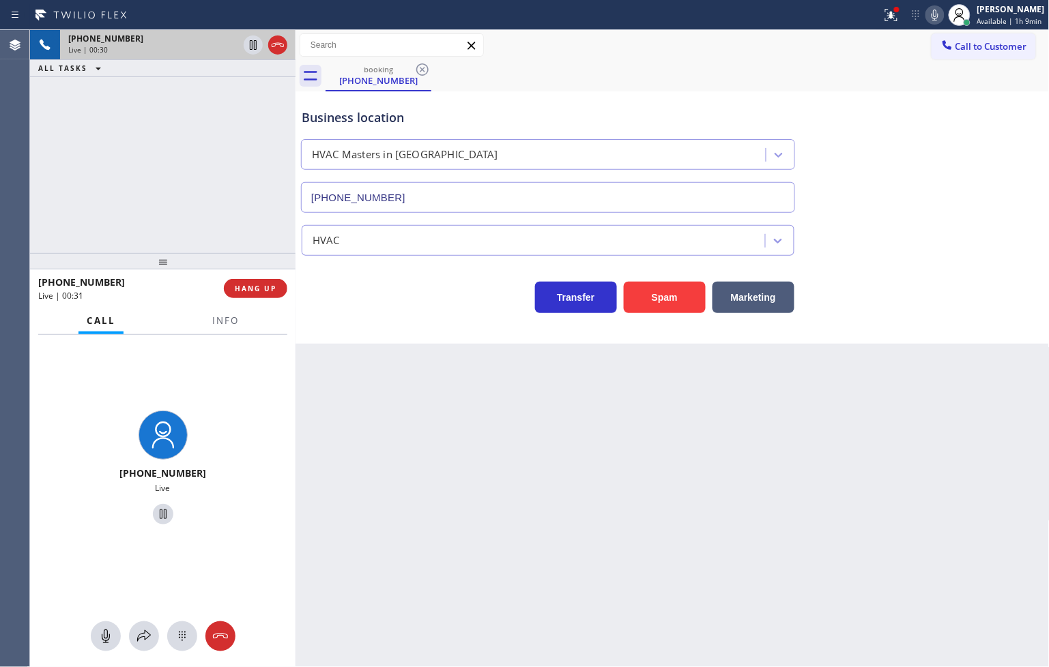
click at [212, 216] on div "[PHONE_NUMBER] Live | 00:30 ALL TASKS ALL TASKS ACTIVE TASKS TASKS IN WRAP UP" at bounding box center [162, 141] width 265 height 223
click at [265, 284] on span "HANG UP" at bounding box center [256, 289] width 42 height 10
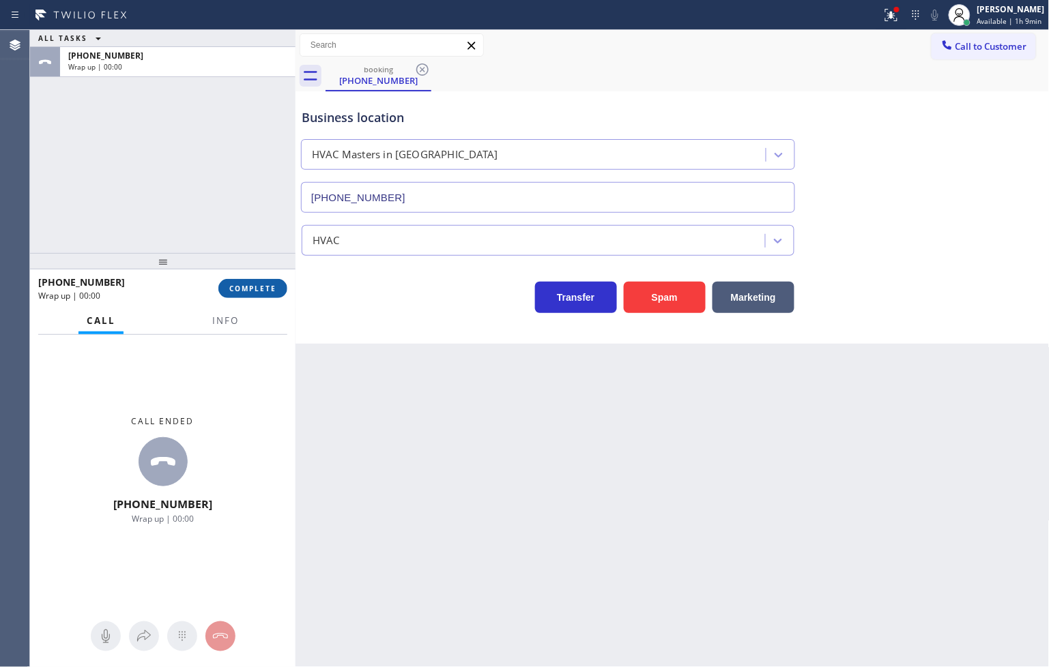
click at [265, 284] on span "COMPLETE" at bounding box center [252, 289] width 47 height 10
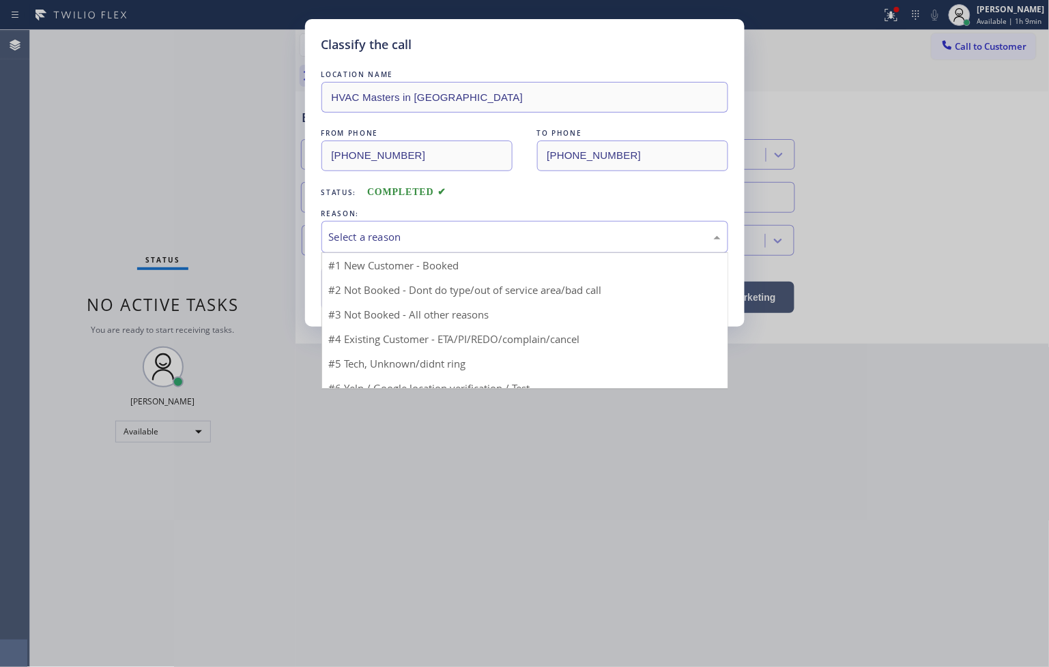
click at [374, 241] on div "Select a reason" at bounding box center [525, 237] width 392 height 16
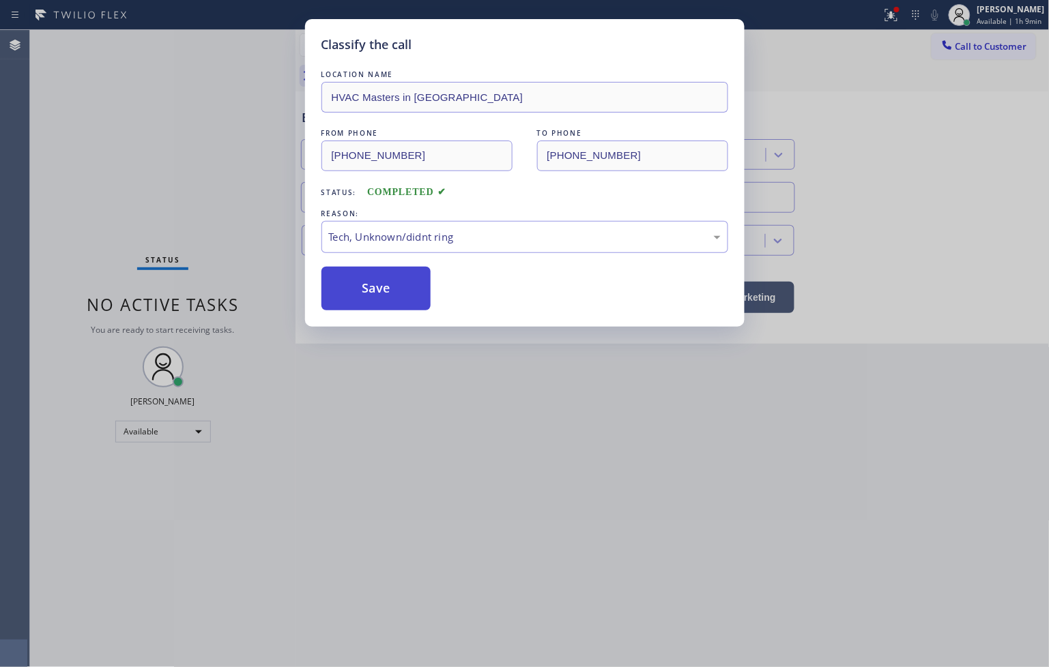
click at [377, 289] on button "Save" at bounding box center [376, 289] width 110 height 44
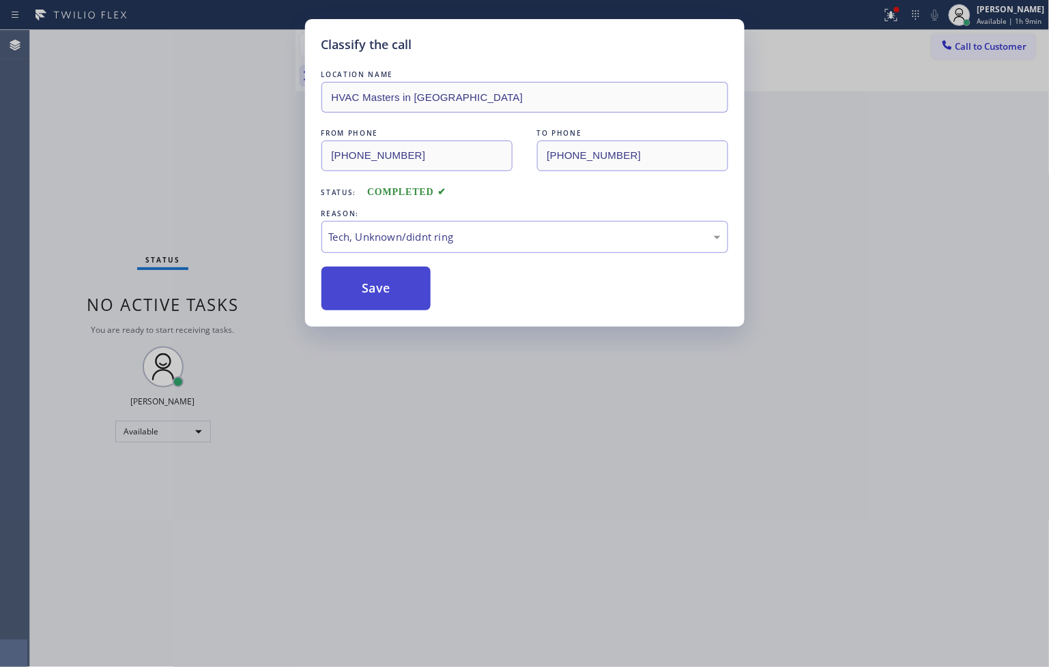
click at [377, 289] on button "Save" at bounding box center [376, 289] width 110 height 44
click at [374, 289] on button "Save" at bounding box center [376, 289] width 110 height 44
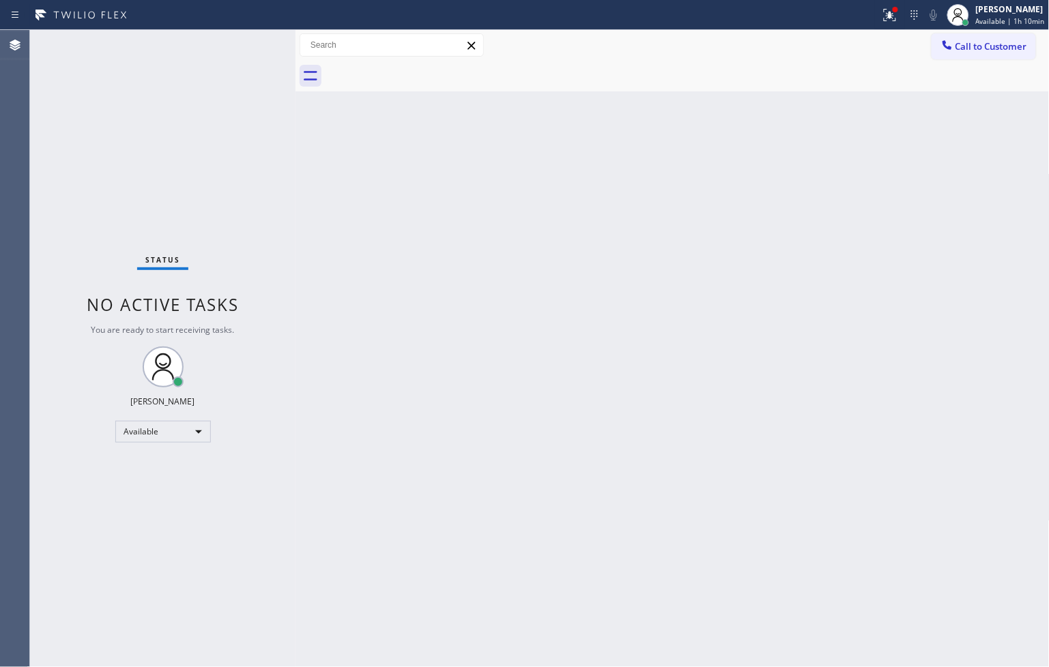
click at [230, 57] on div "Status No active tasks You are ready to start receiving tasks. [PERSON_NAME]" at bounding box center [162, 348] width 265 height 637
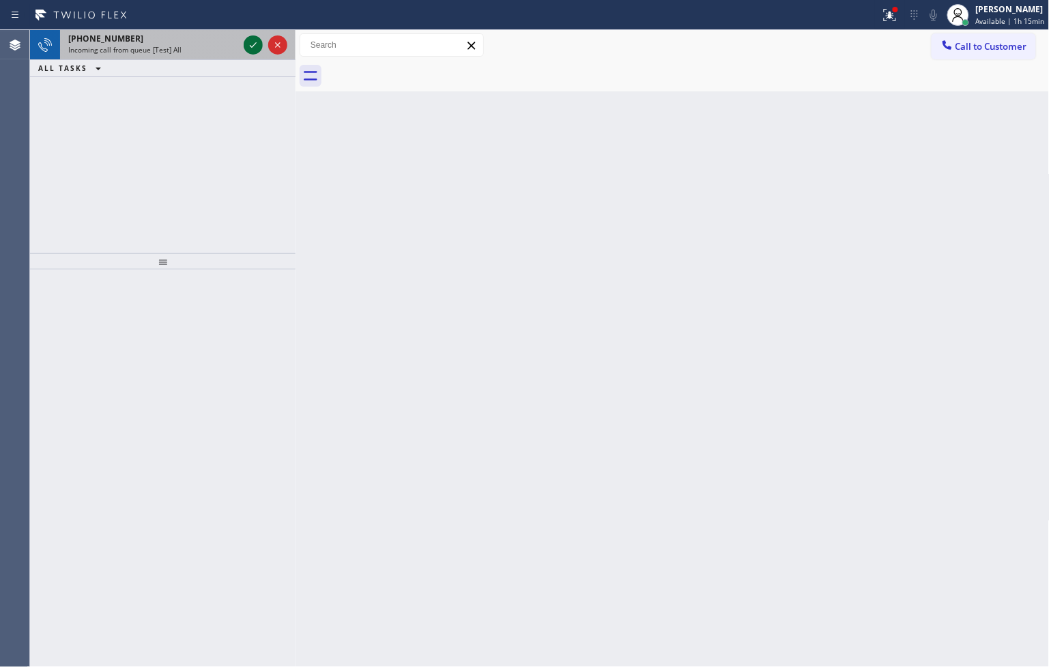
click at [249, 46] on icon at bounding box center [253, 45] width 16 height 16
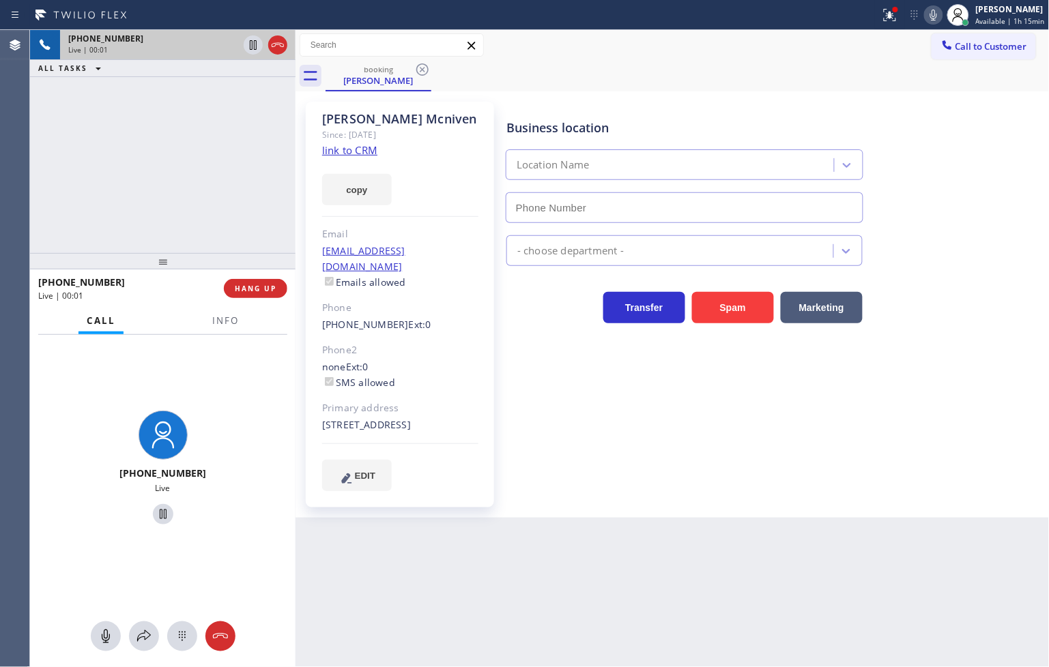
type input "[PHONE_NUMBER]"
click at [158, 210] on div "[PHONE_NUMBER] Live | 00:10 ALL TASKS ALL TASKS ACTIVE TASKS TASKS IN WRAP UP" at bounding box center [162, 141] width 265 height 223
click at [172, 153] on div "[PHONE_NUMBER] Live | 00:33 ALL TASKS ALL TASKS ACTIVE TASKS TASKS IN WRAP UP" at bounding box center [162, 141] width 265 height 223
click at [496, 645] on div "Back to Dashboard Change Sender ID Customers Technicians Select a contact Outbo…" at bounding box center [672, 348] width 754 height 637
click at [251, 44] on icon at bounding box center [253, 45] width 16 height 16
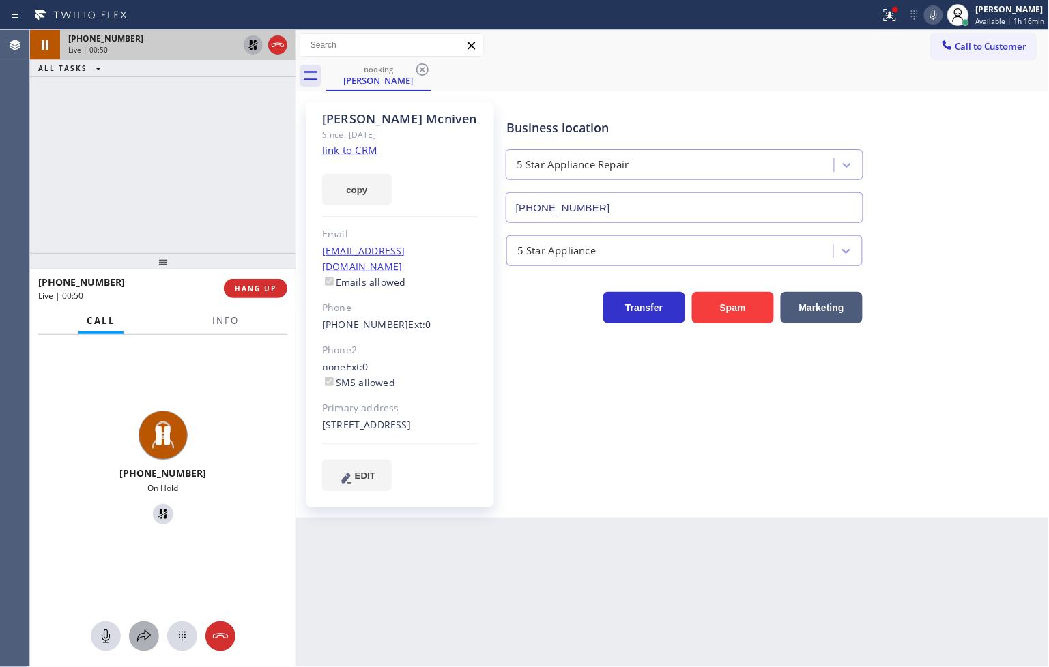
click at [133, 641] on div at bounding box center [144, 636] width 30 height 16
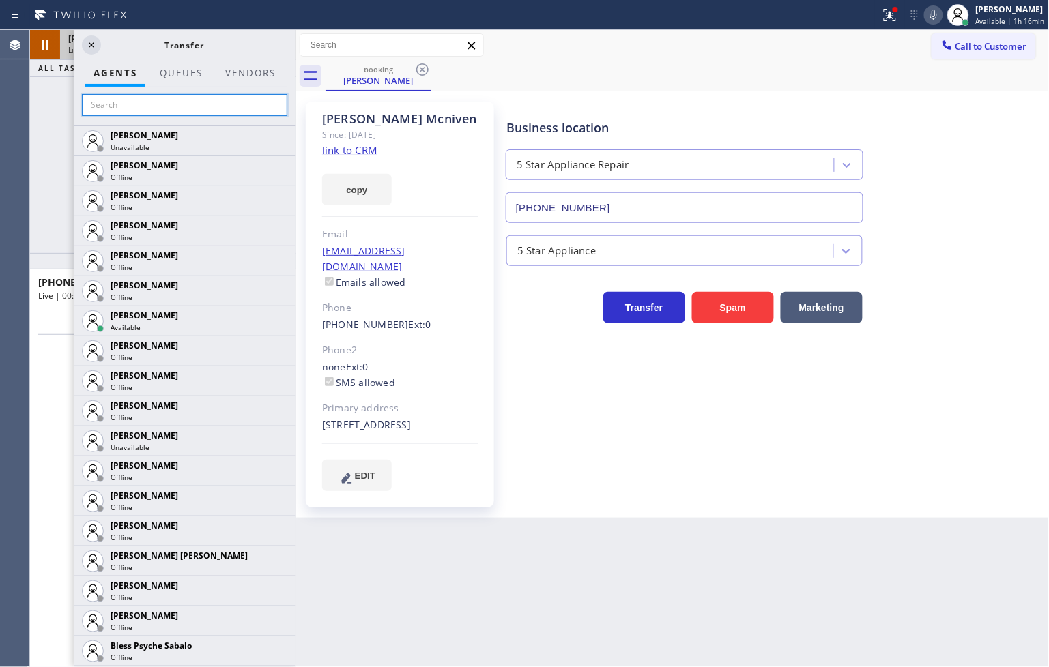
click at [114, 106] on input "text" at bounding box center [184, 105] width 205 height 22
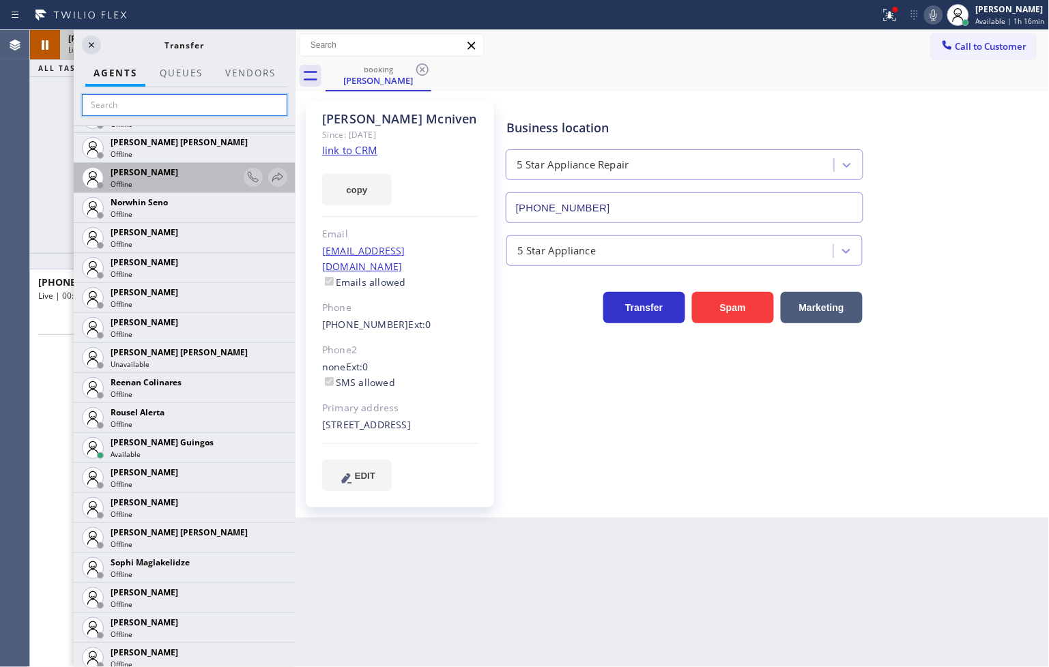
scroll to position [2805, 0]
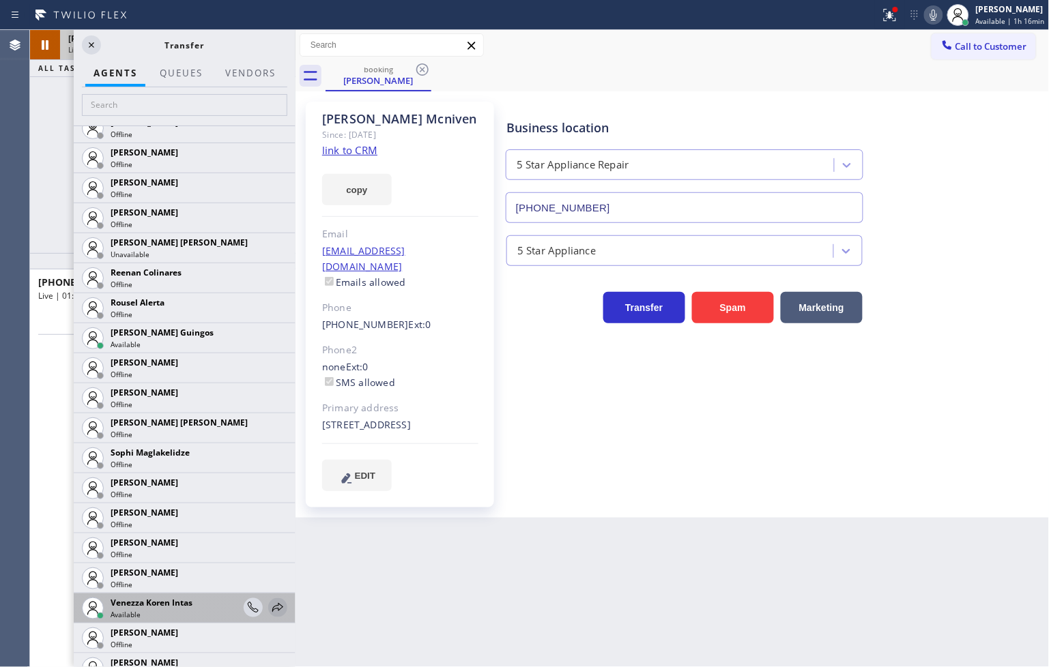
click at [270, 611] on icon at bounding box center [278, 608] width 16 height 16
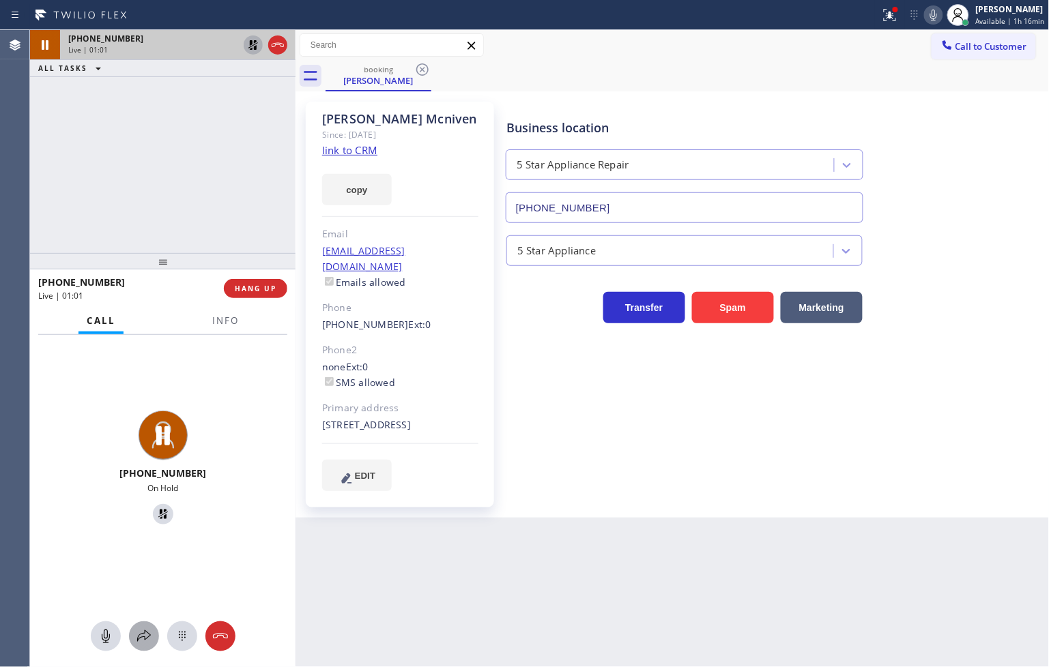
click at [150, 643] on icon at bounding box center [144, 636] width 16 height 16
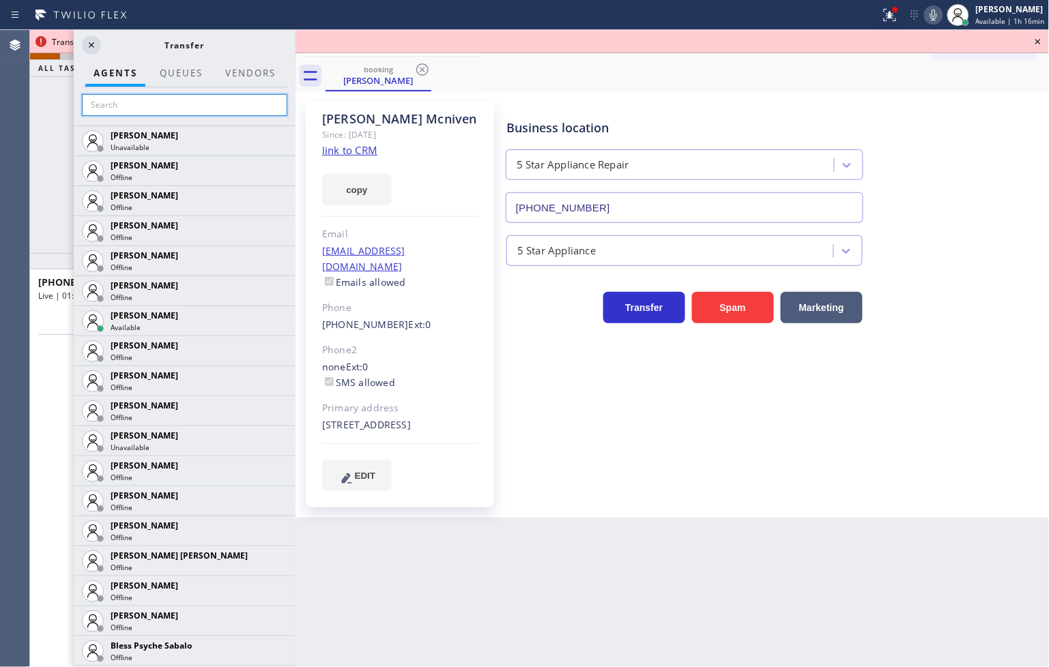
click at [139, 110] on input "text" at bounding box center [184, 105] width 205 height 22
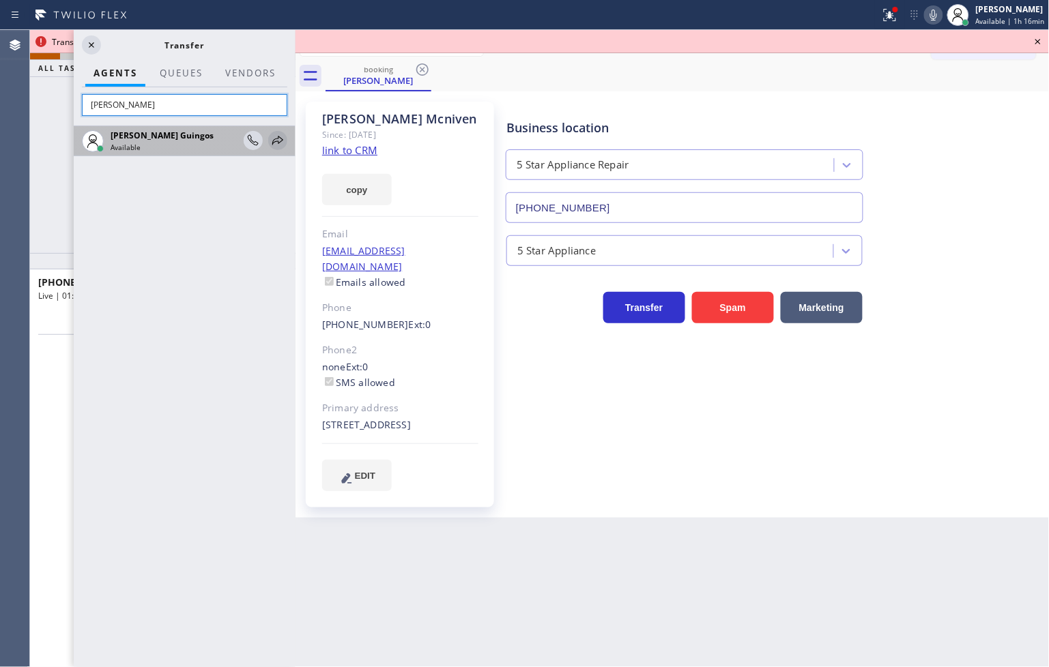
type input "[PERSON_NAME]"
click at [275, 141] on icon at bounding box center [278, 140] width 16 height 16
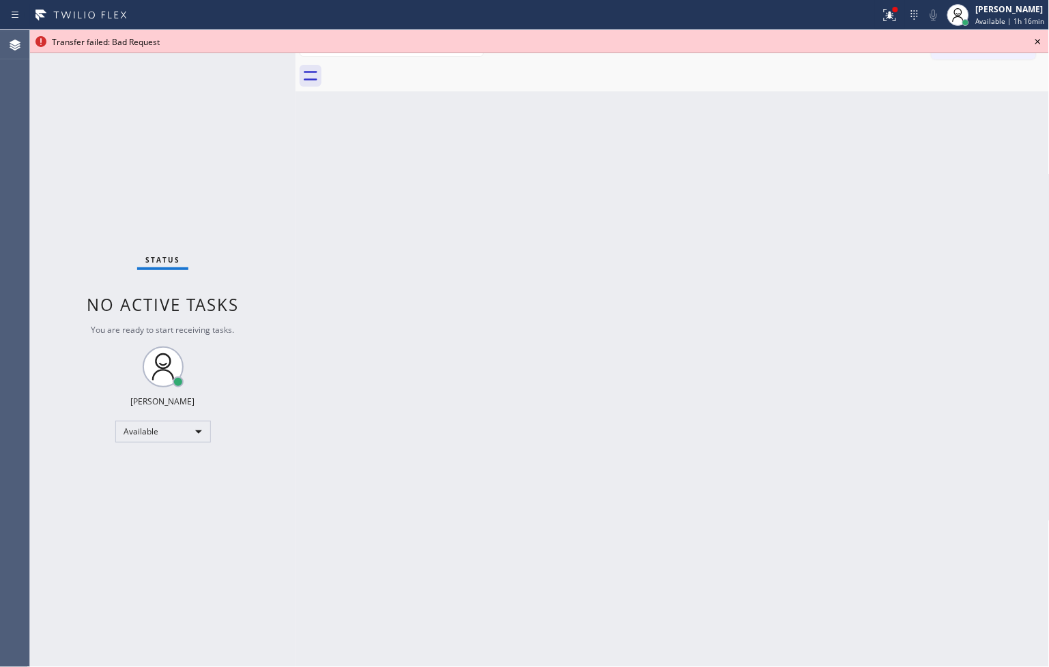
click at [1043, 40] on icon at bounding box center [1038, 41] width 16 height 16
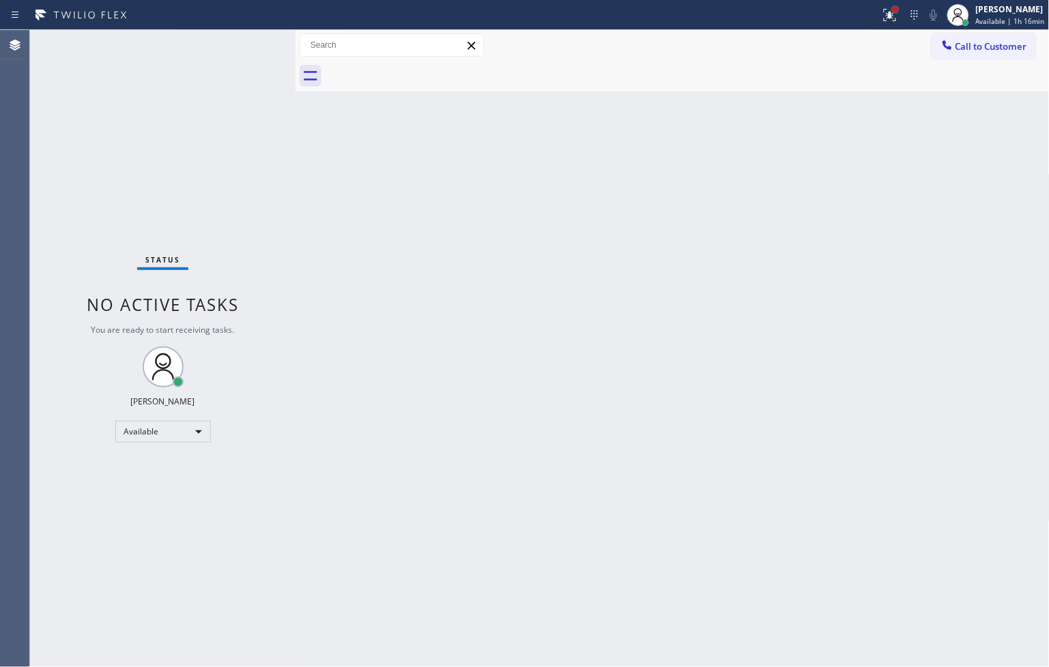
click at [891, 11] on div at bounding box center [895, 9] width 8 height 8
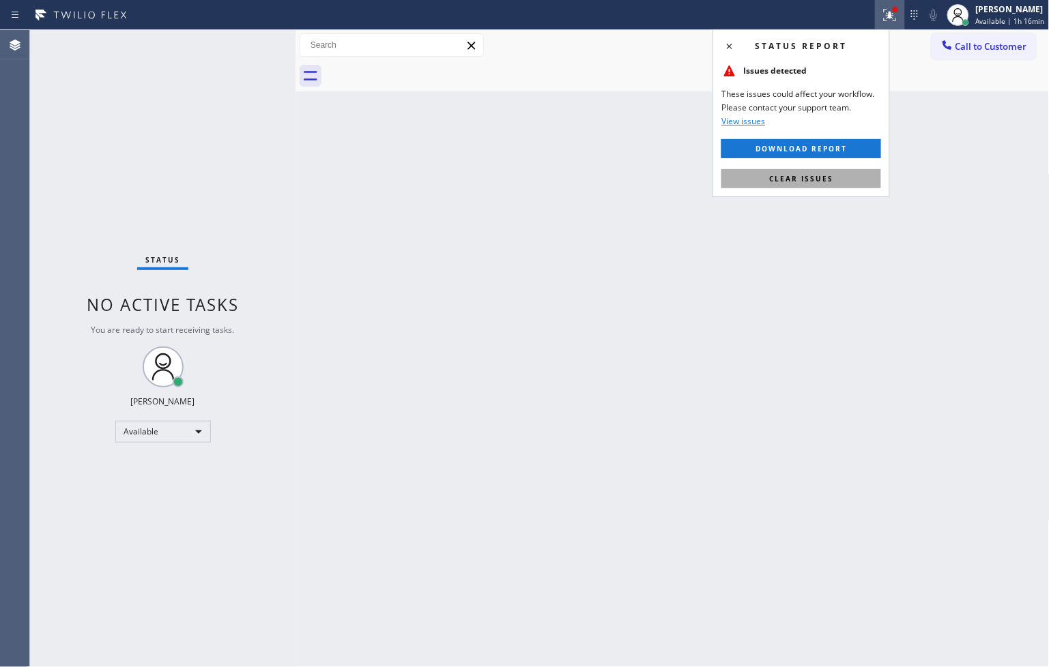
click at [817, 174] on span "Clear issues" at bounding box center [801, 179] width 64 height 10
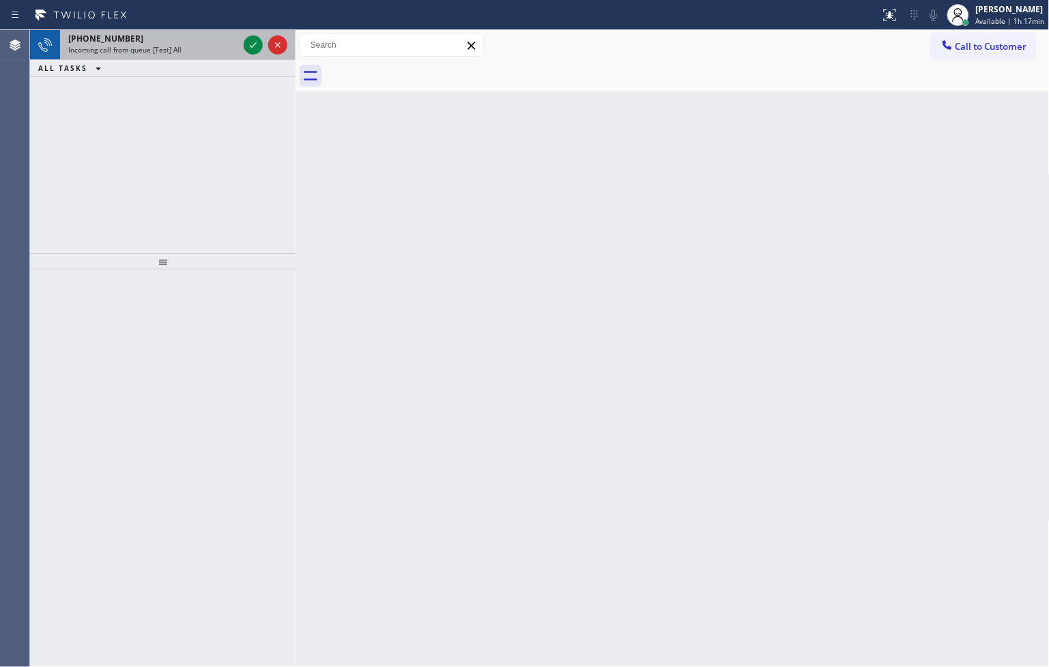
click at [188, 42] on div "[PHONE_NUMBER]" at bounding box center [153, 39] width 170 height 12
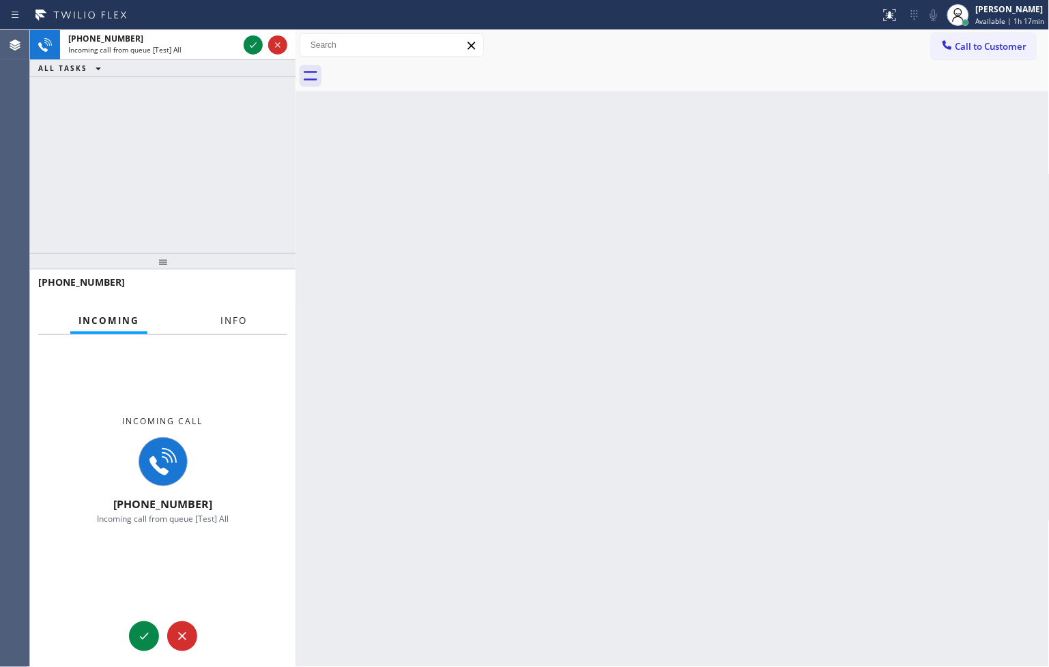
click at [226, 316] on span "Info" at bounding box center [233, 321] width 27 height 12
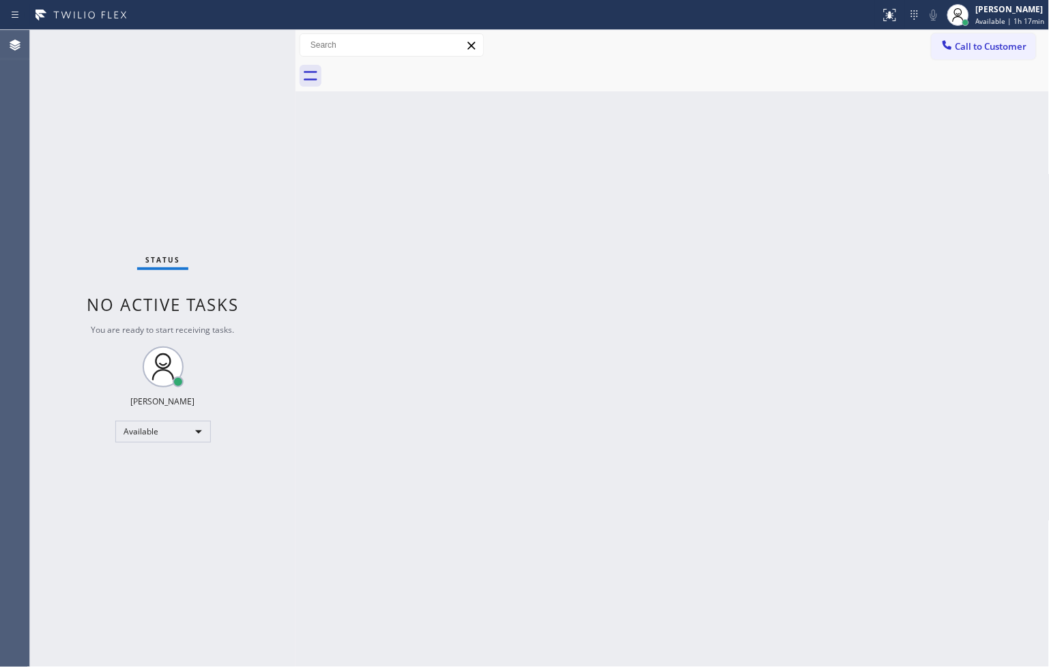
click at [253, 46] on div "Status No active tasks You are ready to start receiving tasks. [PERSON_NAME]" at bounding box center [162, 348] width 265 height 637
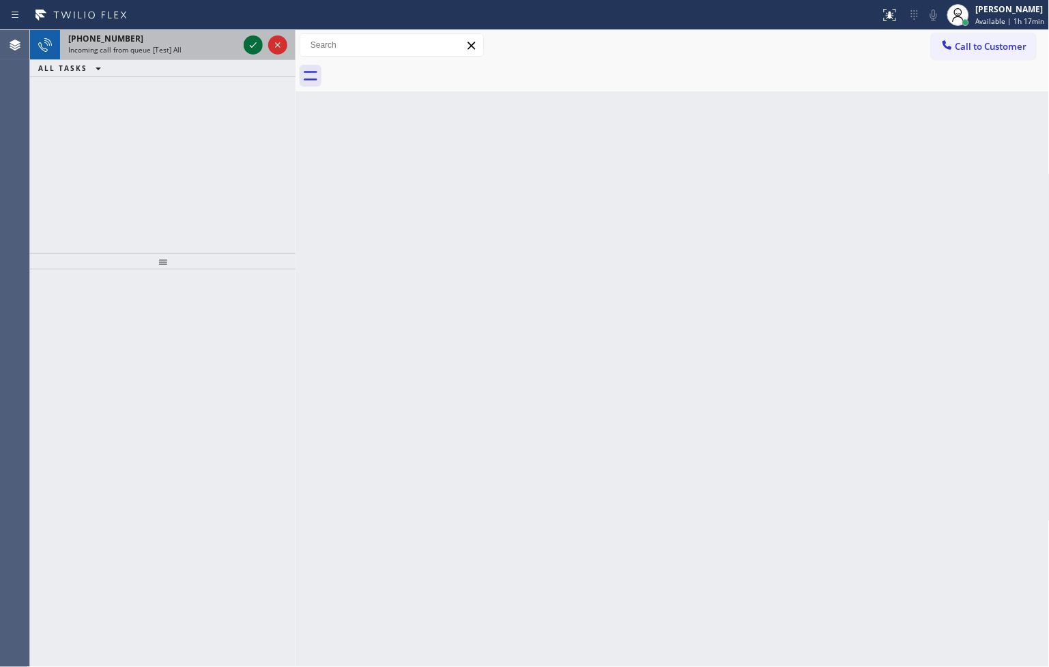
click at [256, 44] on icon at bounding box center [253, 45] width 16 height 16
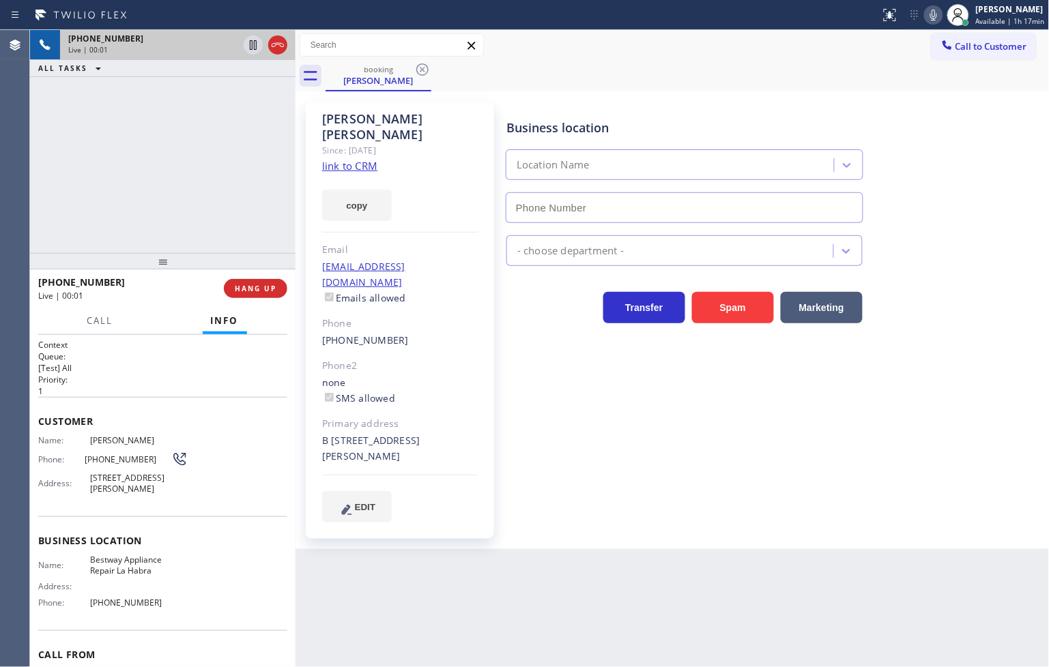
type input "[PHONE_NUMBER]"
click at [334, 159] on link "link to CRM" at bounding box center [349, 166] width 55 height 14
click at [438, 611] on div "Back to Dashboard Change Sender ID Customers Technicians Select a contact Outbo…" at bounding box center [672, 348] width 754 height 637
click at [391, 589] on div "Back to Dashboard Change Sender ID Customers Technicians Select a contact Outbo…" at bounding box center [672, 348] width 754 height 637
click at [253, 44] on icon at bounding box center [253, 45] width 16 height 16
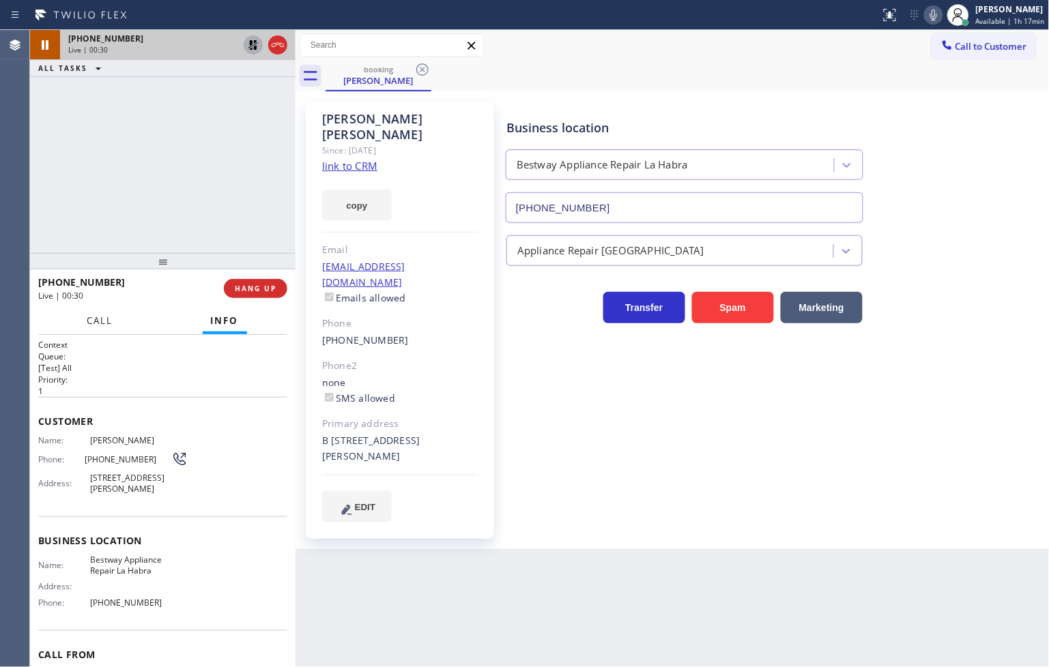
click at [113, 323] on button "Call" at bounding box center [100, 321] width 42 height 27
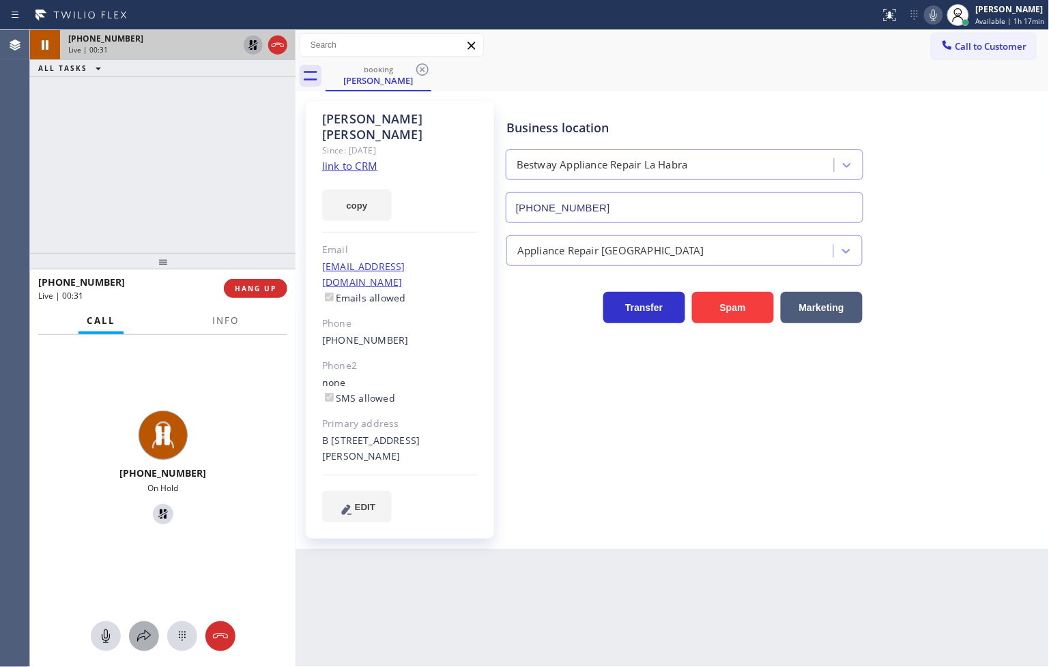
click at [139, 643] on icon at bounding box center [144, 636] width 16 height 16
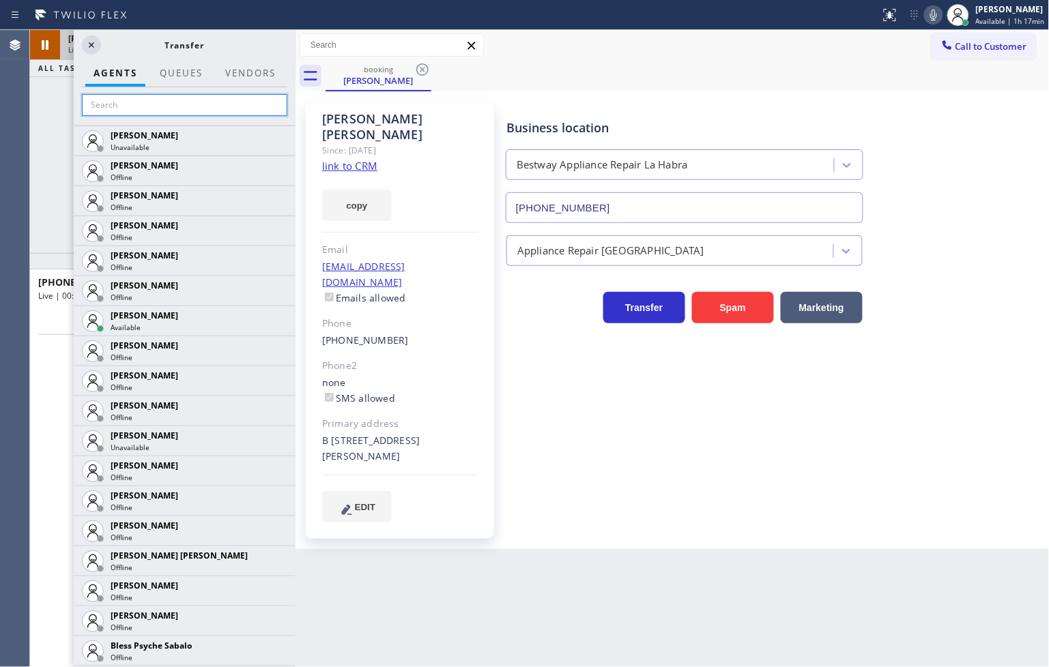
click at [142, 101] on input "text" at bounding box center [184, 105] width 205 height 22
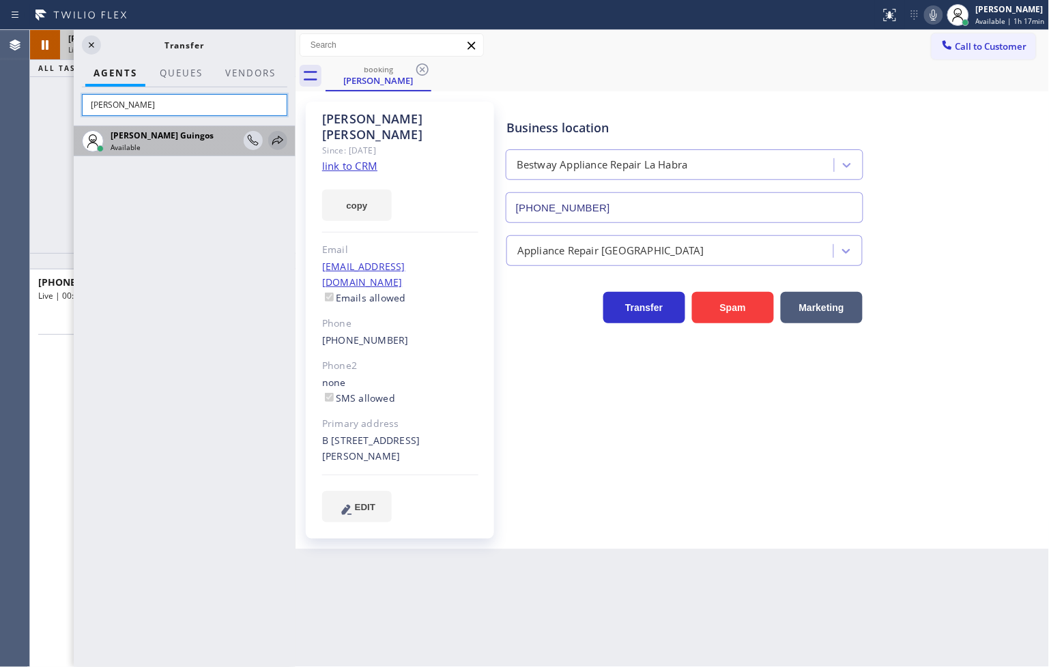
type input "[PERSON_NAME]"
click at [275, 139] on icon at bounding box center [278, 140] width 16 height 16
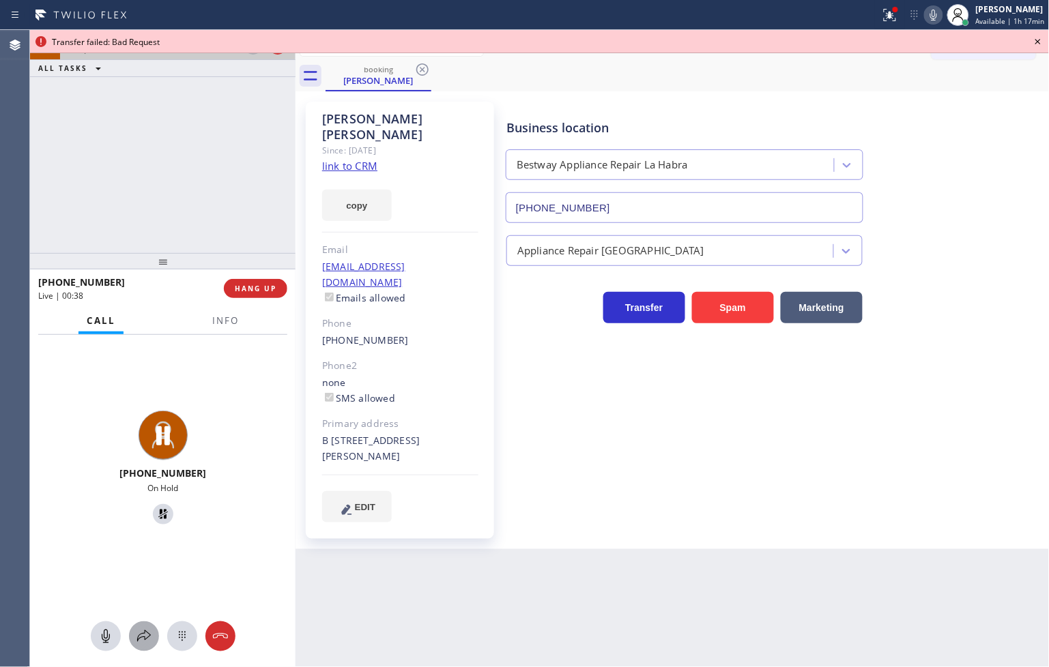
click at [136, 628] on icon at bounding box center [144, 636] width 16 height 16
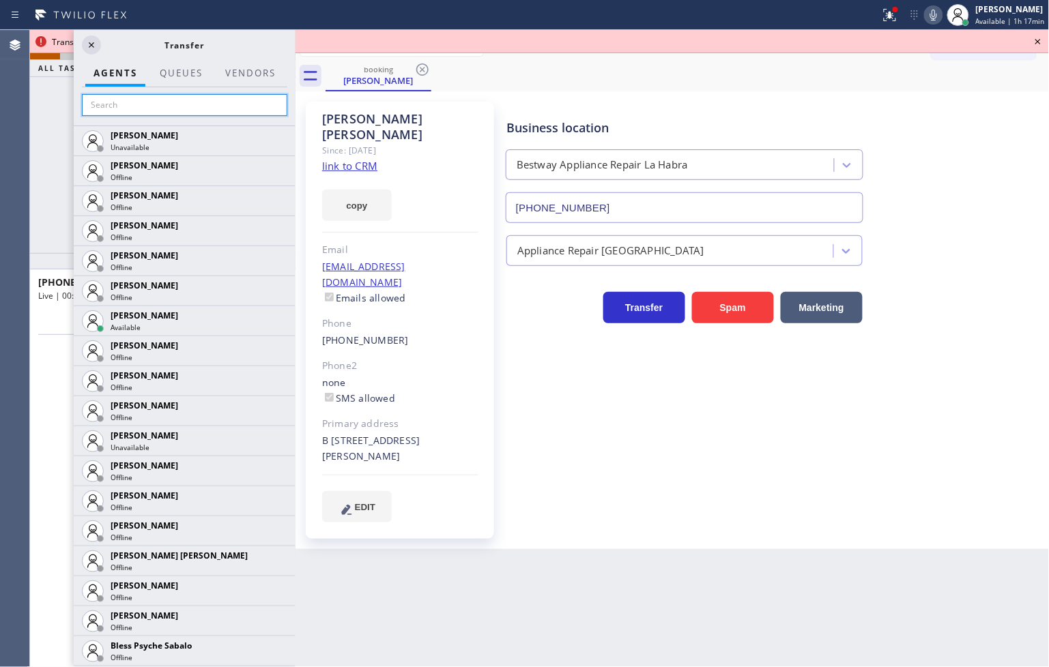
click at [154, 100] on input "text" at bounding box center [184, 105] width 205 height 22
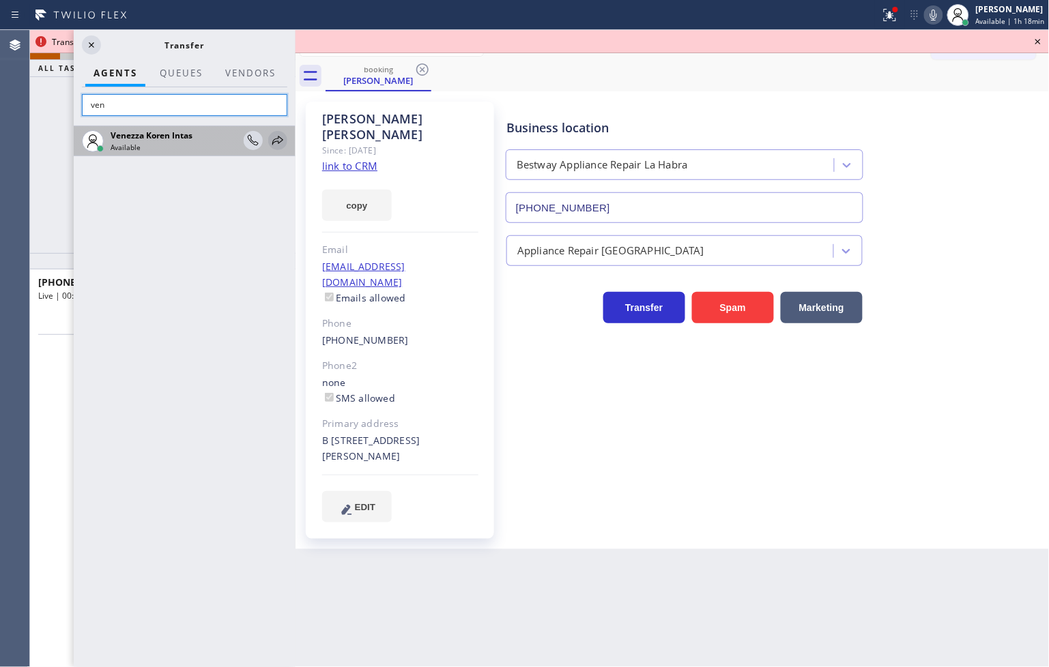
type input "ven"
click at [277, 140] on icon at bounding box center [278, 140] width 16 height 16
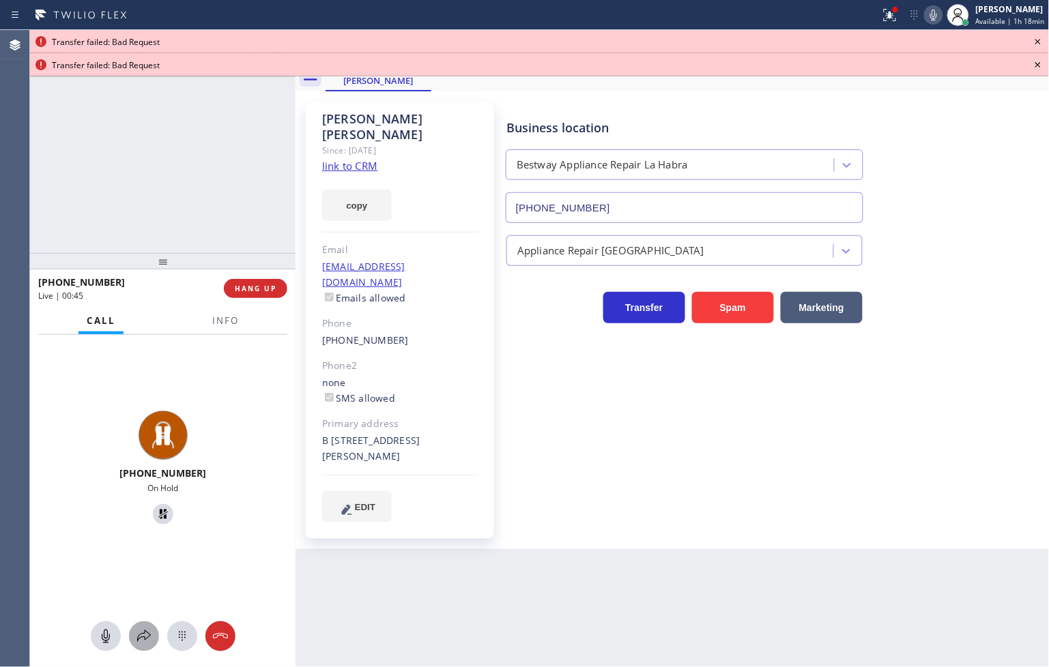
click at [145, 629] on icon at bounding box center [144, 636] width 16 height 16
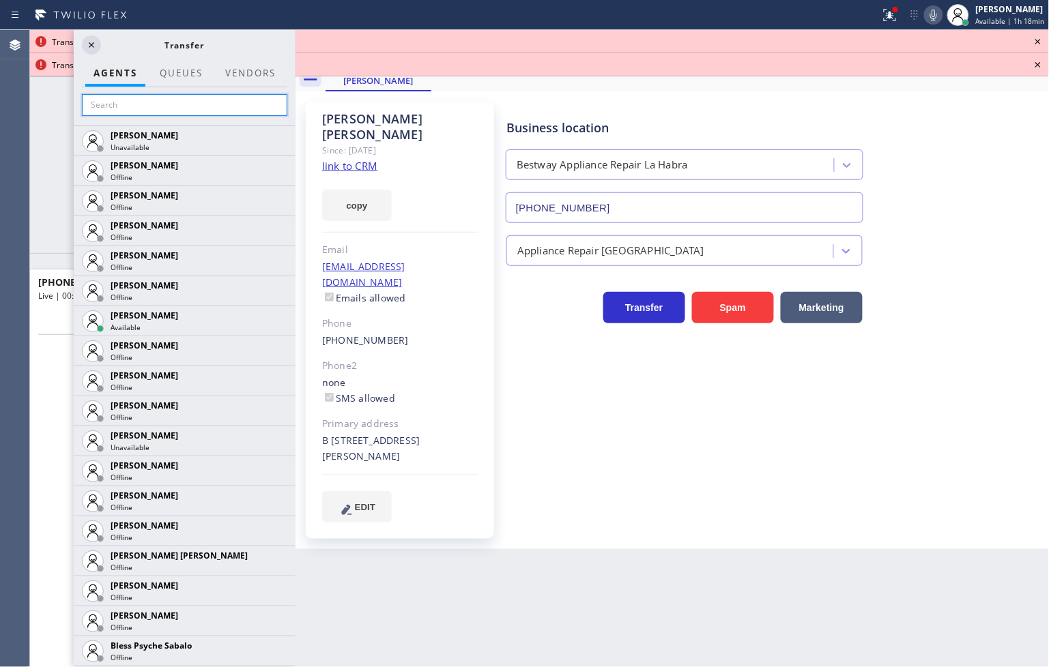
click at [123, 111] on input "text" at bounding box center [184, 105] width 205 height 22
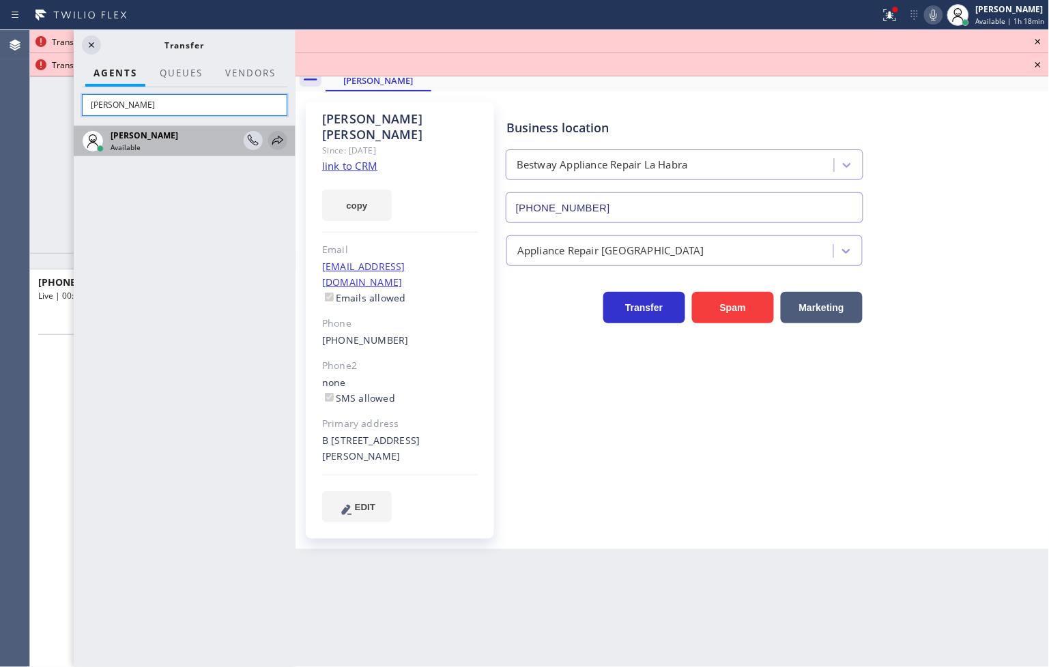
type input "[PERSON_NAME]"
click at [277, 133] on icon at bounding box center [278, 140] width 16 height 16
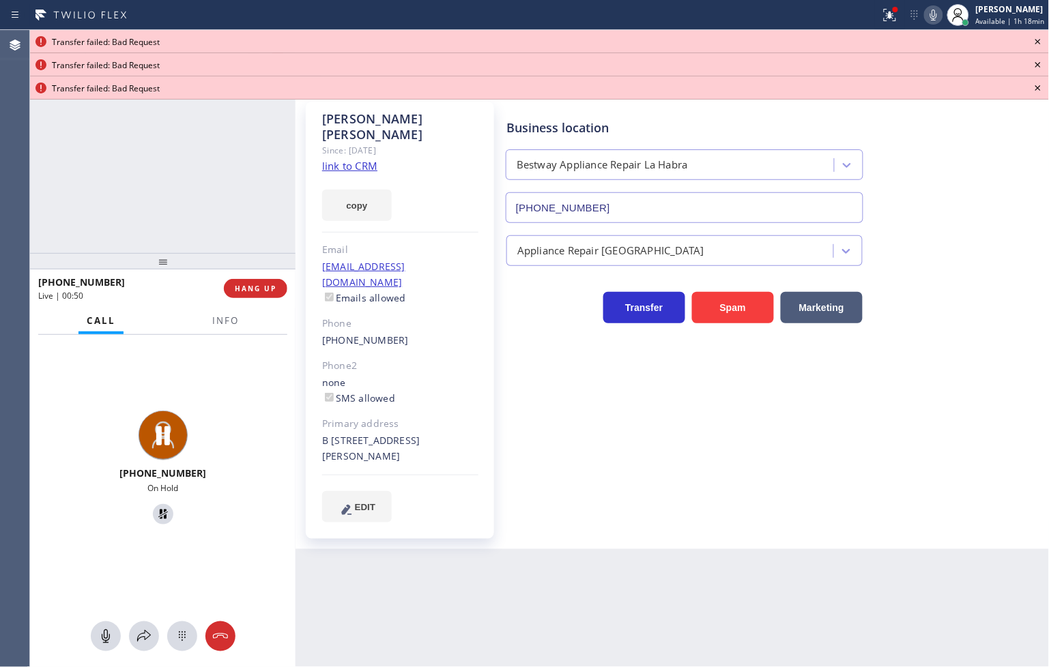
click at [925, 11] on icon at bounding box center [933, 15] width 16 height 16
click at [1034, 40] on icon at bounding box center [1038, 41] width 16 height 16
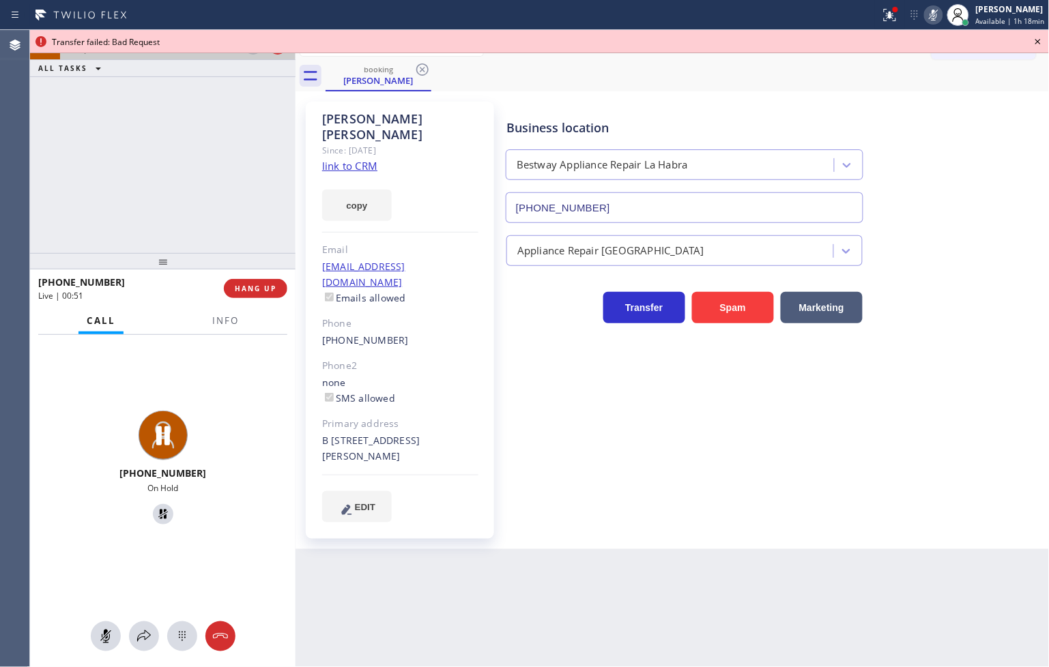
click at [1034, 40] on icon at bounding box center [1038, 41] width 16 height 16
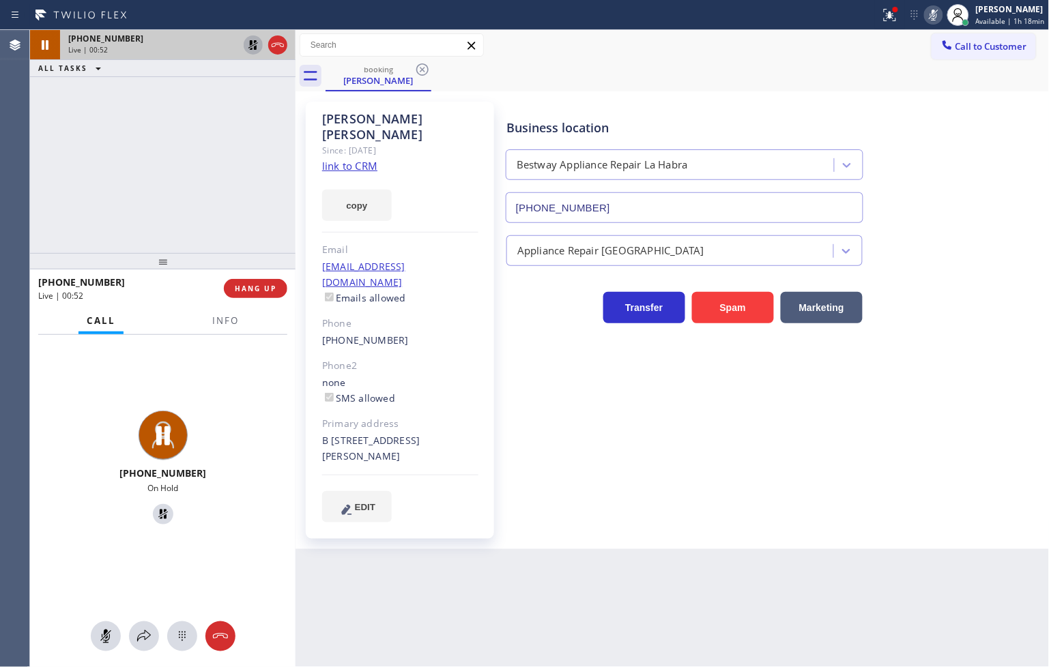
click at [1034, 40] on button "Call to Customer" at bounding box center [983, 46] width 104 height 26
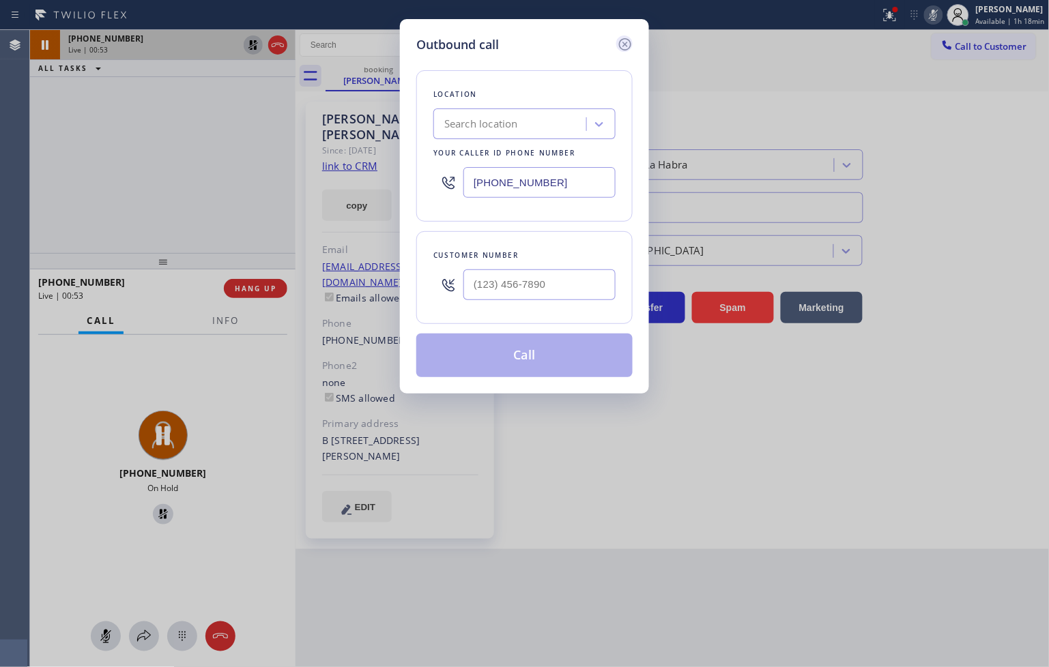
click at [625, 42] on icon at bounding box center [625, 44] width 16 height 16
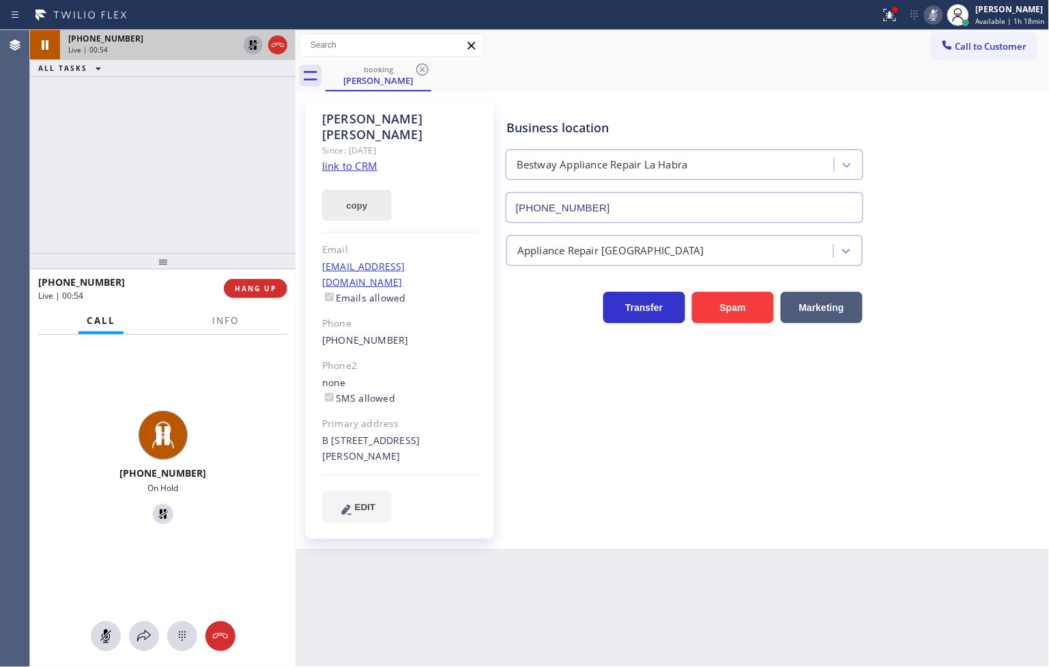
click at [338, 190] on button "copy" at bounding box center [357, 205] width 70 height 31
click at [162, 119] on div "[PHONE_NUMBER] Live | 03:00 ALL TASKS ALL TASKS ACTIVE TASKS TASKS IN WRAP UP" at bounding box center [162, 141] width 265 height 223
click at [220, 147] on div "[PHONE_NUMBER] Live | 03:00 ALL TASKS ALL TASKS ACTIVE TASKS TASKS IN WRAP UP" at bounding box center [162, 141] width 265 height 223
click at [149, 636] on icon at bounding box center [144, 636] width 14 height 12
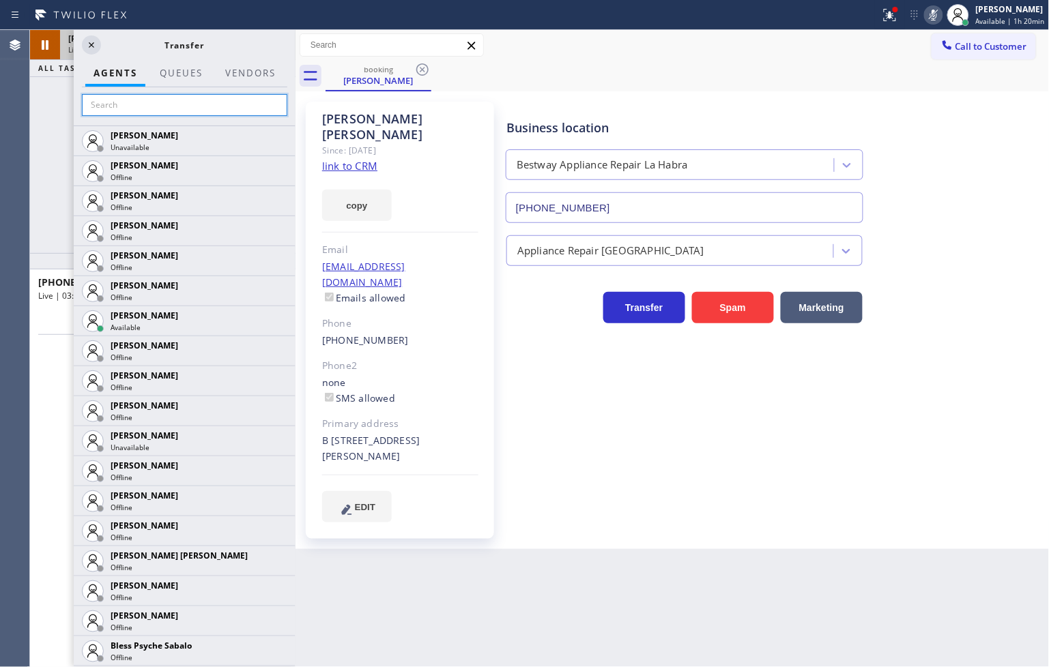
click at [147, 112] on input "text" at bounding box center [184, 105] width 205 height 22
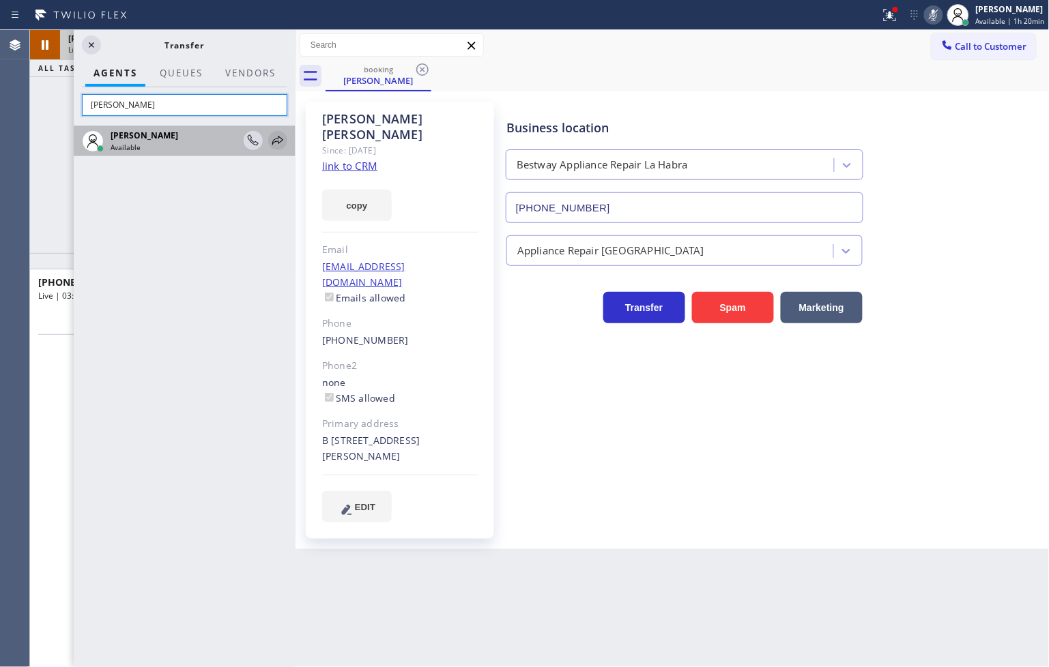
type input "[PERSON_NAME]"
click at [277, 142] on icon at bounding box center [278, 140] width 16 height 16
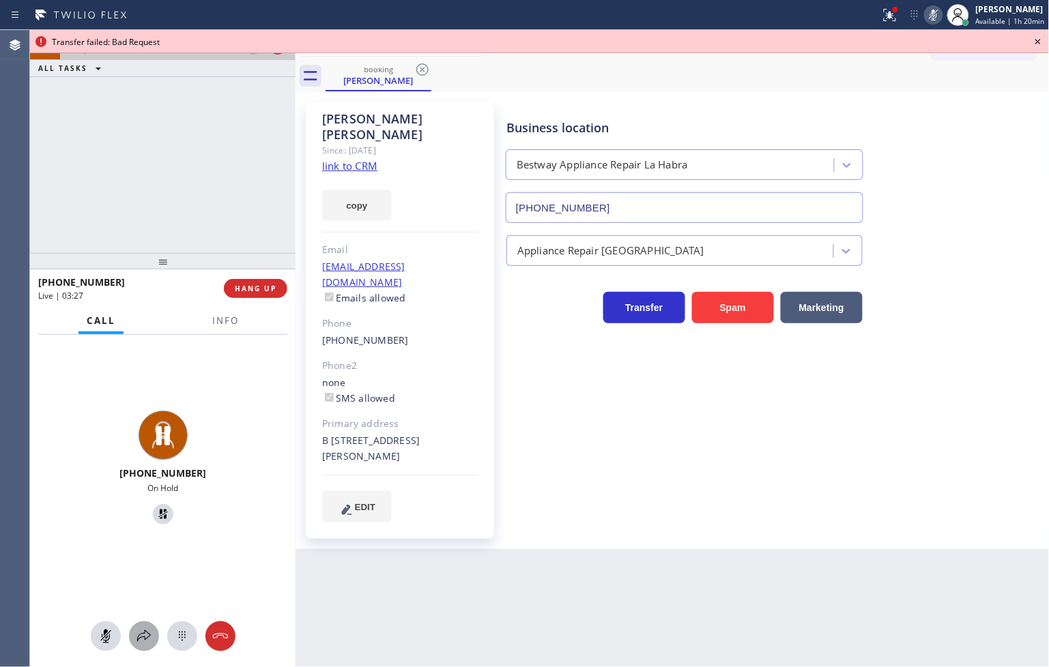
click at [140, 633] on icon at bounding box center [144, 636] width 16 height 16
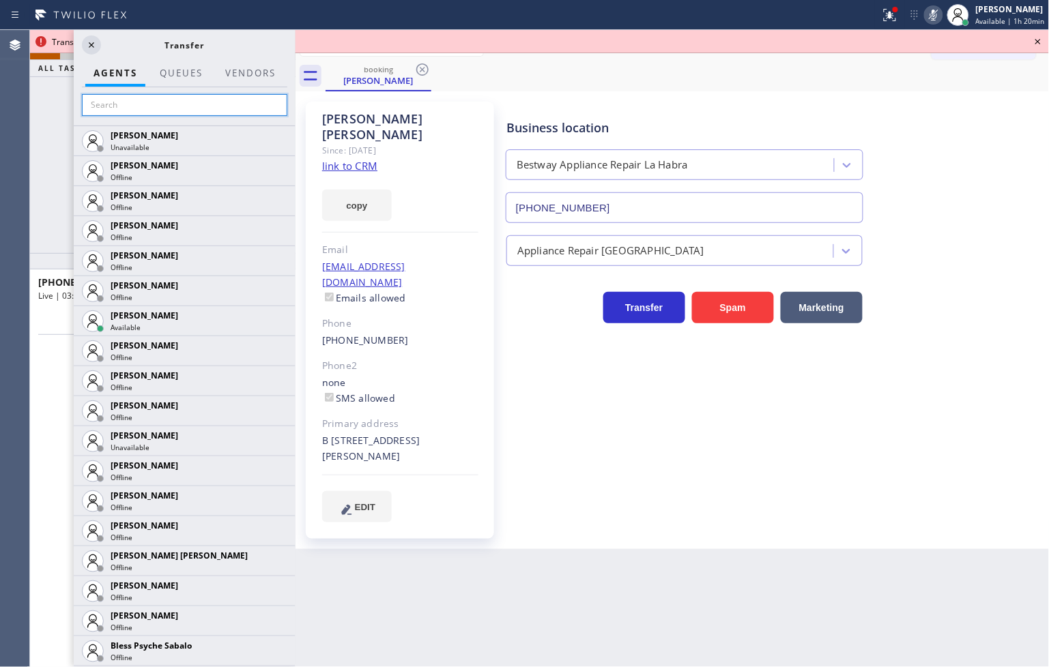
click at [121, 96] on input "text" at bounding box center [184, 105] width 205 height 22
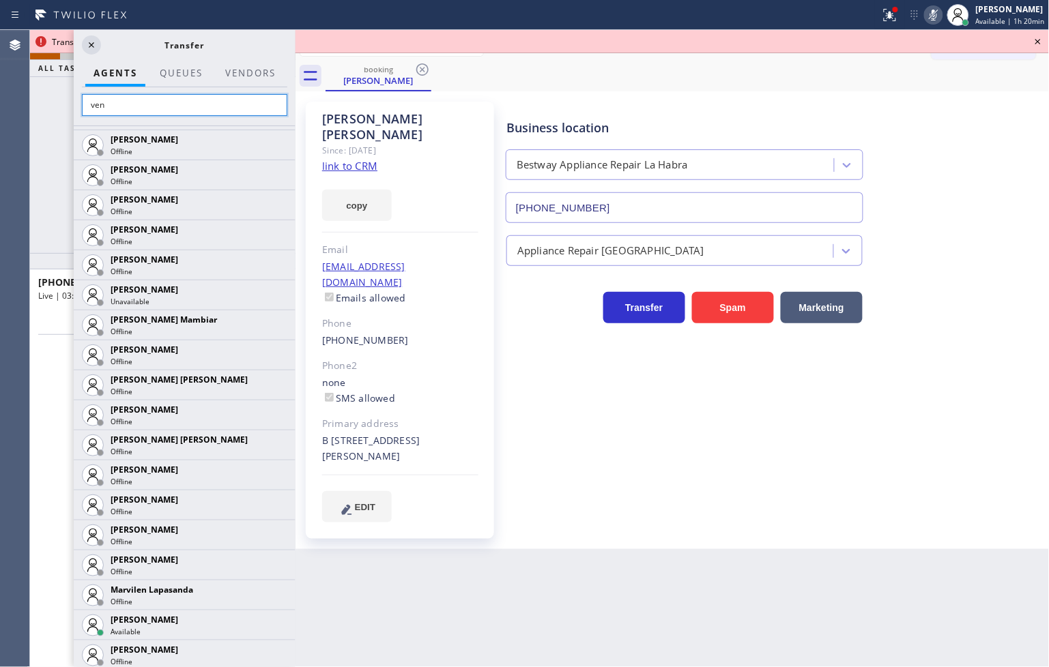
scroll to position [358, 0]
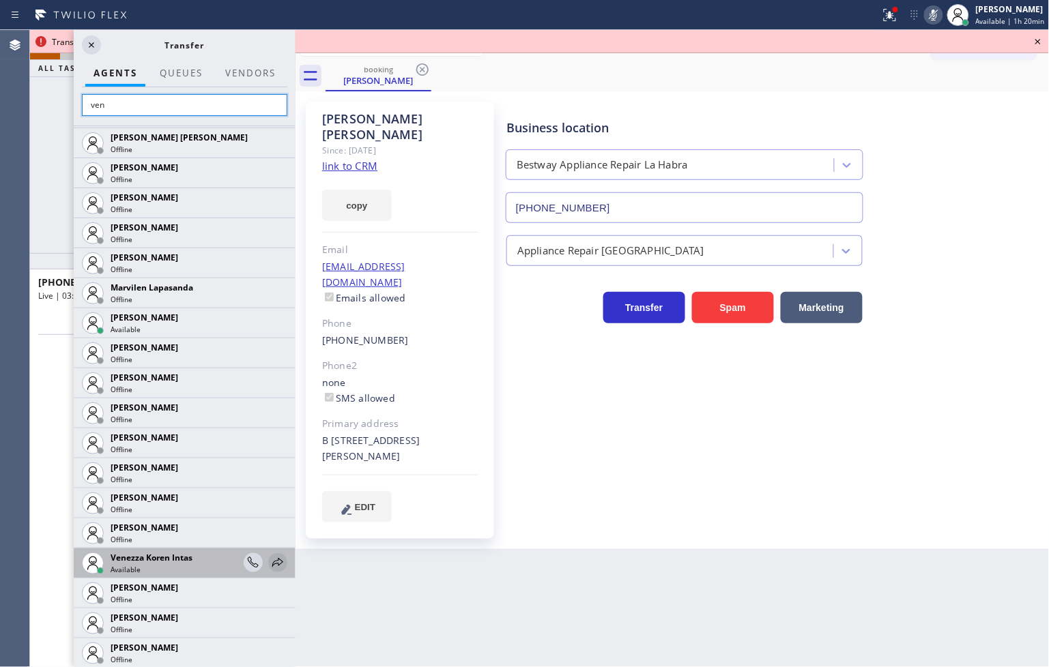
type input "ven"
click at [270, 561] on icon at bounding box center [278, 563] width 16 height 16
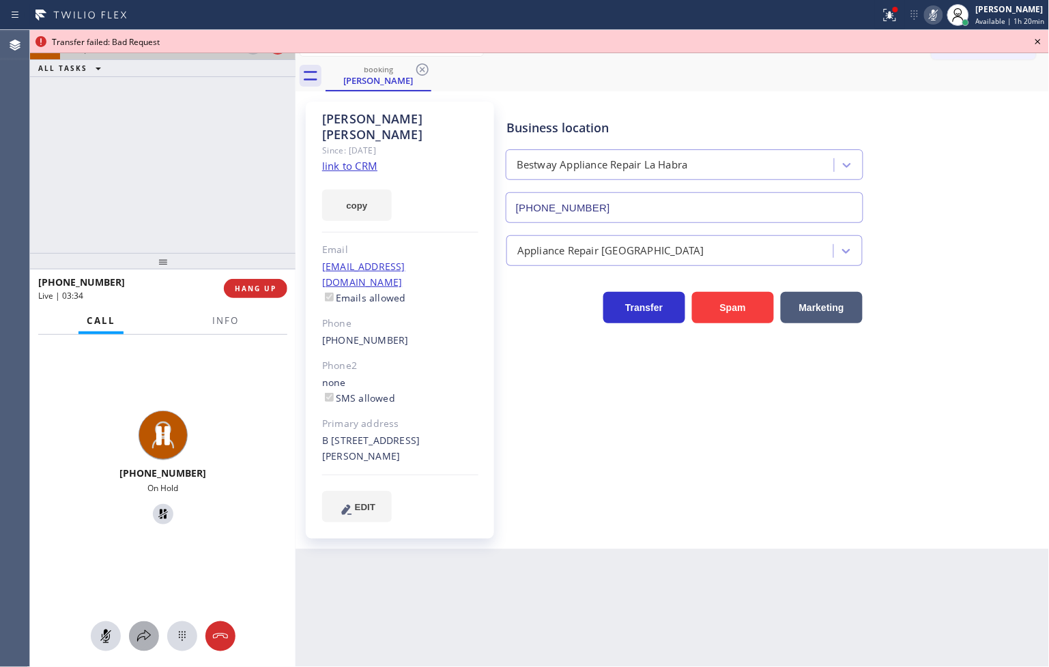
click at [140, 636] on icon at bounding box center [144, 636] width 16 height 16
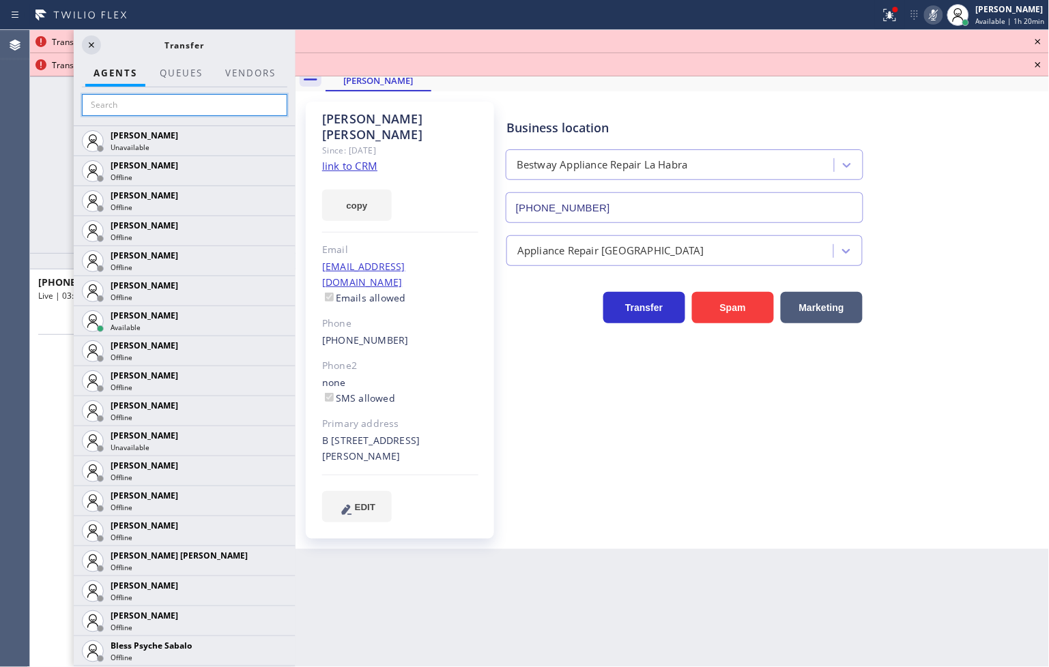
click at [151, 104] on input "text" at bounding box center [184, 105] width 205 height 22
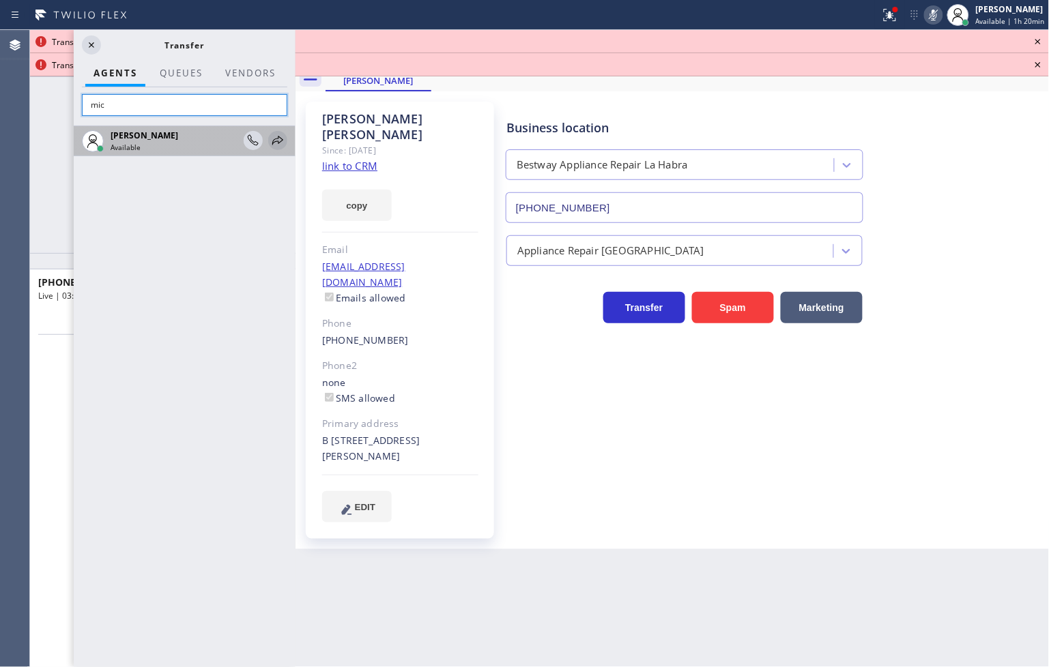
type input "mic"
click at [271, 139] on icon at bounding box center [278, 140] width 16 height 16
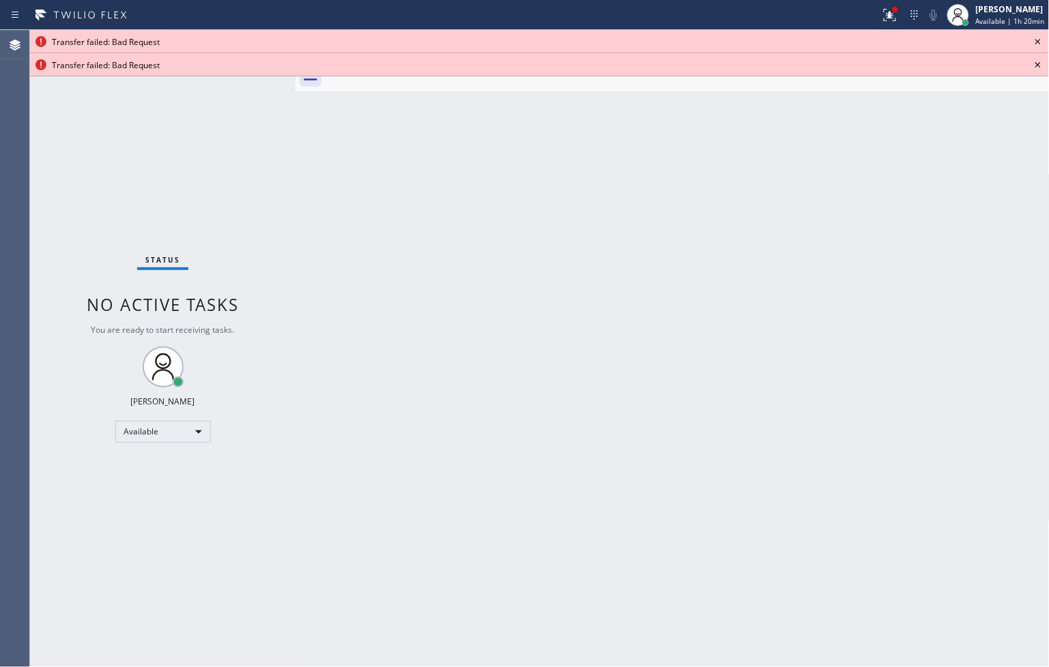
click at [1041, 40] on icon at bounding box center [1038, 41] width 16 height 16
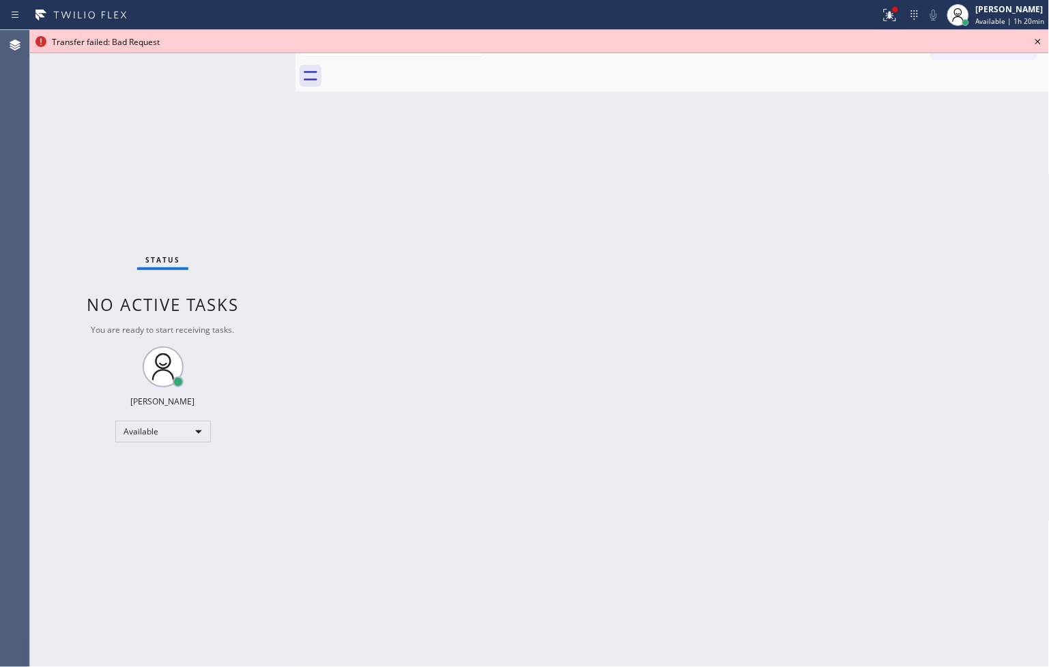
click at [1041, 40] on icon at bounding box center [1038, 41] width 16 height 16
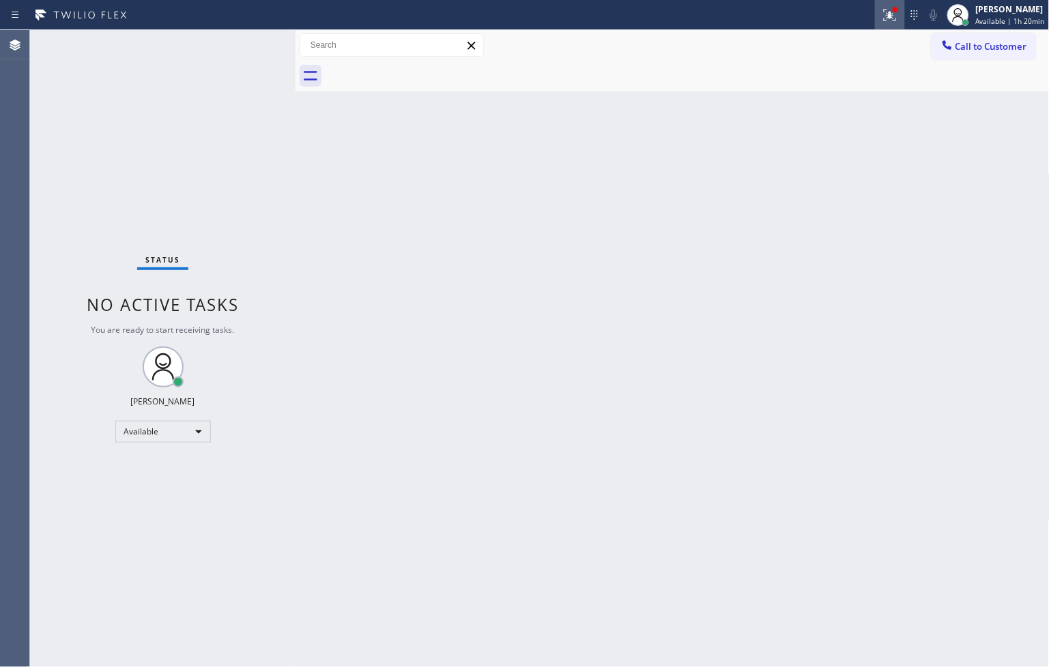
click at [875, 10] on div at bounding box center [890, 15] width 30 height 16
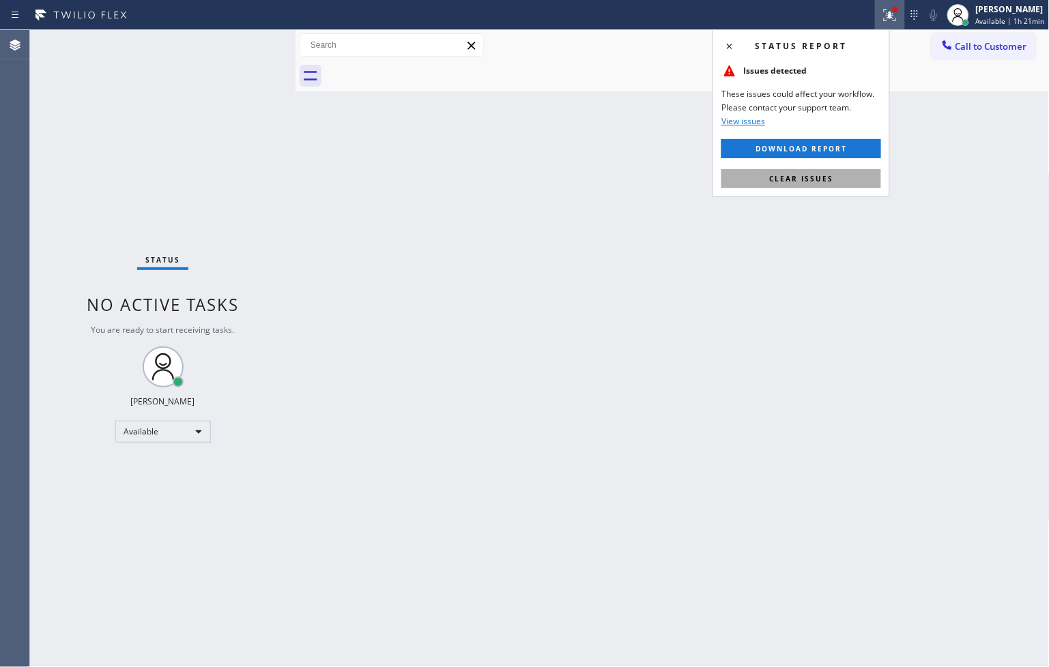
click at [829, 172] on button "Clear issues" at bounding box center [801, 178] width 160 height 19
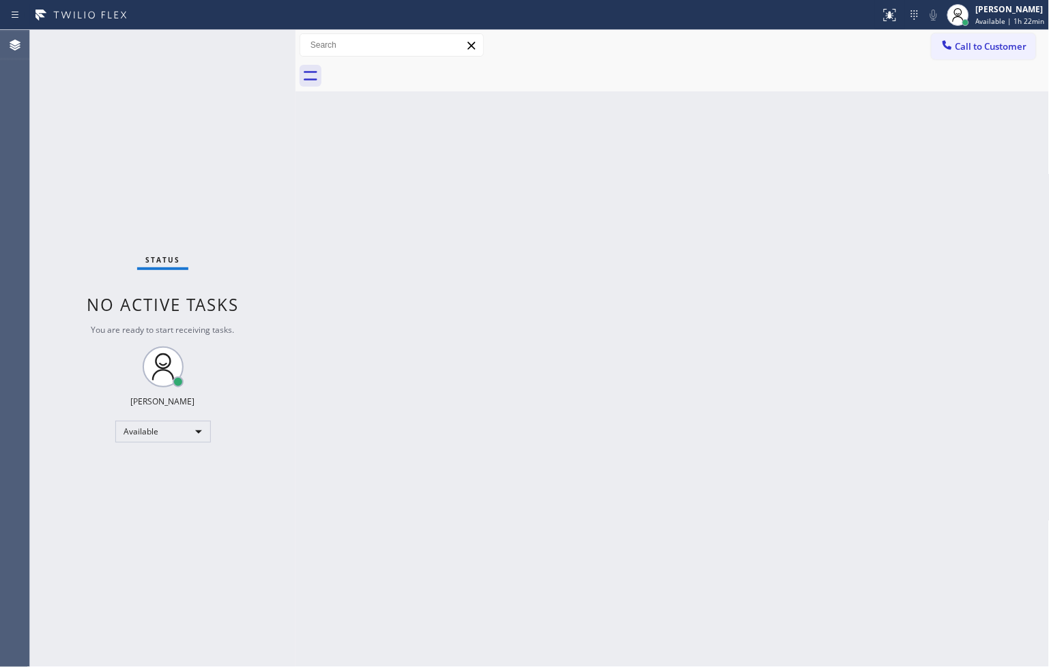
click at [323, 444] on div "Back to Dashboard Change Sender ID Customers Technicians Select a contact Outbo…" at bounding box center [672, 348] width 754 height 637
click at [261, 212] on div "Status No active tasks You are ready to start receiving tasks. [PERSON_NAME]" at bounding box center [162, 348] width 265 height 637
click at [241, 44] on div "Status No active tasks You are ready to start receiving tasks. [PERSON_NAME]" at bounding box center [162, 348] width 265 height 637
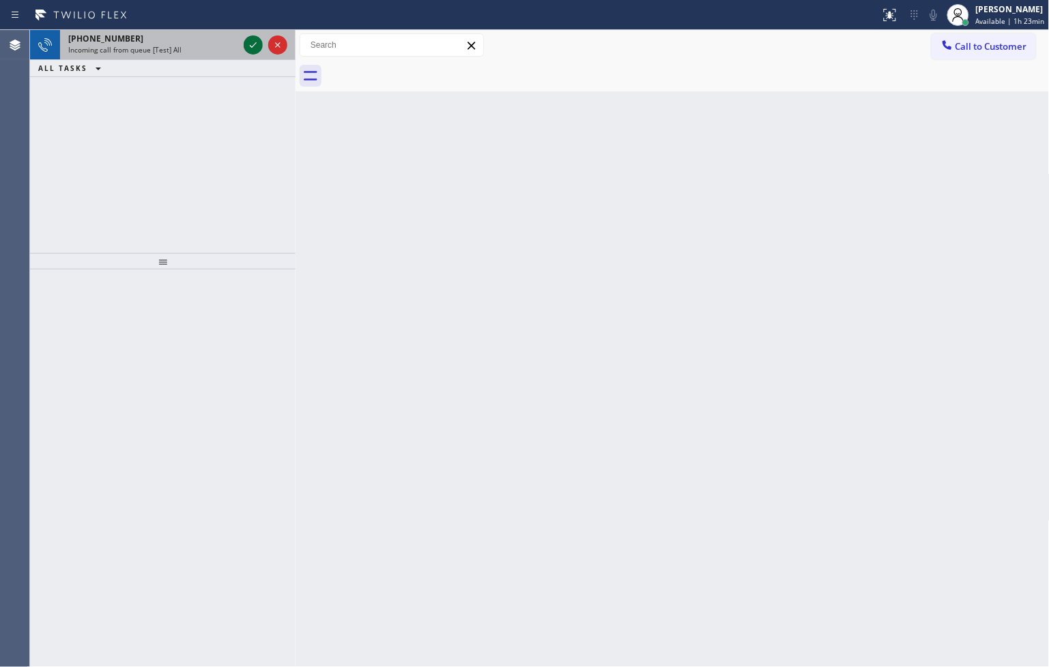
click at [250, 42] on icon at bounding box center [253, 45] width 16 height 16
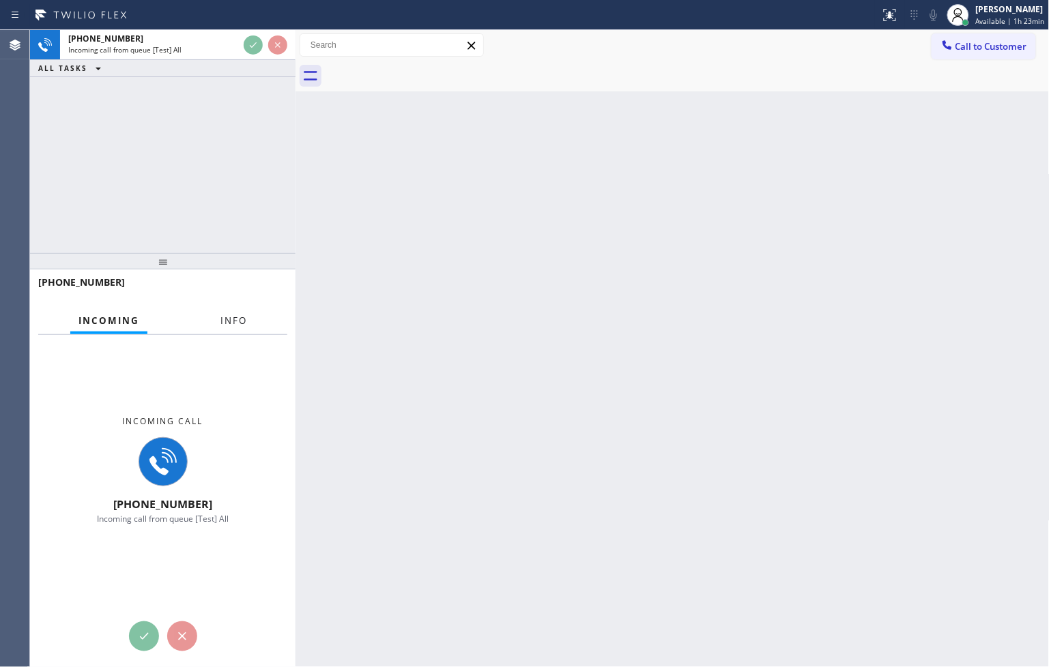
click at [229, 321] on span "Info" at bounding box center [233, 321] width 27 height 12
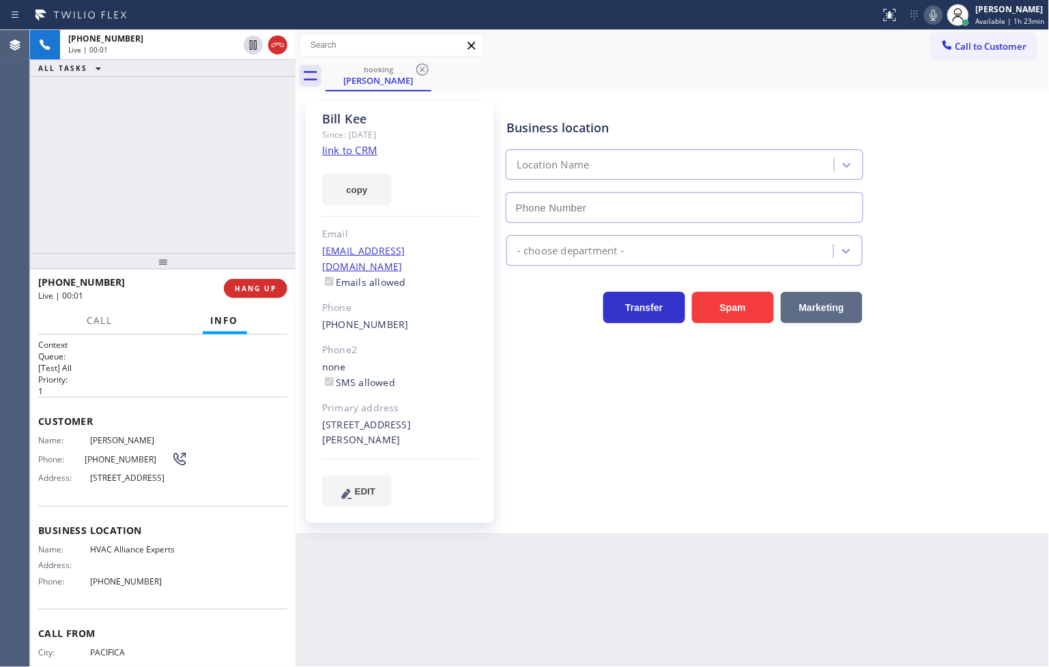
type input "[PHONE_NUMBER]"
click at [347, 148] on link "link to CRM" at bounding box center [349, 150] width 55 height 14
click at [151, 127] on div "[PHONE_NUMBER] Live | 00:07 ALL TASKS ALL TASKS ACTIVE TASKS TASKS IN WRAP UP" at bounding box center [162, 141] width 265 height 223
click at [925, 8] on icon at bounding box center [933, 15] width 16 height 16
click at [580, 568] on div "Back to Dashboard Change Sender ID Customers Technicians Select a contact Outbo…" at bounding box center [672, 348] width 754 height 637
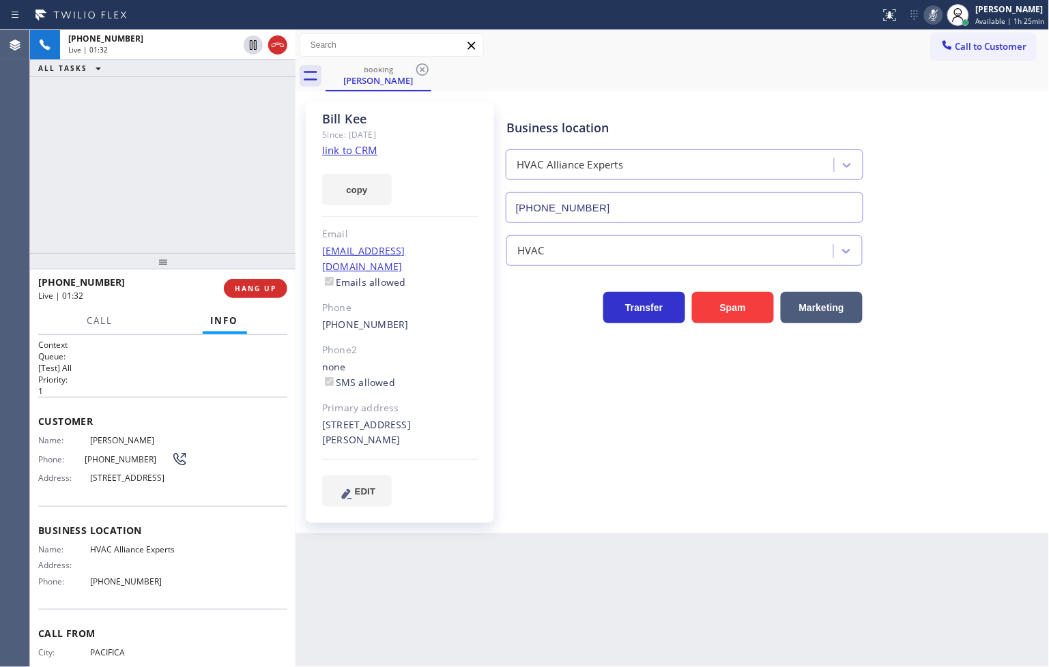
click at [925, 15] on icon at bounding box center [933, 15] width 16 height 16
click at [142, 154] on div "[PHONE_NUMBER] Live | 01:48 ALL TASKS ALL TASKS ACTIVE TASKS TASKS IN WRAP UP" at bounding box center [162, 141] width 265 height 223
click at [116, 186] on div "[PHONE_NUMBER] Live | 02:07 ALL TASKS ALL TASKS ACTIVE TASKS TASKS IN WRAP UP" at bounding box center [162, 141] width 265 height 223
click at [179, 166] on div "[PHONE_NUMBER] Live | 02:10 ALL TASKS ALL TASKS ACTIVE TASKS TASKS IN WRAP UP" at bounding box center [162, 141] width 265 height 223
click at [179, 166] on div "[PHONE_NUMBER] Live | 02:11 ALL TASKS ALL TASKS ACTIVE TASKS TASKS IN WRAP UP" at bounding box center [162, 141] width 265 height 223
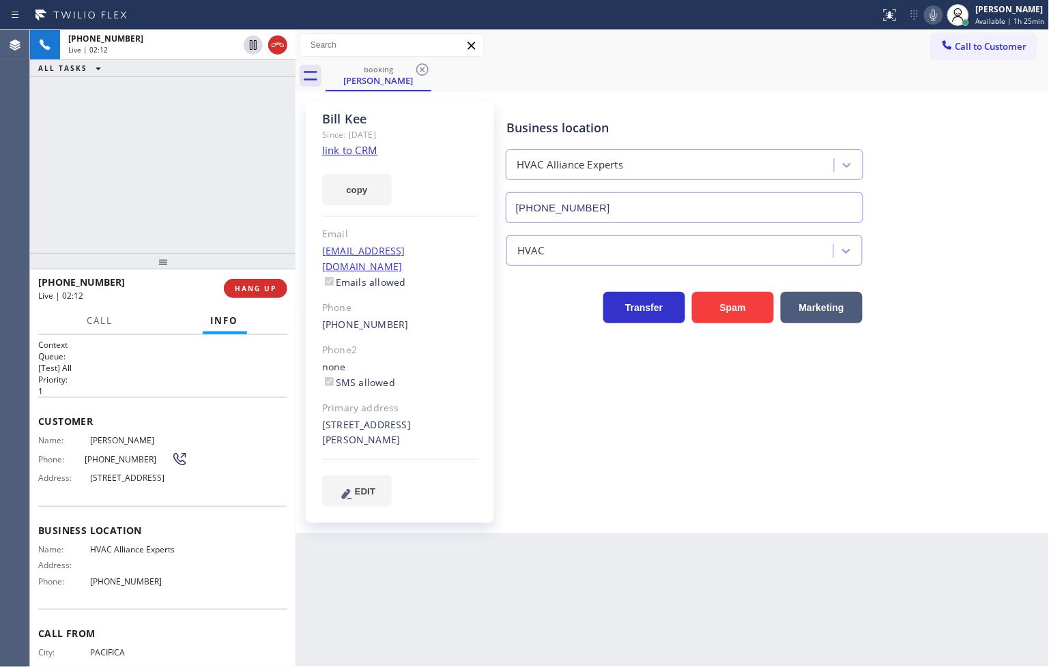
click at [450, 611] on div "Back to Dashboard Change Sender ID Customers Technicians Select a contact Outbo…" at bounding box center [672, 348] width 754 height 637
click at [98, 192] on div "[PHONE_NUMBER] Live | 02:12 ALL TASKS ALL TASKS ACTIVE TASKS TASKS IN WRAP UP" at bounding box center [162, 141] width 265 height 223
click at [460, 537] on div "Back to Dashboard Change Sender ID Customers Technicians Select a contact Outbo…" at bounding box center [672, 348] width 754 height 637
click at [221, 186] on div "[PHONE_NUMBER] Live | 02:19 ALL TASKS ALL TASKS ACTIVE TASKS TASKS IN WRAP UP" at bounding box center [162, 141] width 265 height 223
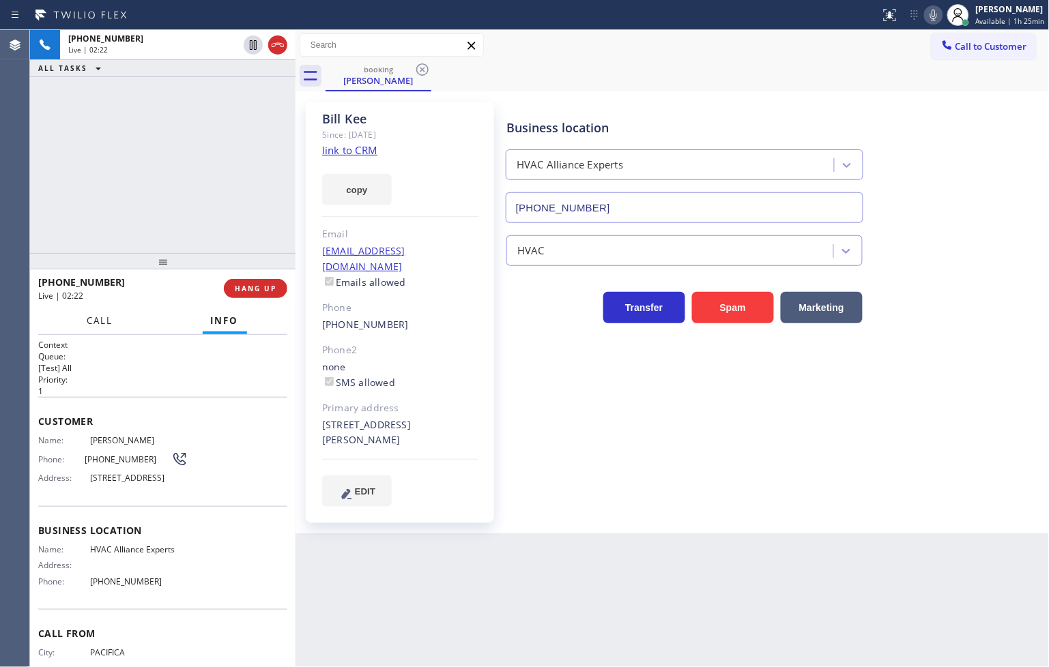
click at [81, 319] on button "Call" at bounding box center [100, 321] width 42 height 27
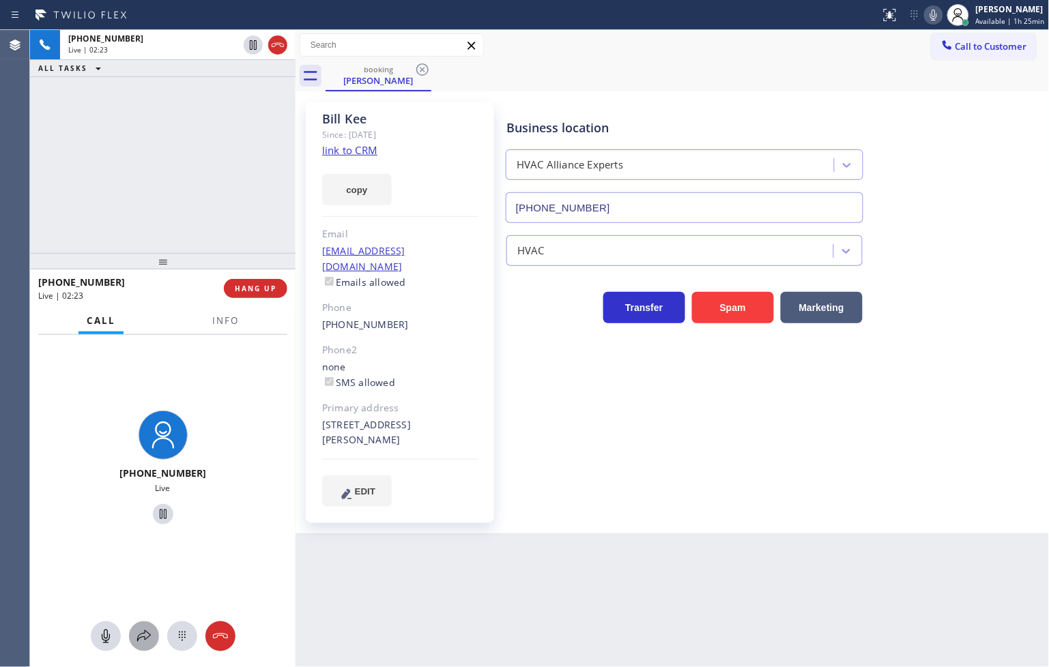
click at [143, 632] on icon at bounding box center [144, 636] width 16 height 16
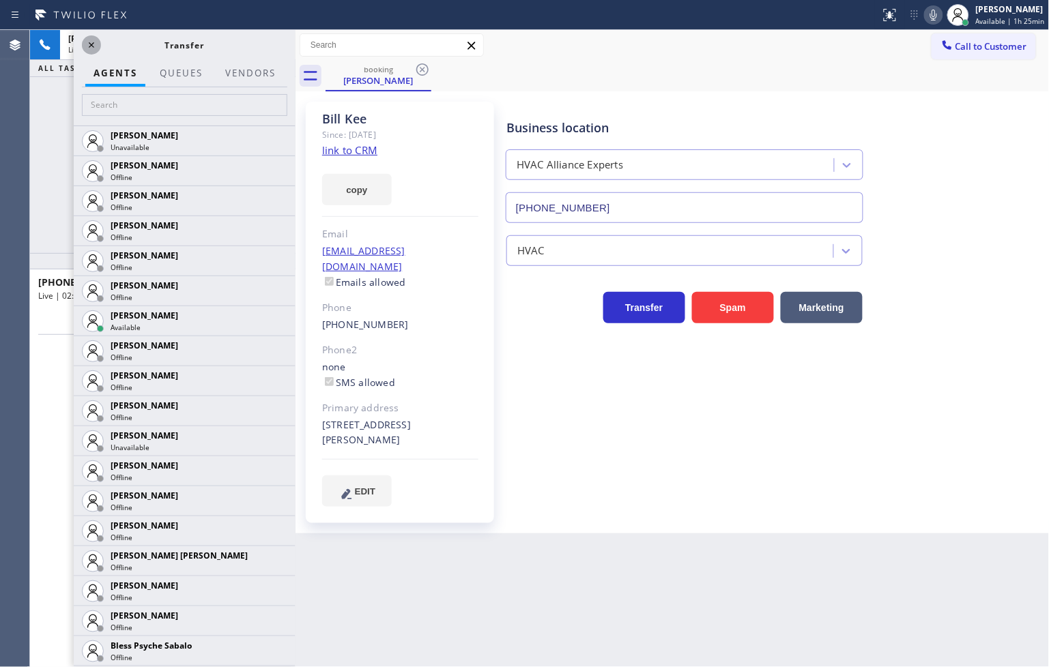
click at [87, 41] on icon at bounding box center [91, 45] width 16 height 16
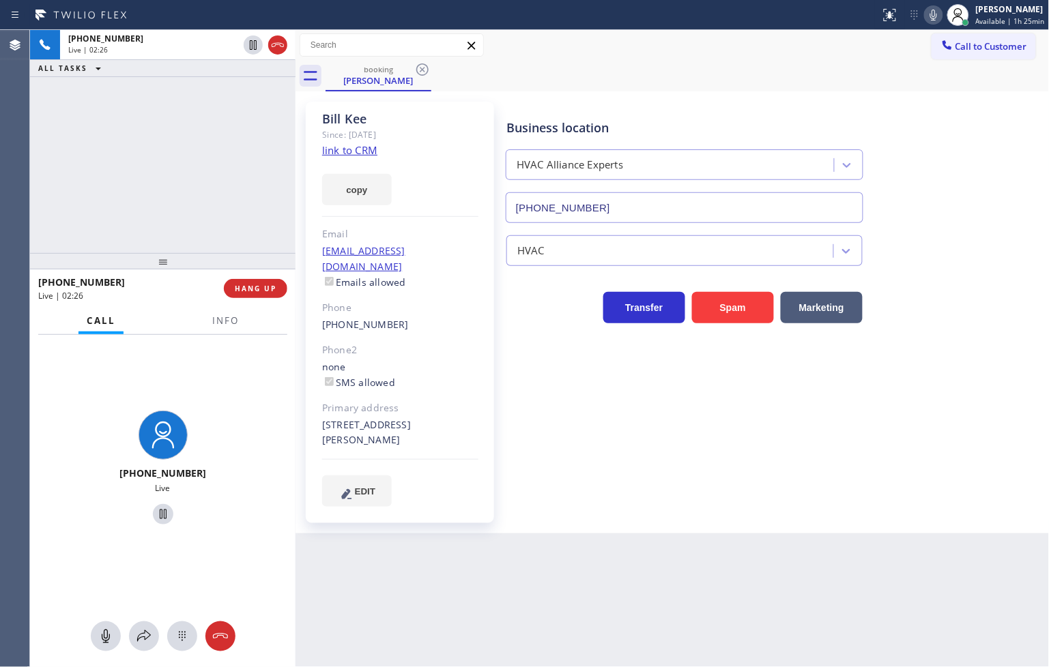
click at [135, 237] on div "[PHONE_NUMBER] Live | 02:26 ALL TASKS ALL TASKS ACTIVE TASKS TASKS IN WRAP UP" at bounding box center [162, 141] width 265 height 223
click at [169, 222] on div "[PHONE_NUMBER] Live | 02:28 ALL TASKS ALL TASKS ACTIVE TASKS TASKS IN WRAP UP" at bounding box center [162, 141] width 265 height 223
click at [408, 558] on div "Back to Dashboard Change Sender ID Customers Technicians Select a contact Outbo…" at bounding box center [672, 348] width 754 height 637
click at [409, 548] on div "Back to Dashboard Change Sender ID Customers Technicians Select a contact Outbo…" at bounding box center [672, 348] width 754 height 637
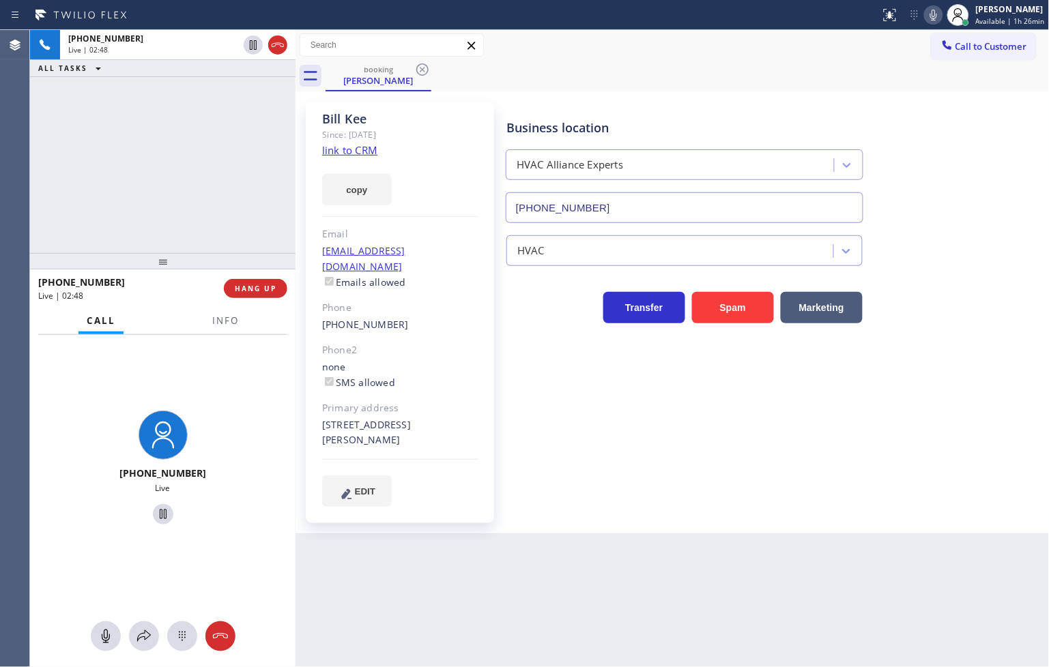
click at [261, 422] on div "[PHONE_NUMBER] Live" at bounding box center [162, 470] width 265 height 270
click at [107, 202] on div "[PHONE_NUMBER] Live | 02:49 ALL TASKS ALL TASKS ACTIVE TASKS TASKS IN WRAP UP" at bounding box center [162, 141] width 265 height 223
click at [153, 179] on div "[PHONE_NUMBER] Live | 02:50 ALL TASKS ALL TASKS ACTIVE TASKS TASKS IN WRAP UP" at bounding box center [162, 141] width 265 height 223
click at [394, 633] on div "Back to Dashboard Change Sender ID Customers Technicians Select a contact Outbo…" at bounding box center [672, 348] width 754 height 637
click at [151, 228] on div "[PHONE_NUMBER] Live | 02:55 ALL TASKS ALL TASKS ACTIVE TASKS TASKS IN WRAP UP" at bounding box center [162, 141] width 265 height 223
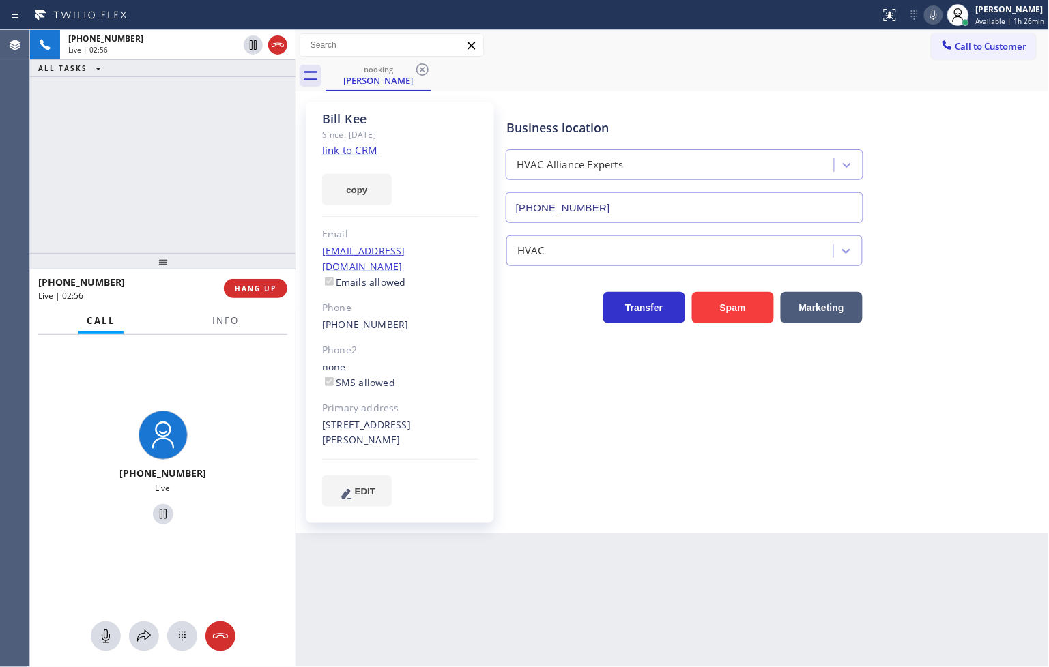
click at [527, 291] on div "Transfer Spam Marketing" at bounding box center [685, 304] width 362 height 38
click at [215, 383] on div "[PHONE_NUMBER] Live" at bounding box center [162, 470] width 265 height 270
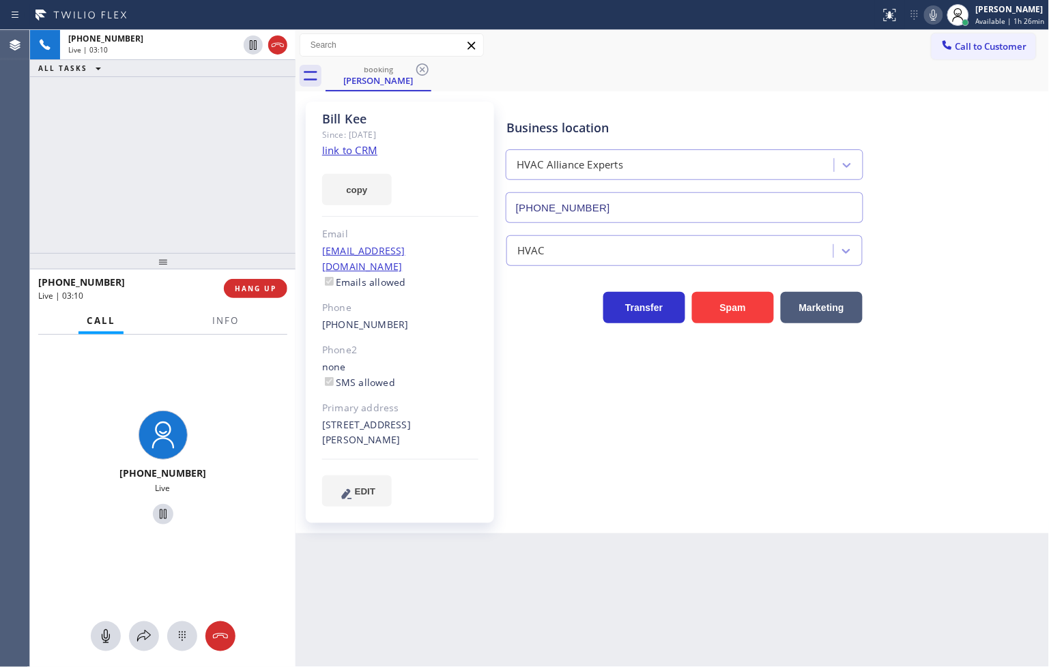
click at [158, 235] on div "[PHONE_NUMBER] Live | 03:10 ALL TASKS ALL TASKS ACTIVE TASKS TASKS IN WRAP UP" at bounding box center [162, 141] width 265 height 223
click at [179, 235] on div "[PHONE_NUMBER] Live | 03:11 ALL TASKS ALL TASKS ACTIVE TASKS TASKS IN WRAP UP" at bounding box center [162, 141] width 265 height 223
click at [269, 493] on div "[PHONE_NUMBER] Live" at bounding box center [162, 470] width 265 height 270
click at [209, 182] on div "[PHONE_NUMBER] Live | 03:14 ALL TASKS ALL TASKS ACTIVE TASKS TASKS IN WRAP UP" at bounding box center [162, 141] width 265 height 223
click at [224, 433] on div "[PHONE_NUMBER] Live" at bounding box center [162, 470] width 265 height 270
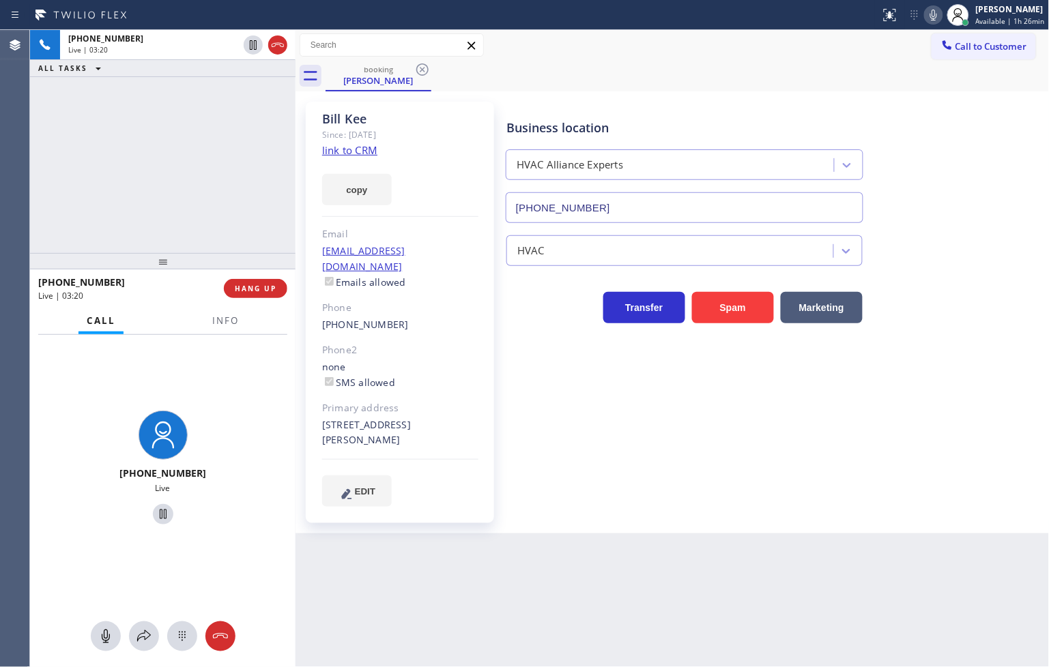
click at [128, 172] on div "[PHONE_NUMBER] Live | 03:20 ALL TASKS ALL TASKS ACTIVE TASKS TASKS IN WRAP UP" at bounding box center [162, 141] width 265 height 223
click at [212, 394] on div "[PHONE_NUMBER] Live" at bounding box center [162, 470] width 265 height 270
click at [219, 317] on span "Info" at bounding box center [225, 321] width 27 height 12
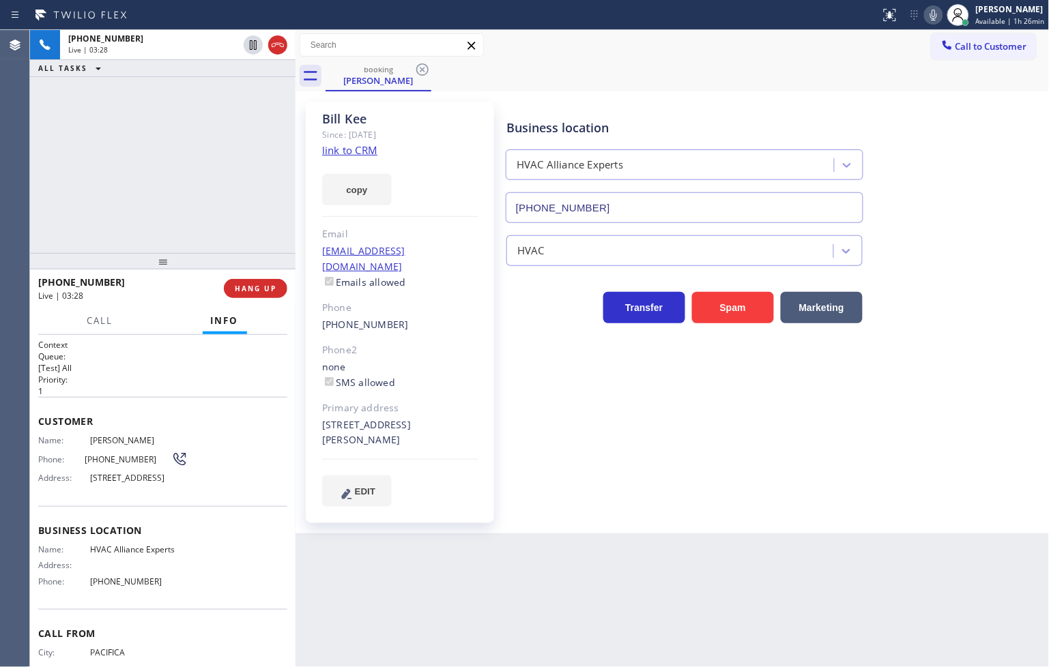
click at [199, 210] on div "[PHONE_NUMBER] Live | 03:28 ALL TASKS ALL TASKS ACTIVE TASKS TASKS IN WRAP UP" at bounding box center [162, 141] width 265 height 223
click at [145, 227] on div "[PHONE_NUMBER] Live | 03:35 ALL TASKS ALL TASKS ACTIVE TASKS TASKS IN WRAP UP" at bounding box center [162, 141] width 265 height 223
click at [420, 598] on div "Back to Dashboard Change Sender ID Customers Technicians Select a contact Outbo…" at bounding box center [672, 348] width 754 height 637
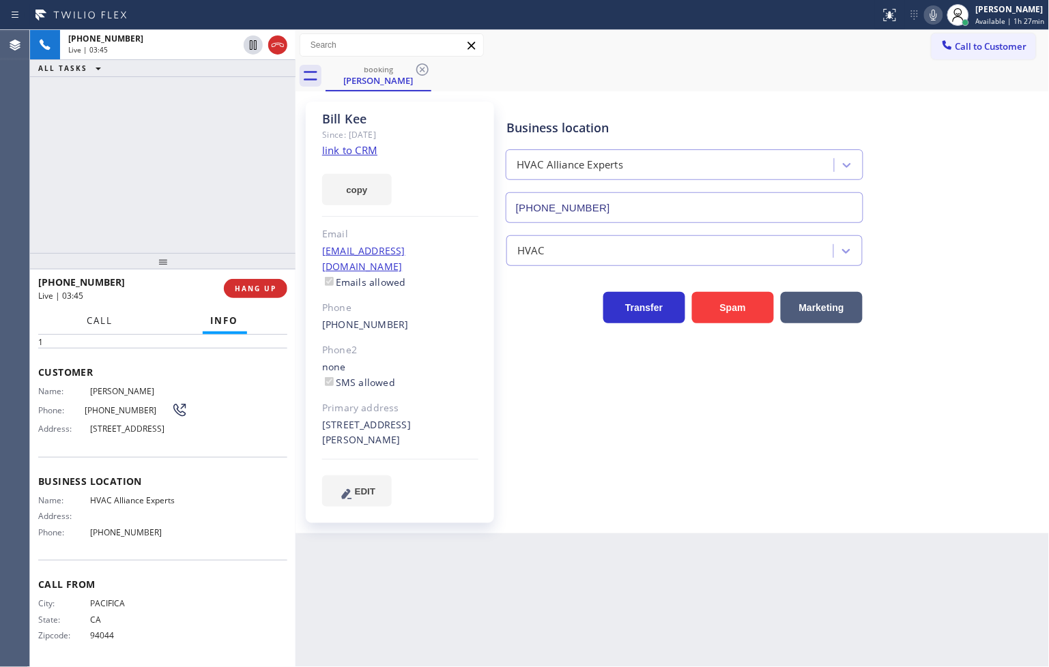
click at [98, 325] on span "Call" at bounding box center [100, 321] width 26 height 12
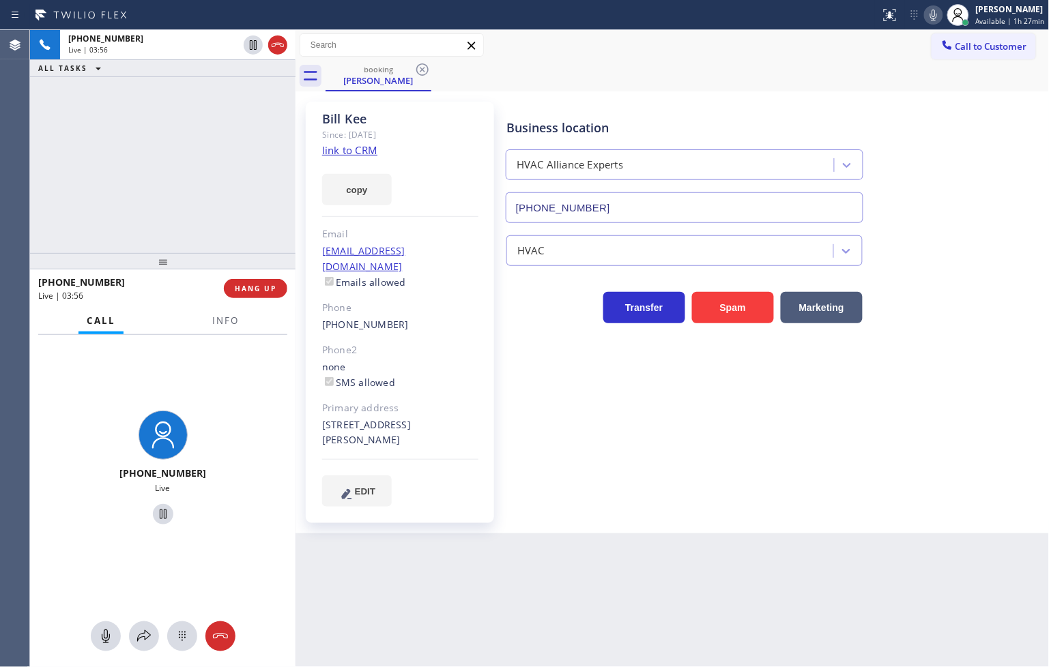
click at [200, 564] on div "[PHONE_NUMBER] Live" at bounding box center [162, 470] width 265 height 270
click at [244, 534] on div "[PHONE_NUMBER] Live" at bounding box center [162, 470] width 265 height 270
click at [328, 182] on button "copy" at bounding box center [357, 189] width 70 height 31
click at [197, 109] on div "[PHONE_NUMBER] Live | 04:08 ALL TASKS ALL TASKS ACTIVE TASKS TASKS IN WRAP UP" at bounding box center [162, 141] width 265 height 223
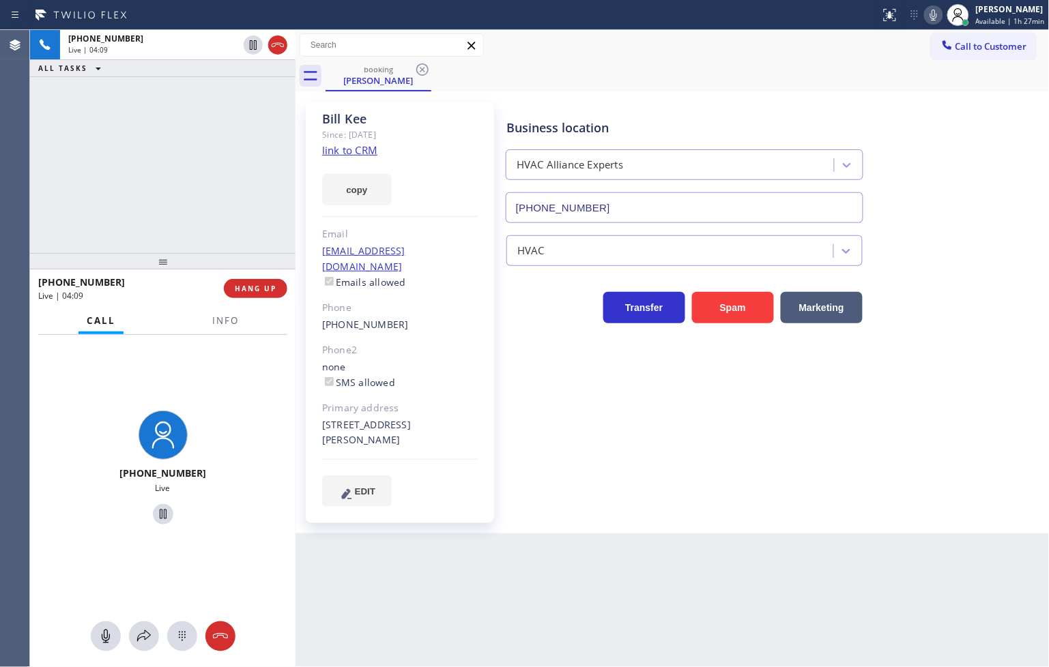
click at [234, 144] on div "[PHONE_NUMBER] Live | 04:09 ALL TASKS ALL TASKS ACTIVE TASKS TASKS IN WRAP UP" at bounding box center [162, 141] width 265 height 223
click at [220, 171] on div "[PHONE_NUMBER] Live | 04:10 ALL TASKS ALL TASKS ACTIVE TASKS TASKS IN WRAP UP" at bounding box center [162, 141] width 265 height 223
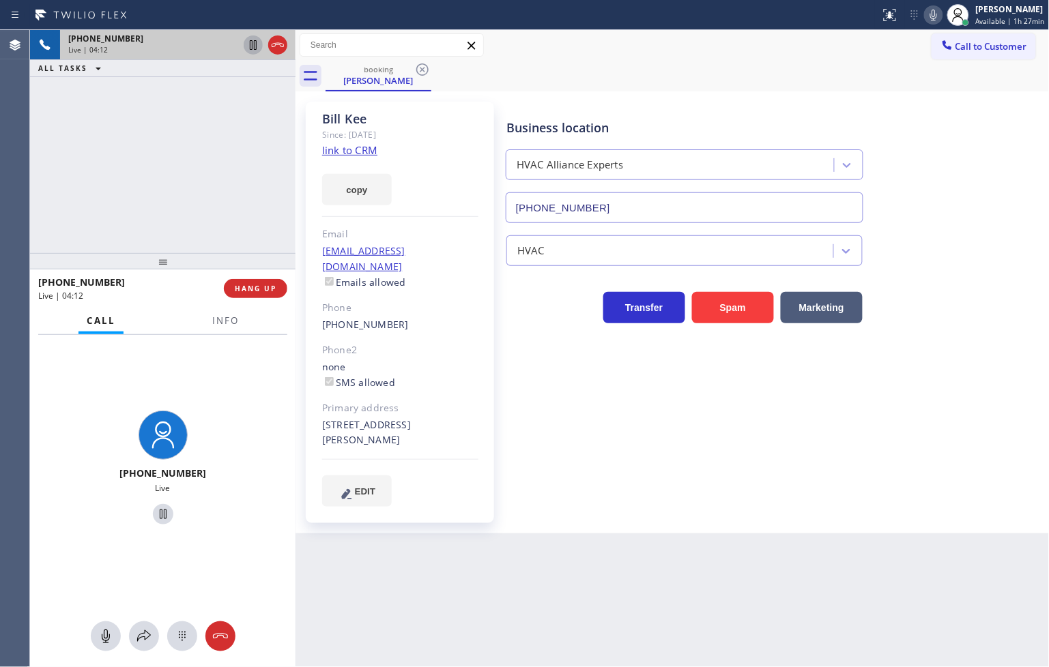
click at [253, 44] on icon at bounding box center [253, 45] width 16 height 16
click at [139, 652] on div "[PHONE_NUMBER] On Hold" at bounding box center [162, 501] width 265 height 333
click at [142, 641] on icon at bounding box center [144, 636] width 16 height 16
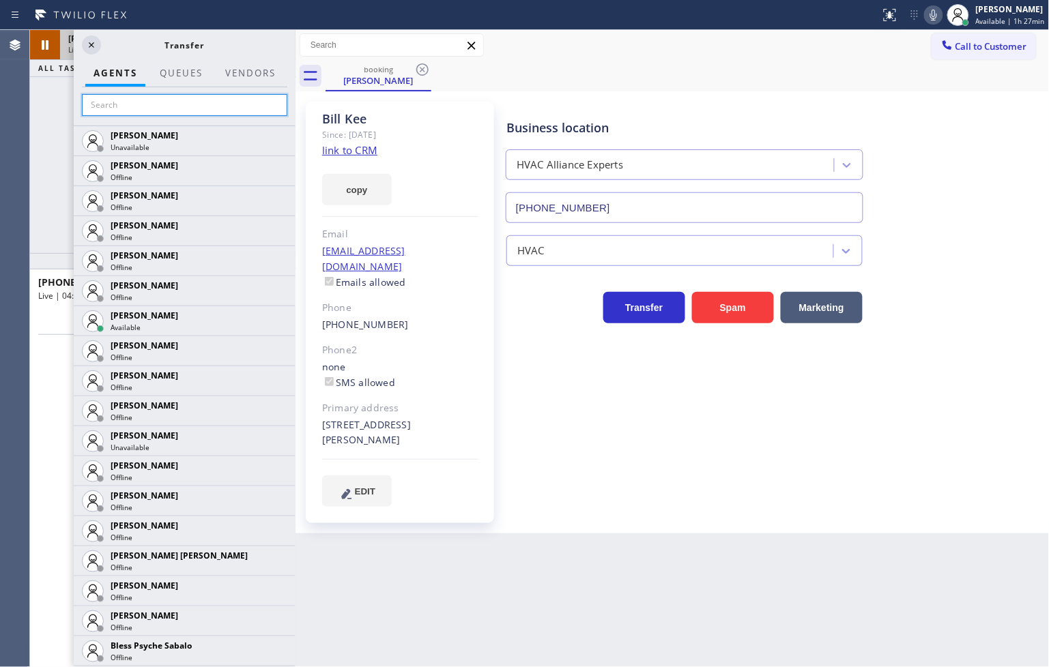
click at [148, 113] on input "text" at bounding box center [184, 105] width 205 height 22
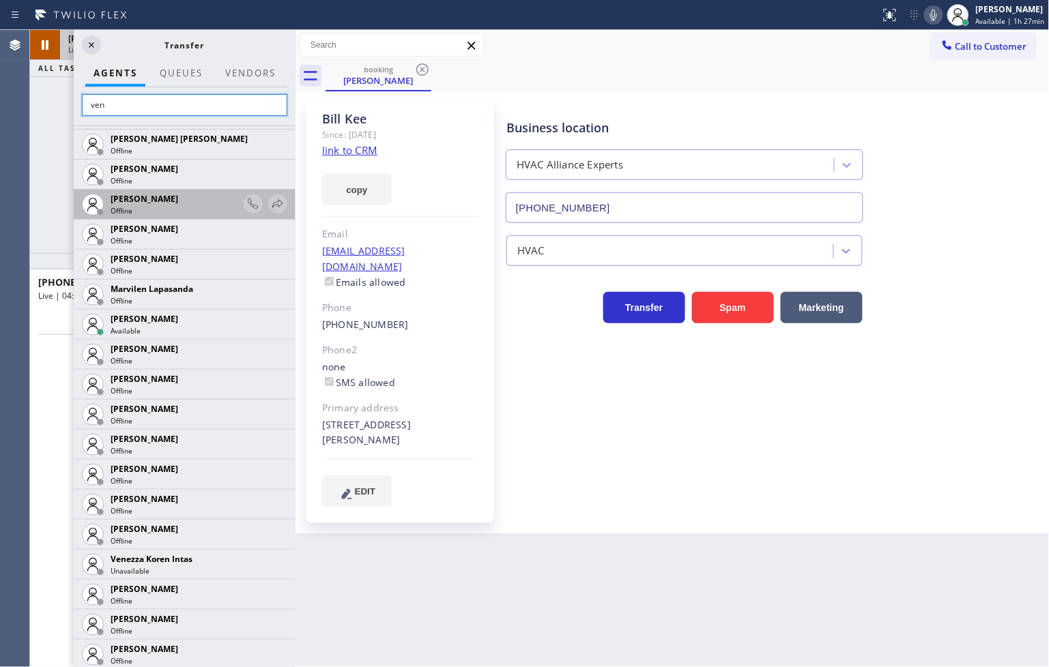
scroll to position [358, 0]
click at [141, 107] on input "ven" at bounding box center [184, 105] width 205 height 22
type input "v"
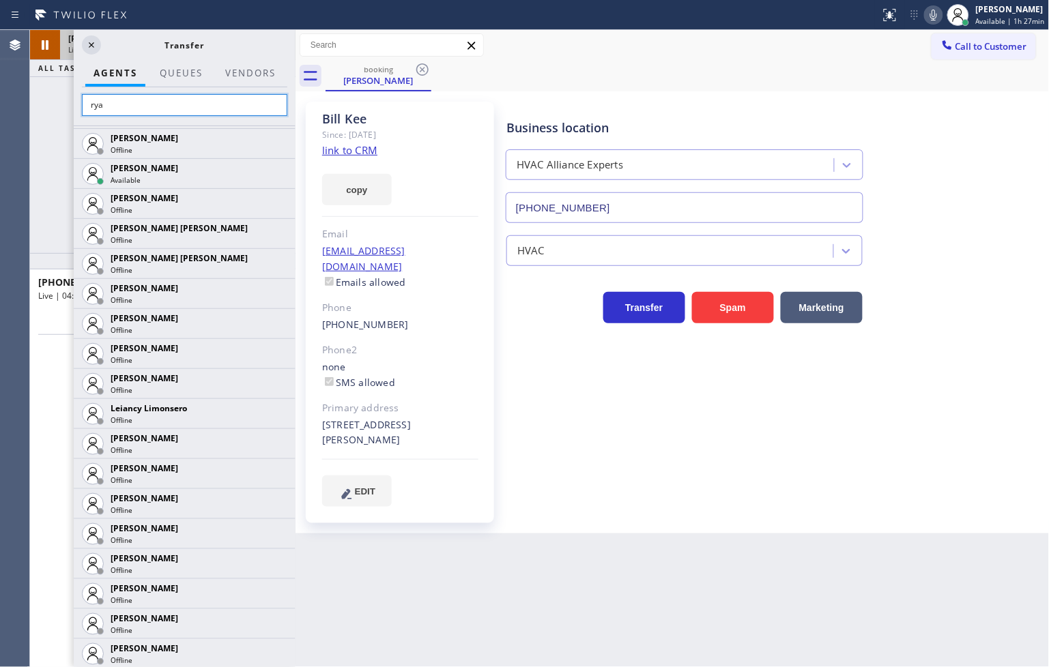
scroll to position [0, 0]
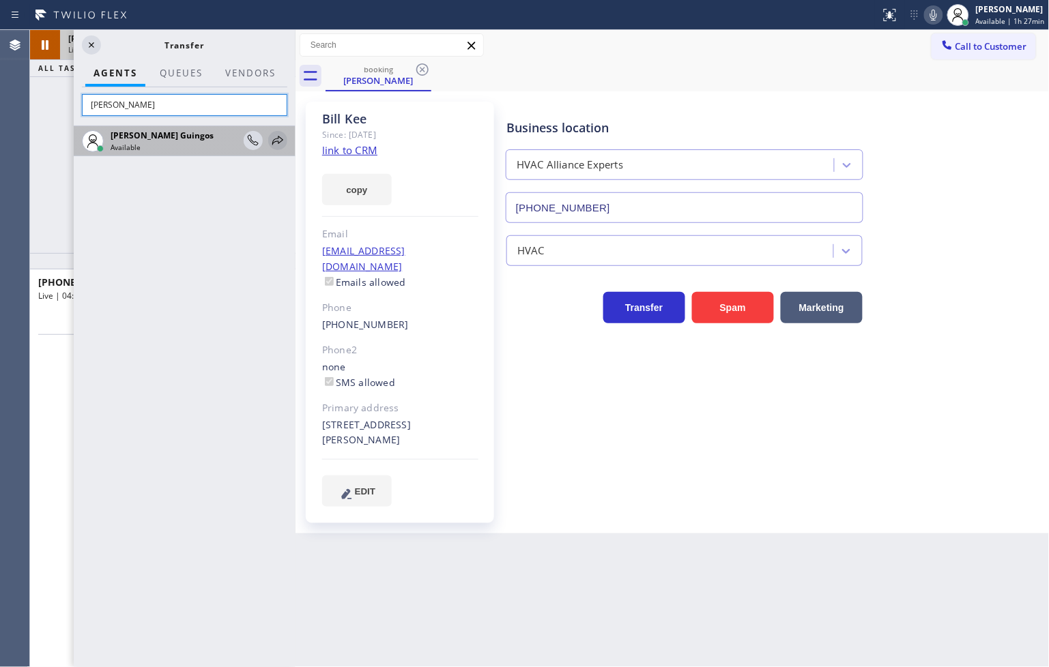
type input "[PERSON_NAME]"
click at [278, 137] on icon at bounding box center [277, 140] width 11 height 9
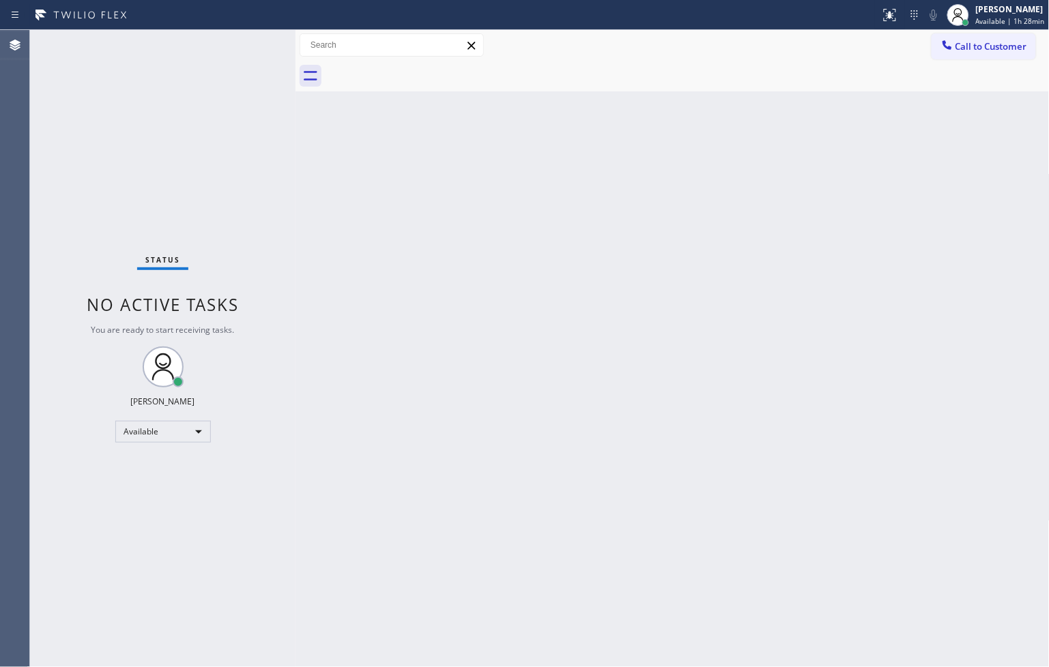
click at [482, 533] on div "Back to Dashboard Change Sender ID Customers Technicians Select a contact Outbo…" at bounding box center [672, 348] width 754 height 637
click at [237, 570] on div "Status No active tasks You are ready to start receiving tasks. [PERSON_NAME]" at bounding box center [162, 348] width 265 height 637
click at [212, 244] on div "Status No active tasks You are ready to start receiving tasks. [PERSON_NAME]" at bounding box center [162, 348] width 265 height 637
click at [871, 563] on div "Back to Dashboard Change Sender ID Customers Technicians Select a contact Outbo…" at bounding box center [672, 348] width 754 height 637
click at [251, 227] on div "Status No active tasks You are ready to start receiving tasks. [PERSON_NAME]" at bounding box center [162, 348] width 265 height 637
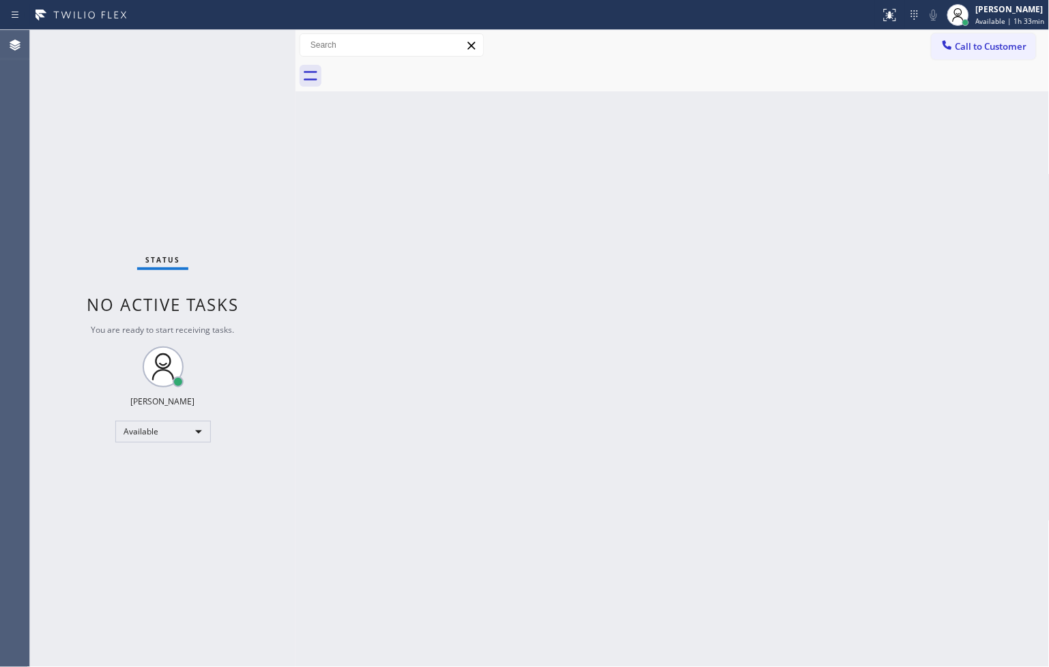
click at [227, 120] on div "Status No active tasks You are ready to start receiving tasks. [PERSON_NAME]" at bounding box center [162, 348] width 265 height 637
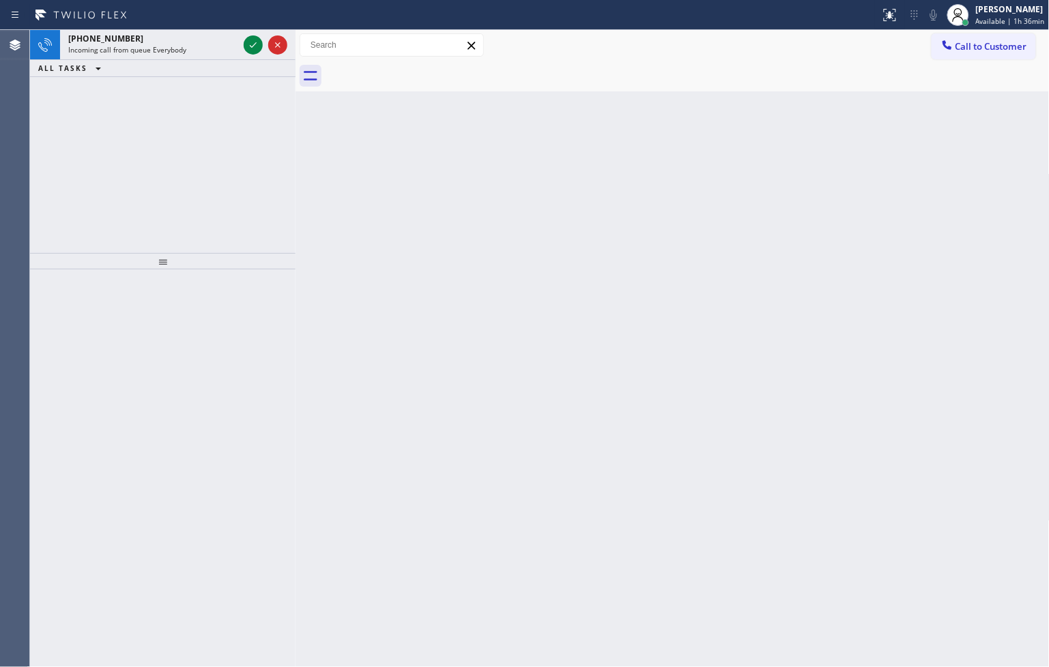
click at [227, 120] on div "[PHONE_NUMBER] Incoming call from queue Everybody ALL TASKS ALL TASKS ACTIVE TA…" at bounding box center [162, 141] width 265 height 223
click at [246, 76] on div "ALL TASKS ALL TASKS ACTIVE TASKS TASKS IN WRAP UP" at bounding box center [162, 68] width 265 height 17
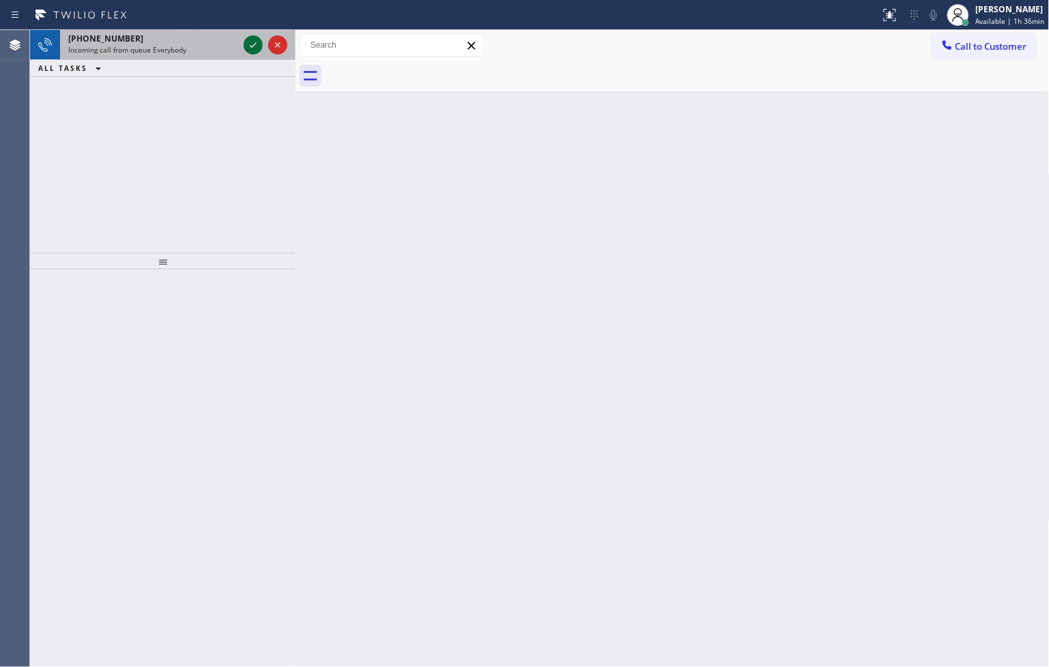
click at [246, 43] on icon at bounding box center [253, 45] width 16 height 16
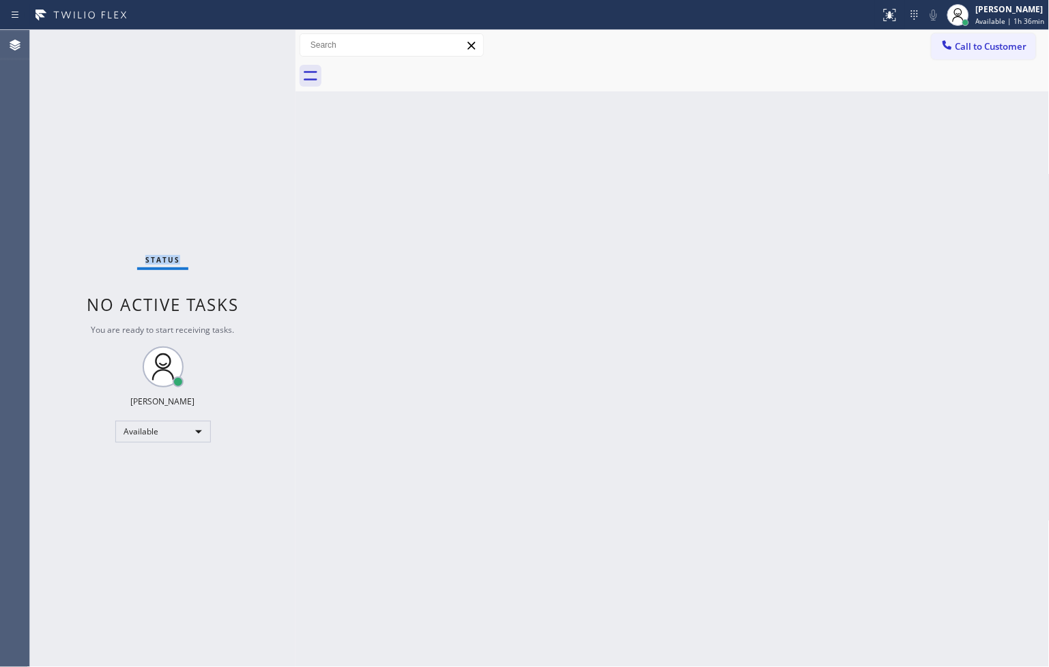
click at [246, 43] on div "Status No active tasks You are ready to start receiving tasks. [PERSON_NAME]" at bounding box center [162, 348] width 265 height 637
click at [295, 611] on div at bounding box center [295, 348] width 0 height 637
drag, startPoint x: 993, startPoint y: 1, endPoint x: 820, endPoint y: 126, distance: 214.0
click at [739, 263] on div "Back to Dashboard Change Sender ID Customers Technicians Select a contact Outbo…" at bounding box center [672, 348] width 754 height 637
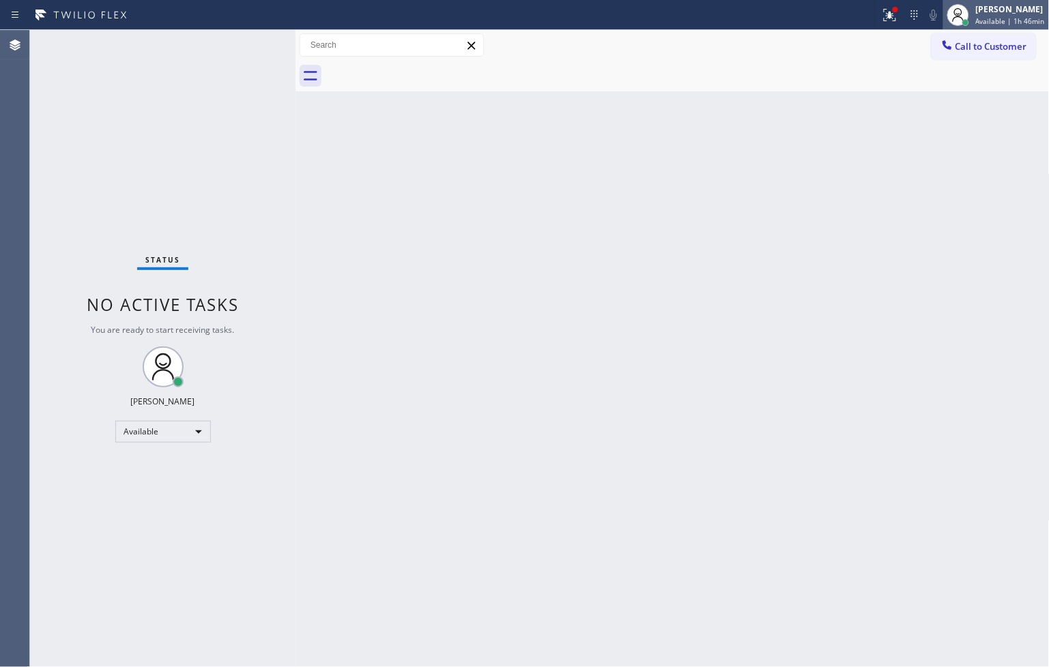
click at [976, 11] on div "[PERSON_NAME]" at bounding box center [1010, 9] width 69 height 12
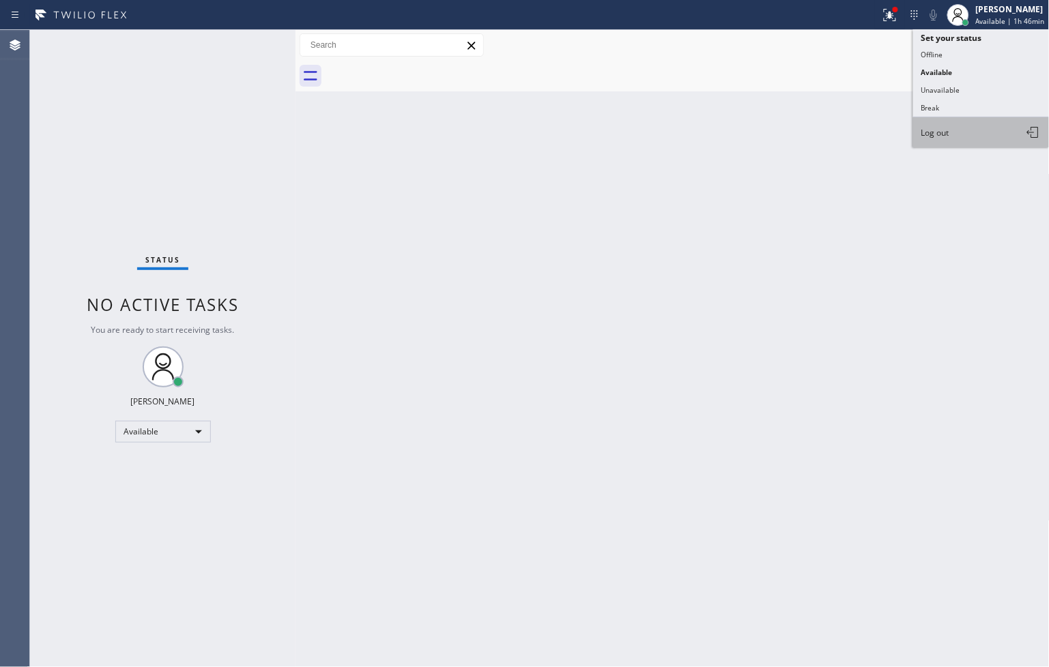
click at [938, 132] on span "Log out" at bounding box center [935, 133] width 28 height 12
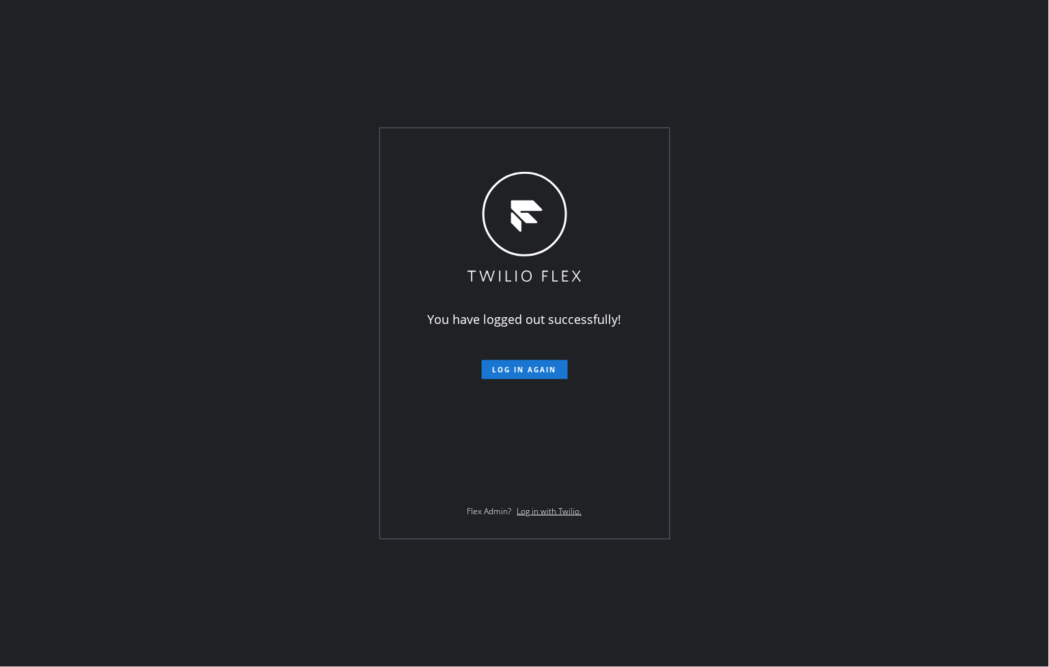
drag, startPoint x: 76, startPoint y: 371, endPoint x: 89, endPoint y: 355, distance: 20.4
click at [89, 355] on div "You have logged out successfully! Log in again Flex Admin? Log in with Twilio." at bounding box center [524, 333] width 1049 height 667
